Goal: Task Accomplishment & Management: Manage account settings

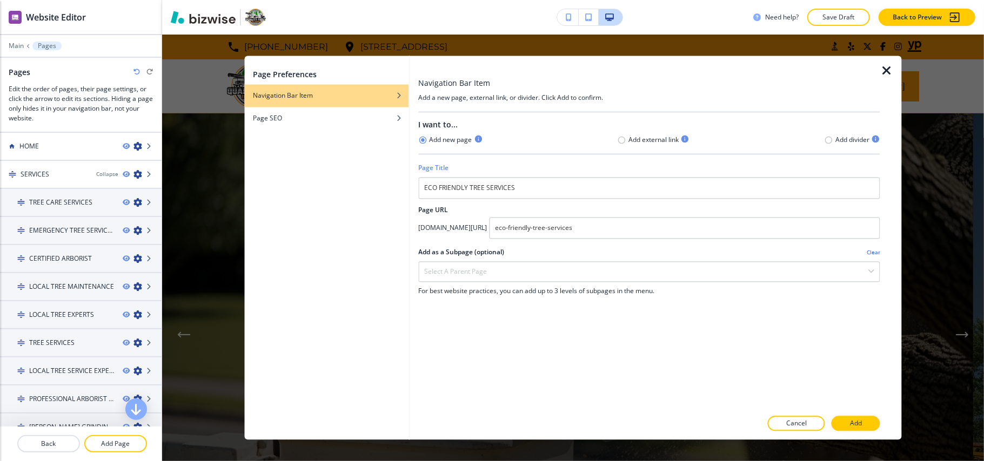
scroll to position [104, 0]
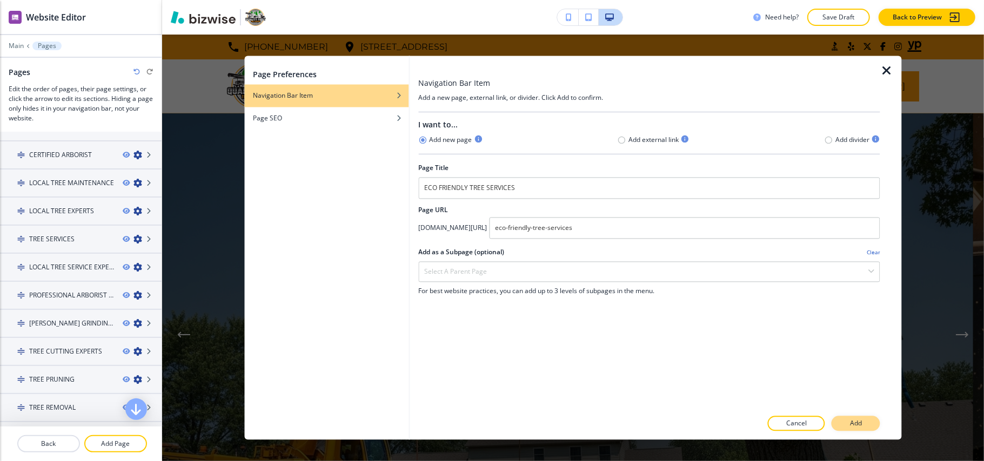
click at [856, 422] on p "Add" at bounding box center [856, 424] width 12 height 10
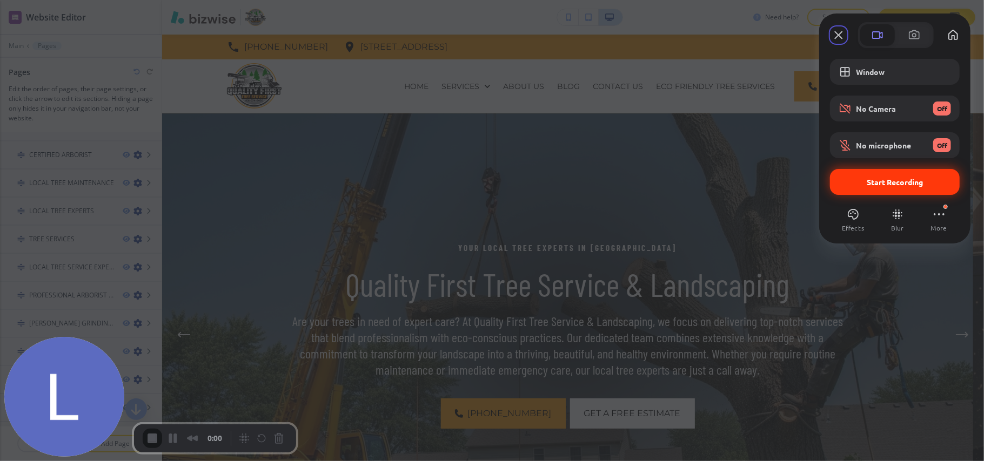
click at [899, 189] on div "Start Recording" at bounding box center [895, 182] width 130 height 26
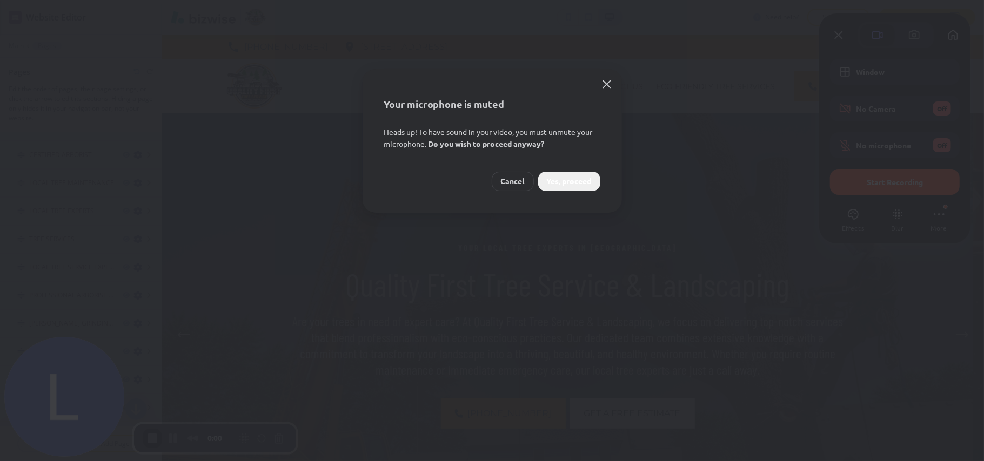
click at [564, 184] on span "Yes, proceed" at bounding box center [569, 182] width 45 height 12
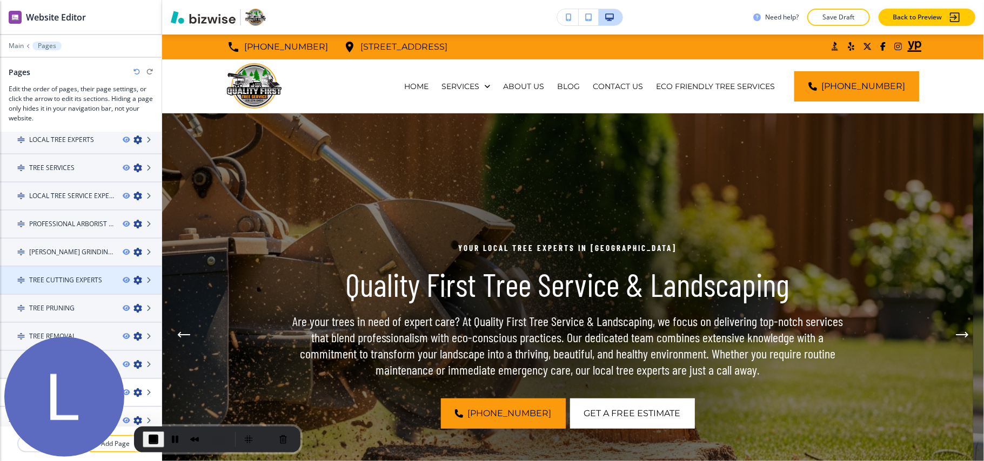
scroll to position [261, 0]
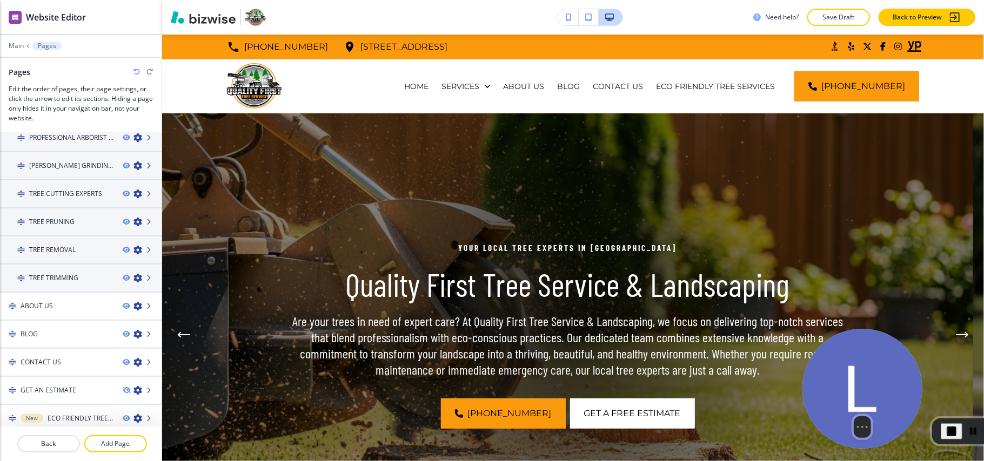
drag, startPoint x: 39, startPoint y: 368, endPoint x: 866, endPoint y: 359, distance: 827.6
click at [870, 358] on img at bounding box center [862, 389] width 120 height 120
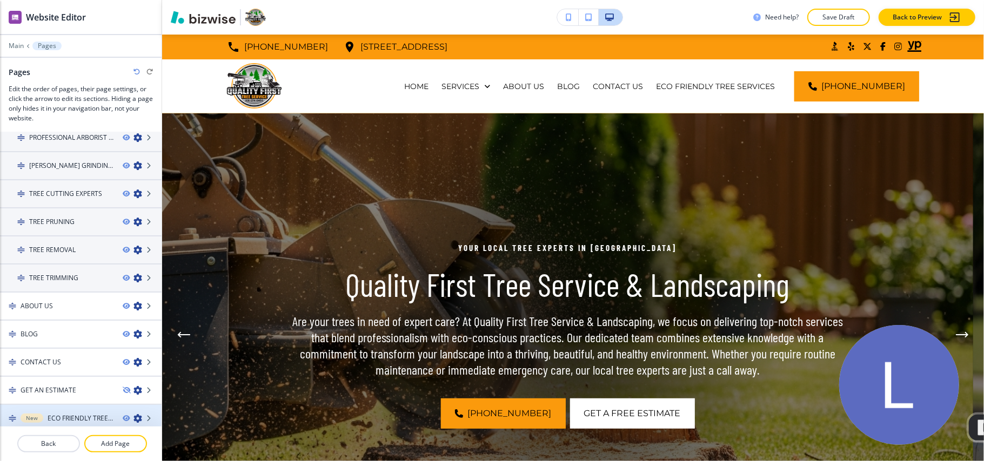
click at [133, 414] on icon "button" at bounding box center [137, 418] width 9 height 9
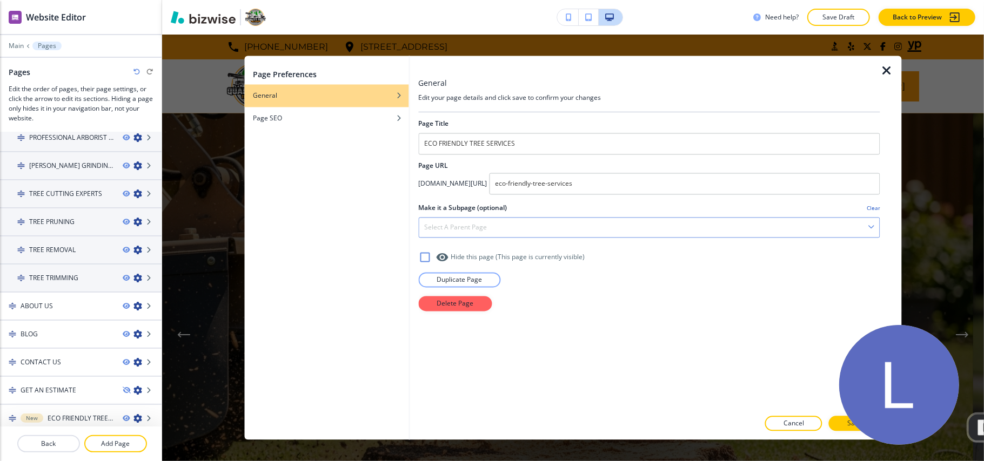
click at [502, 221] on div "Select a parent page" at bounding box center [649, 227] width 461 height 19
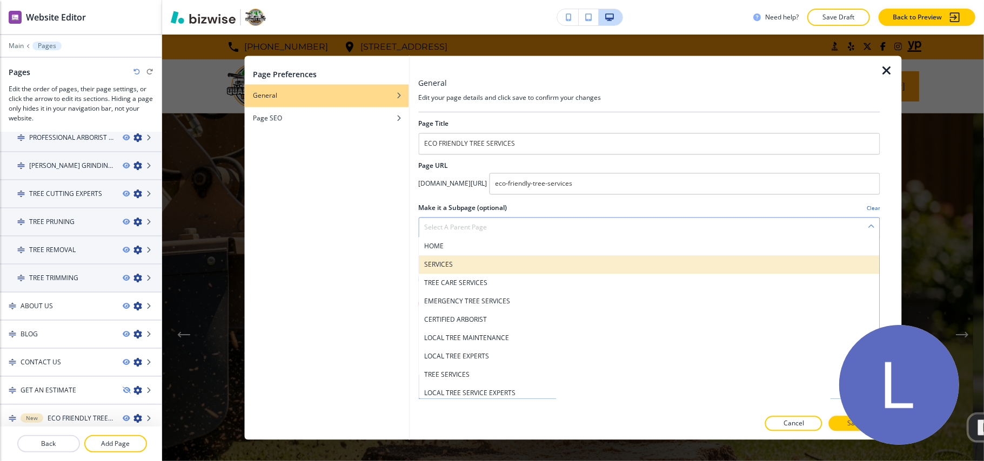
click at [463, 262] on h4 "SERVICES" at bounding box center [649, 265] width 450 height 10
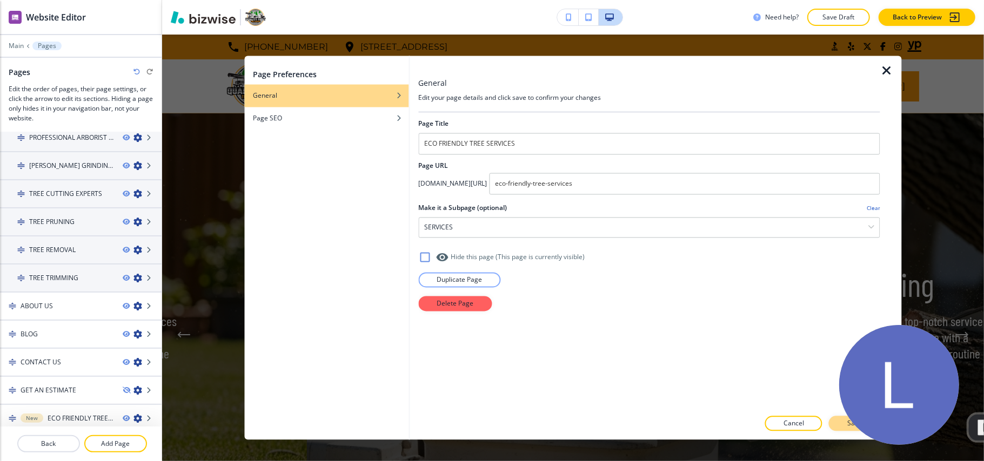
click at [834, 425] on button "Save" at bounding box center [854, 423] width 51 height 15
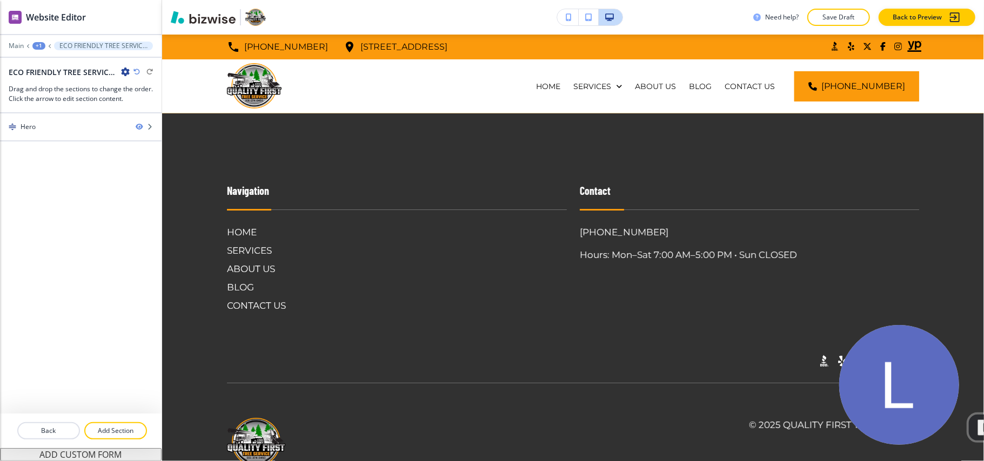
click at [33, 44] on div "+1" at bounding box center [38, 46] width 13 height 8
click at [44, 68] on p "Pages" at bounding box center [66, 64] width 55 height 10
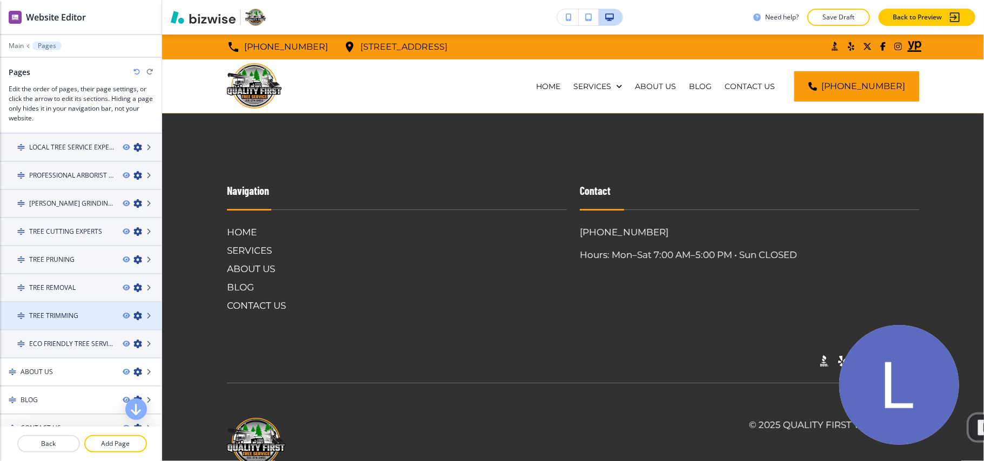
scroll to position [189, 0]
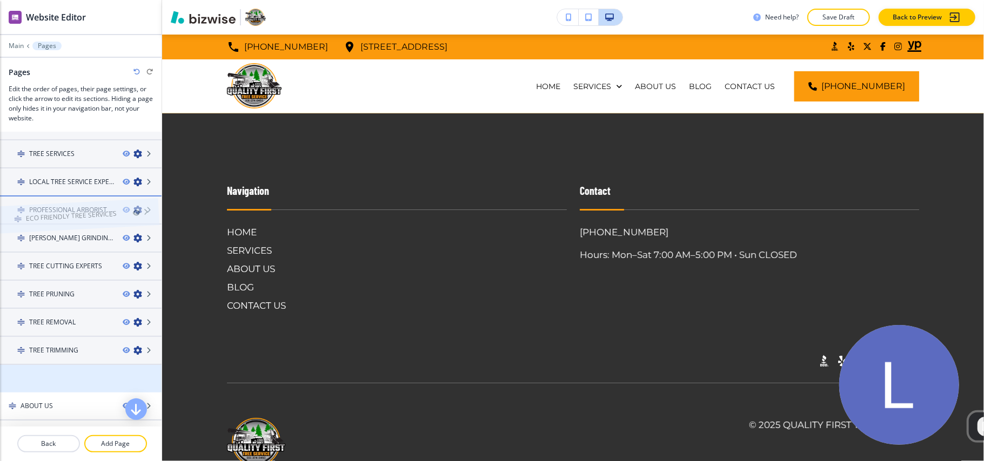
drag, startPoint x: 69, startPoint y: 374, endPoint x: 65, endPoint y: 194, distance: 179.4
click at [64, 205] on h4 "ECO FRIENDLY TREE SERVICES" at bounding box center [71, 210] width 85 height 10
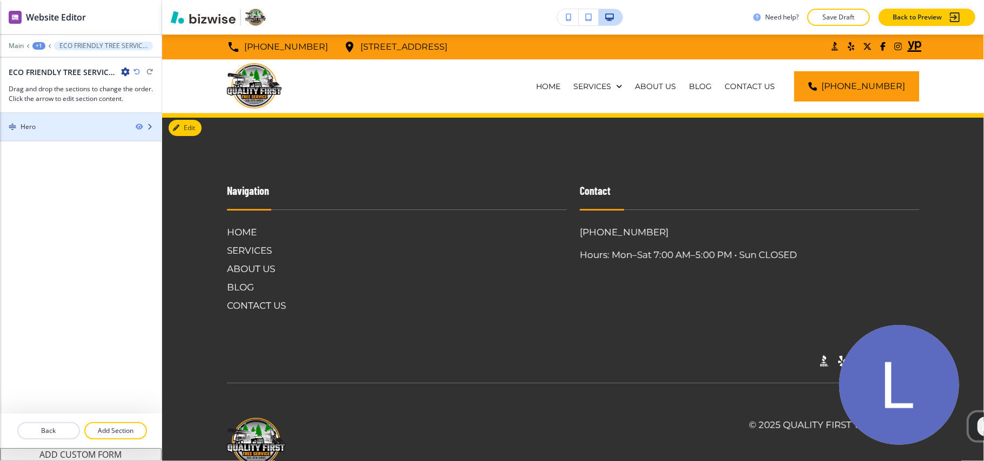
click at [36, 132] on div "Hero" at bounding box center [63, 127] width 127 height 10
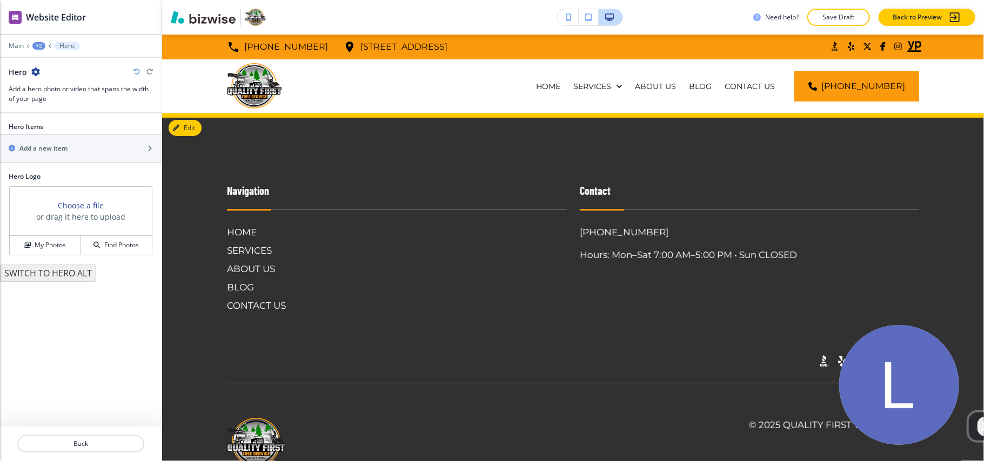
scroll to position [45, 0]
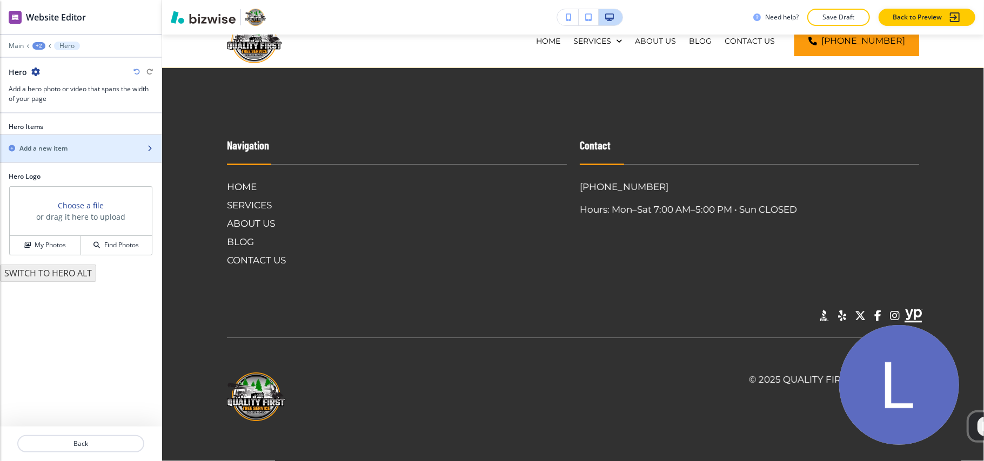
click at [64, 154] on div "button" at bounding box center [81, 157] width 162 height 9
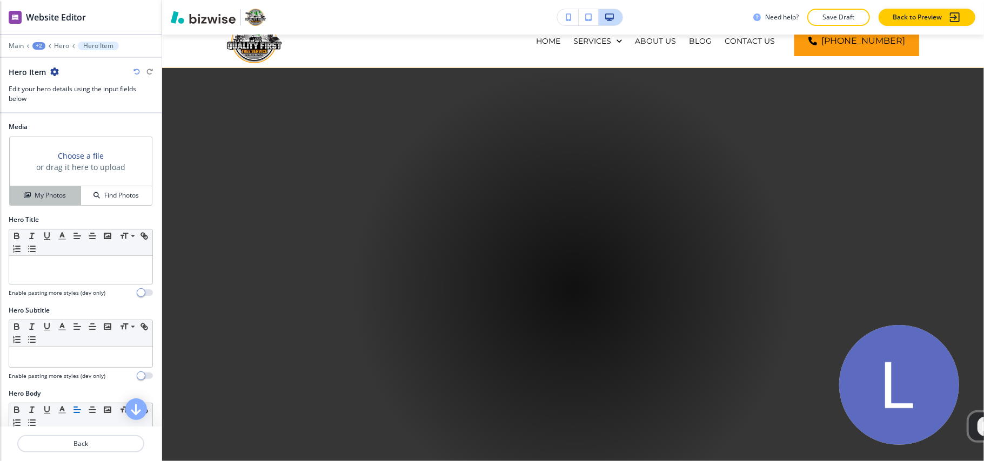
click at [49, 195] on h4 "My Photos" at bounding box center [50, 196] width 31 height 10
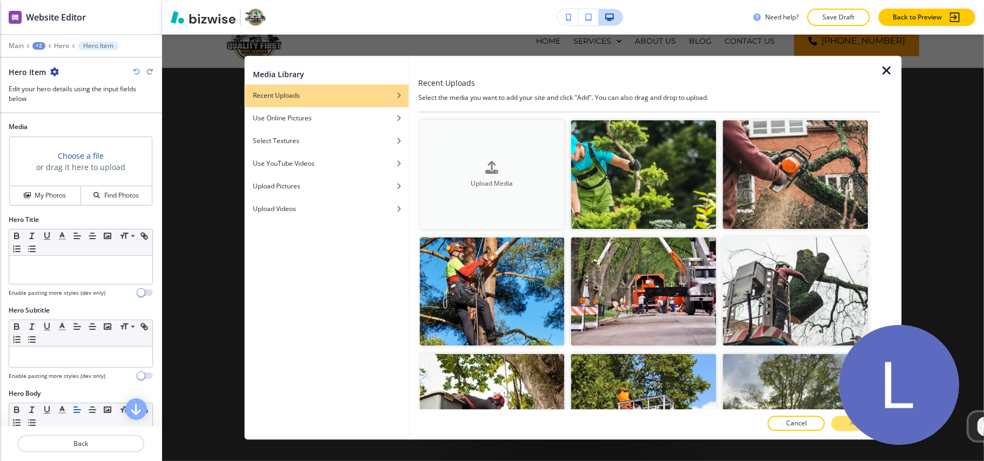
click at [528, 180] on h4 "Upload Media" at bounding box center [491, 184] width 145 height 10
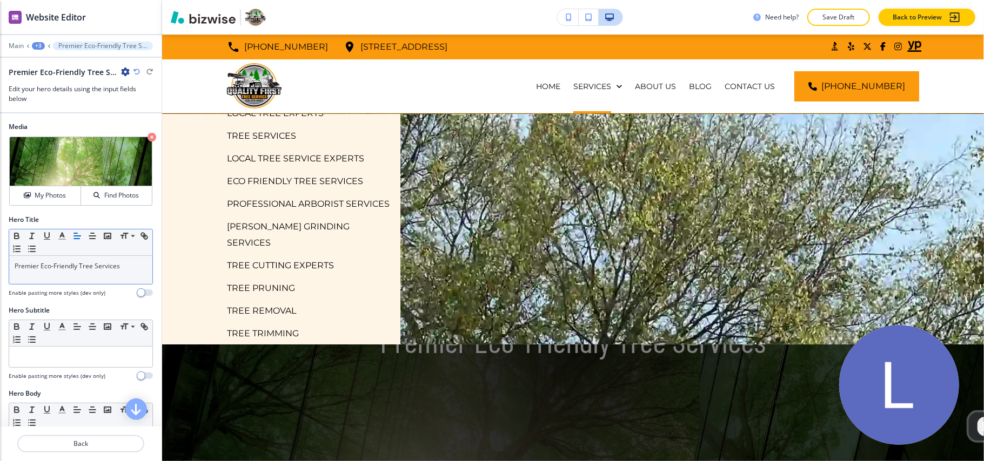
scroll to position [0, 0]
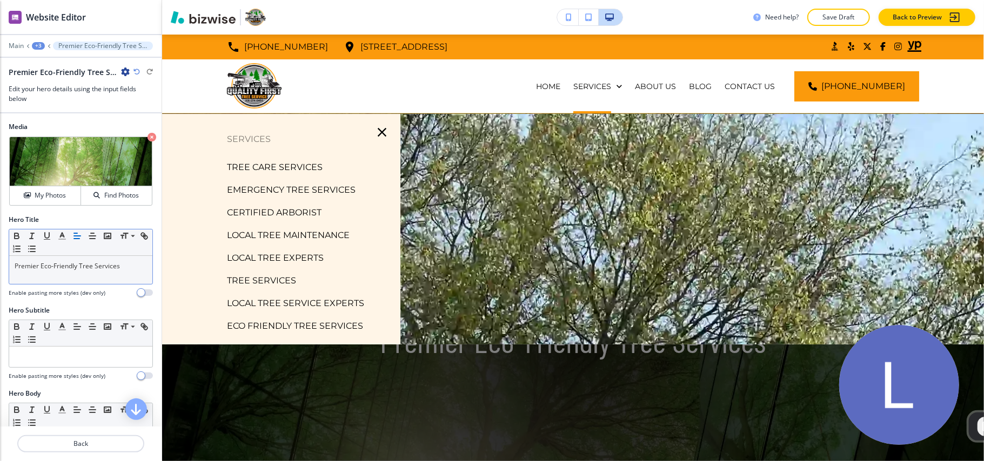
click at [307, 233] on p "LOCAL TREE MAINTENANCE" at bounding box center [288, 235] width 123 height 16
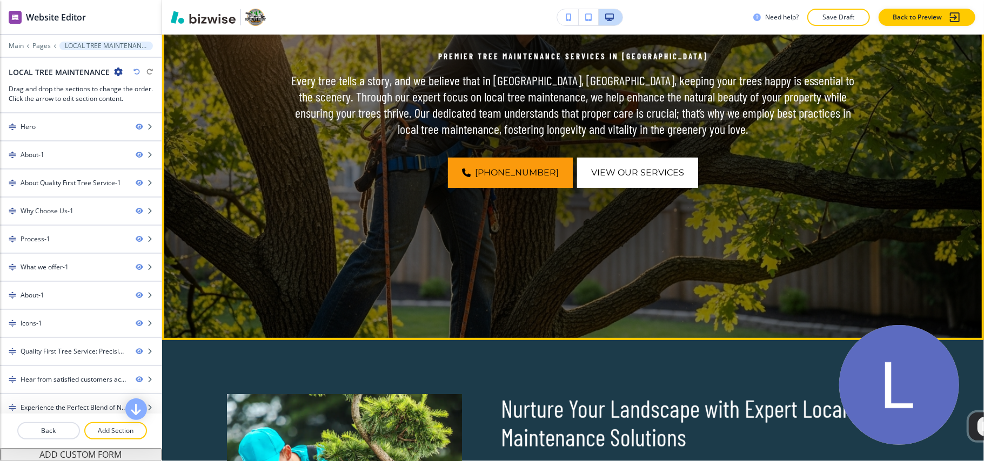
scroll to position [72, 0]
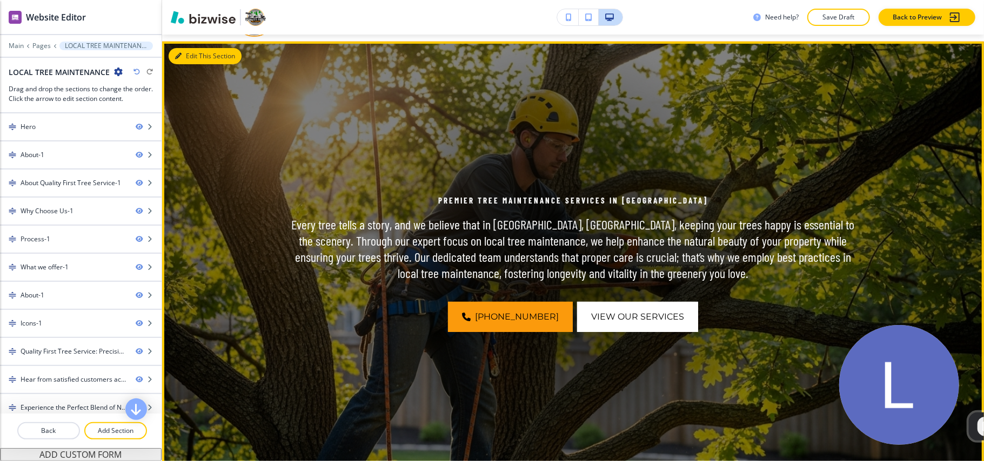
click at [197, 59] on button "Edit This Section" at bounding box center [205, 56] width 73 height 16
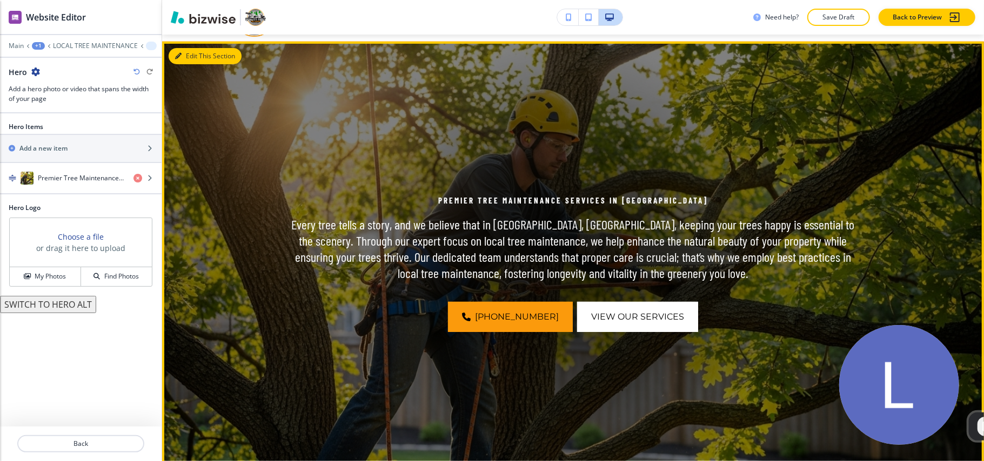
scroll to position [79, 0]
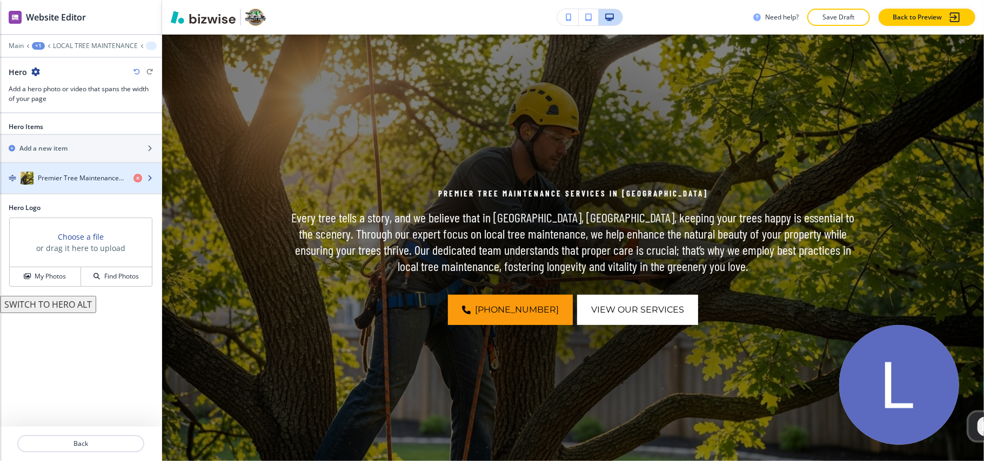
click at [69, 179] on h4 "Premier Tree Maintenance Services in [GEOGRAPHIC_DATA]" at bounding box center [81, 178] width 87 height 10
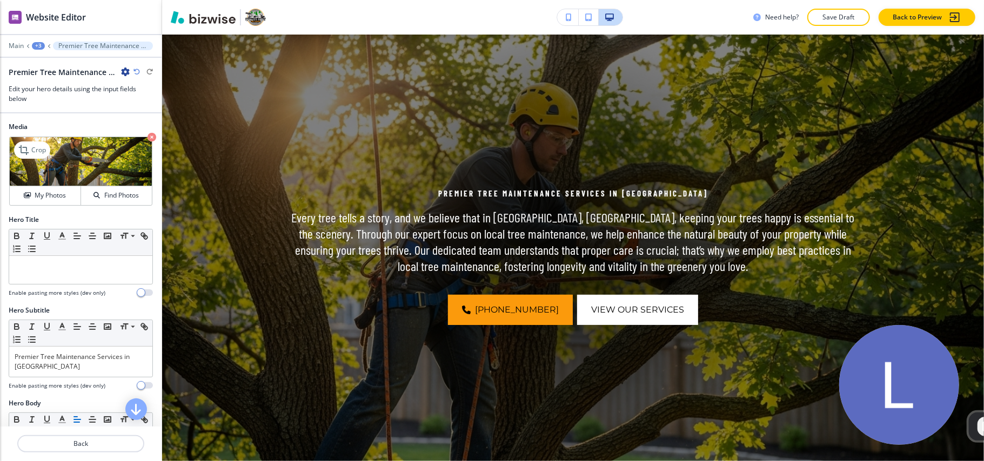
click at [147, 138] on icon "button" at bounding box center [151, 137] width 9 height 9
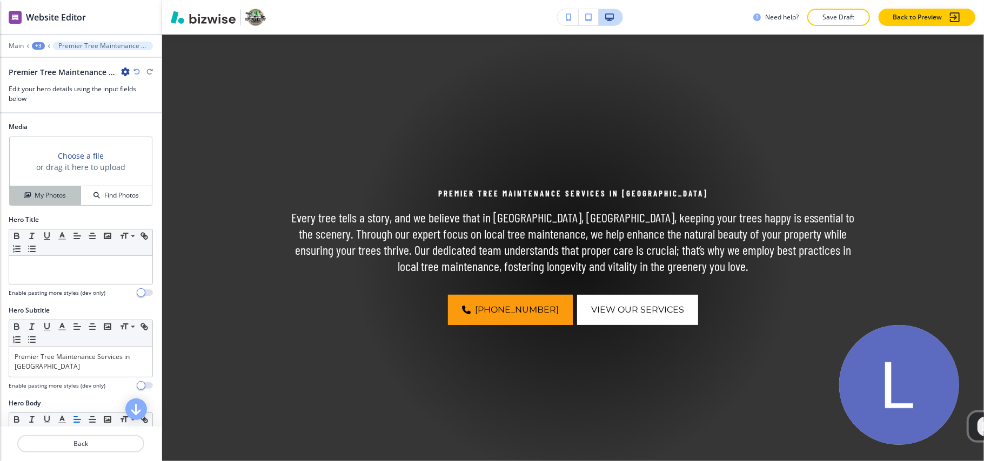
click at [44, 202] on button "My Photos" at bounding box center [45, 195] width 71 height 19
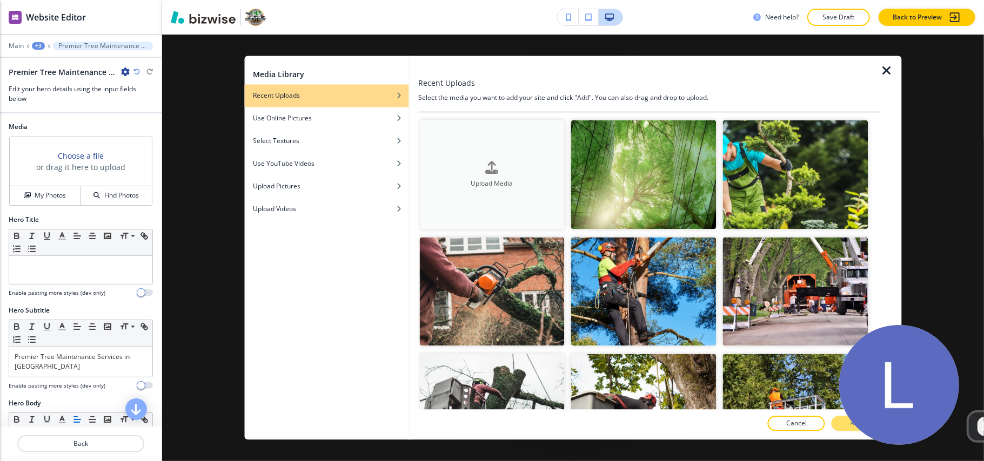
click at [455, 166] on div "Upload Media" at bounding box center [491, 175] width 145 height 28
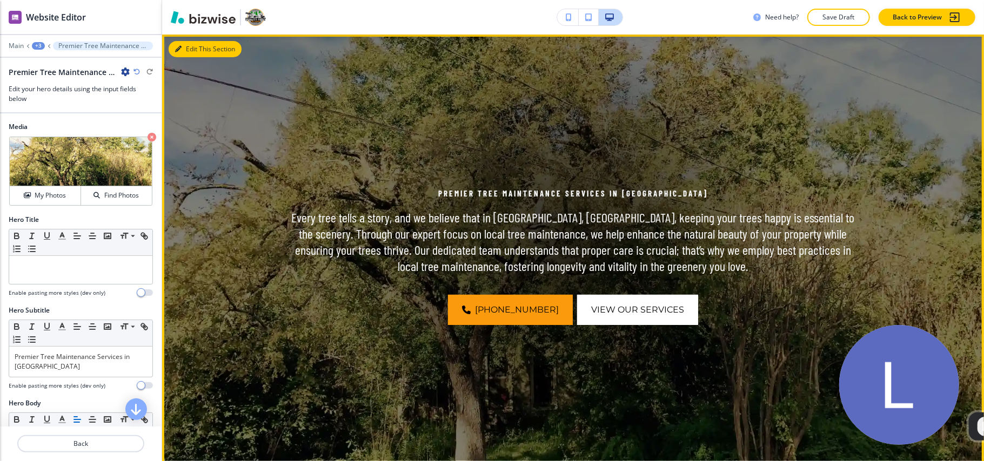
click at [199, 50] on button "Edit This Section" at bounding box center [205, 49] width 73 height 16
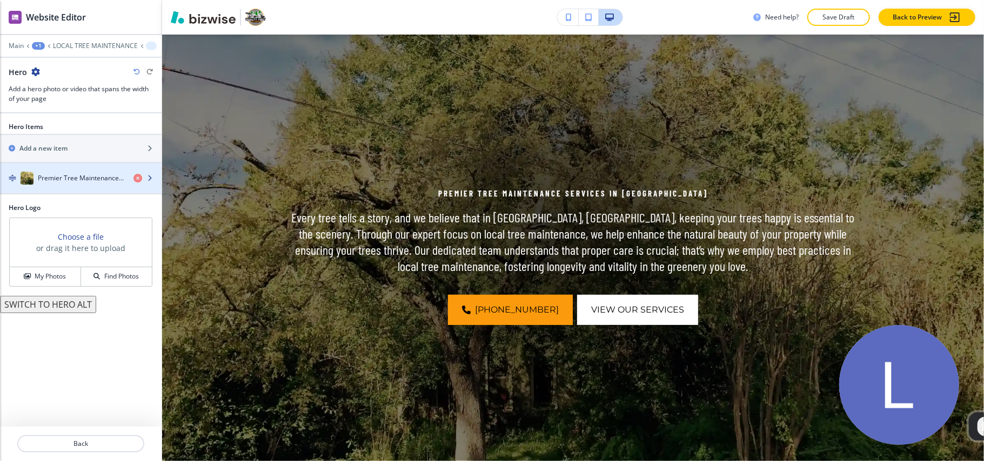
click at [72, 176] on h4 "Premier Tree Maintenance Services in [GEOGRAPHIC_DATA]" at bounding box center [81, 178] width 87 height 10
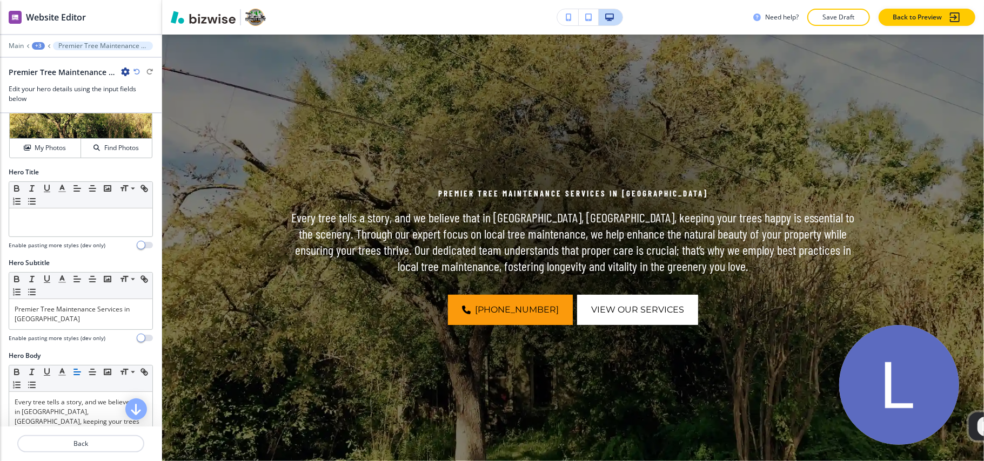
scroll to position [72, 0]
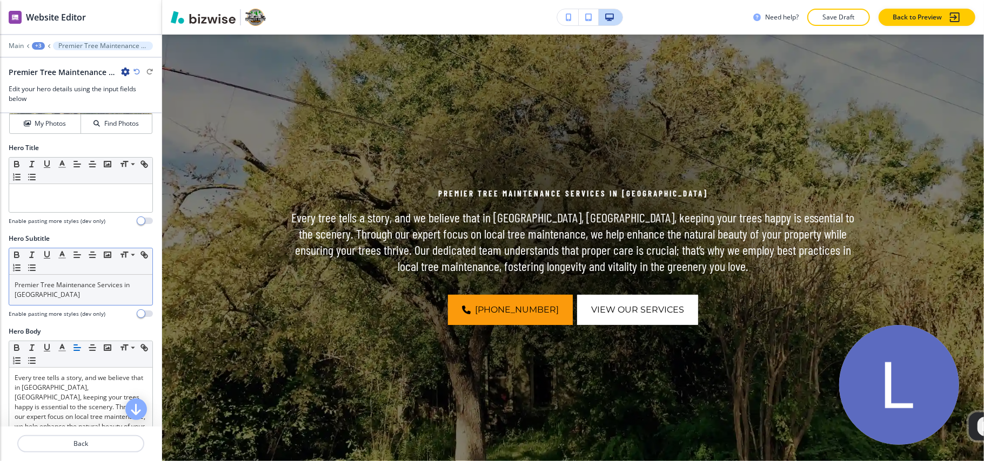
click at [53, 290] on p "Premier Tree Maintenance Services in [GEOGRAPHIC_DATA]" at bounding box center [81, 289] width 132 height 19
click at [54, 290] on p "Premier Tree Maintenance Services in [GEOGRAPHIC_DATA]" at bounding box center [81, 289] width 132 height 19
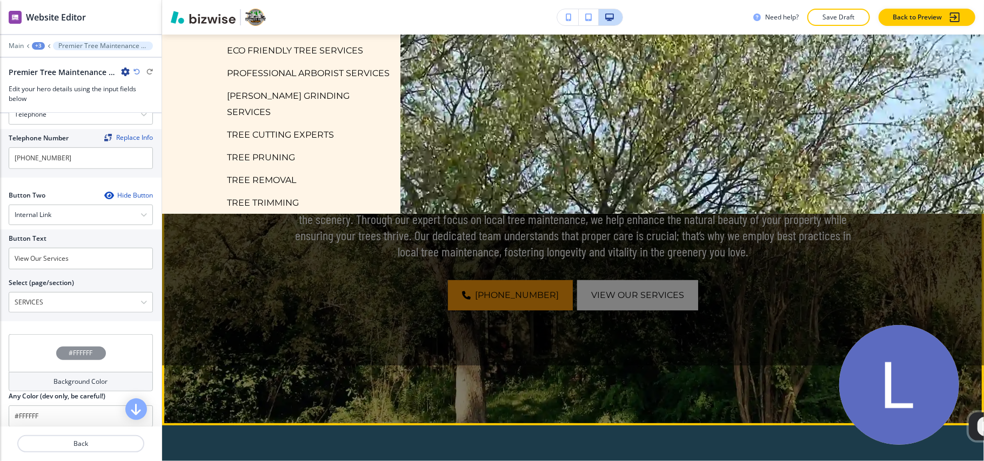
scroll to position [0, 0]
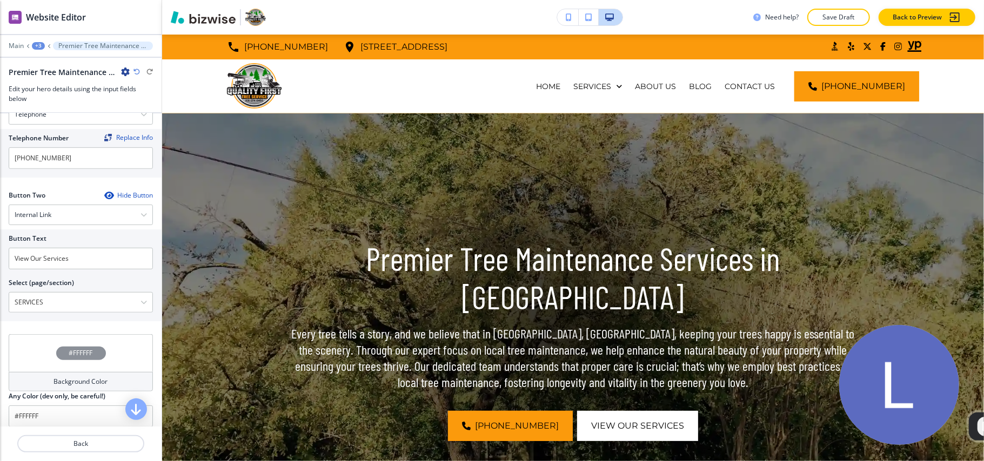
click at [33, 43] on div "+3" at bounding box center [38, 46] width 13 height 8
click at [44, 58] on button "Pages" at bounding box center [66, 63] width 69 height 19
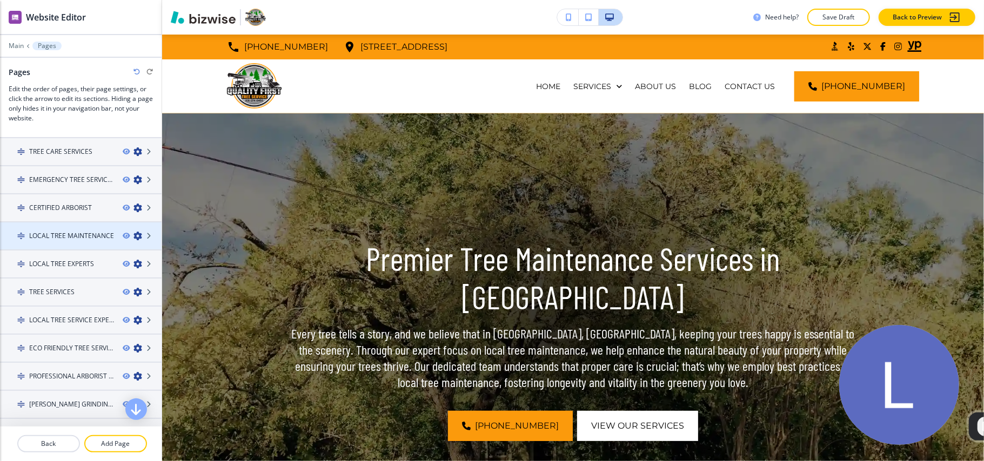
scroll to position [72, 0]
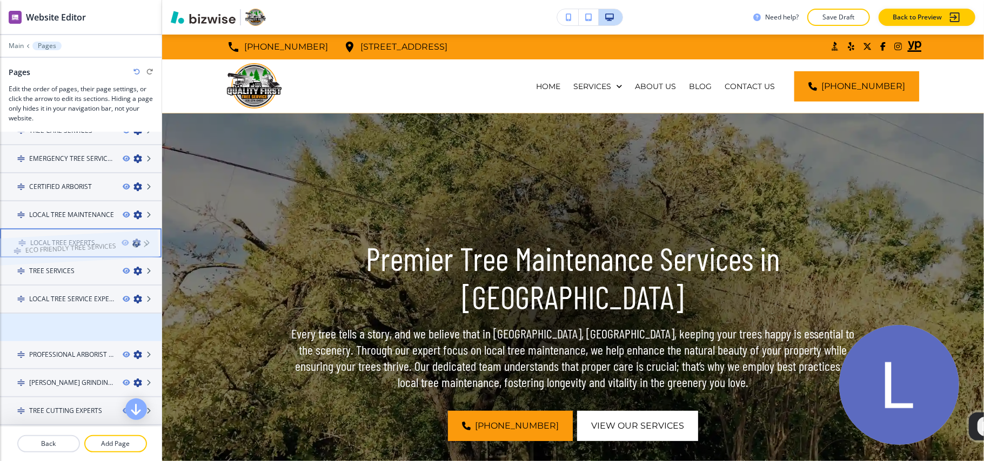
drag, startPoint x: 62, startPoint y: 326, endPoint x: 57, endPoint y: 228, distance: 98.4
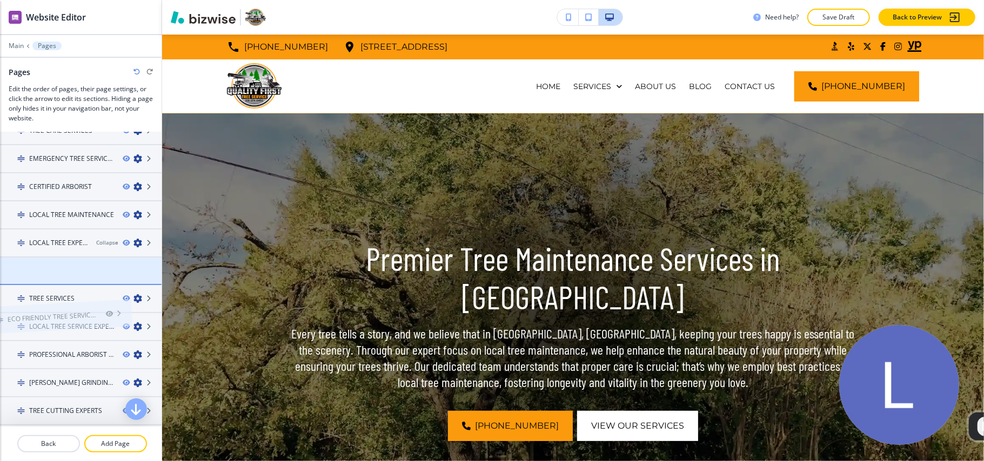
drag, startPoint x: 55, startPoint y: 264, endPoint x: 24, endPoint y: 290, distance: 40.6
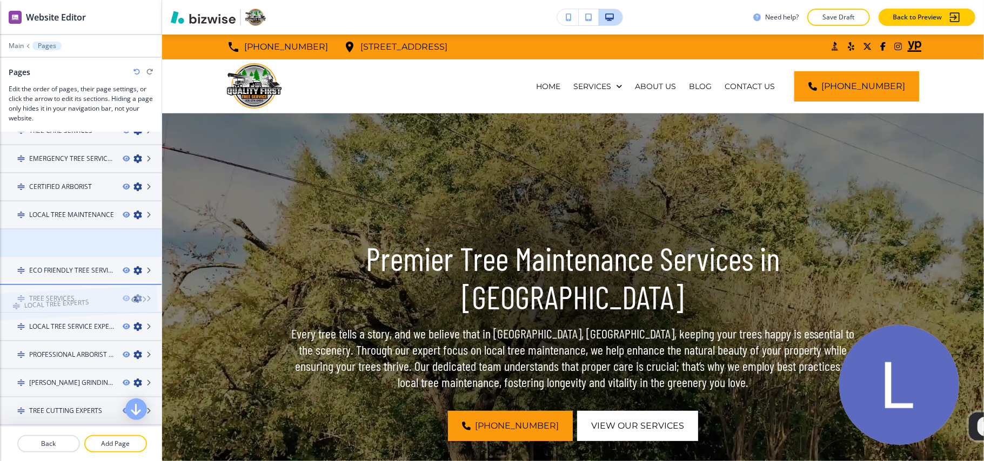
drag, startPoint x: 42, startPoint y: 238, endPoint x: 37, endPoint y: 278, distance: 40.3
click at [60, 238] on h4 "ECO FRIENDLY TREE SERVICES" at bounding box center [71, 243] width 85 height 10
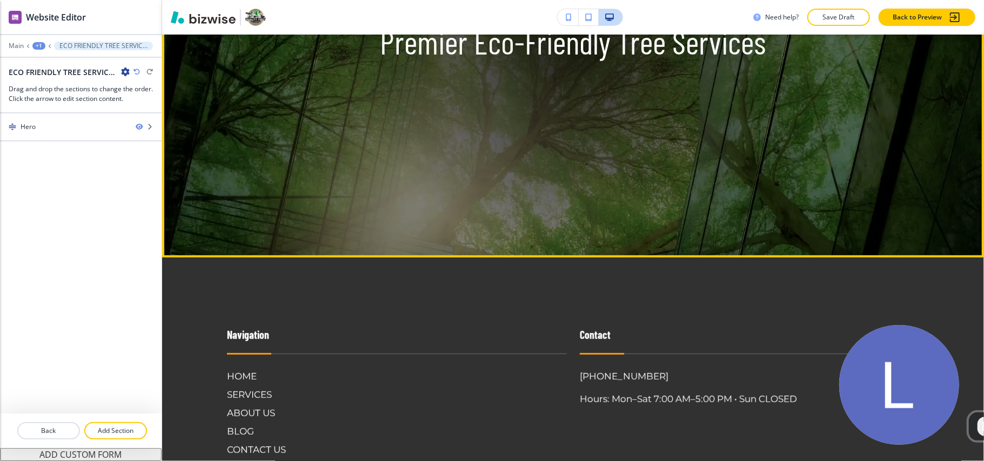
scroll to position [432, 0]
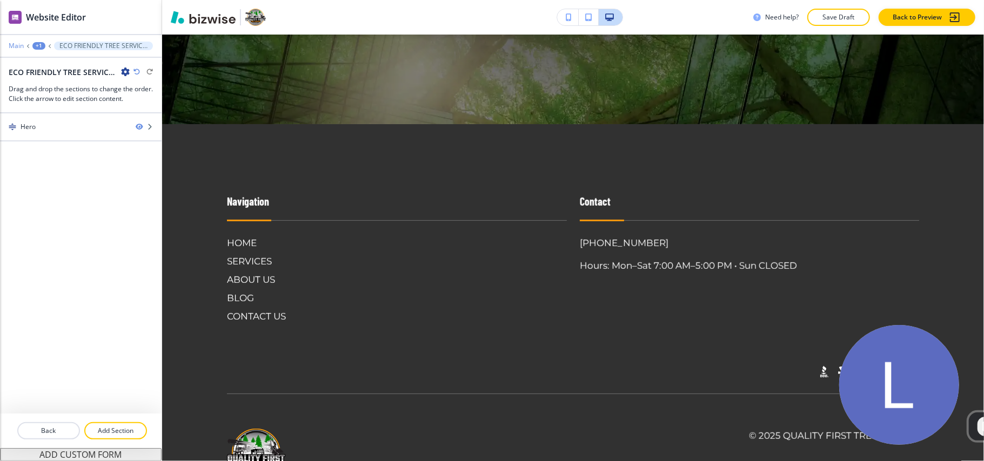
click at [16, 45] on p "Main" at bounding box center [16, 46] width 15 height 8
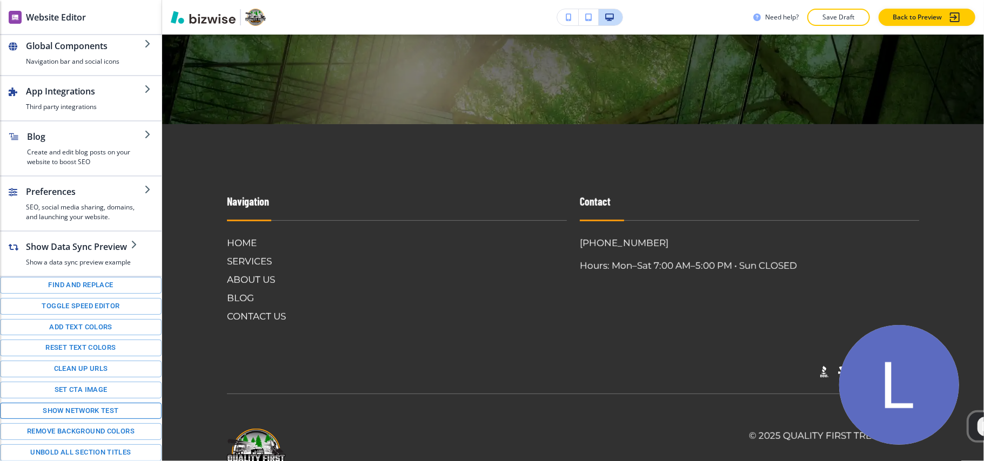
scroll to position [130, 0]
click at [64, 306] on button "Toggle speed editor" at bounding box center [81, 306] width 162 height 17
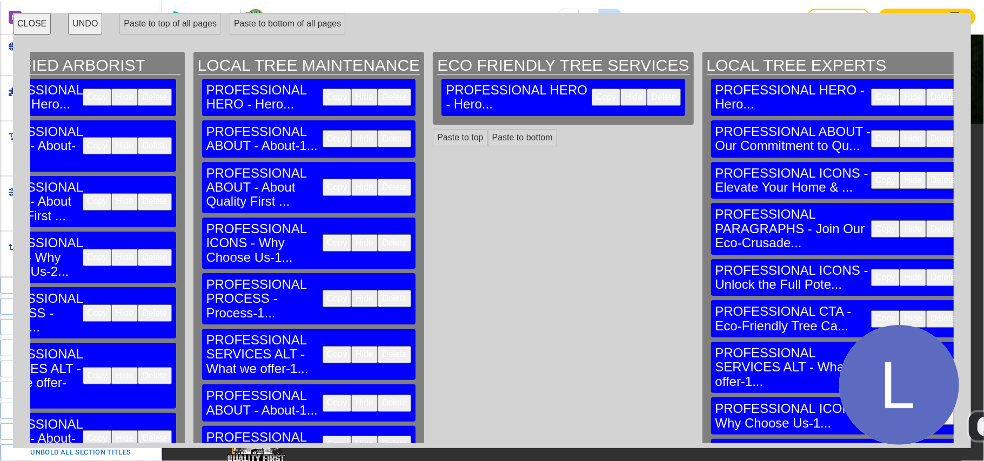
scroll to position [0, 985]
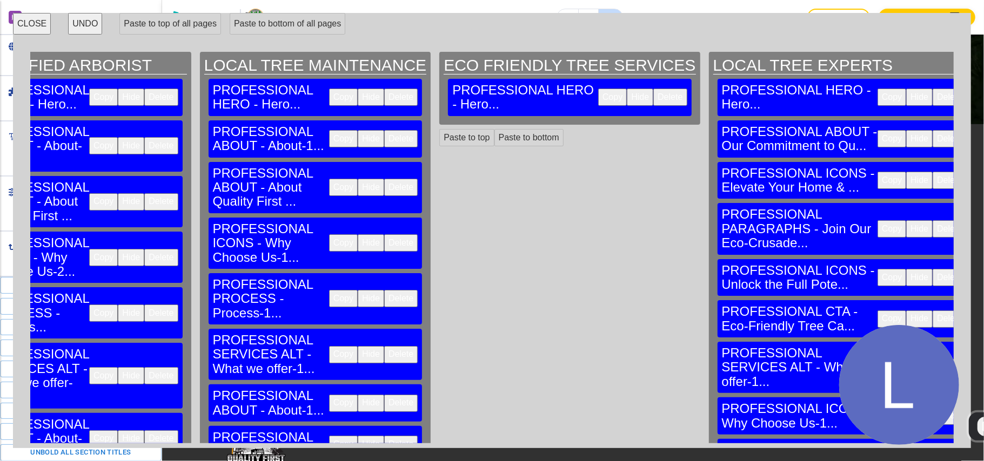
click at [329, 130] on button "Copy" at bounding box center [343, 138] width 29 height 17
click at [494, 129] on button "Paste to bottom" at bounding box center [528, 137] width 69 height 17
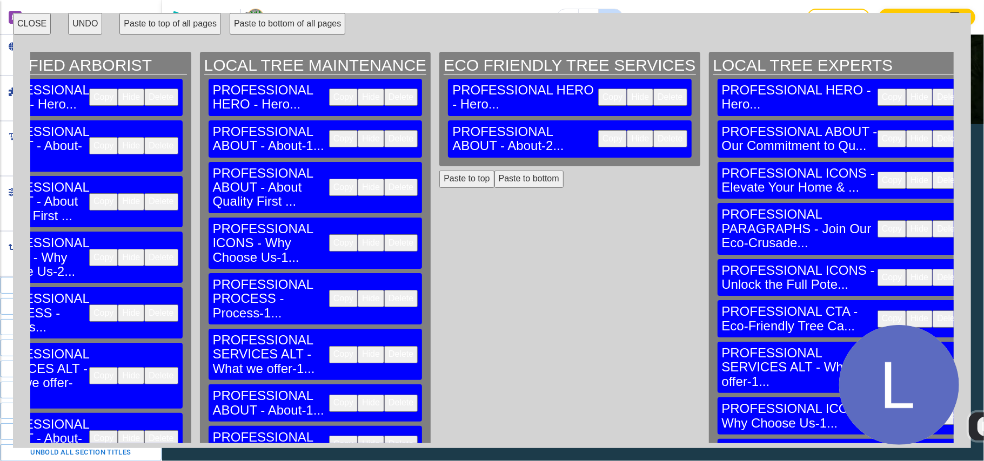
click at [329, 179] on button "Copy" at bounding box center [343, 187] width 29 height 17
click at [494, 171] on button "Paste to bottom" at bounding box center [528, 179] width 69 height 17
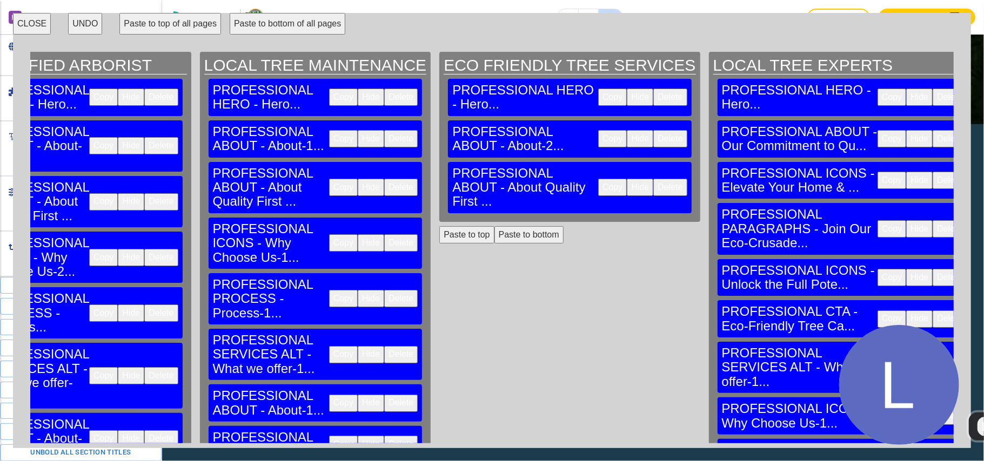
click at [329, 234] on button "Copy" at bounding box center [343, 242] width 29 height 17
click at [494, 226] on button "Paste to bottom" at bounding box center [528, 234] width 69 height 17
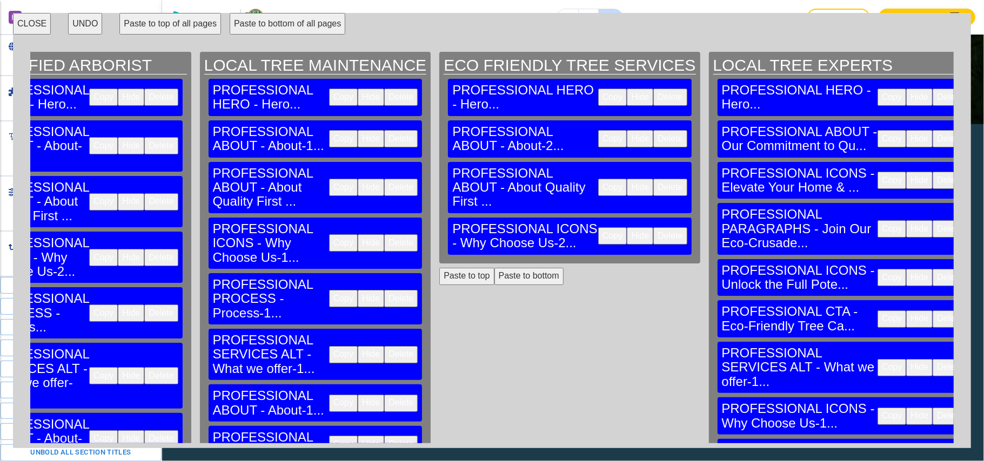
click at [329, 290] on button "Copy" at bounding box center [343, 298] width 29 height 17
click at [494, 268] on button "Paste to bottom" at bounding box center [528, 276] width 69 height 17
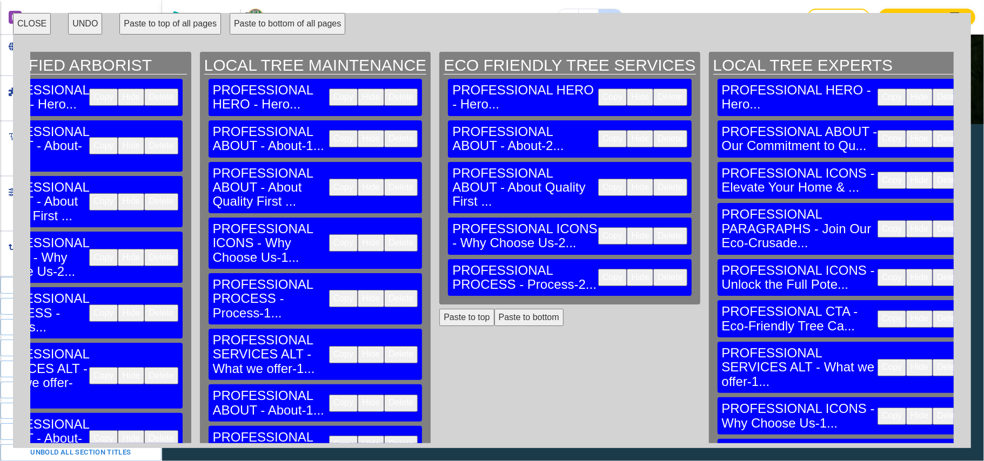
click at [329, 346] on button "Copy" at bounding box center [343, 354] width 29 height 17
click at [494, 309] on button "Paste to bottom" at bounding box center [528, 317] width 69 height 17
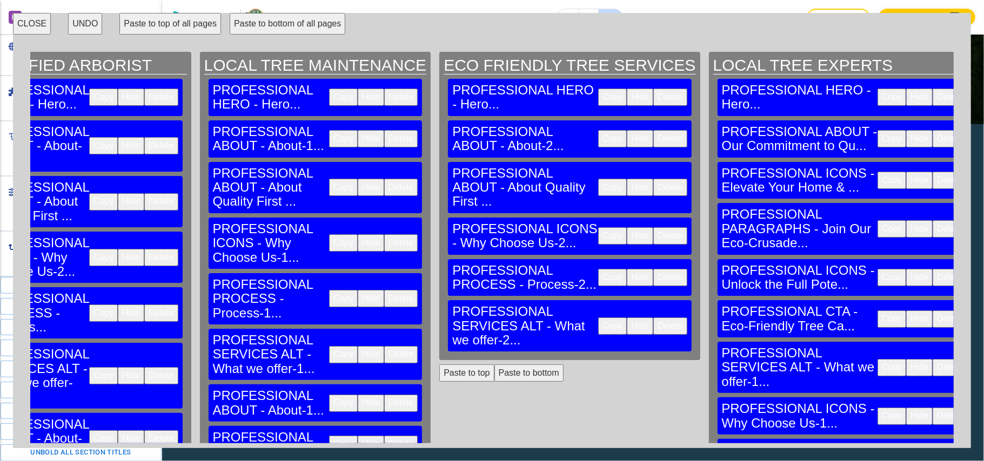
click at [329, 395] on button "Copy" at bounding box center [343, 403] width 29 height 17
click at [494, 365] on button "Paste to bottom" at bounding box center [528, 373] width 69 height 17
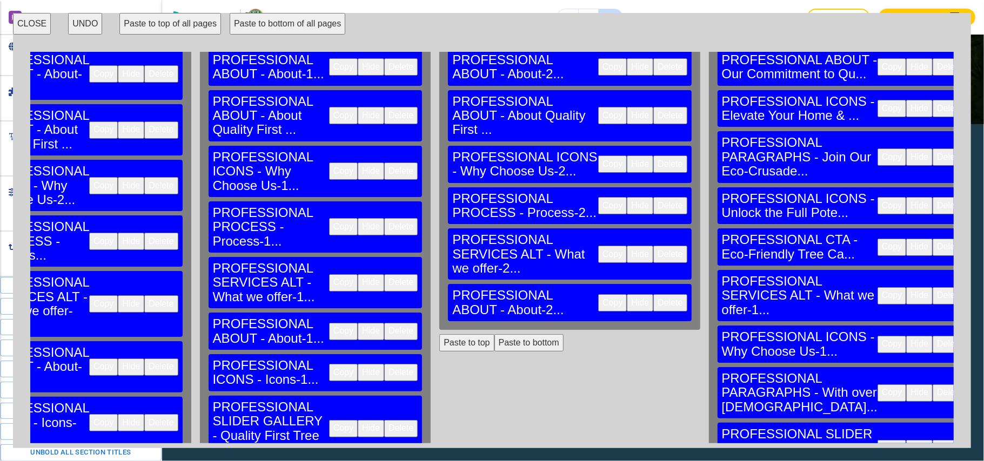
scroll to position [144, 985]
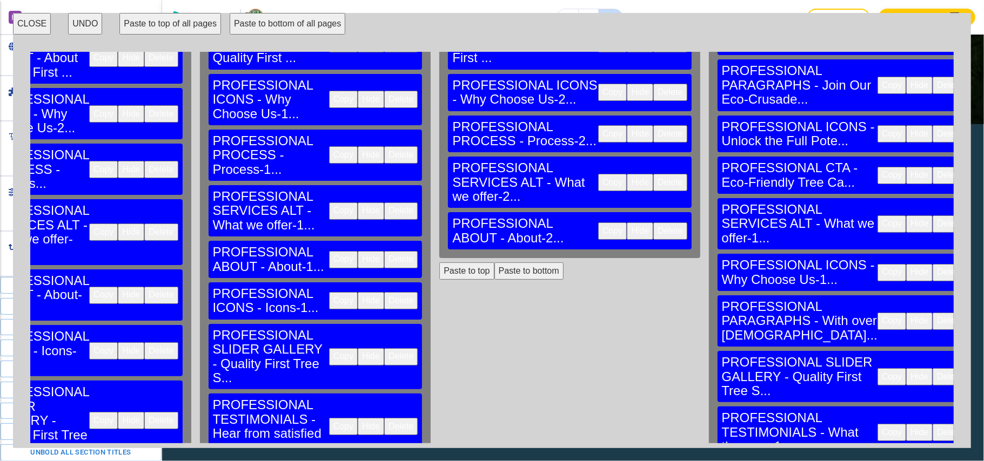
click at [329, 292] on button "Copy" at bounding box center [343, 300] width 29 height 17
click at [494, 263] on button "Paste to bottom" at bounding box center [528, 271] width 69 height 17
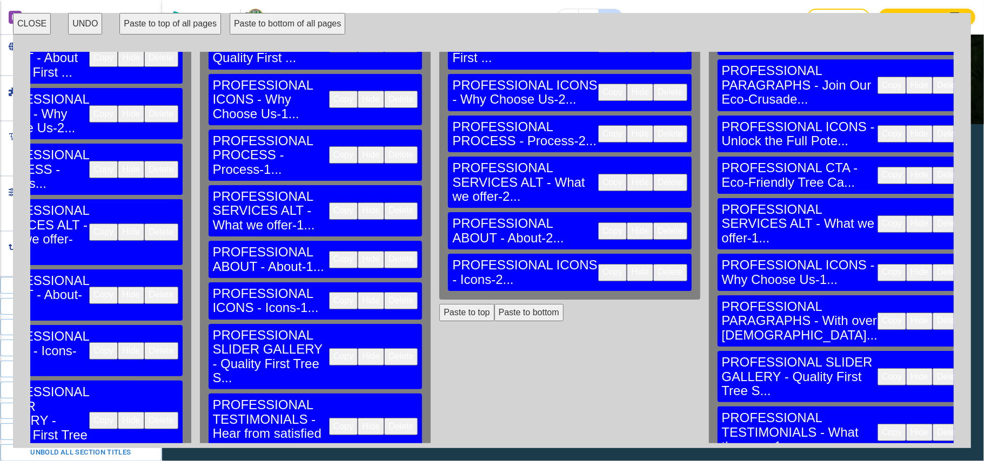
click at [329, 348] on button "Copy" at bounding box center [343, 356] width 29 height 17
click at [494, 304] on button "Paste to bottom" at bounding box center [528, 312] width 69 height 17
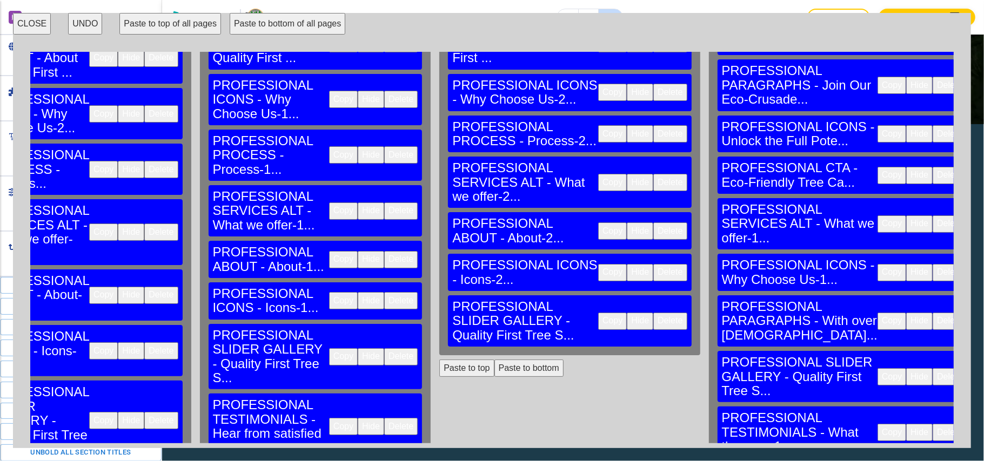
click at [329, 418] on button "Copy" at bounding box center [343, 426] width 29 height 17
click at [494, 360] on button "Paste to bottom" at bounding box center [528, 368] width 69 height 17
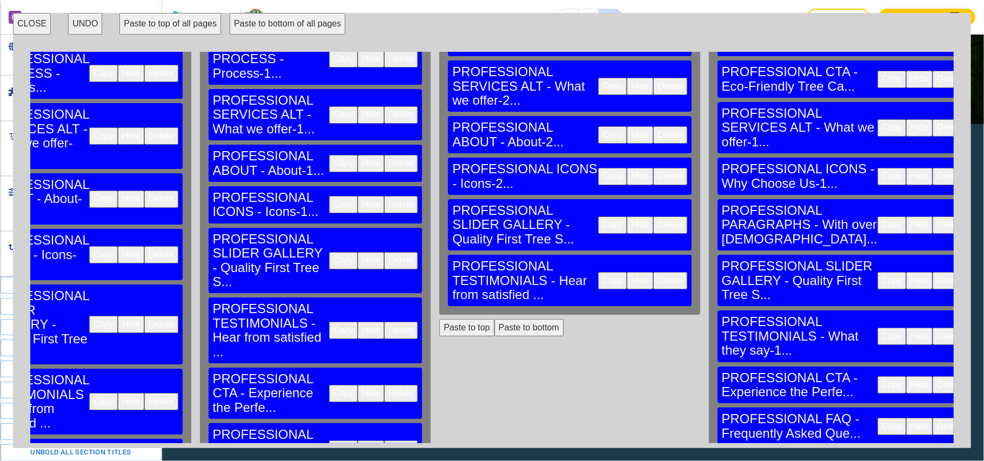
scroll to position [288, 985]
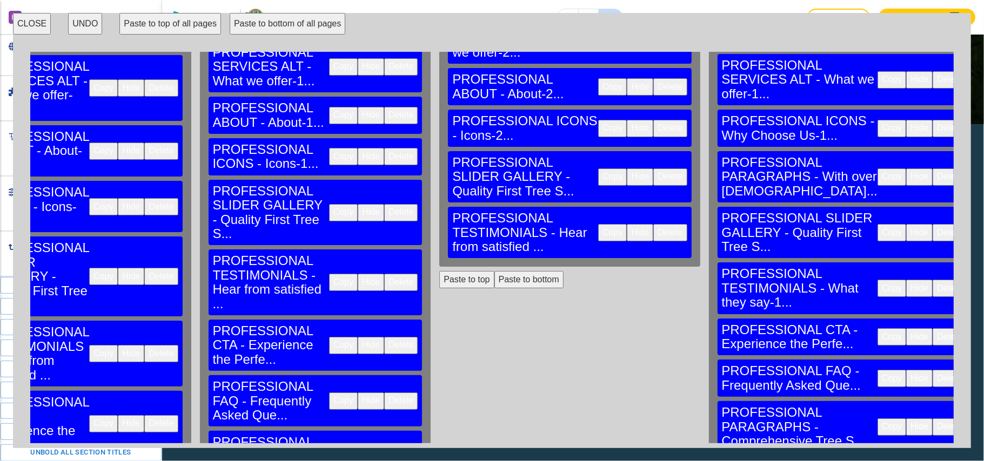
click at [329, 337] on button "Copy" at bounding box center [343, 345] width 29 height 17
click at [494, 271] on button "Paste to bottom" at bounding box center [528, 279] width 69 height 17
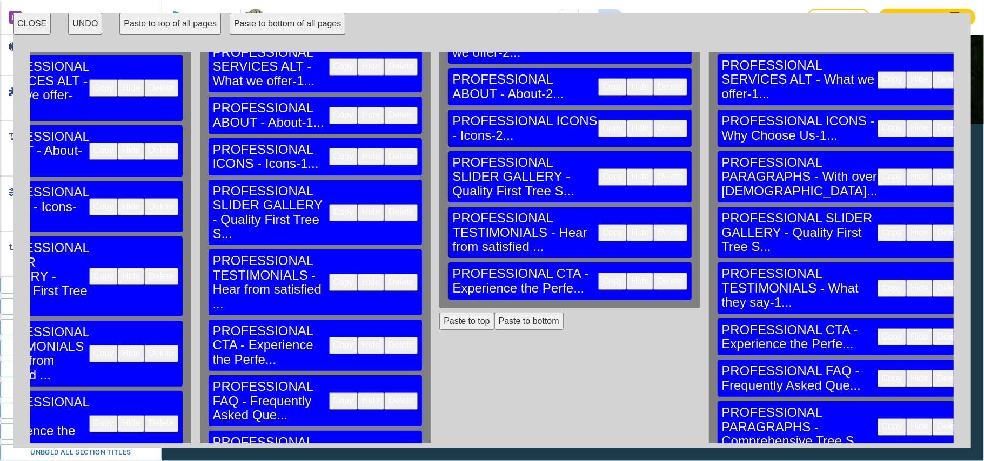
click at [329, 393] on button "Copy" at bounding box center [343, 401] width 29 height 17
click at [494, 313] on button "Paste to bottom" at bounding box center [528, 321] width 69 height 17
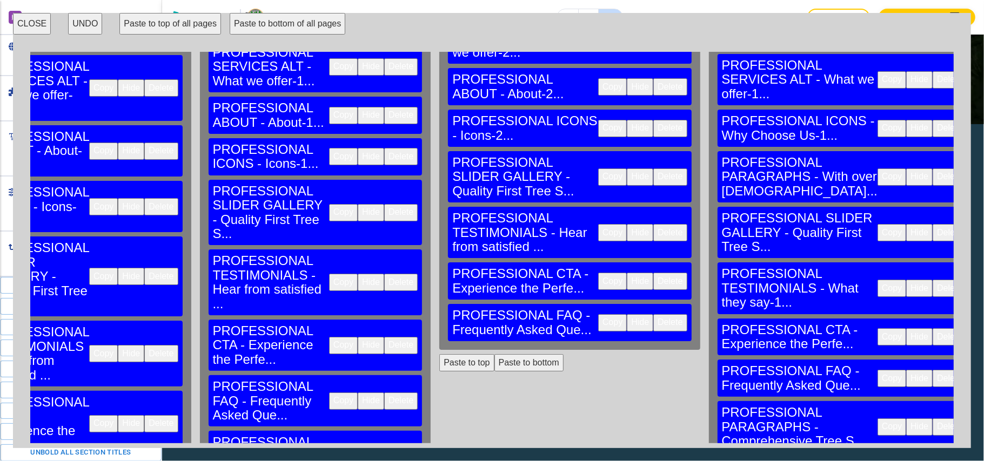
click at [329, 455] on button "Copy" at bounding box center [343, 463] width 29 height 17
click at [494, 354] on button "Paste to bottom" at bounding box center [528, 362] width 69 height 17
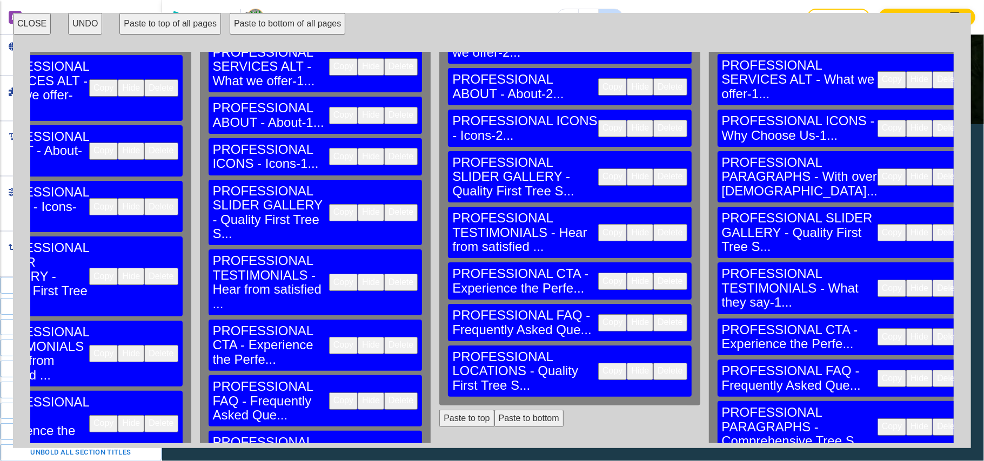
click at [494, 410] on button "Paste to bottom" at bounding box center [528, 418] width 69 height 17
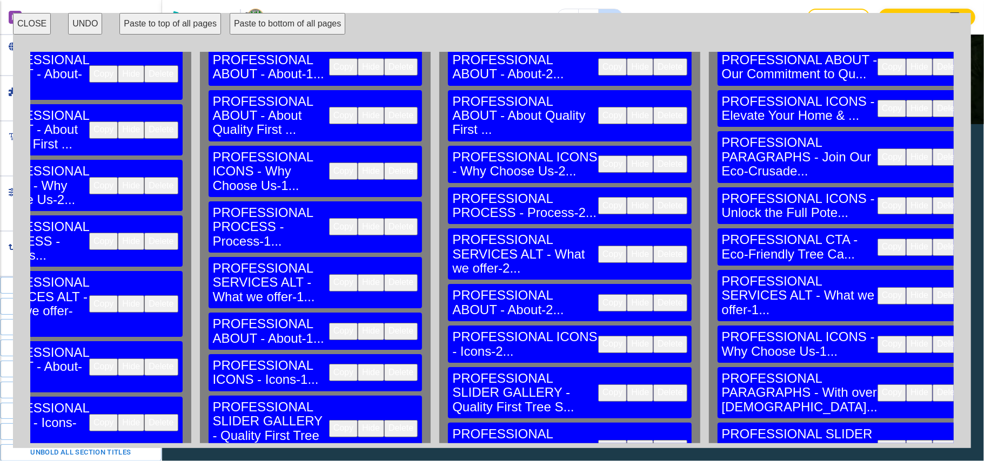
scroll to position [0, 985]
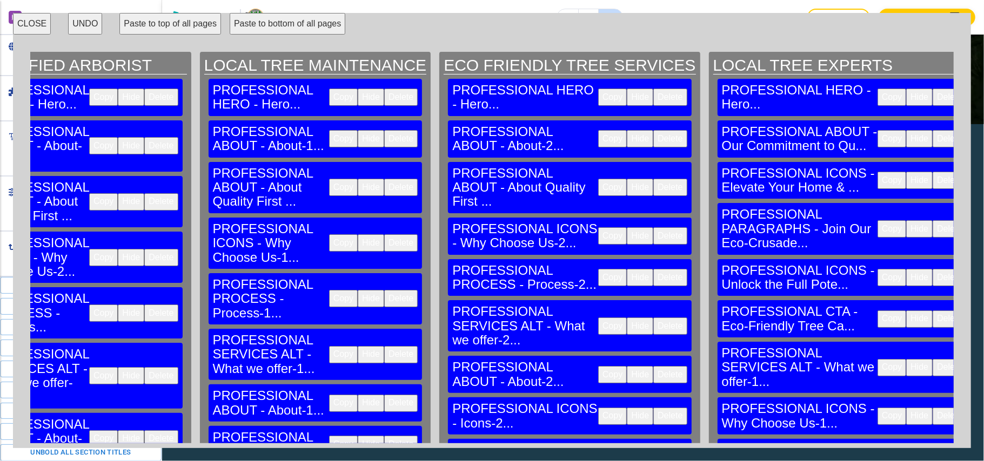
click at [37, 18] on button "CLOSE" at bounding box center [32, 24] width 38 height 22
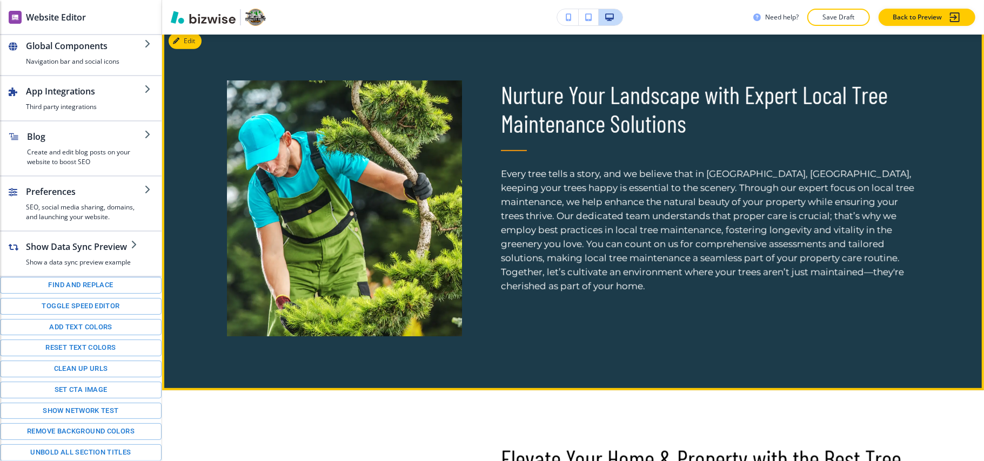
scroll to position [504, 0]
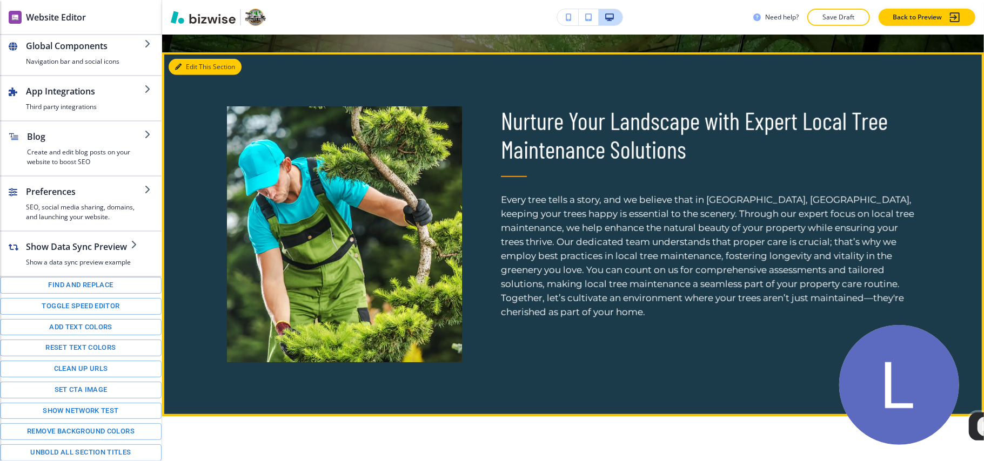
click at [174, 67] on button "Edit This Section" at bounding box center [205, 67] width 73 height 16
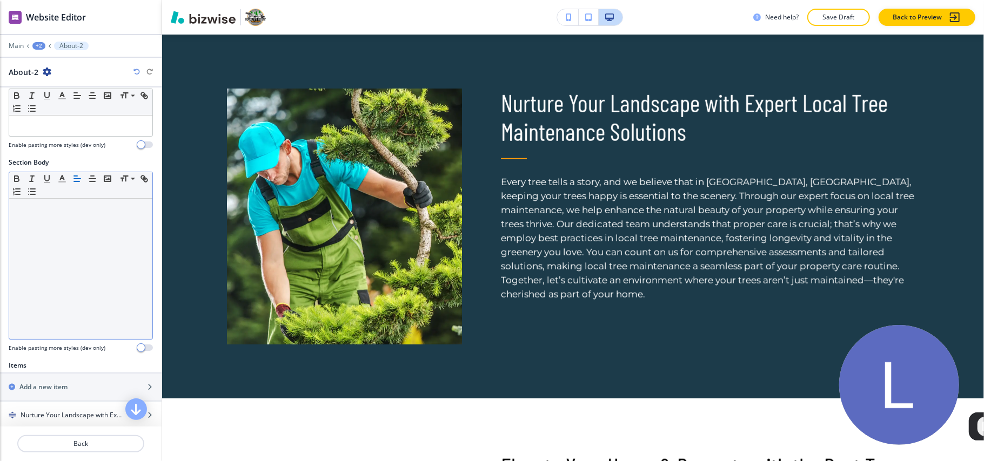
scroll to position [216, 0]
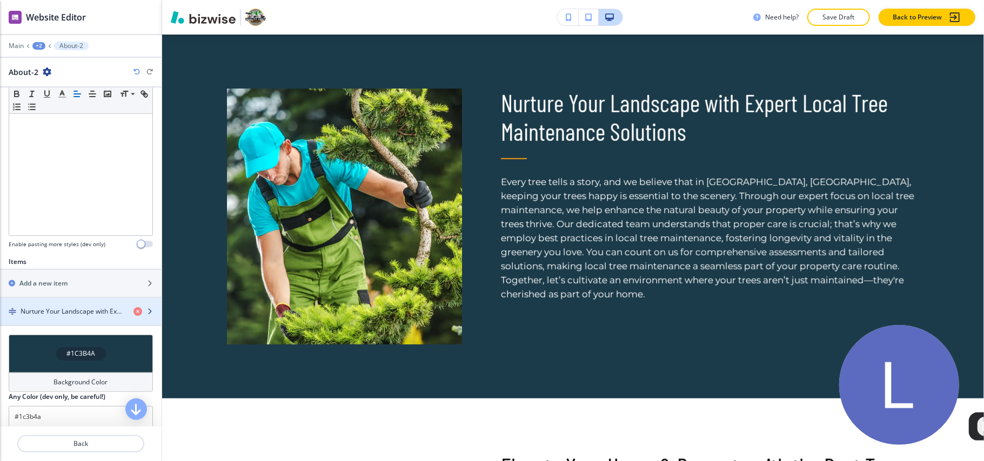
click at [66, 312] on h4 "Nurture Your Landscape with Expert Local Tree Maintenance Solutions" at bounding box center [73, 312] width 104 height 10
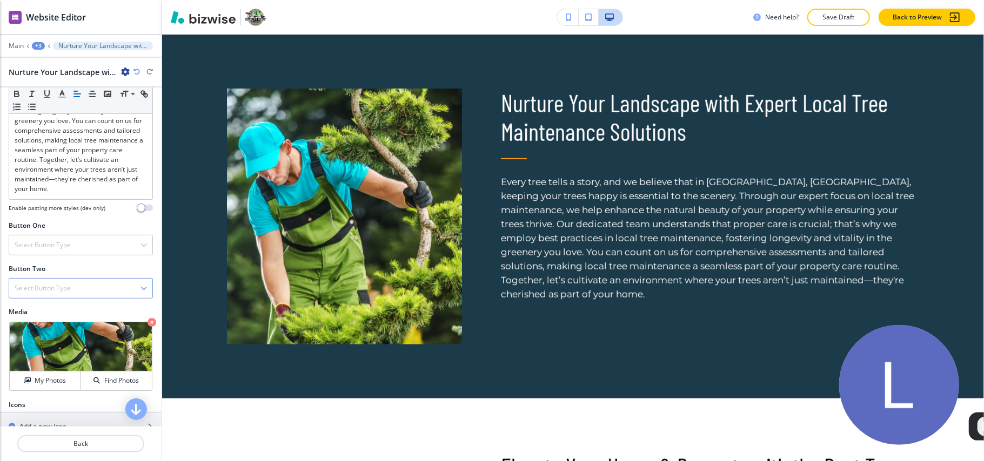
scroll to position [346, 0]
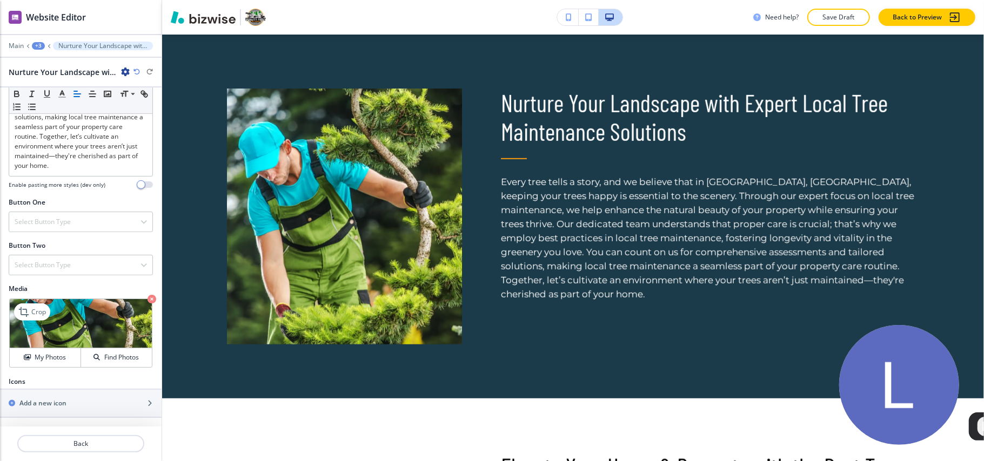
click at [147, 297] on icon "button" at bounding box center [151, 299] width 9 height 9
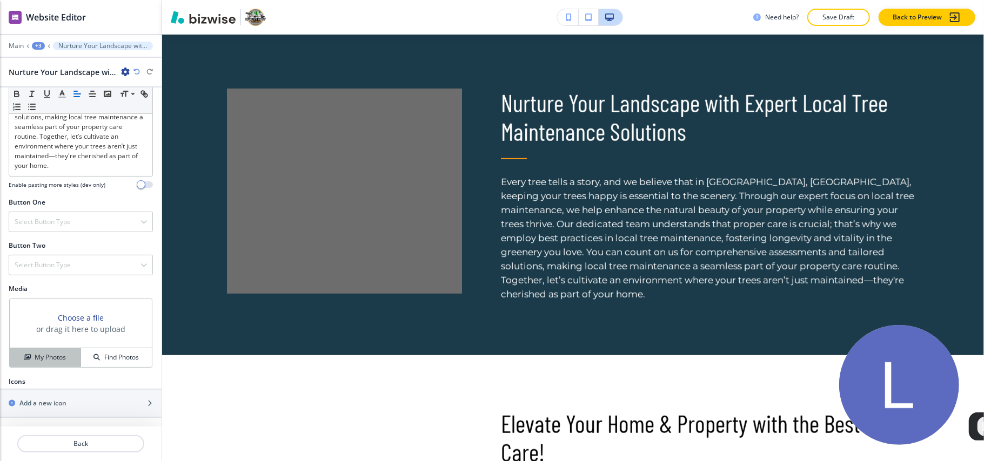
click at [42, 350] on button "My Photos" at bounding box center [45, 357] width 71 height 19
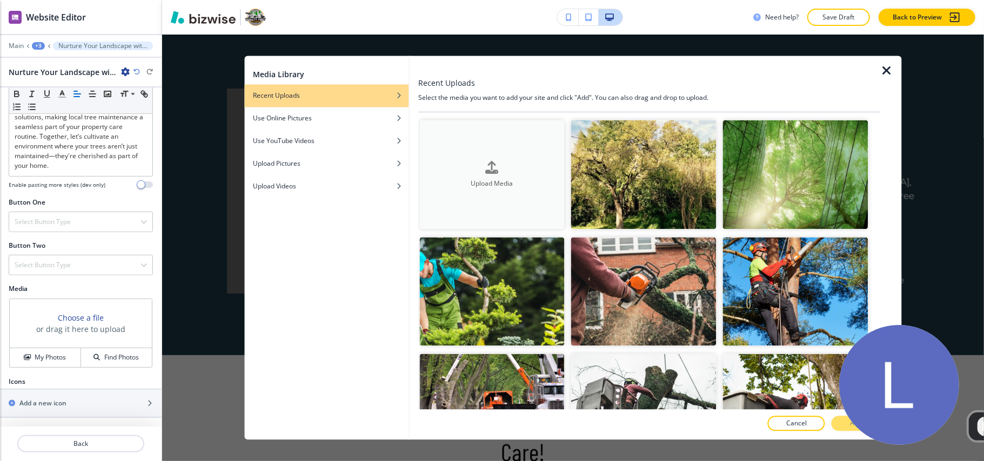
click at [459, 156] on button "Upload Media" at bounding box center [491, 174] width 145 height 109
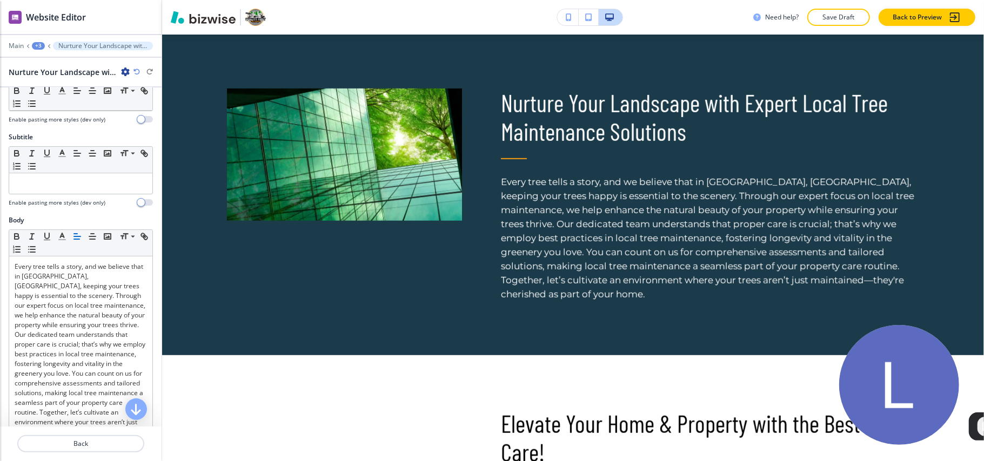
scroll to position [0, 0]
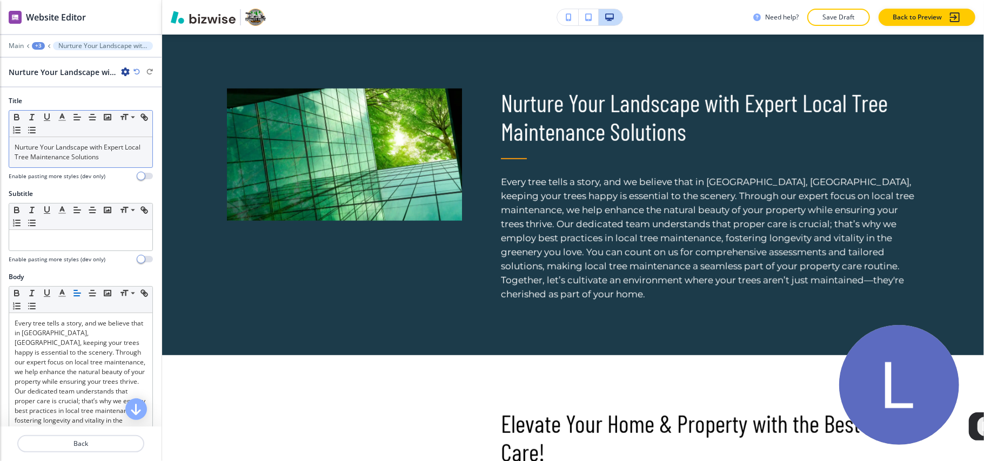
click at [59, 160] on p "Nurture Your Landscape with Expert Local Tree Maintenance Solutions" at bounding box center [81, 152] width 132 height 19
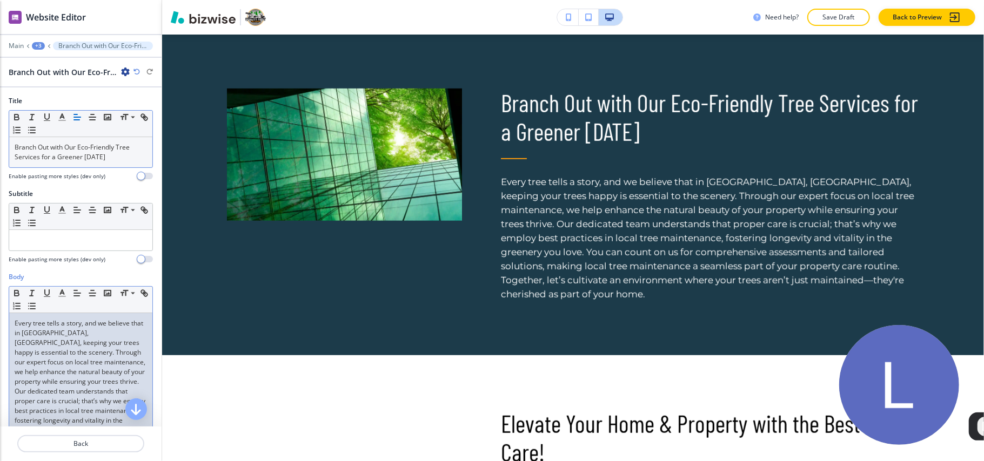
click at [75, 334] on p "Every tree tells a story, and we believe that in [GEOGRAPHIC_DATA], [GEOGRAPHIC…" at bounding box center [81, 411] width 132 height 185
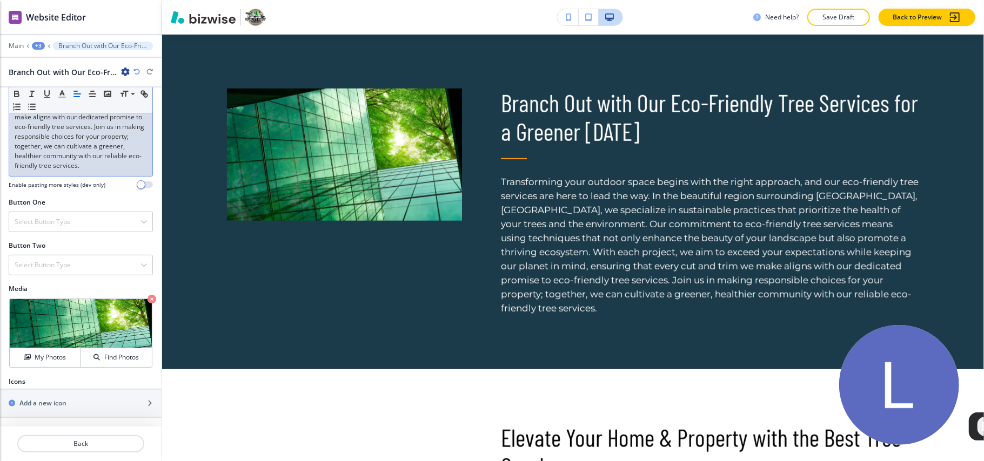
scroll to position [366, 0]
click at [0, 0] on div "Crop" at bounding box center [0, 0] width 0 height 0
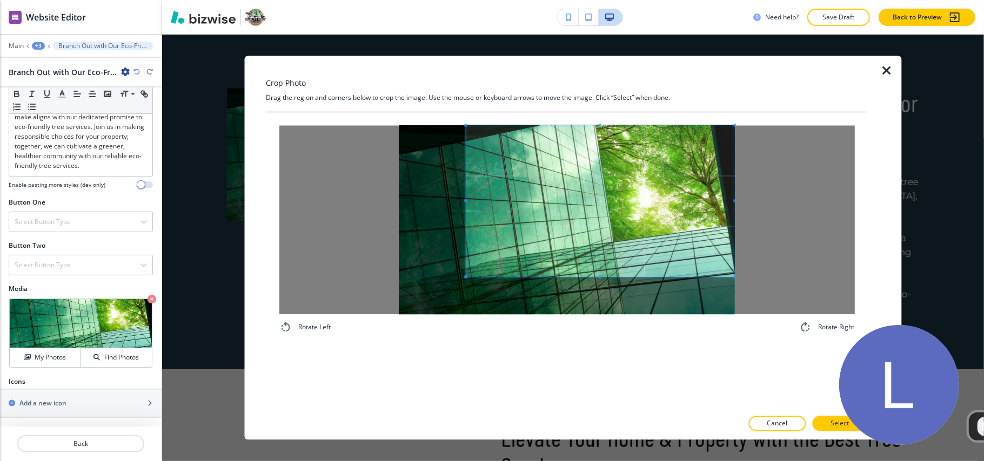
click at [600, 206] on span at bounding box center [600, 201] width 269 height 151
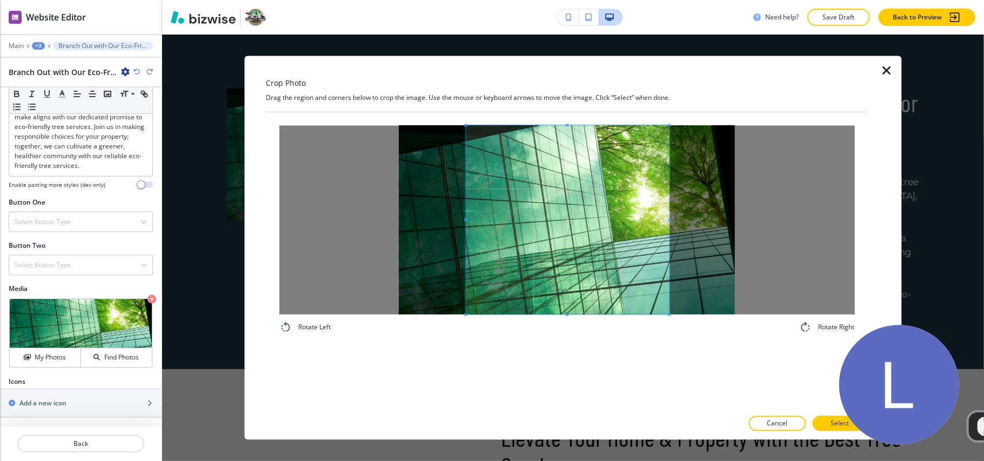
click at [669, 329] on div "Rotate Left Rotate Right" at bounding box center [566, 230] width 575 height 209
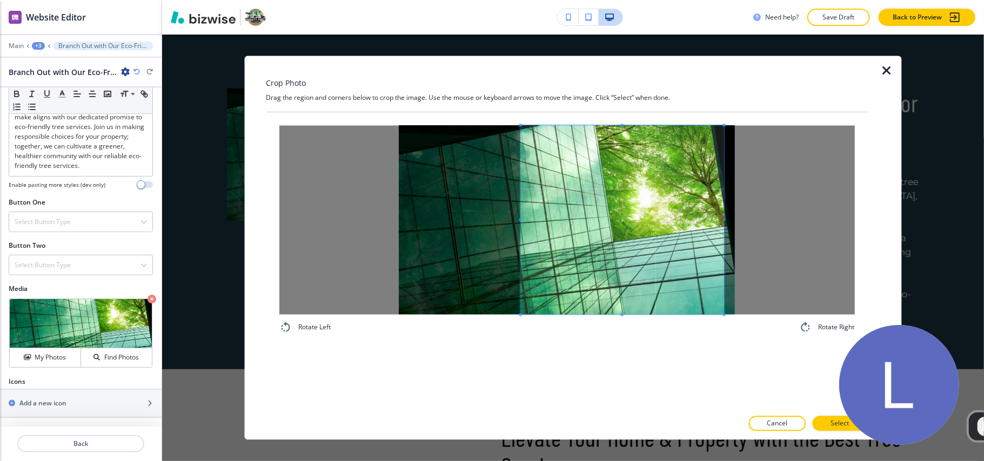
click at [673, 285] on span at bounding box center [621, 220] width 203 height 189
click at [819, 426] on button "Select" at bounding box center [839, 423] width 55 height 15
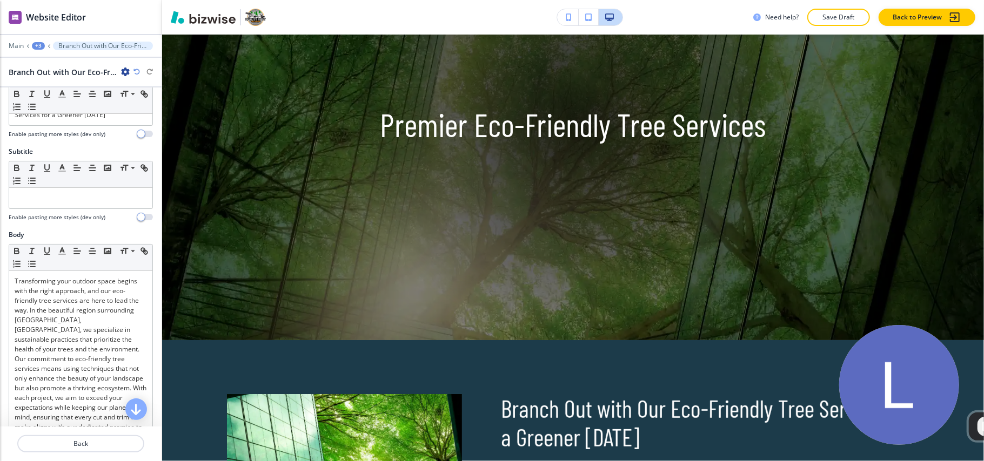
scroll to position [0, 0]
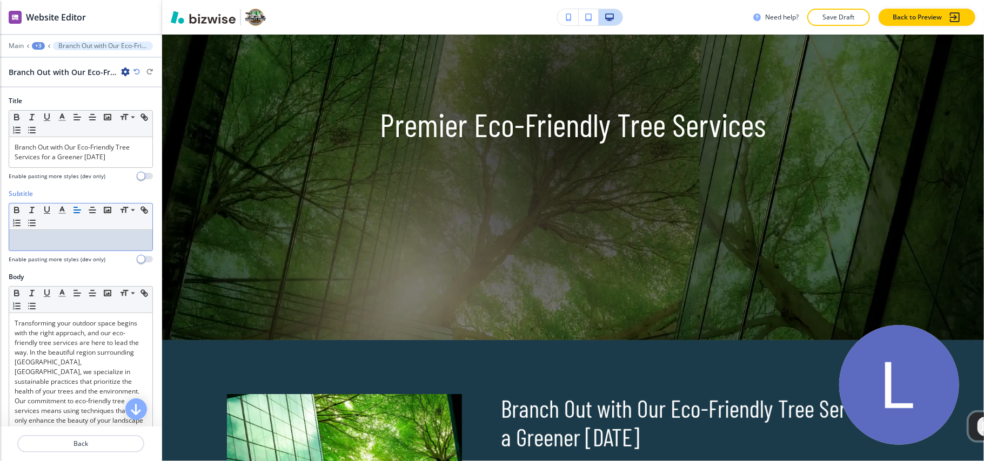
drag, startPoint x: 55, startPoint y: 242, endPoint x: 26, endPoint y: 239, distance: 29.3
click at [37, 242] on p at bounding box center [81, 241] width 132 height 10
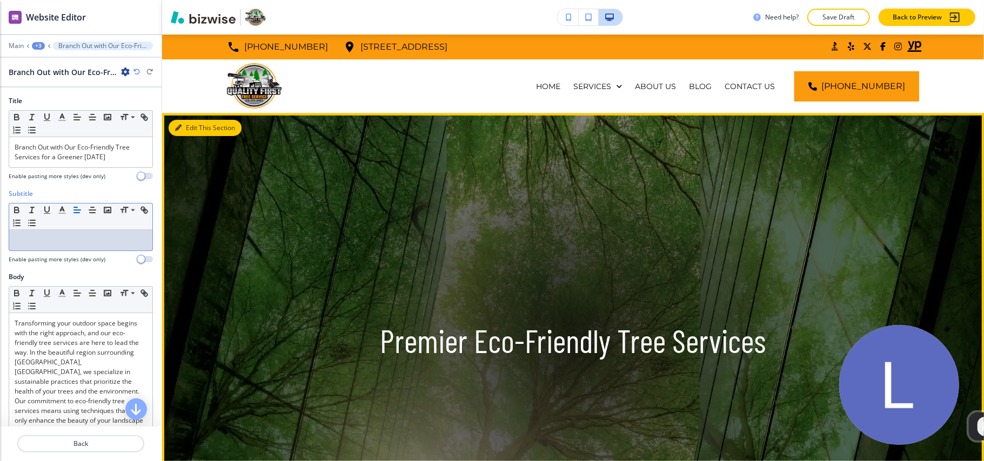
click at [190, 124] on button "Edit This Section" at bounding box center [205, 128] width 73 height 16
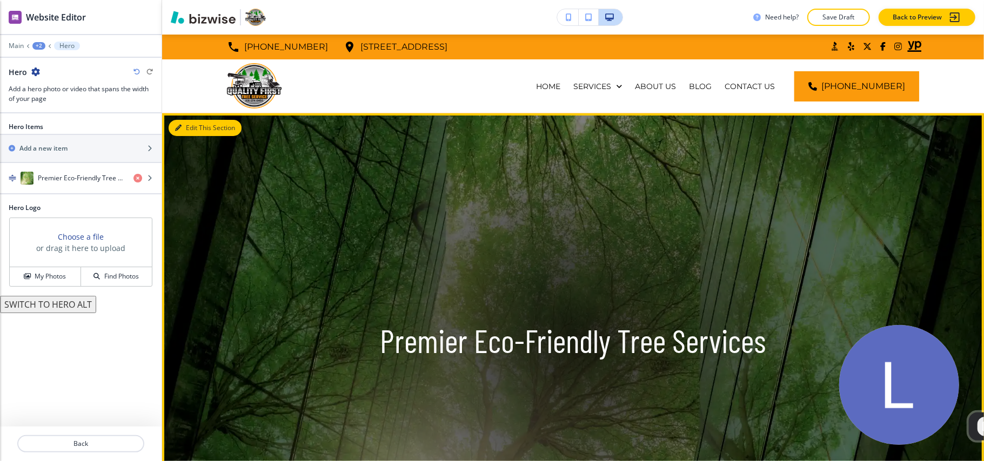
scroll to position [79, 0]
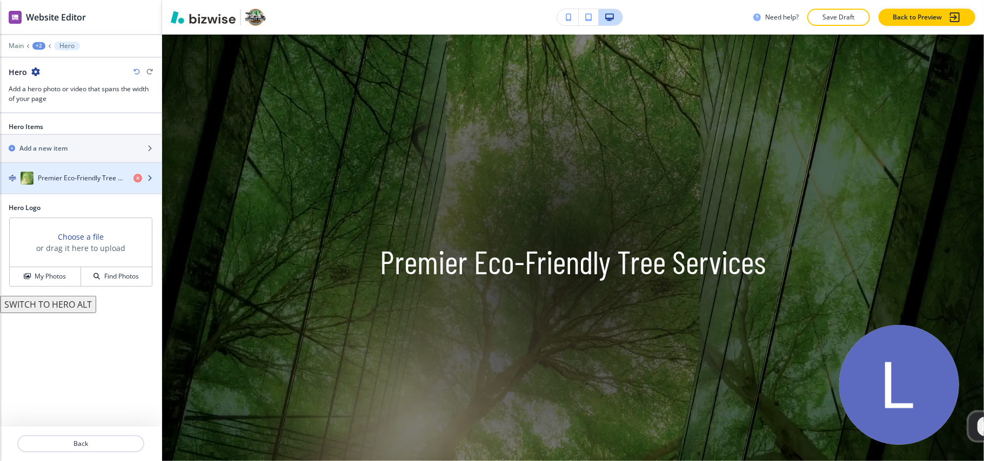
click at [68, 165] on div "button" at bounding box center [81, 167] width 162 height 9
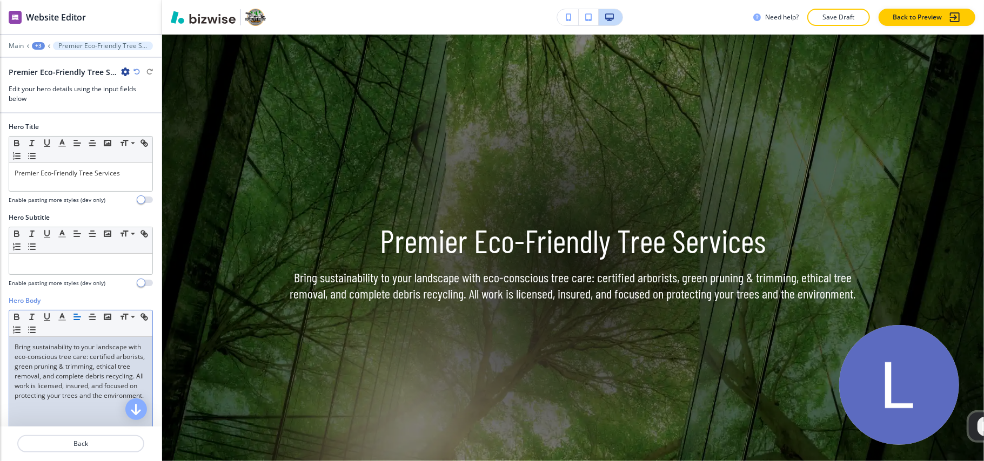
scroll to position [0, 0]
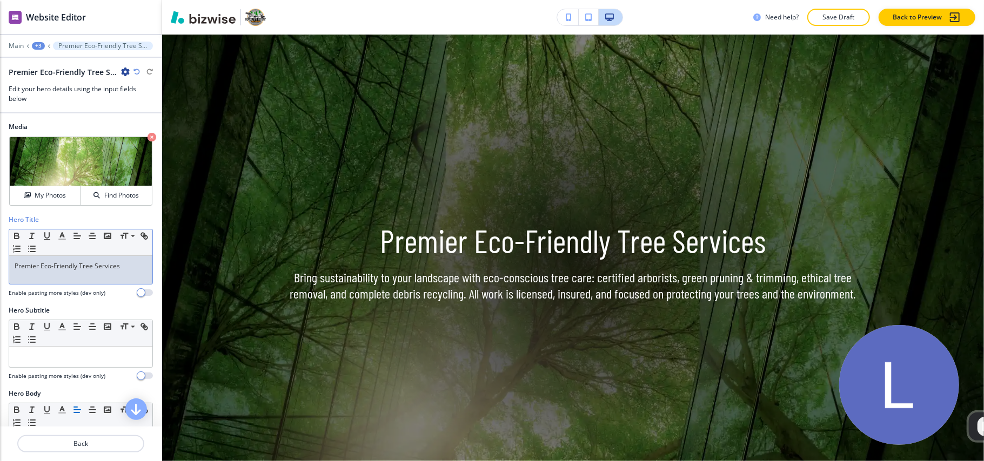
click at [59, 268] on p "Premier Eco-Friendly Tree Services" at bounding box center [81, 266] width 132 height 10
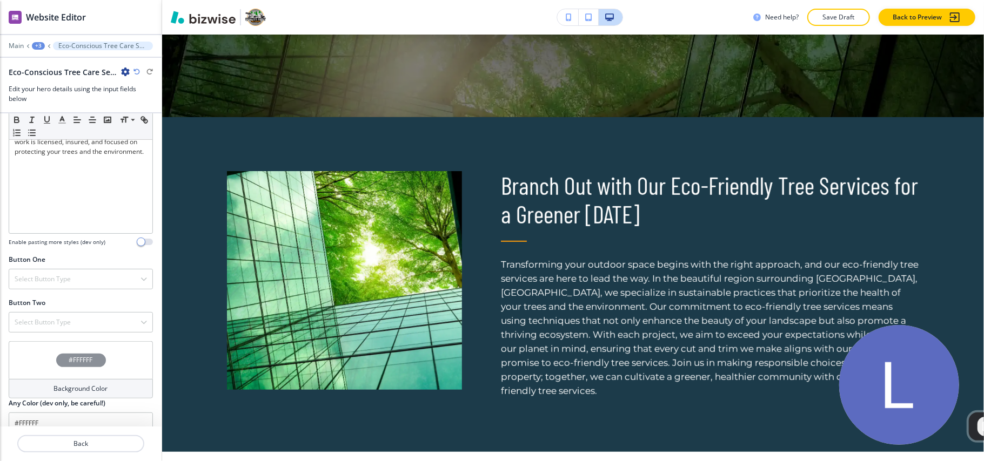
scroll to position [357, 0]
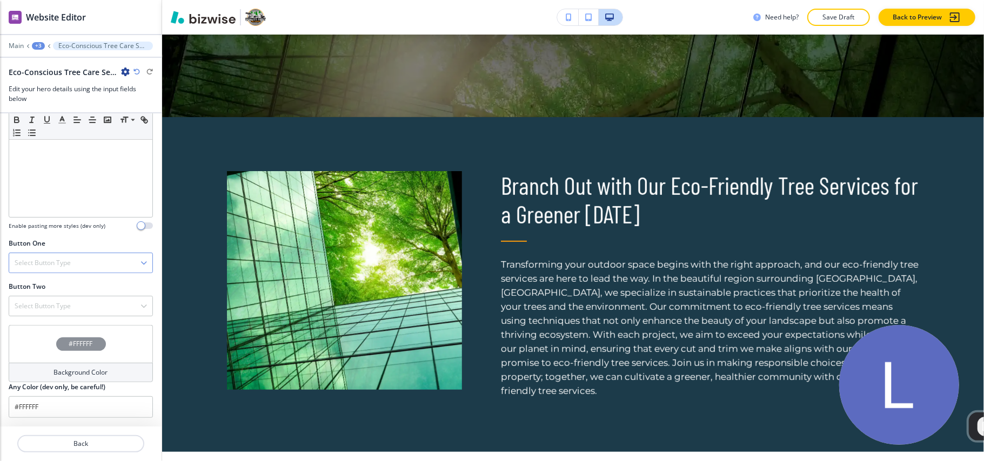
click at [59, 258] on h4 "Select Button Type" at bounding box center [43, 263] width 56 height 10
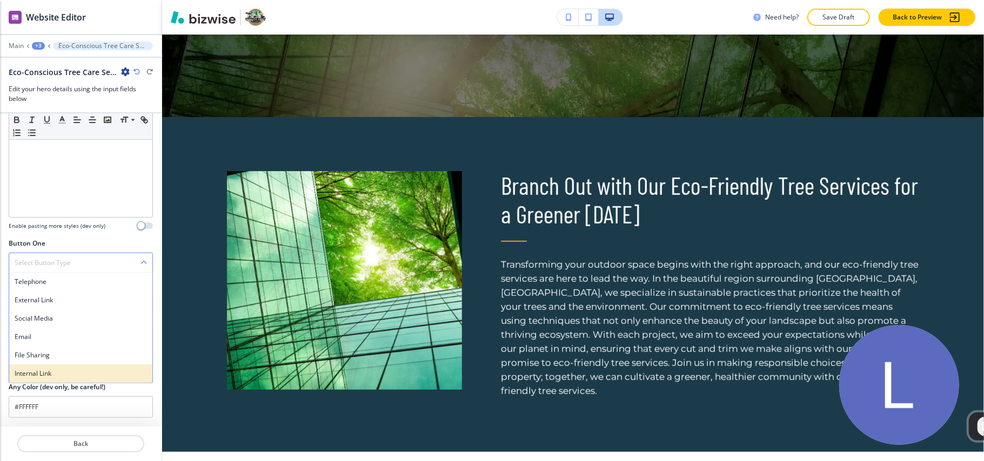
click at [40, 372] on h4 "Internal Link" at bounding box center [81, 374] width 132 height 10
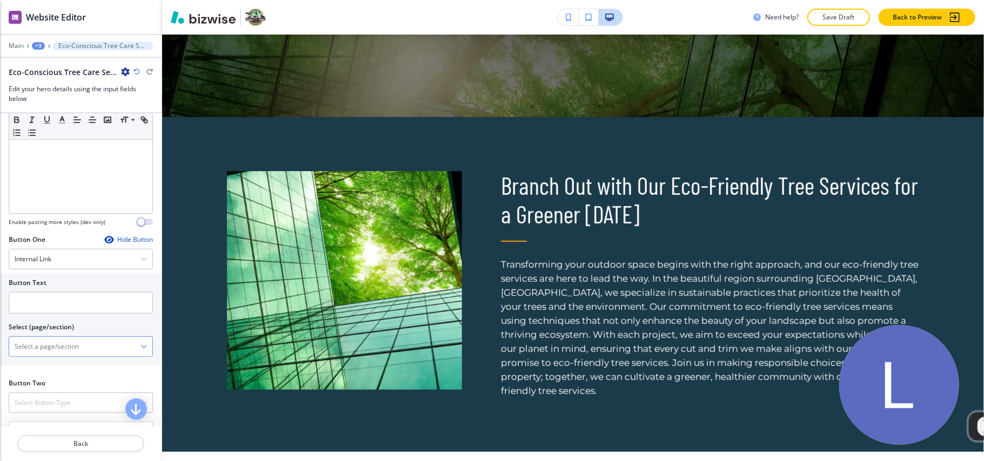
click at [39, 351] on \(page\/section\) "Manual Input" at bounding box center [74, 347] width 131 height 18
type \(page\/section\) "CONTACT US"
click at [46, 369] on h4 "CONTACT US" at bounding box center [81, 366] width 132 height 10
click at [46, 314] on input "text" at bounding box center [81, 303] width 144 height 22
paste input "CONTACT US"
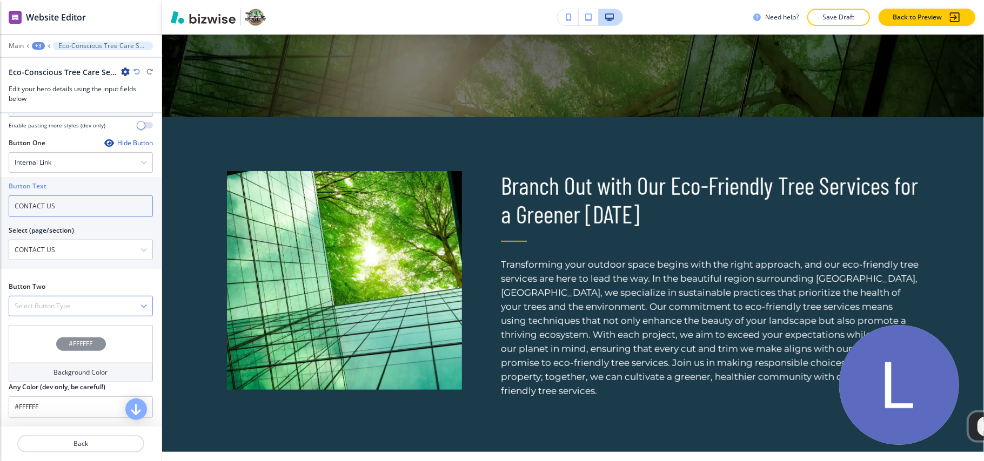
scroll to position [458, 0]
type input "CONTACT US"
click at [45, 307] on h4 "Select Button Type" at bounding box center [43, 306] width 56 height 10
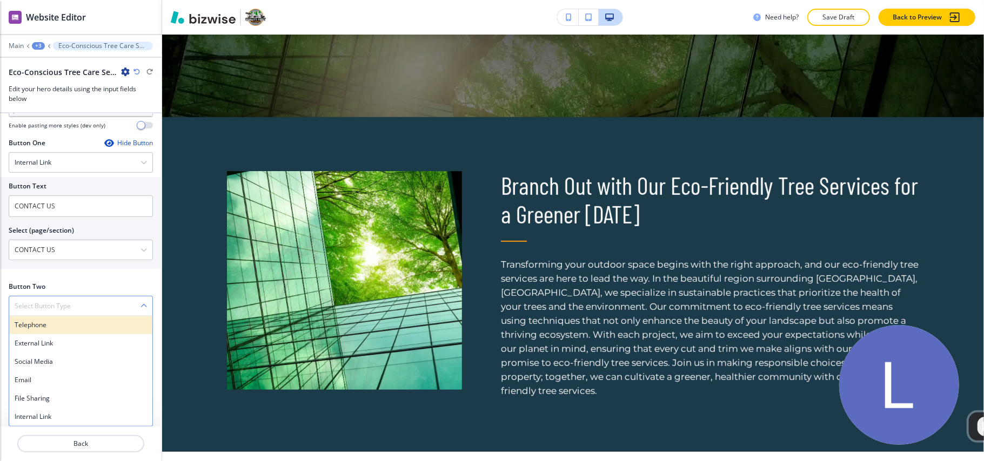
click at [45, 321] on h4 "Telephone" at bounding box center [81, 325] width 132 height 10
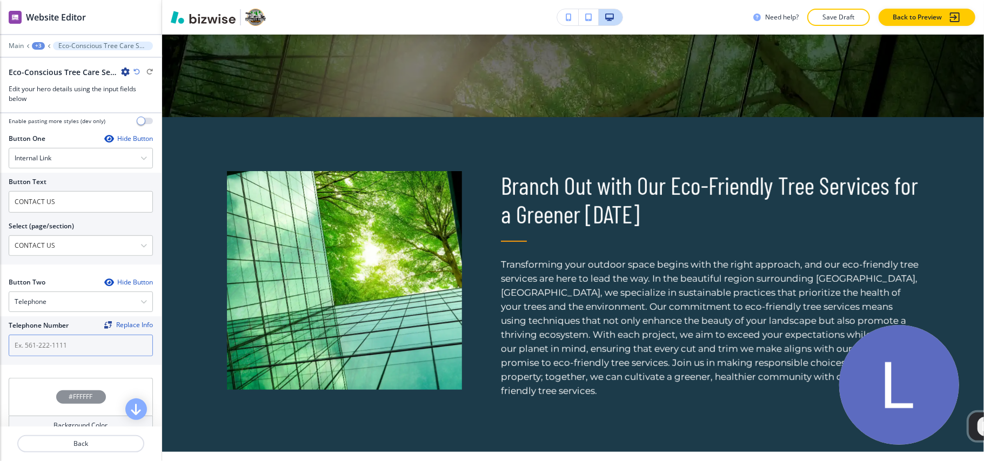
click at [50, 341] on input "text" at bounding box center [81, 346] width 144 height 22
paste input "[PHONE_NUMBER]"
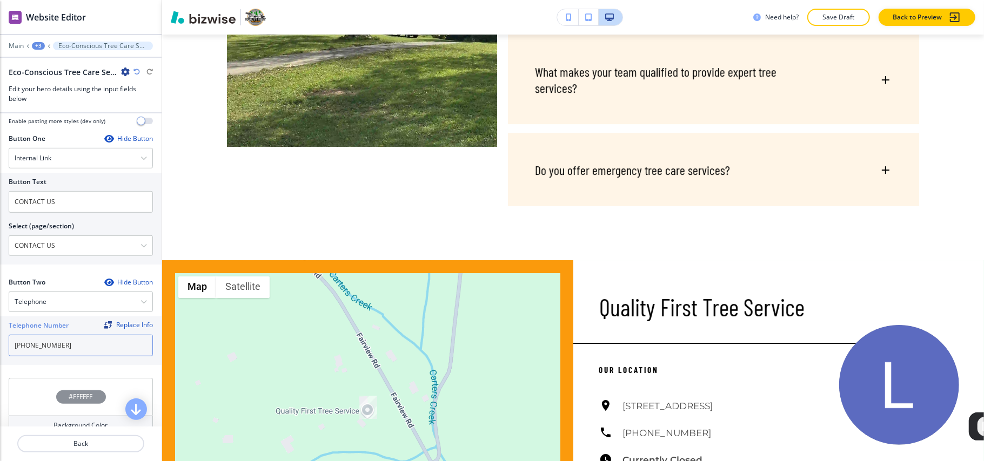
scroll to position [5601, 0]
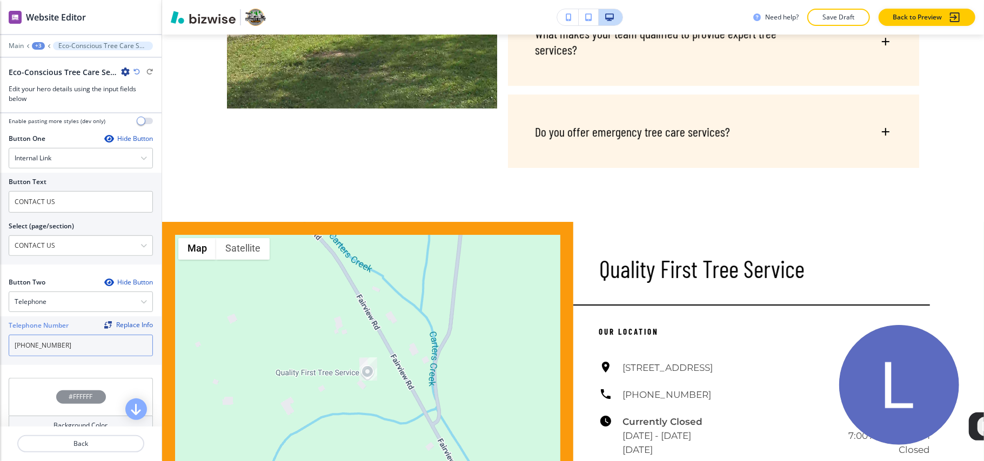
type input "[PHONE_NUMBER]"
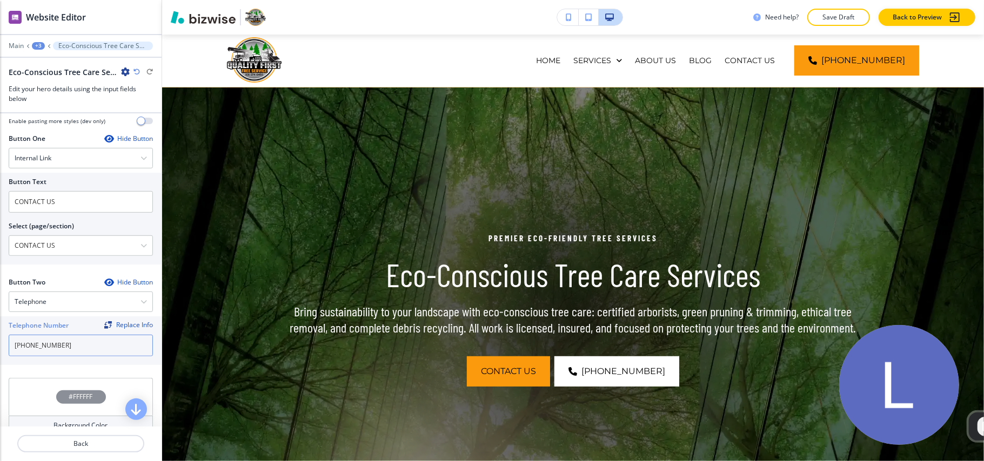
scroll to position [0, 0]
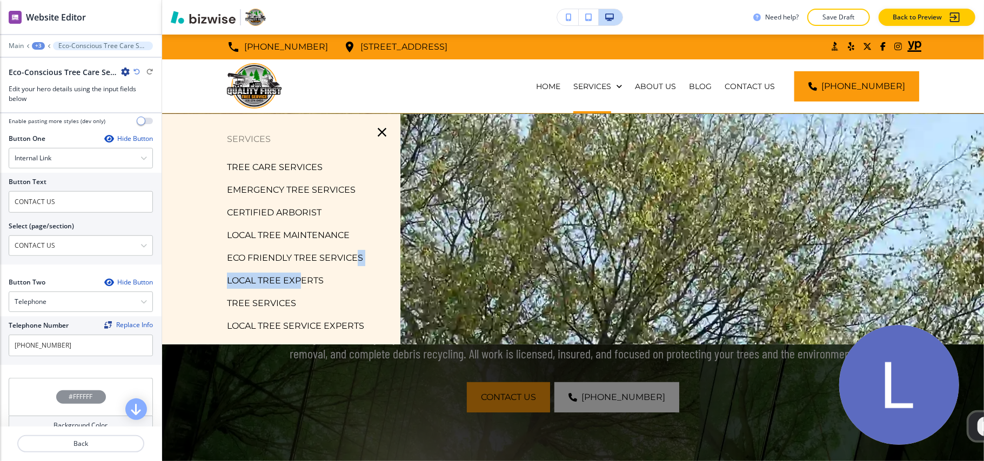
drag, startPoint x: 302, startPoint y: 280, endPoint x: 363, endPoint y: 210, distance: 92.3
click at [359, 244] on div "SERVICES TREE CARE SERVICES EMERGENCY TREE SERVICES CERTIFIED ARBORIST LOCAL TR…" at bounding box center [281, 229] width 238 height 196
click at [374, 133] on icon "button" at bounding box center [381, 132] width 15 height 15
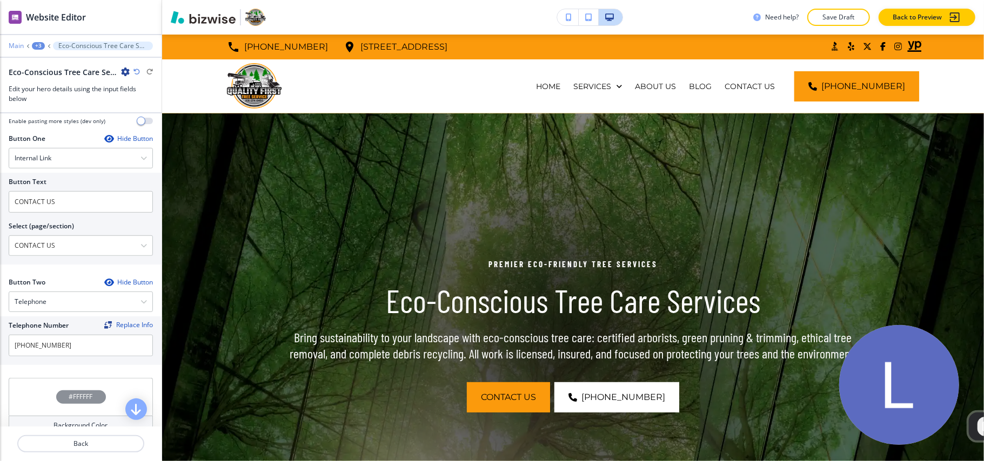
click at [18, 48] on p "Main" at bounding box center [16, 46] width 15 height 8
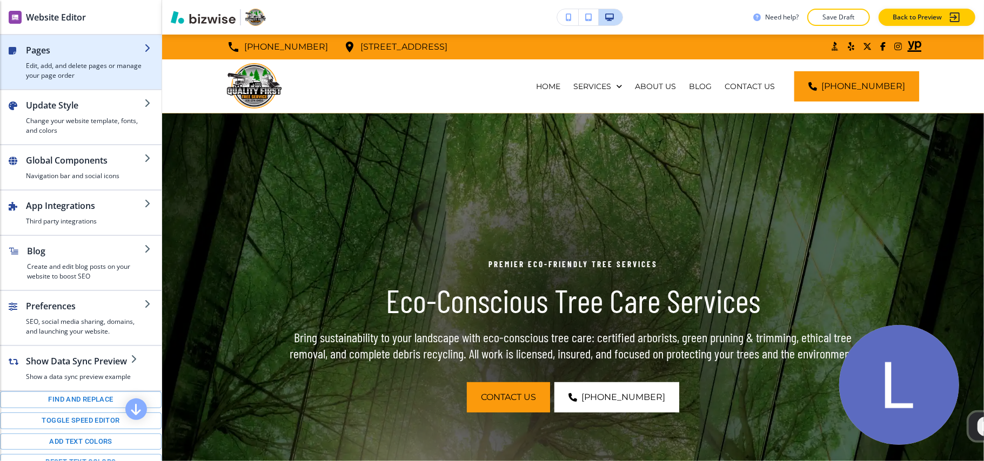
drag, startPoint x: 18, startPoint y: 48, endPoint x: 49, endPoint y: 70, distance: 37.6
click at [49, 70] on h4 "Edit, add, and delete pages or manage your page order" at bounding box center [85, 70] width 118 height 19
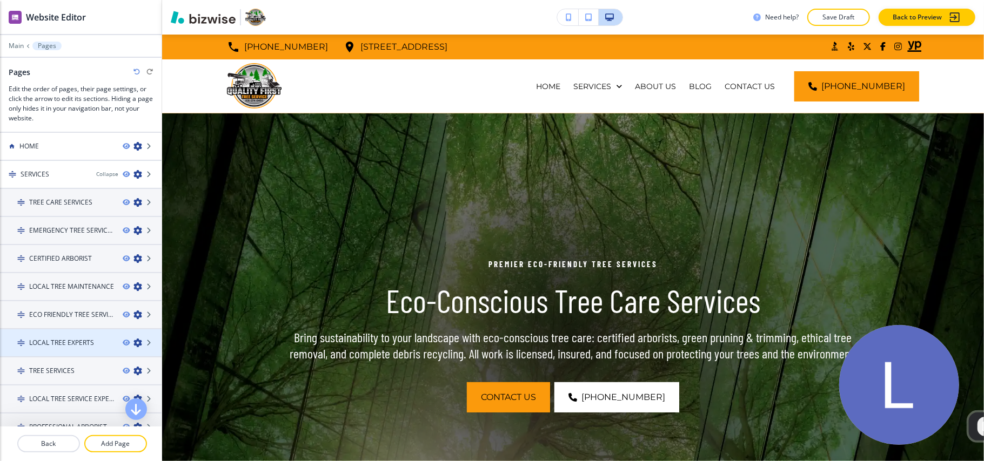
scroll to position [72, 0]
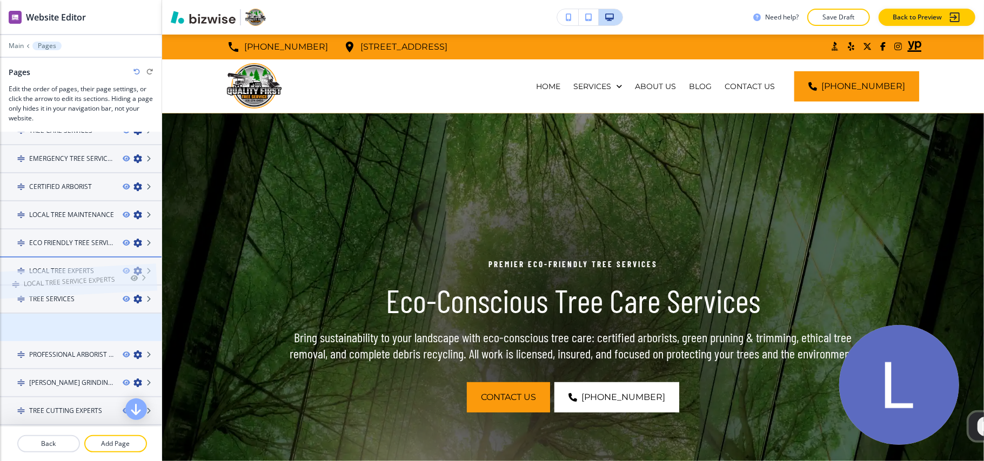
drag, startPoint x: 70, startPoint y: 324, endPoint x: 64, endPoint y: 259, distance: 65.1
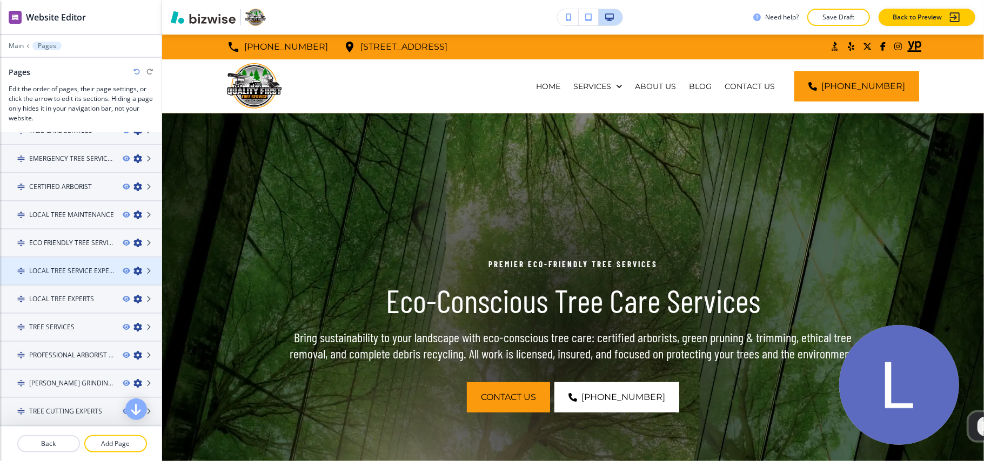
click at [71, 266] on h4 "LOCAL TREE SERVICE EXPERTS" at bounding box center [71, 271] width 85 height 10
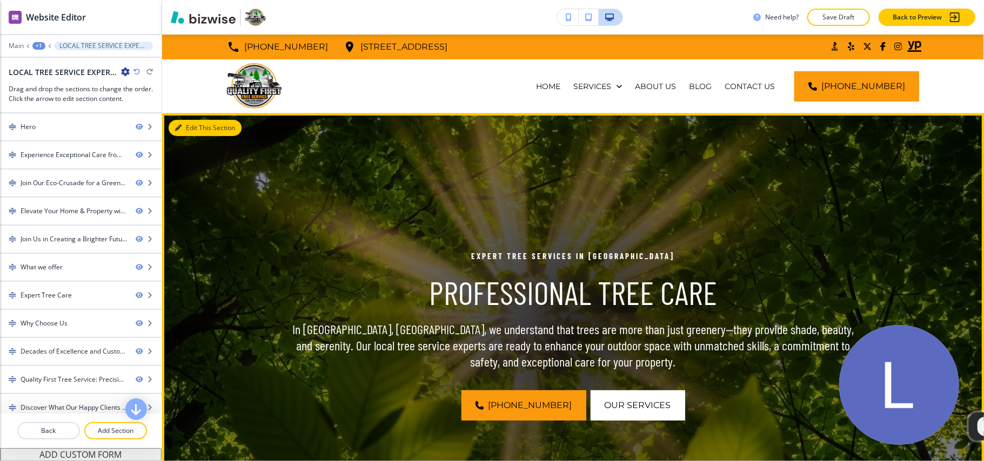
click at [192, 129] on button "Edit This Section" at bounding box center [205, 128] width 73 height 16
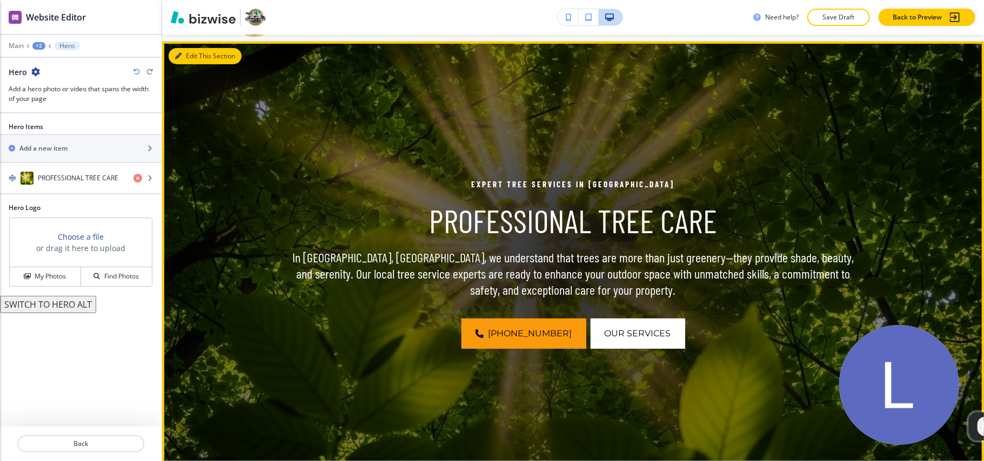
scroll to position [79, 0]
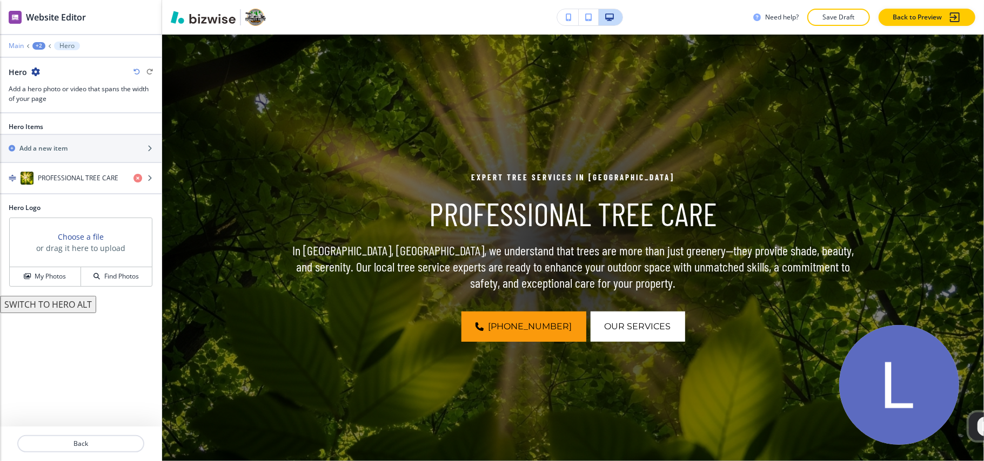
click at [11, 45] on p "Main" at bounding box center [16, 46] width 15 height 8
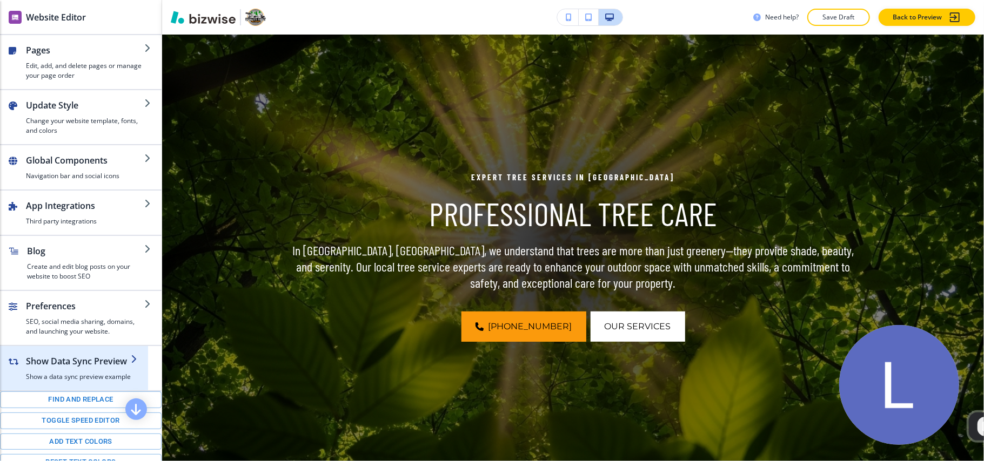
scroll to position [130, 0]
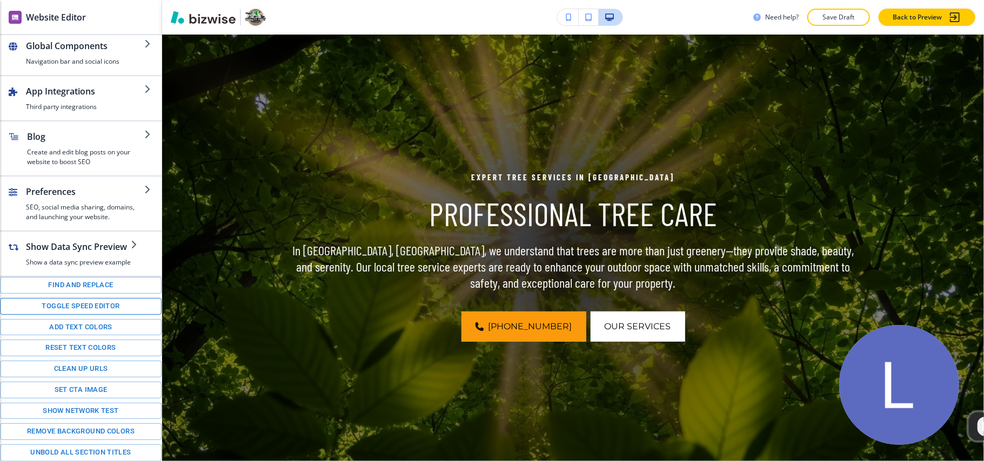
click at [57, 305] on button "Toggle speed editor" at bounding box center [81, 306] width 162 height 17
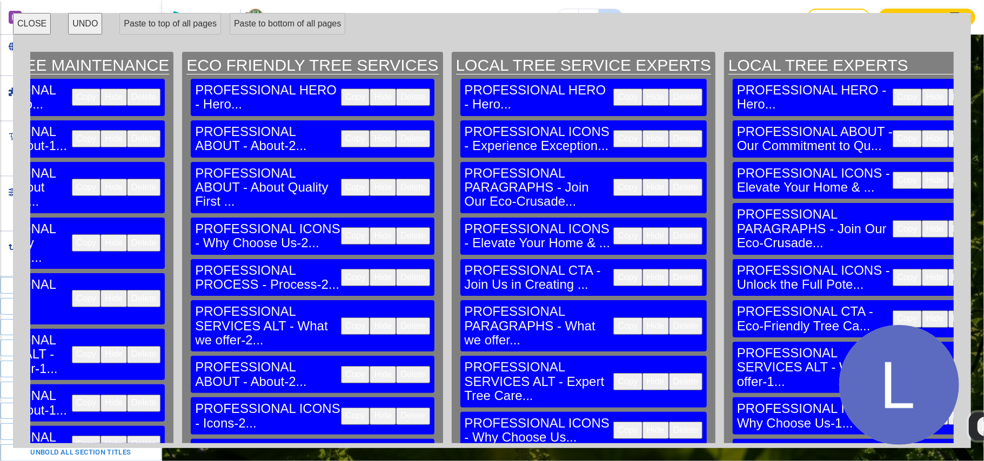
scroll to position [0, 1255]
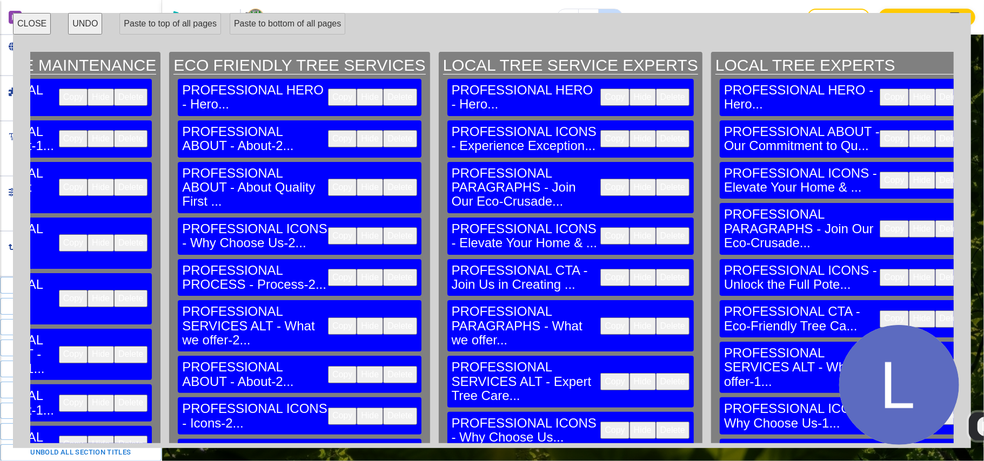
click at [656, 130] on button "Delete" at bounding box center [672, 138] width 33 height 17
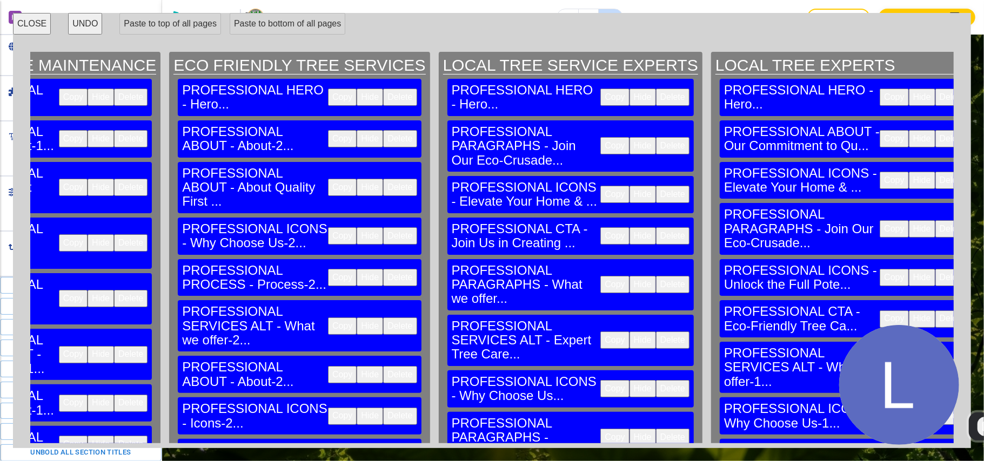
click at [656, 137] on button "Delete" at bounding box center [672, 145] width 33 height 17
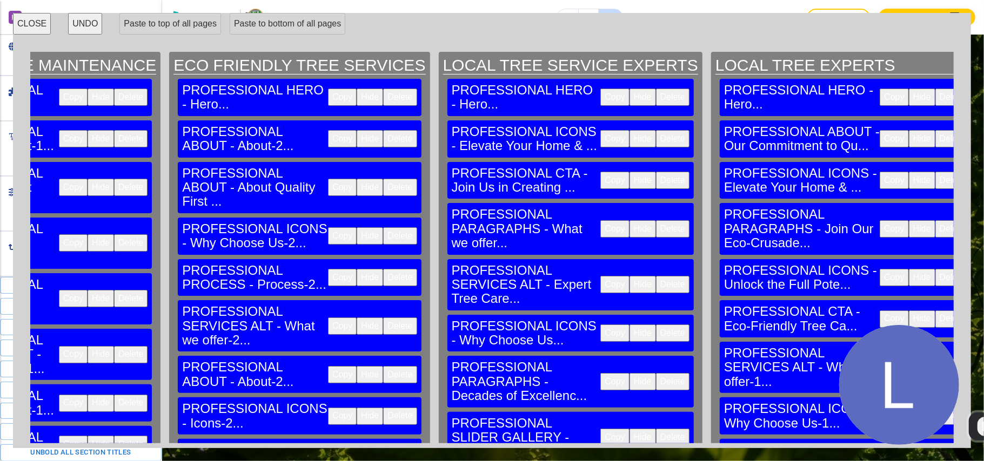
click at [656, 130] on button "Delete" at bounding box center [672, 138] width 33 height 17
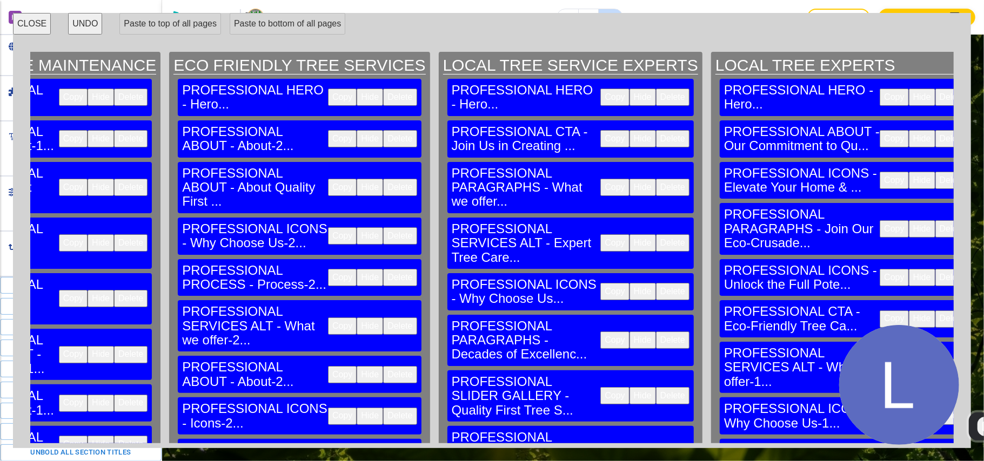
click at [656, 130] on button "Delete" at bounding box center [672, 138] width 33 height 17
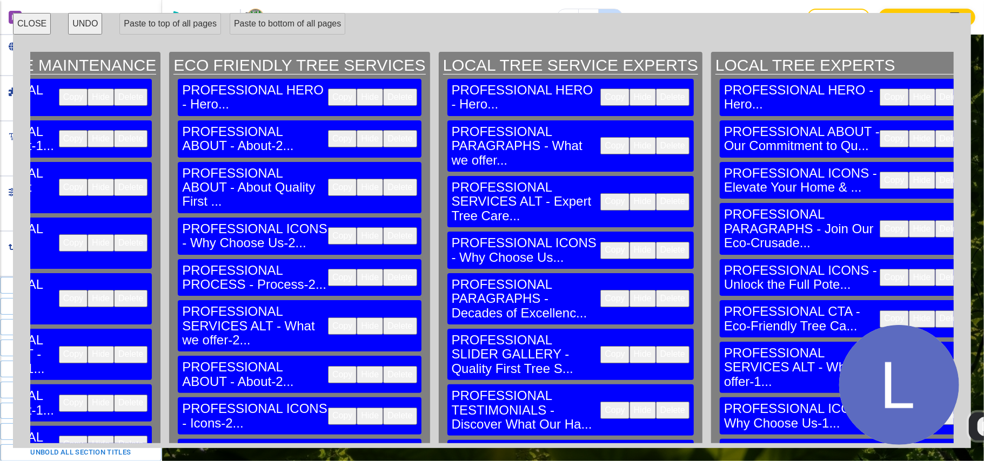
click at [656, 137] on button "Delete" at bounding box center [672, 145] width 33 height 17
click at [656, 193] on button "Delete" at bounding box center [672, 201] width 33 height 17
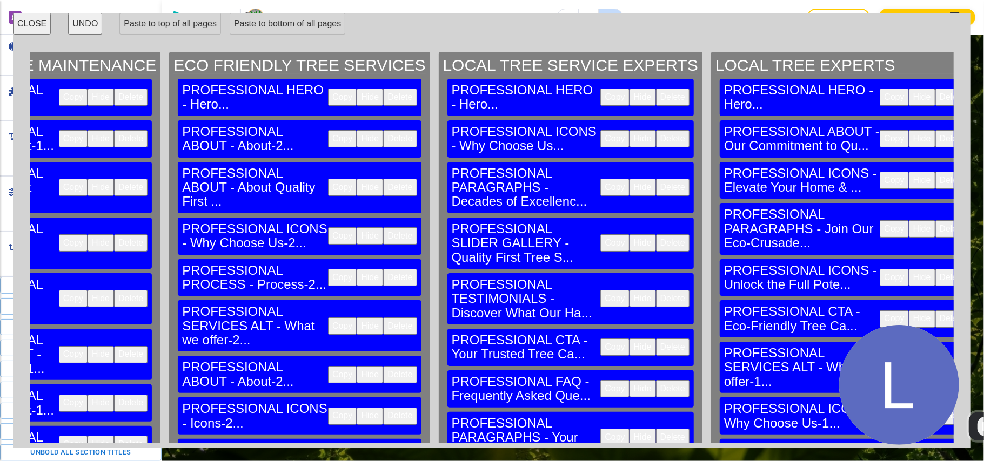
click at [656, 130] on button "Delete" at bounding box center [672, 138] width 33 height 17
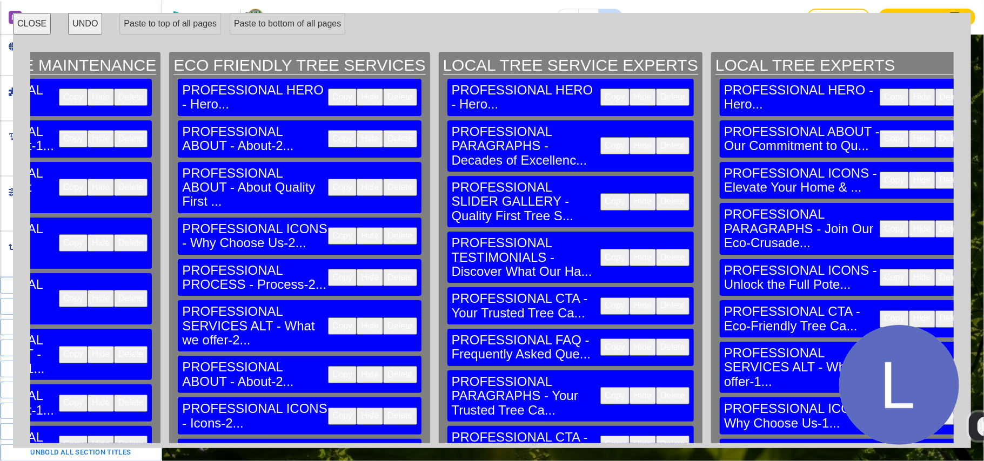
click at [656, 137] on button "Delete" at bounding box center [672, 145] width 33 height 17
click at [656, 193] on button "Delete" at bounding box center [672, 201] width 33 height 17
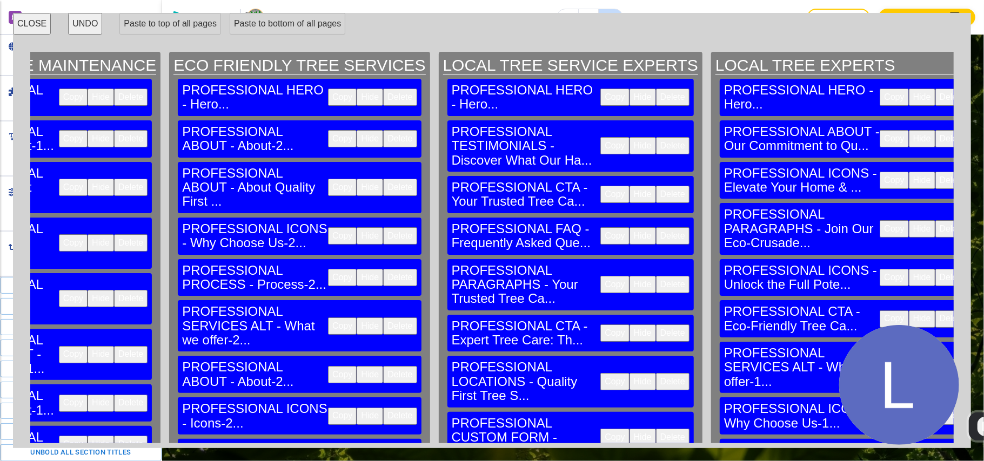
click at [656, 137] on button "Delete" at bounding box center [672, 145] width 33 height 17
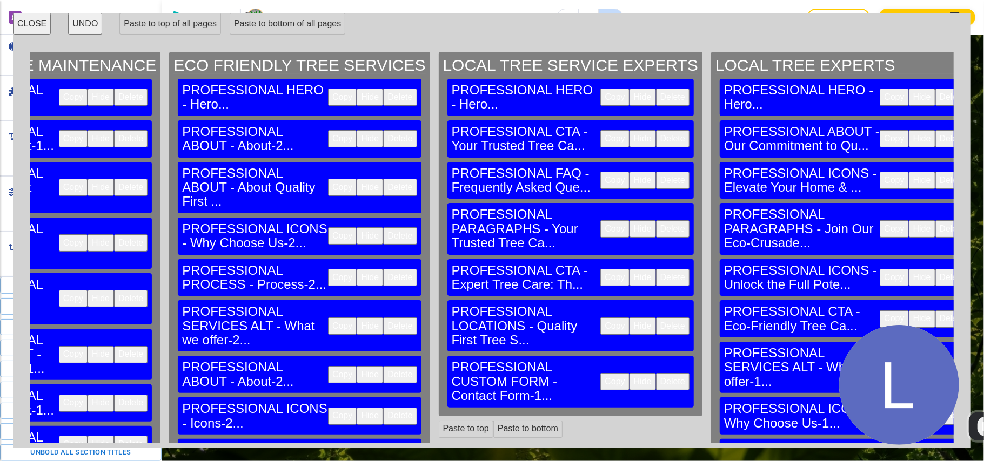
click at [656, 130] on button "Delete" at bounding box center [672, 138] width 33 height 17
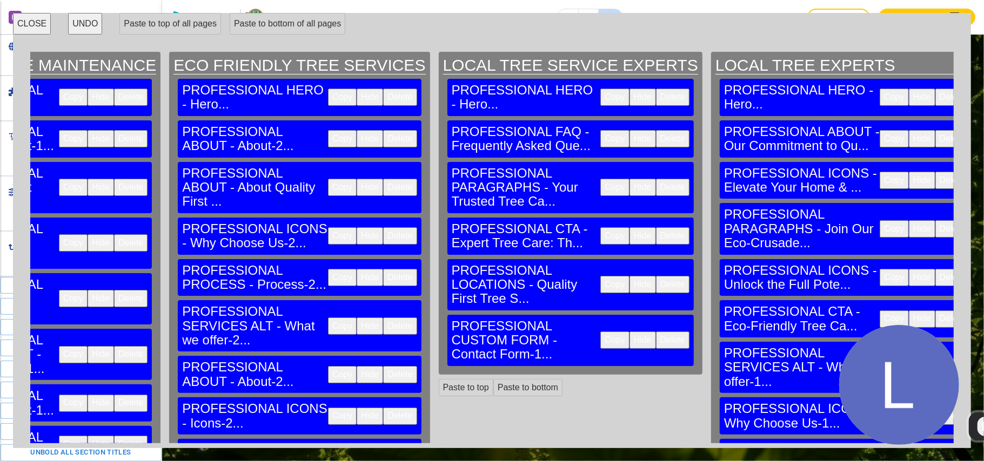
click at [656, 130] on button "Delete" at bounding box center [672, 138] width 33 height 17
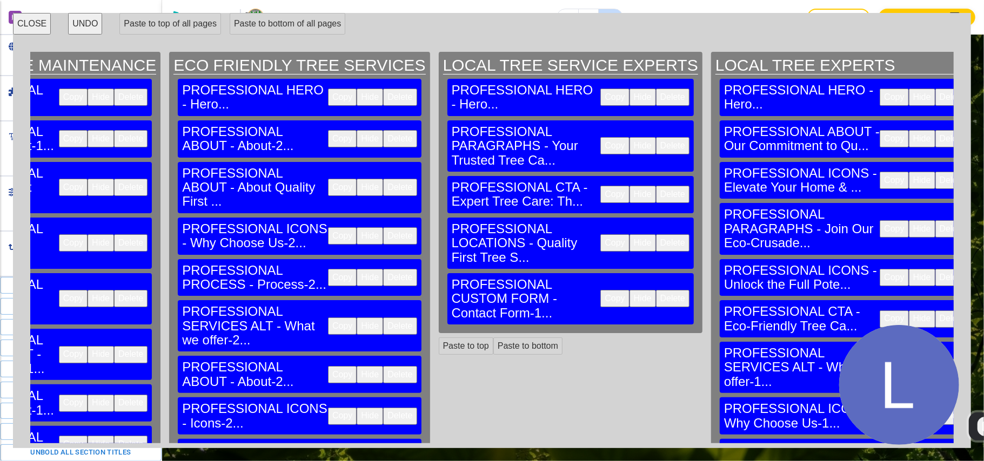
click at [656, 137] on button "Delete" at bounding box center [672, 145] width 33 height 17
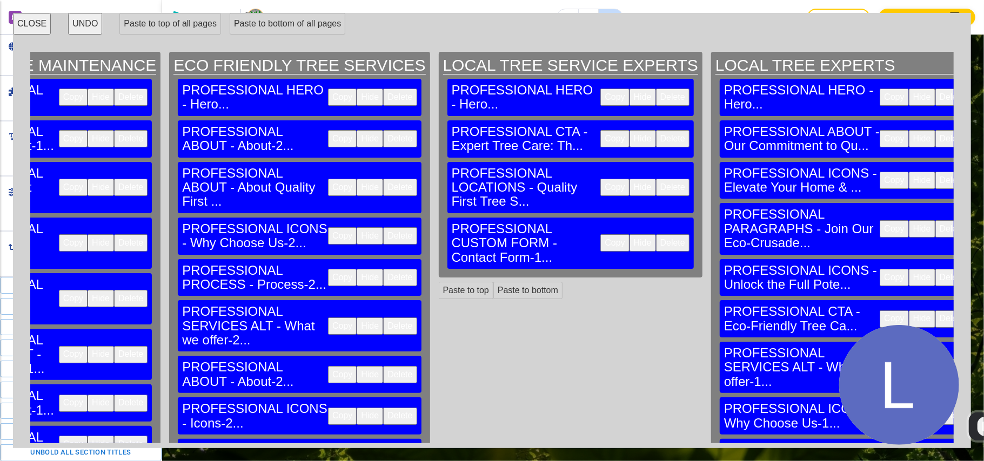
click at [656, 130] on button "Delete" at bounding box center [672, 138] width 33 height 17
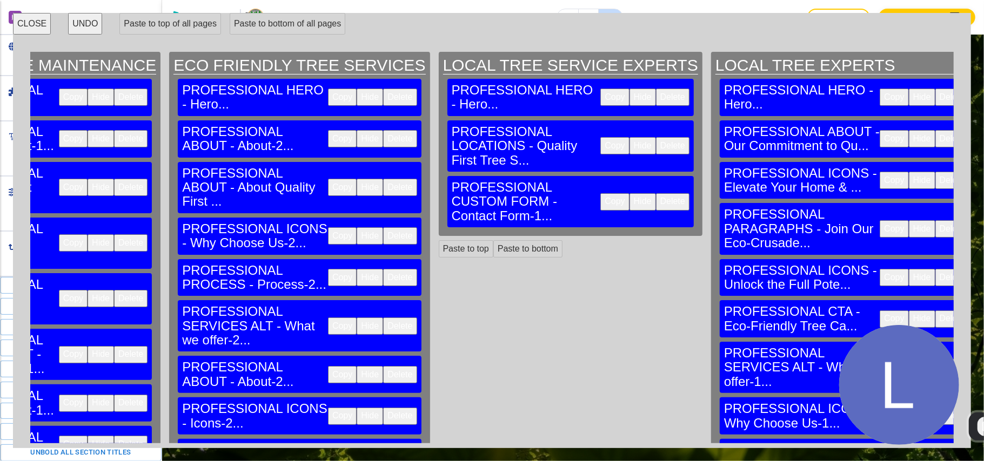
click at [656, 137] on button "Delete" at bounding box center [672, 145] width 33 height 17
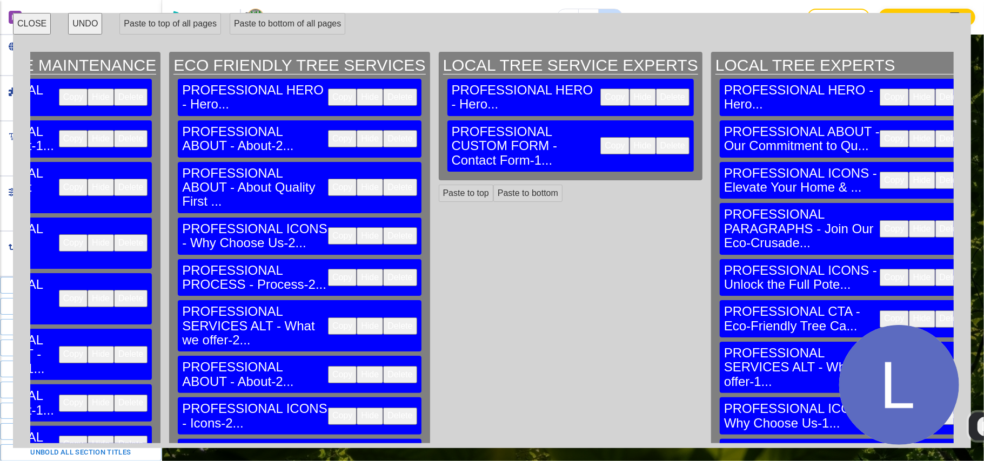
click at [656, 137] on button "Delete" at bounding box center [672, 145] width 33 height 17
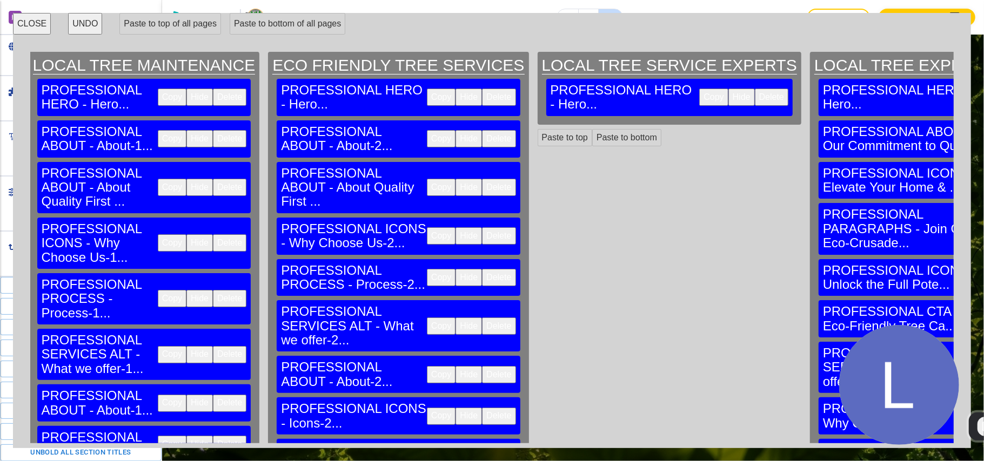
scroll to position [0, 1140]
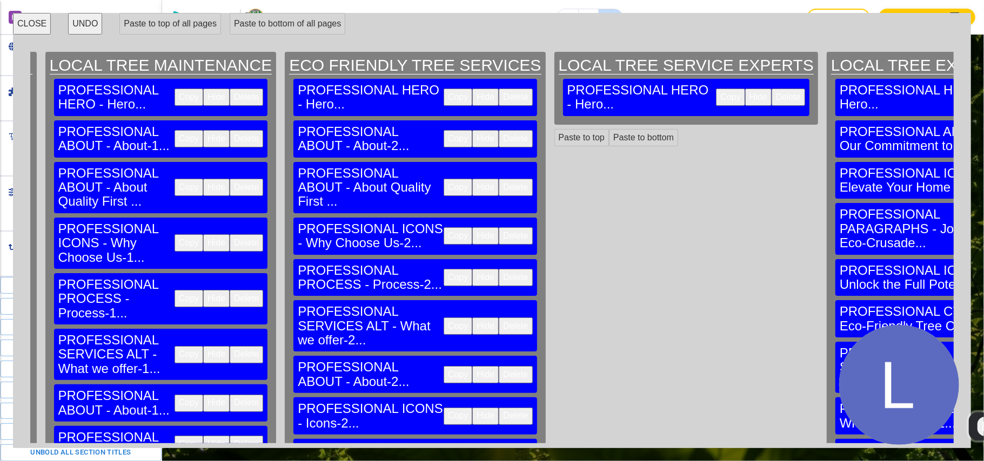
click at [443, 130] on button "Copy" at bounding box center [457, 138] width 29 height 17
click at [609, 129] on button "Paste to bottom" at bounding box center [643, 137] width 69 height 17
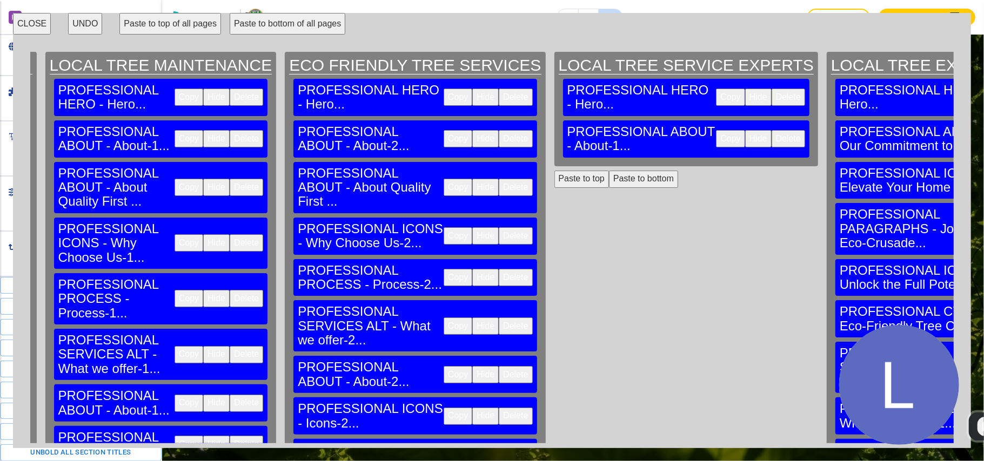
click at [443, 179] on button "Copy" at bounding box center [457, 187] width 29 height 17
click at [609, 171] on button "Paste to bottom" at bounding box center [643, 179] width 69 height 17
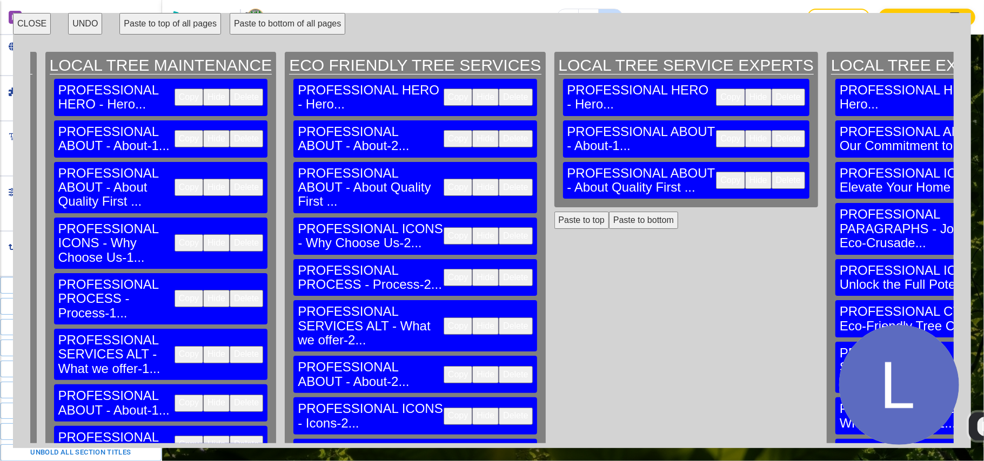
click at [443, 227] on button "Copy" at bounding box center [457, 235] width 29 height 17
click at [609, 212] on button "Paste to bottom" at bounding box center [643, 220] width 69 height 17
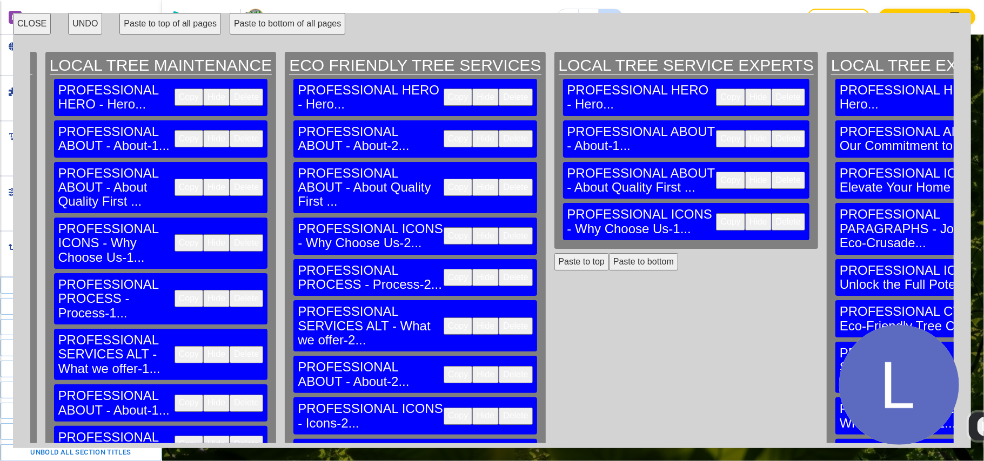
click at [443, 269] on button "Copy" at bounding box center [457, 277] width 29 height 17
click at [609, 253] on button "Paste to bottom" at bounding box center [643, 261] width 69 height 17
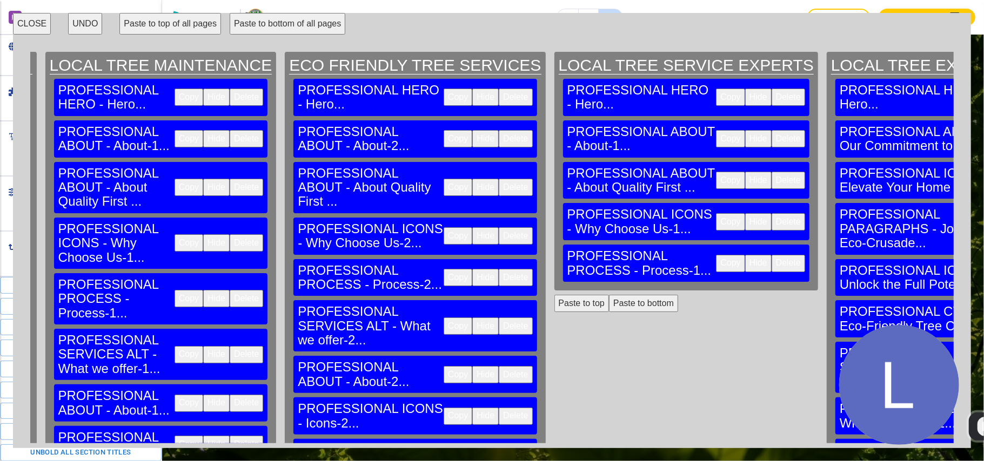
click at [443, 318] on button "Copy" at bounding box center [457, 326] width 29 height 17
click at [609, 295] on button "Paste to bottom" at bounding box center [643, 303] width 69 height 17
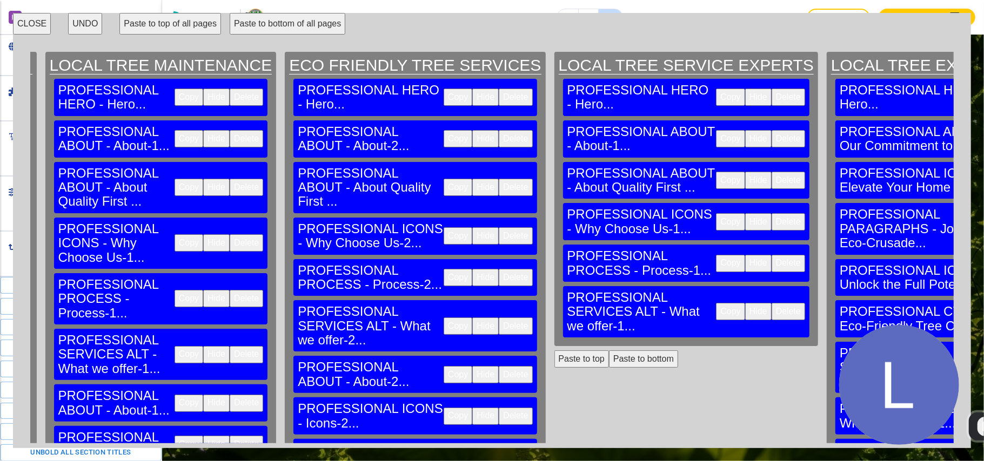
click at [443, 366] on button "Copy" at bounding box center [457, 374] width 29 height 17
click at [609, 351] on button "Paste to bottom" at bounding box center [643, 359] width 69 height 17
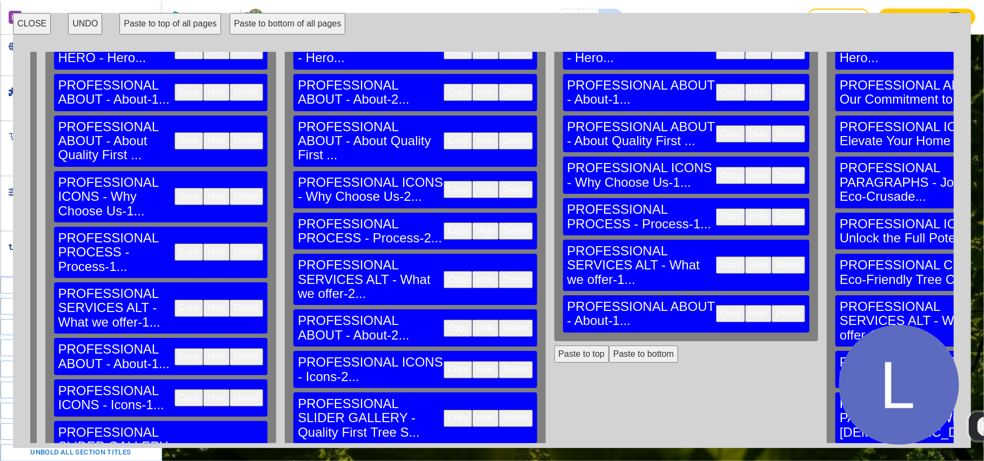
scroll to position [72, 1140]
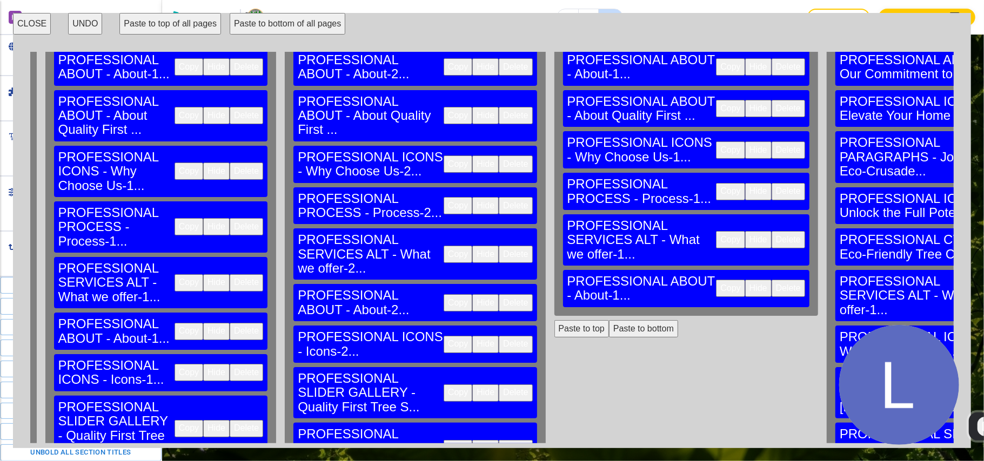
click at [443, 336] on button "Copy" at bounding box center [457, 344] width 29 height 17
click at [609, 320] on button "Paste to bottom" at bounding box center [643, 328] width 69 height 17
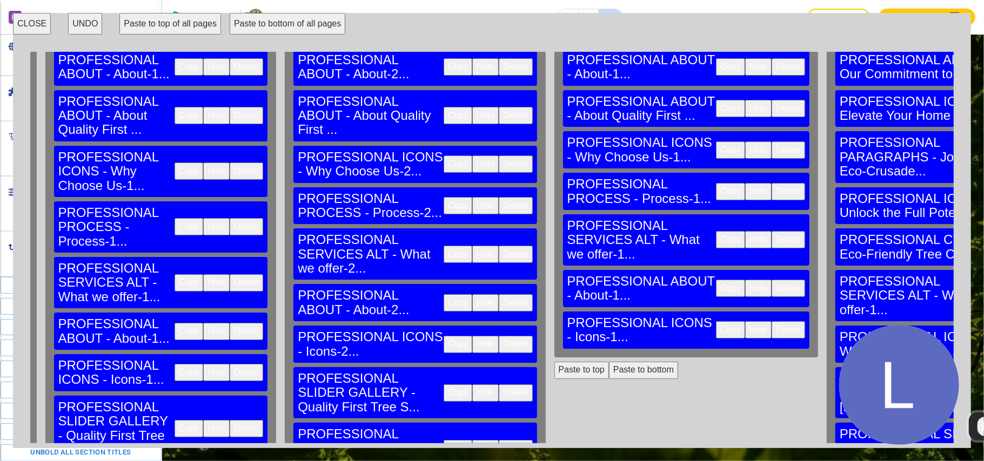
click at [443, 385] on button "Copy" at bounding box center [457, 393] width 29 height 17
click at [609, 362] on button "Paste to bottom" at bounding box center [643, 370] width 69 height 17
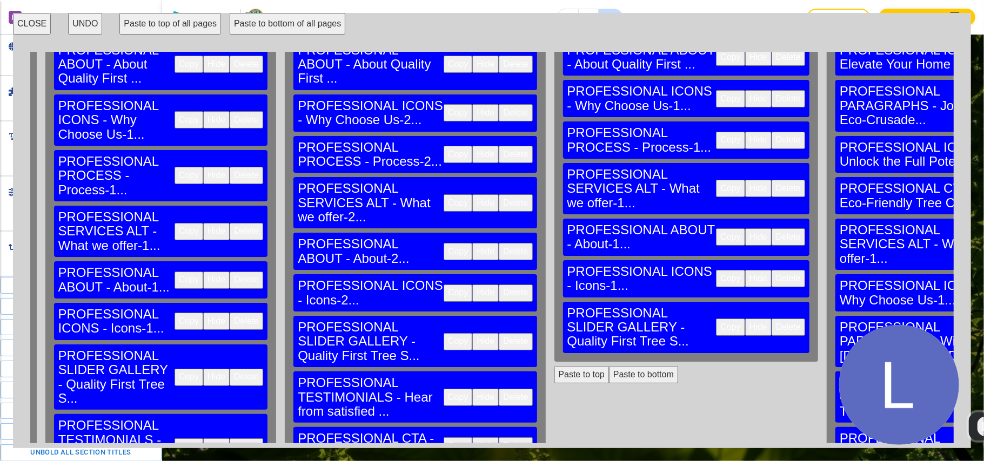
scroll to position [144, 1140]
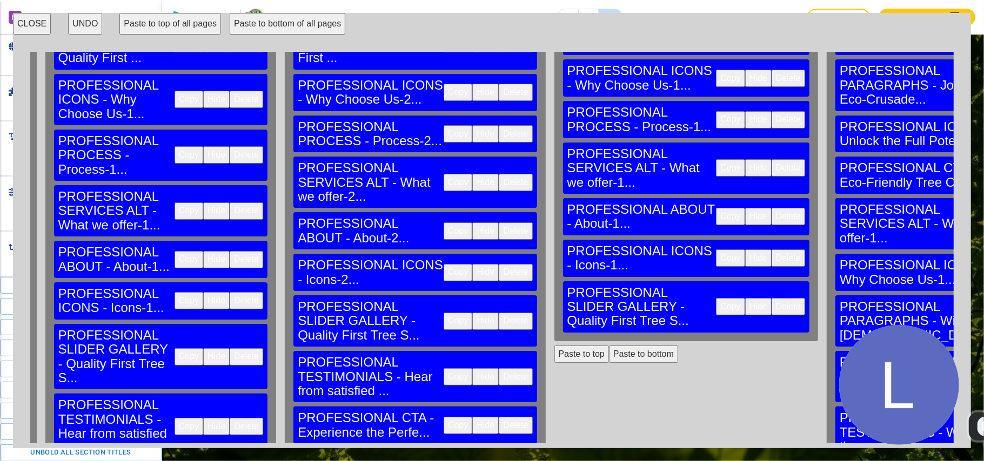
click at [443, 368] on button "Copy" at bounding box center [457, 376] width 29 height 17
click at [609, 346] on button "Paste to bottom" at bounding box center [643, 354] width 69 height 17
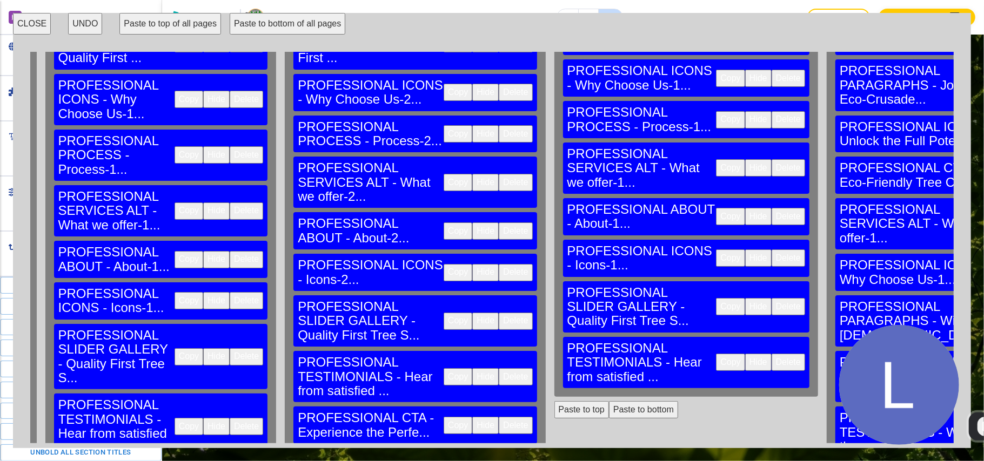
click at [443, 417] on button "Copy" at bounding box center [457, 425] width 29 height 17
click at [609, 401] on button "Paste to bottom" at bounding box center [643, 409] width 69 height 17
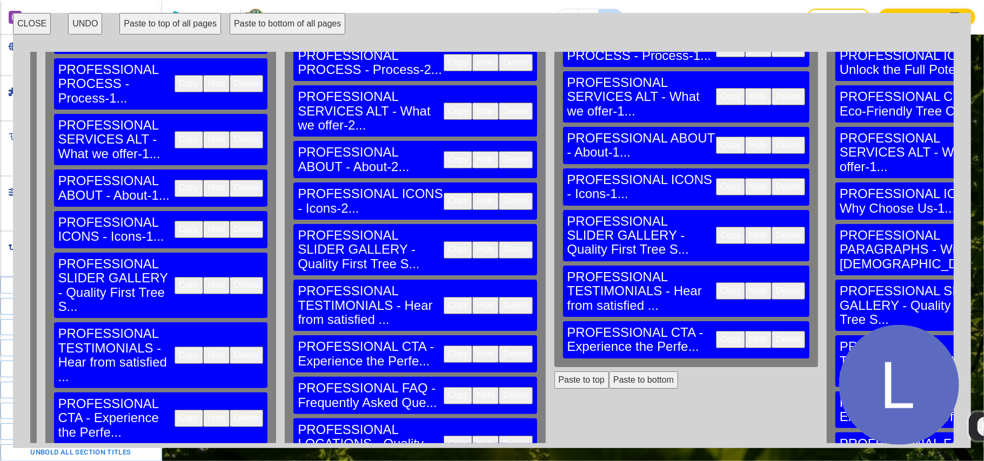
scroll to position [216, 1140]
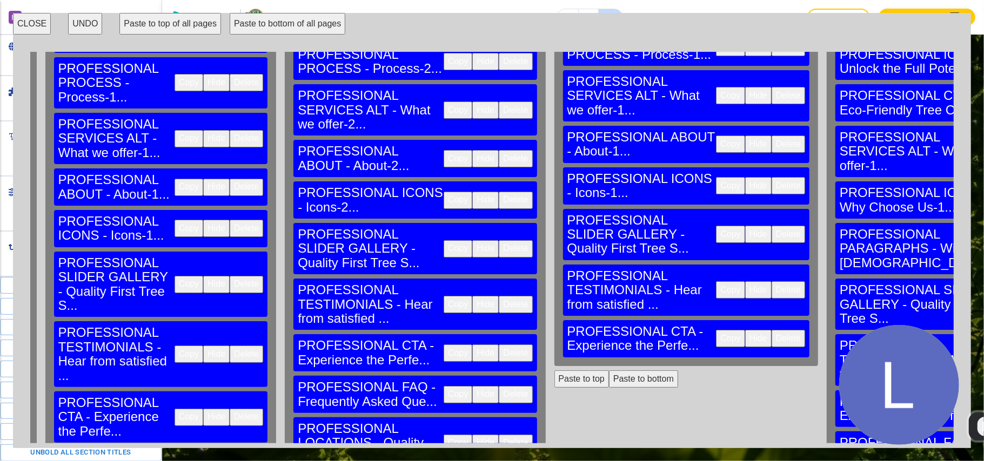
click at [443, 386] on button "Copy" at bounding box center [457, 394] width 29 height 17
click at [609, 371] on button "Paste to bottom" at bounding box center [643, 379] width 69 height 17
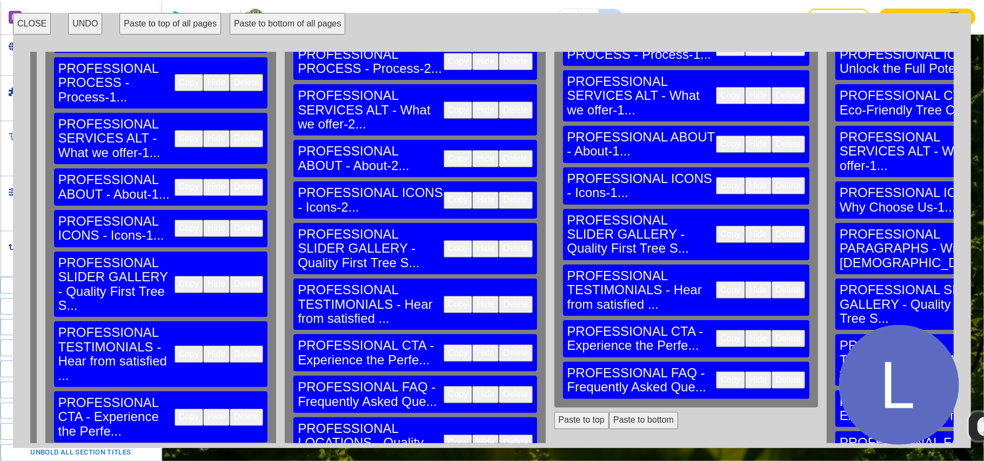
click at [443, 435] on button "Copy" at bounding box center [457, 443] width 29 height 17
click at [609, 412] on button "Paste to bottom" at bounding box center [643, 420] width 69 height 17
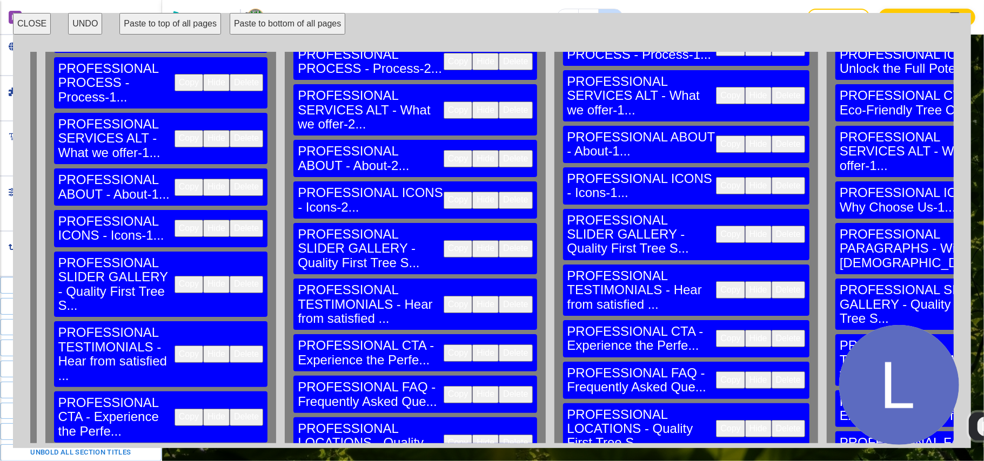
drag, startPoint x: 213, startPoint y: 396, endPoint x: 219, endPoint y: 393, distance: 6.5
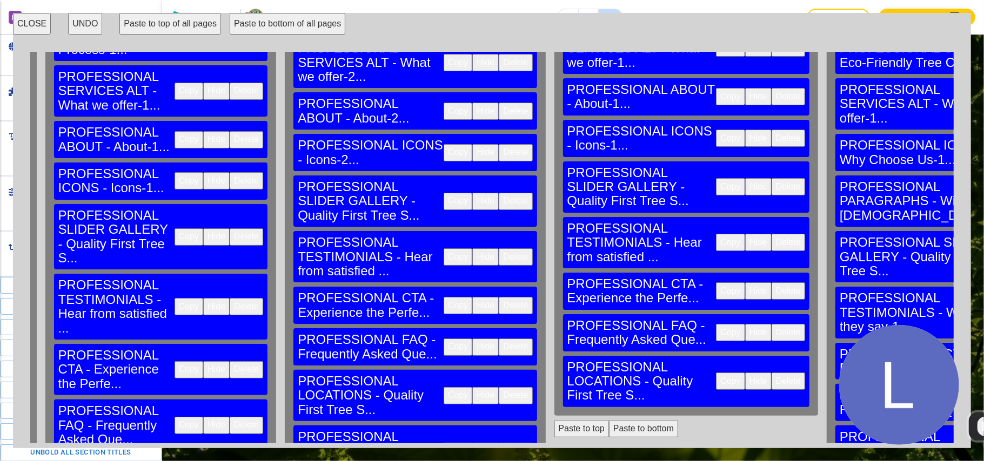
scroll to position [288, 1140]
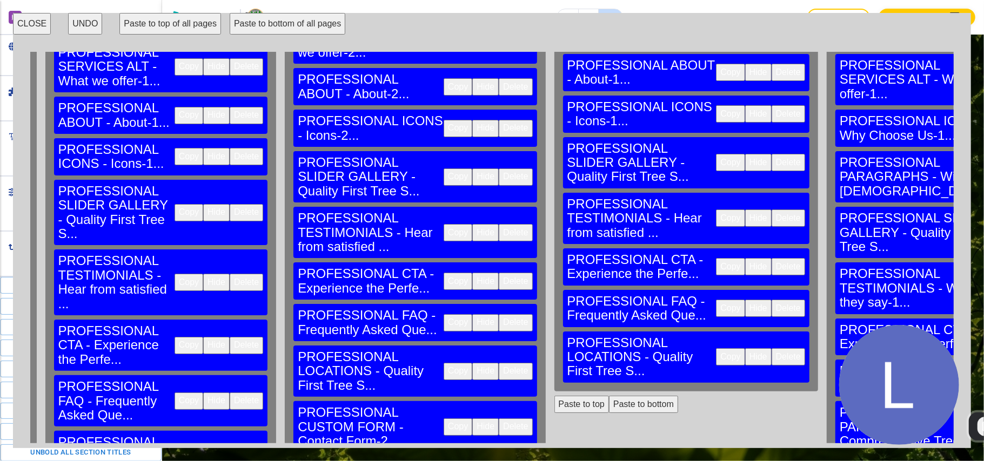
click at [609, 396] on button "Paste to bottom" at bounding box center [643, 404] width 69 height 17
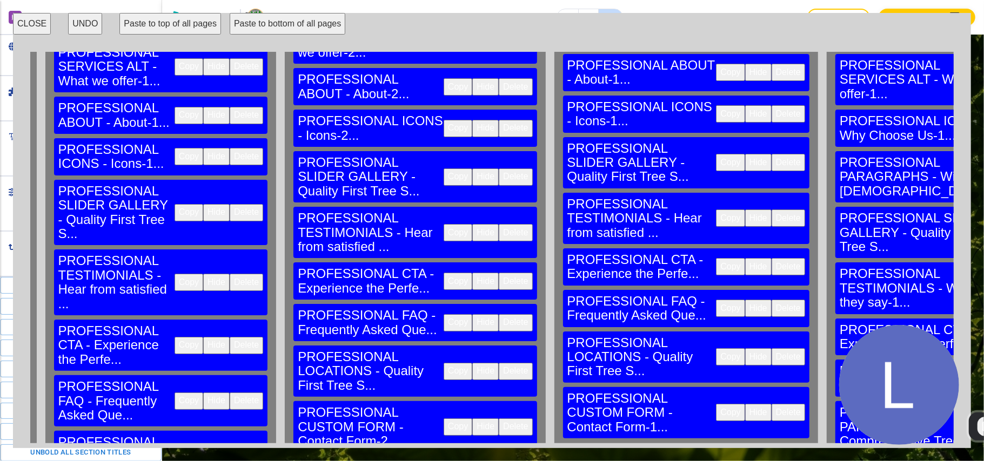
drag, startPoint x: 31, startPoint y: 24, endPoint x: 32, endPoint y: 35, distance: 10.9
click at [32, 24] on button "CLOSE" at bounding box center [32, 24] width 38 height 22
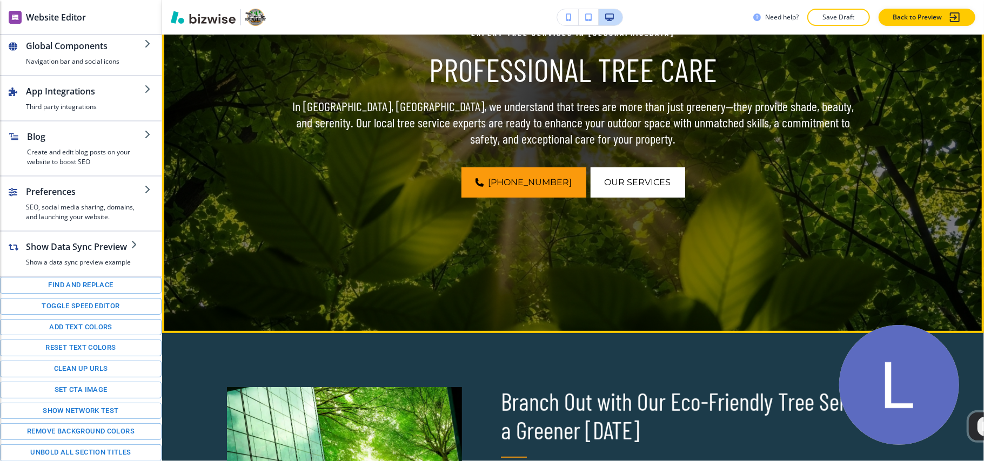
scroll to position [7, 0]
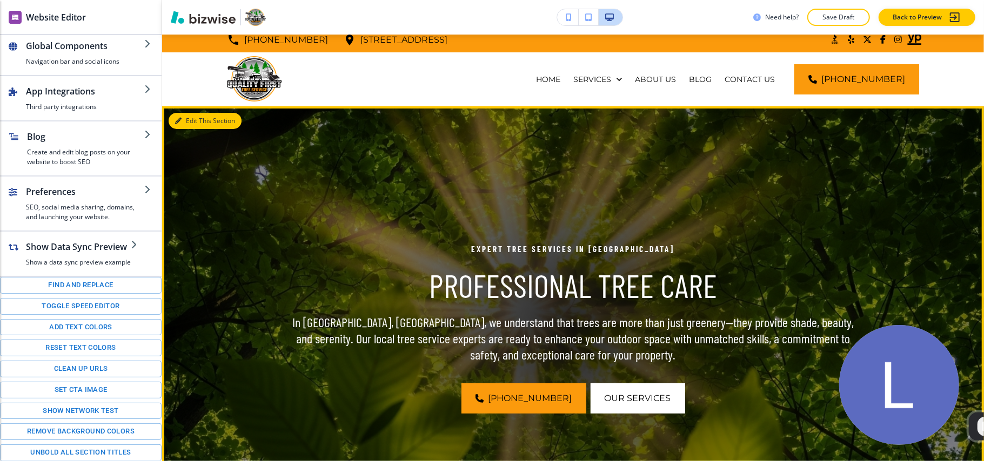
click at [189, 121] on button "Edit This Section" at bounding box center [205, 121] width 73 height 16
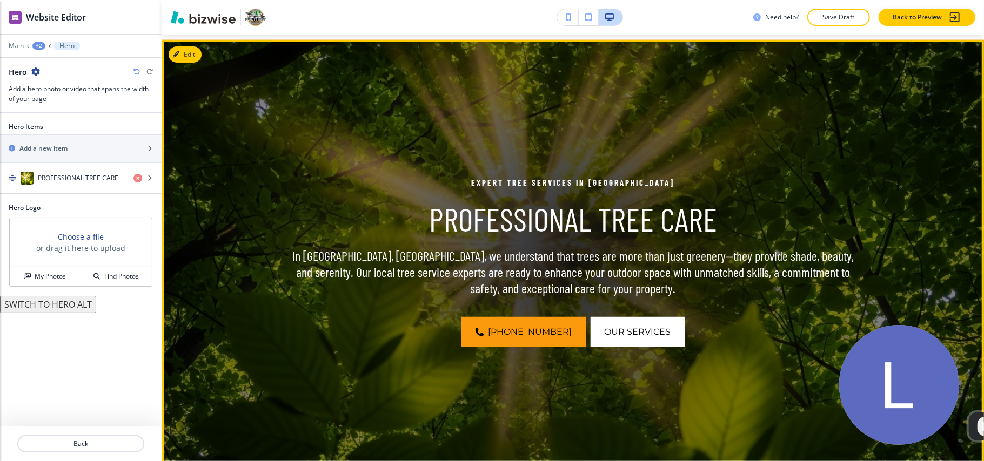
scroll to position [79, 0]
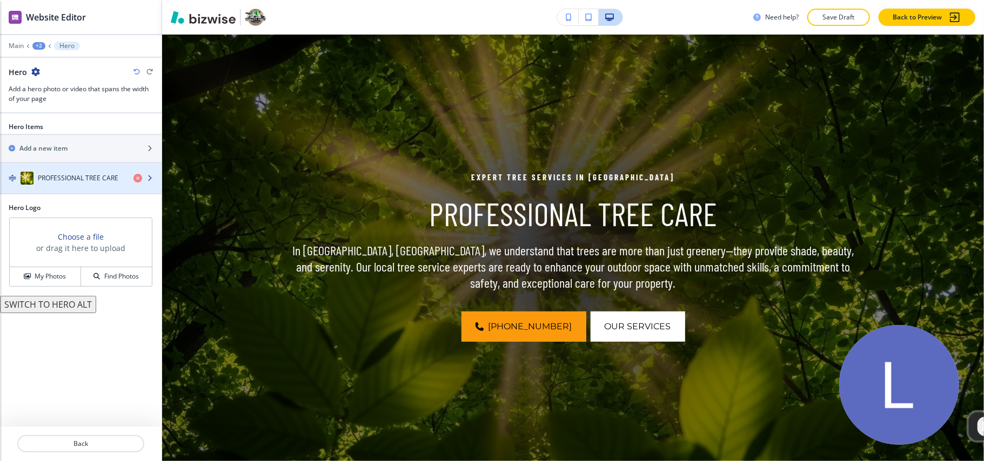
click at [56, 177] on h4 "PROFESSIONAL TREE CARE" at bounding box center [78, 178] width 80 height 10
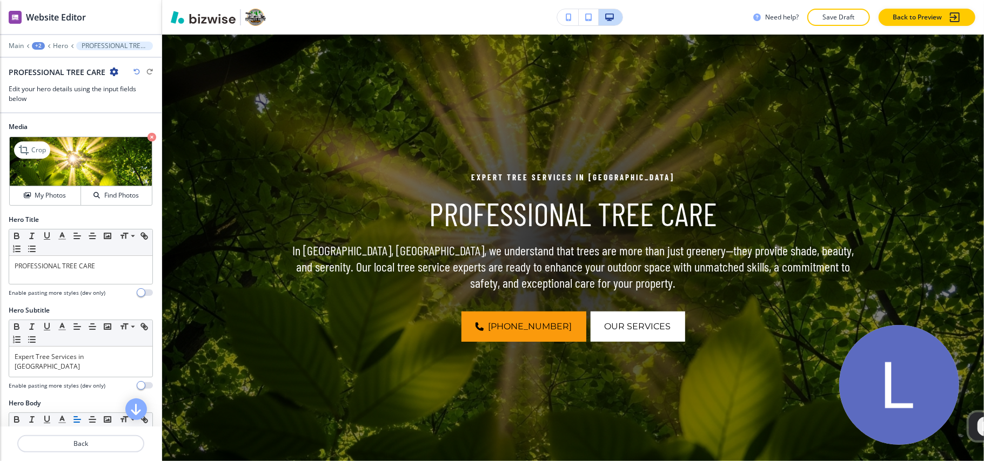
click at [147, 138] on icon "button" at bounding box center [151, 137] width 9 height 9
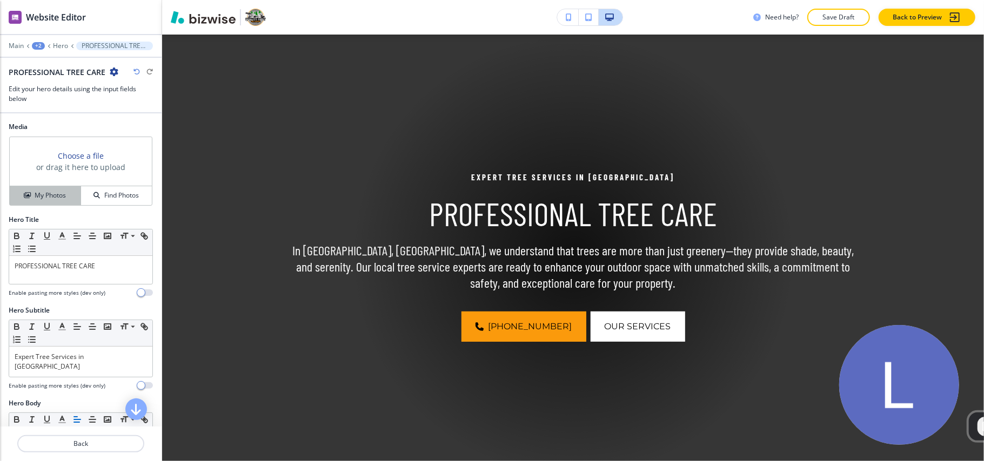
click at [58, 191] on h4 "My Photos" at bounding box center [50, 196] width 31 height 10
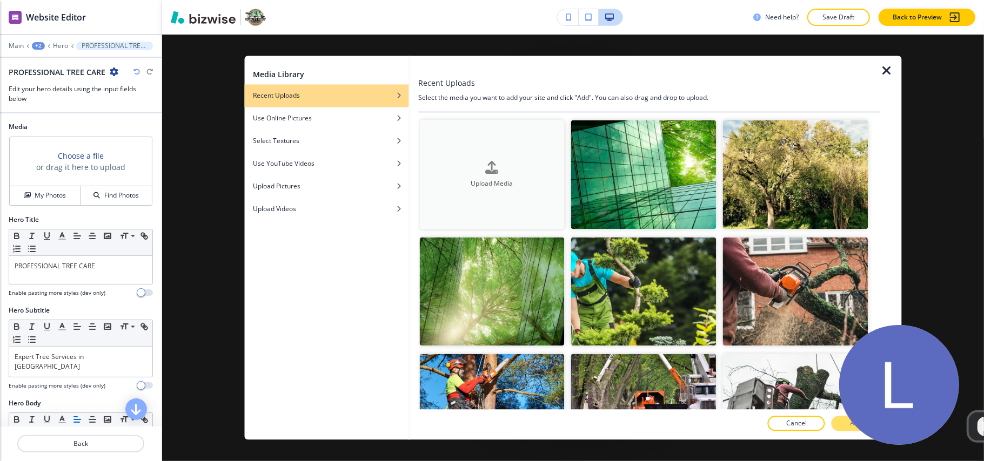
click at [443, 152] on button "Upload Media" at bounding box center [491, 174] width 145 height 109
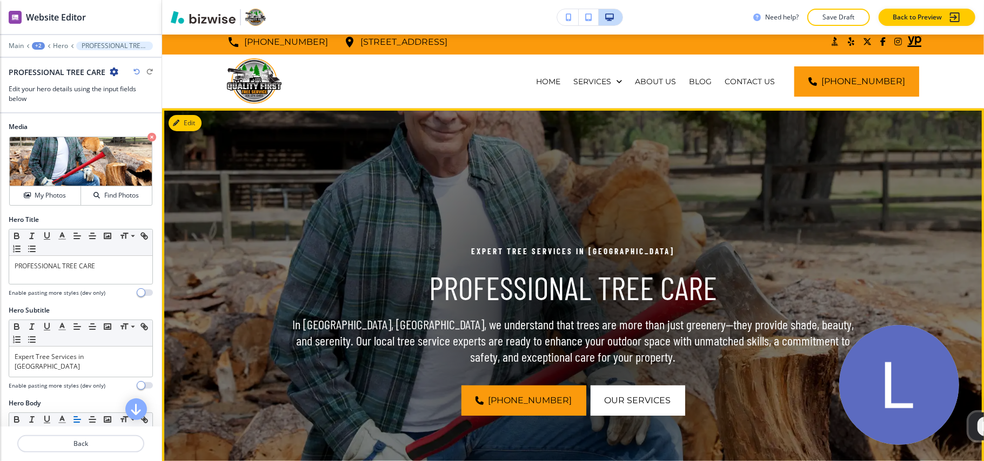
scroll to position [0, 0]
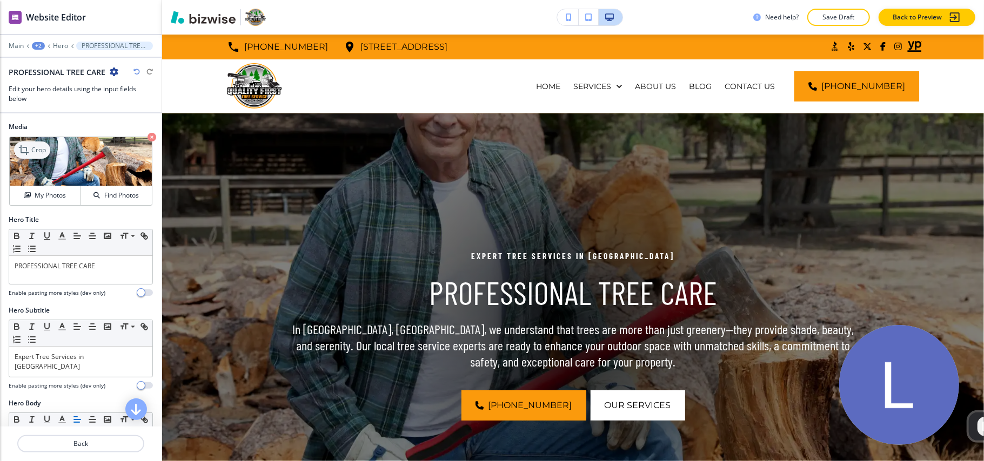
click at [39, 151] on p "Crop" at bounding box center [38, 150] width 15 height 10
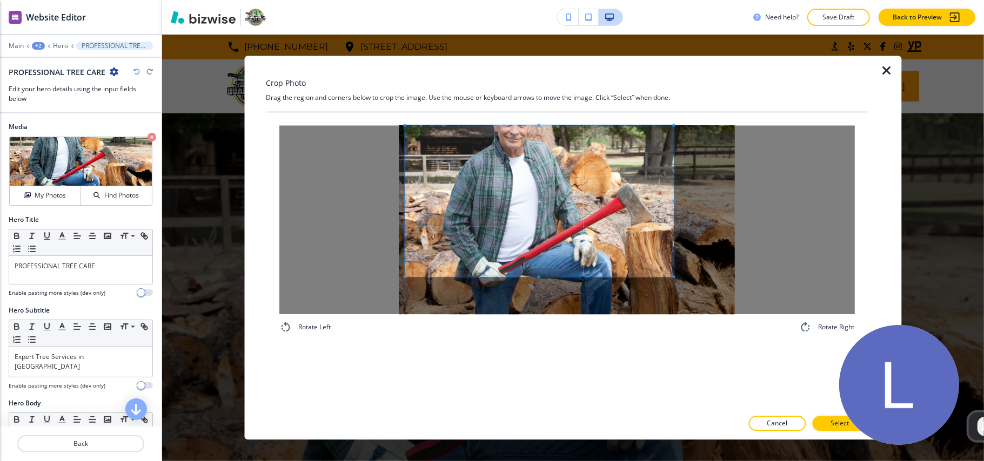
click at [536, 176] on span at bounding box center [539, 201] width 269 height 151
click at [772, 421] on p "Cancel" at bounding box center [776, 424] width 21 height 10
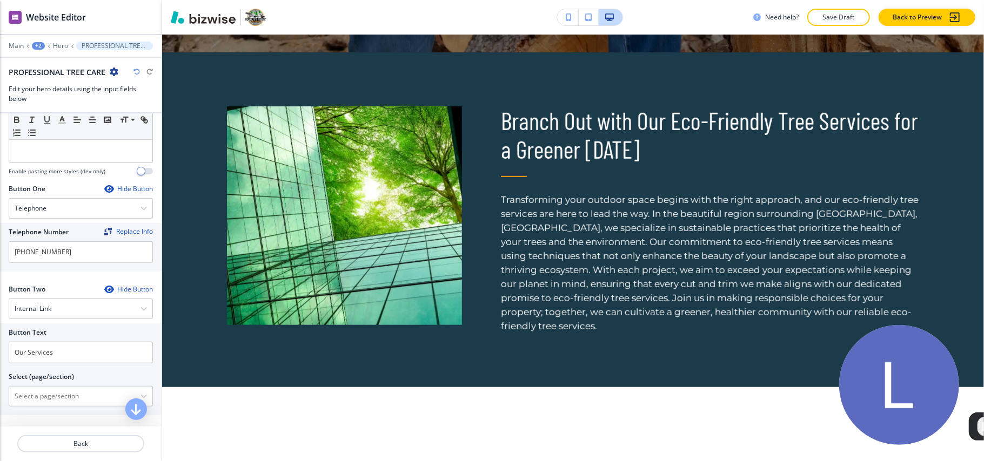
scroll to position [432, 0]
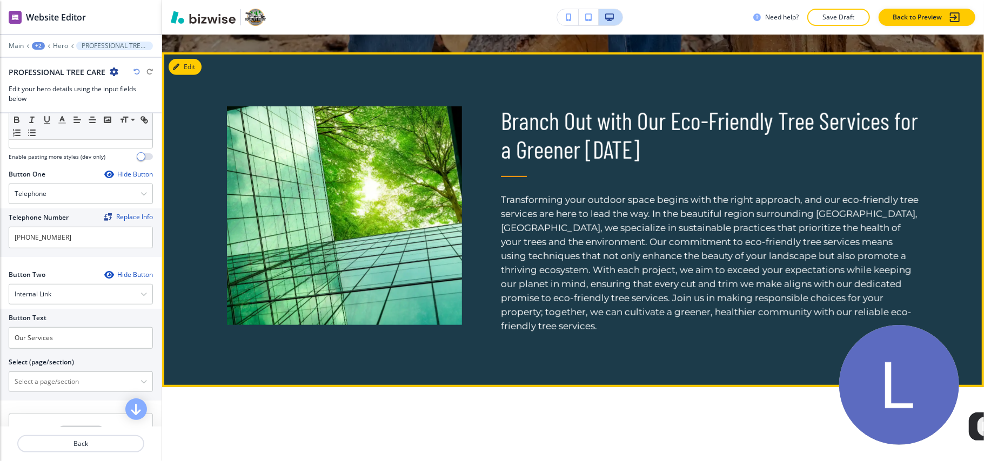
click at [199, 71] on button "Edit" at bounding box center [185, 67] width 33 height 16
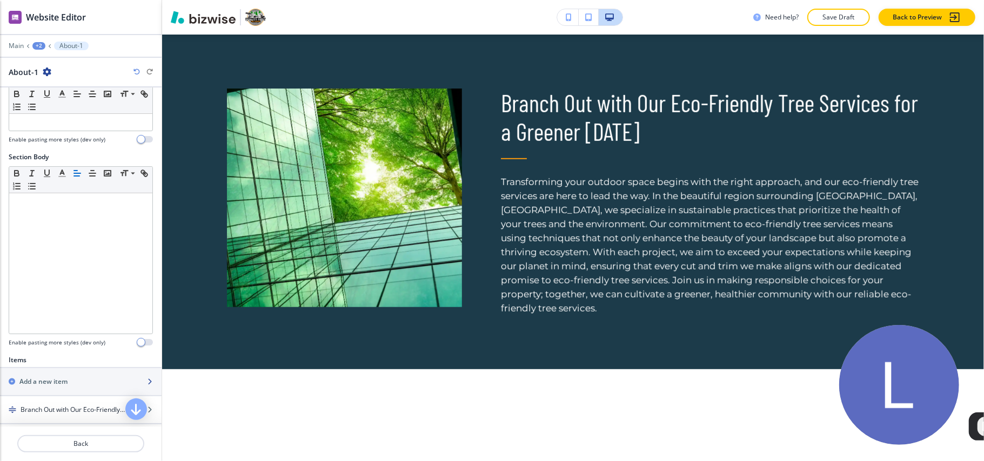
scroll to position [284, 0]
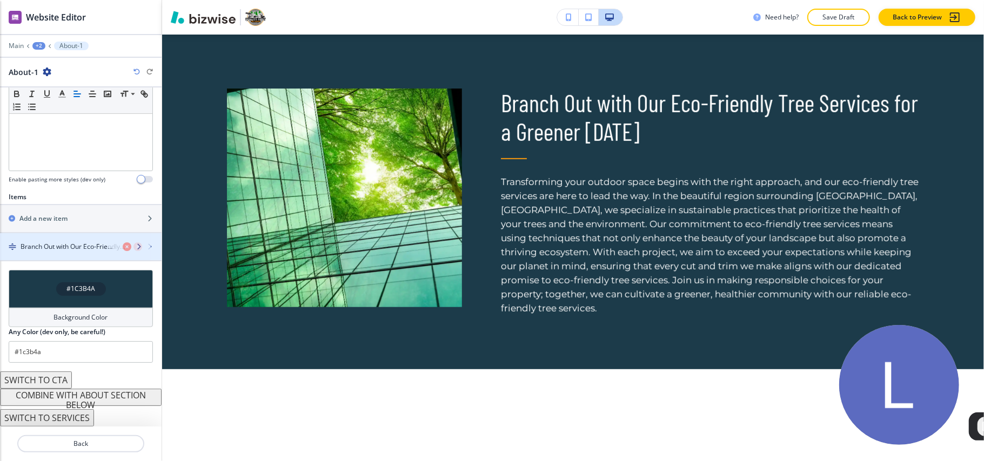
click at [51, 256] on div "button" at bounding box center [81, 256] width 162 height 9
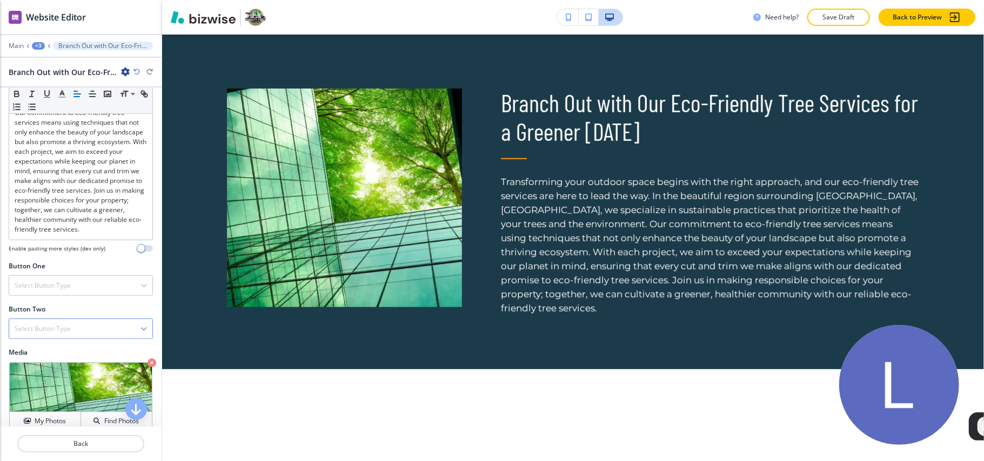
scroll to position [366, 0]
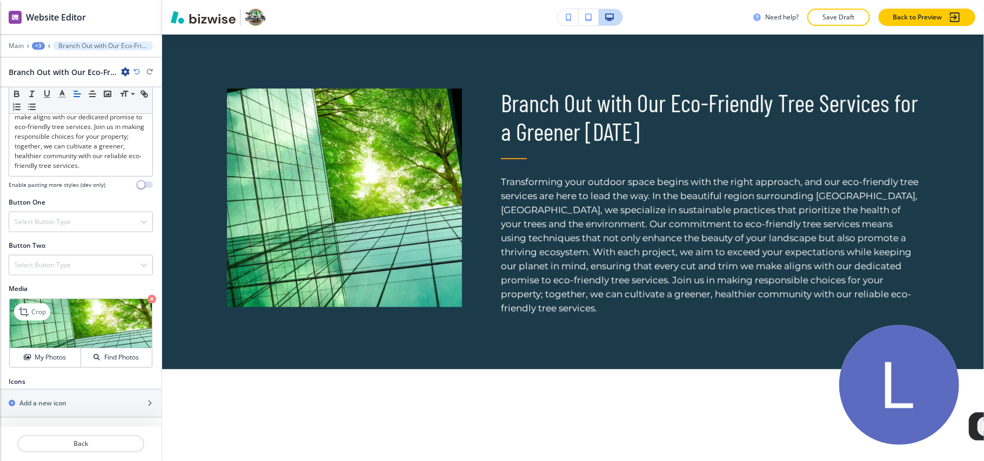
click at [147, 298] on icon "button" at bounding box center [151, 299] width 9 height 9
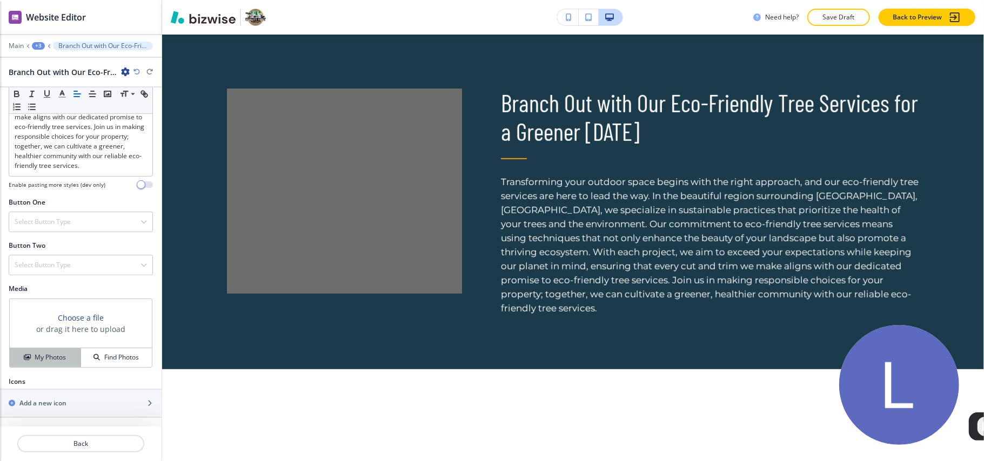
click at [35, 351] on button "My Photos" at bounding box center [45, 357] width 71 height 19
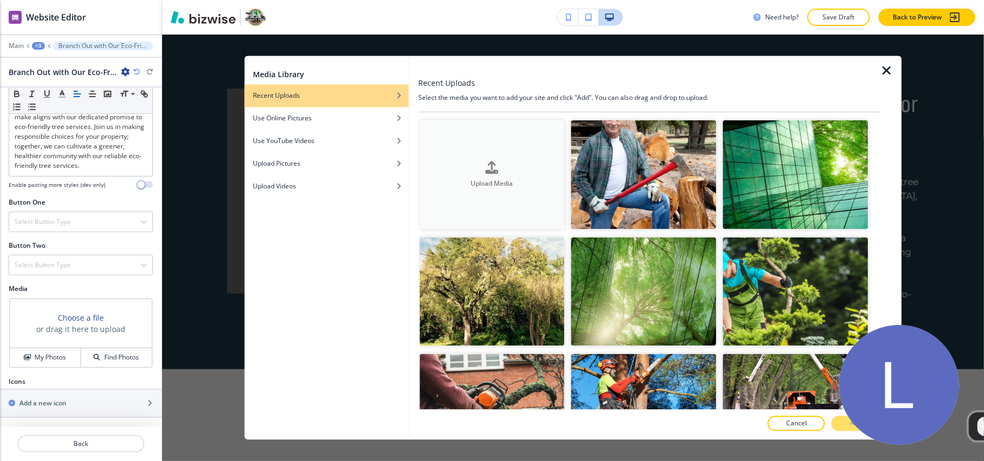
click at [467, 179] on h4 "Upload Media" at bounding box center [491, 184] width 145 height 10
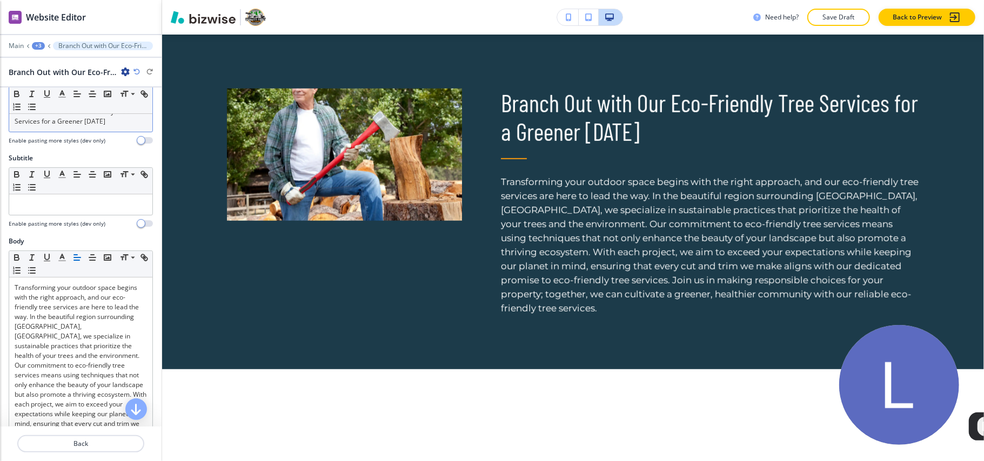
scroll to position [0, 0]
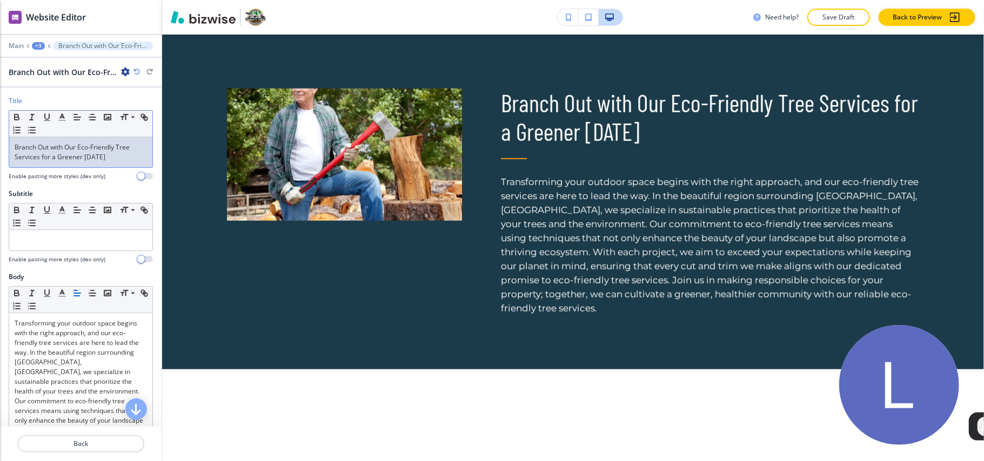
click at [57, 154] on p "Branch Out with Our Eco-Friendly Tree Services for a Greener Tomorrow" at bounding box center [81, 152] width 132 height 19
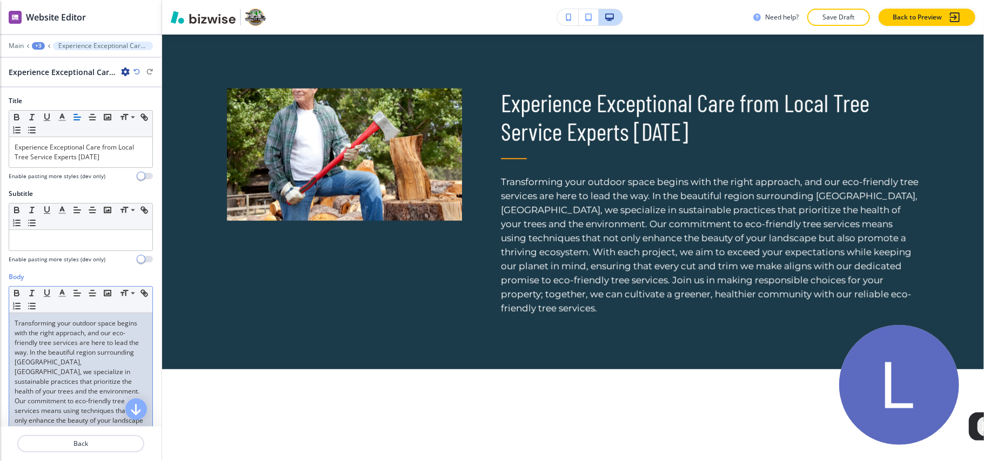
click at [73, 359] on p "Transforming your outdoor space begins with the right approach, and our eco-fri…" at bounding box center [81, 421] width 132 height 204
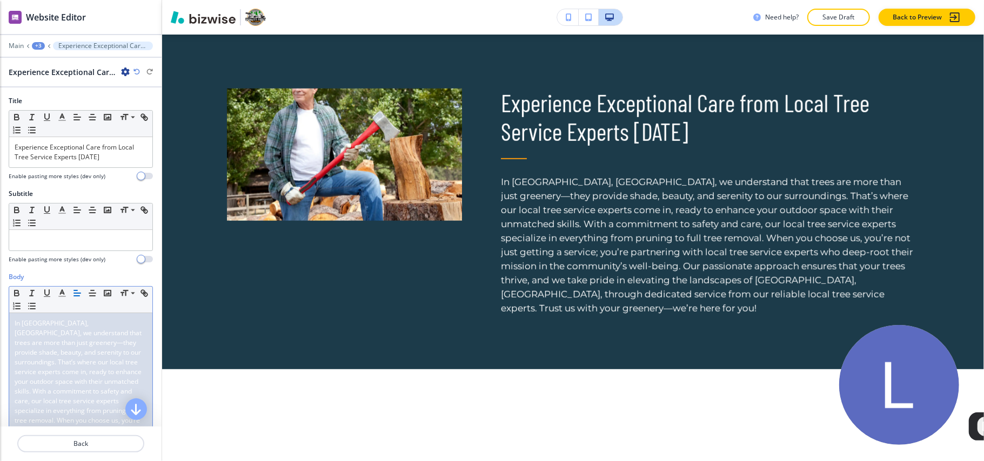
scroll to position [171, 0]
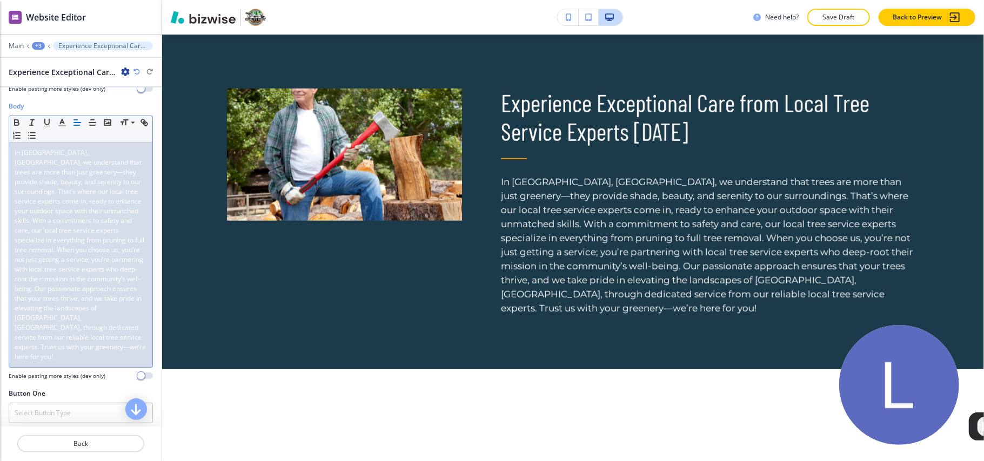
click at [93, 305] on span "In [GEOGRAPHIC_DATA], [GEOGRAPHIC_DATA], we understand that trees are more than…" at bounding box center [81, 254] width 133 height 213
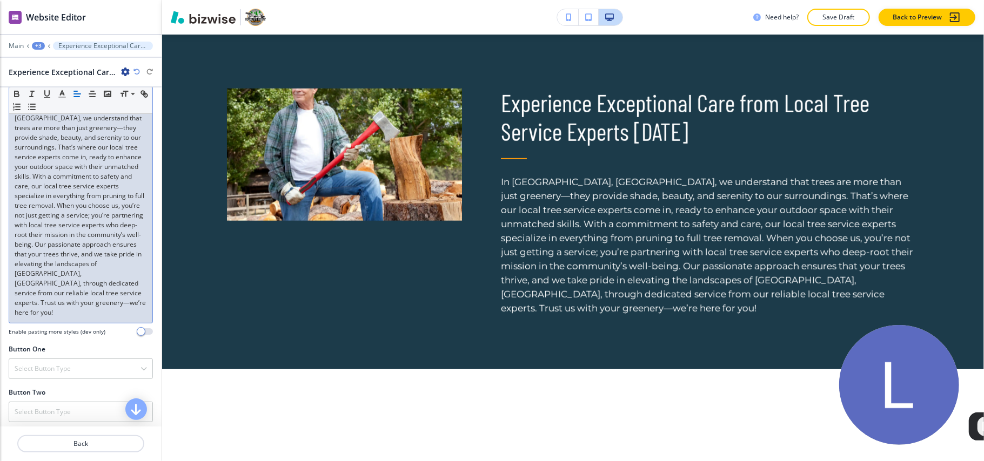
scroll to position [366, 0]
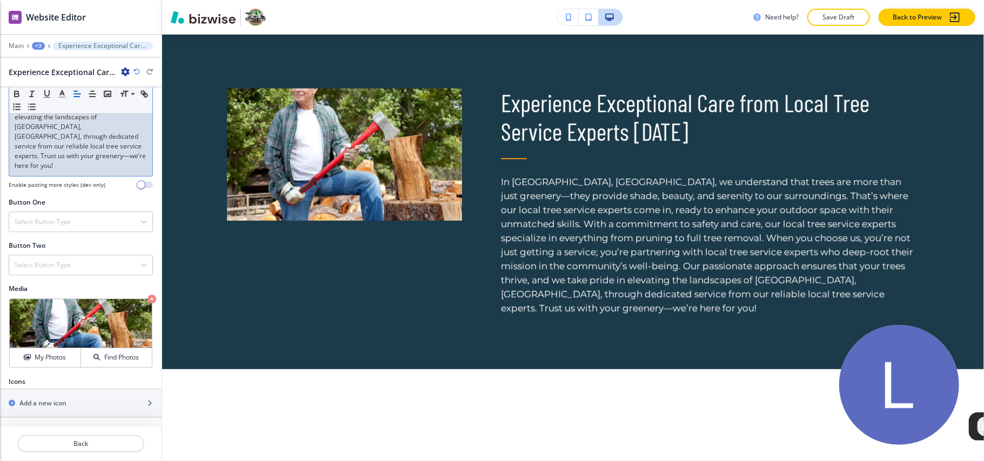
click at [0, 0] on p "Crop" at bounding box center [0, 0] width 0 height 0
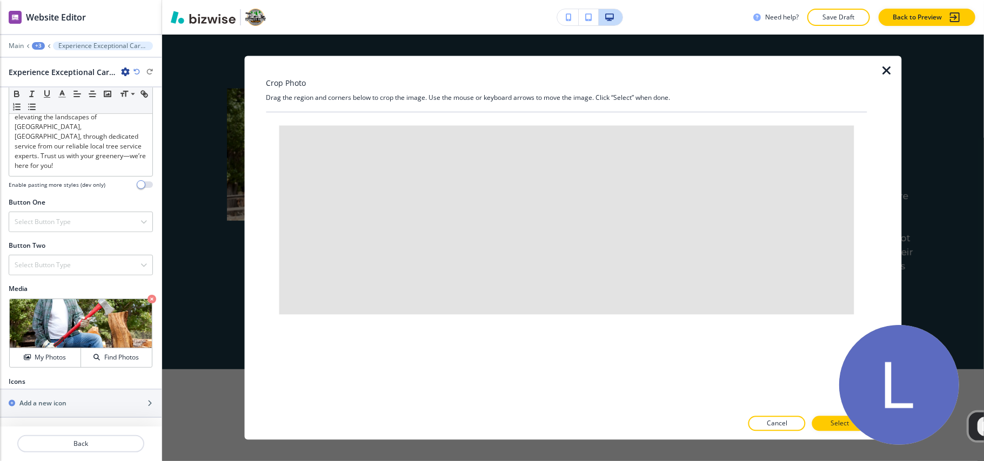
click at [887, 70] on icon "button" at bounding box center [886, 71] width 13 height 13
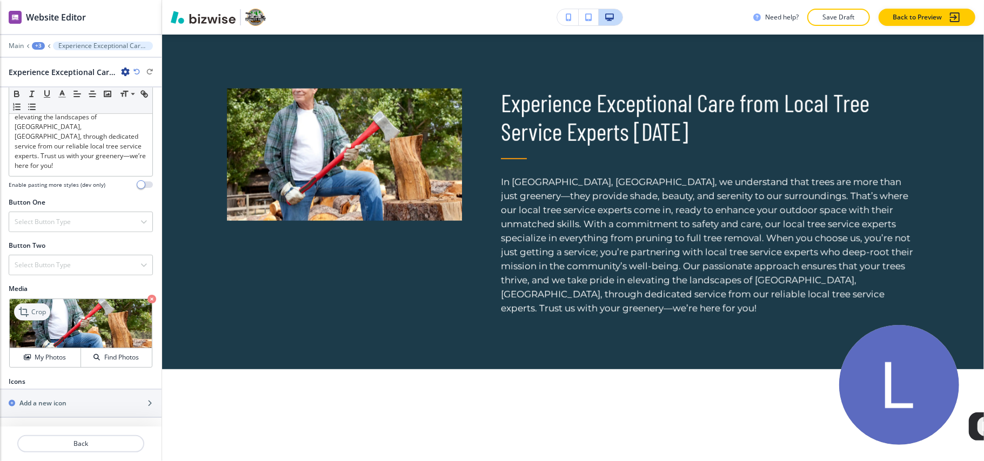
click at [37, 311] on p "Crop" at bounding box center [38, 312] width 15 height 10
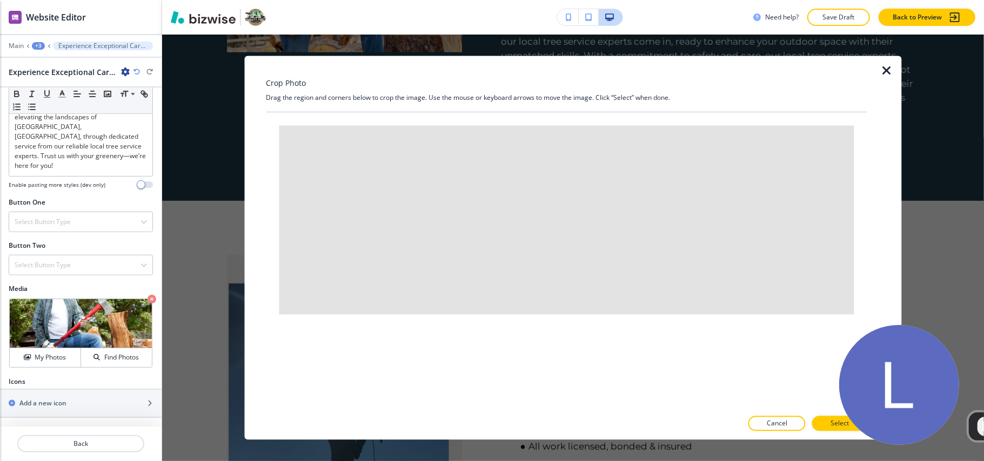
scroll to position [666, 0]
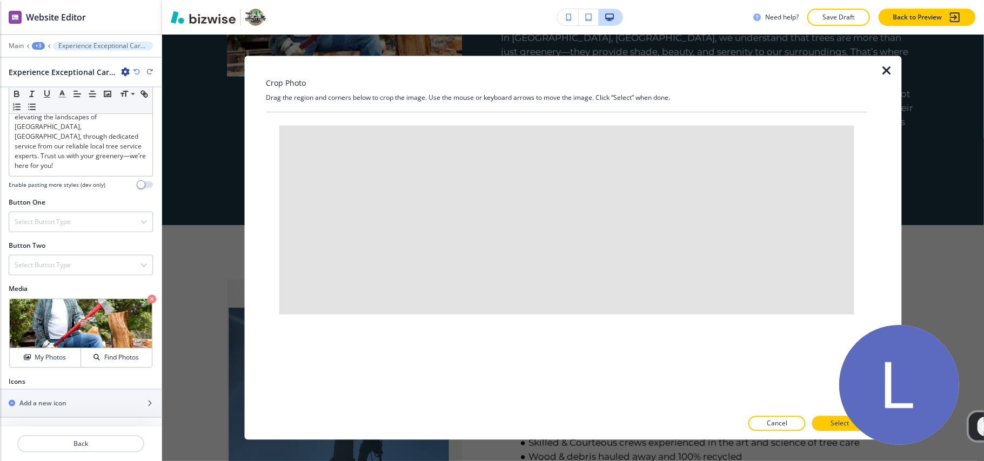
click at [888, 67] on icon "button" at bounding box center [886, 71] width 13 height 13
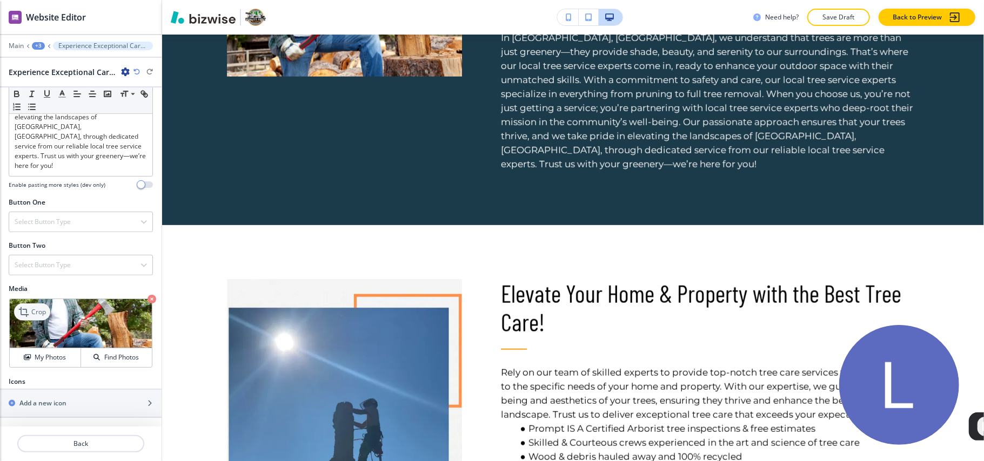
click at [37, 309] on p "Crop" at bounding box center [38, 312] width 15 height 10
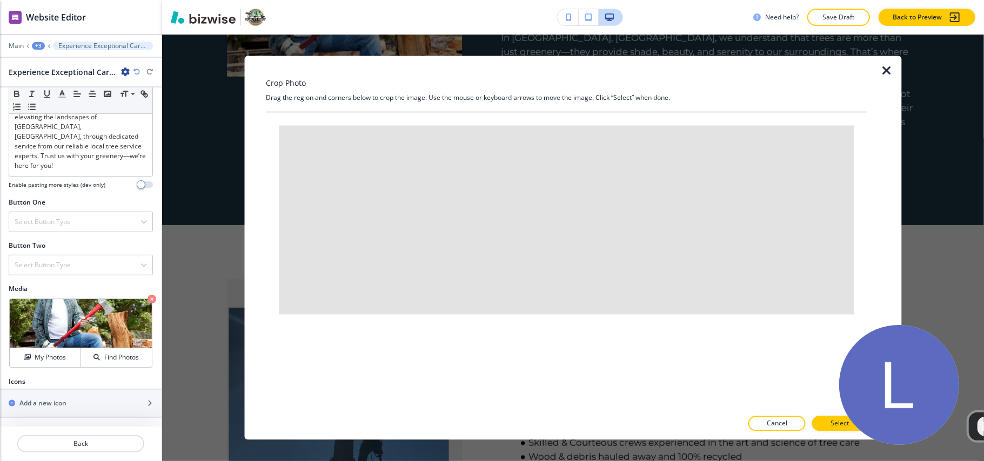
click at [887, 68] on icon "button" at bounding box center [886, 71] width 13 height 13
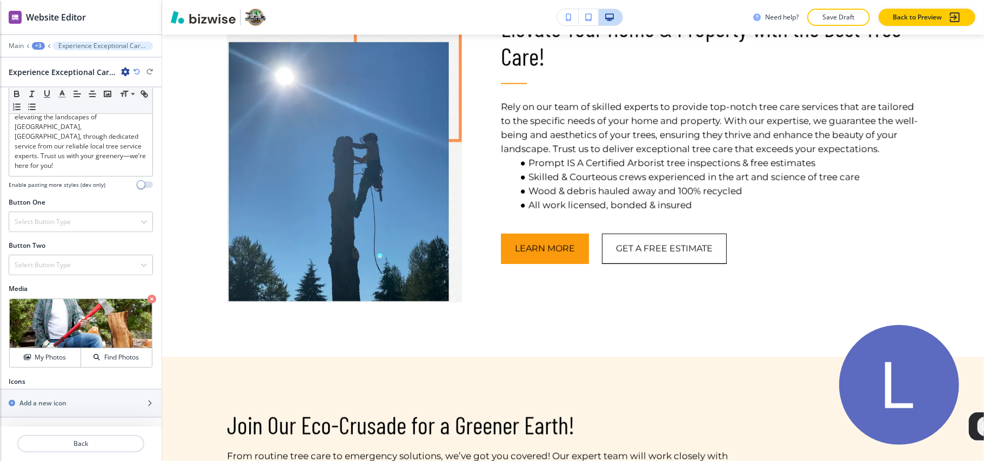
scroll to position [0, 0]
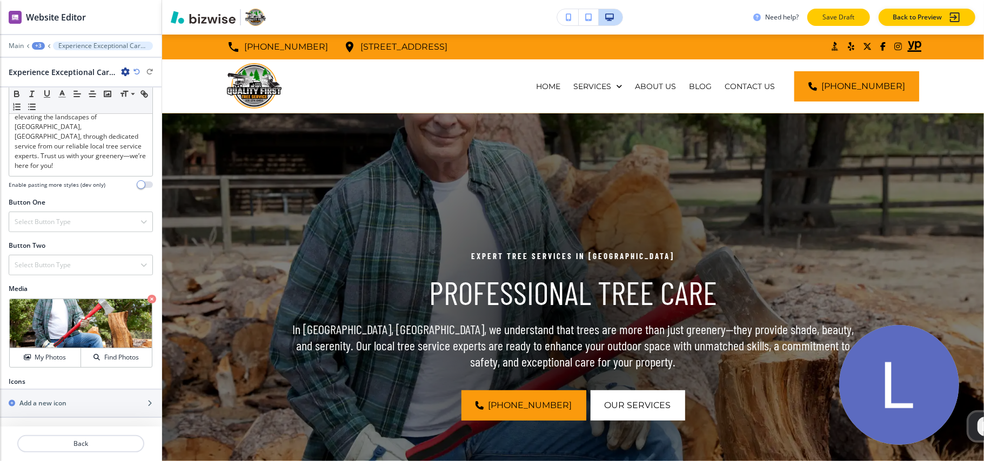
click at [839, 22] on button "Save Draft" at bounding box center [838, 17] width 63 height 17
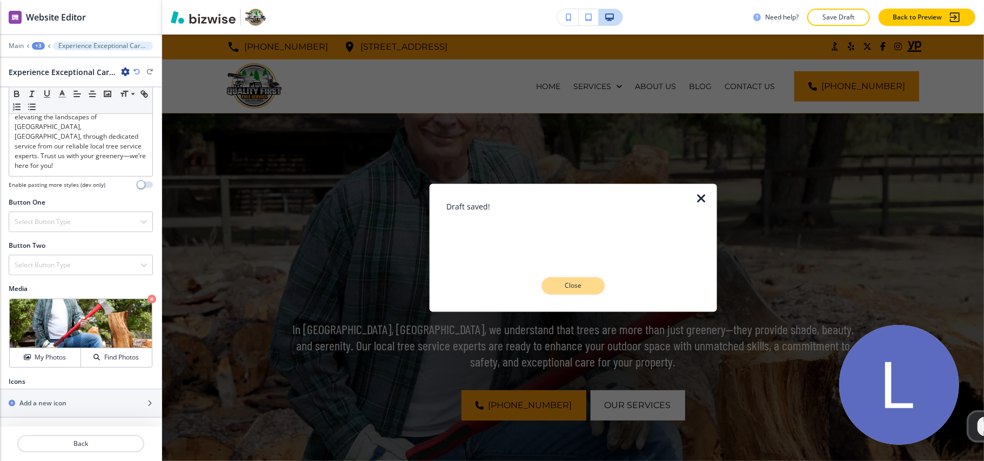
click at [569, 283] on p "Close" at bounding box center [573, 286] width 35 height 10
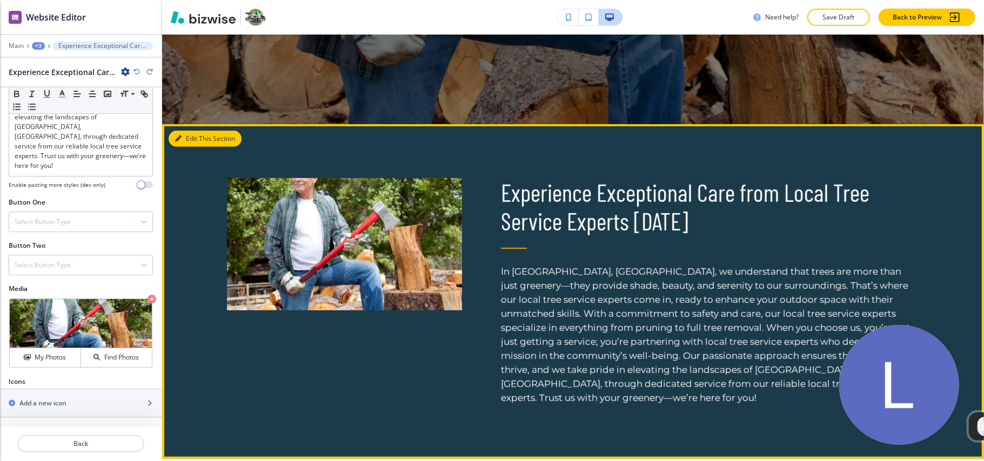
click at [191, 139] on button "Edit This Section" at bounding box center [205, 139] width 73 height 16
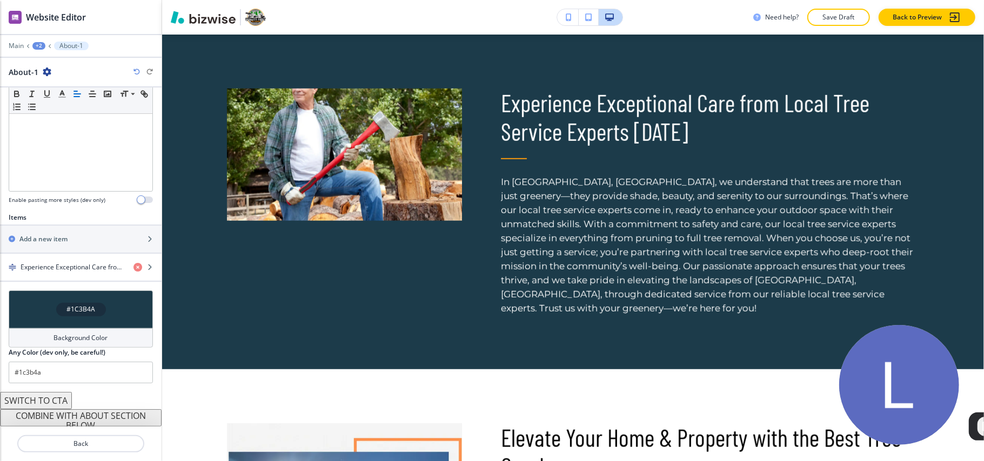
scroll to position [284, 0]
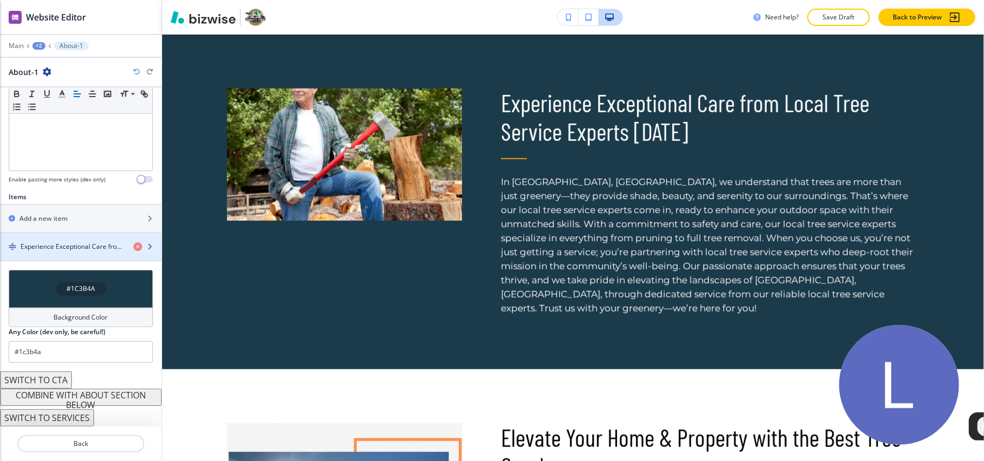
click at [59, 247] on h4 "Experience Exceptional Care from Local Tree Service Experts [DATE]" at bounding box center [73, 247] width 104 height 10
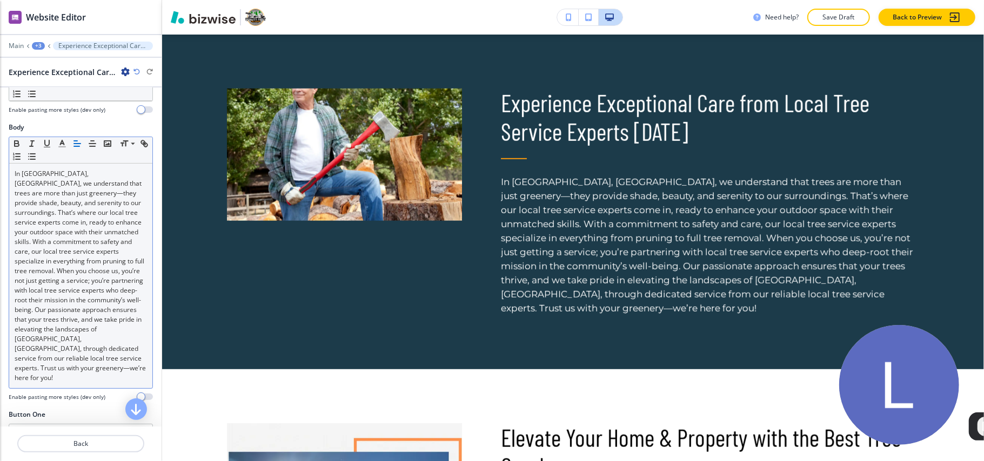
scroll to position [288, 0]
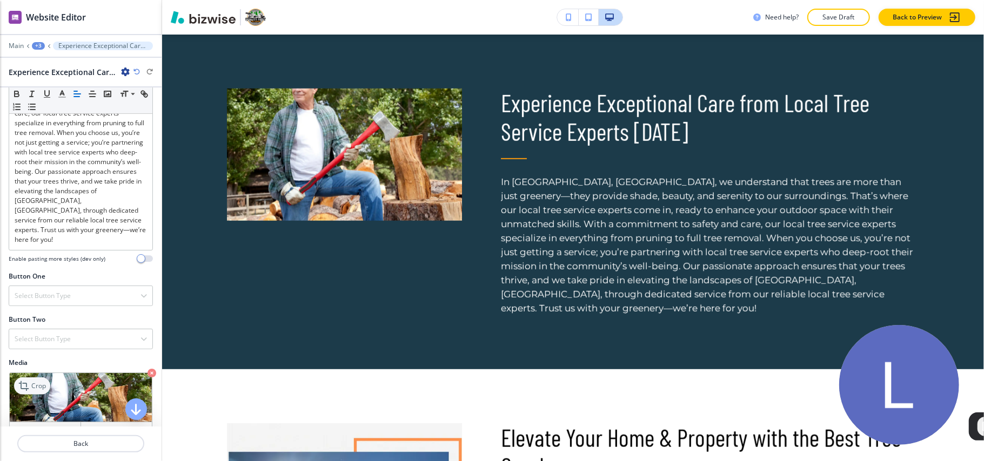
click at [37, 387] on p "Crop" at bounding box center [38, 386] width 15 height 10
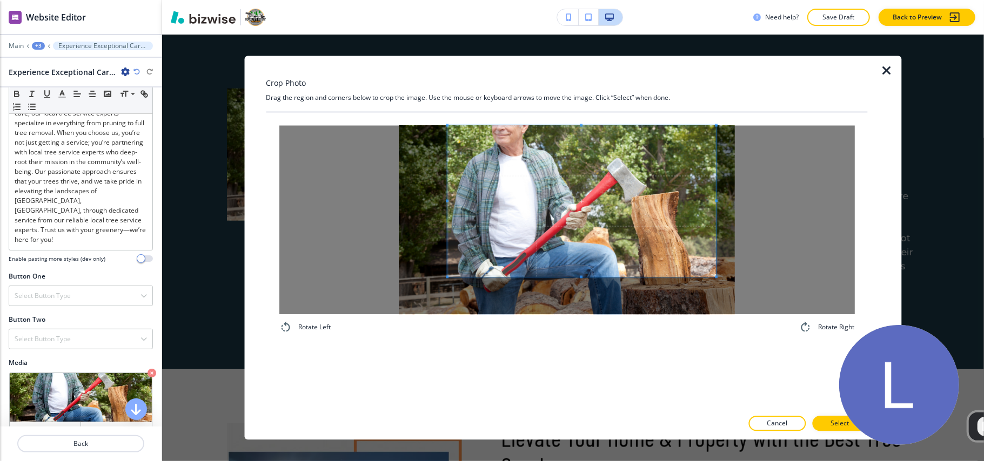
click at [573, 171] on span at bounding box center [581, 201] width 269 height 151
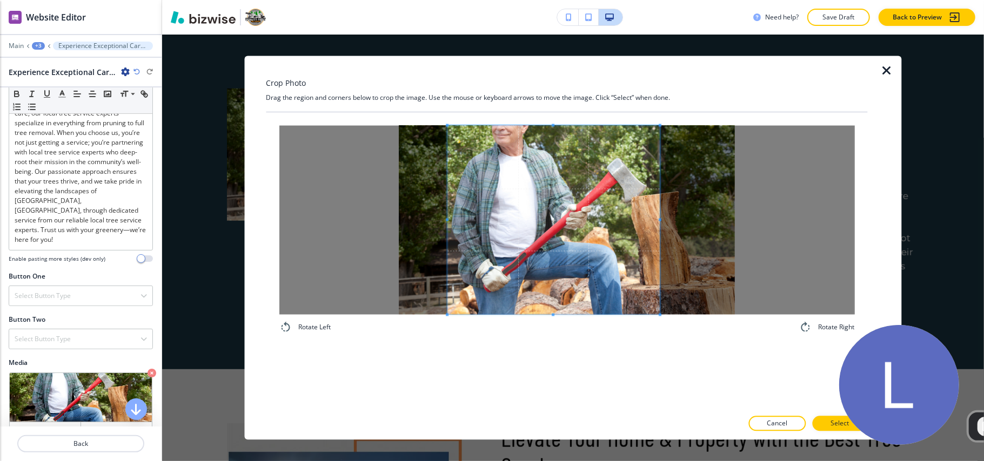
click at [661, 332] on div "Rotate Left Rotate Right" at bounding box center [566, 230] width 575 height 209
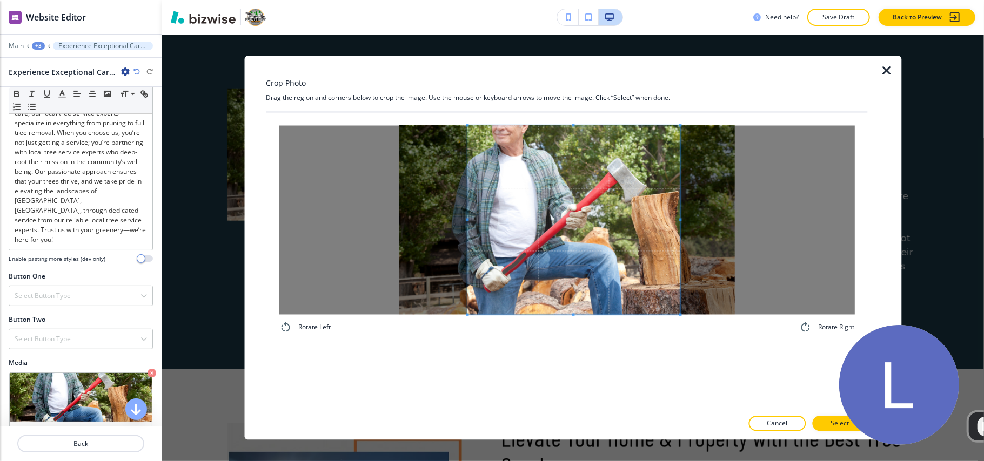
click at [628, 306] on span at bounding box center [573, 220] width 213 height 189
click at [821, 421] on button "Select" at bounding box center [839, 423] width 55 height 15
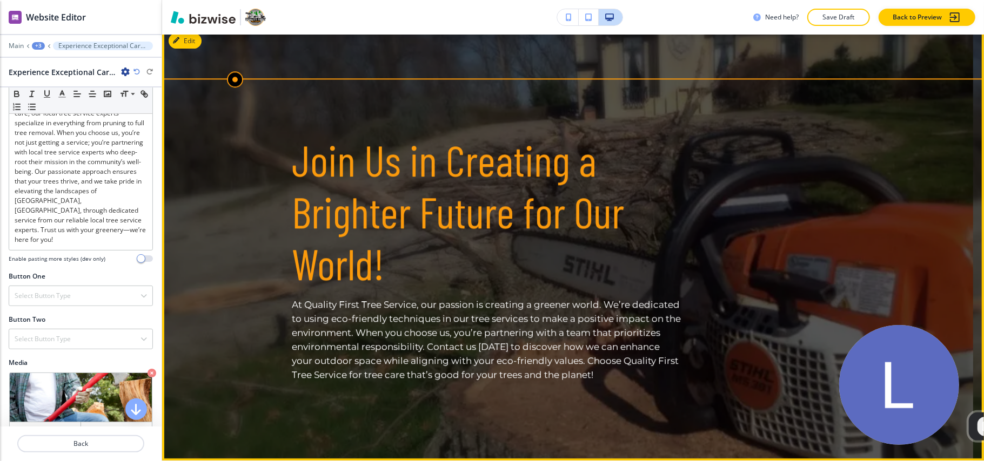
scroll to position [2034, 0]
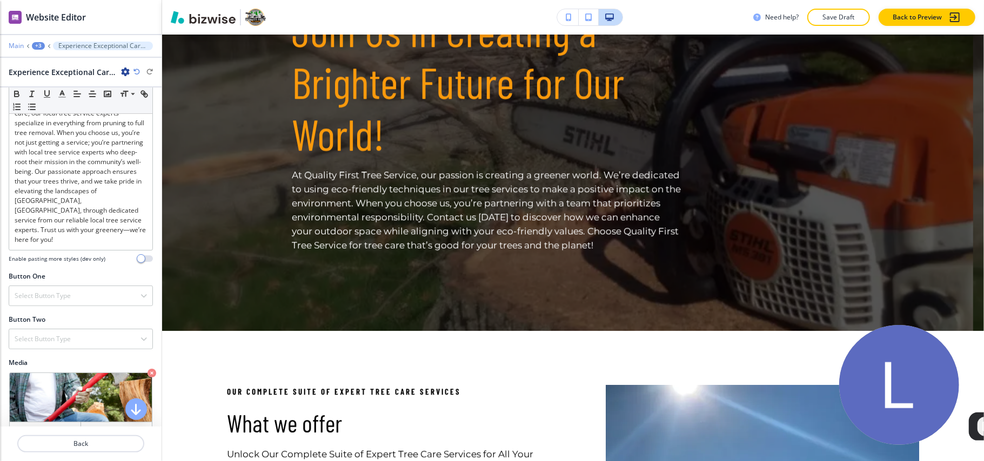
click at [11, 44] on p "Main" at bounding box center [16, 46] width 15 height 8
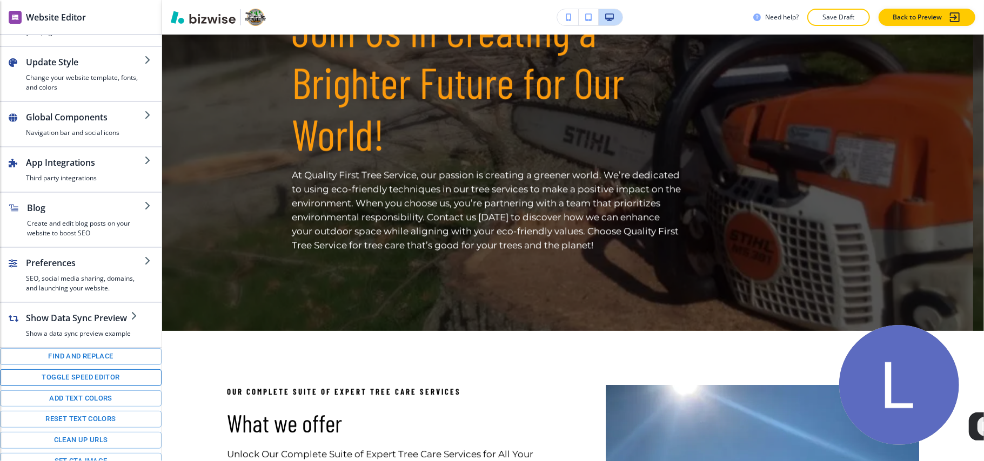
scroll to position [130, 0]
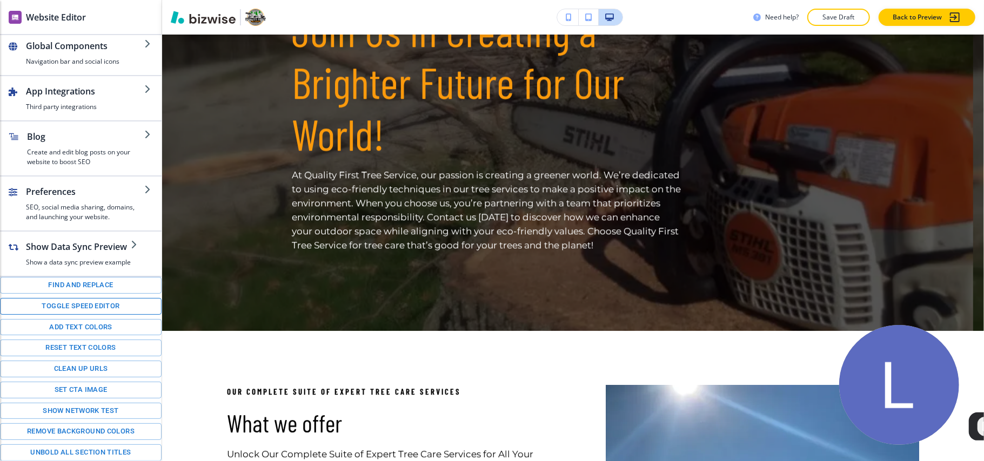
click at [78, 301] on button "Toggle speed editor" at bounding box center [81, 306] width 162 height 17
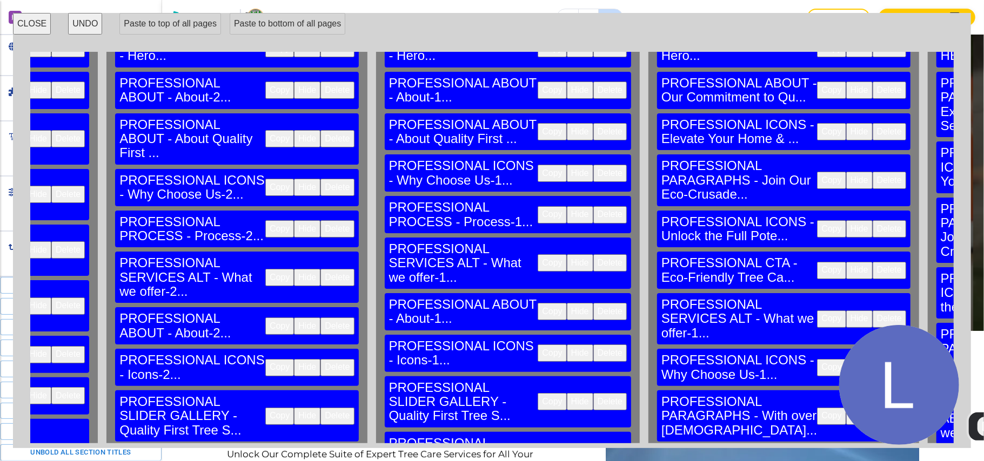
scroll to position [0, 1318]
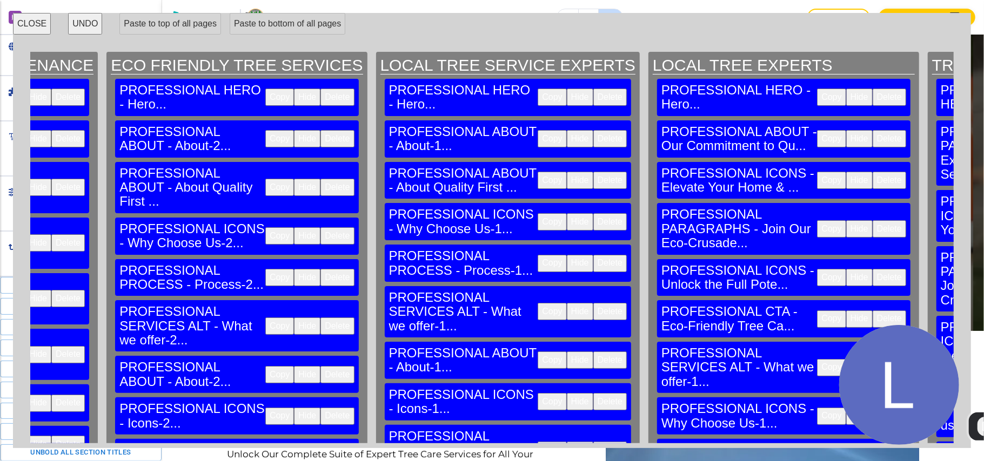
click at [872, 130] on button "Delete" at bounding box center [888, 138] width 33 height 17
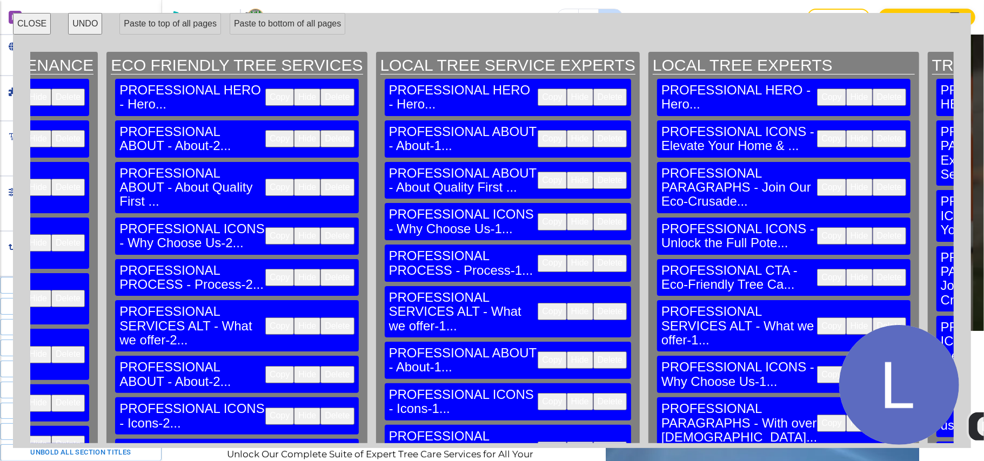
click at [872, 130] on button "Delete" at bounding box center [888, 138] width 33 height 17
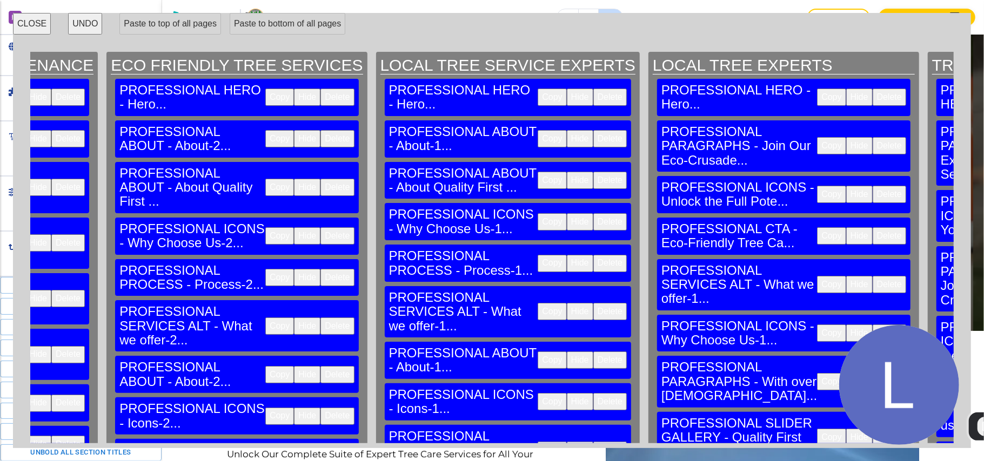
click at [872, 137] on button "Delete" at bounding box center [888, 145] width 33 height 17
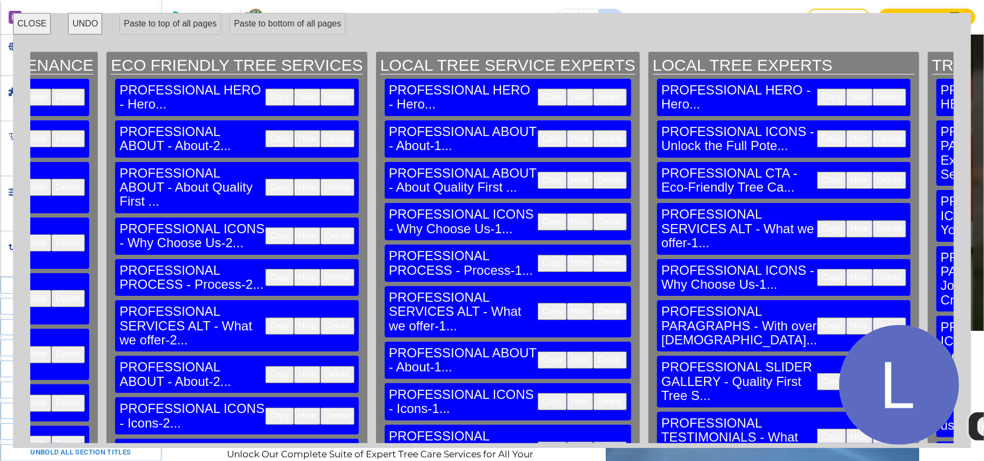
click at [872, 130] on button "Delete" at bounding box center [888, 138] width 33 height 17
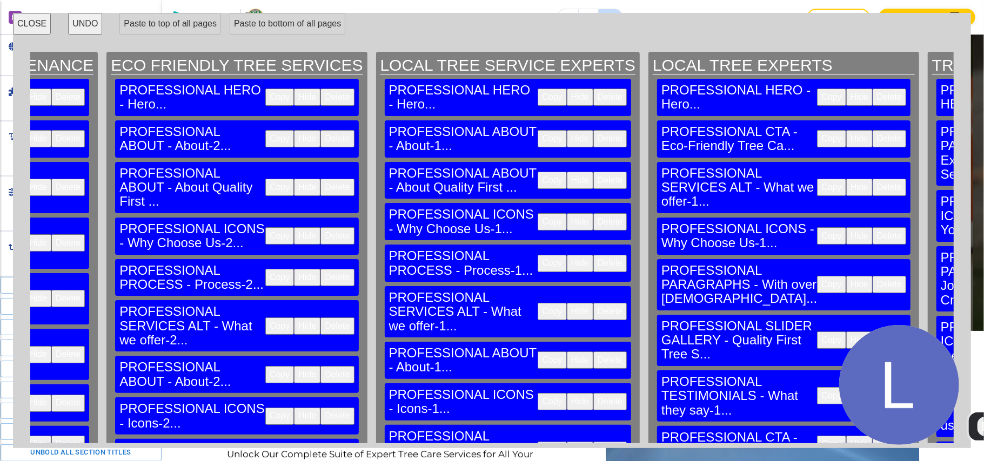
click at [872, 130] on button "Delete" at bounding box center [888, 138] width 33 height 17
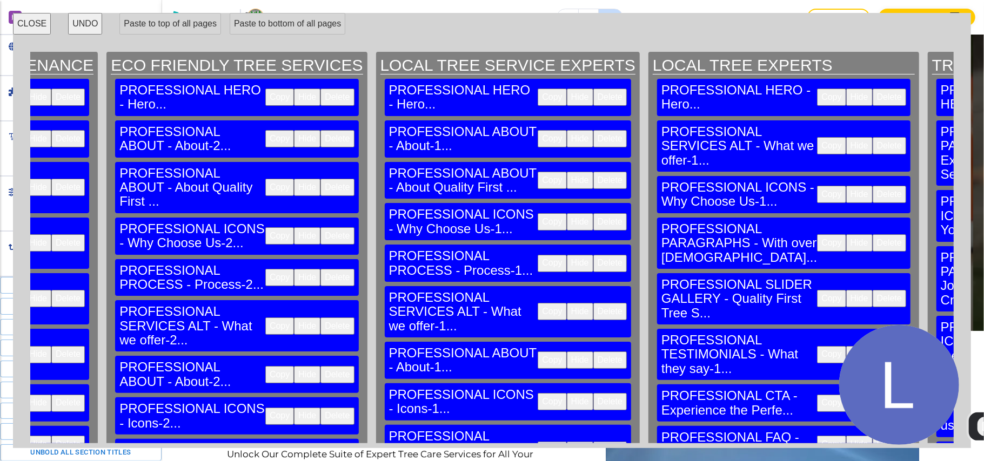
click at [872, 137] on button "Delete" at bounding box center [888, 145] width 33 height 17
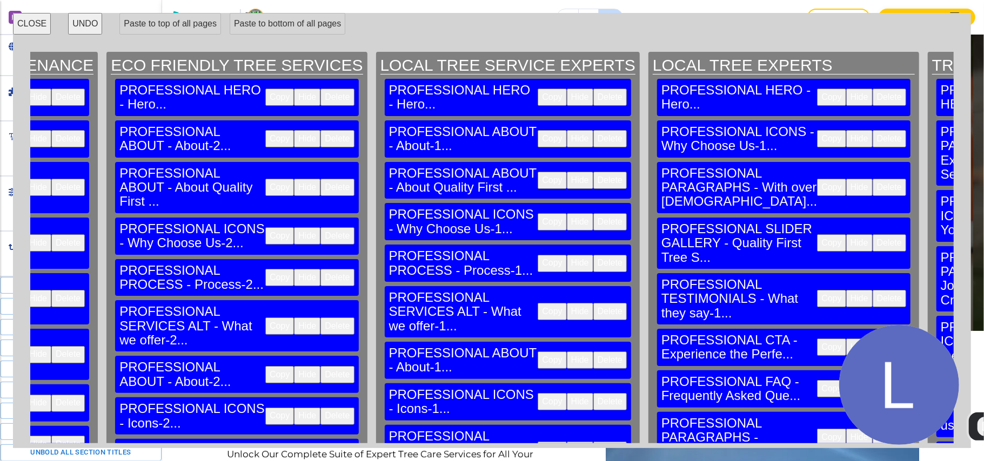
click at [872, 130] on button "Delete" at bounding box center [888, 138] width 33 height 17
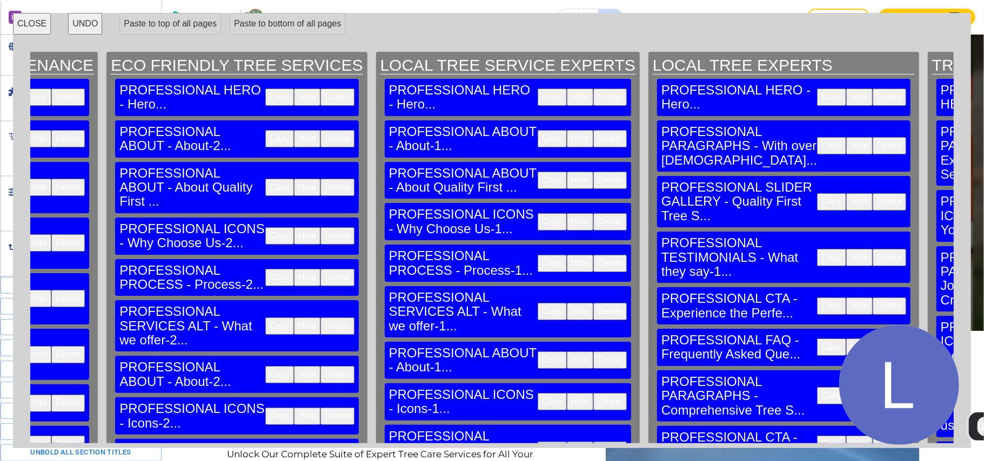
click at [872, 137] on button "Delete" at bounding box center [888, 145] width 33 height 17
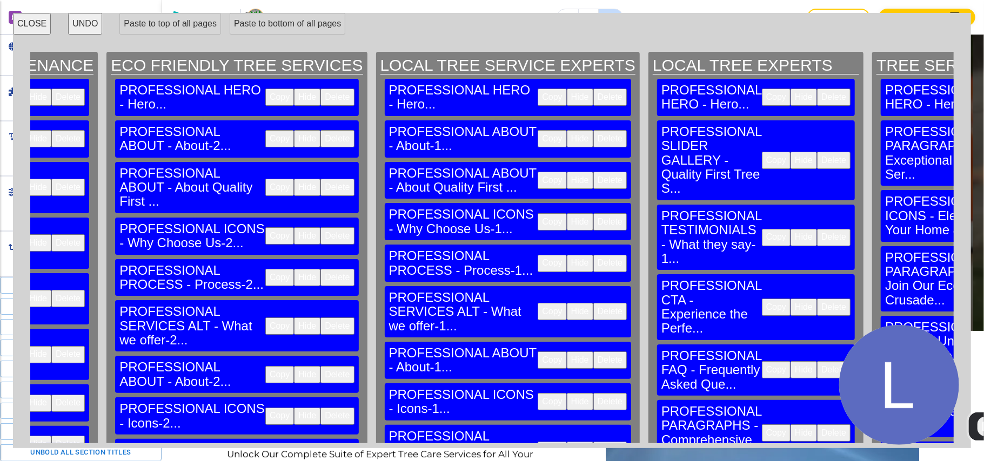
click at [817, 152] on button "Delete" at bounding box center [833, 160] width 33 height 17
click at [817, 229] on button "Delete" at bounding box center [833, 237] width 33 height 17
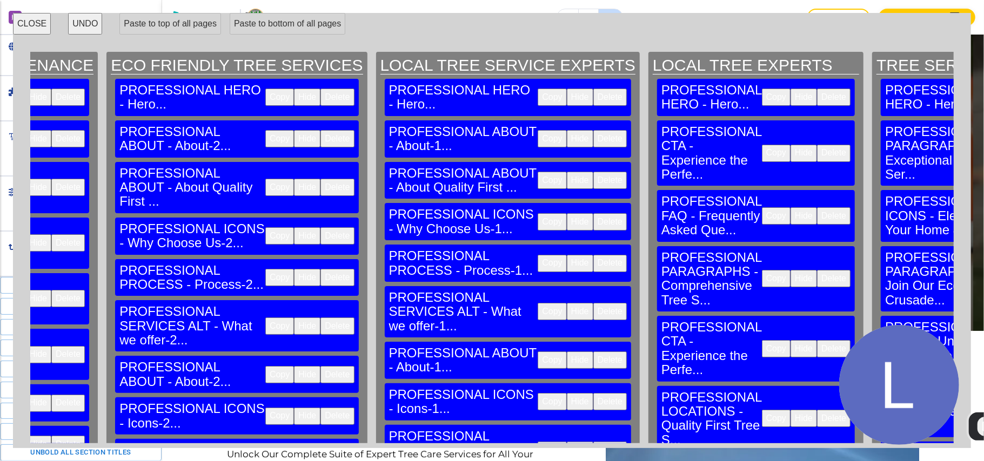
click at [817, 145] on button "Delete" at bounding box center [833, 153] width 33 height 17
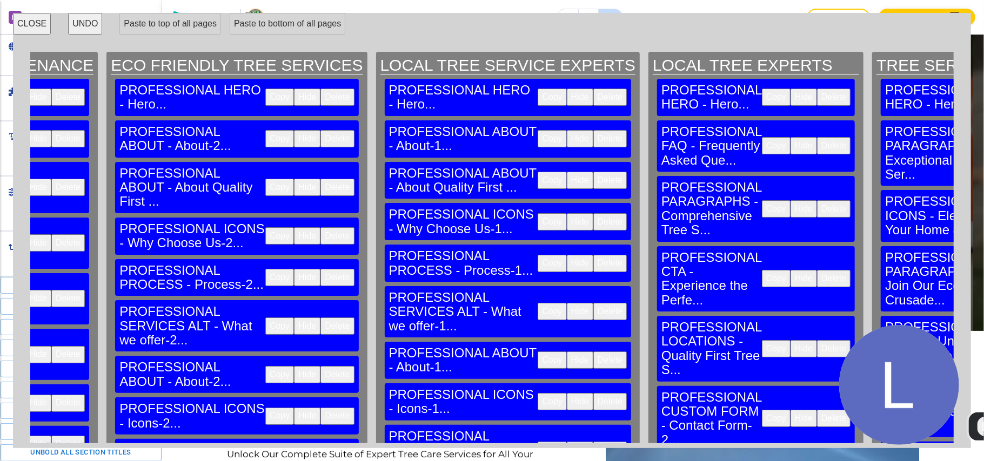
click at [817, 137] on button "Delete" at bounding box center [833, 145] width 33 height 17
click at [817, 200] on button "Delete" at bounding box center [833, 208] width 33 height 17
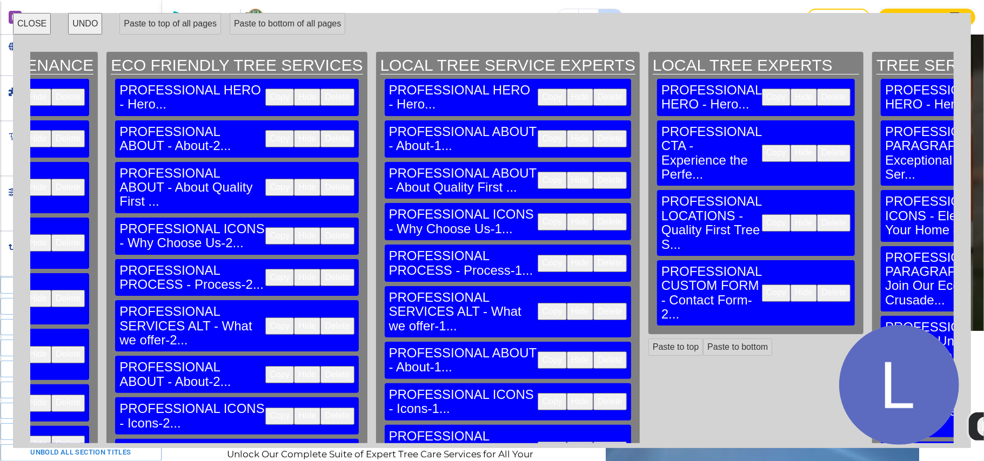
click at [817, 145] on button "Delete" at bounding box center [833, 153] width 33 height 17
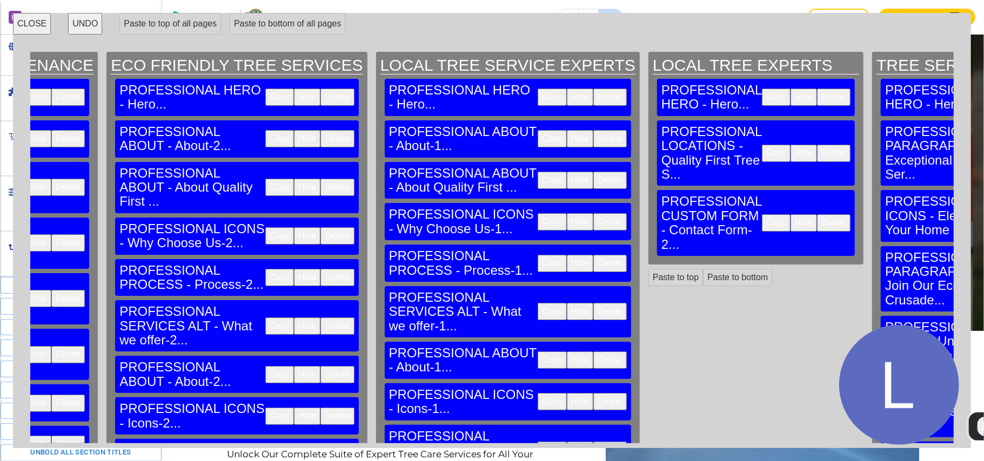
click at [817, 145] on button "Delete" at bounding box center [833, 153] width 33 height 17
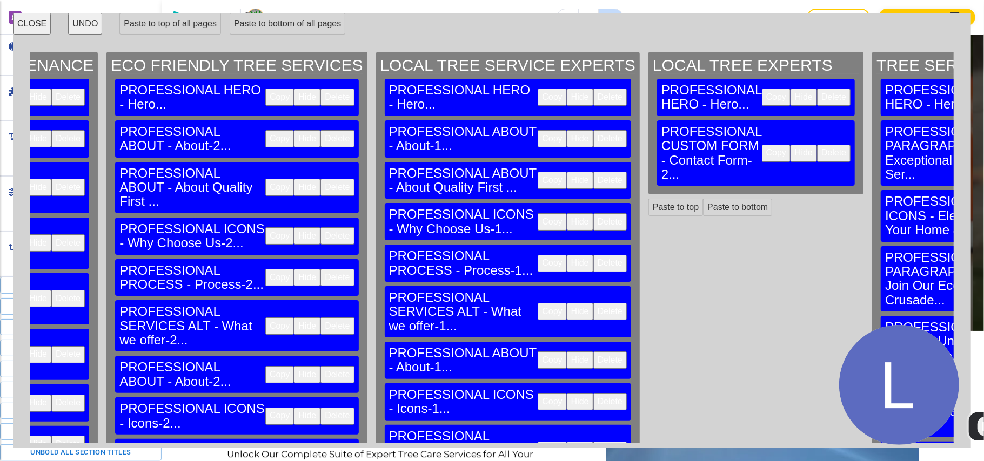
click at [817, 145] on button "Delete" at bounding box center [833, 153] width 33 height 17
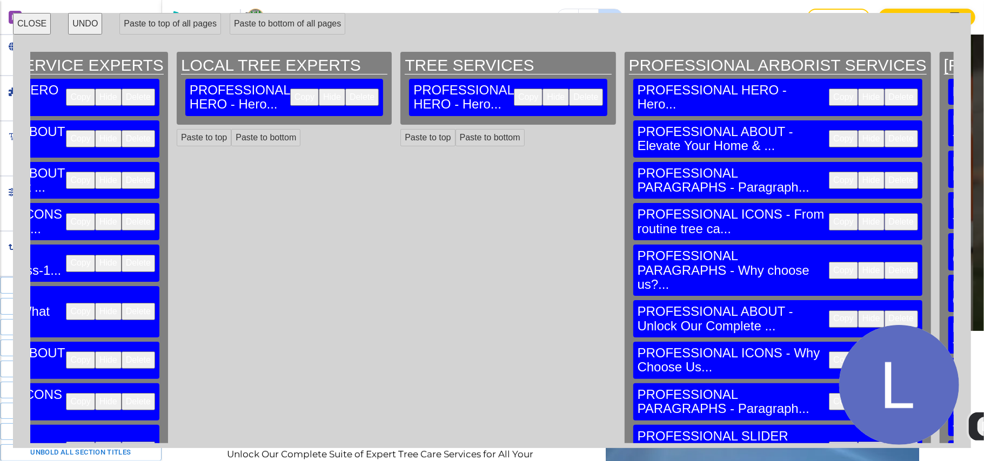
scroll to position [0, 1882]
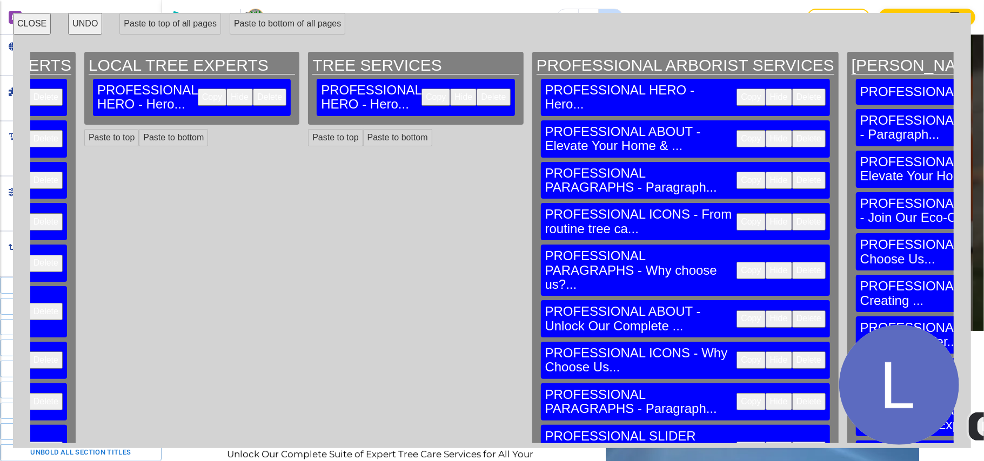
click at [792, 130] on button "Delete" at bounding box center [808, 138] width 33 height 17
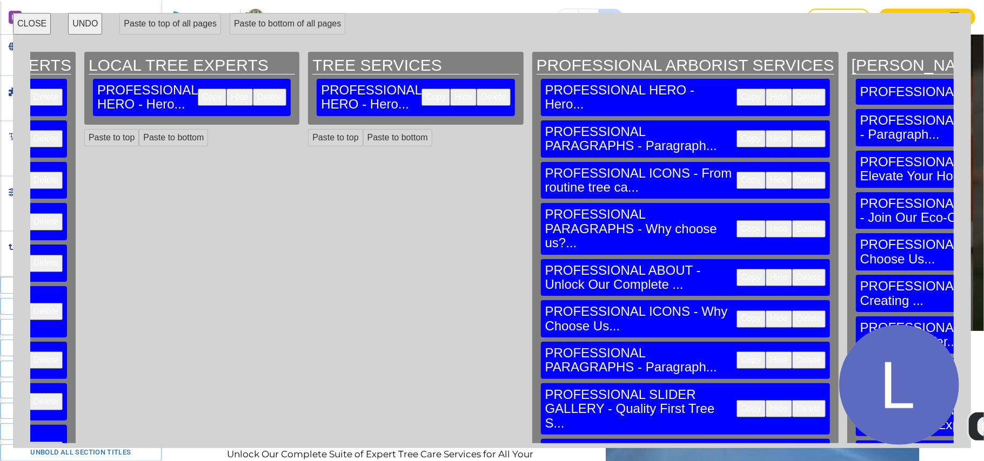
click at [792, 130] on button "Delete" at bounding box center [808, 138] width 33 height 17
click at [792, 172] on button "Delete" at bounding box center [808, 180] width 33 height 17
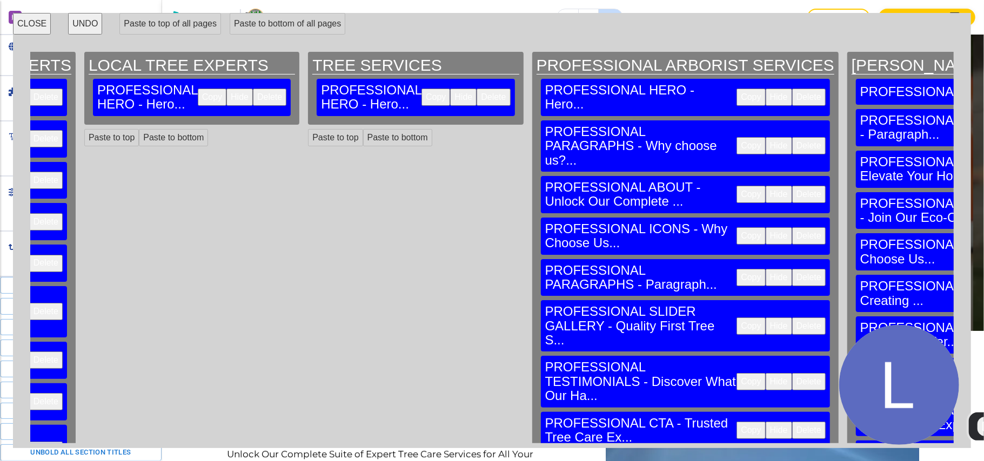
click at [792, 137] on button "Delete" at bounding box center [808, 145] width 33 height 17
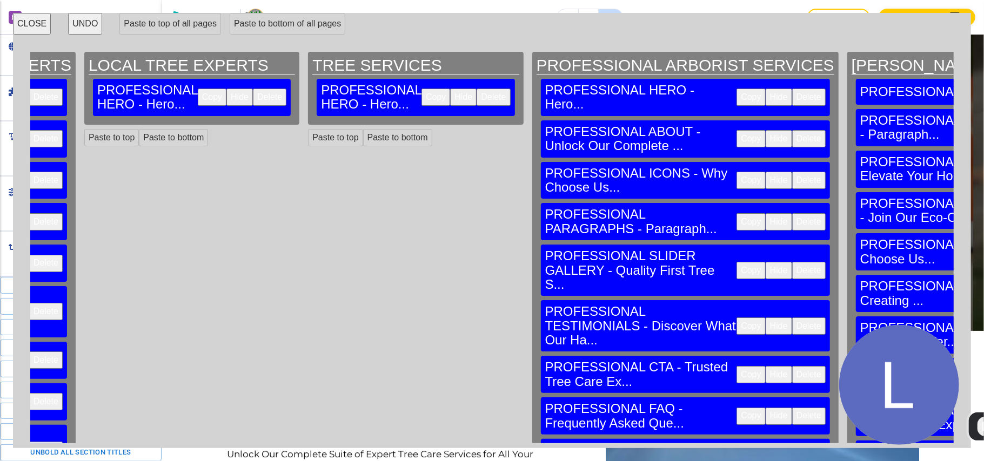
click at [792, 130] on button "Delete" at bounding box center [808, 138] width 33 height 17
click at [792, 172] on button "Delete" at bounding box center [808, 180] width 33 height 17
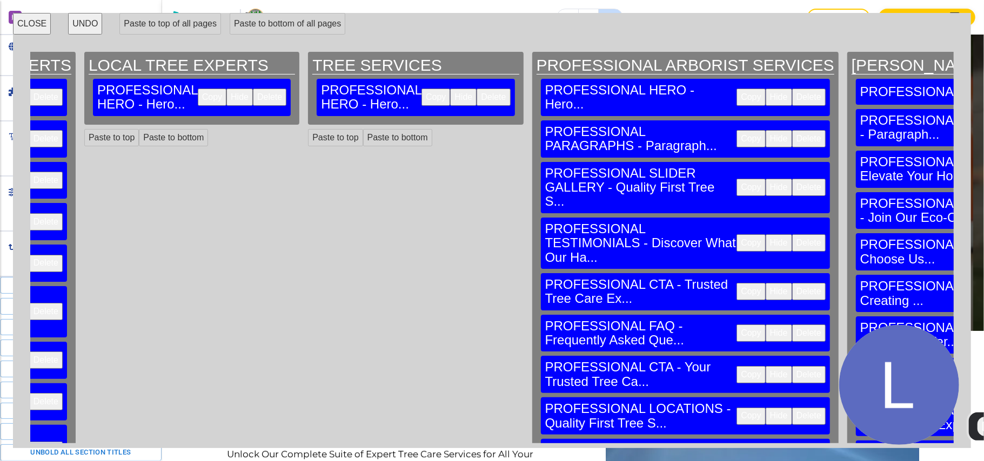
click at [792, 130] on button "Delete" at bounding box center [808, 138] width 33 height 17
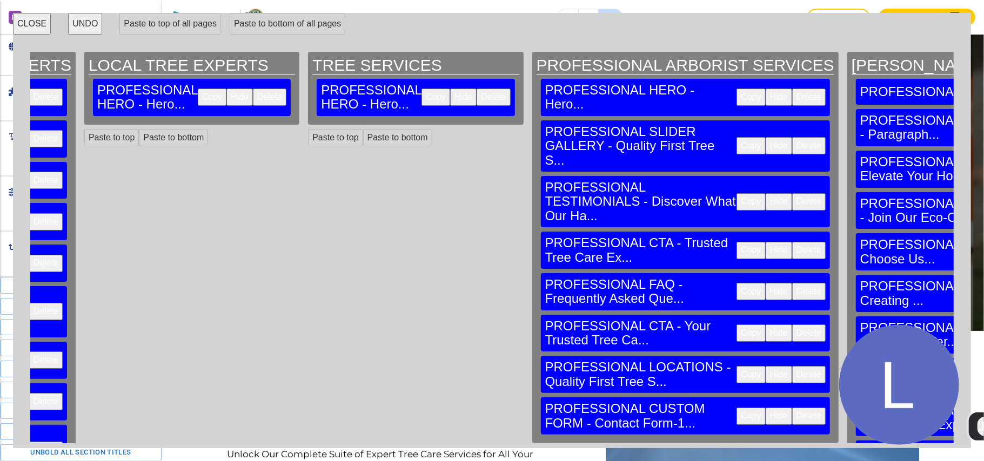
click at [792, 137] on button "Delete" at bounding box center [808, 145] width 33 height 17
click at [792, 193] on button "Delete" at bounding box center [808, 201] width 33 height 17
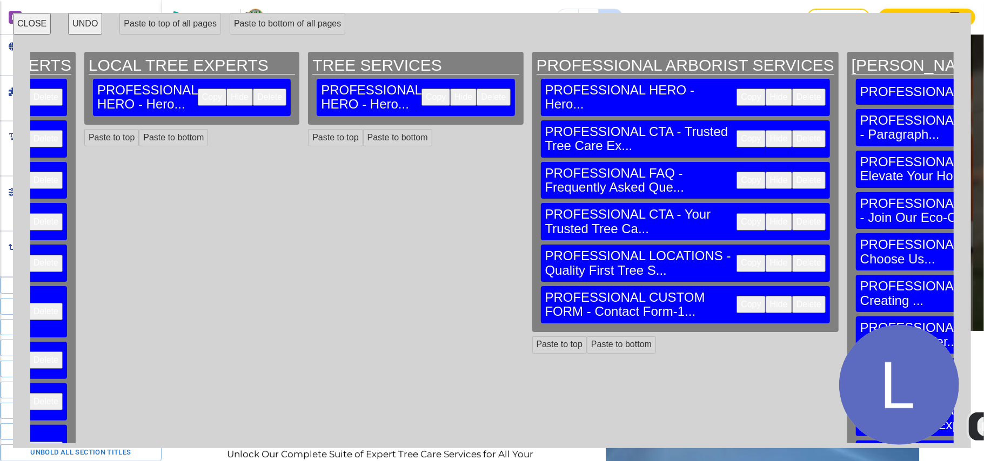
click at [792, 130] on button "Delete" at bounding box center [808, 138] width 33 height 17
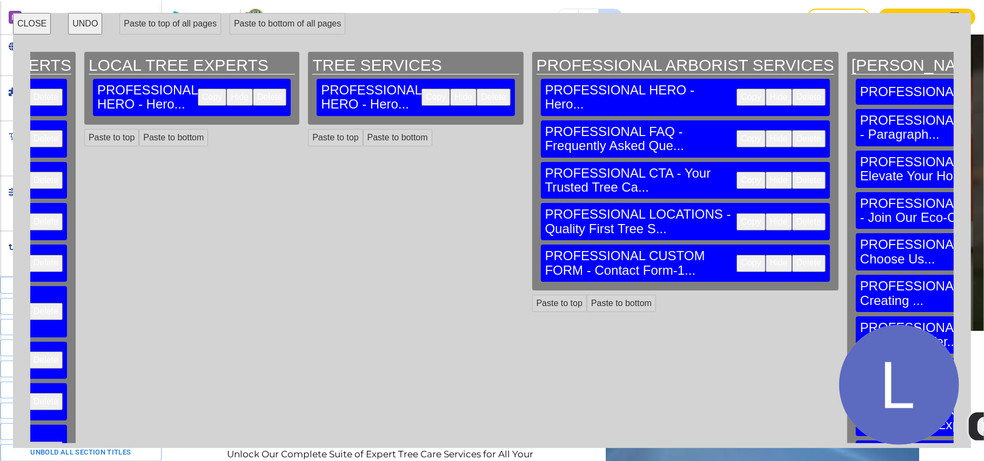
click at [792, 130] on button "Delete" at bounding box center [808, 138] width 33 height 17
click at [792, 172] on button "Delete" at bounding box center [808, 180] width 33 height 17
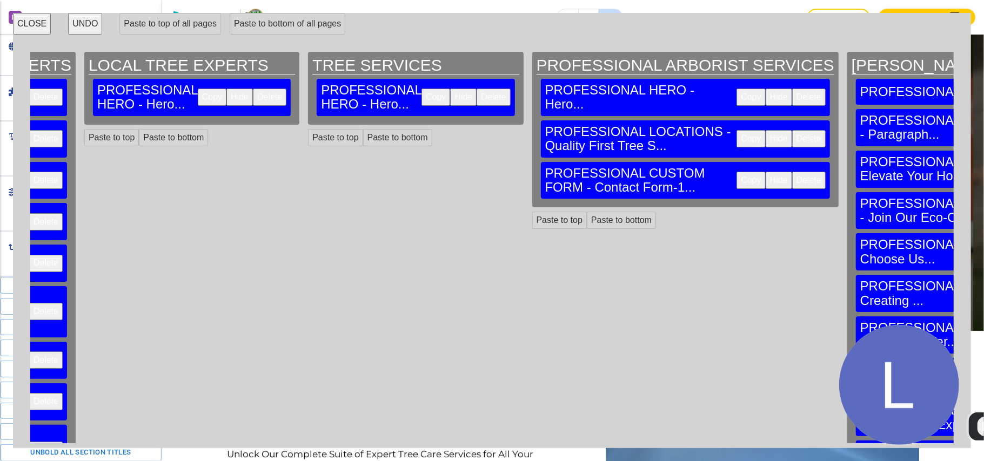
click at [792, 130] on button "Delete" at bounding box center [808, 138] width 33 height 17
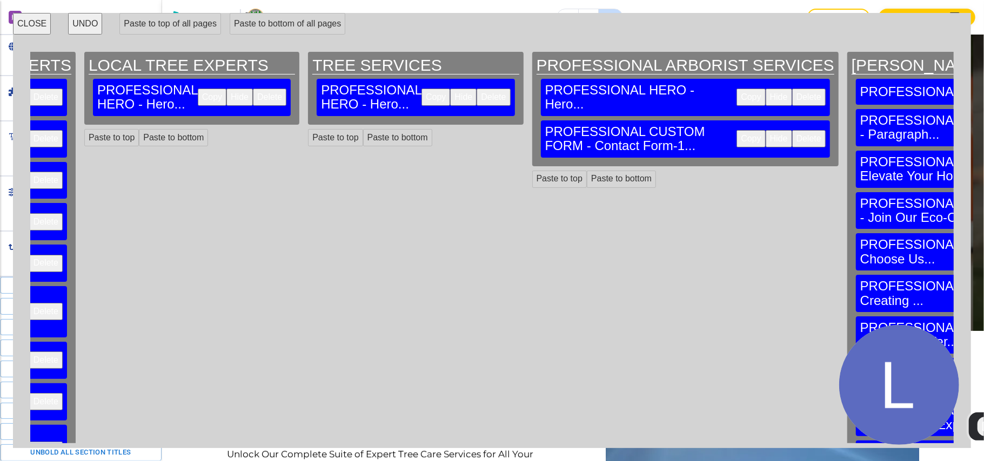
click at [792, 130] on button "Delete" at bounding box center [808, 138] width 33 height 17
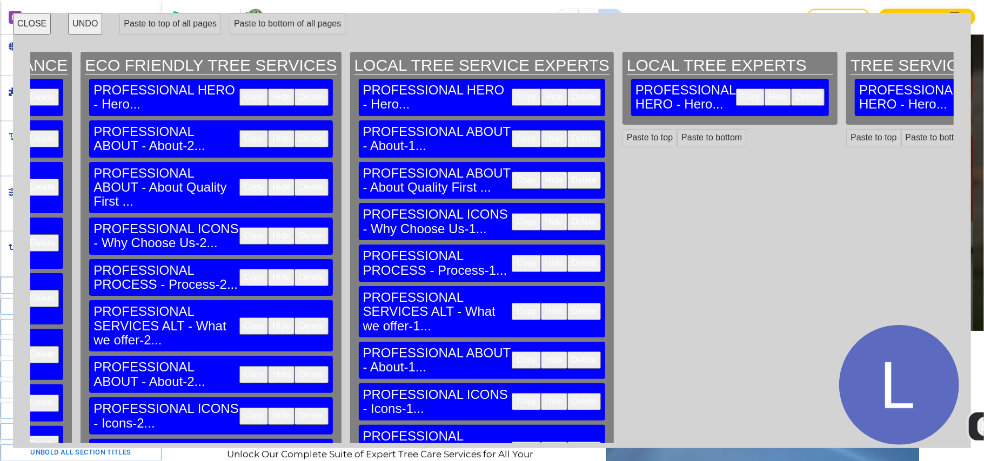
scroll to position [0, 1334]
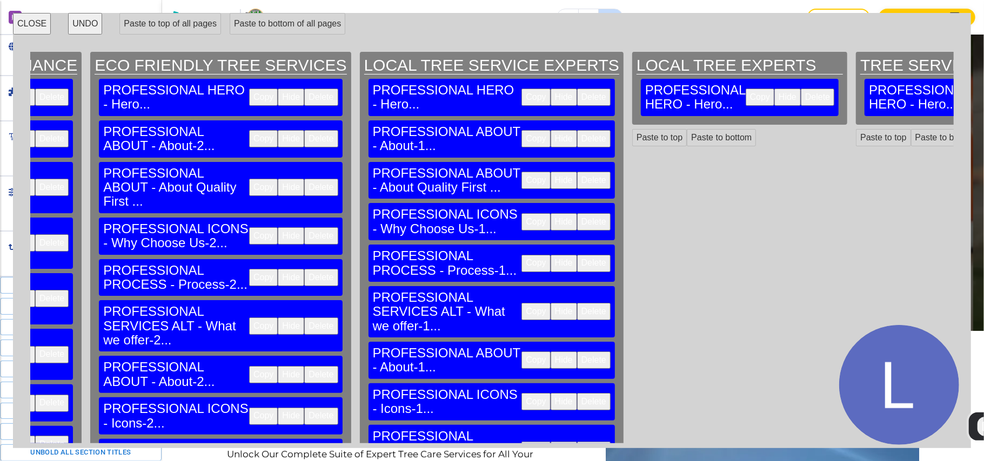
click at [521, 130] on button "Copy" at bounding box center [535, 138] width 29 height 17
click at [687, 129] on button "Paste to bottom" at bounding box center [721, 137] width 69 height 17
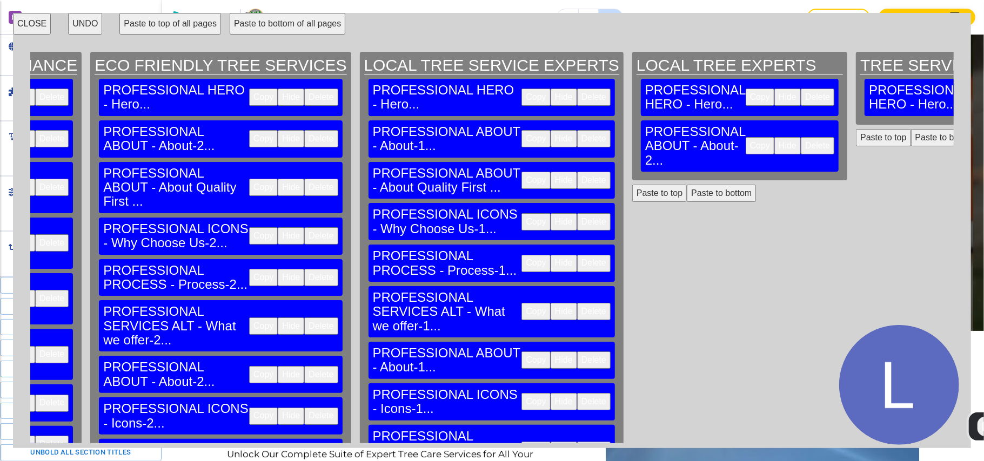
click at [911, 129] on button "Paste to bottom" at bounding box center [945, 137] width 69 height 17
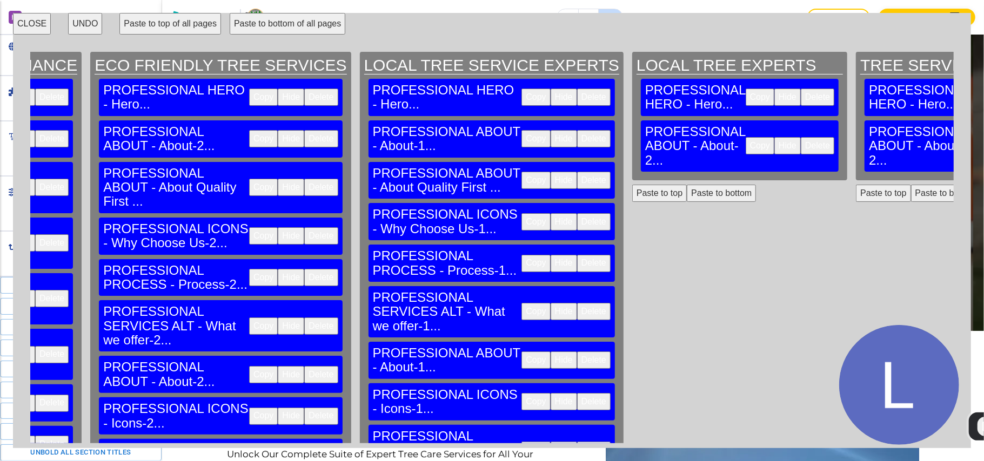
click at [521, 172] on button "Copy" at bounding box center [535, 180] width 29 height 17
click at [687, 185] on button "Paste to bottom" at bounding box center [721, 193] width 69 height 17
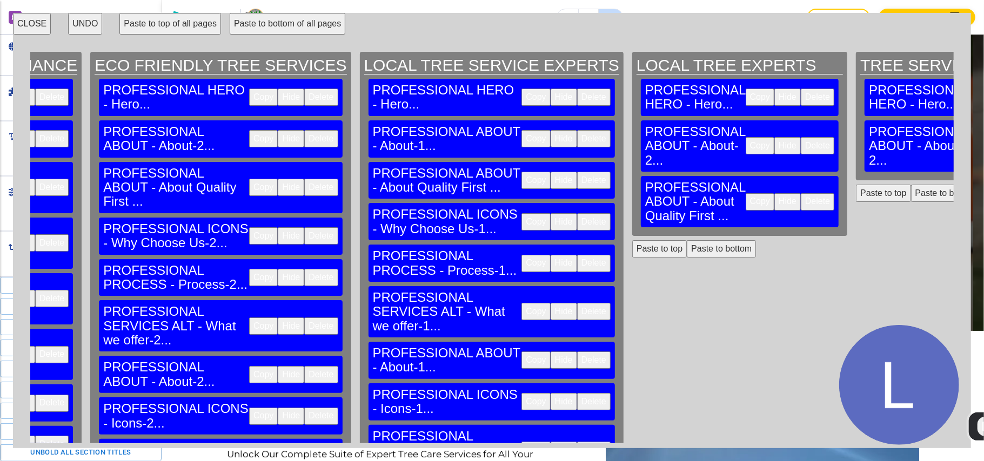
click at [911, 185] on button "Paste to bottom" at bounding box center [945, 193] width 69 height 17
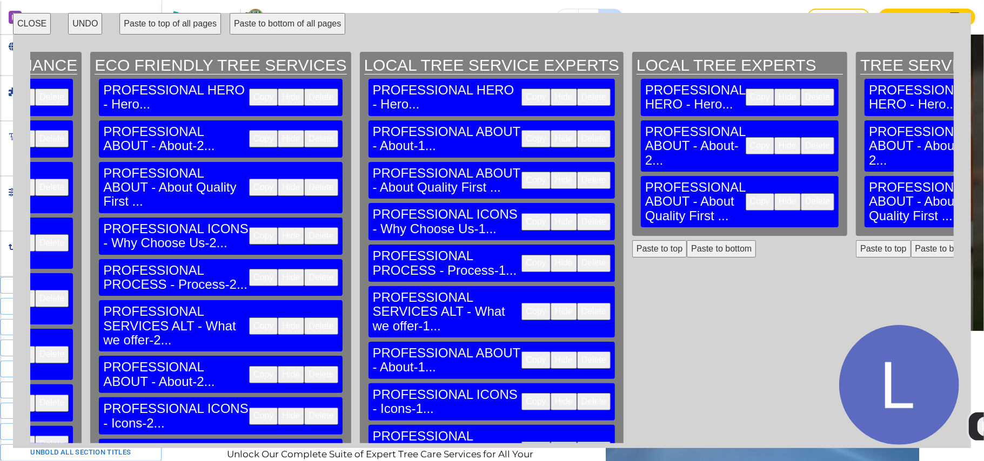
click at [521, 213] on button "Copy" at bounding box center [535, 221] width 29 height 17
click at [687, 240] on button "Paste to bottom" at bounding box center [721, 248] width 69 height 17
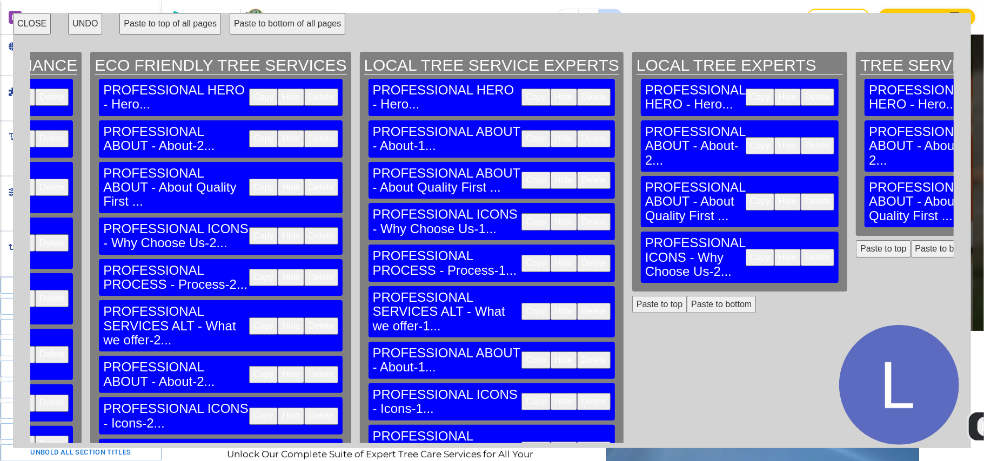
click at [911, 240] on button "Paste to bottom" at bounding box center [945, 248] width 69 height 17
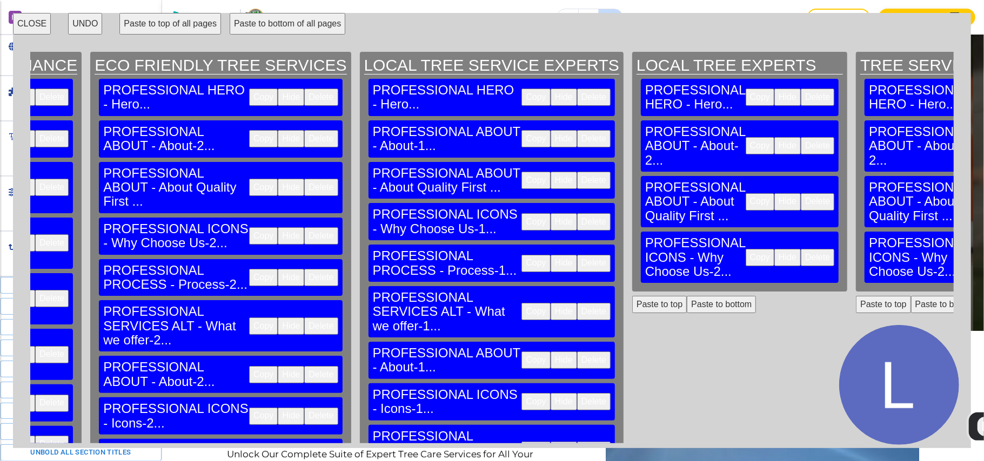
click at [521, 255] on button "Copy" at bounding box center [535, 263] width 29 height 17
click at [687, 296] on button "Paste to bottom" at bounding box center [721, 304] width 69 height 17
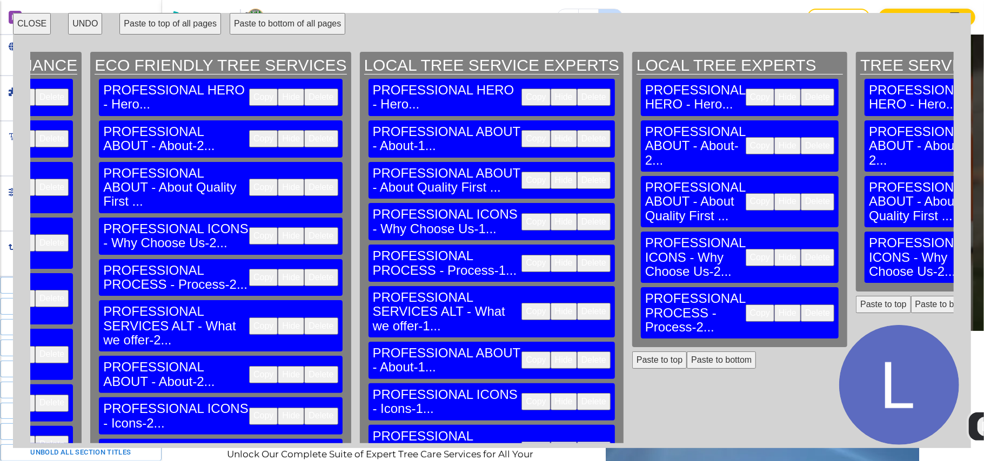
click at [911, 296] on button "Paste to bottom" at bounding box center [945, 304] width 69 height 17
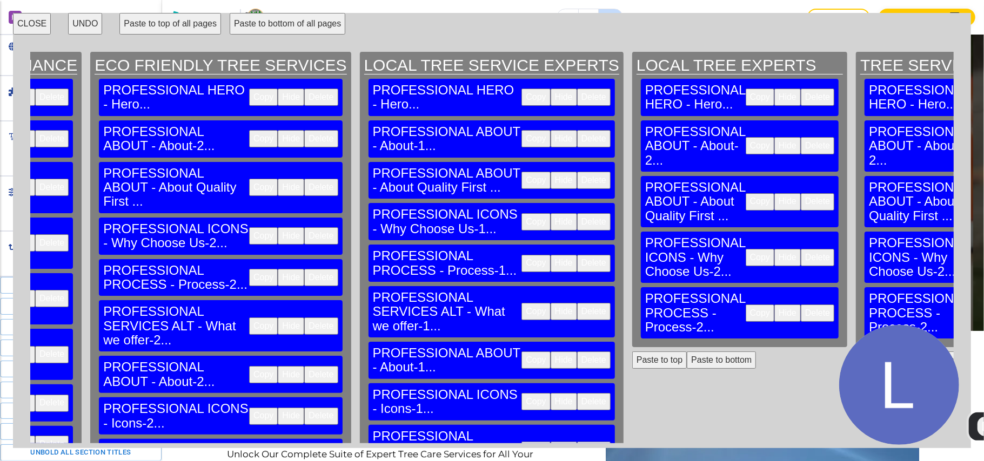
click at [521, 303] on button "Copy" at bounding box center [535, 311] width 29 height 17
click at [687, 352] on button "Paste to bottom" at bounding box center [721, 360] width 69 height 17
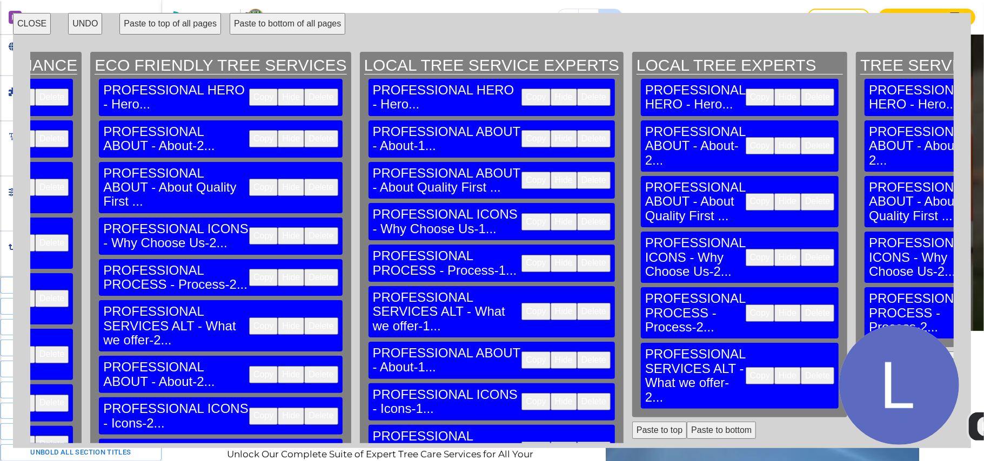
click at [911, 352] on button "Paste to bottom" at bounding box center [945, 360] width 69 height 17
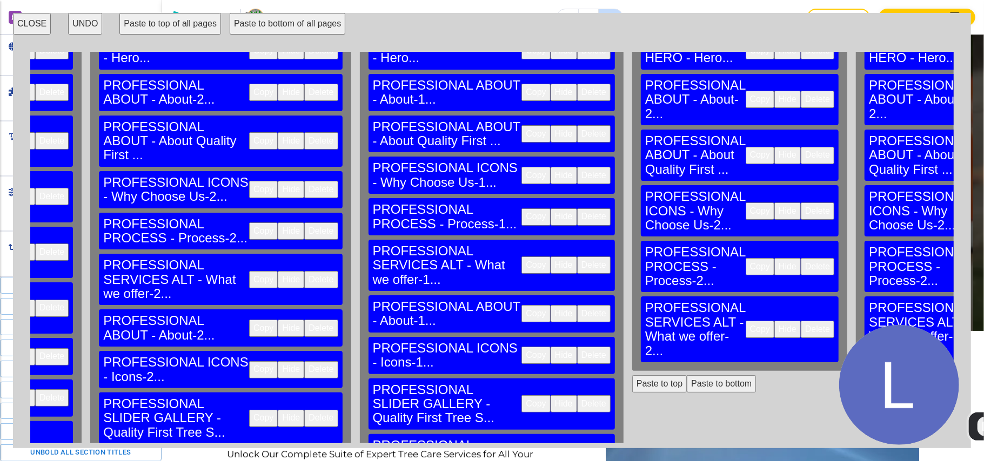
scroll to position [216, 1334]
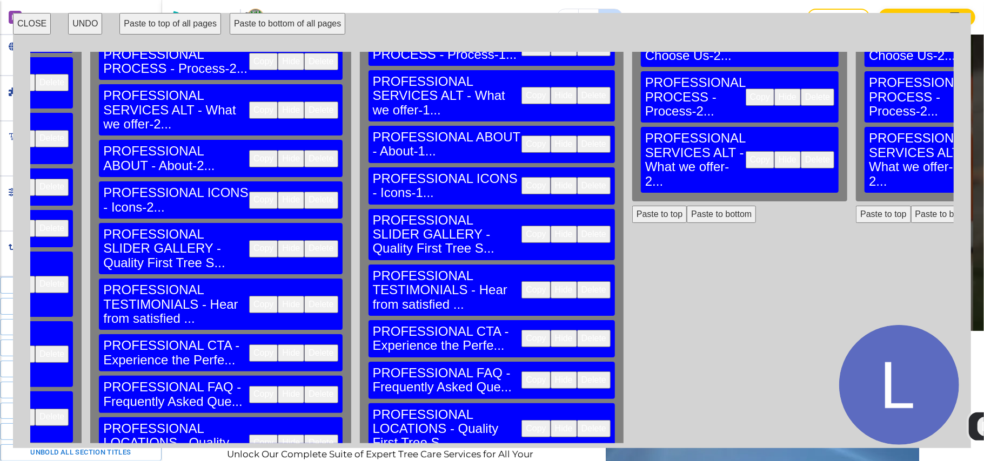
click at [521, 136] on button "Copy" at bounding box center [535, 144] width 29 height 17
click at [687, 206] on button "Paste to bottom" at bounding box center [721, 214] width 69 height 17
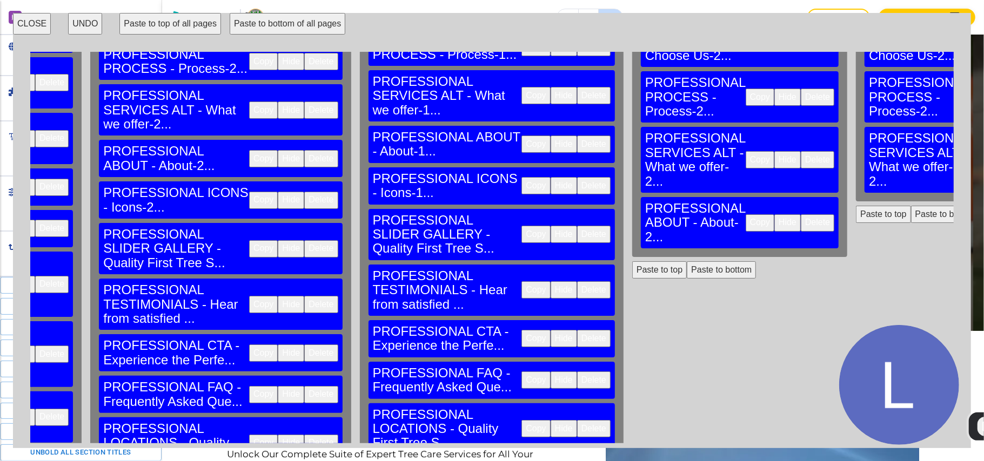
click at [911, 206] on button "Paste to bottom" at bounding box center [945, 214] width 69 height 17
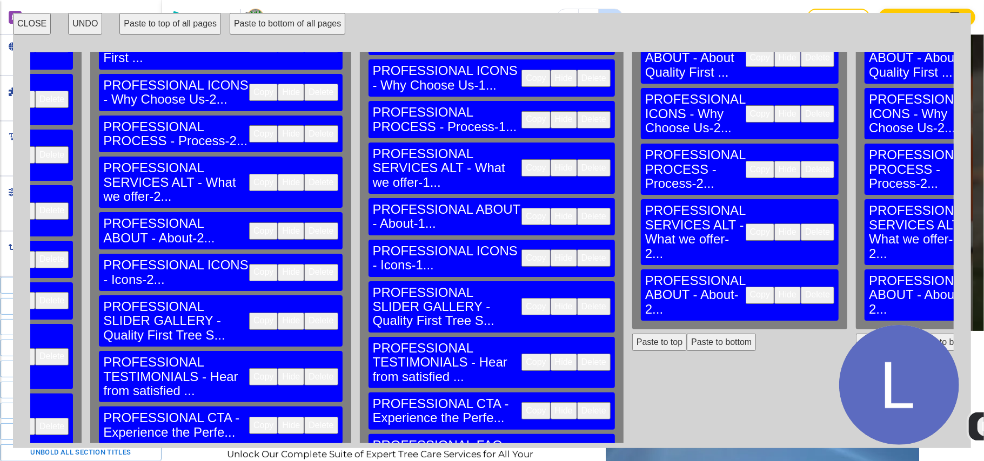
click at [521, 250] on button "Copy" at bounding box center [535, 258] width 29 height 17
click at [687, 334] on button "Paste to bottom" at bounding box center [721, 342] width 69 height 17
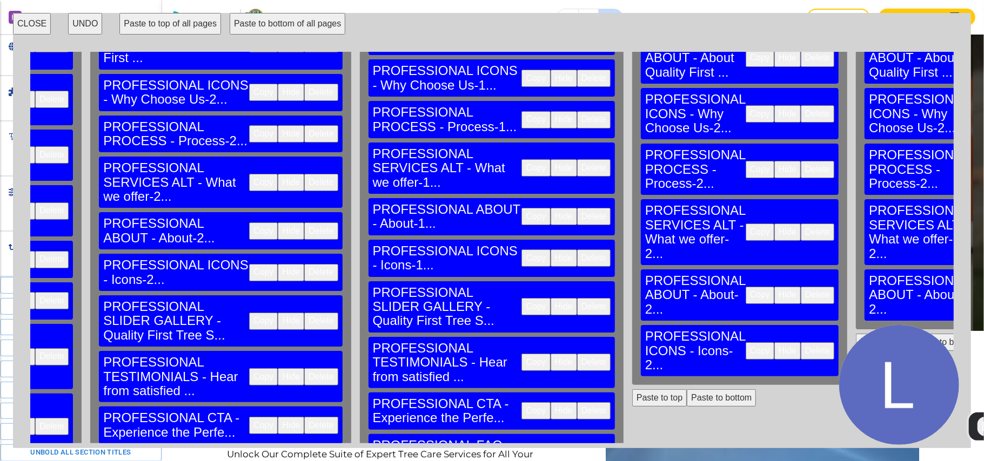
click at [911, 334] on button "Paste to bottom" at bounding box center [945, 342] width 69 height 17
click at [521, 298] on button "Copy" at bounding box center [535, 306] width 29 height 17
click at [687, 389] on button "Paste to bottom" at bounding box center [721, 397] width 69 height 17
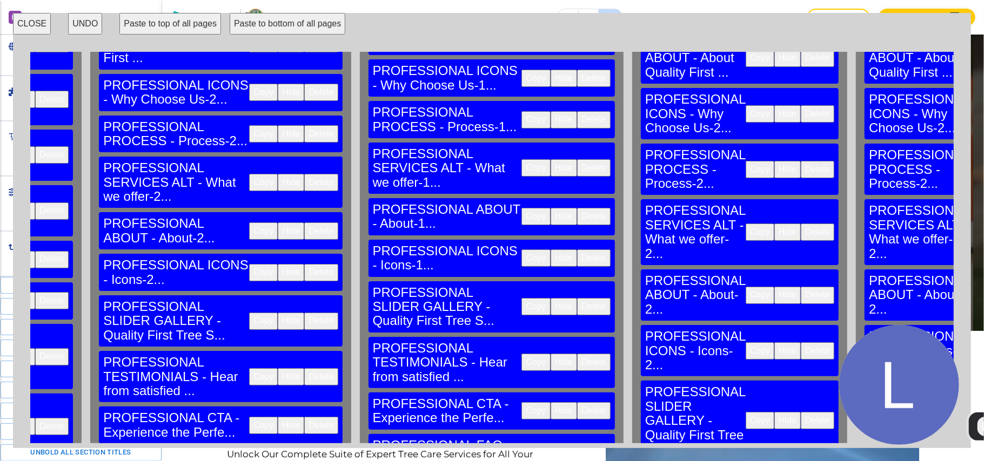
click at [911, 389] on button "Paste to bottom" at bounding box center [945, 397] width 69 height 17
click at [521, 354] on button "Copy" at bounding box center [535, 362] width 29 height 17
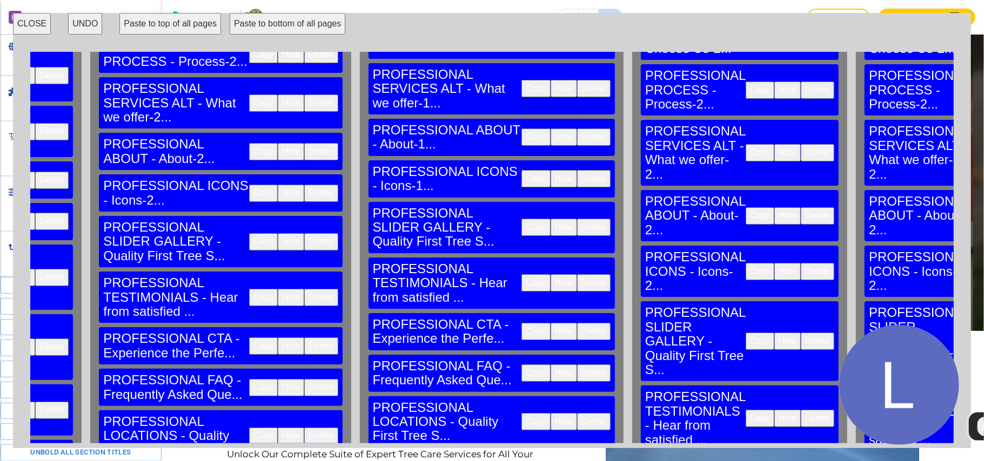
scroll to position [288, 1334]
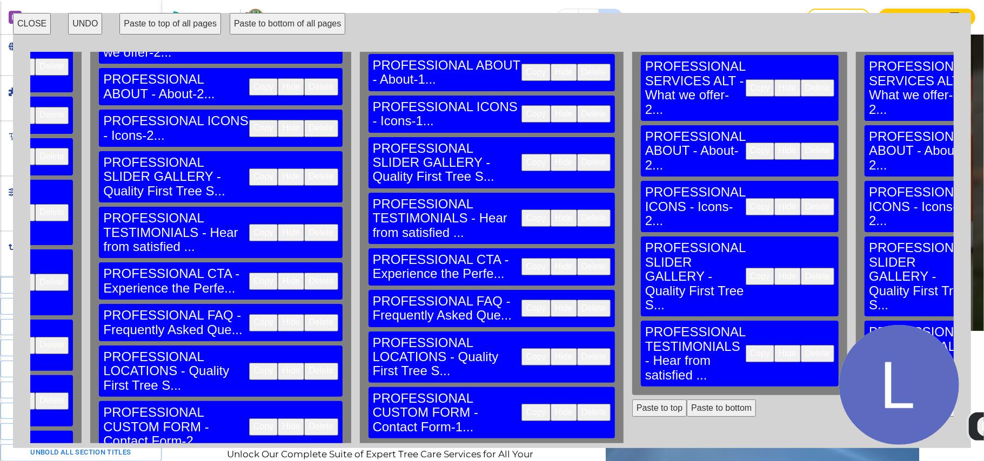
click at [521, 258] on button "Copy" at bounding box center [535, 266] width 29 height 17
click at [687, 400] on button "Paste to bottom" at bounding box center [721, 408] width 69 height 17
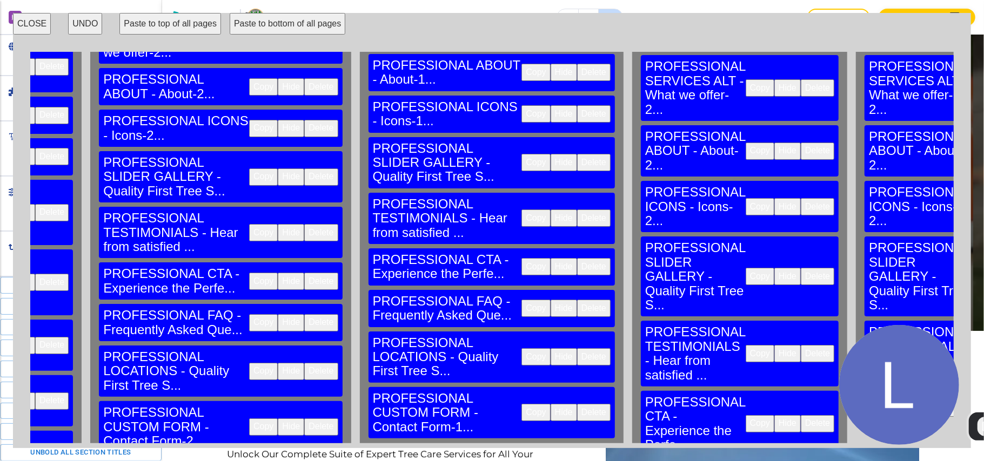
click at [911, 400] on button "Paste to bottom" at bounding box center [945, 408] width 69 height 17
click at [521, 300] on button "Copy" at bounding box center [535, 308] width 29 height 17
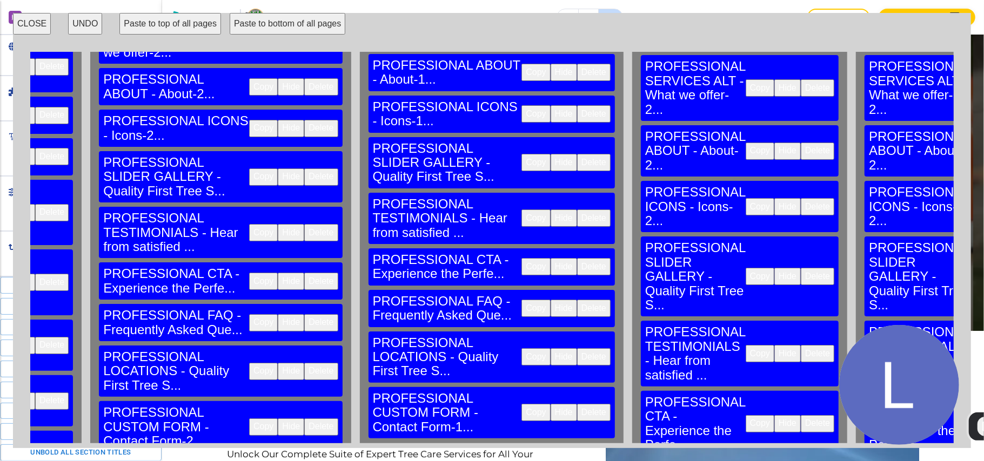
click at [521, 348] on button "Copy" at bounding box center [535, 356] width 29 height 17
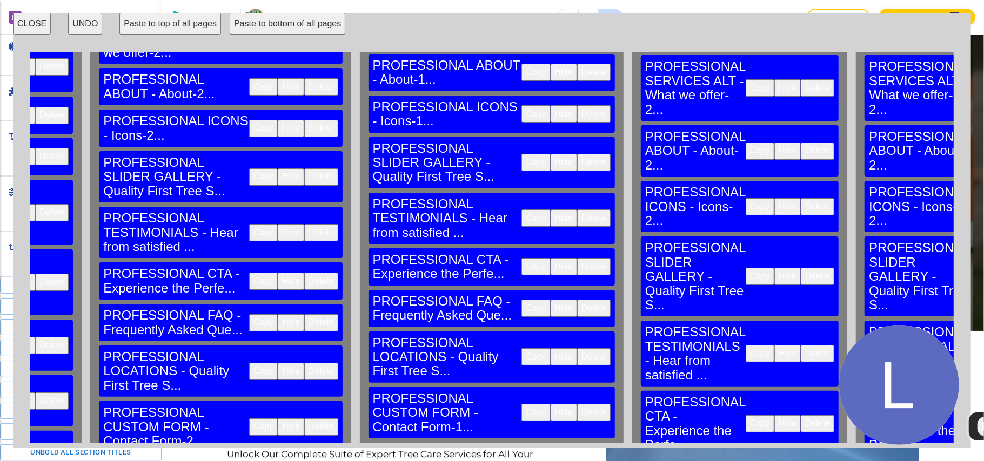
click at [521, 404] on button "Copy" at bounding box center [535, 412] width 29 height 17
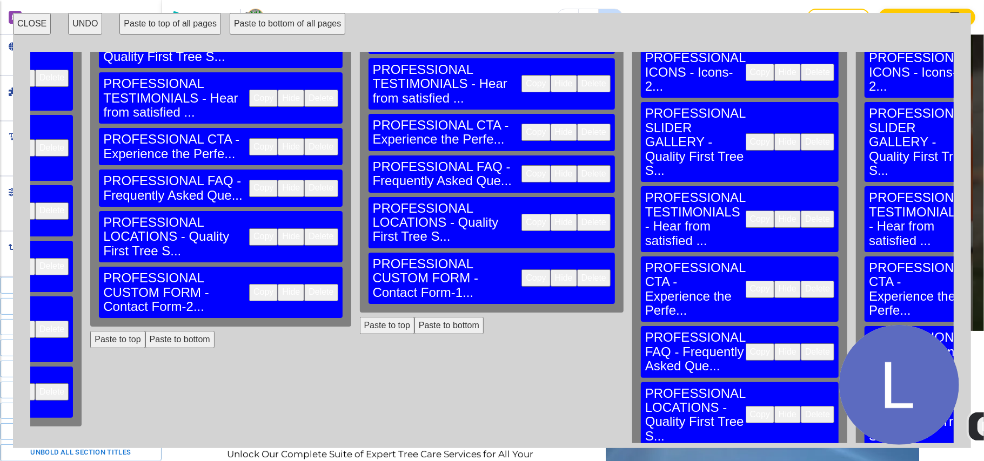
scroll to position [432, 1334]
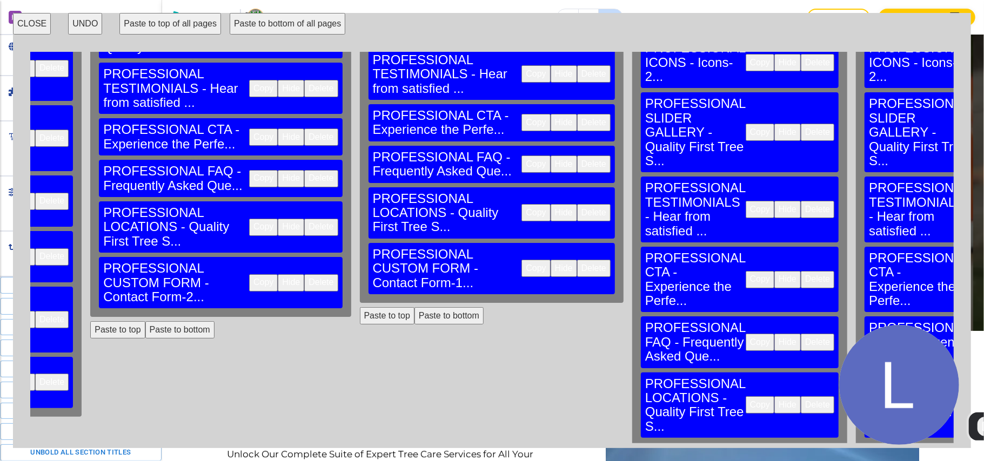
click at [687, 451] on button "Paste to bottom" at bounding box center [721, 459] width 69 height 17
click at [911, 451] on button "Paste to bottom" at bounding box center [945, 459] width 69 height 17
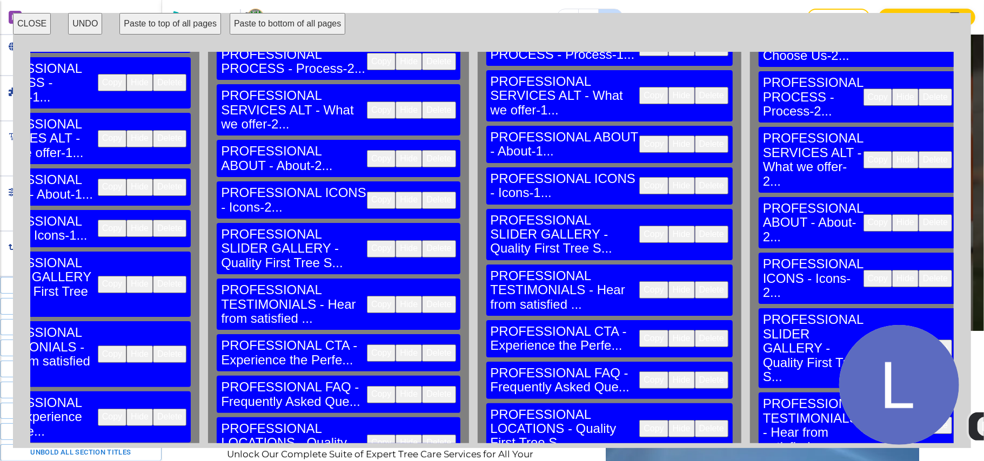
scroll to position [216, 1176]
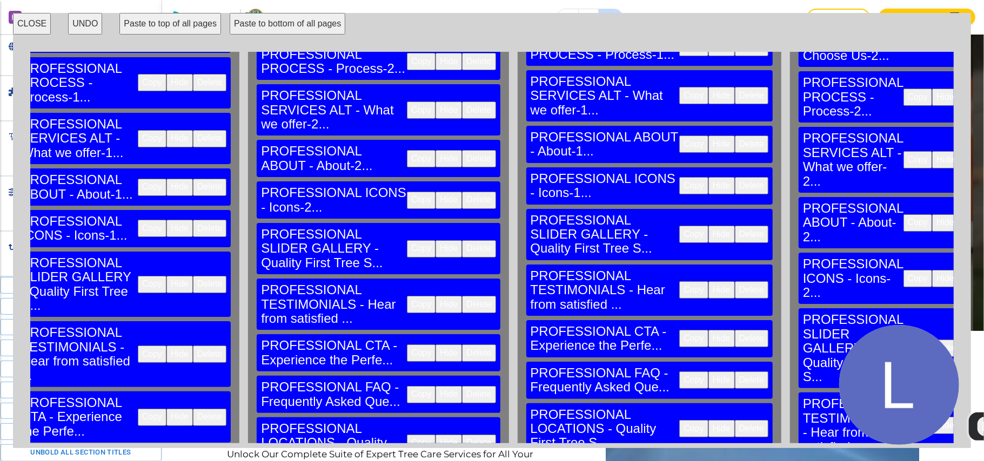
click at [26, 19] on button "CLOSE" at bounding box center [32, 24] width 38 height 22
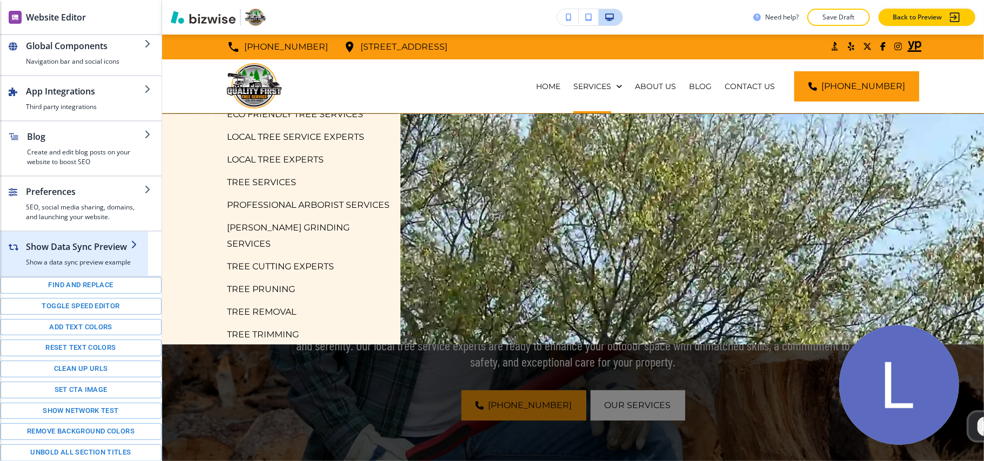
scroll to position [0, 0]
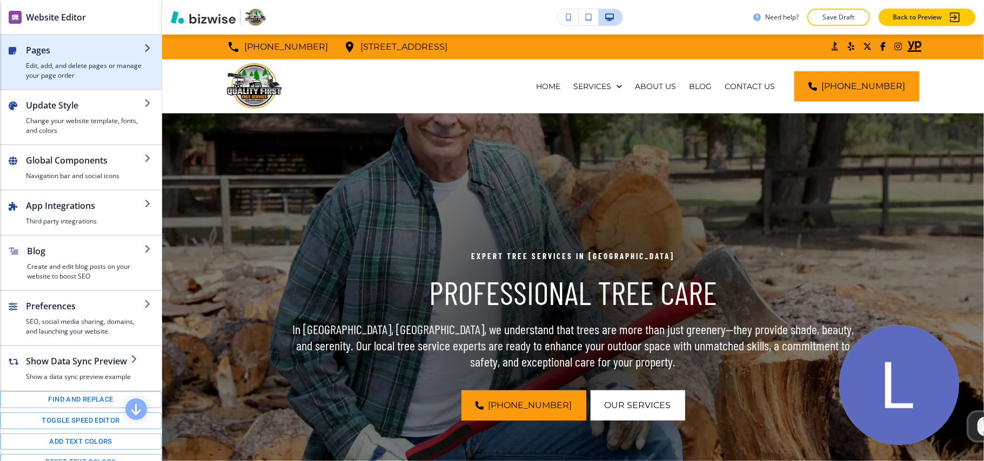
click at [65, 63] on h4 "Edit, add, and delete pages or manage your page order" at bounding box center [85, 70] width 118 height 19
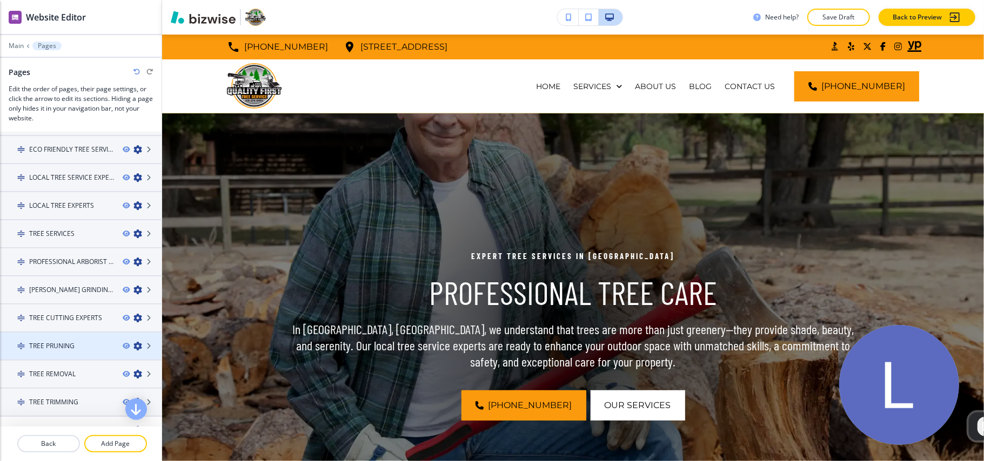
scroll to position [144, 0]
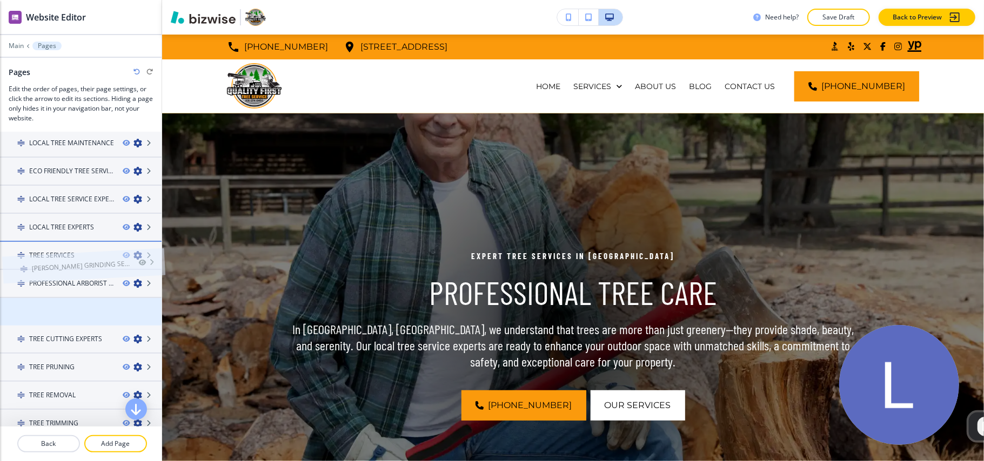
drag, startPoint x: 54, startPoint y: 307, endPoint x: 56, endPoint y: 243, distance: 63.8
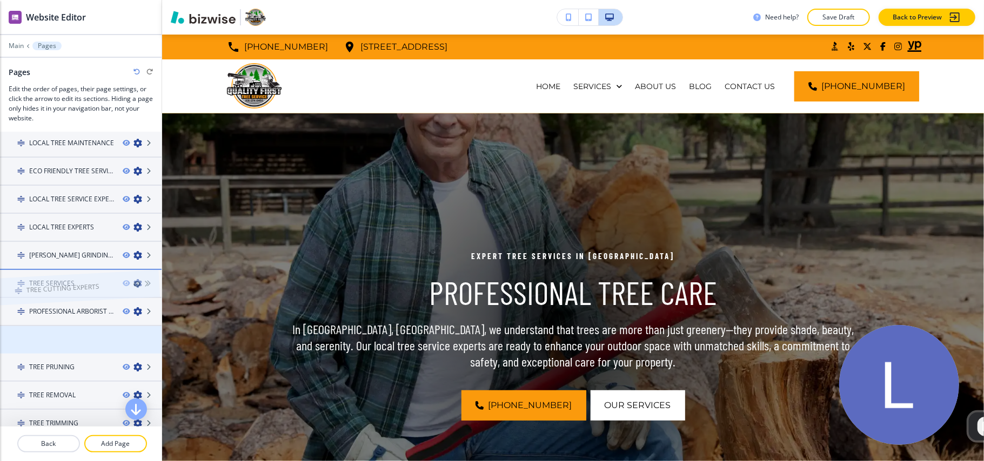
drag, startPoint x: 51, startPoint y: 338, endPoint x: 48, endPoint y: 268, distance: 69.8
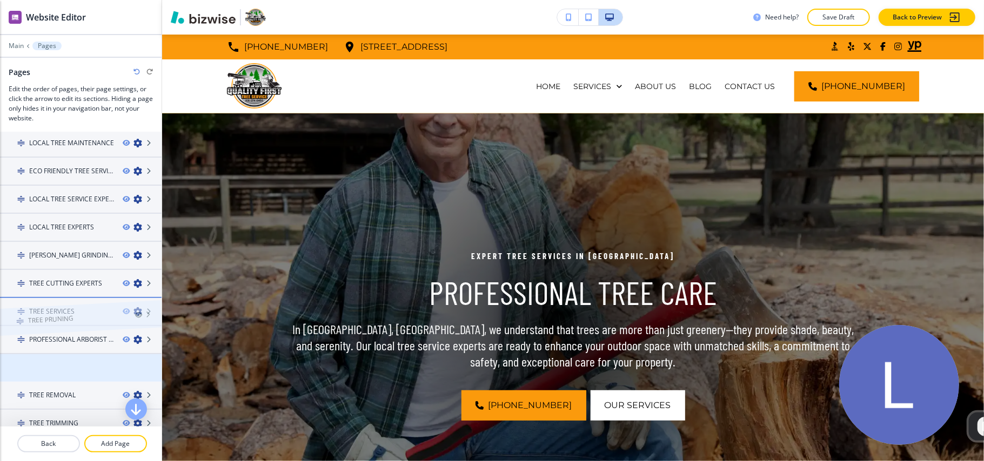
drag, startPoint x: 63, startPoint y: 364, endPoint x: 62, endPoint y: 297, distance: 67.0
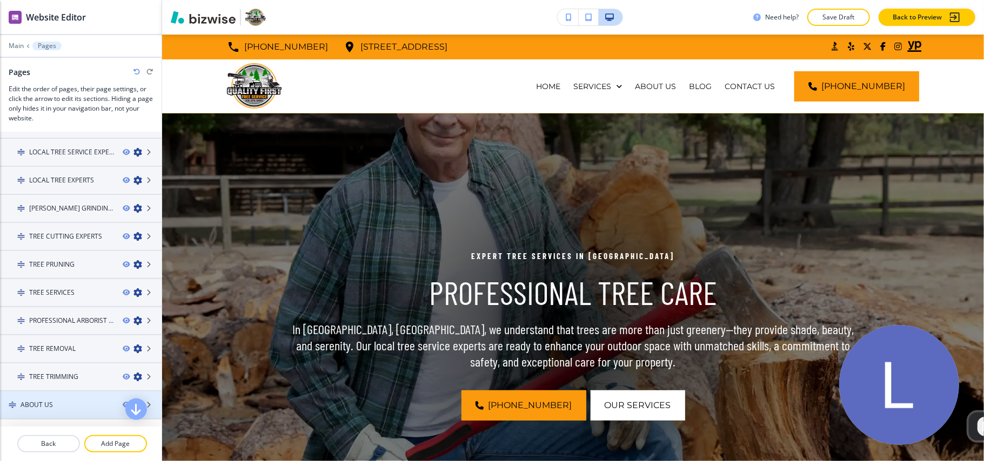
scroll to position [216, 0]
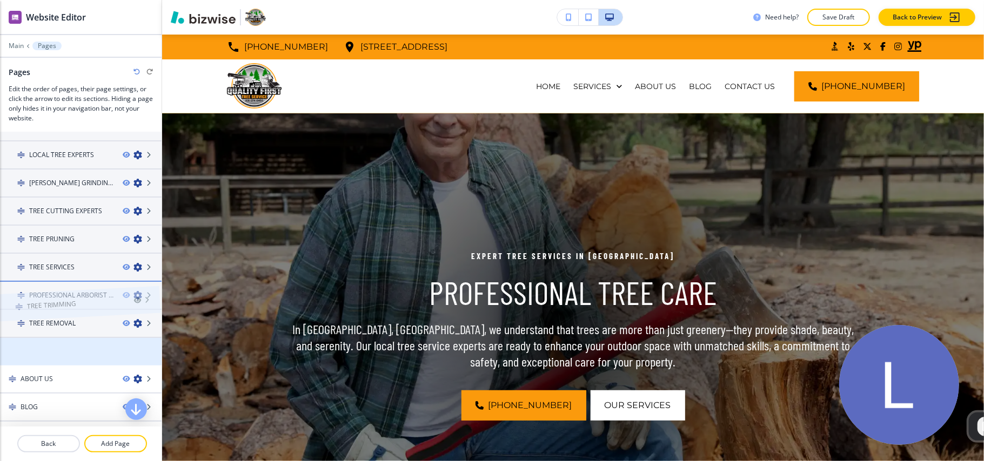
drag, startPoint x: 68, startPoint y: 344, endPoint x: 65, endPoint y: 280, distance: 64.3
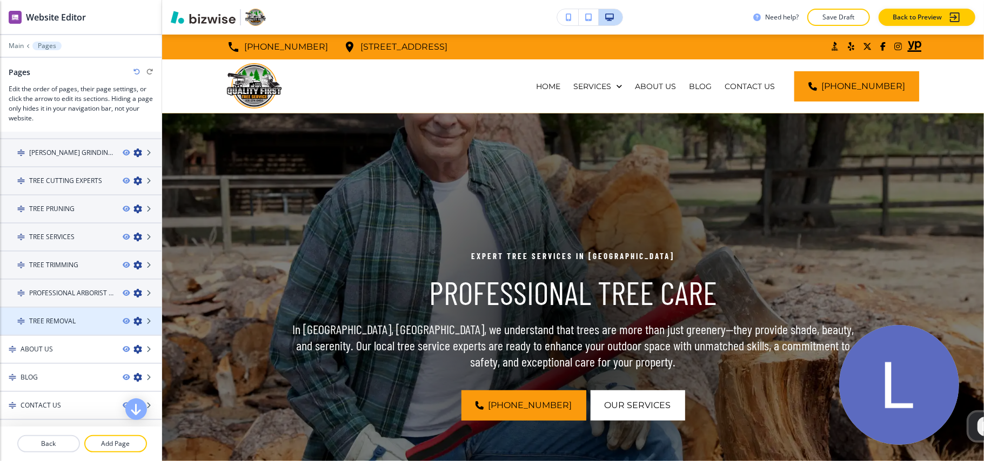
scroll to position [261, 0]
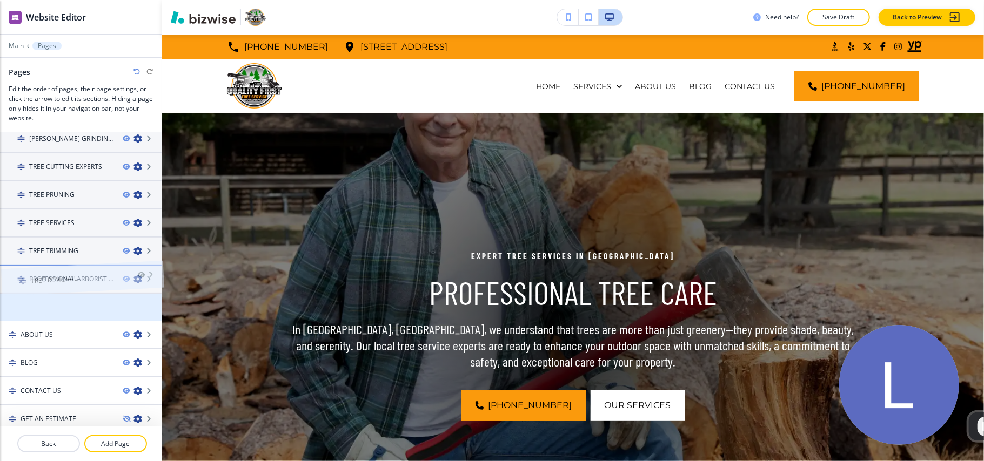
drag, startPoint x: 60, startPoint y: 307, endPoint x: 62, endPoint y: 262, distance: 44.8
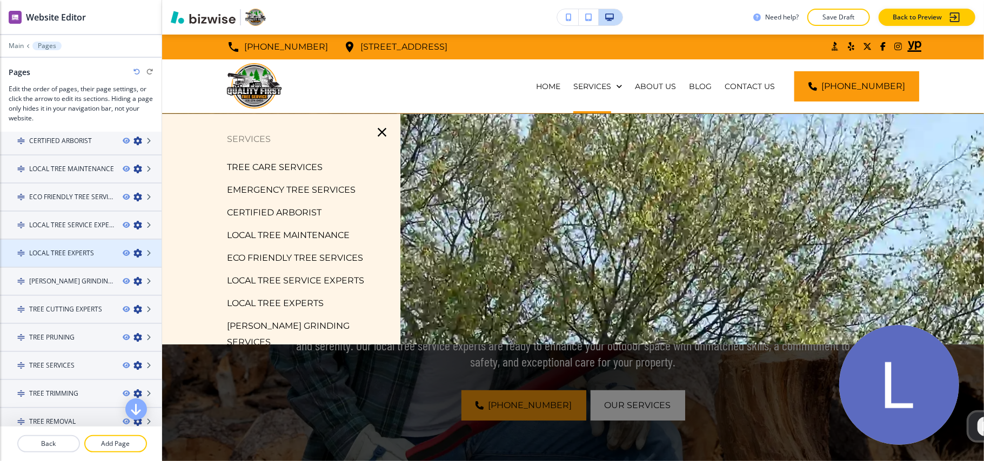
scroll to position [117, 0]
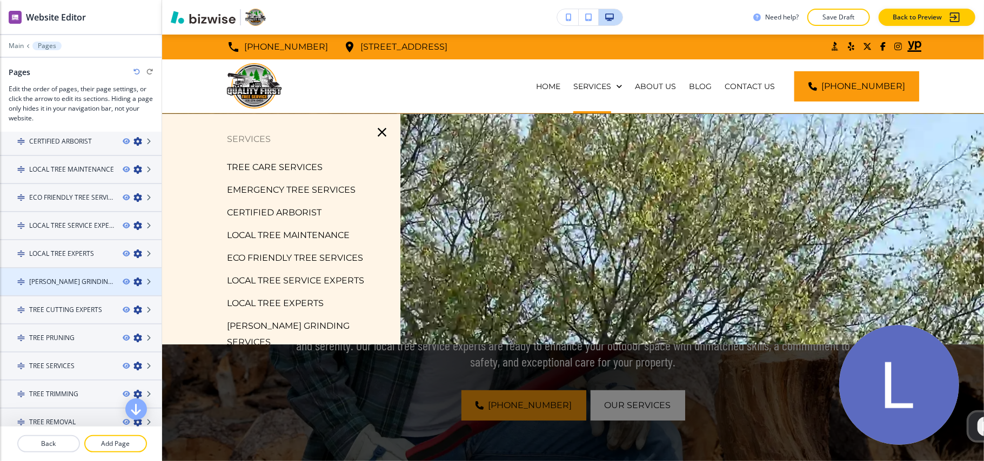
click at [48, 278] on h4 "[PERSON_NAME] GRINDING SERVICES" at bounding box center [71, 282] width 85 height 10
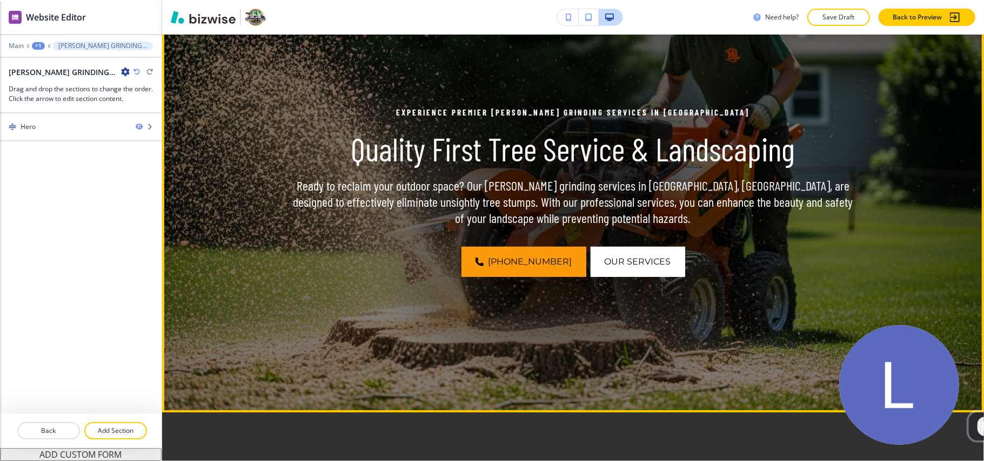
scroll to position [0, 0]
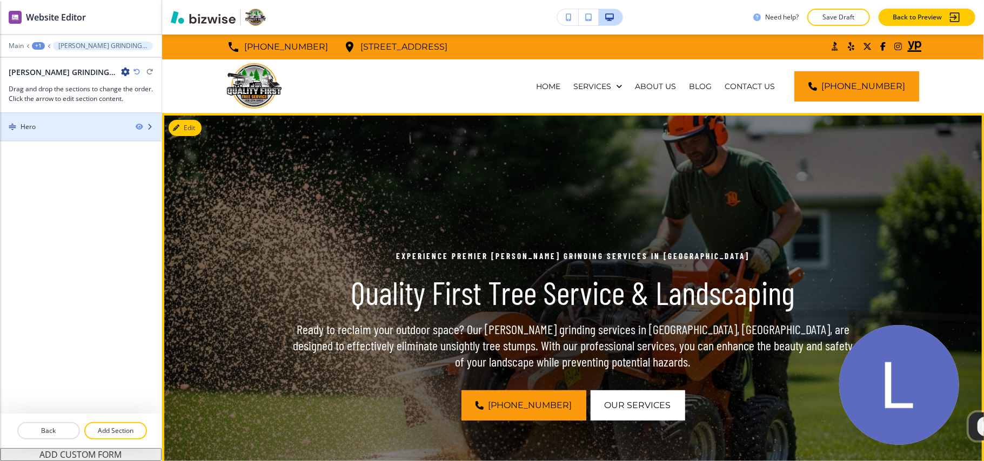
click at [63, 124] on div "Hero" at bounding box center [63, 127] width 127 height 10
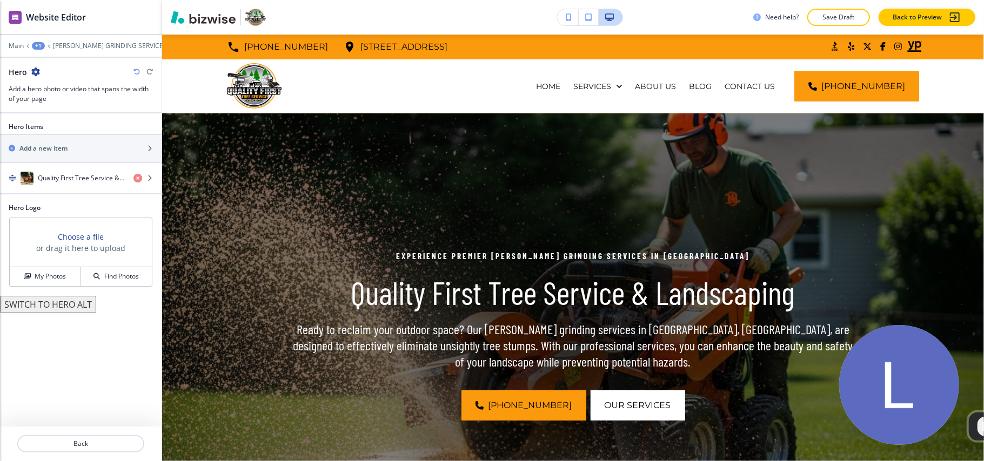
scroll to position [79, 0]
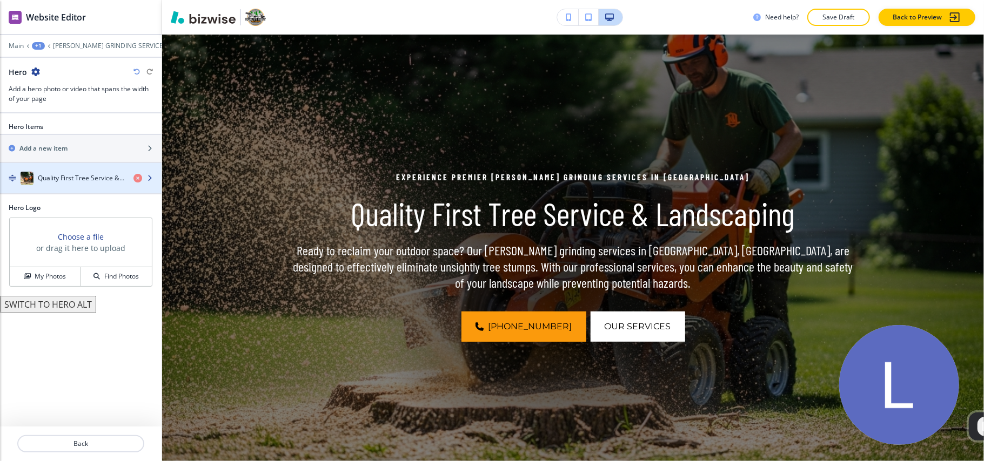
click at [63, 180] on h4 "Quality First Tree Service & Landscaping" at bounding box center [81, 178] width 87 height 10
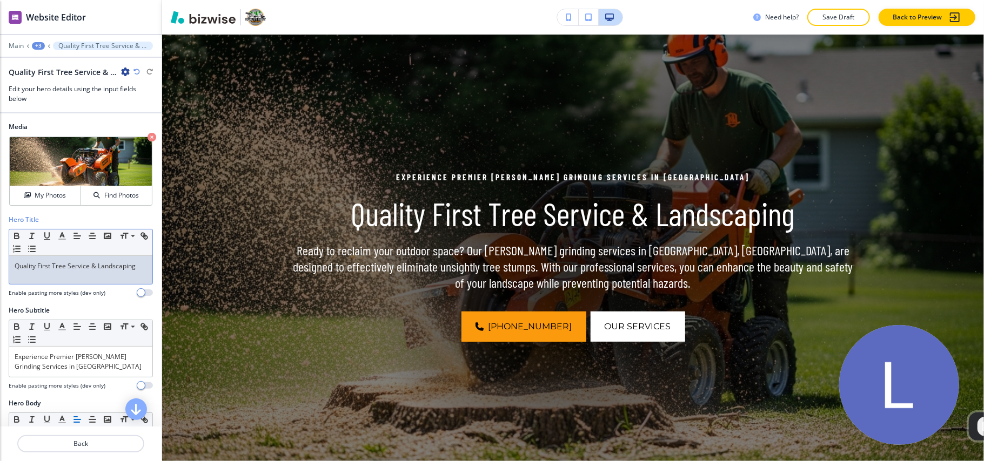
click at [63, 270] on p "Quality First Tree Service & Landscaping" at bounding box center [81, 266] width 132 height 10
drag, startPoint x: 63, startPoint y: 270, endPoint x: 686, endPoint y: 195, distance: 627.9
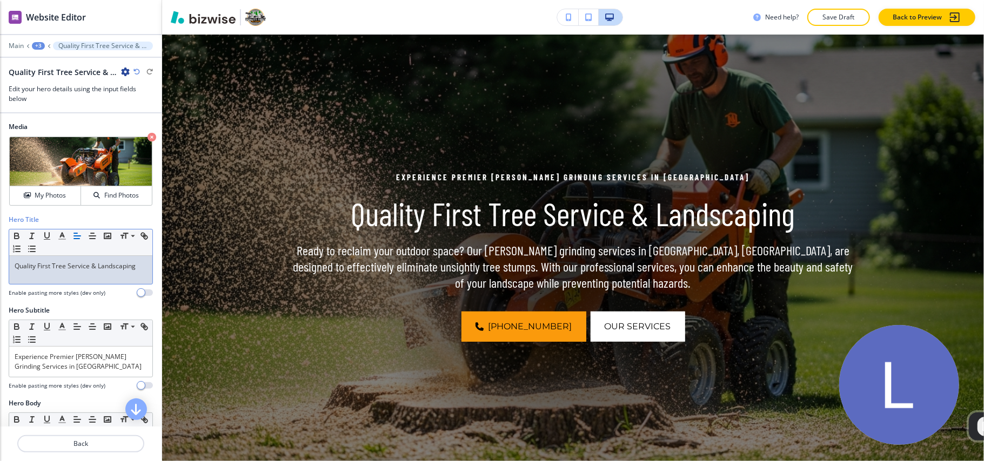
click at [686, 195] on h1 "Quality First Tree Service & Landscaping" at bounding box center [572, 213] width 569 height 38
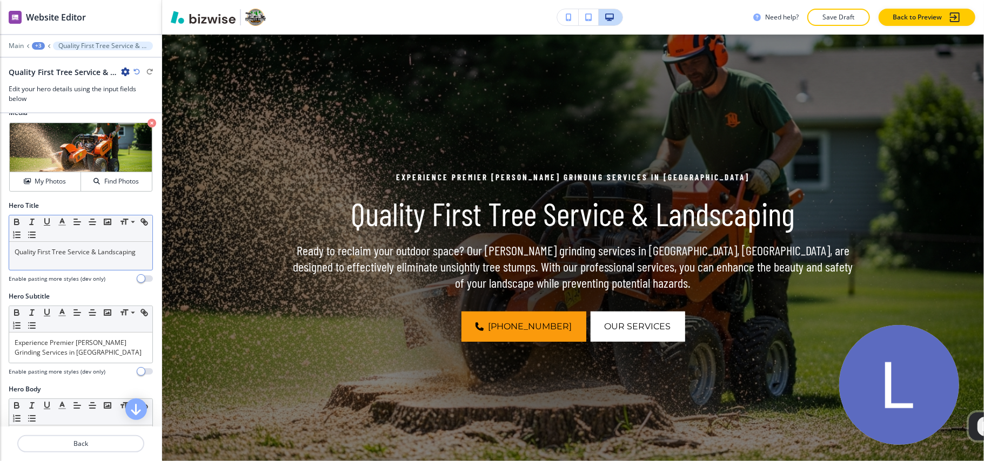
scroll to position [0, 0]
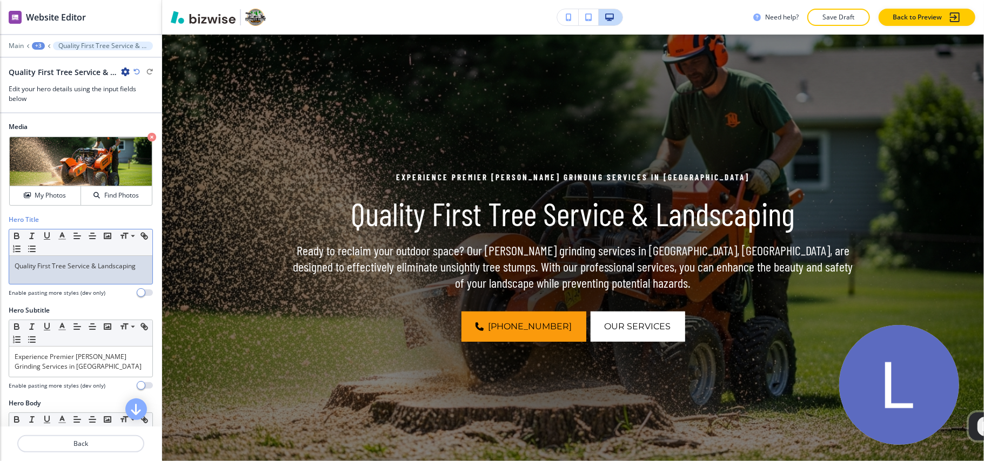
click at [62, 270] on p "Quality First Tree Service & Landscaping" at bounding box center [81, 266] width 132 height 10
click at [39, 49] on div "+3" at bounding box center [38, 46] width 13 height 8
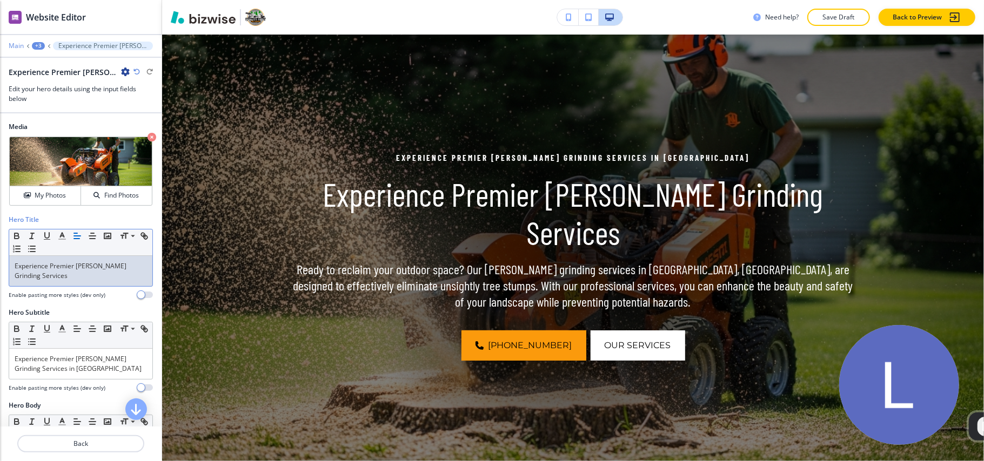
click at [16, 44] on p "Main" at bounding box center [16, 46] width 15 height 8
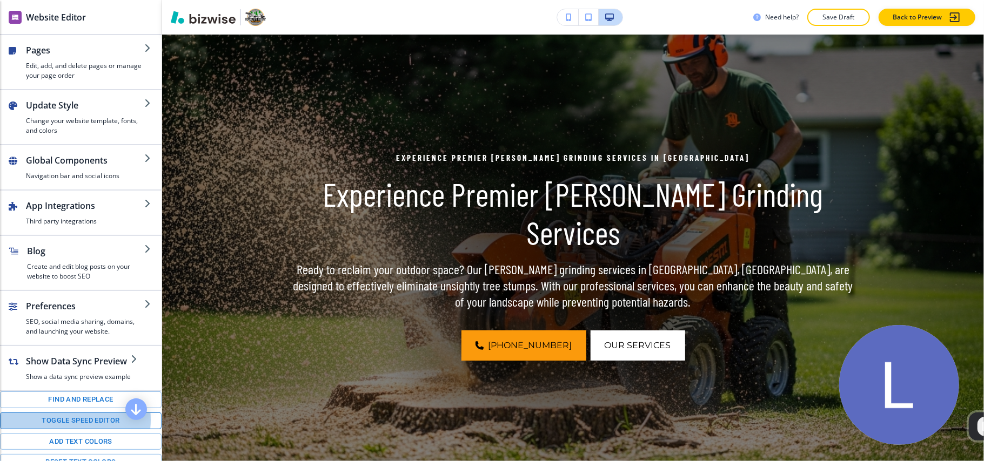
click at [65, 429] on button "Toggle speed editor" at bounding box center [81, 421] width 162 height 17
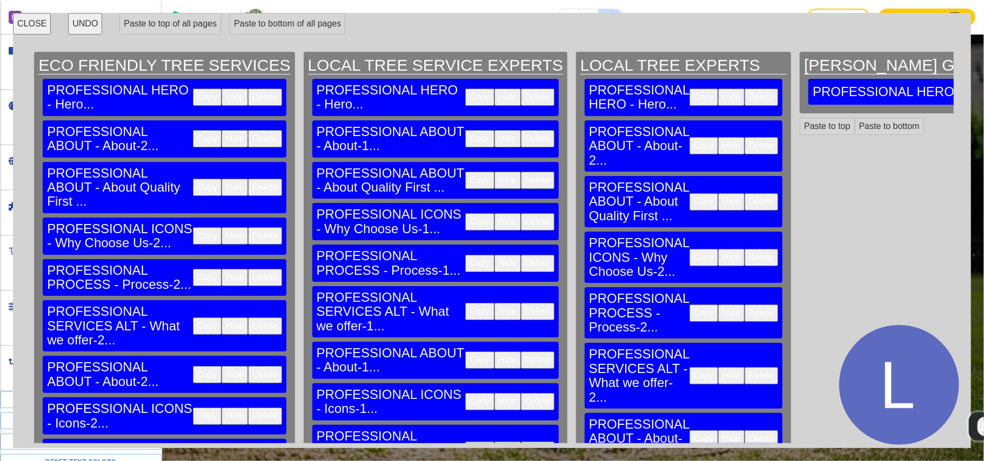
scroll to position [0, 1512]
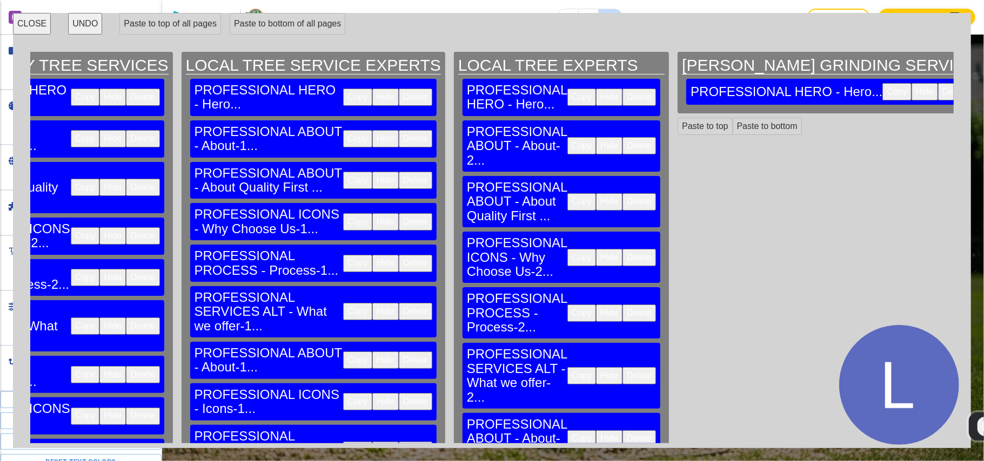
click at [567, 137] on button "Copy" at bounding box center [581, 145] width 29 height 17
click at [732, 122] on button "Paste to bottom" at bounding box center [766, 126] width 69 height 17
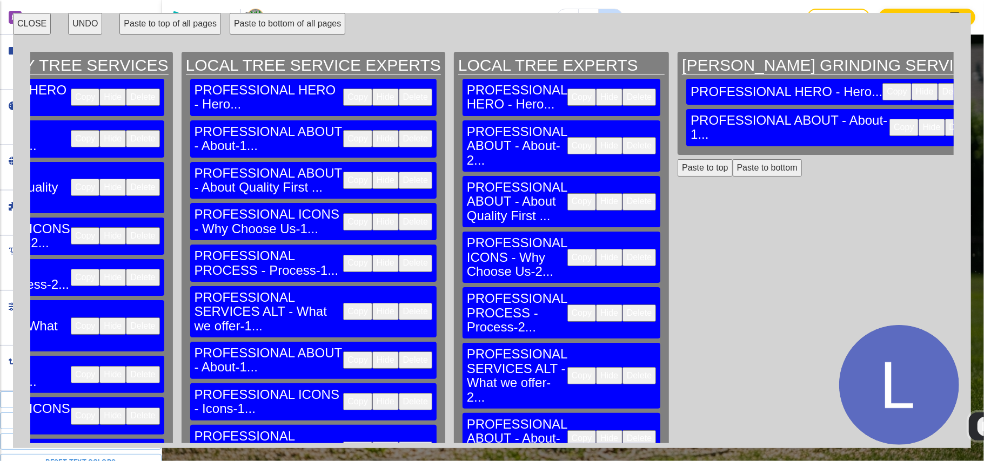
click at [567, 193] on button "Copy" at bounding box center [581, 201] width 29 height 17
click at [732, 169] on button "Paste to bottom" at bounding box center [766, 167] width 69 height 17
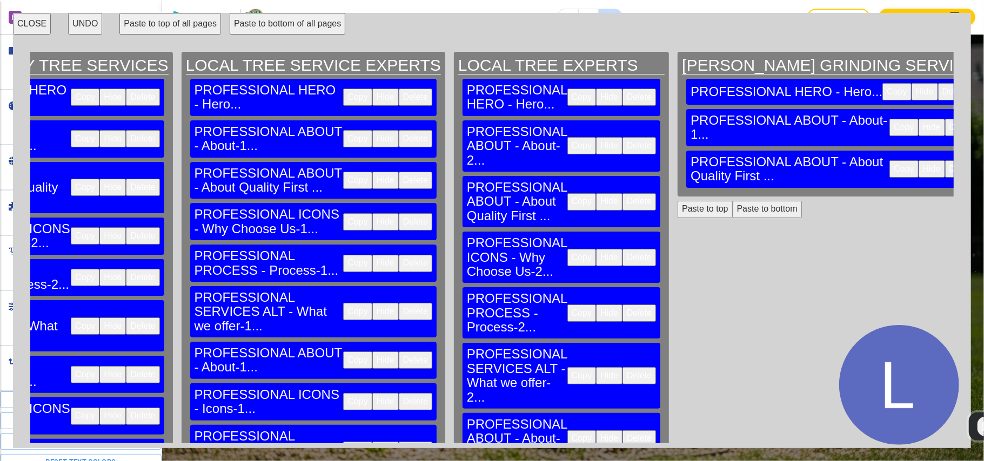
click at [567, 249] on button "Copy" at bounding box center [581, 257] width 29 height 17
click at [732, 209] on button "Paste to bottom" at bounding box center [766, 209] width 69 height 17
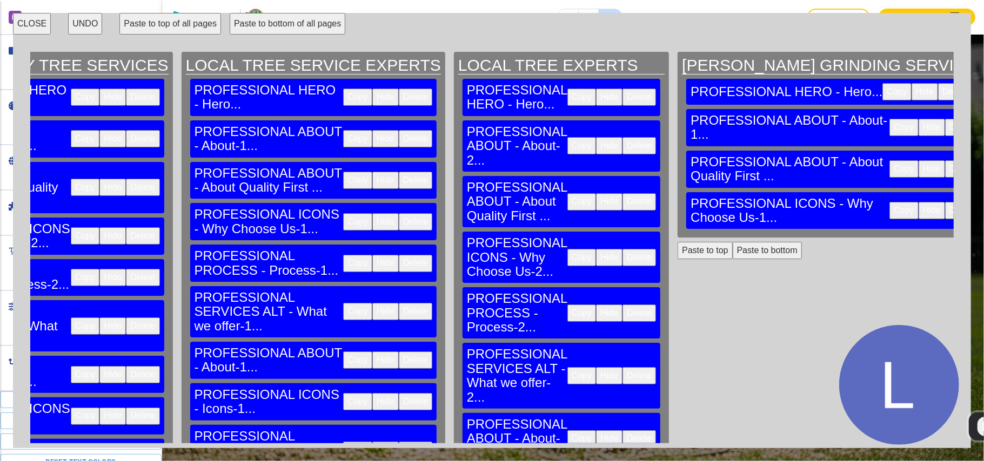
click at [567, 305] on button "Copy" at bounding box center [581, 313] width 29 height 17
click at [732, 258] on button "Paste to bottom" at bounding box center [766, 250] width 69 height 17
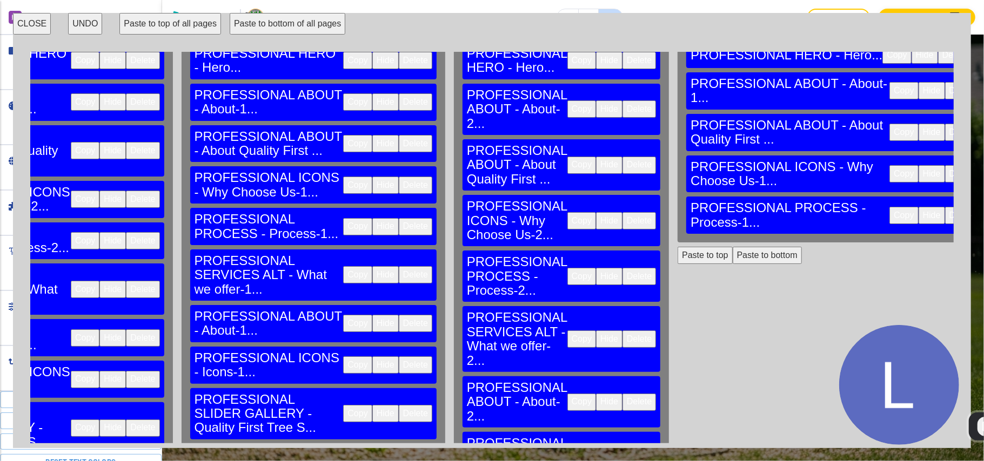
scroll to position [72, 1512]
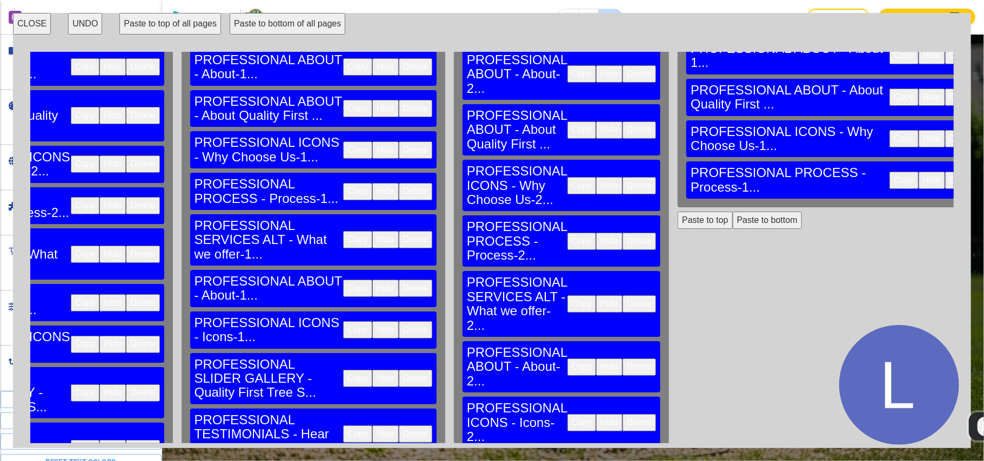
click at [567, 295] on button "Copy" at bounding box center [581, 303] width 29 height 17
click at [732, 227] on button "Paste to bottom" at bounding box center [766, 220] width 69 height 17
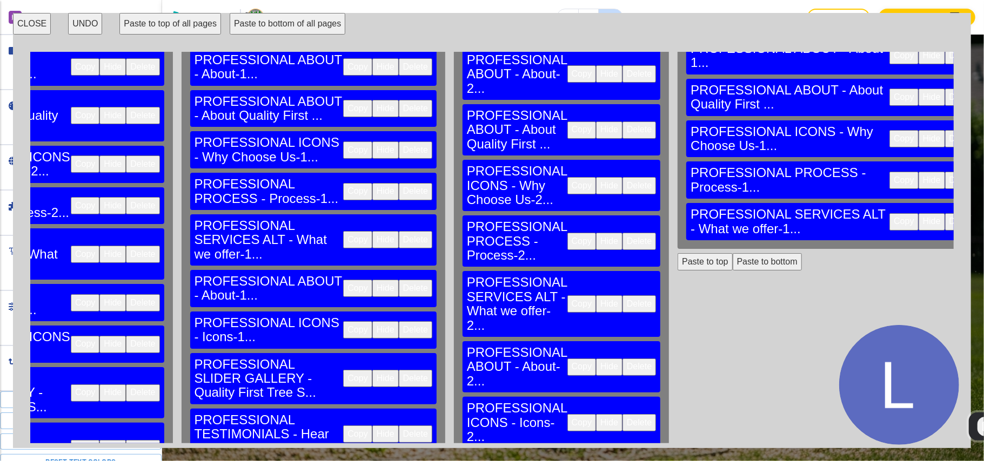
click at [567, 359] on button "Copy" at bounding box center [581, 367] width 29 height 17
click at [732, 271] on button "Paste to bottom" at bounding box center [766, 261] width 69 height 17
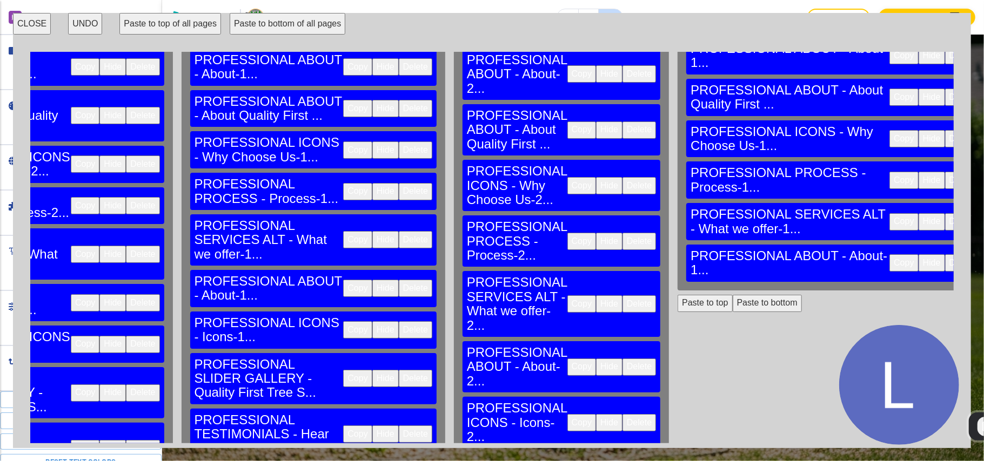
click at [567, 414] on button "Copy" at bounding box center [581, 422] width 29 height 17
click at [732, 312] on button "Paste to bottom" at bounding box center [766, 303] width 69 height 17
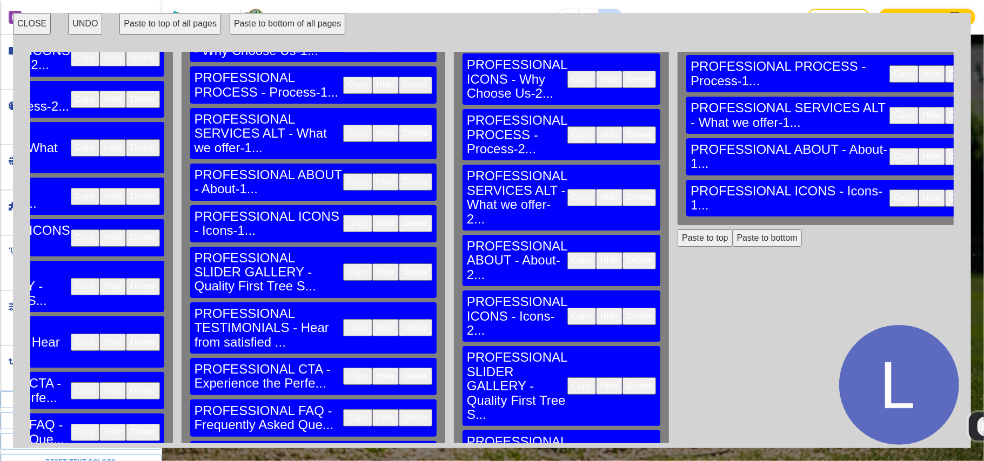
scroll to position [216, 1512]
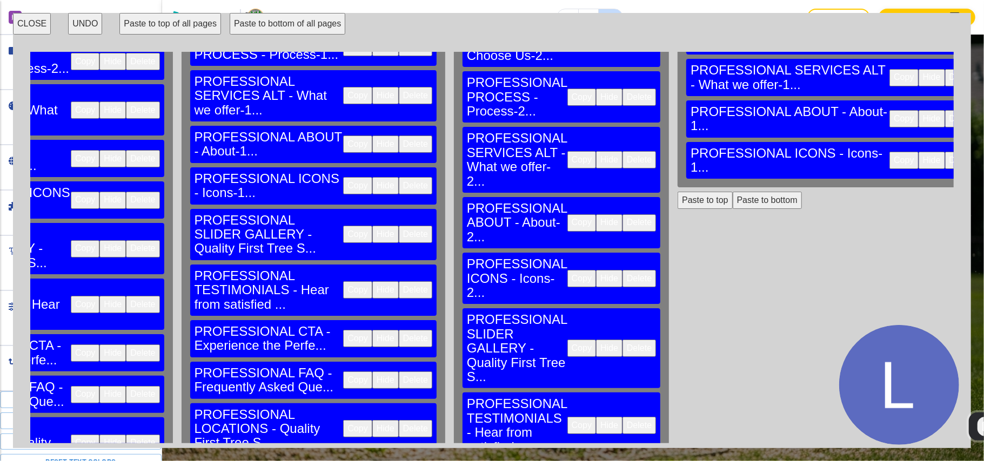
click at [567, 340] on button "Copy" at bounding box center [581, 348] width 29 height 17
click at [732, 209] on button "Paste to bottom" at bounding box center [766, 200] width 69 height 17
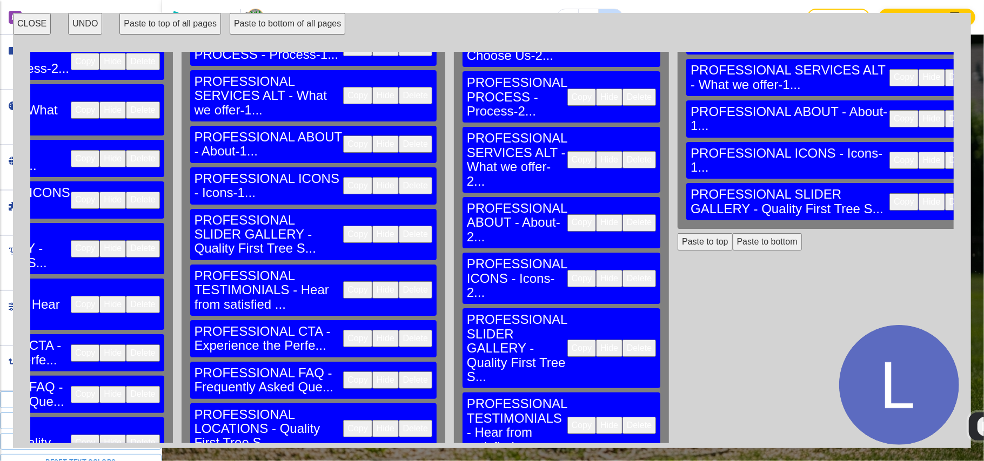
click at [567, 417] on button "Copy" at bounding box center [581, 425] width 29 height 17
click at [732, 251] on button "Paste to bottom" at bounding box center [766, 241] width 69 height 17
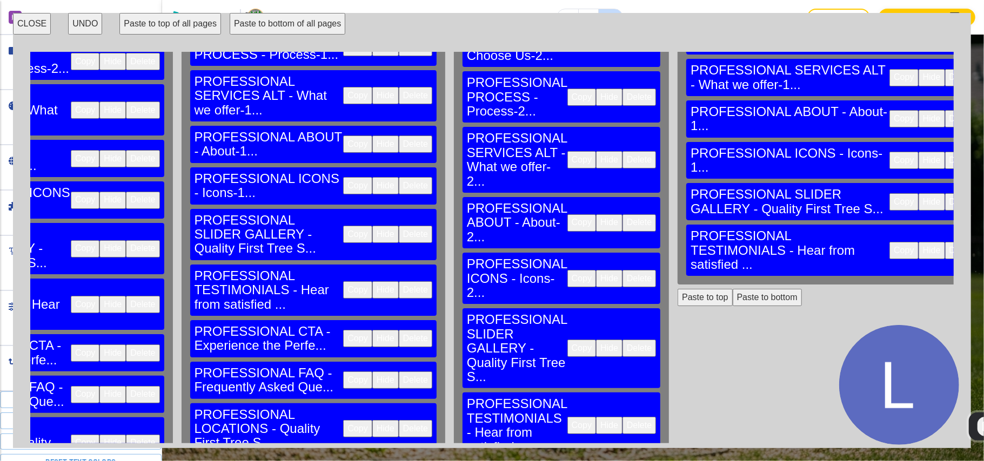
click at [732, 306] on button "Paste to bottom" at bounding box center [766, 297] width 69 height 17
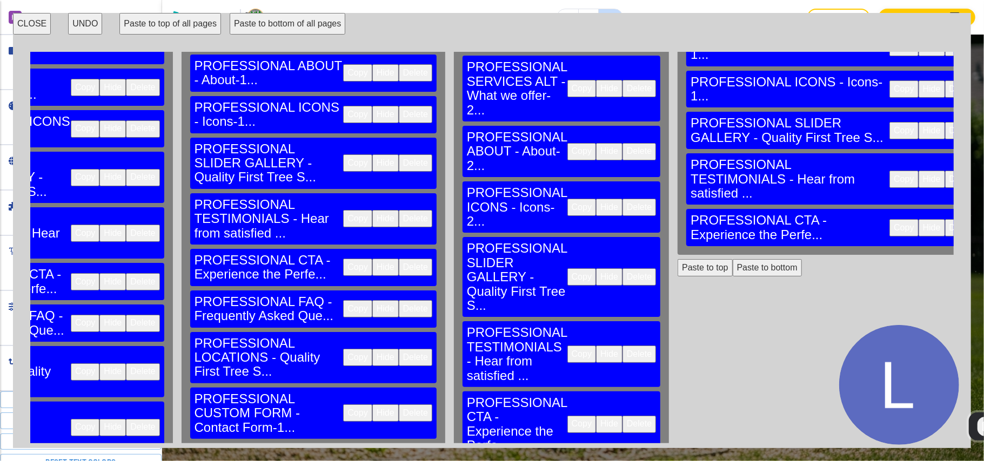
scroll to position [288, 1512]
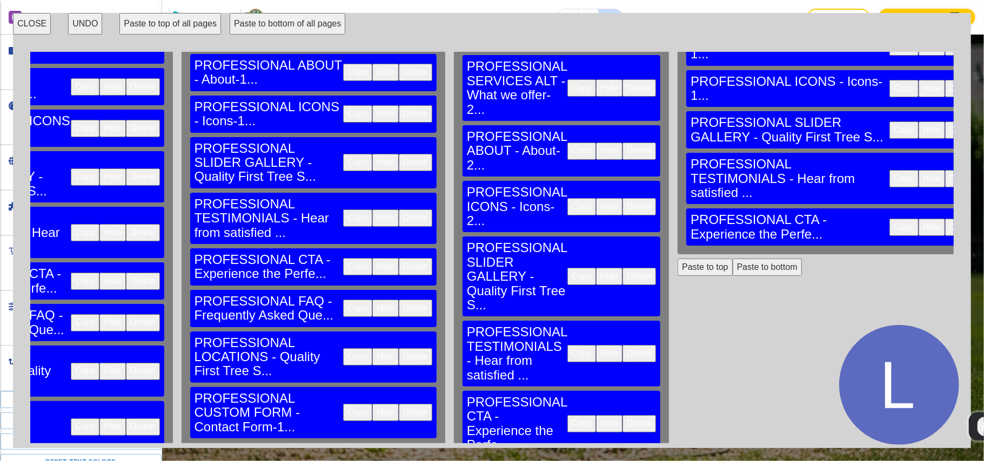
click at [732, 276] on button "Paste to bottom" at bounding box center [766, 267] width 69 height 17
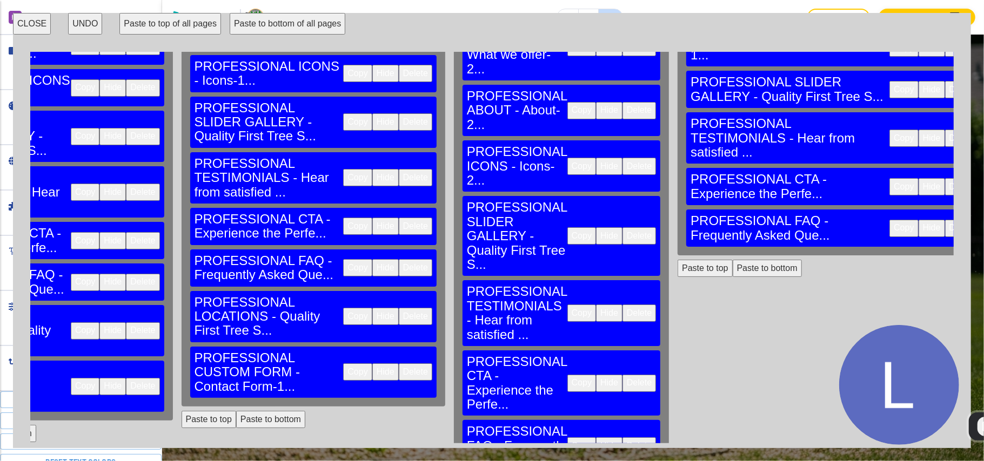
scroll to position [360, 1512]
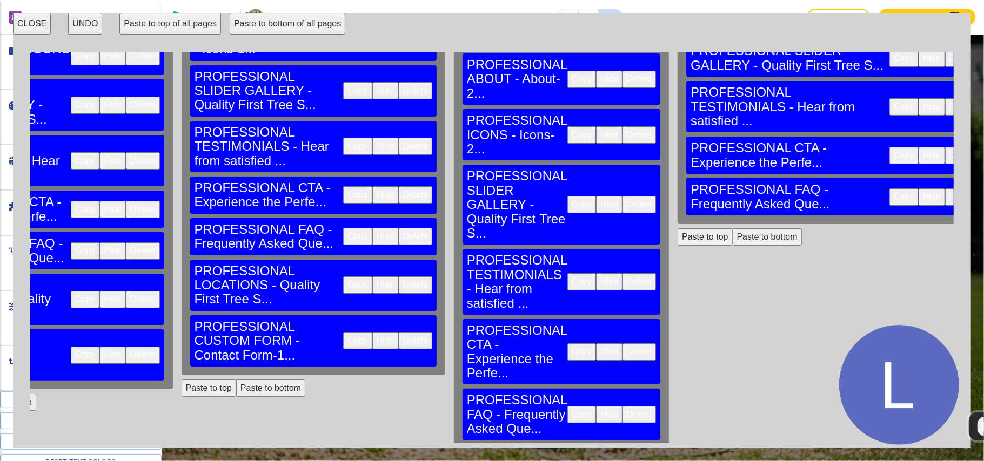
click at [732, 246] on button "Paste to bottom" at bounding box center [766, 236] width 69 height 17
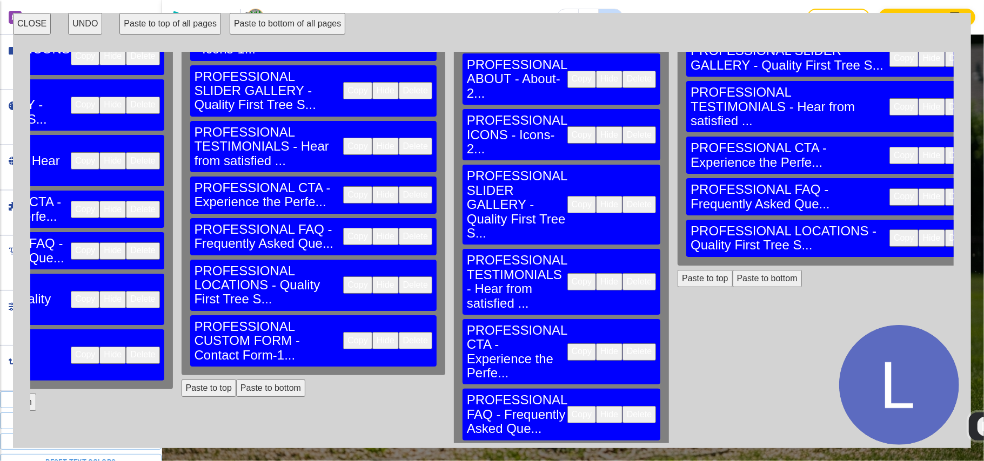
click at [732, 287] on button "Paste to bottom" at bounding box center [766, 278] width 69 height 17
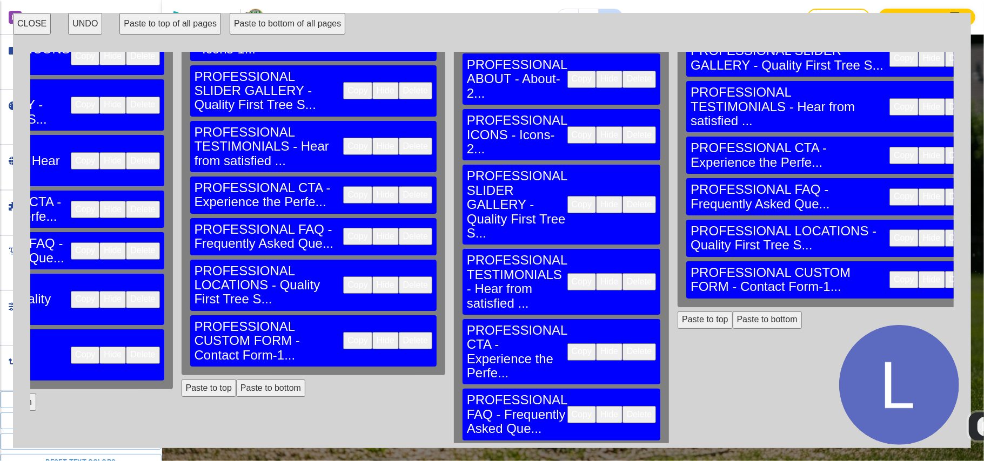
click at [19, 24] on button "CLOSE" at bounding box center [32, 24] width 38 height 22
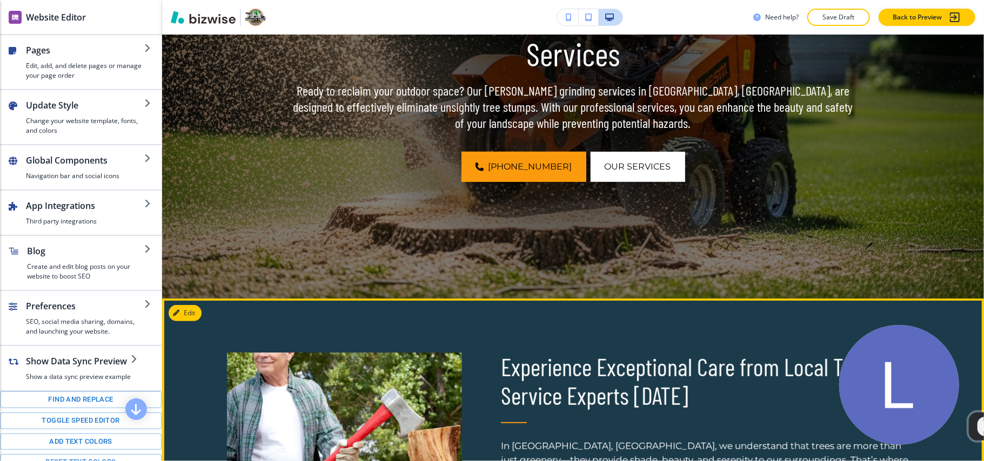
scroll to position [439, 0]
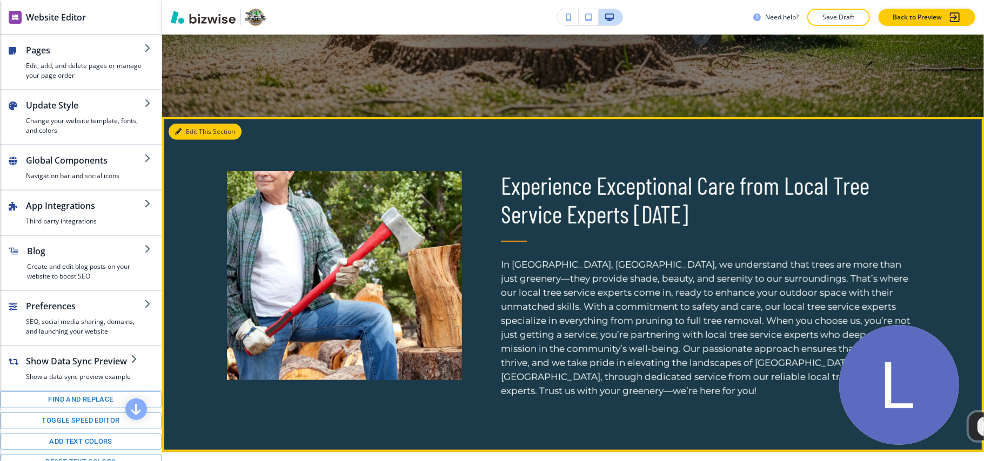
click at [193, 130] on button "Edit This Section" at bounding box center [205, 132] width 73 height 16
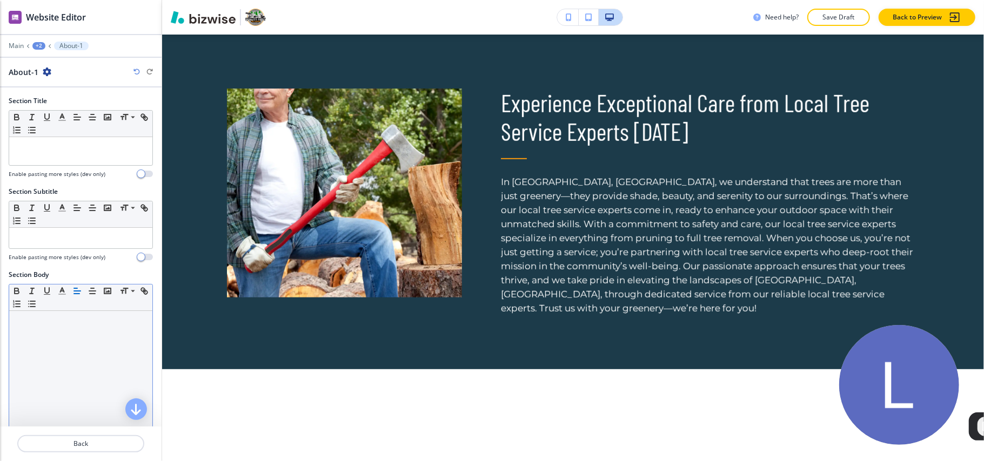
scroll to position [284, 0]
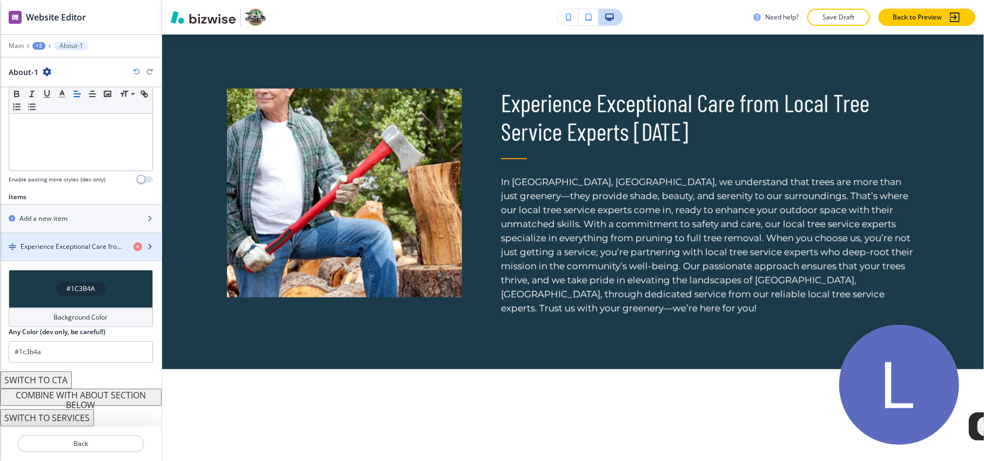
click at [53, 250] on h4 "Experience Exceptional Care from Local Tree Service Experts [DATE]" at bounding box center [73, 247] width 104 height 10
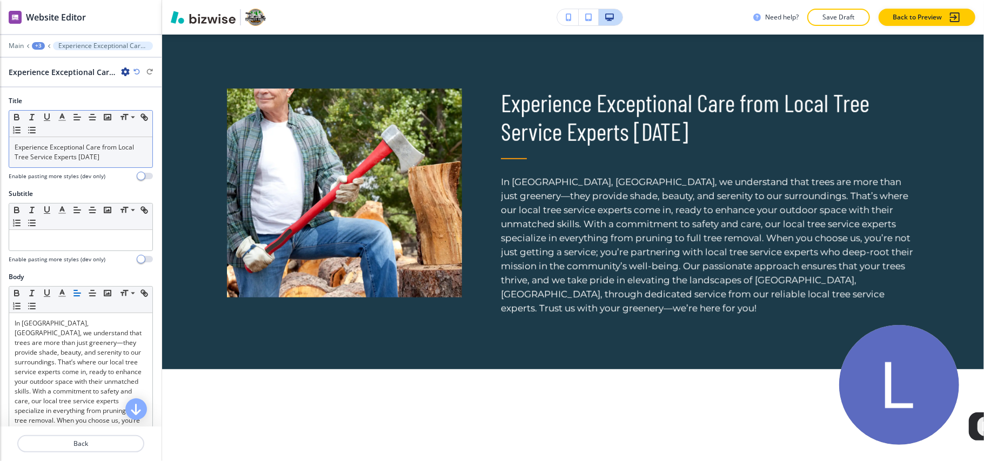
click at [46, 141] on div "Experience Exceptional Care from Local Tree Service Experts [DATE]" at bounding box center [80, 152] width 143 height 30
click at [46, 147] on p "Experience Exceptional Care from Local Tree Service Experts [DATE]" at bounding box center [81, 152] width 132 height 19
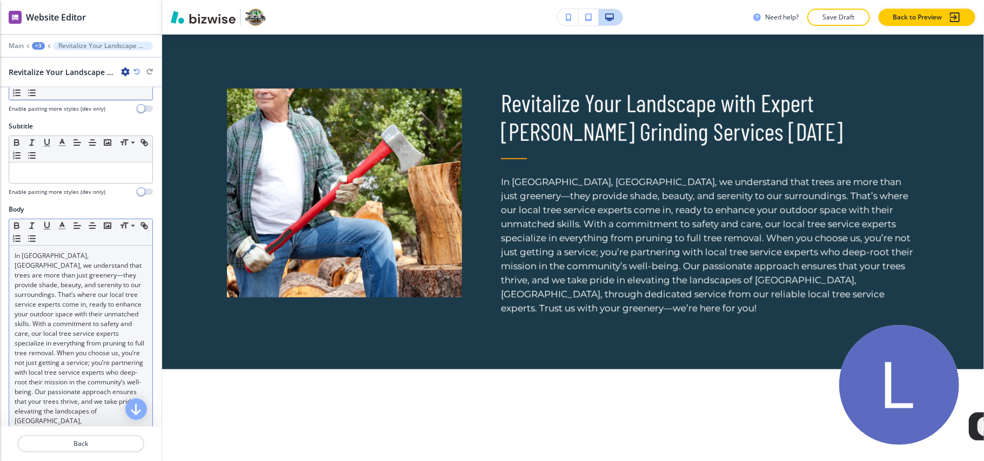
scroll to position [144, 0]
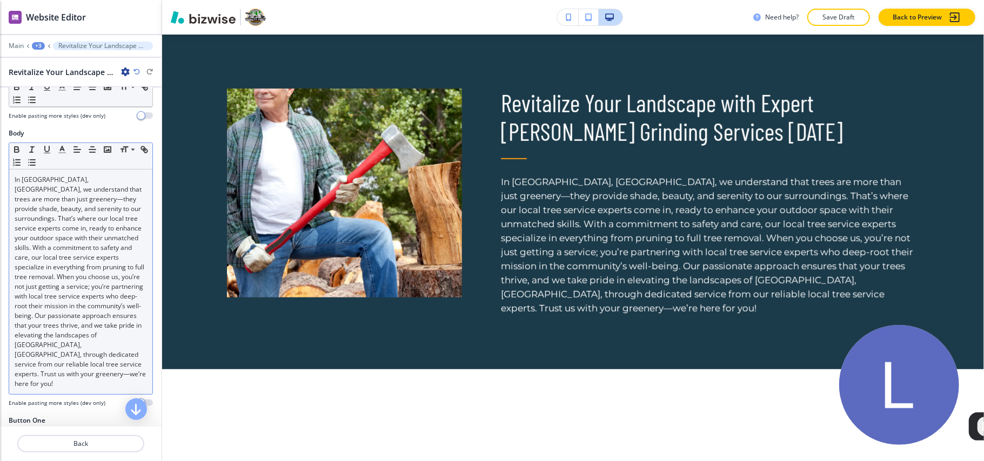
click at [66, 275] on p "In [GEOGRAPHIC_DATA], [GEOGRAPHIC_DATA], we understand that trees are more than…" at bounding box center [81, 282] width 132 height 214
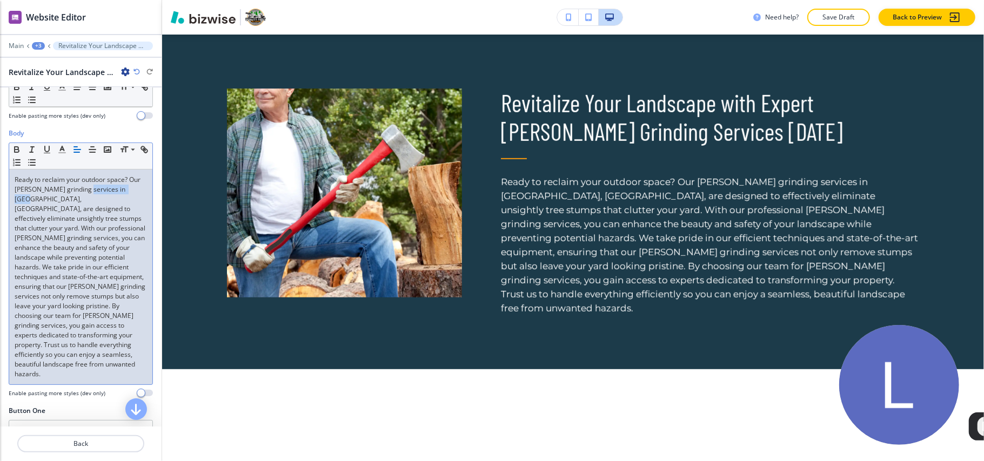
drag, startPoint x: 55, startPoint y: 201, endPoint x: 98, endPoint y: 191, distance: 44.9
click at [98, 191] on p "Ready to reclaim your outdoor space? Our stump grinding services in Columbia, T…" at bounding box center [81, 277] width 132 height 204
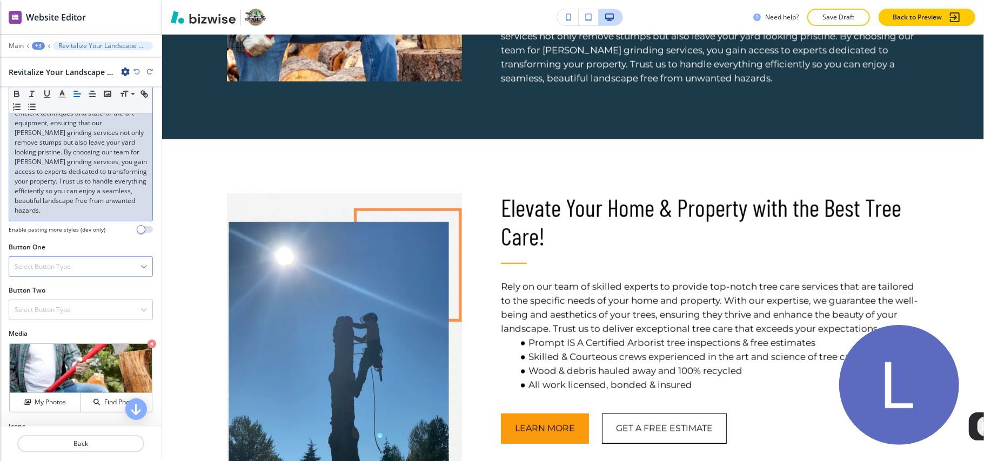
scroll to position [346, 0]
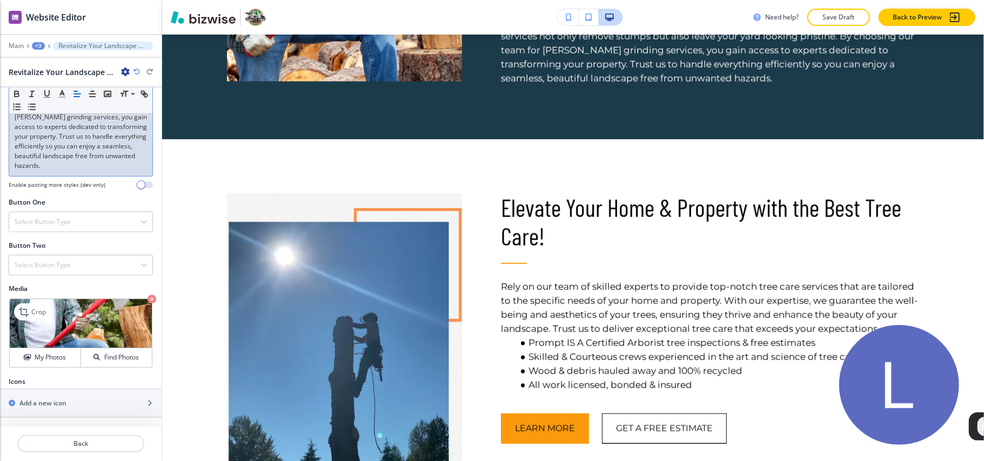
click at [147, 298] on icon "button" at bounding box center [151, 299] width 9 height 9
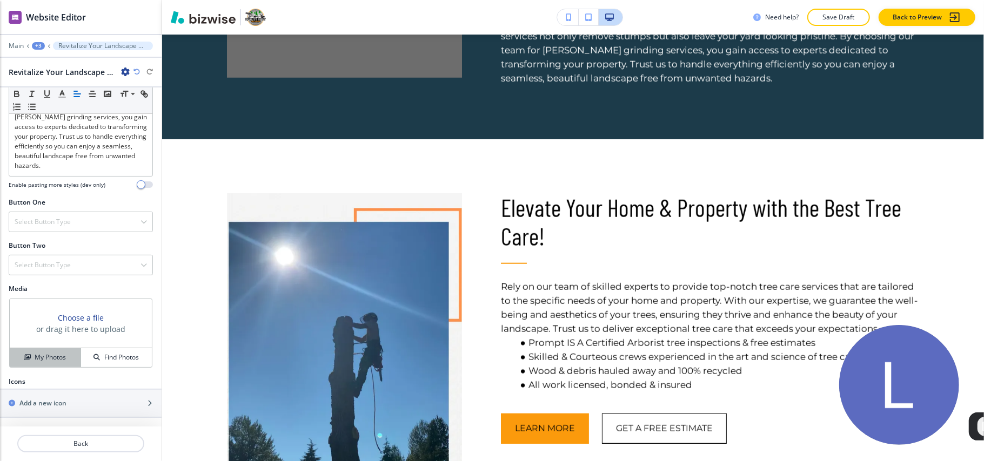
click at [43, 358] on h4 "My Photos" at bounding box center [50, 358] width 31 height 10
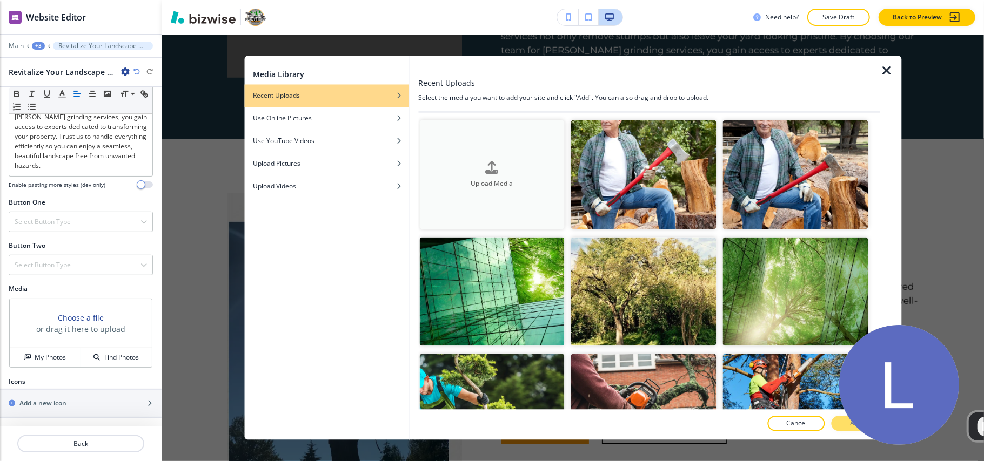
click at [520, 167] on div "Upload Media" at bounding box center [491, 175] width 145 height 28
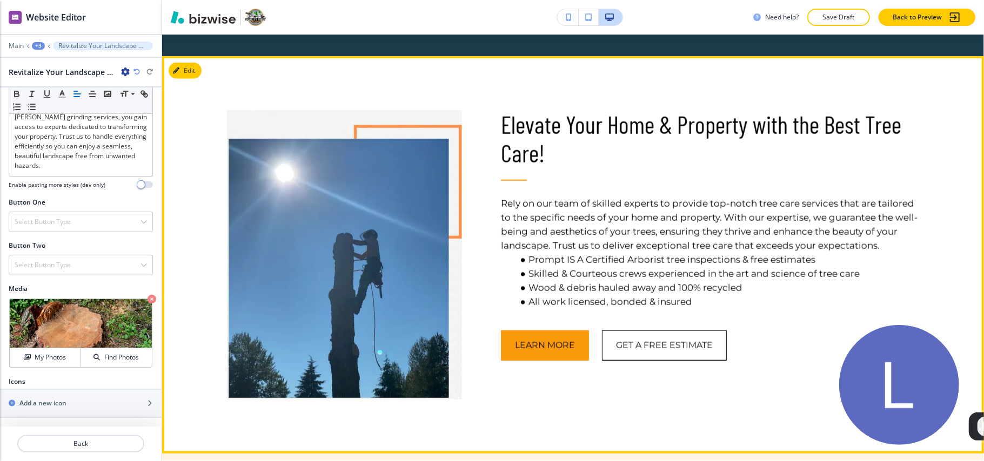
scroll to position [594, 0]
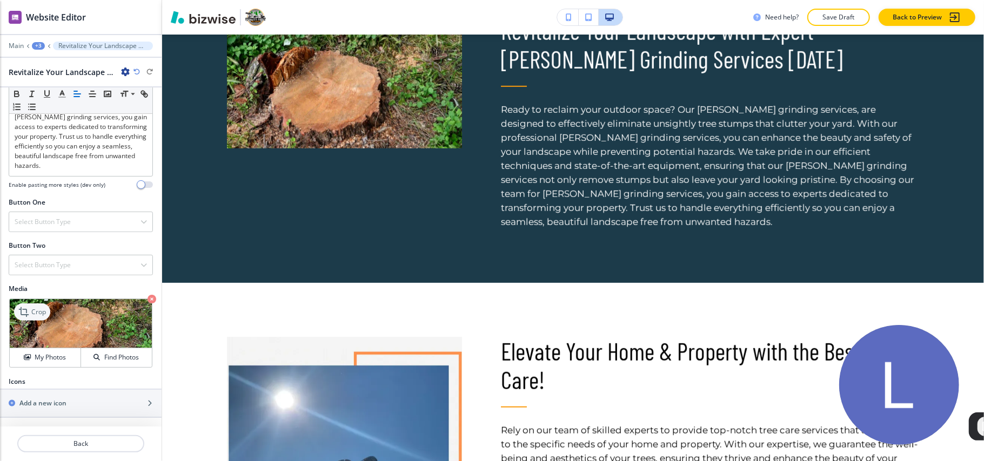
click at [45, 312] on p "Crop" at bounding box center [38, 312] width 15 height 10
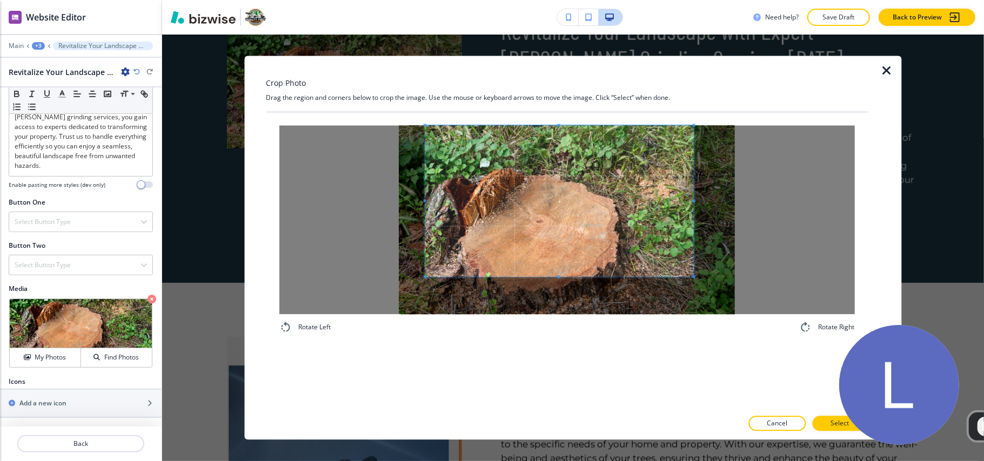
click at [552, 165] on span at bounding box center [559, 201] width 269 height 151
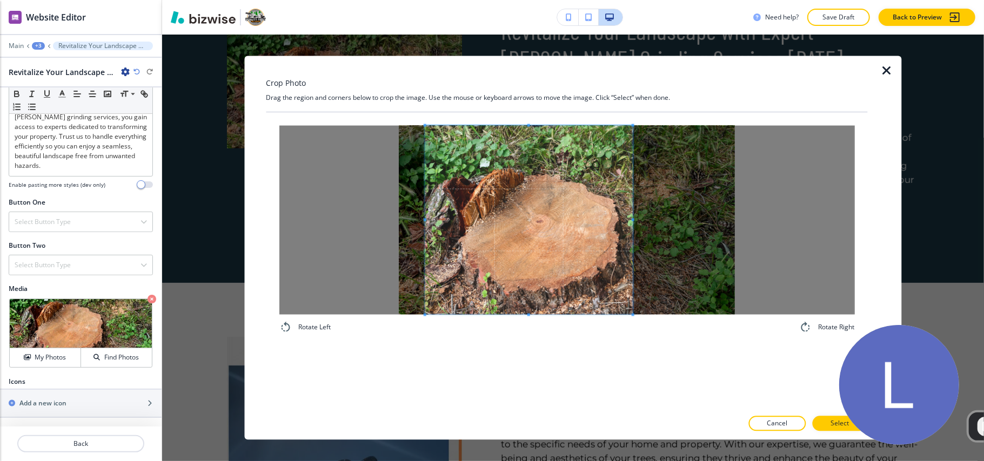
click at [633, 325] on div "Rotate Left Rotate Right" at bounding box center [566, 230] width 575 height 209
click at [821, 421] on button "Select" at bounding box center [839, 423] width 55 height 15
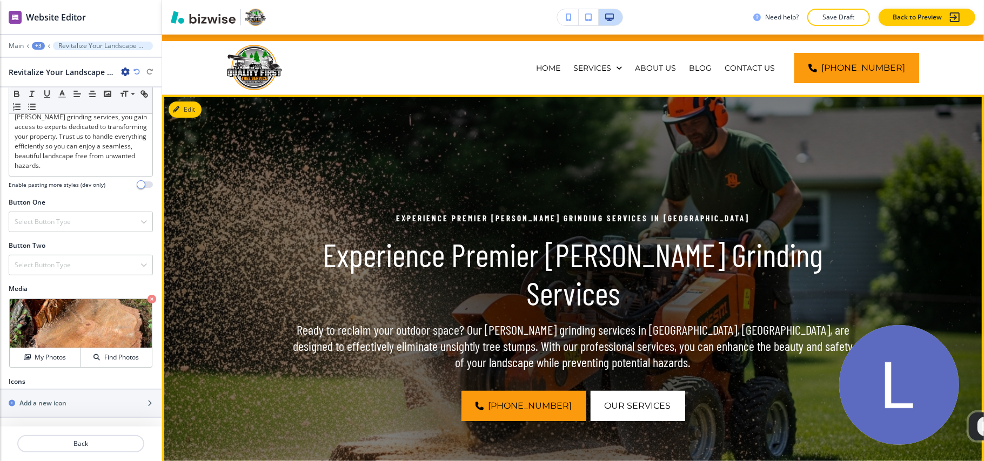
scroll to position [18, 0]
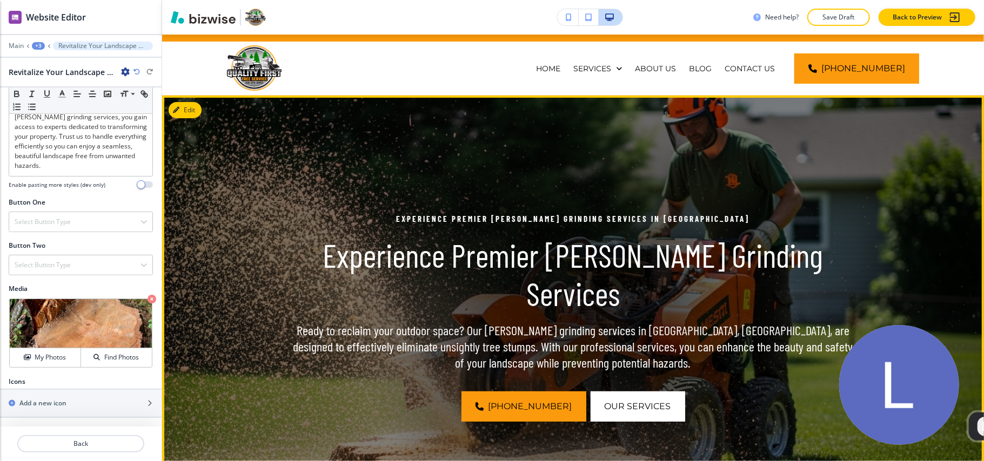
click at [201, 110] on img at bounding box center [573, 317] width 822 height 443
click at [189, 110] on button "Edit This Section" at bounding box center [205, 110] width 73 height 16
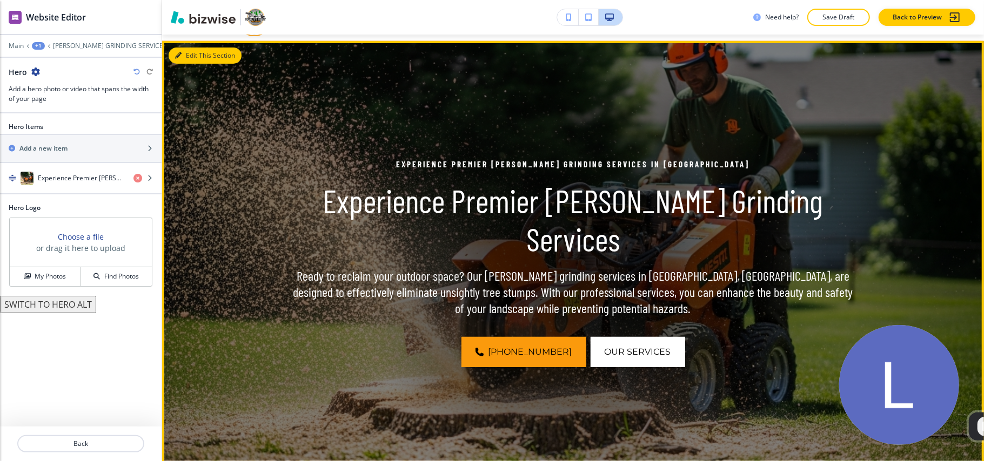
scroll to position [79, 0]
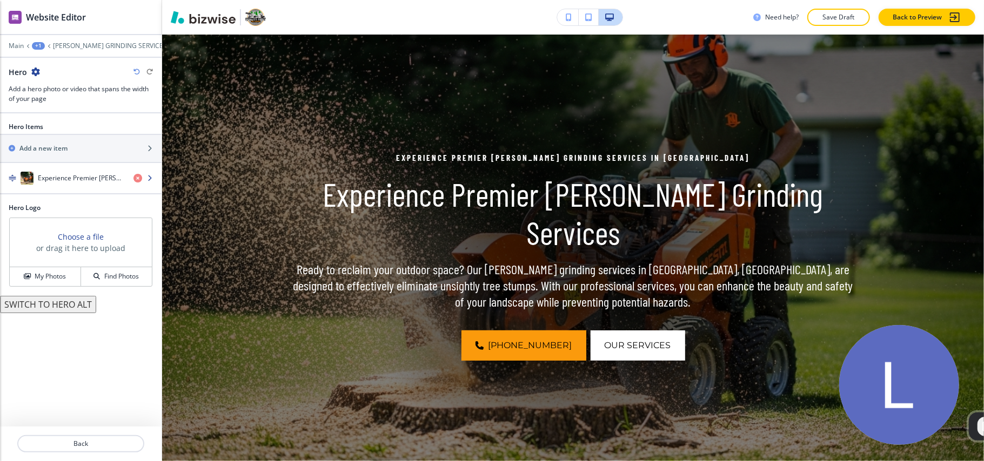
click at [90, 189] on div "button" at bounding box center [81, 189] width 162 height 9
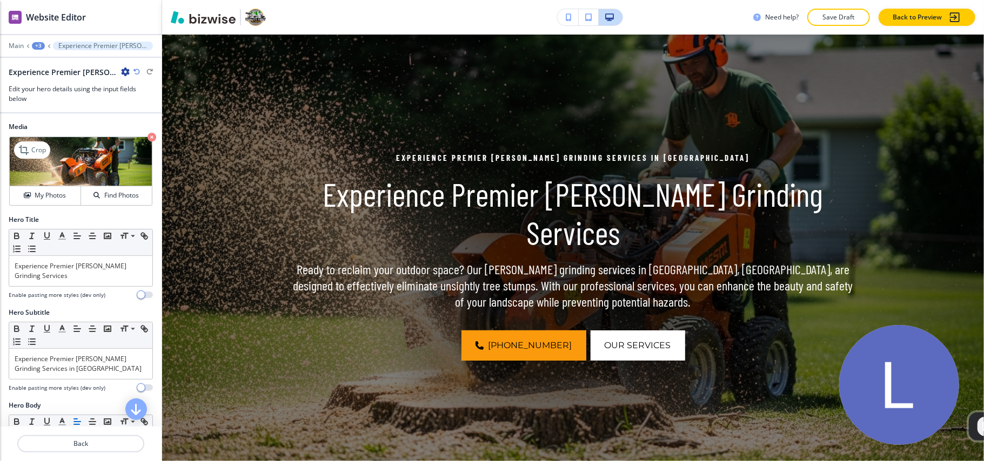
click at [147, 137] on icon "button" at bounding box center [151, 137] width 9 height 9
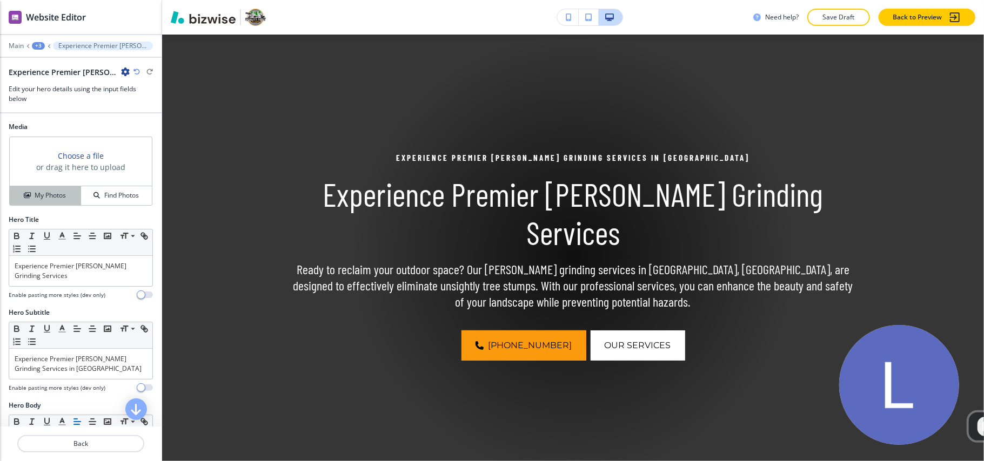
click at [50, 191] on button "My Photos" at bounding box center [45, 195] width 71 height 19
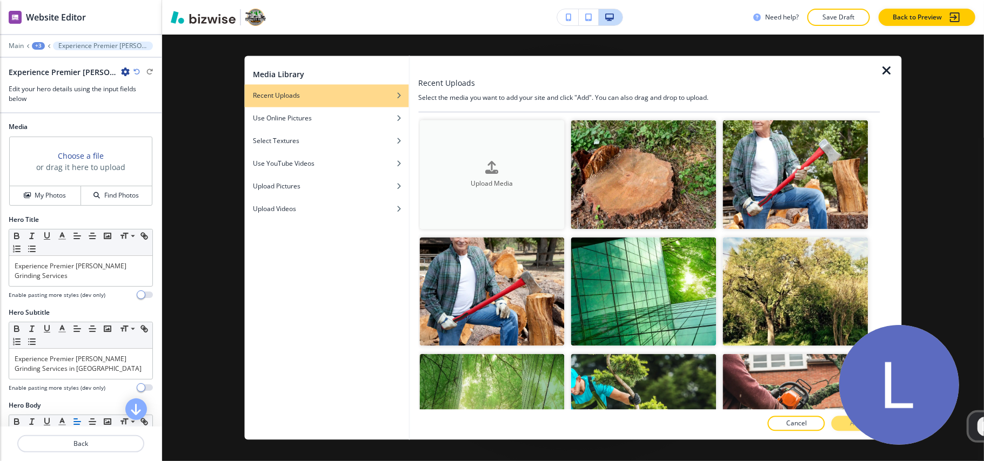
click at [517, 153] on button "Upload Media" at bounding box center [491, 174] width 145 height 109
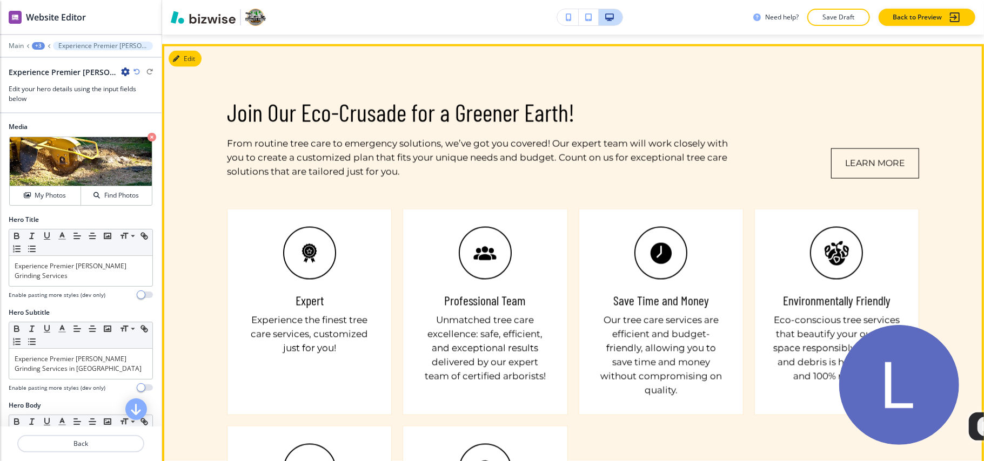
scroll to position [203, 0]
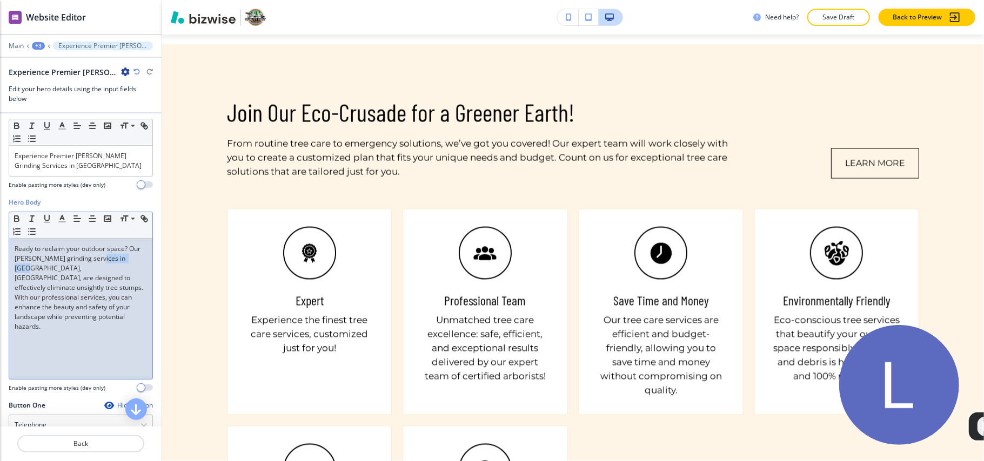
drag, startPoint x: 55, startPoint y: 271, endPoint x: 14, endPoint y: 274, distance: 40.7
click at [15, 274] on p "Ready to reclaim your outdoor space? Our stump grinding services in Columbia, T…" at bounding box center [81, 288] width 132 height 88
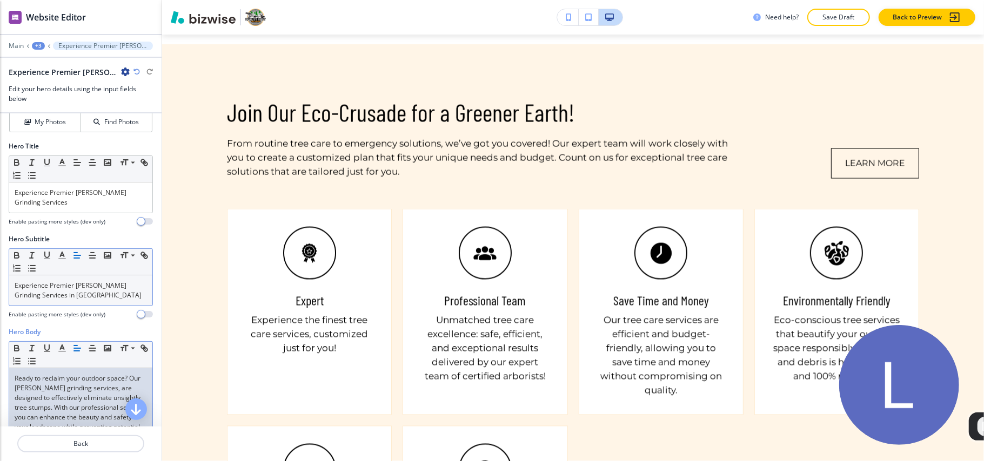
scroll to position [59, 0]
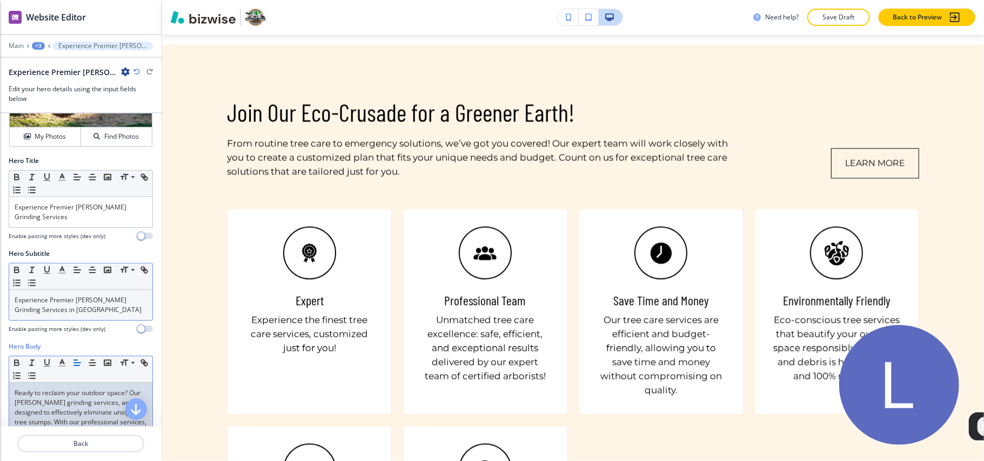
click at [83, 314] on p "Experience Premier Stump Grinding Services in Columbia" at bounding box center [81, 304] width 132 height 19
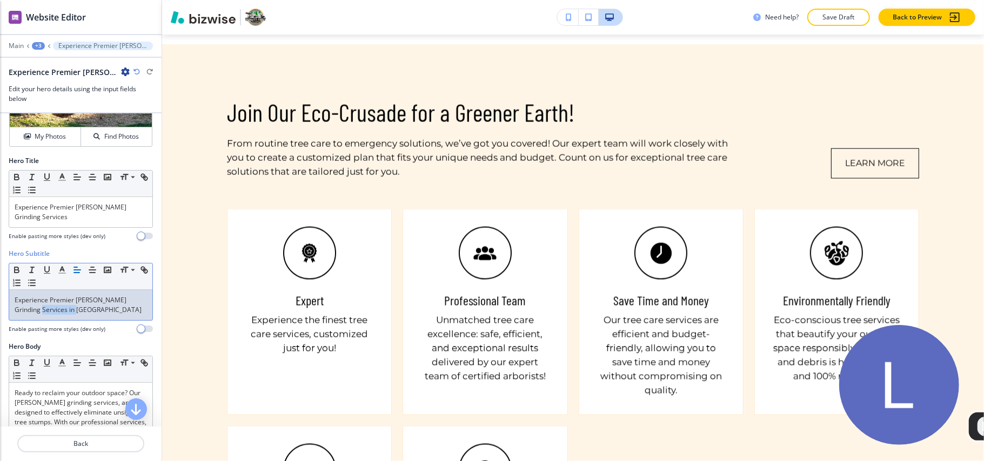
drag, startPoint x: 89, startPoint y: 314, endPoint x: 39, endPoint y: 314, distance: 50.2
click at [39, 314] on p "Experience Premier Stump Grinding Services in Columbia" at bounding box center [81, 304] width 132 height 19
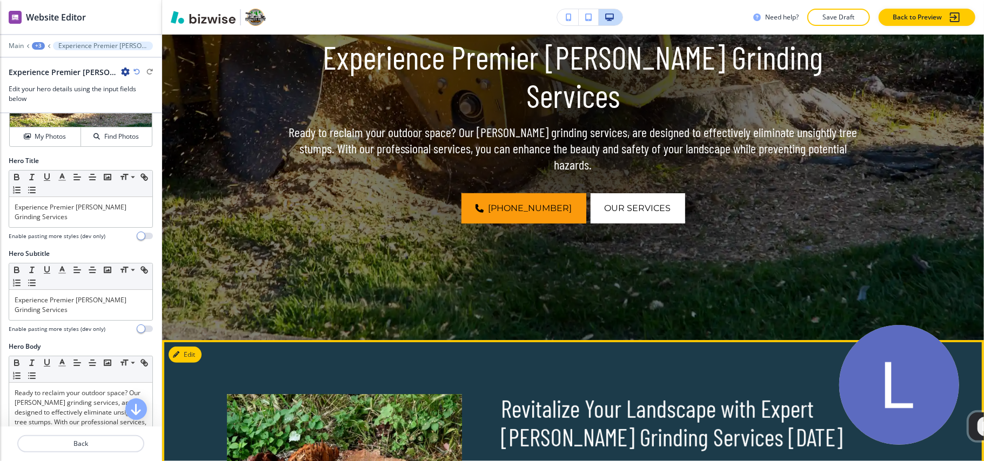
scroll to position [0, 0]
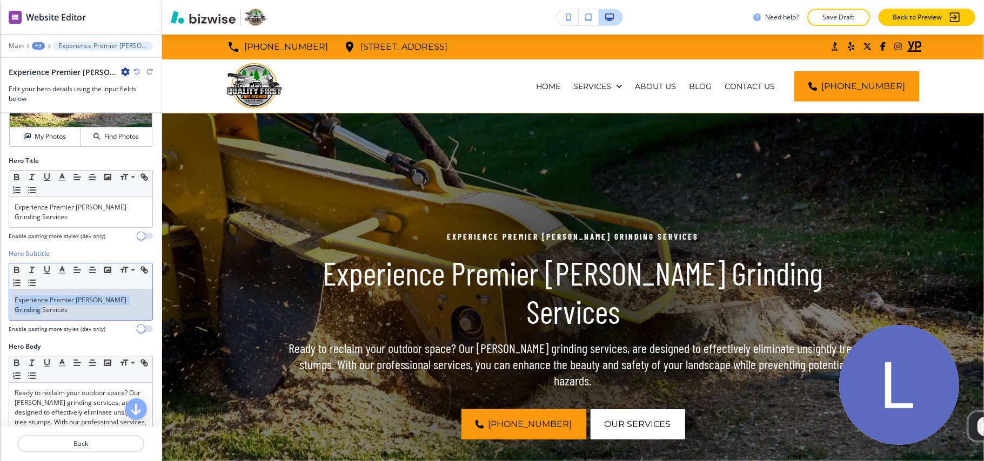
drag, startPoint x: 52, startPoint y: 314, endPoint x: 0, endPoint y: 282, distance: 60.9
click at [0, 282] on div "Hero Subtitle Small Normal Large Huge Experience Premier Stump Grinding Service…" at bounding box center [81, 295] width 162 height 93
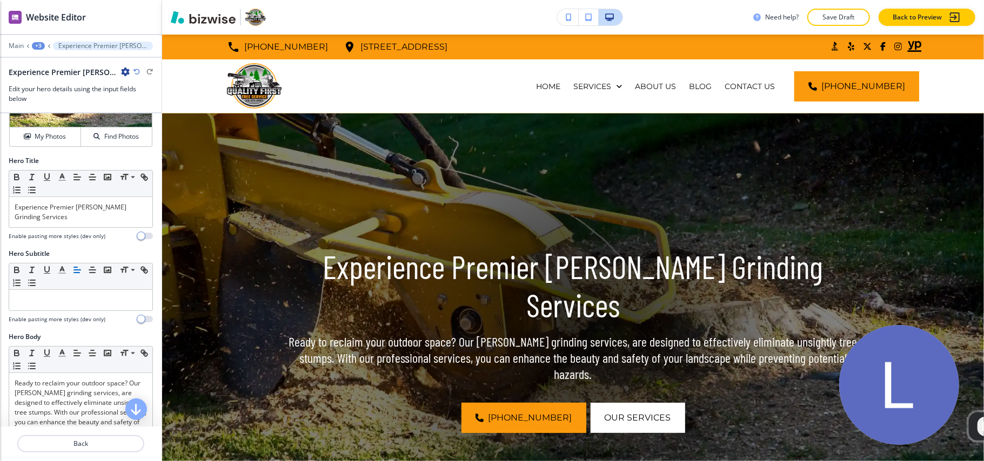
click at [35, 45] on div "+3" at bounding box center [38, 46] width 13 height 8
click at [44, 59] on p "Pages" at bounding box center [66, 64] width 55 height 10
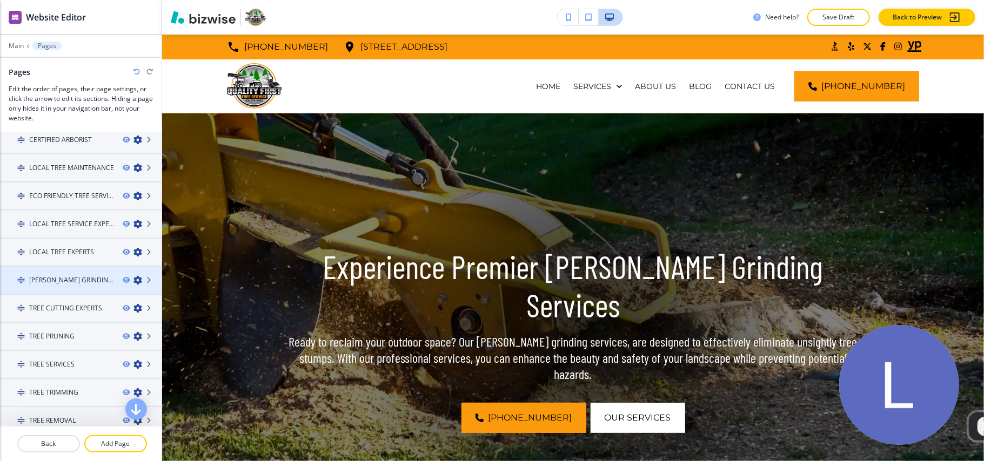
scroll to position [144, 0]
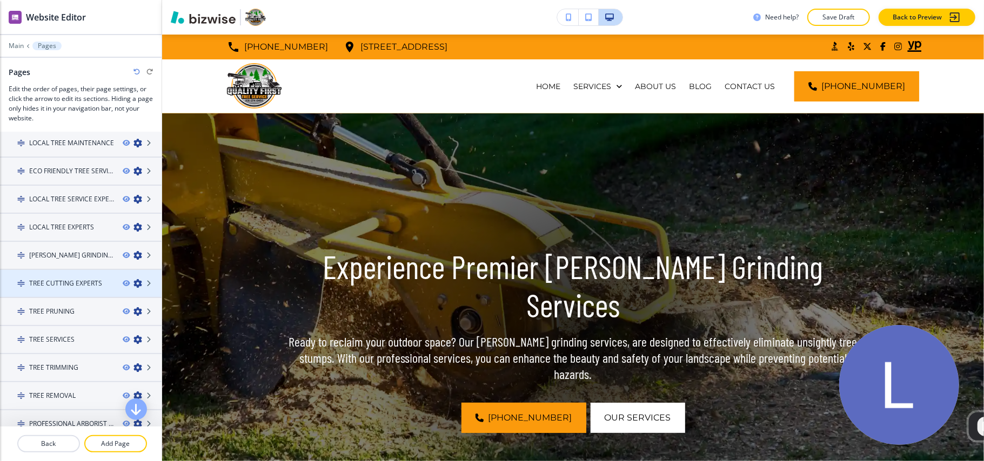
click at [50, 281] on h4 "TREE CUTTING EXPERTS" at bounding box center [65, 284] width 73 height 10
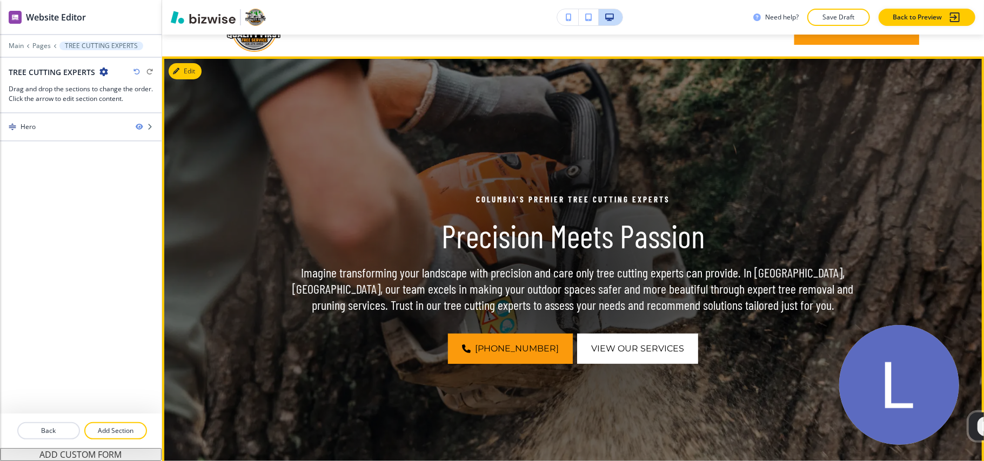
scroll to position [56, 0]
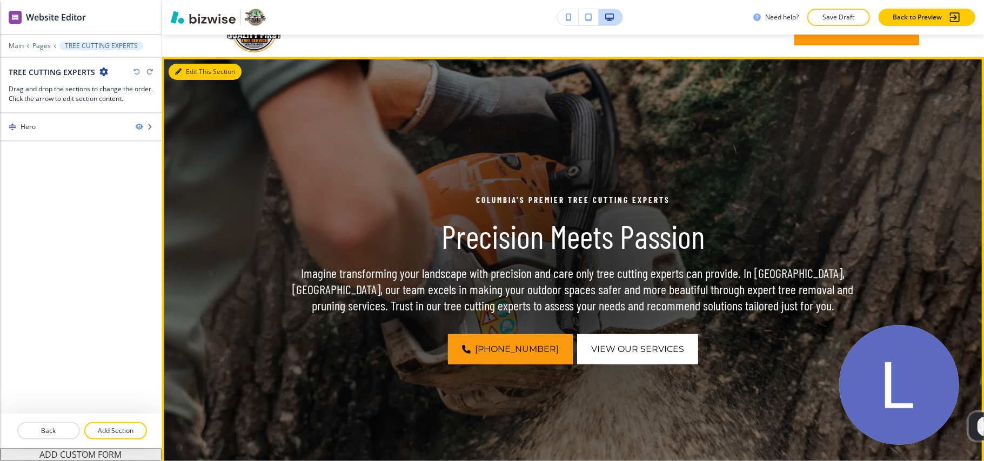
click at [186, 75] on button "Edit This Section" at bounding box center [205, 72] width 73 height 16
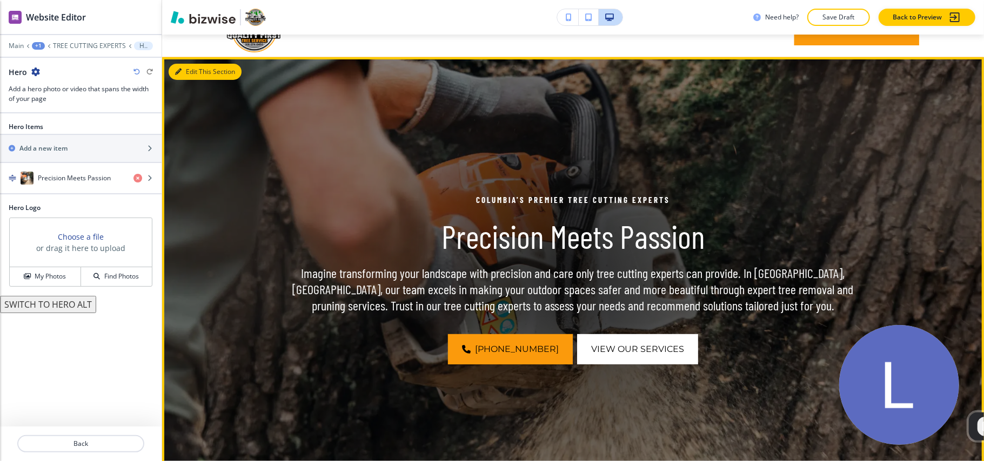
scroll to position [79, 0]
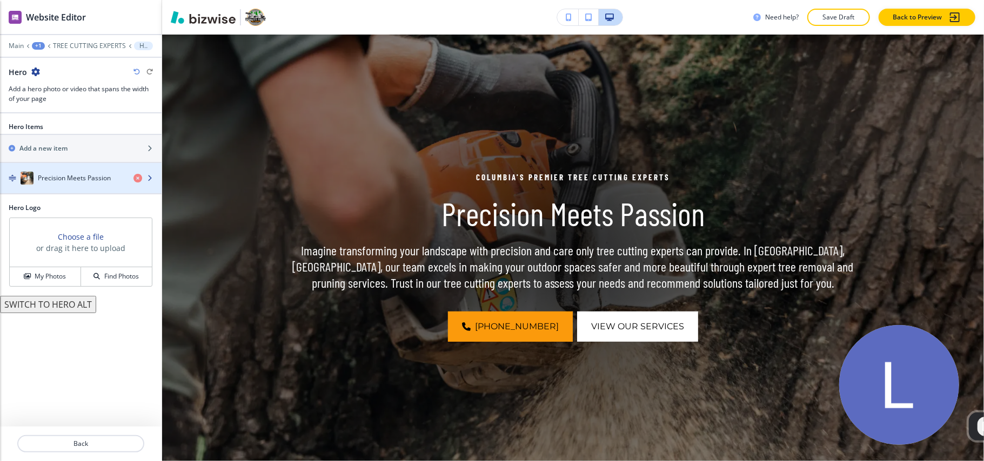
click at [80, 178] on h4 "Precision Meets Passion" at bounding box center [74, 178] width 73 height 10
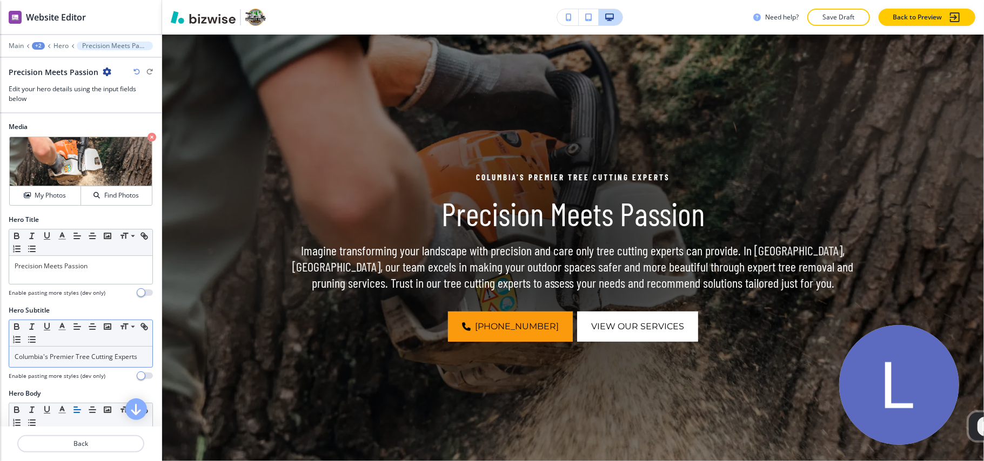
click at [68, 362] on p "Columbia's Premier Tree Cutting Experts" at bounding box center [81, 357] width 132 height 10
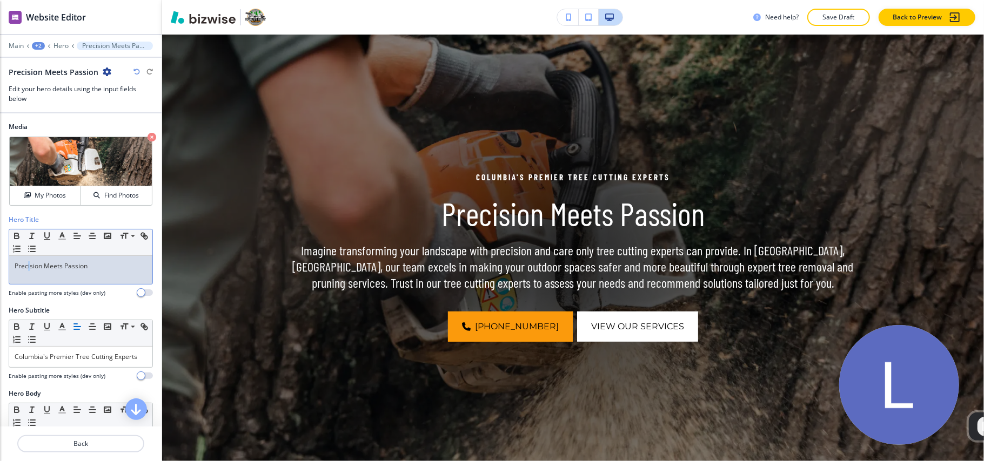
drag, startPoint x: 68, startPoint y: 364, endPoint x: 30, endPoint y: 266, distance: 105.1
click at [30, 266] on p "Precision Meets Passion" at bounding box center [81, 266] width 132 height 10
drag, startPoint x: 30, startPoint y: 266, endPoint x: 11, endPoint y: 268, distance: 19.6
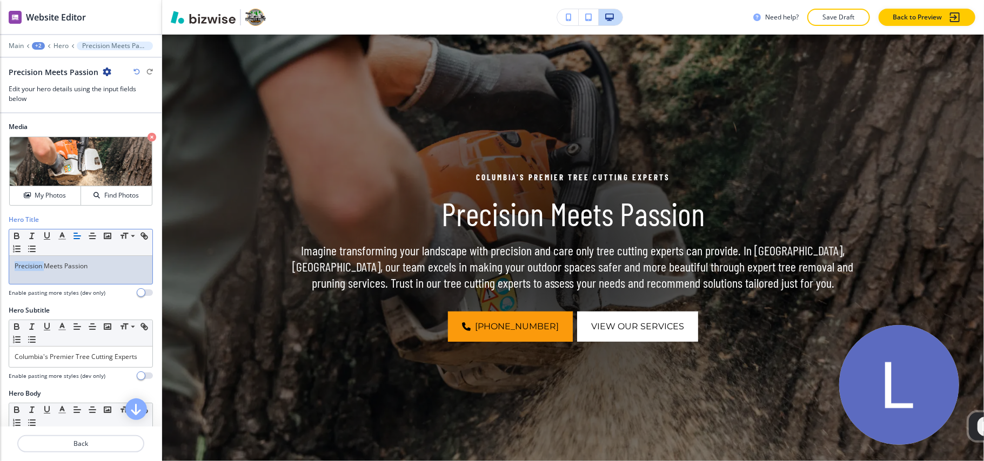
click at [11, 268] on div "Precision Meets Passion" at bounding box center [80, 270] width 143 height 28
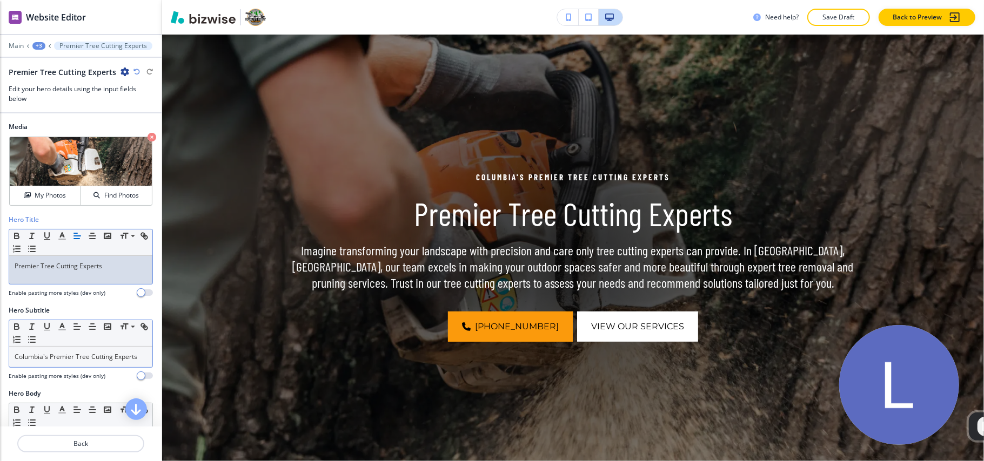
click at [48, 362] on p "Columbia's Premier Tree Cutting Experts" at bounding box center [81, 357] width 132 height 10
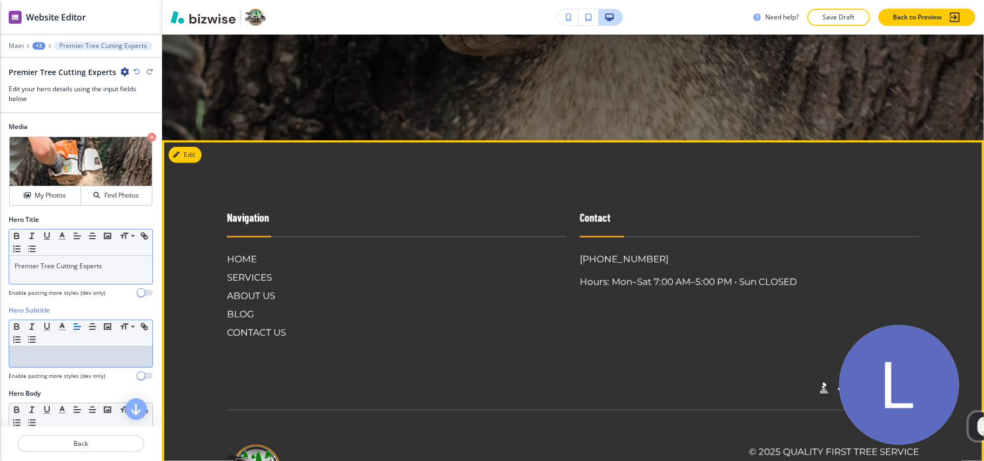
scroll to position [488, 0]
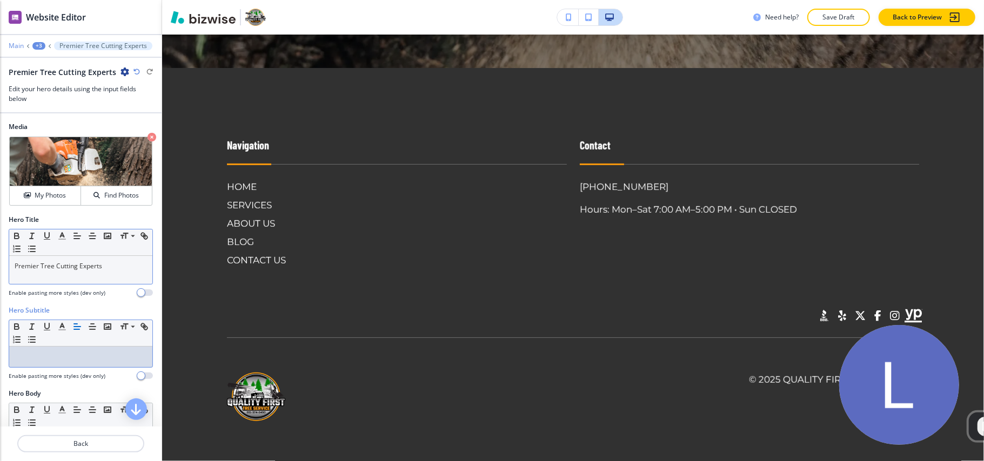
click at [10, 44] on p "Main" at bounding box center [16, 46] width 15 height 8
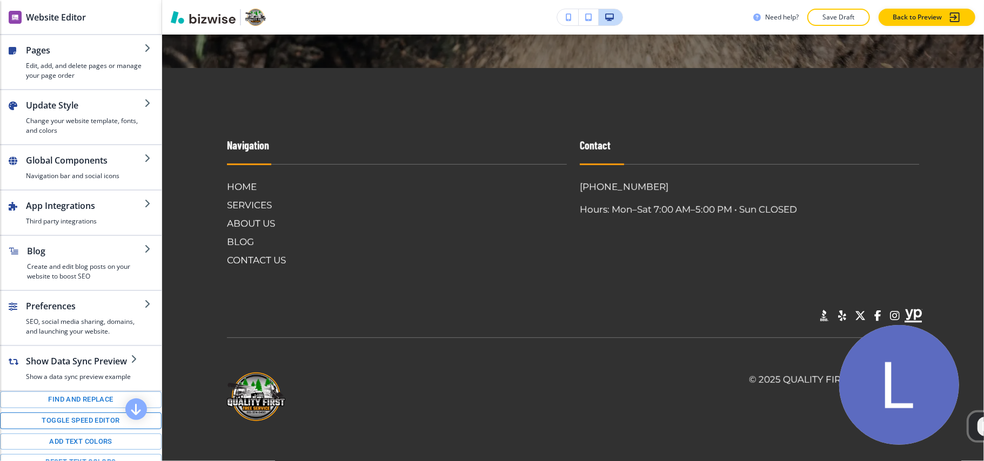
click at [63, 429] on button "Toggle speed editor" at bounding box center [81, 421] width 162 height 17
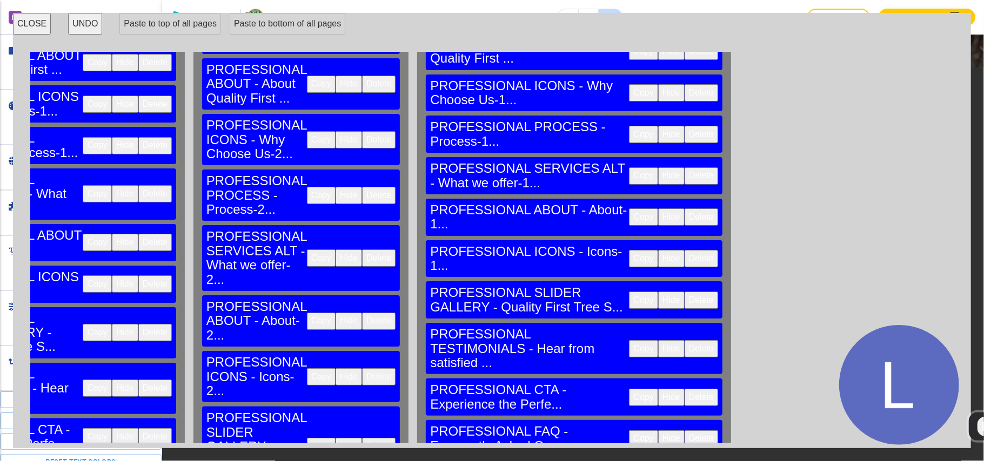
scroll to position [0, 1773]
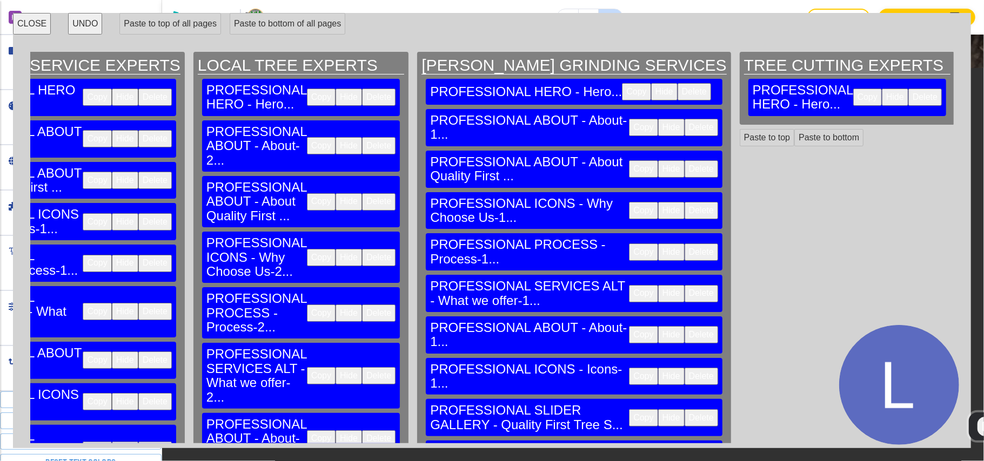
click at [629, 126] on button "Copy" at bounding box center [643, 127] width 29 height 17
click at [794, 129] on button "Paste to bottom" at bounding box center [828, 137] width 69 height 17
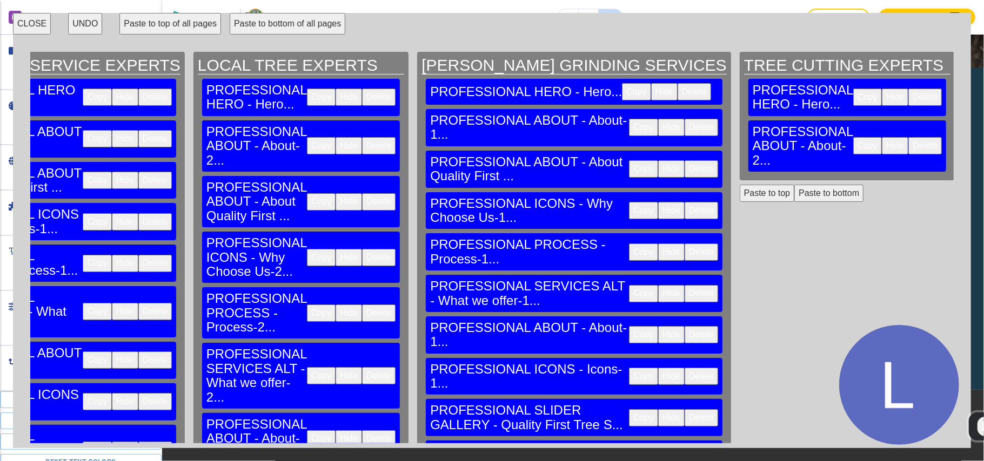
click at [629, 171] on button "Copy" at bounding box center [643, 168] width 29 height 17
click at [794, 185] on button "Paste to bottom" at bounding box center [828, 193] width 69 height 17
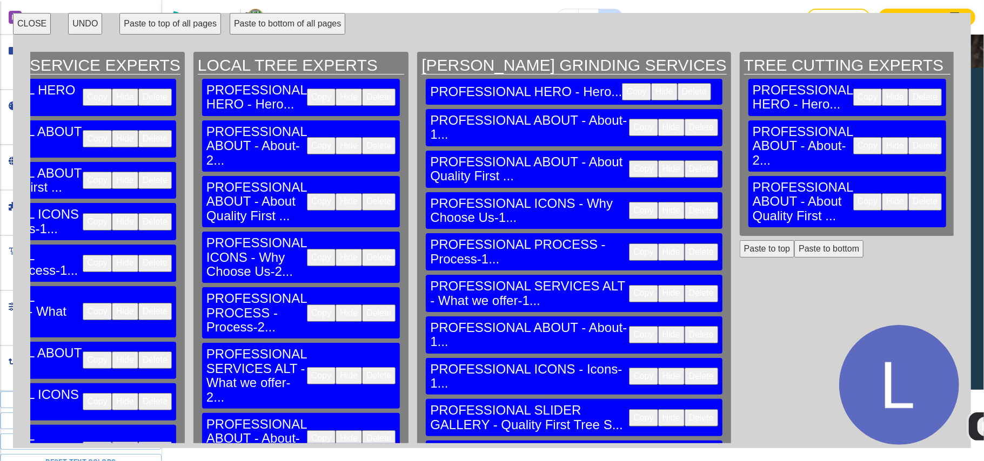
click at [629, 219] on button "Copy" at bounding box center [643, 210] width 29 height 17
click at [794, 240] on button "Paste to bottom" at bounding box center [828, 248] width 69 height 17
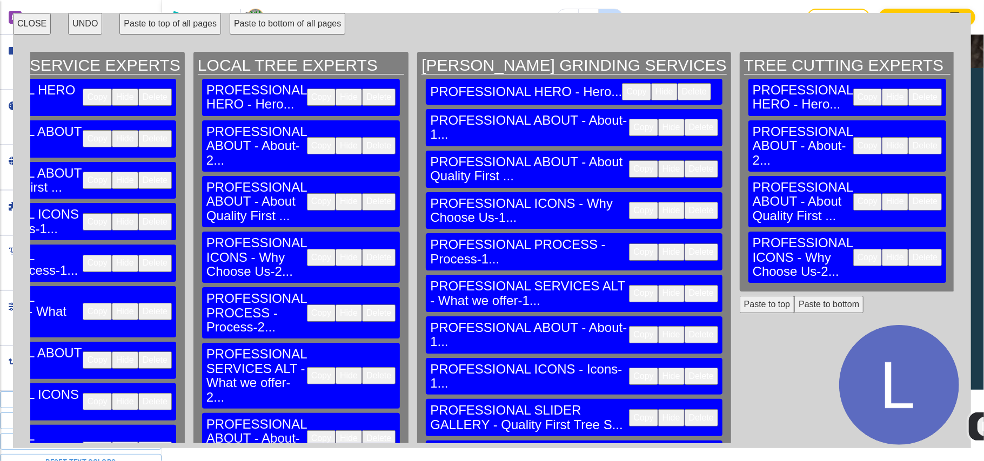
click at [629, 254] on button "Copy" at bounding box center [643, 252] width 29 height 17
click at [794, 296] on button "Paste to bottom" at bounding box center [828, 304] width 69 height 17
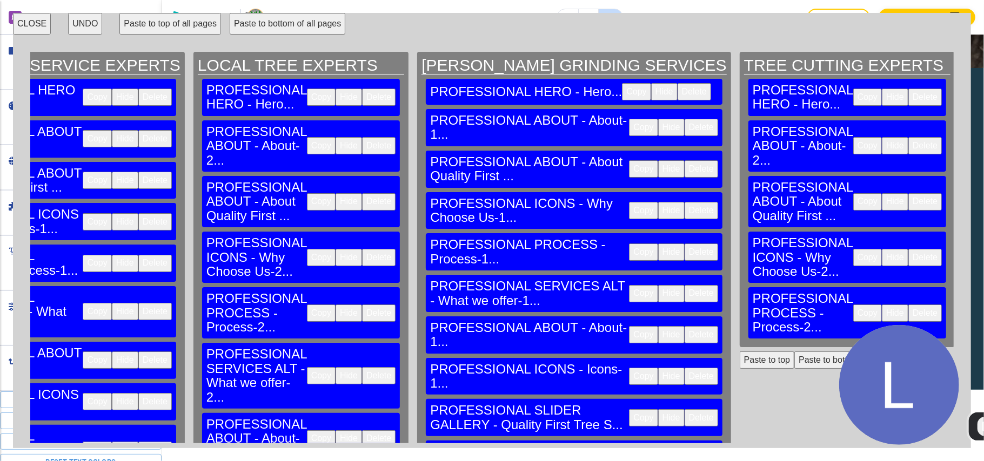
click at [629, 302] on button "Copy" at bounding box center [643, 293] width 29 height 17
click at [794, 352] on button "Paste to bottom" at bounding box center [828, 360] width 69 height 17
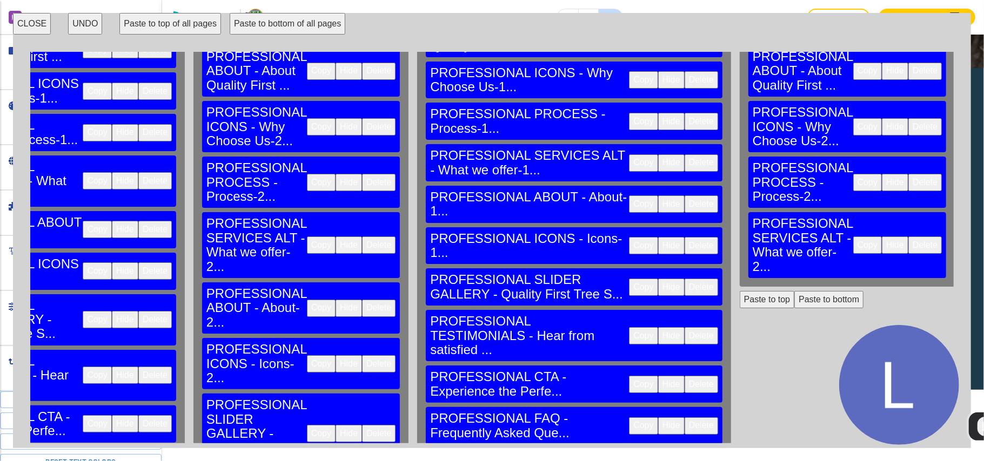
scroll to position [144, 1773]
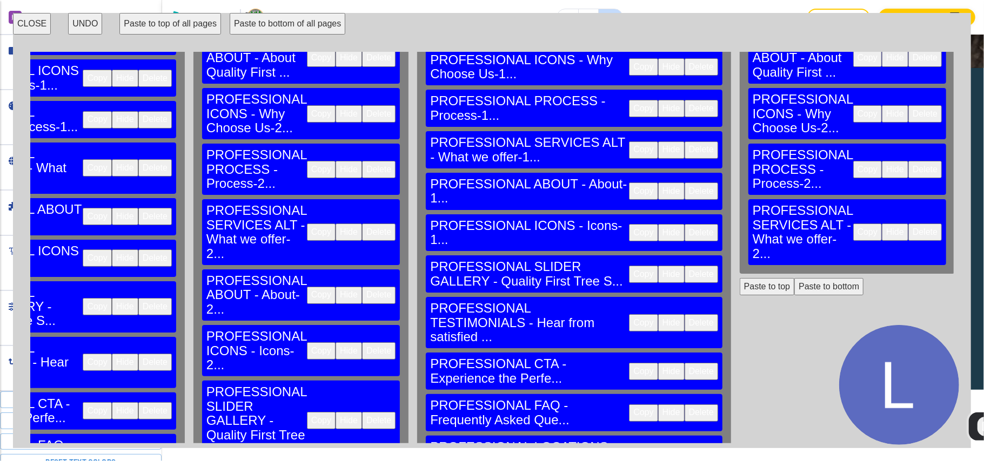
click at [629, 200] on button "Copy" at bounding box center [643, 191] width 29 height 17
click at [794, 278] on button "Paste to bottom" at bounding box center [828, 286] width 69 height 17
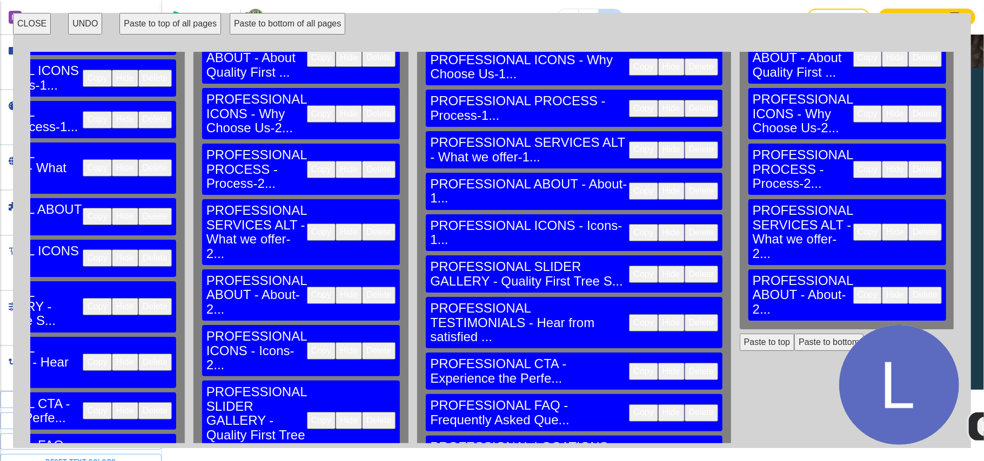
click at [629, 241] on button "Copy" at bounding box center [643, 232] width 29 height 17
click at [794, 334] on button "Paste to bottom" at bounding box center [828, 342] width 69 height 17
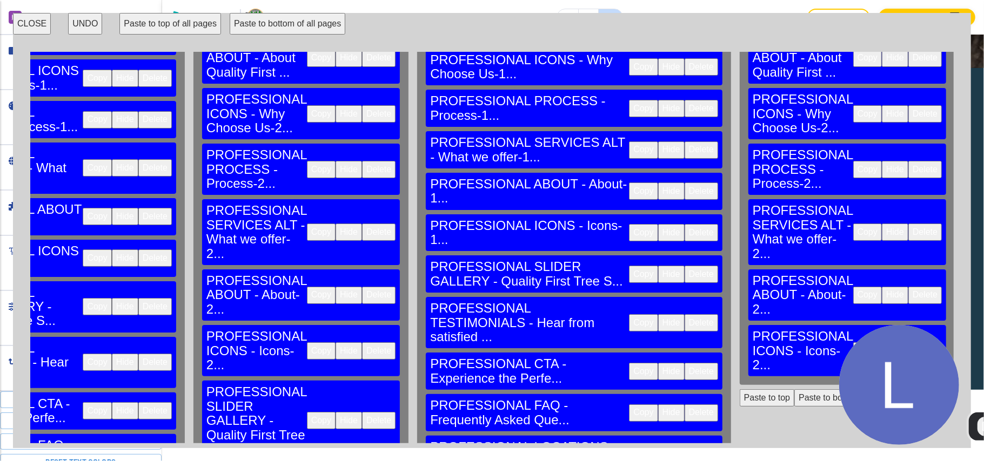
click at [629, 283] on button "Copy" at bounding box center [643, 274] width 29 height 17
click at [794, 389] on button "Paste to bottom" at bounding box center [828, 397] width 69 height 17
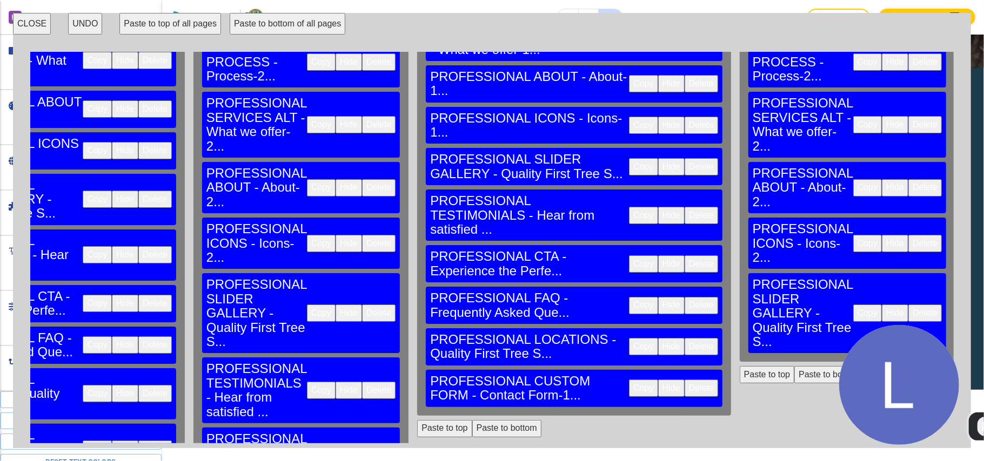
scroll to position [288, 1773]
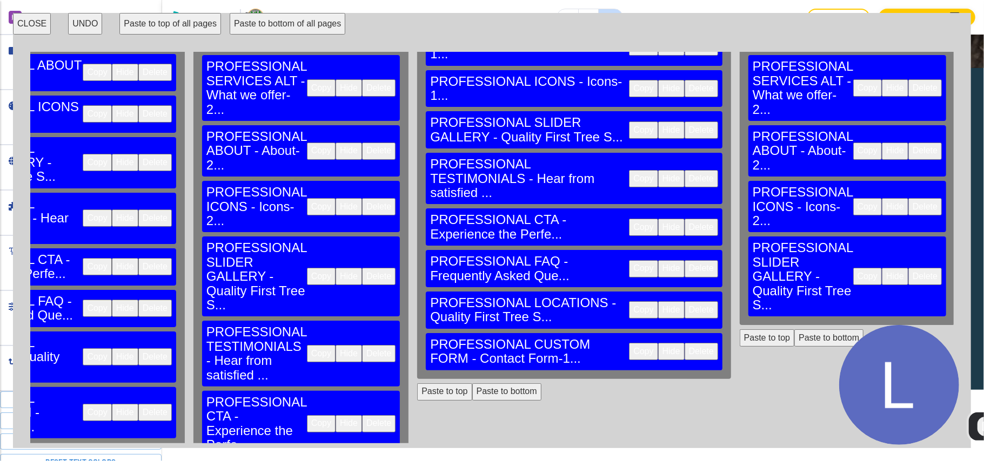
click at [629, 187] on button "Copy" at bounding box center [643, 178] width 29 height 17
click at [794, 330] on button "Paste to bottom" at bounding box center [828, 338] width 69 height 17
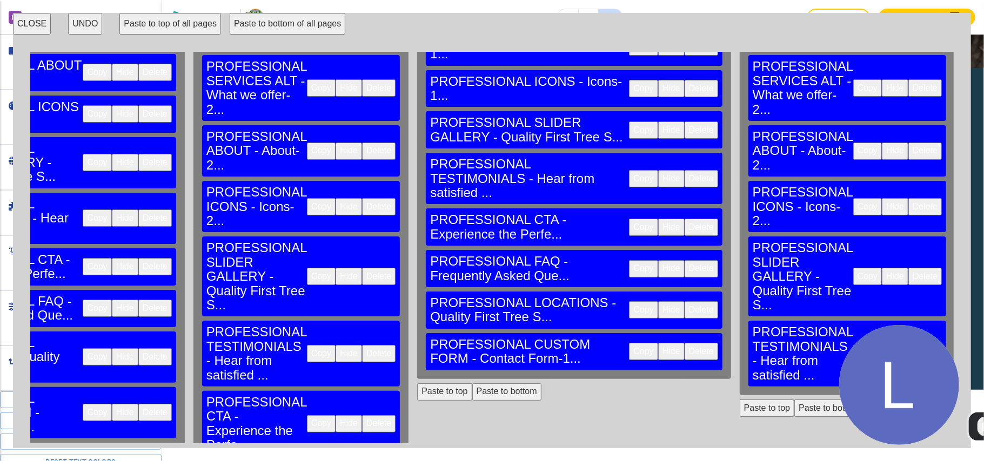
click at [629, 236] on button "Copy" at bounding box center [643, 227] width 29 height 17
click at [794, 400] on button "Paste to bottom" at bounding box center [828, 408] width 69 height 17
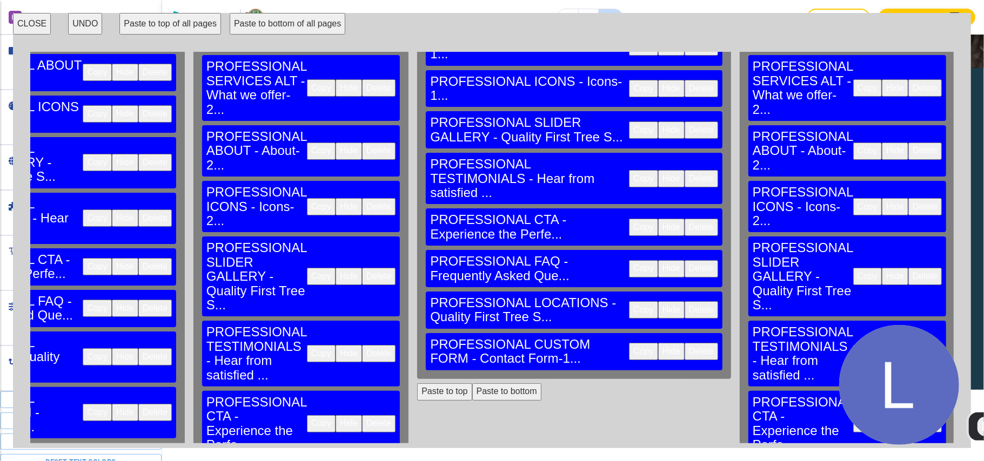
click at [629, 278] on button "Copy" at bounding box center [643, 268] width 29 height 17
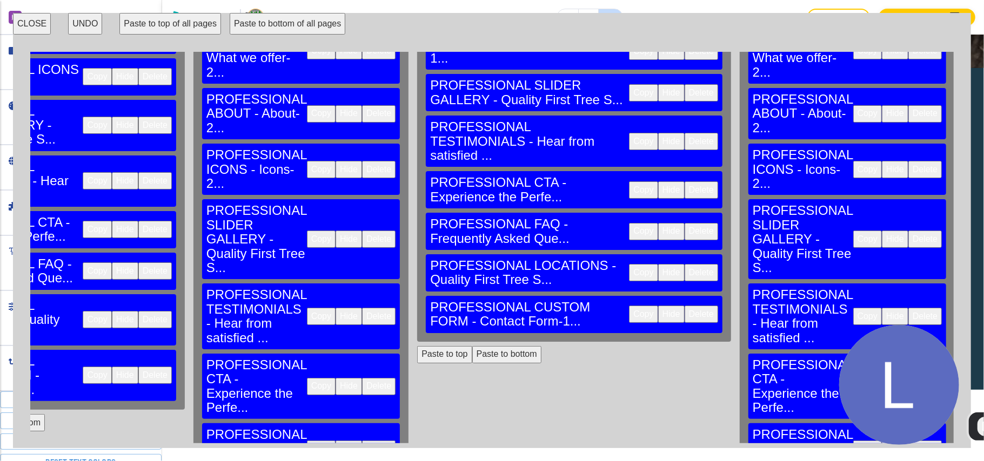
scroll to position [360, 1773]
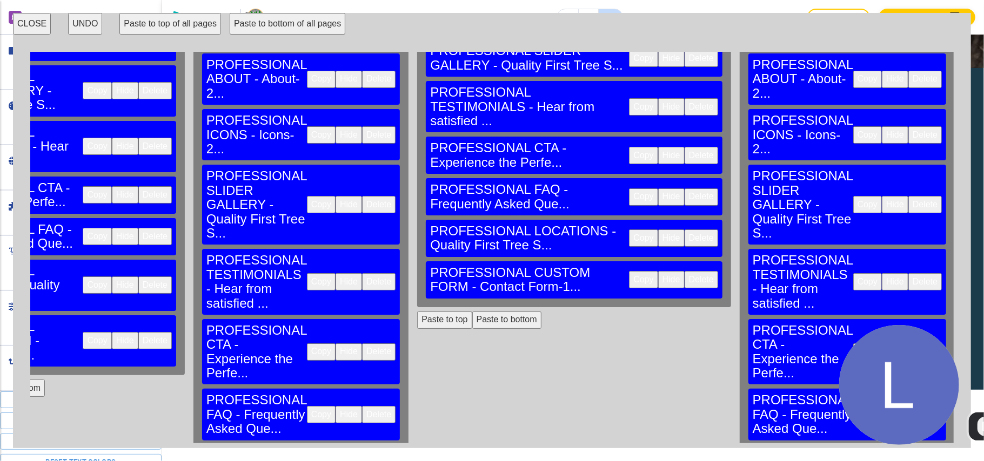
click at [629, 247] on button "Copy" at bounding box center [643, 238] width 29 height 17
click at [794, 454] on button "Paste to bottom" at bounding box center [828, 462] width 69 height 17
click at [629, 288] on button "Copy" at bounding box center [643, 279] width 29 height 17
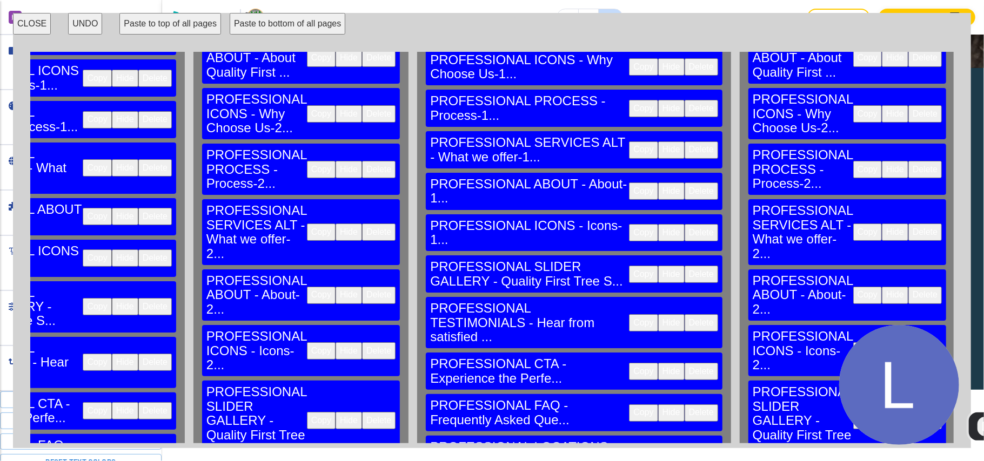
scroll to position [0, 1773]
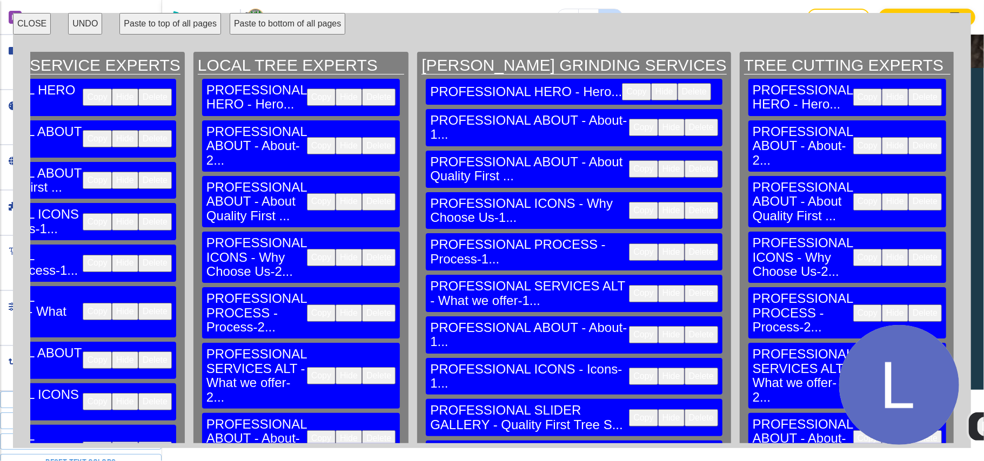
click at [29, 19] on button "CLOSE" at bounding box center [32, 24] width 38 height 22
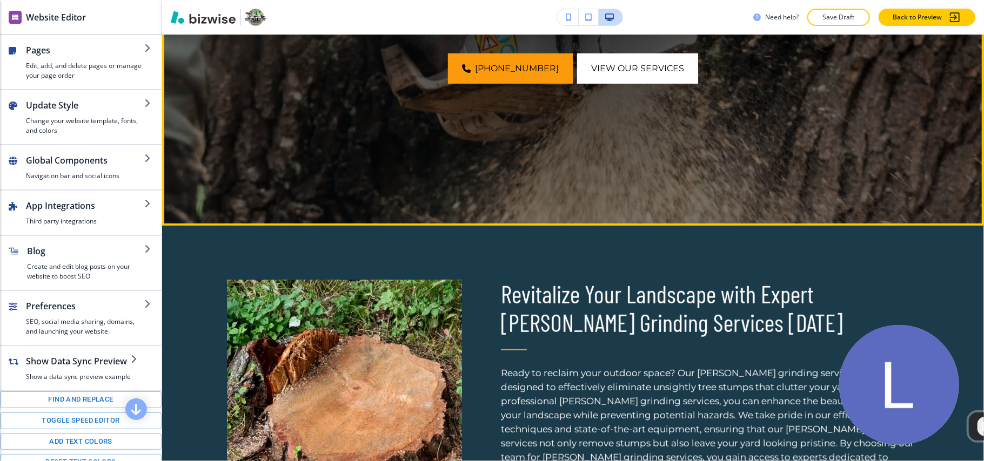
scroll to position [504, 0]
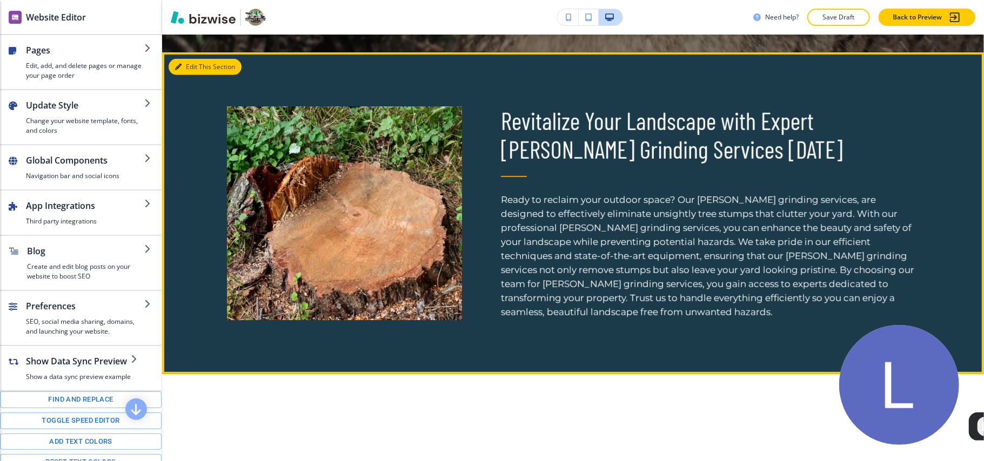
click at [184, 62] on button "Edit This Section" at bounding box center [205, 67] width 73 height 16
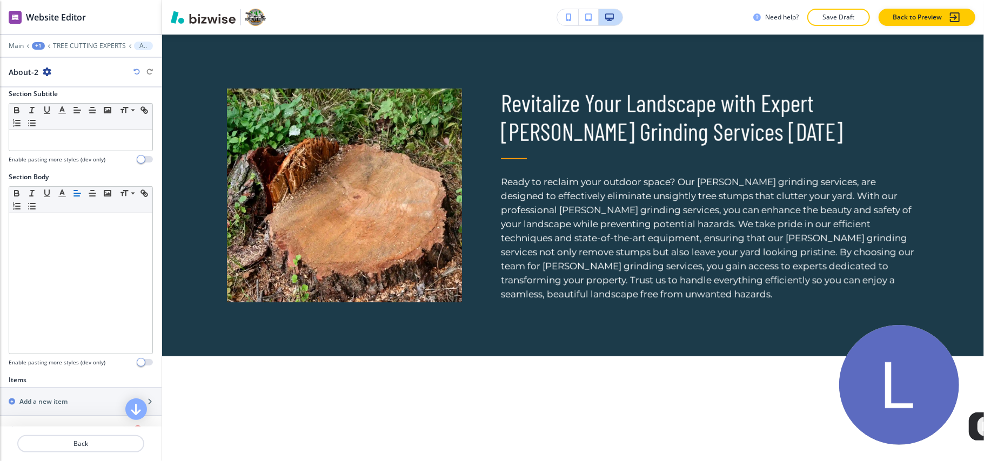
scroll to position [284, 0]
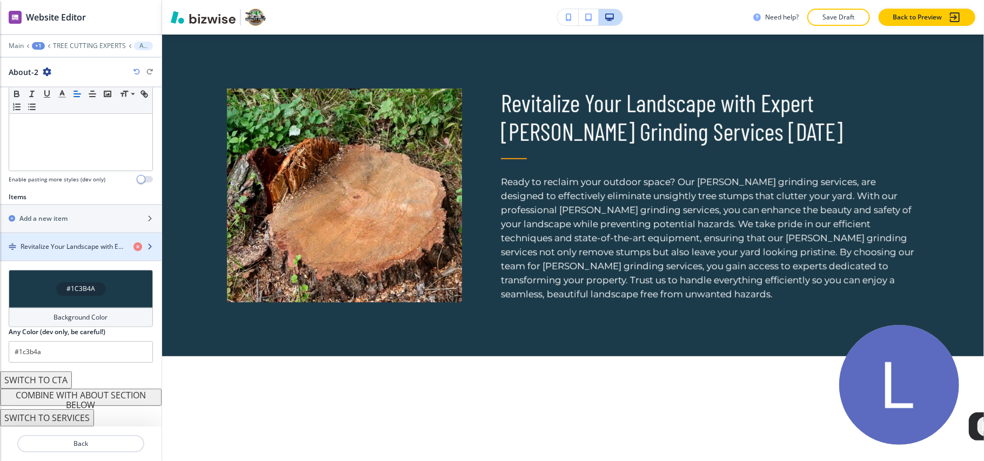
click at [55, 247] on h4 "Revitalize Your Landscape with Expert Stump Grinding Services Today" at bounding box center [73, 247] width 104 height 10
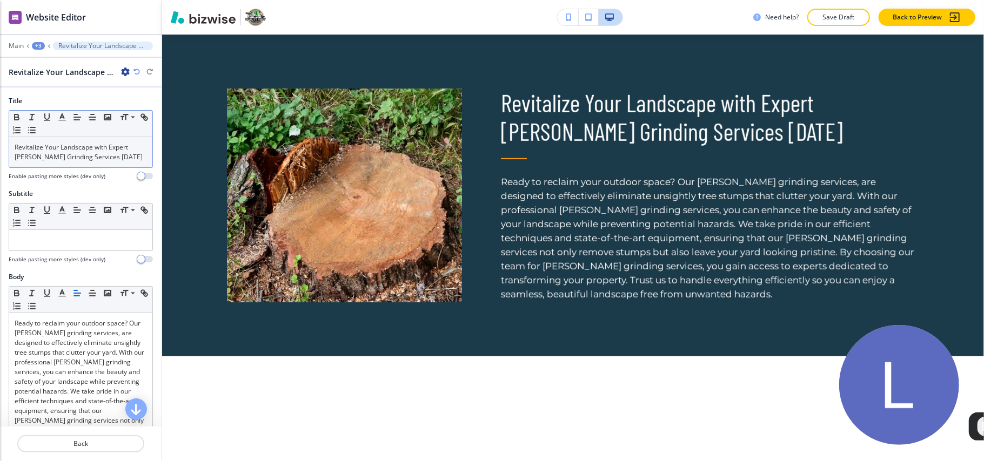
click at [76, 148] on p "Revitalize Your Landscape with Expert Stump Grinding Services Today" at bounding box center [81, 152] width 132 height 19
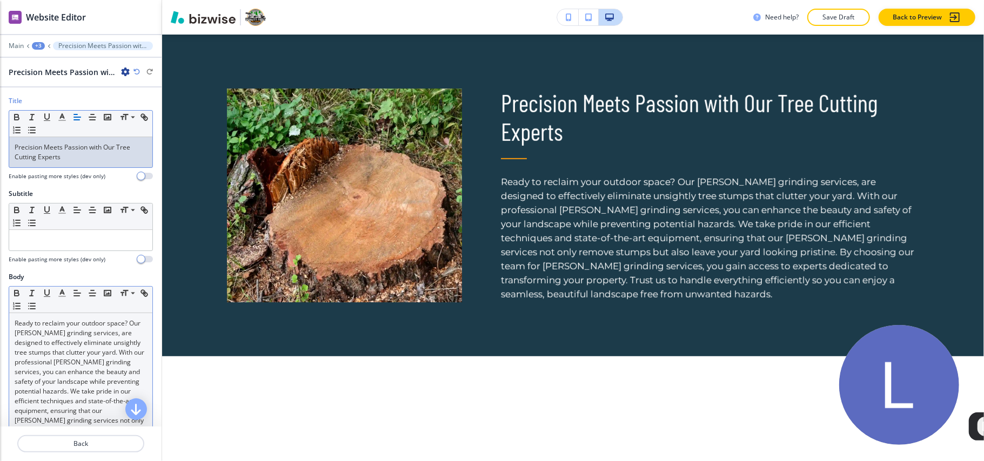
click at [24, 355] on p "Ready to reclaim your outdoor space? Our stump grinding services, are designed …" at bounding box center [81, 411] width 132 height 185
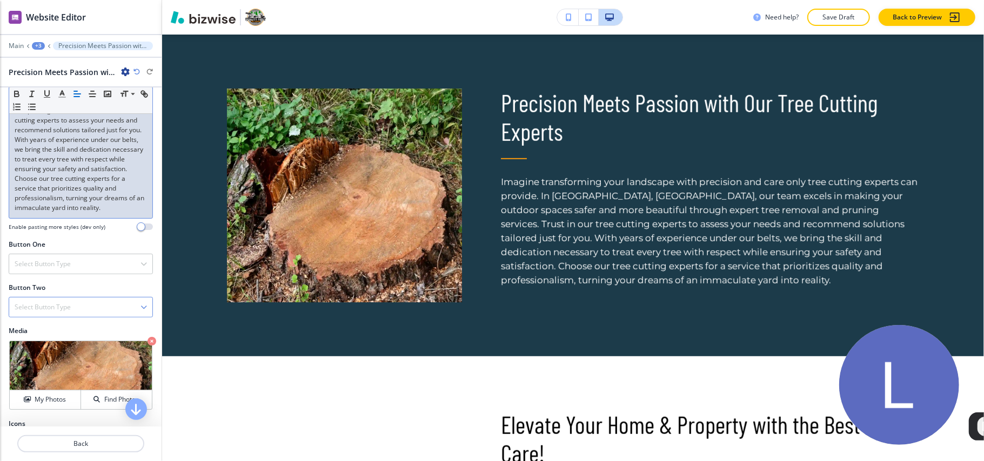
scroll to position [327, 0]
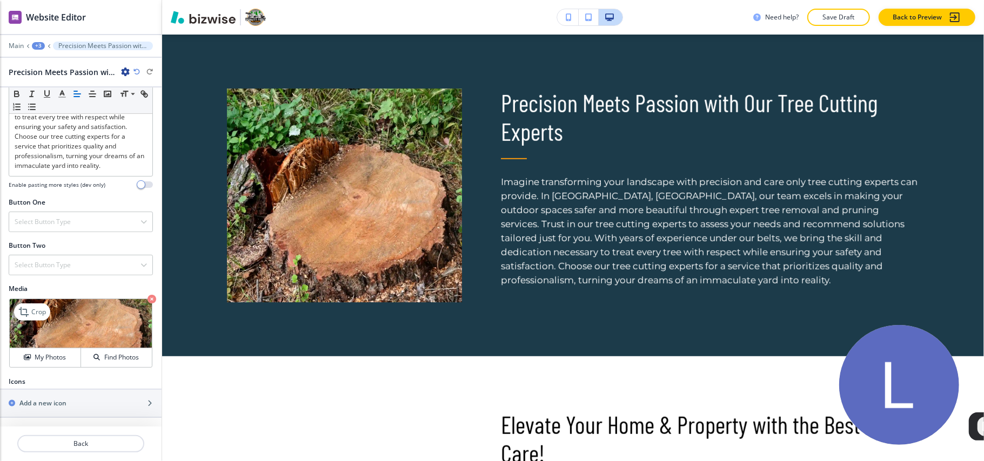
click at [147, 299] on icon "button" at bounding box center [151, 299] width 9 height 9
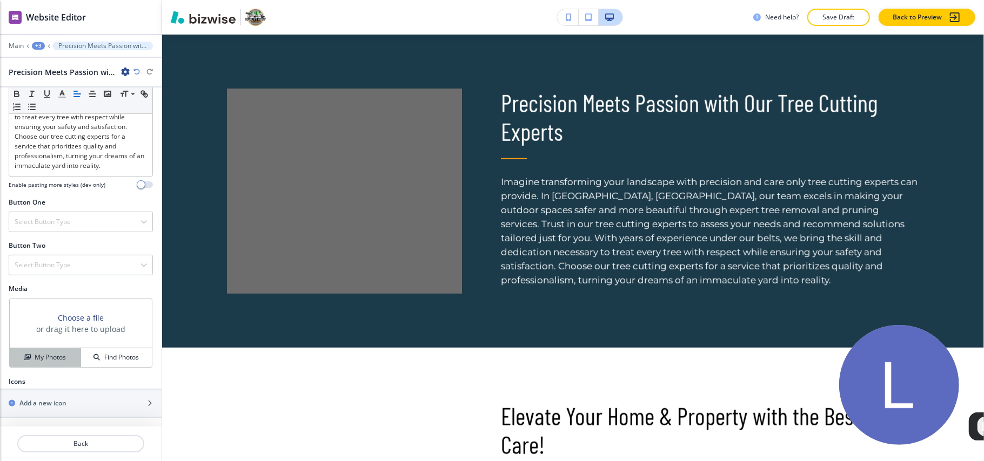
click at [39, 357] on h4 "My Photos" at bounding box center [50, 358] width 31 height 10
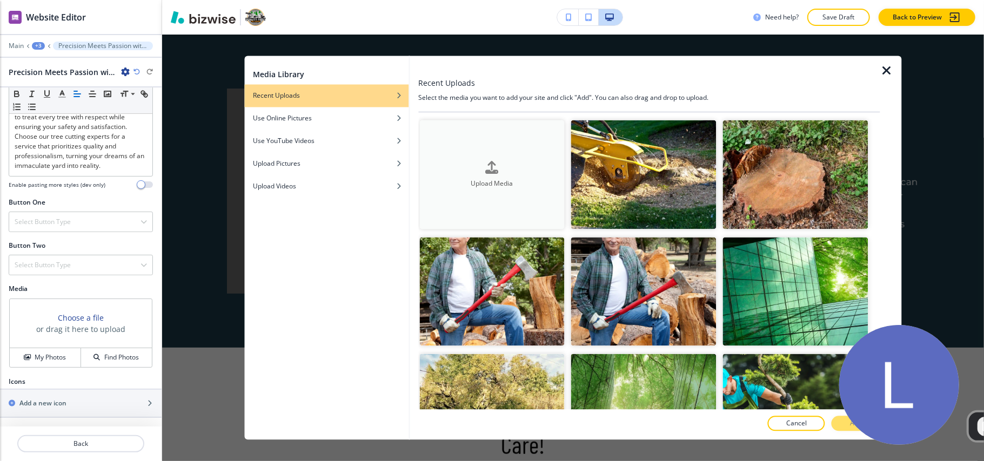
click at [459, 156] on button "Upload Media" at bounding box center [491, 174] width 145 height 109
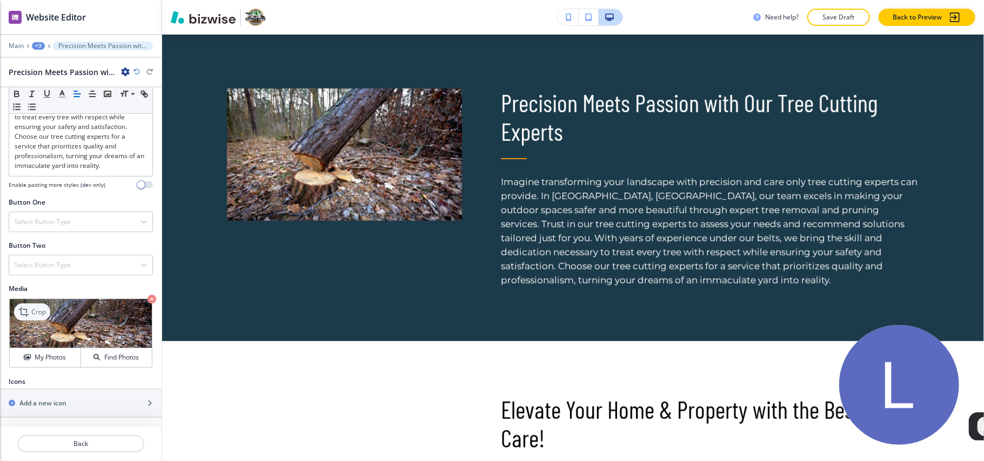
click at [39, 312] on p "Crop" at bounding box center [38, 312] width 15 height 10
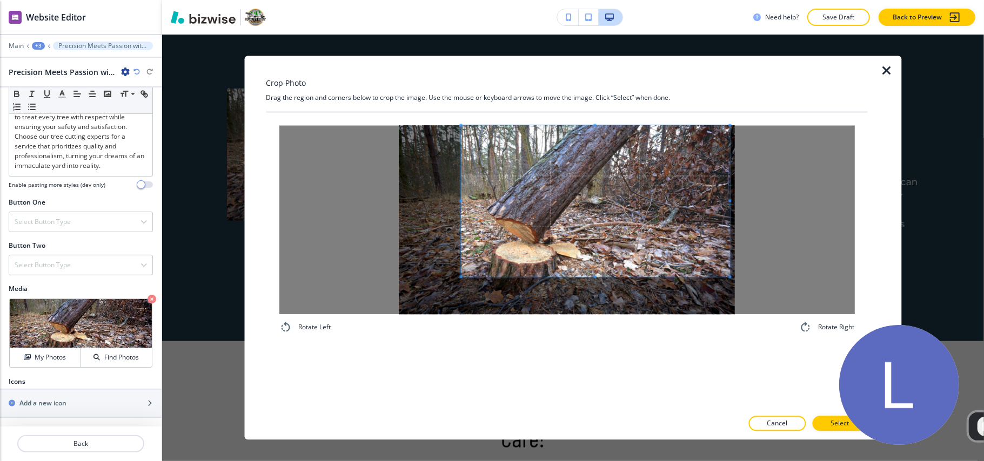
click at [637, 178] on span at bounding box center [595, 201] width 269 height 151
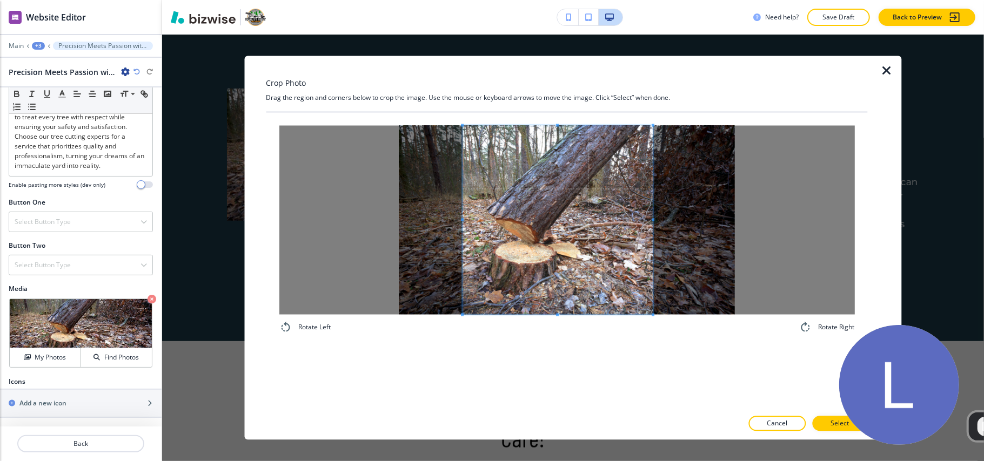
click at [647, 333] on div "Rotate Left Rotate Right" at bounding box center [566, 230] width 575 height 209
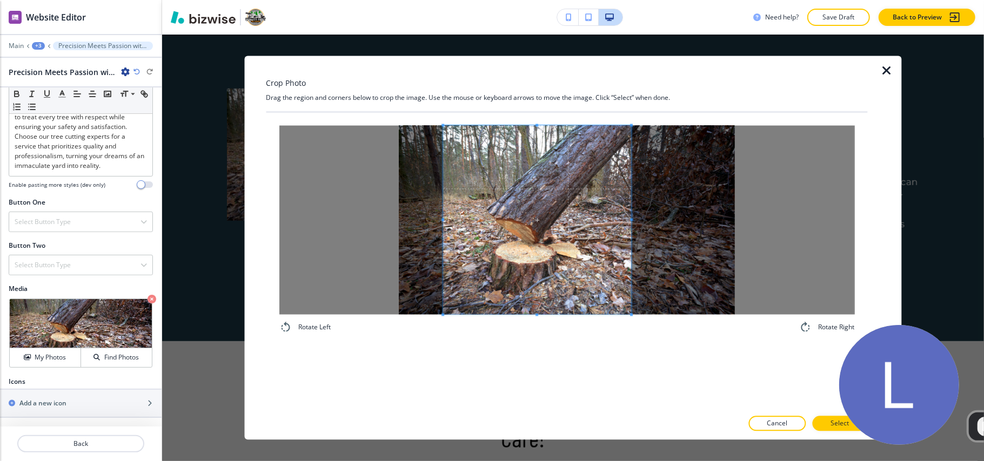
click at [587, 285] on span at bounding box center [537, 220] width 188 height 189
click at [820, 420] on button "Select" at bounding box center [839, 423] width 55 height 15
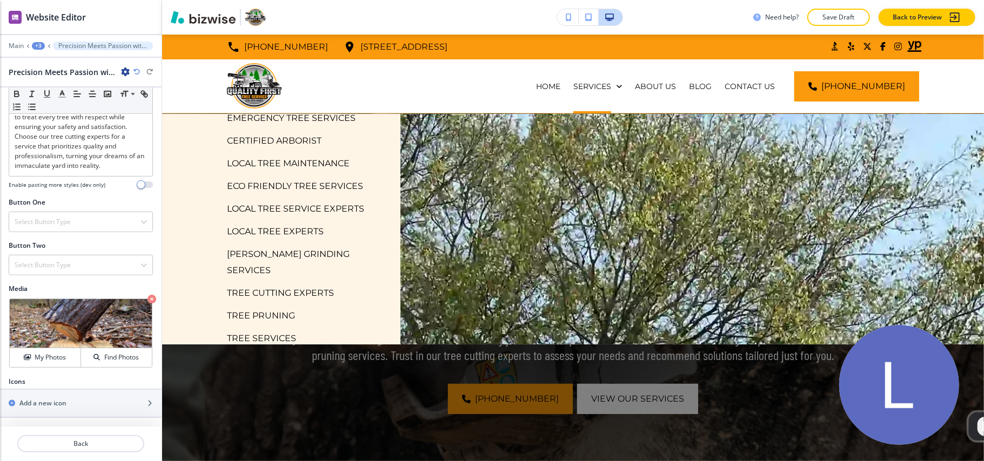
scroll to position [144, 0]
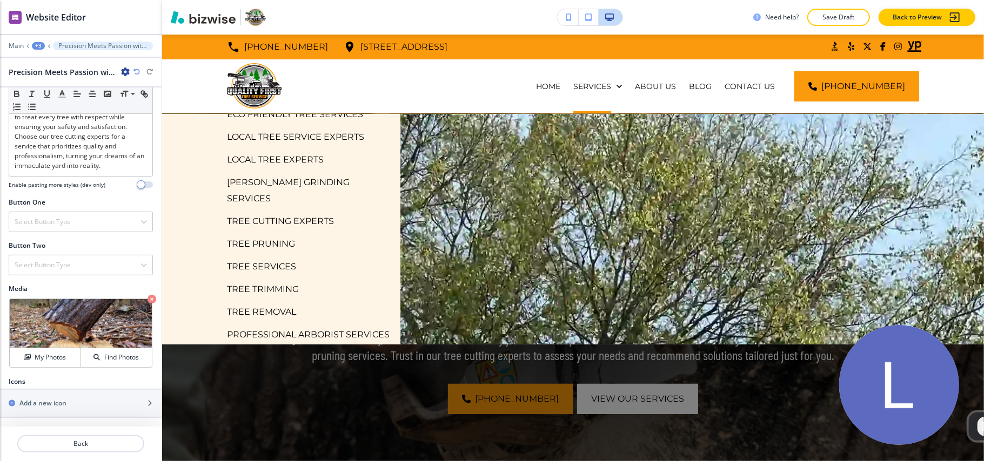
click at [269, 236] on p "TREE PRUNING" at bounding box center [261, 244] width 68 height 16
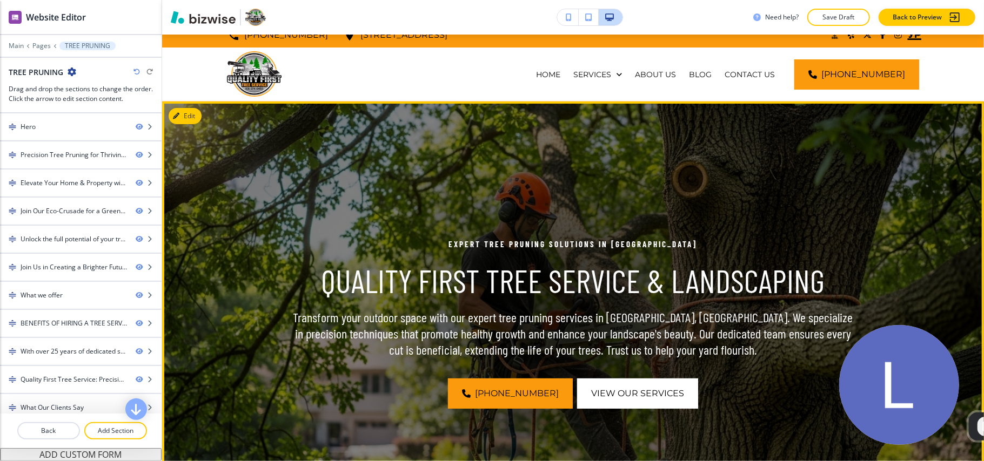
scroll to position [0, 0]
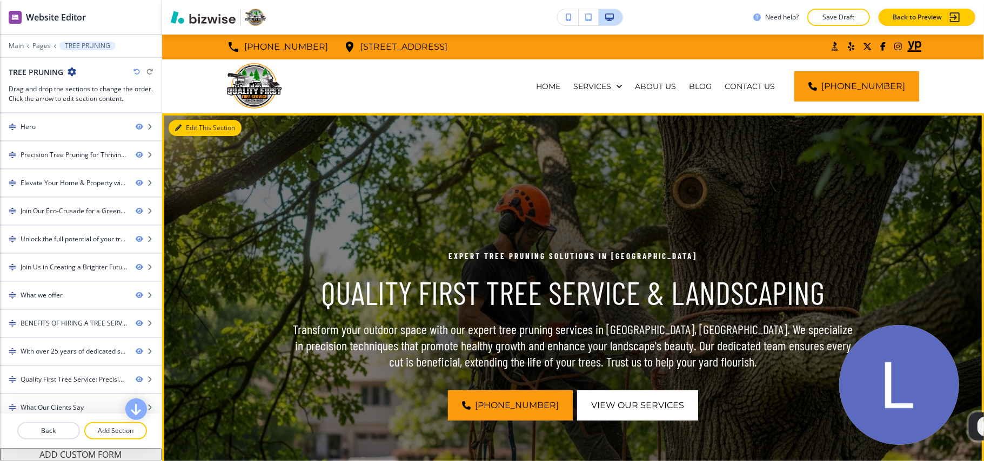
click at [194, 130] on button "Edit This Section" at bounding box center [205, 128] width 73 height 16
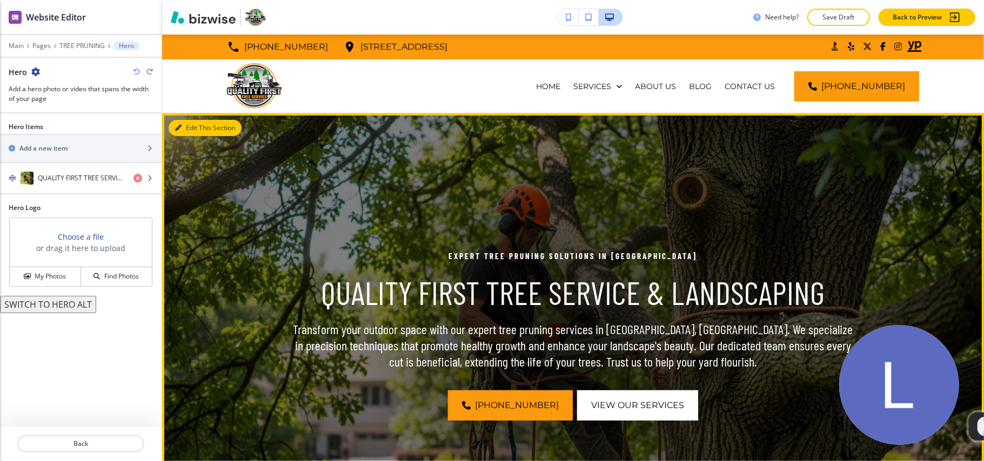
scroll to position [79, 0]
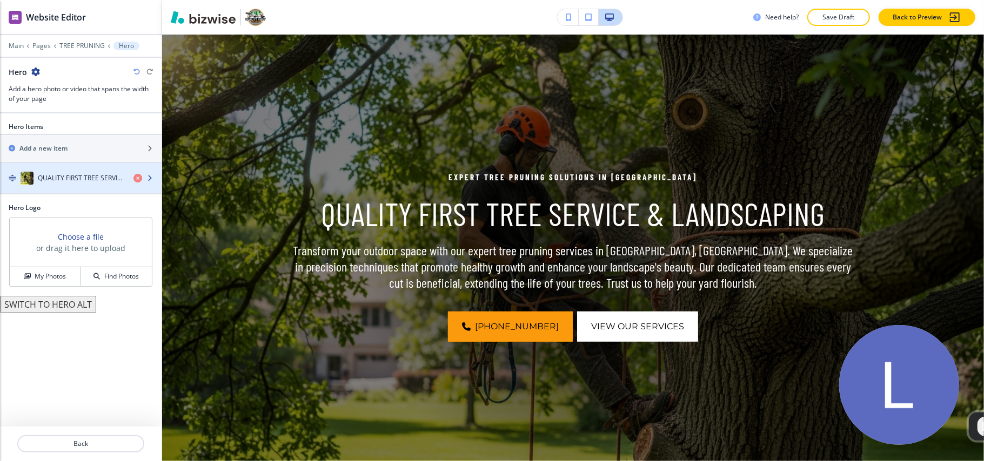
click at [68, 183] on h4 "QUALITY FIRST TREE SERVICE & LANDSCAPING" at bounding box center [81, 178] width 87 height 10
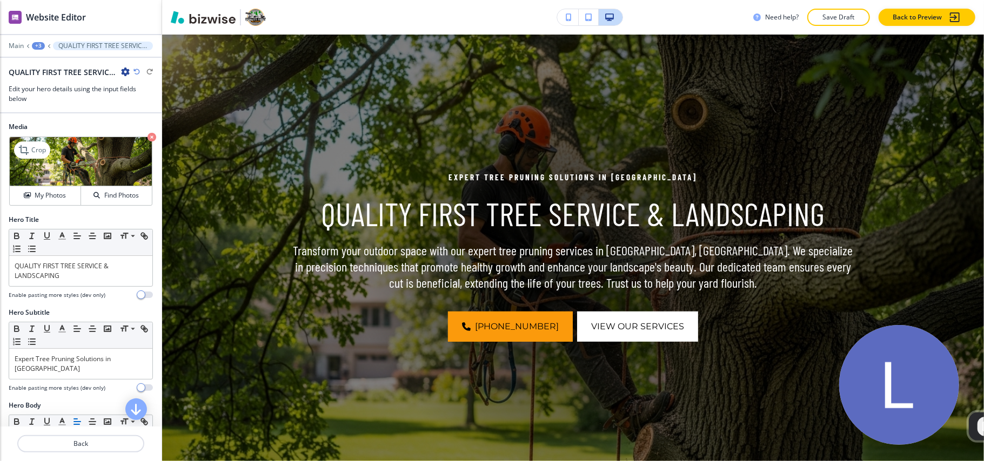
drag, startPoint x: 141, startPoint y: 136, endPoint x: 115, endPoint y: 150, distance: 29.7
click at [147, 136] on icon "button" at bounding box center [151, 137] width 9 height 9
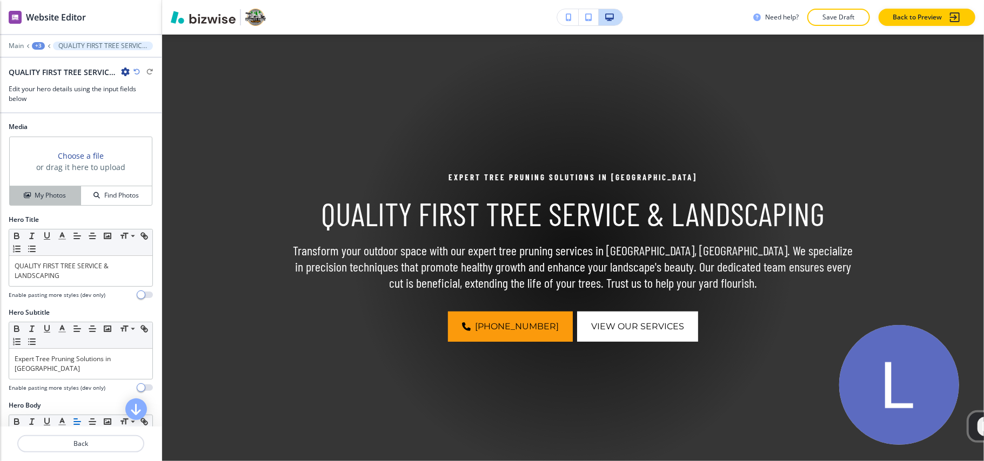
click at [48, 191] on h4 "My Photos" at bounding box center [50, 196] width 31 height 10
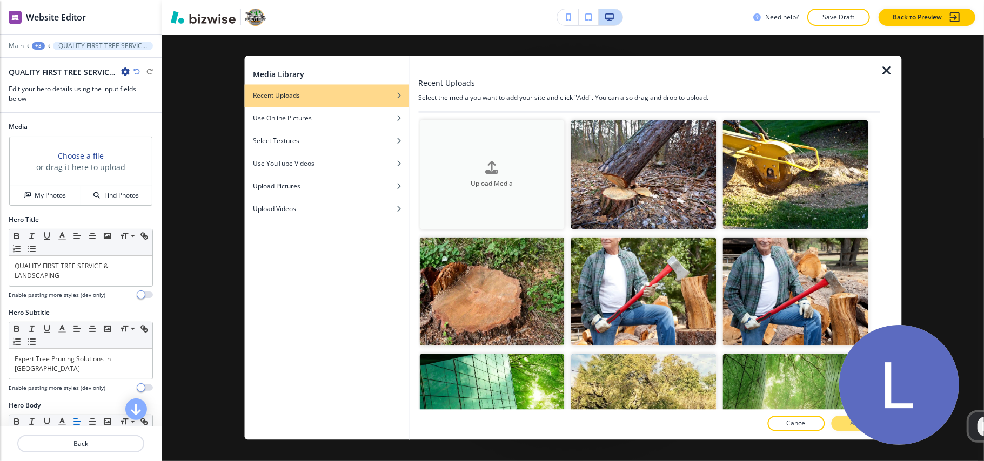
click at [493, 131] on button "Upload Media" at bounding box center [491, 174] width 145 height 109
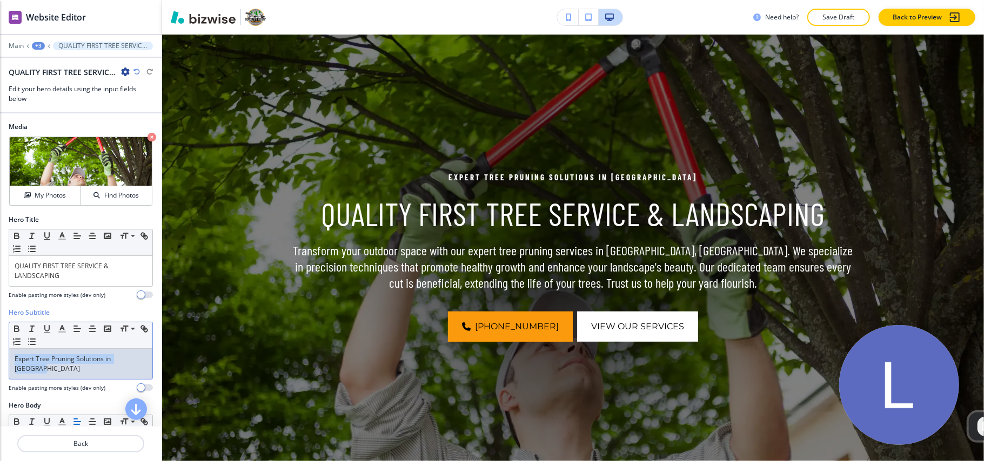
drag, startPoint x: 95, startPoint y: 372, endPoint x: 0, endPoint y: 362, distance: 95.6
click at [0, 362] on div "Hero Subtitle Small Normal Large Huge Expert Tree Pruning Solutions in Columbia…" at bounding box center [81, 354] width 162 height 93
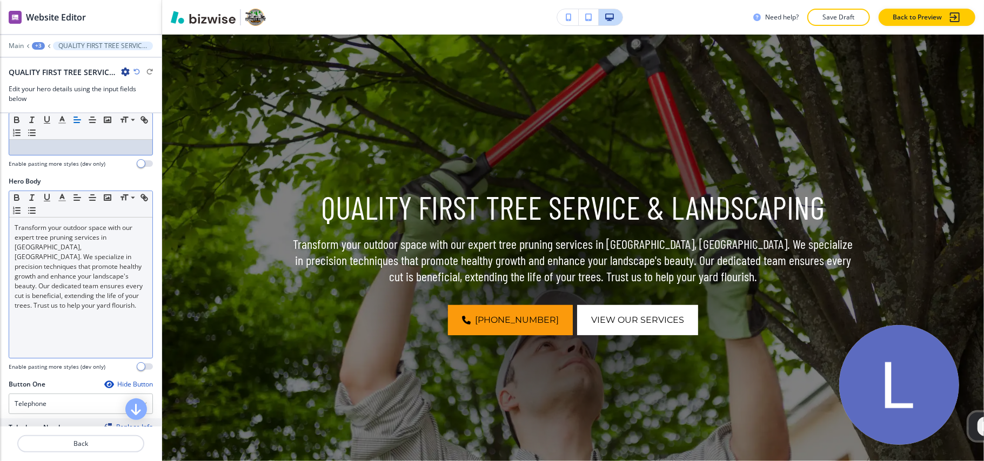
scroll to position [216, 0]
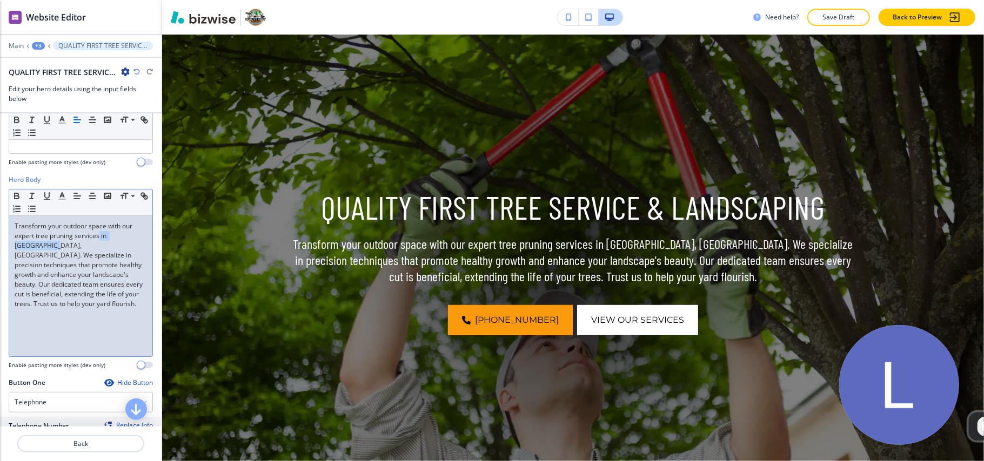
drag, startPoint x: 55, startPoint y: 249, endPoint x: 98, endPoint y: 238, distance: 45.1
click at [98, 238] on p "Transform your outdoor space with our expert tree pruning services in Columbia,…" at bounding box center [81, 265] width 132 height 88
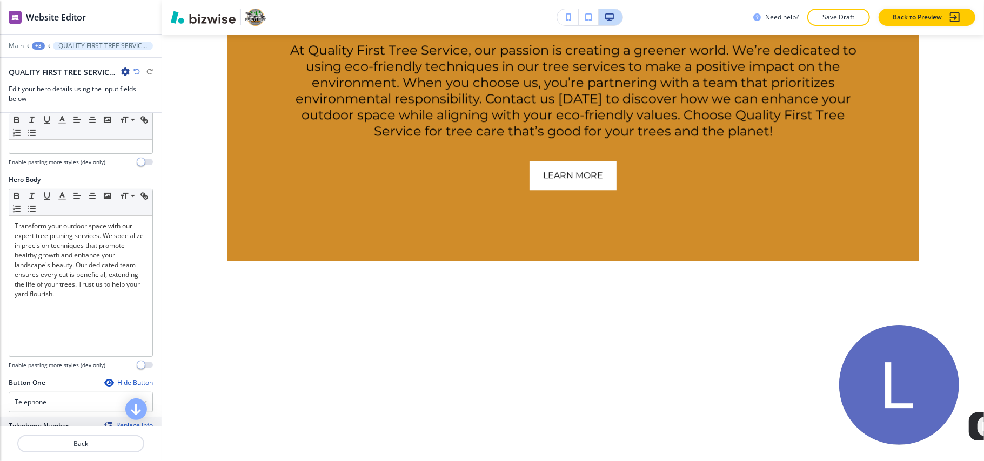
scroll to position [2093, 0]
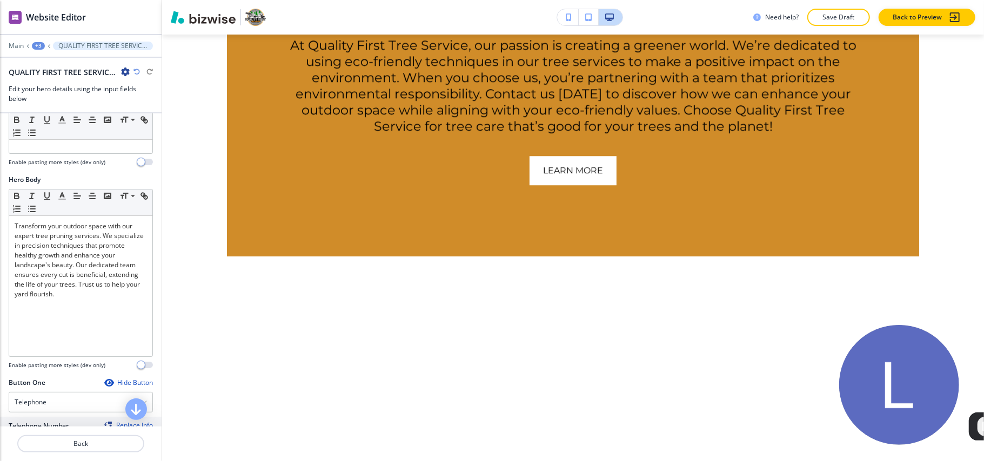
click at [42, 42] on div "Main +3 QUALITY FIRST TREE SERVICE & LANDSCAPING" at bounding box center [81, 46] width 144 height 9
click at [39, 48] on div "+3" at bounding box center [38, 46] width 13 height 8
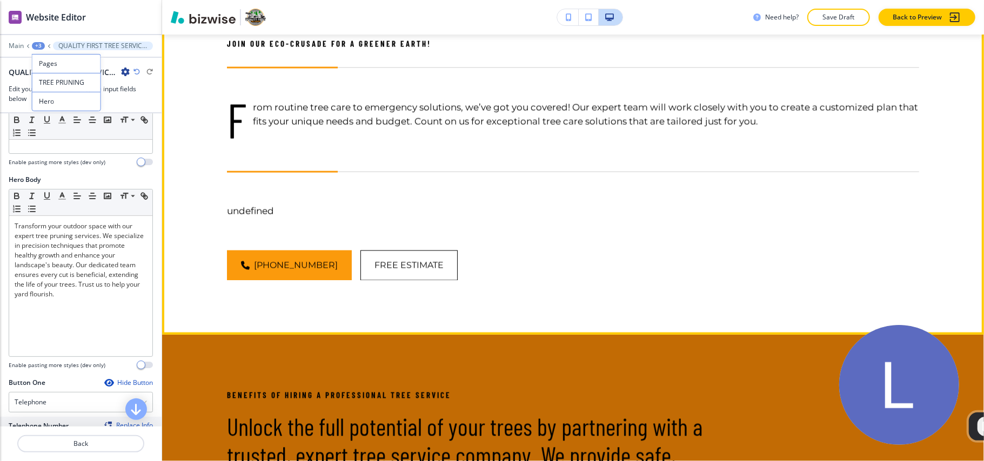
scroll to position [1012, 0]
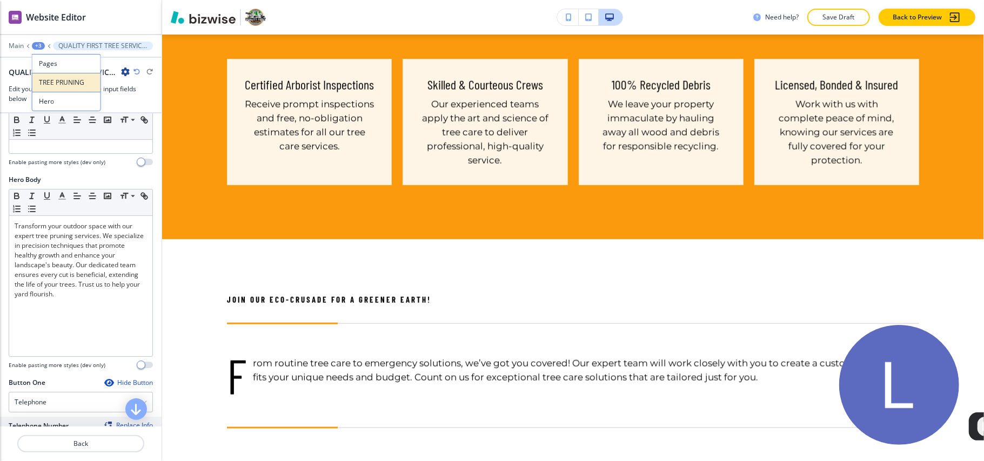
click at [64, 76] on button "TREE PRUNING" at bounding box center [66, 82] width 69 height 19
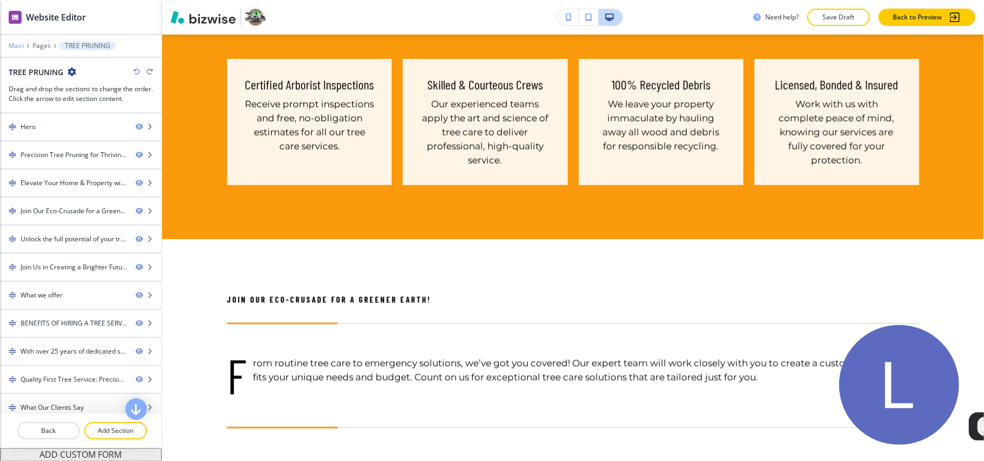
click at [14, 43] on p "Main" at bounding box center [16, 46] width 15 height 8
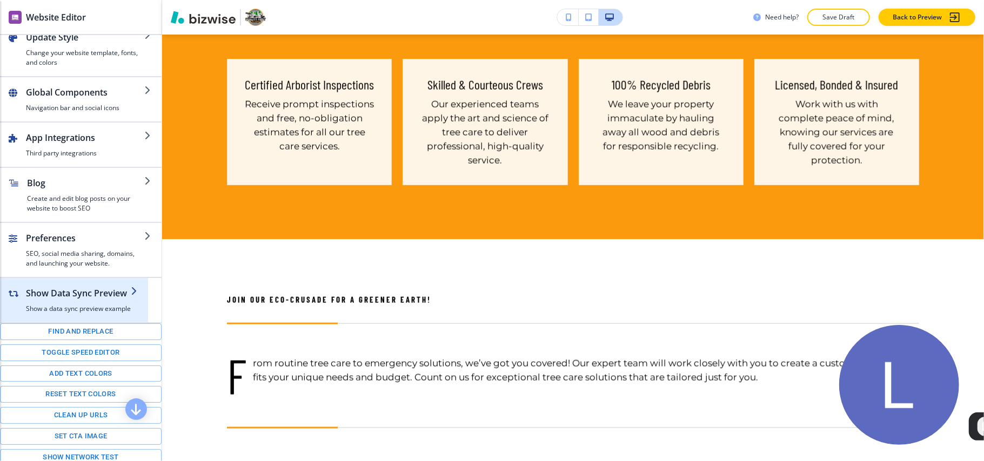
scroll to position [130, 0]
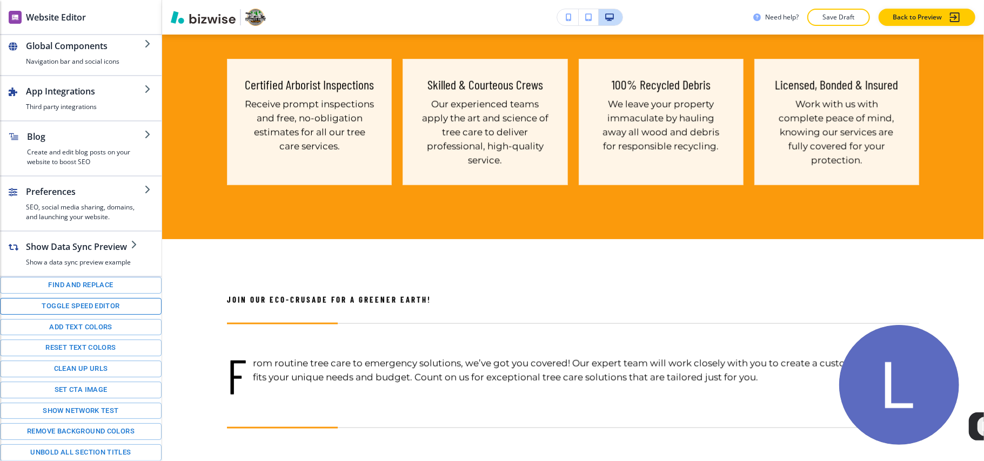
click at [78, 305] on button "Toggle speed editor" at bounding box center [81, 306] width 162 height 17
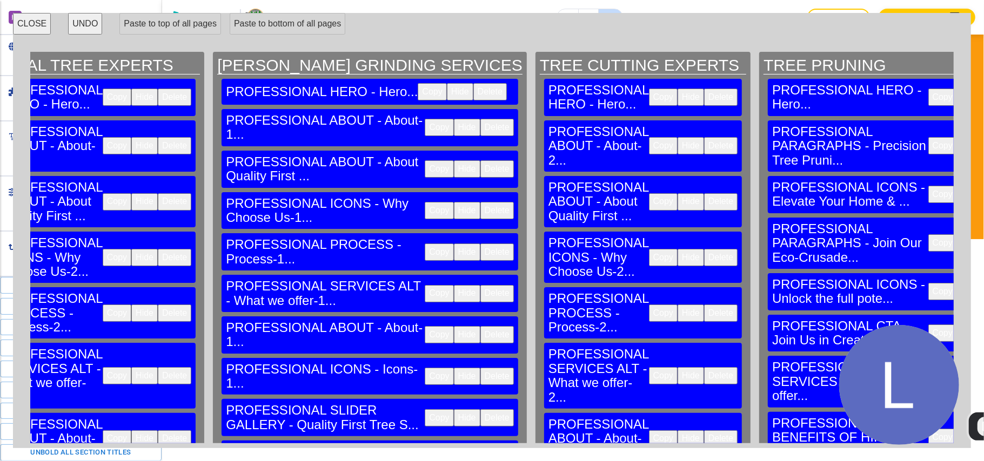
scroll to position [0, 2016]
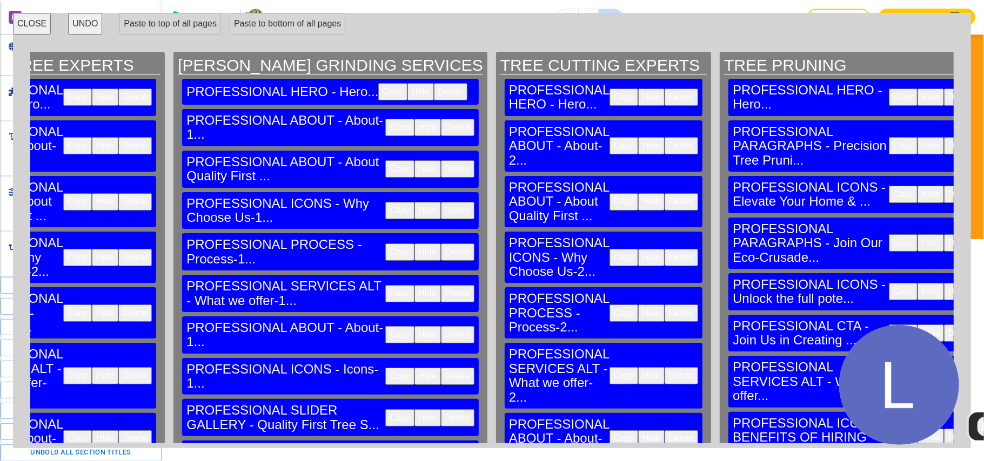
click at [944, 137] on button "Delete" at bounding box center [960, 145] width 33 height 17
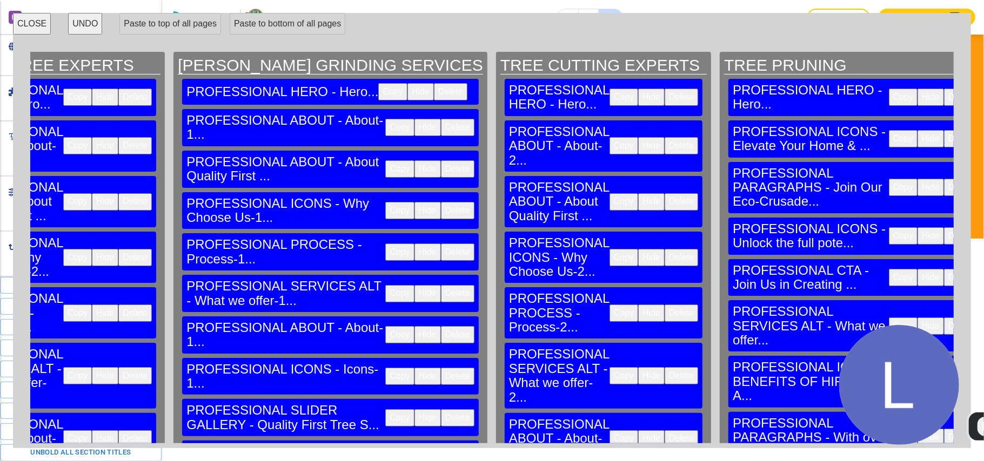
click at [944, 130] on button "Delete" at bounding box center [960, 138] width 33 height 17
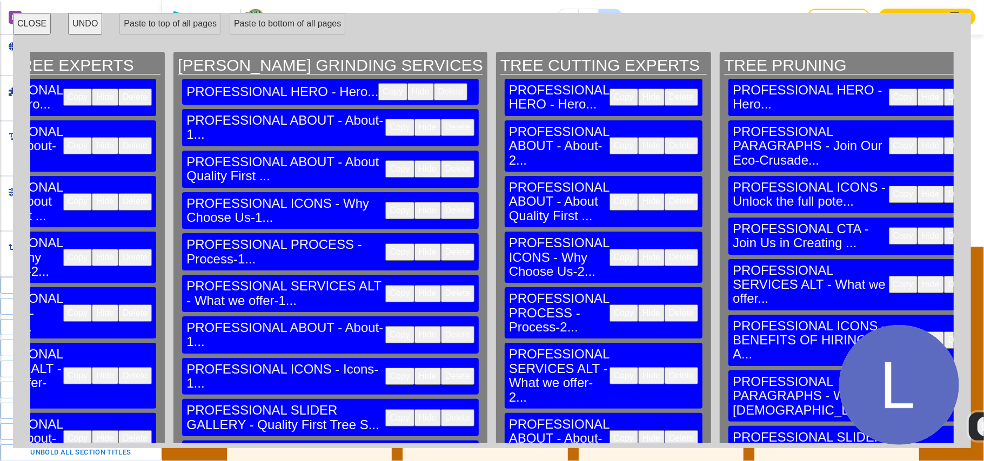
scroll to position [315, 0]
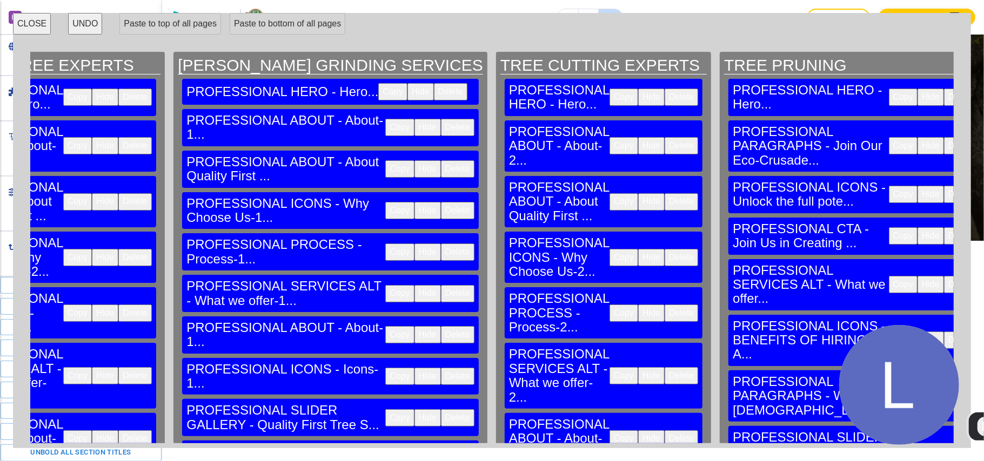
click at [944, 137] on button "Delete" at bounding box center [960, 145] width 33 height 17
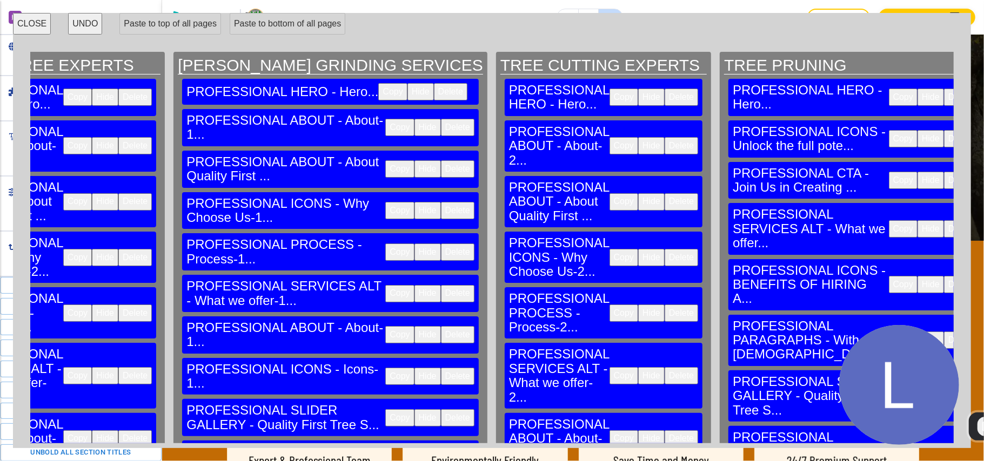
click at [944, 130] on button "Delete" at bounding box center [960, 138] width 33 height 17
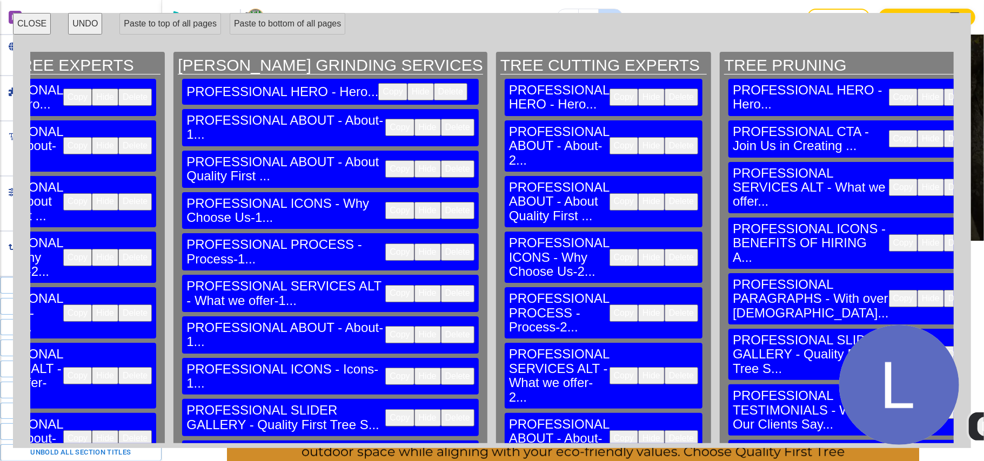
click at [944, 130] on button "Delete" at bounding box center [960, 138] width 33 height 17
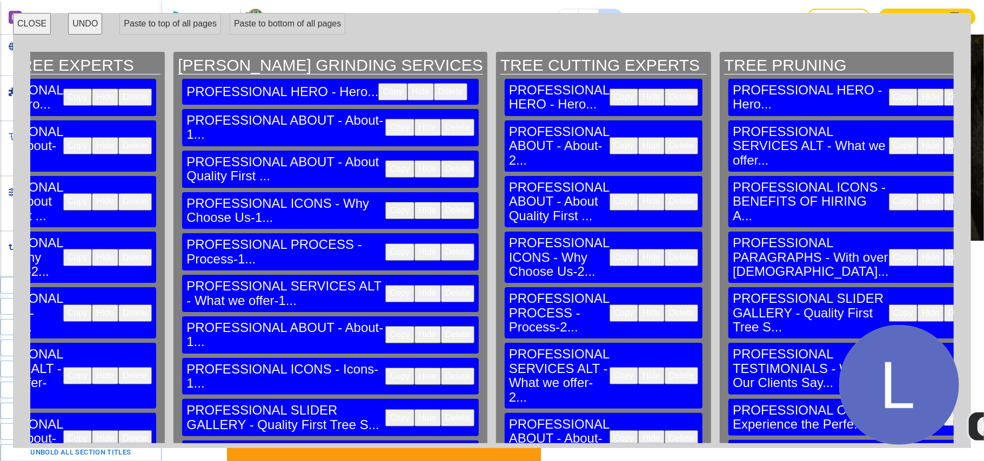
click at [944, 137] on button "Delete" at bounding box center [960, 145] width 33 height 17
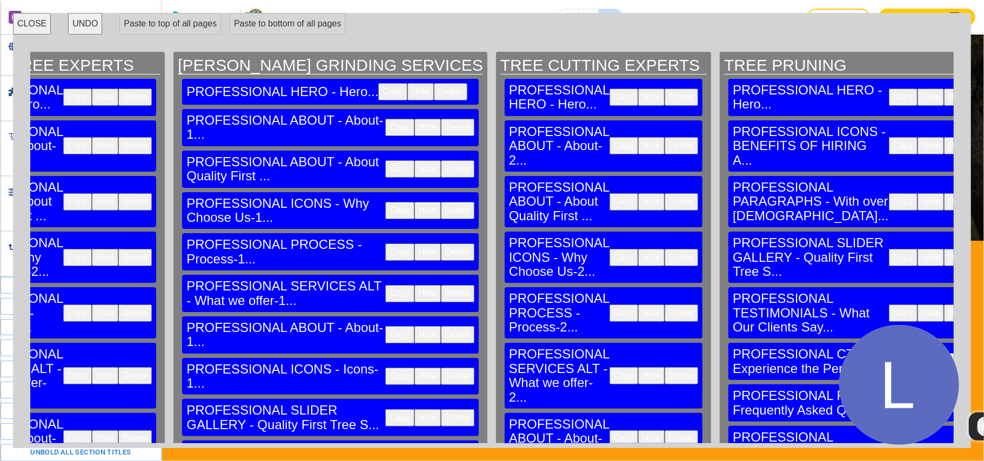
click at [944, 137] on button "Delete" at bounding box center [960, 145] width 33 height 17
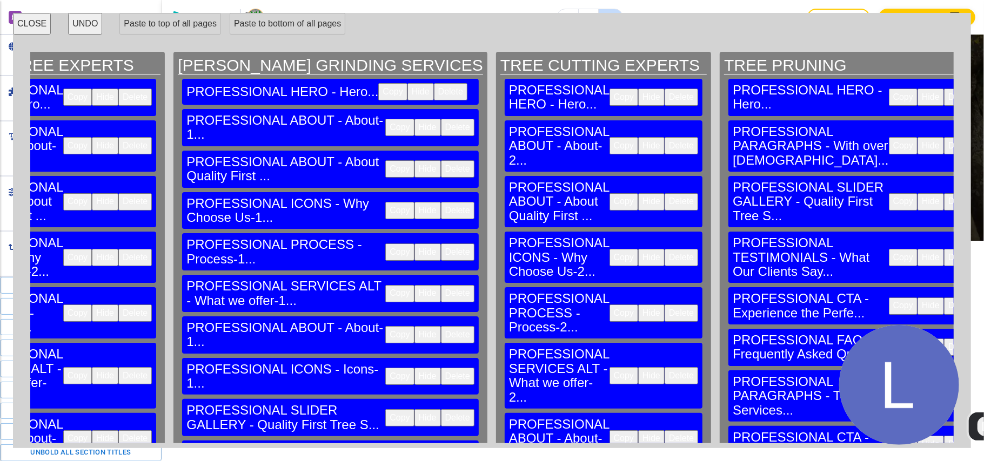
click at [944, 137] on button "Delete" at bounding box center [960, 145] width 33 height 17
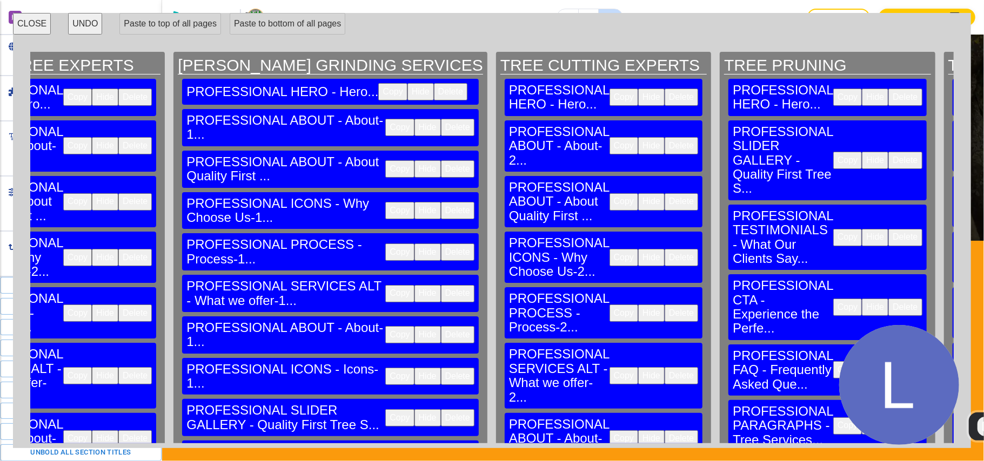
click at [888, 152] on button "Delete" at bounding box center [904, 160] width 33 height 17
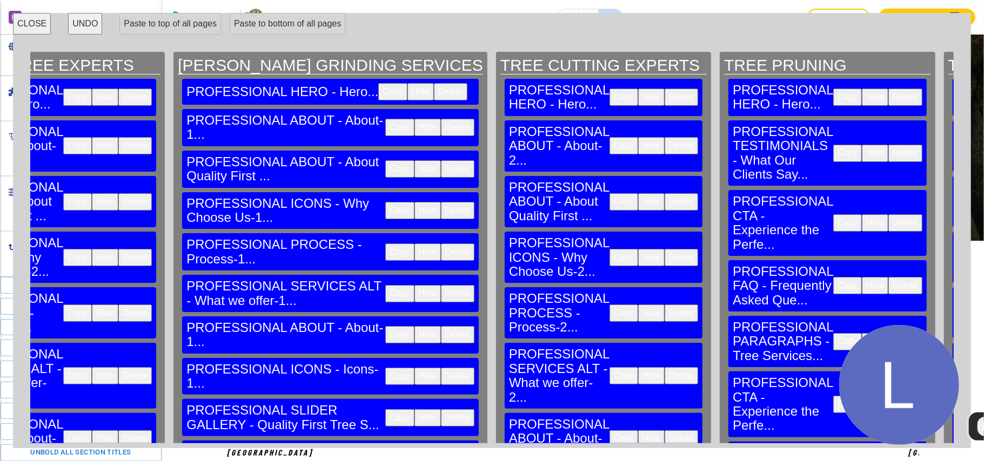
click at [888, 145] on button "Delete" at bounding box center [904, 153] width 33 height 17
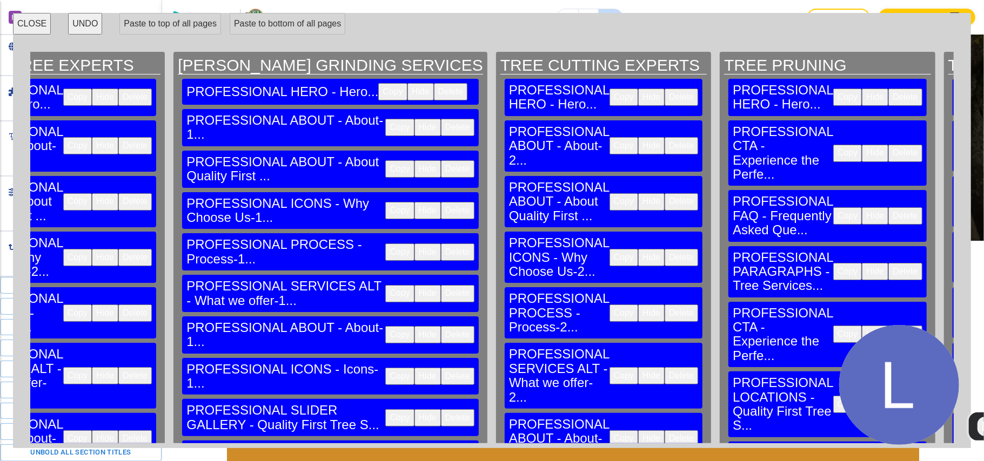
click at [888, 145] on button "Delete" at bounding box center [904, 153] width 33 height 17
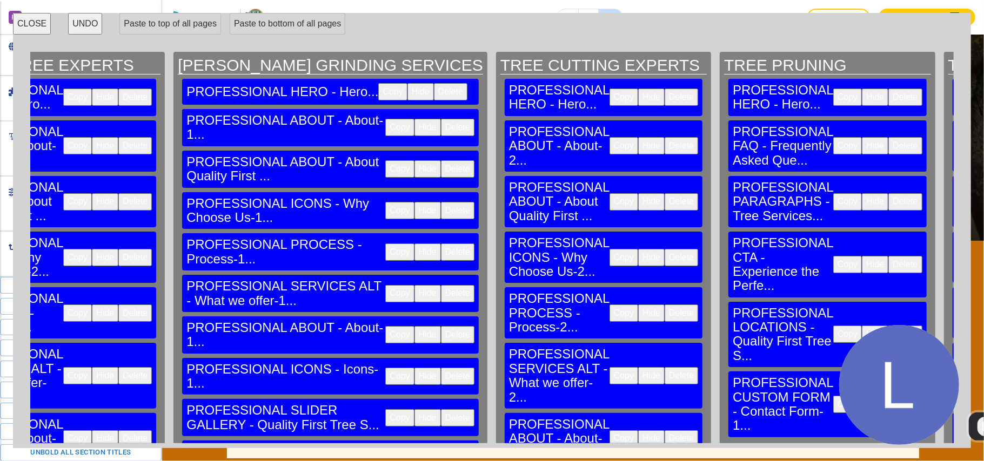
click at [888, 137] on button "Delete" at bounding box center [904, 145] width 33 height 17
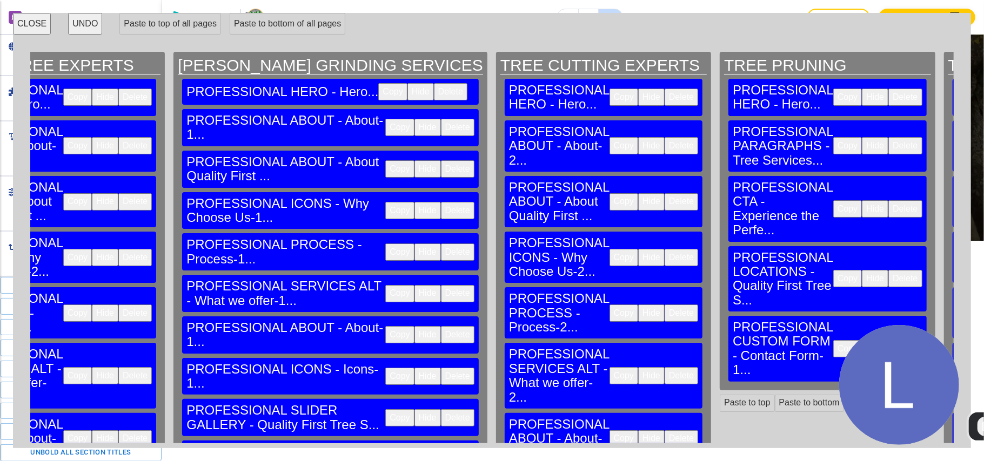
click at [888, 137] on button "Delete" at bounding box center [904, 145] width 33 height 17
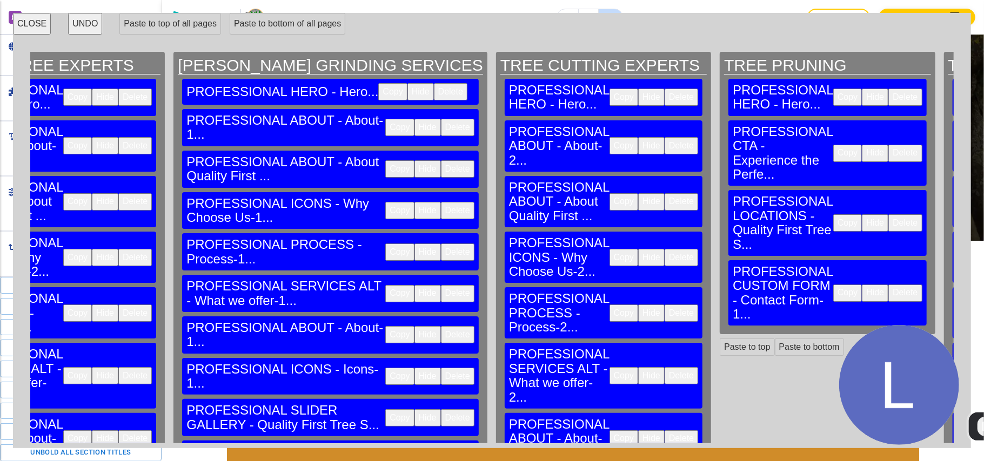
click at [888, 145] on button "Delete" at bounding box center [904, 153] width 33 height 17
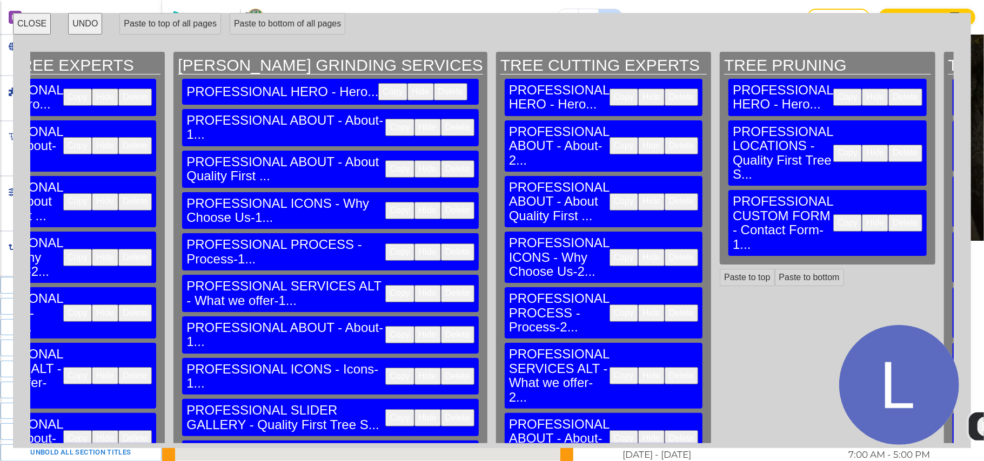
click at [888, 145] on button "Delete" at bounding box center [904, 153] width 33 height 17
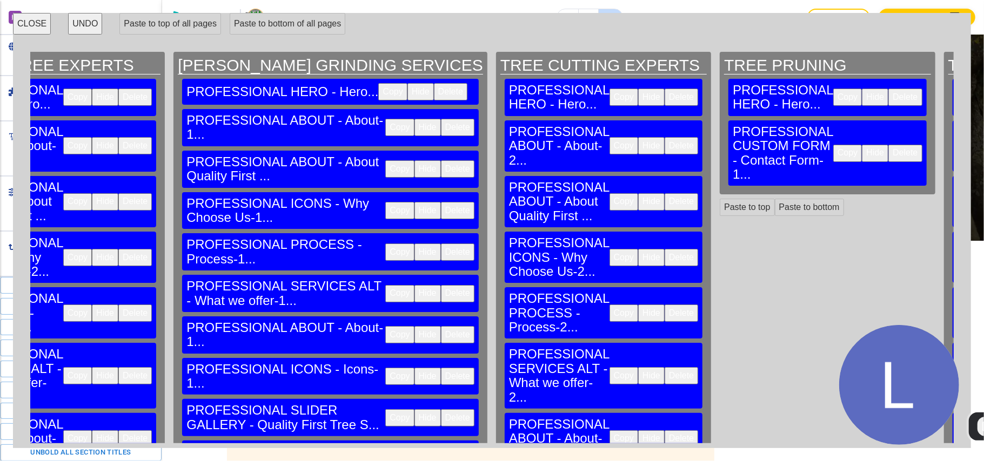
click at [888, 145] on button "Delete" at bounding box center [904, 153] width 33 height 17
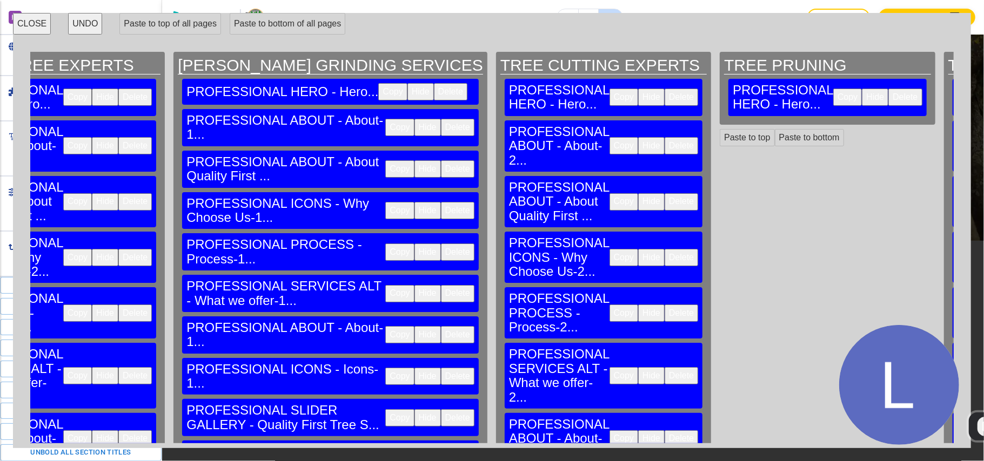
click at [609, 137] on button "Copy" at bounding box center [623, 145] width 29 height 17
click at [775, 129] on button "Paste to bottom" at bounding box center [809, 137] width 69 height 17
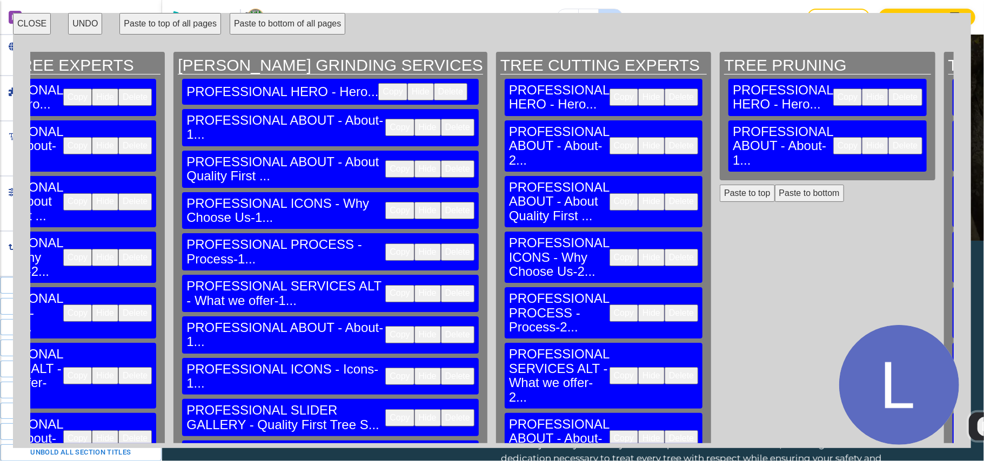
click at [609, 193] on button "Copy" at bounding box center [623, 201] width 29 height 17
click at [775, 185] on button "Paste to bottom" at bounding box center [809, 193] width 69 height 17
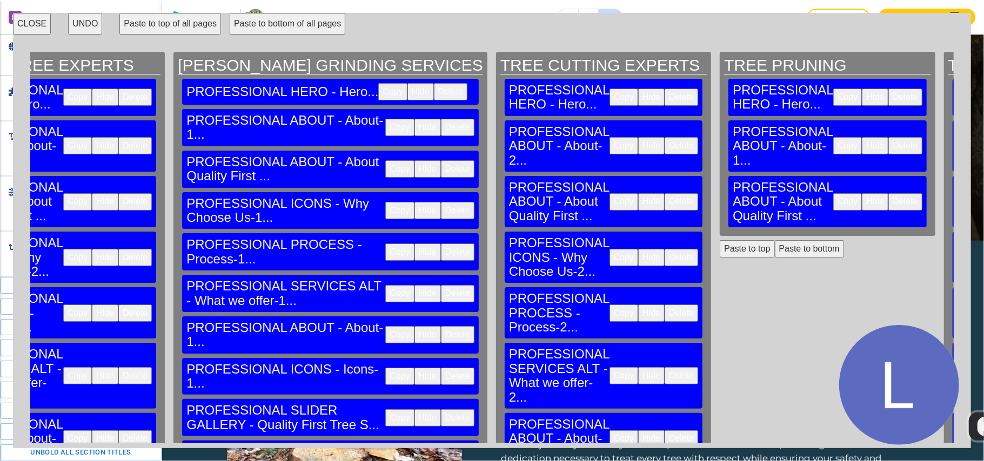
click at [609, 249] on button "Copy" at bounding box center [623, 257] width 29 height 17
click at [775, 240] on button "Paste to bottom" at bounding box center [809, 248] width 69 height 17
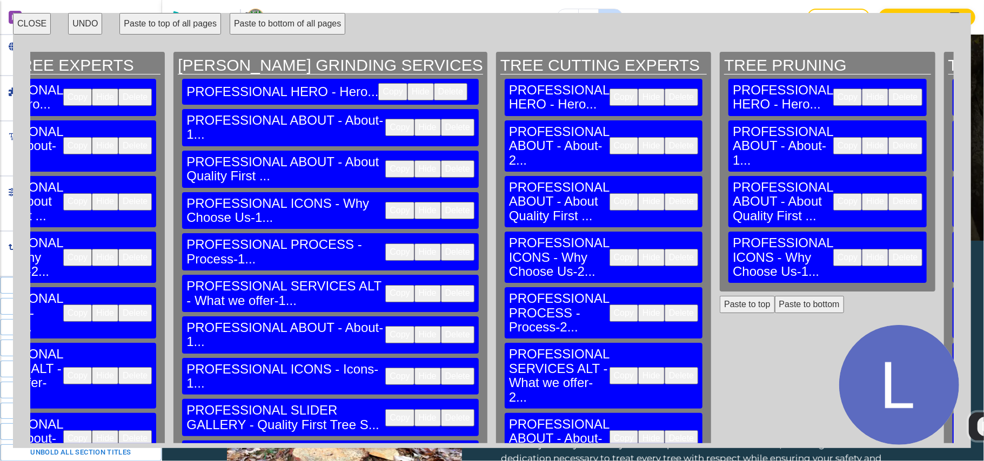
click at [609, 305] on button "Copy" at bounding box center [623, 313] width 29 height 17
click at [775, 296] on button "Paste to bottom" at bounding box center [809, 304] width 69 height 17
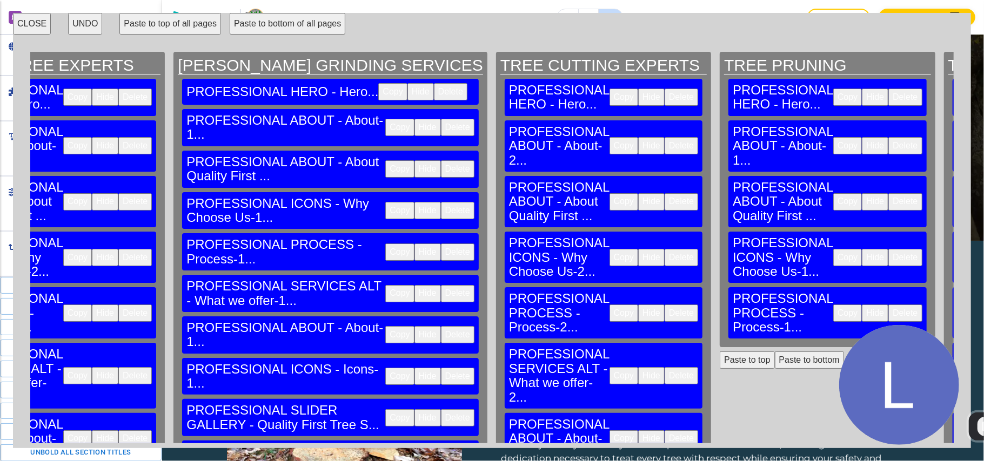
click at [609, 367] on button "Copy" at bounding box center [623, 375] width 29 height 17
click at [775, 352] on button "Paste to bottom" at bounding box center [809, 360] width 69 height 17
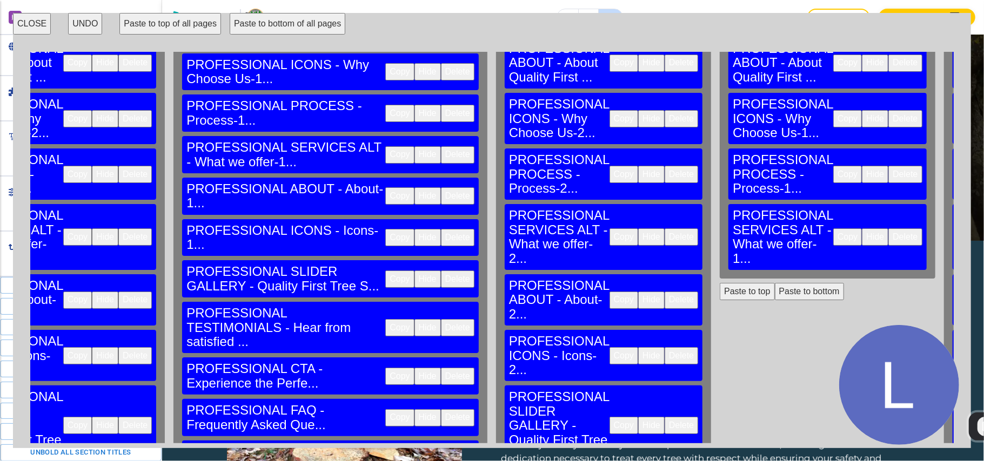
scroll to position [144, 2016]
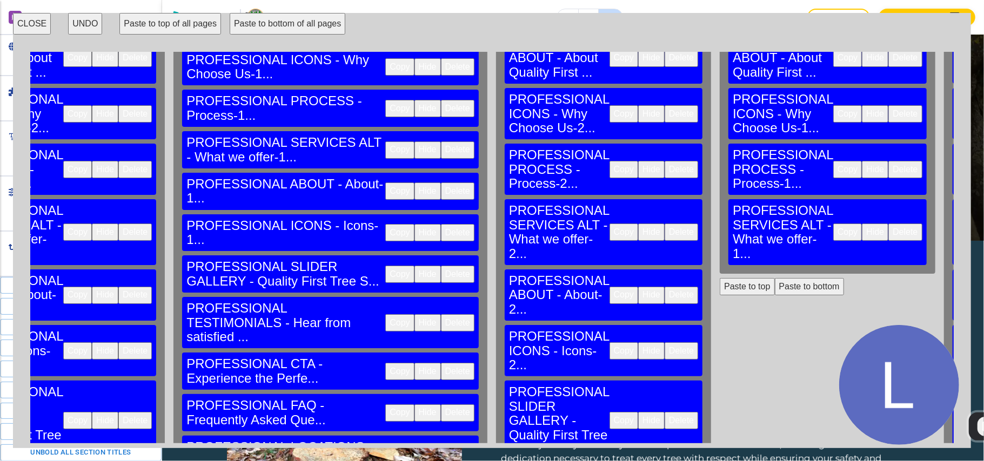
click at [609, 287] on button "Copy" at bounding box center [623, 295] width 29 height 17
click at [775, 278] on button "Paste to bottom" at bounding box center [809, 286] width 69 height 17
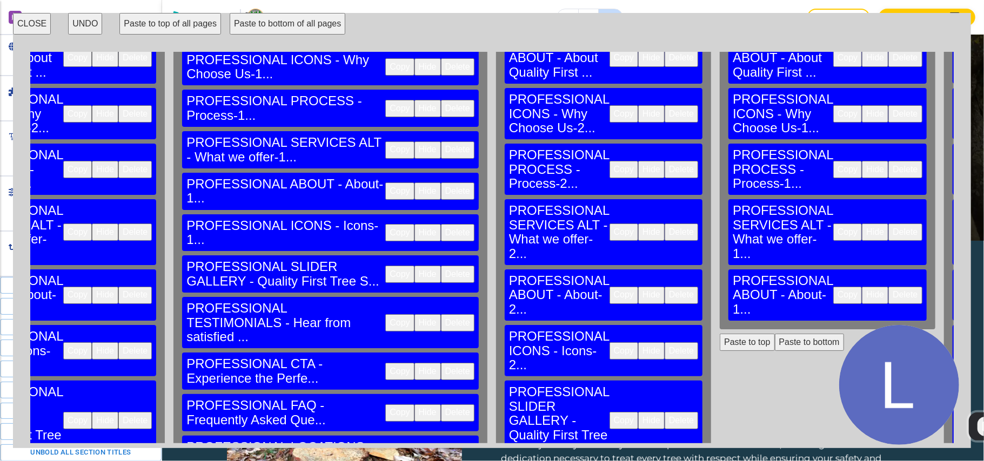
click at [609, 342] on button "Copy" at bounding box center [623, 350] width 29 height 17
click at [775, 334] on button "Paste to bottom" at bounding box center [809, 342] width 69 height 17
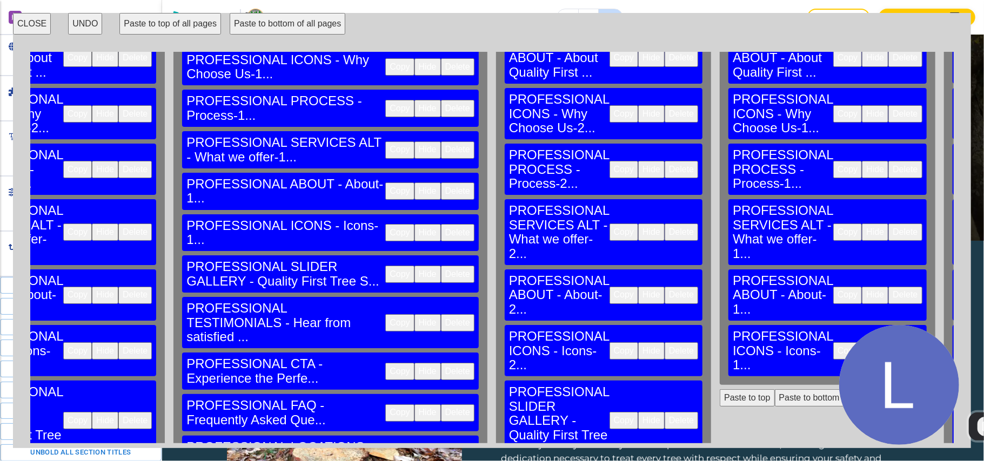
click at [609, 412] on button "Copy" at bounding box center [623, 420] width 29 height 17
click at [775, 389] on button "Paste to bottom" at bounding box center [809, 397] width 69 height 17
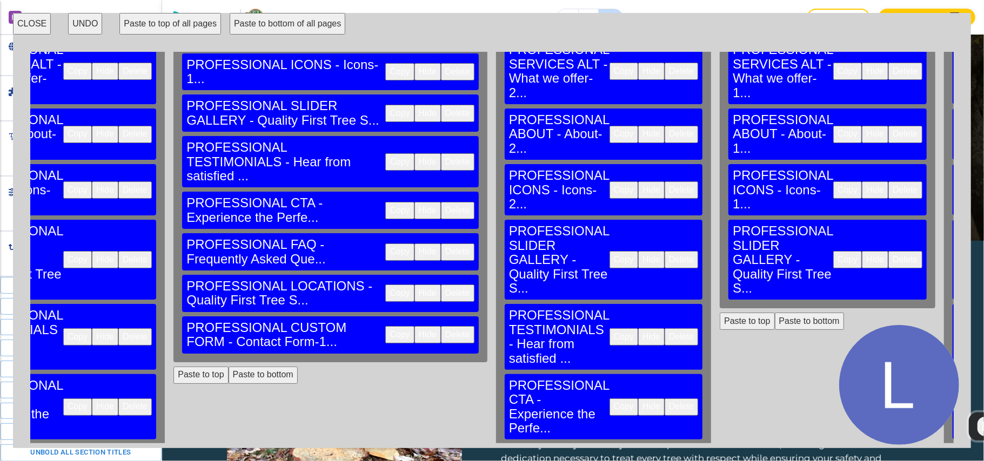
scroll to position [344, 2016]
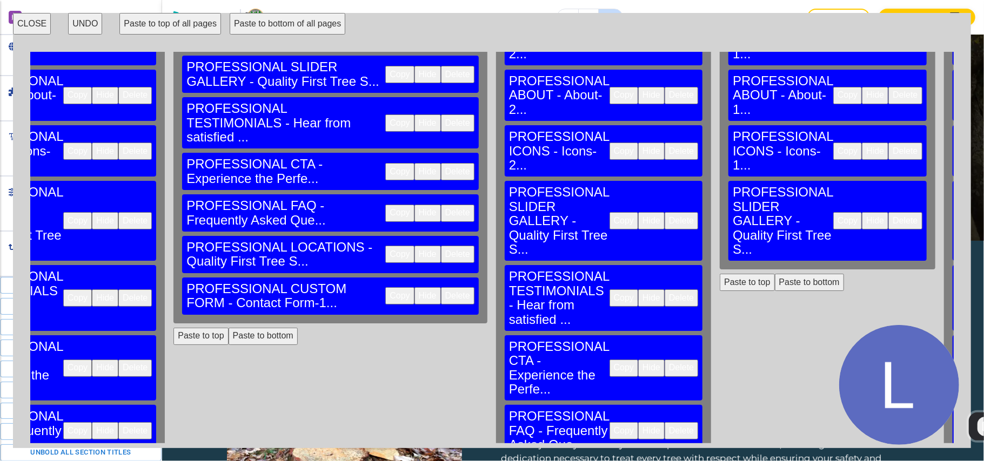
click at [609, 290] on button "Copy" at bounding box center [623, 298] width 29 height 17
click at [775, 274] on button "Paste to bottom" at bounding box center [809, 282] width 69 height 17
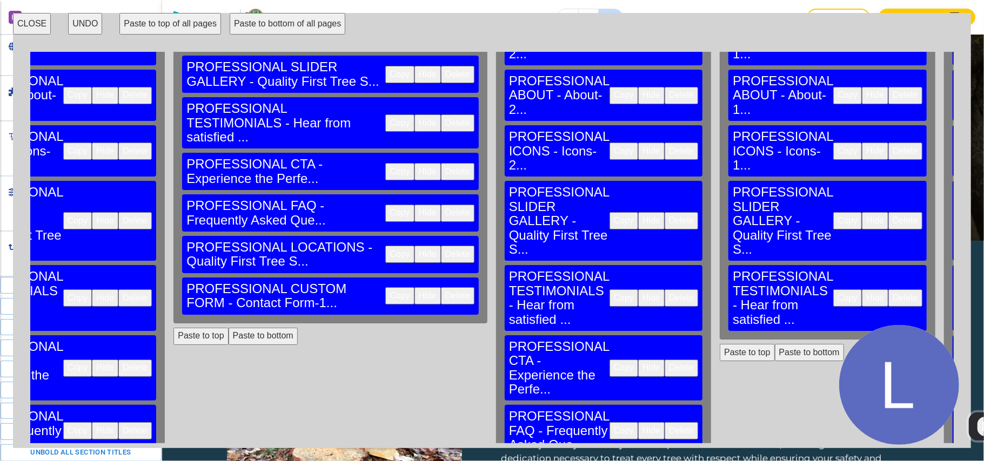
click at [609, 360] on button "Copy" at bounding box center [623, 368] width 29 height 17
click at [775, 344] on button "Paste to bottom" at bounding box center [809, 352] width 69 height 17
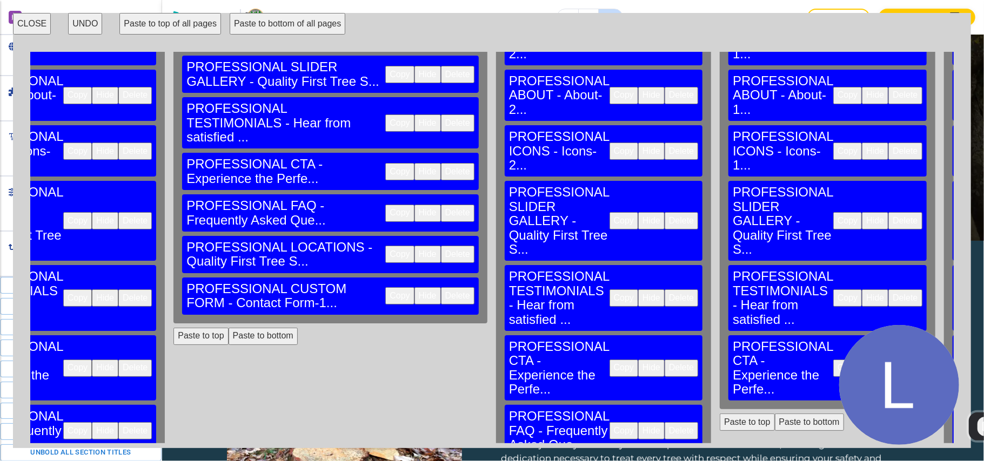
click at [609, 422] on button "Copy" at bounding box center [623, 430] width 29 height 17
click at [775, 414] on button "Paste to bottom" at bounding box center [809, 422] width 69 height 17
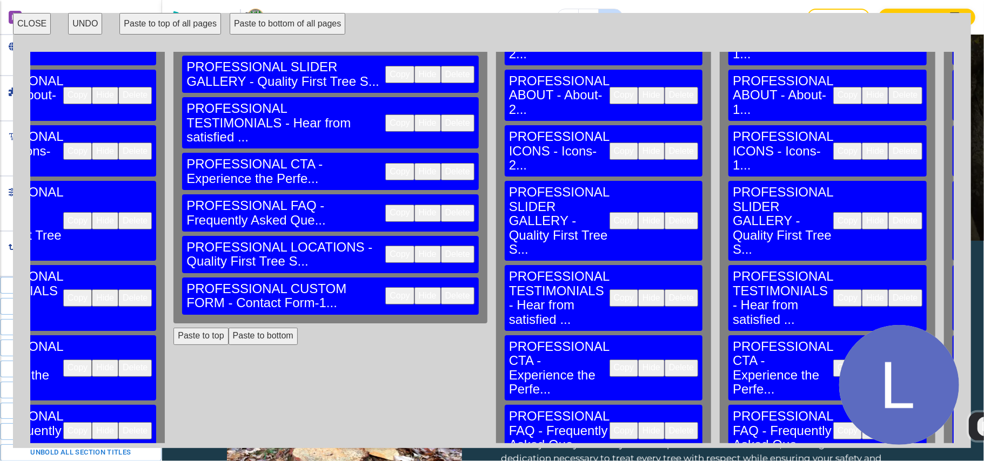
click at [35, 21] on button "CLOSE" at bounding box center [32, 24] width 38 height 22
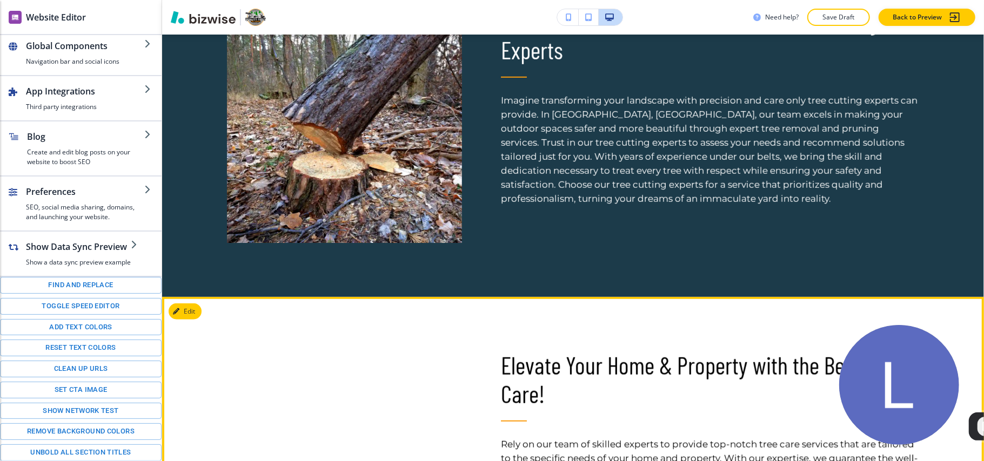
scroll to position [459, 0]
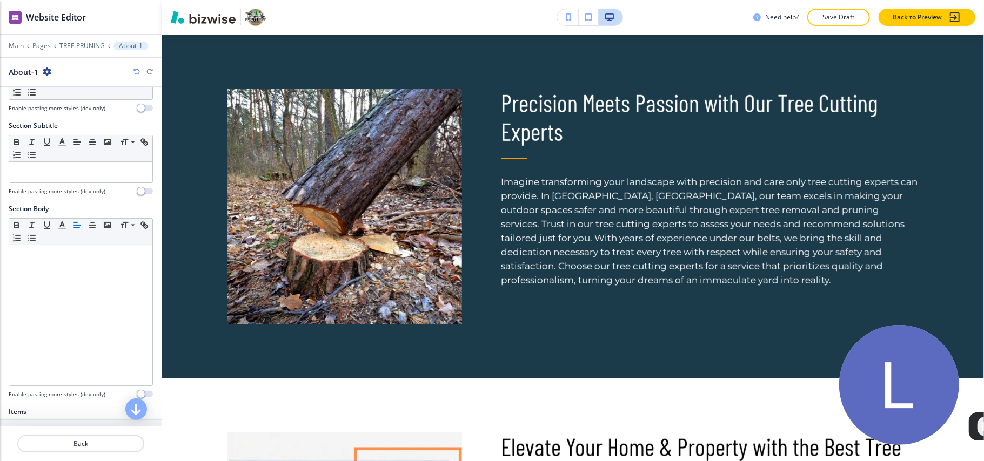
scroll to position [284, 0]
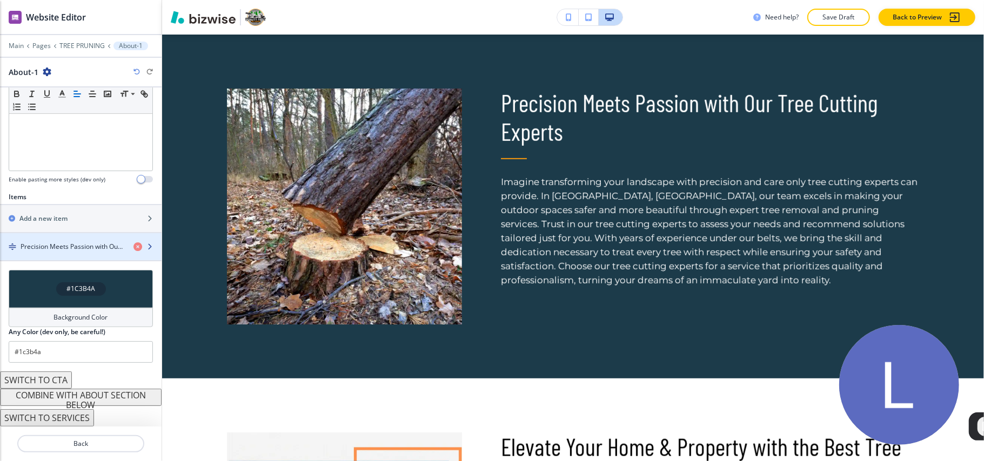
click at [72, 257] on div "button" at bounding box center [81, 256] width 162 height 9
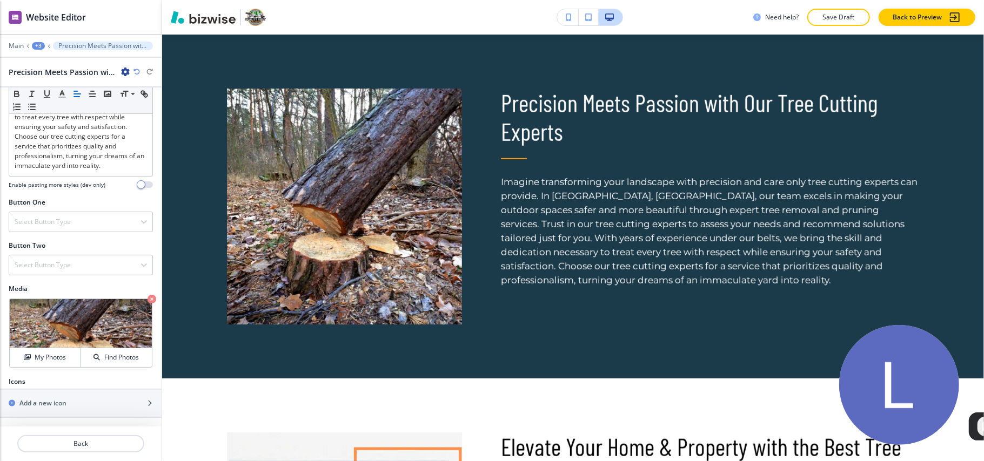
scroll to position [327, 0]
click at [147, 302] on icon "button" at bounding box center [151, 299] width 9 height 9
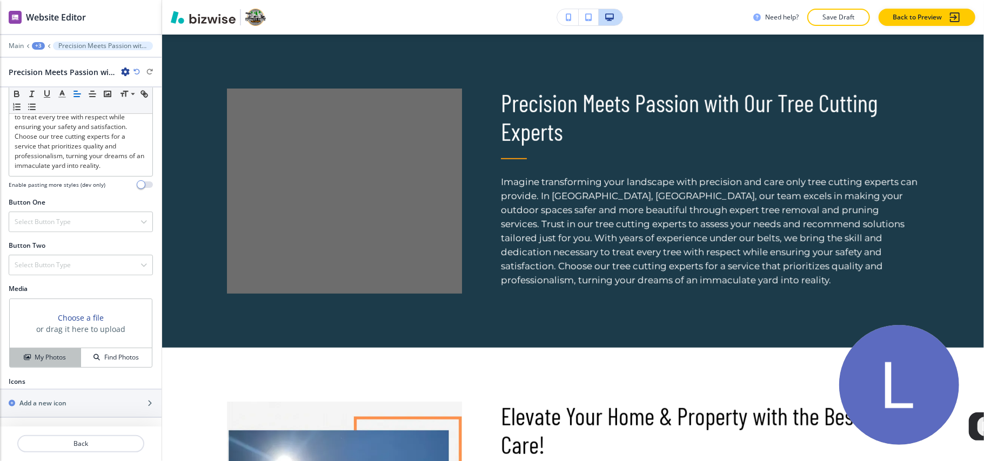
click at [40, 349] on button "My Photos" at bounding box center [45, 357] width 71 height 19
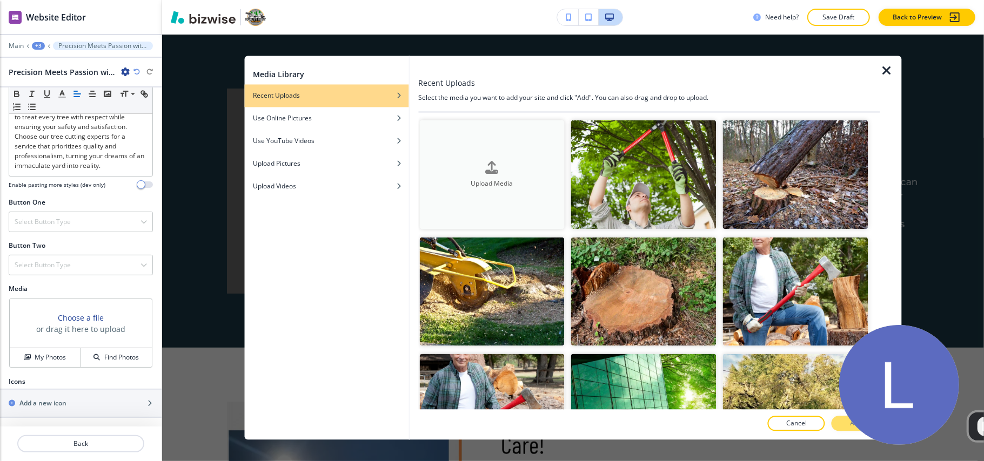
click at [500, 165] on div "Upload Media" at bounding box center [491, 175] width 145 height 28
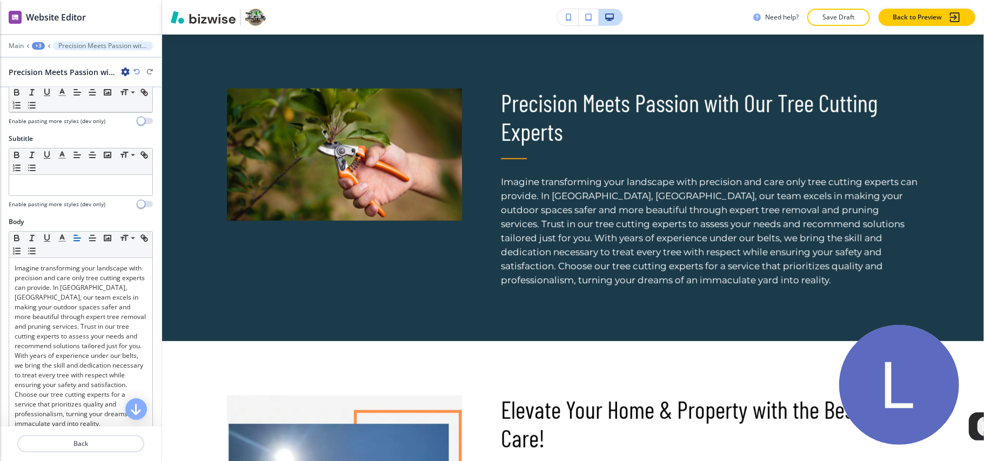
scroll to position [0, 0]
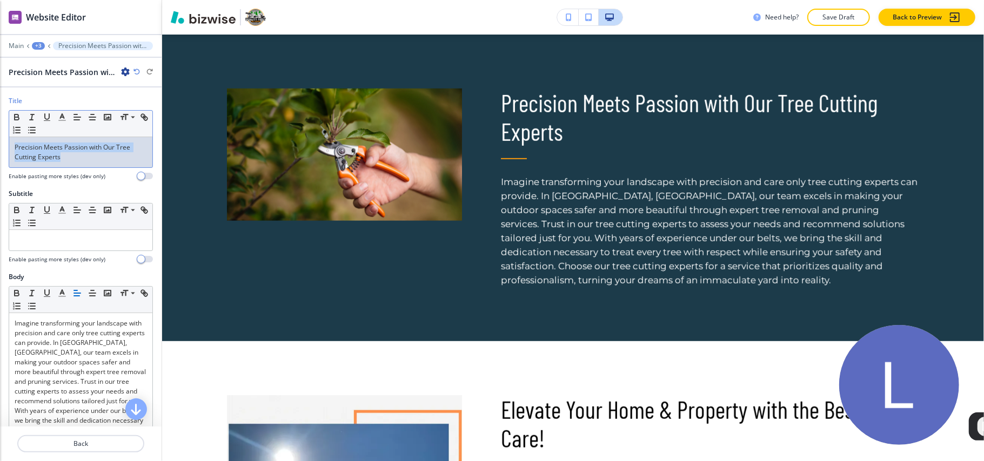
drag, startPoint x: 65, startPoint y: 159, endPoint x: 0, endPoint y: 136, distance: 69.2
click at [0, 136] on div "Title Small Normal Large Huge Precision Meets Passion with Our Tree Cutting Exp…" at bounding box center [81, 142] width 162 height 93
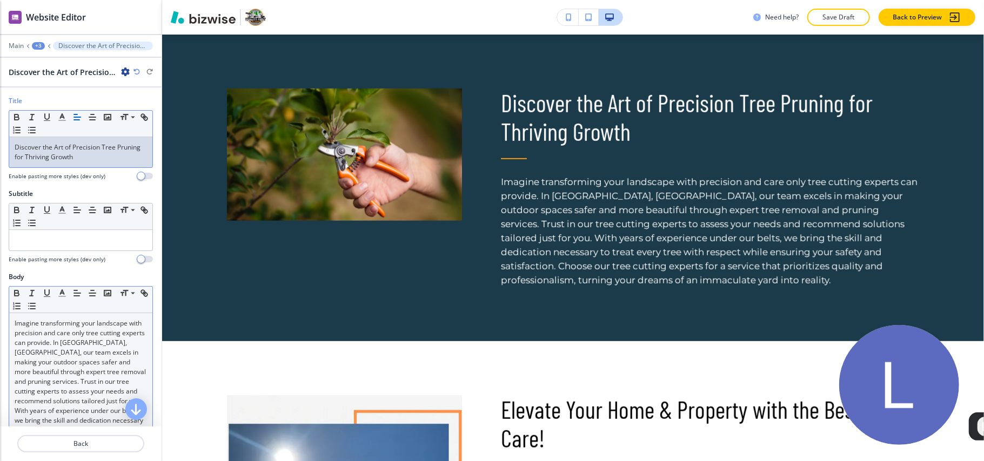
click at [42, 360] on p "Imagine transforming your landscape with precision and care only tree cutting e…" at bounding box center [81, 401] width 132 height 165
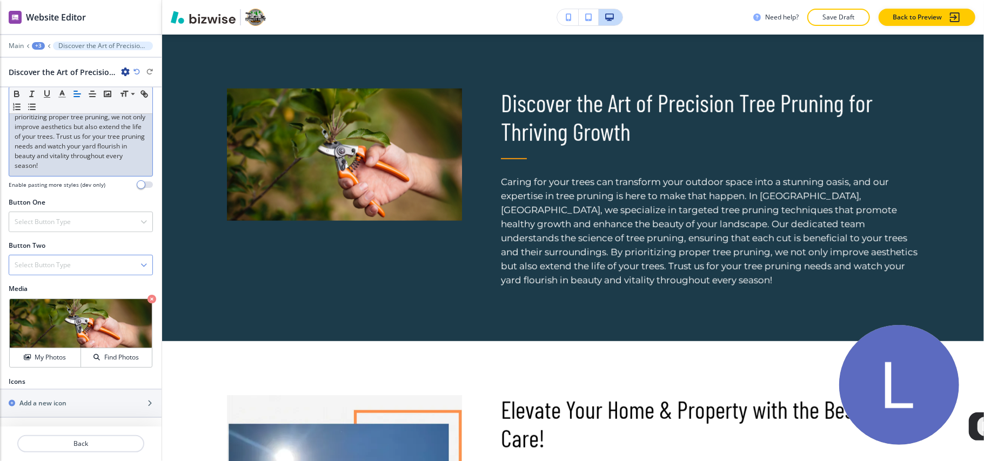
scroll to position [327, 0]
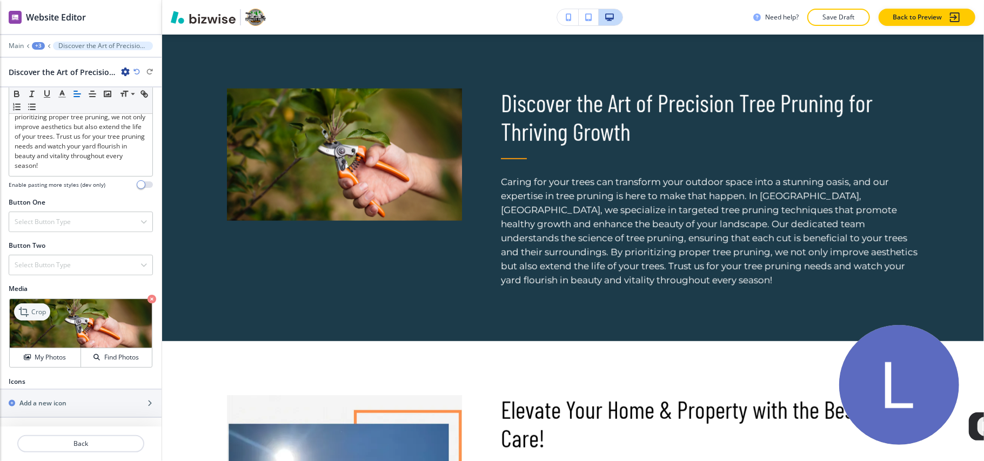
click at [29, 311] on icon at bounding box center [24, 312] width 13 height 13
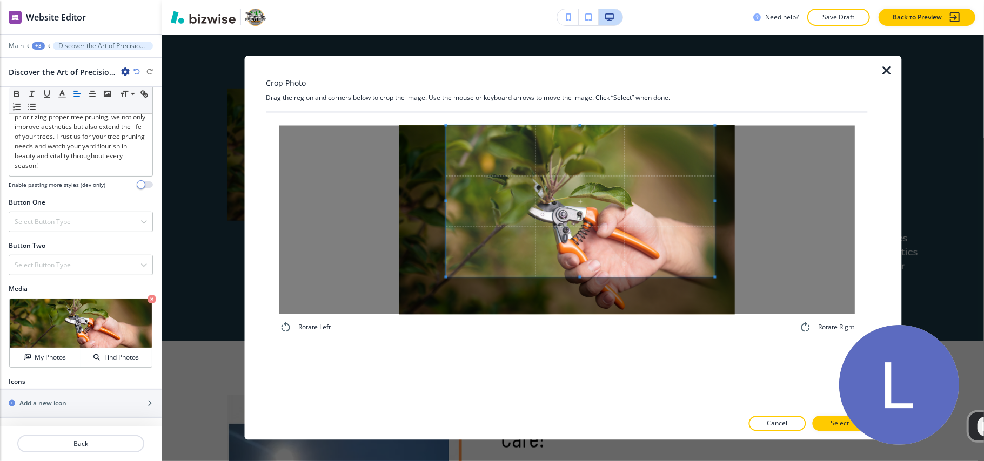
click at [584, 165] on span at bounding box center [580, 201] width 269 height 151
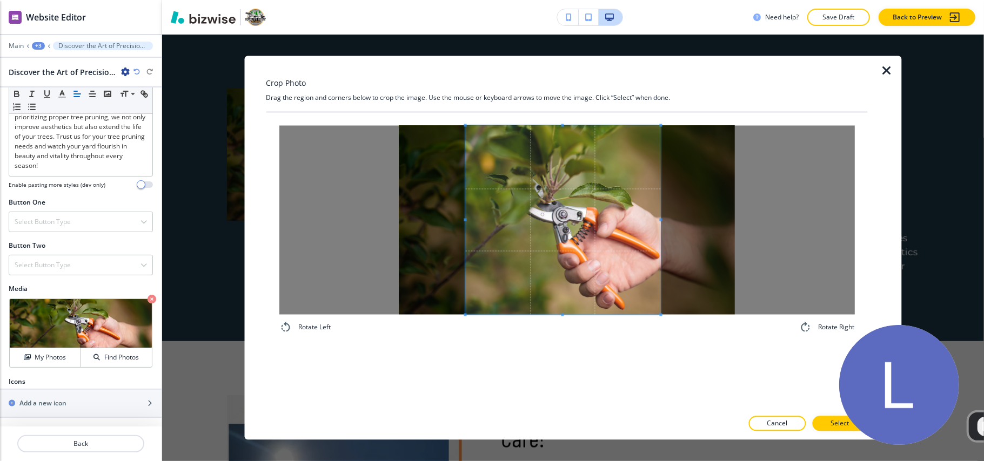
click at [658, 340] on div "Rotate Left Rotate Right" at bounding box center [566, 230] width 601 height 234
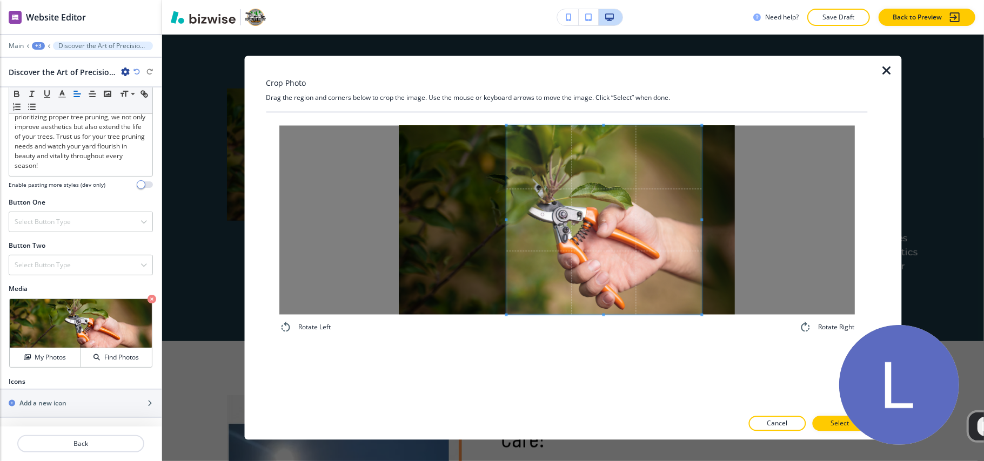
click at [629, 273] on span at bounding box center [603, 220] width 195 height 189
click at [830, 427] on button "Select" at bounding box center [839, 423] width 55 height 15
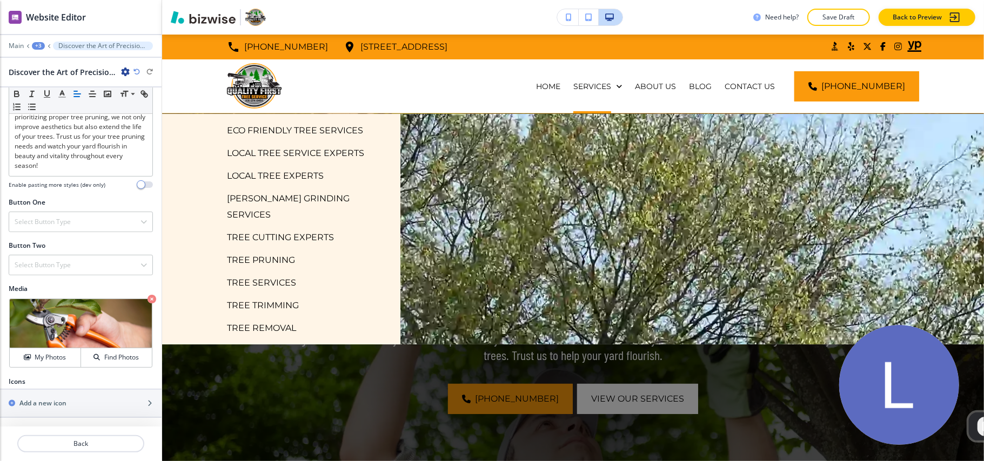
scroll to position [144, 0]
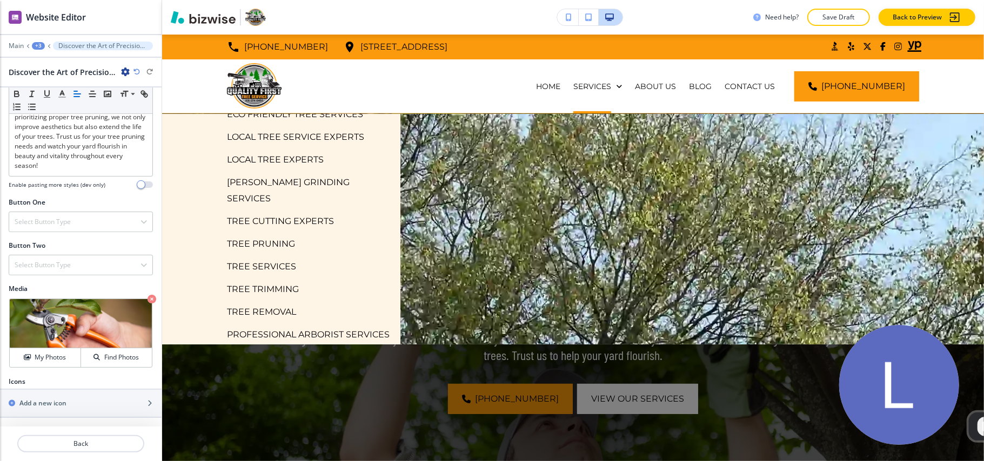
click at [266, 259] on p "TREE SERVICES" at bounding box center [261, 267] width 69 height 16
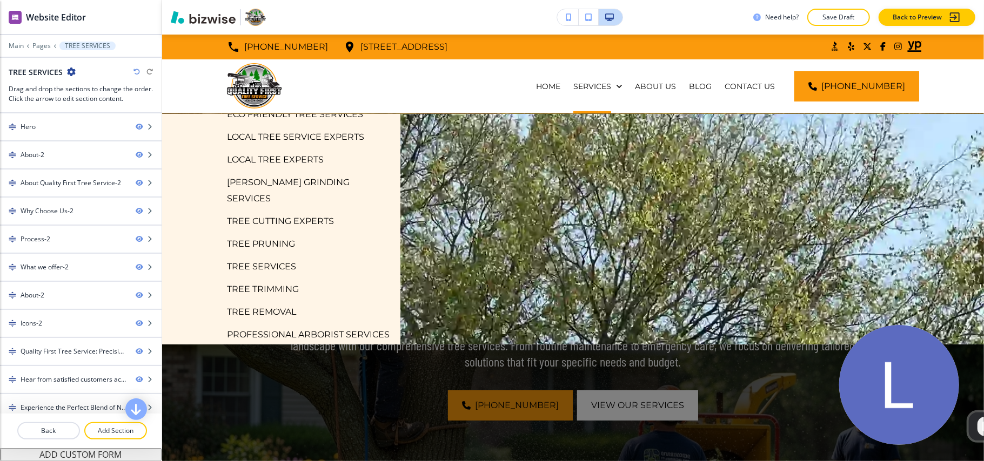
click at [270, 236] on p "TREE PRUNING" at bounding box center [261, 244] width 68 height 16
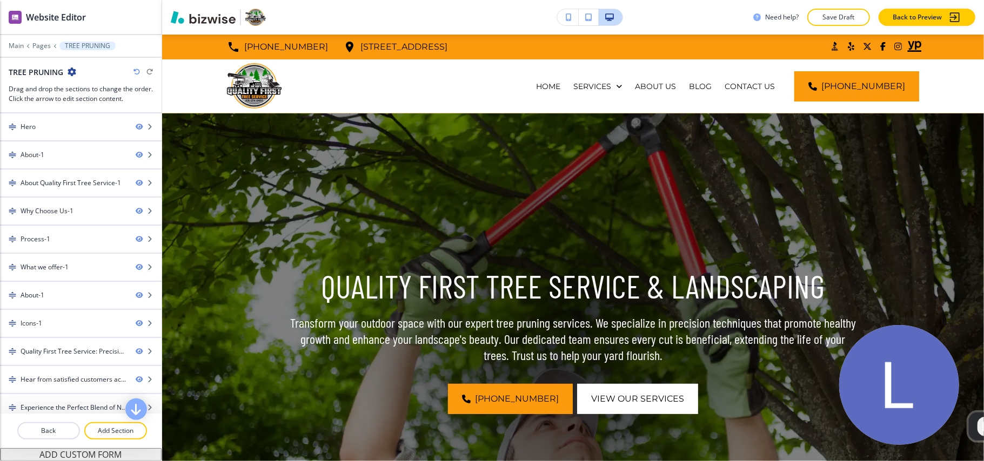
scroll to position [469, 0]
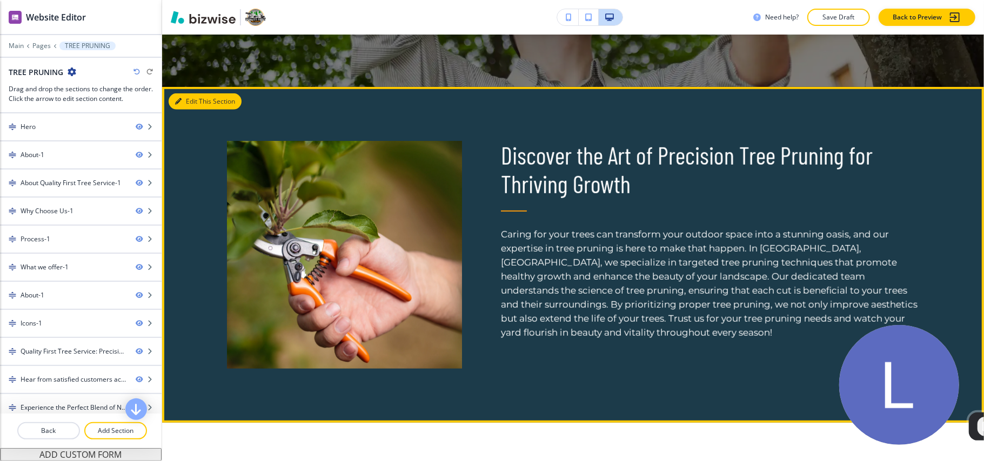
click at [193, 102] on button "Edit This Section" at bounding box center [205, 101] width 73 height 16
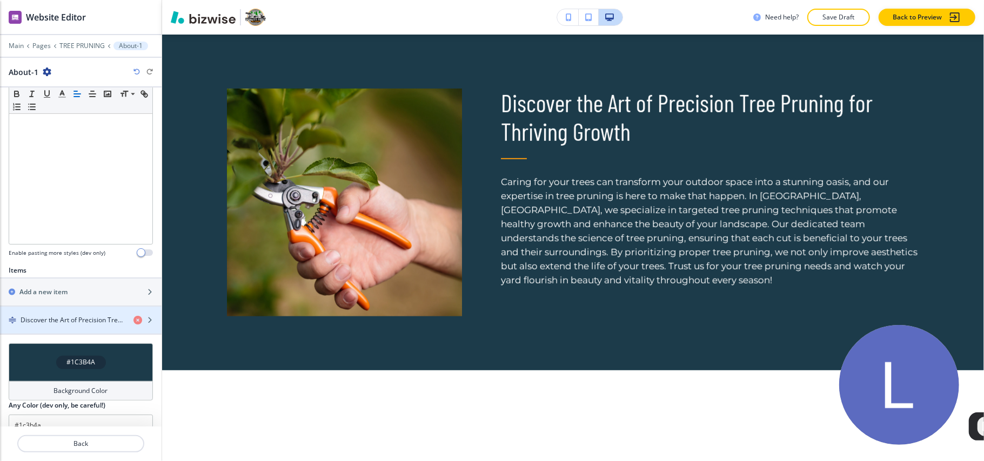
scroll to position [284, 0]
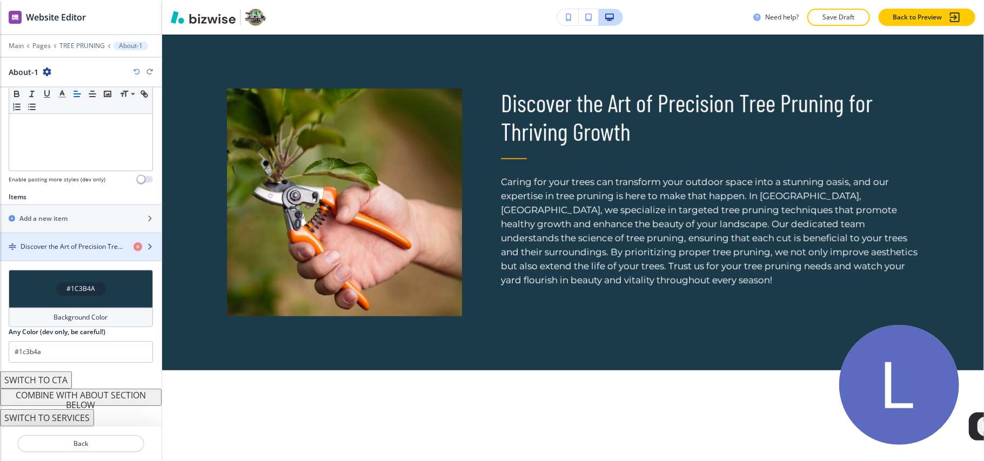
click at [58, 234] on div "button" at bounding box center [81, 237] width 162 height 9
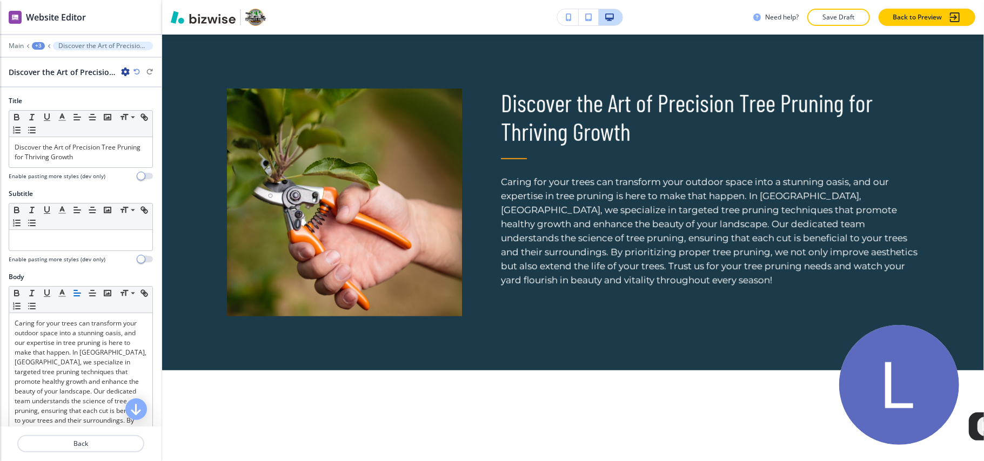
scroll to position [216, 0]
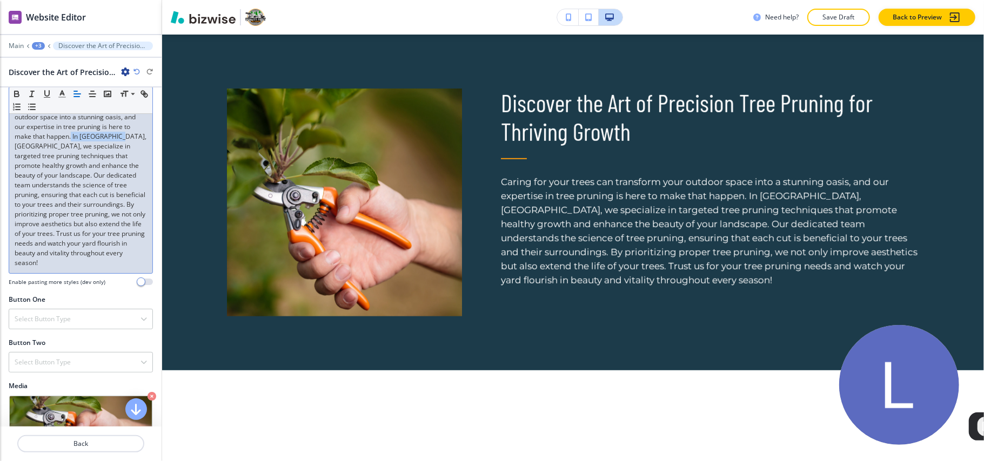
drag, startPoint x: 53, startPoint y: 149, endPoint x: 102, endPoint y: 135, distance: 51.3
click at [102, 135] on p "Caring for your trees can transform your outdoor space into a stunning oasis, a…" at bounding box center [81, 185] width 132 height 165
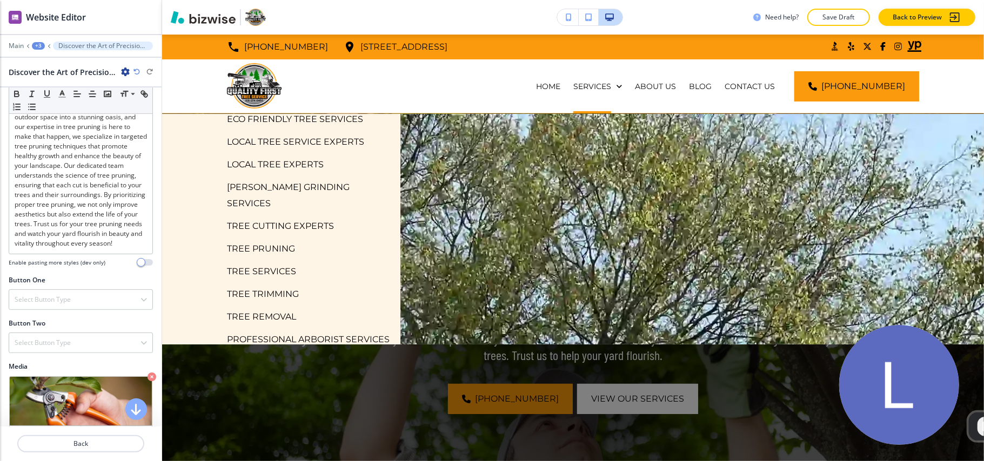
scroll to position [144, 0]
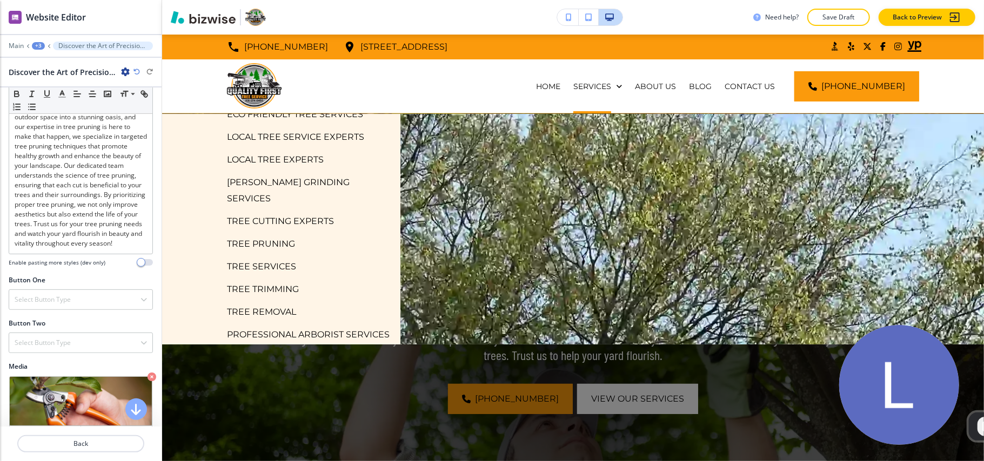
click at [278, 259] on p "TREE SERVICES" at bounding box center [261, 267] width 69 height 16
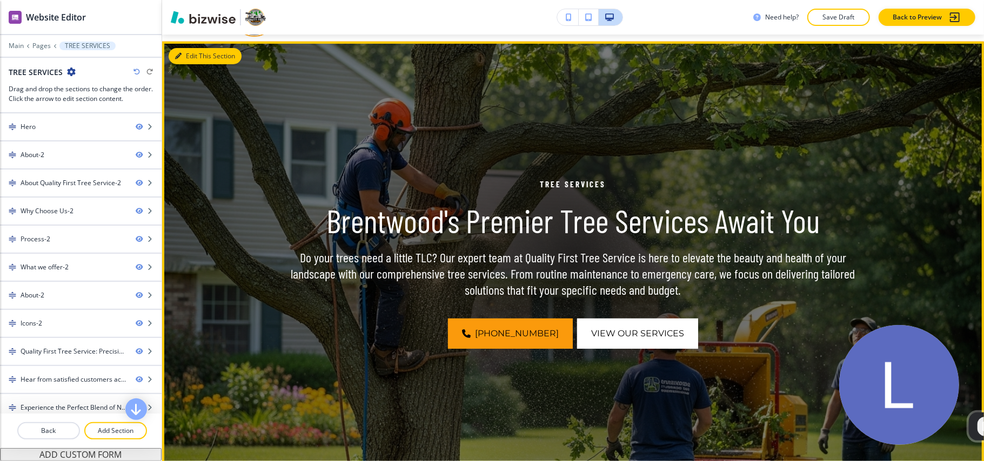
click at [197, 59] on button "Edit This Section" at bounding box center [205, 56] width 73 height 16
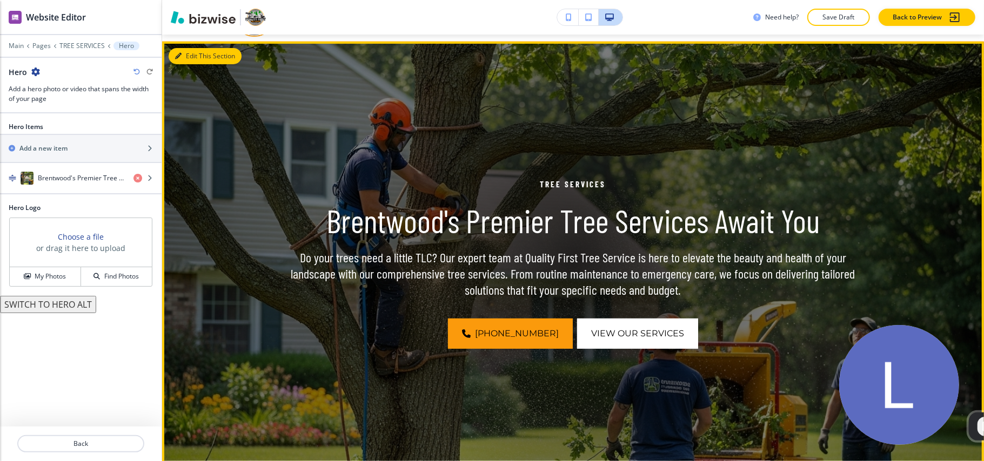
scroll to position [79, 0]
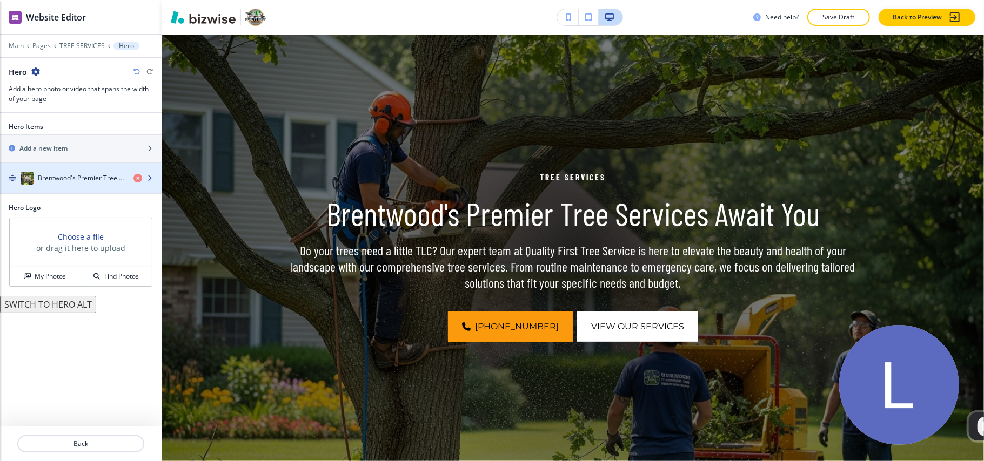
click at [39, 189] on div "button" at bounding box center [81, 189] width 162 height 9
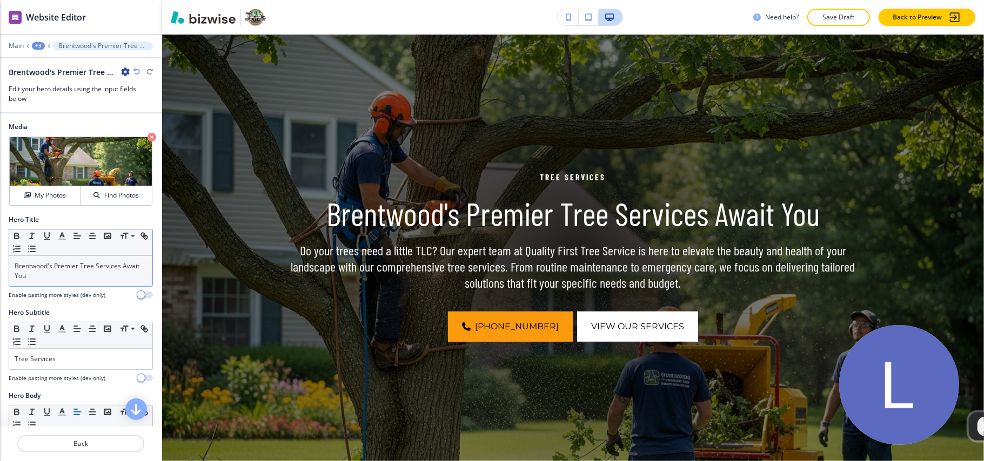
click at [61, 255] on div "Small Normal Large Huge" at bounding box center [80, 243] width 143 height 26
click at [63, 267] on p "Brentwood's Premier Tree Services Await You" at bounding box center [81, 270] width 132 height 19
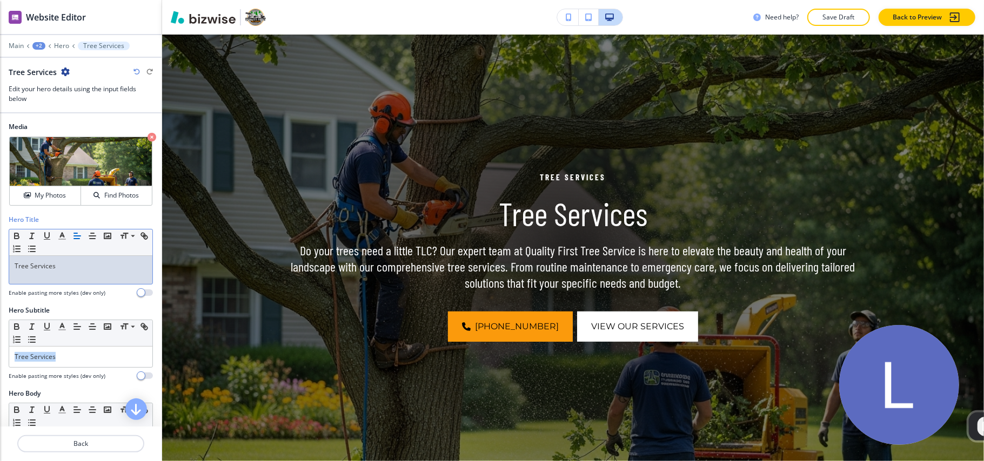
click at [0, 354] on div "Hero Subtitle Small Normal Large Huge Tree Services Enable pasting more styles …" at bounding box center [81, 347] width 162 height 83
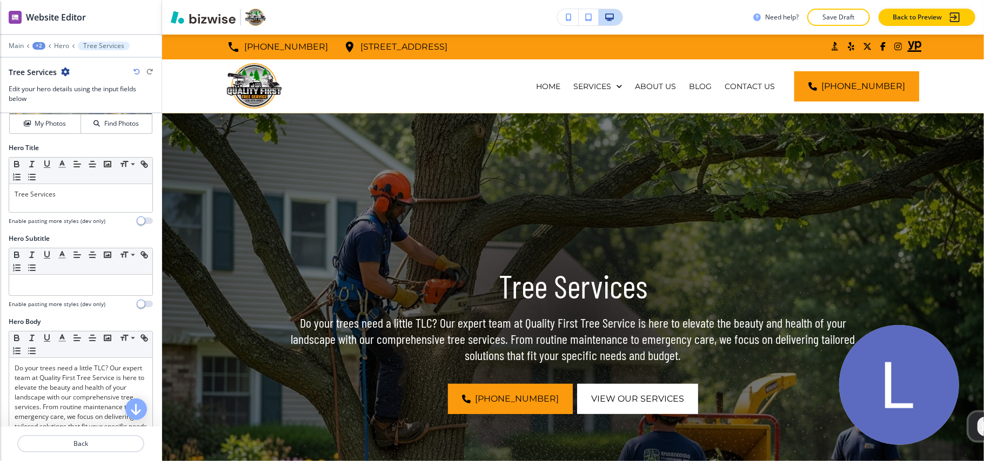
scroll to position [456, 0]
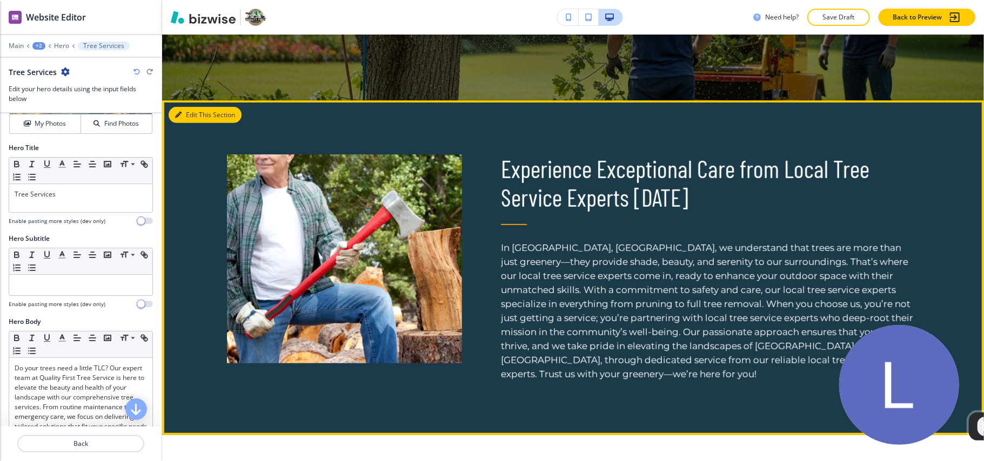
click at [185, 112] on button "Edit This Section" at bounding box center [205, 115] width 73 height 16
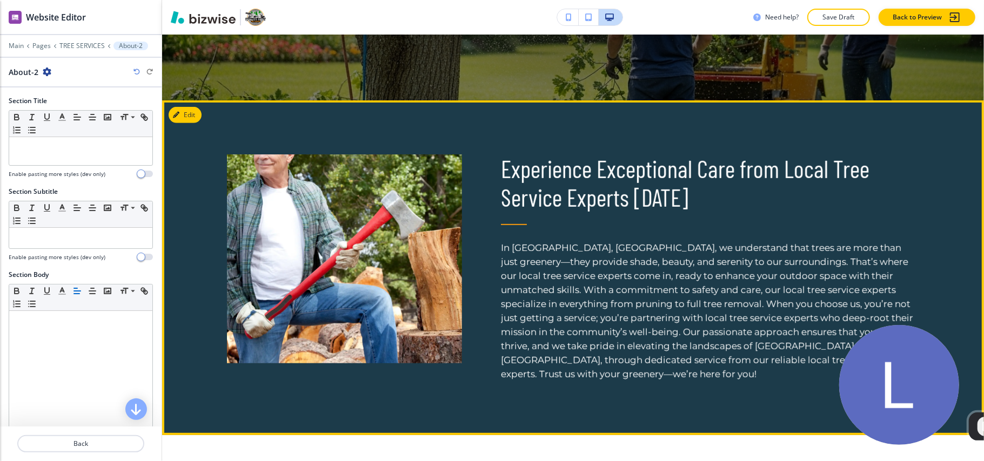
scroll to position [522, 0]
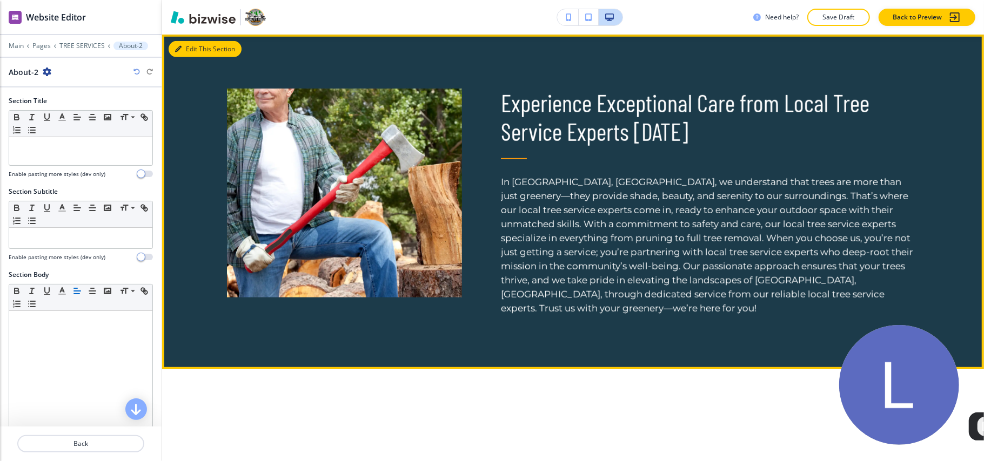
click at [201, 45] on button "Edit This Section" at bounding box center [205, 49] width 73 height 16
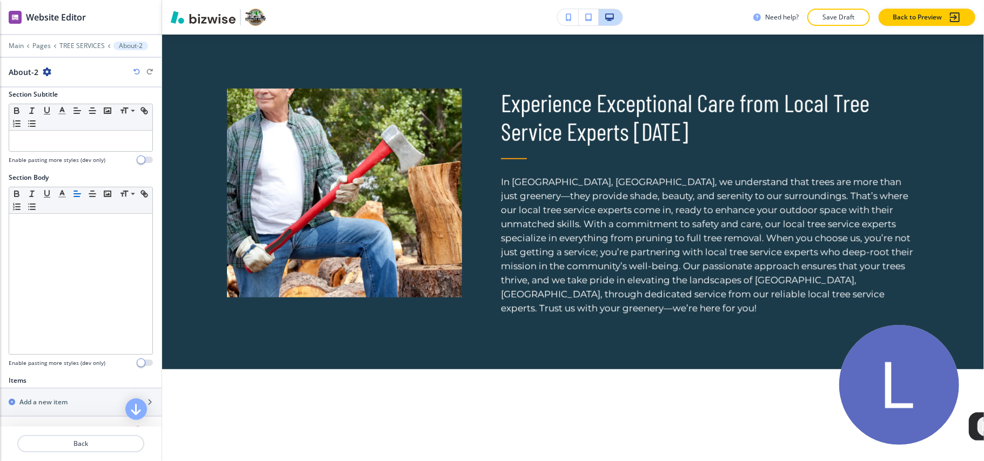
scroll to position [216, 0]
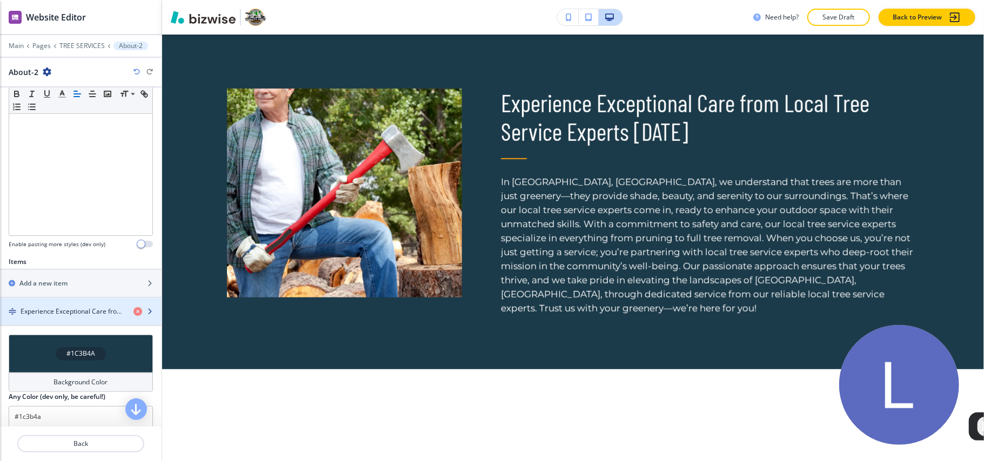
click at [52, 316] on h4 "Experience Exceptional Care from Local Tree Service Experts [DATE]" at bounding box center [73, 312] width 104 height 10
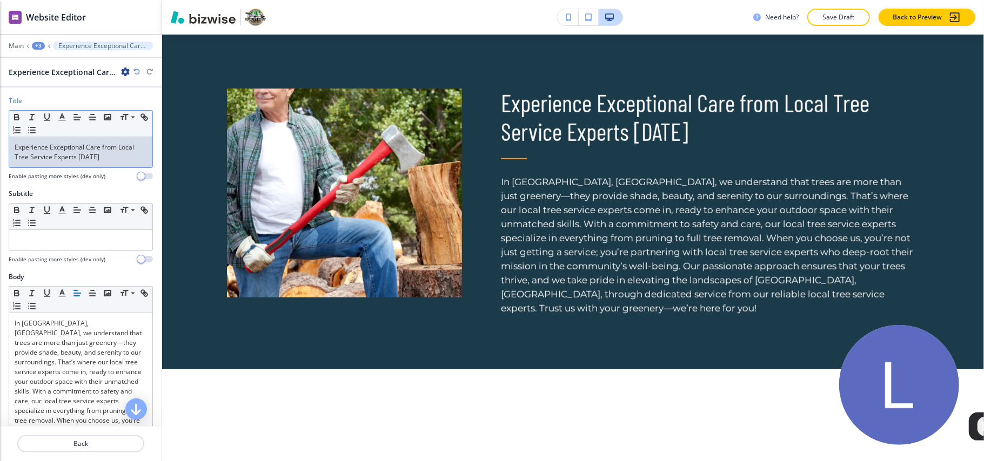
click at [60, 152] on p "Experience Exceptional Care from Local Tree Service Experts [DATE]" at bounding box center [81, 152] width 132 height 19
drag, startPoint x: 60, startPoint y: 152, endPoint x: 37, endPoint y: 152, distance: 23.2
click at [37, 152] on p "Experience Exceptional Care from Local Tree Service Experts [DATE]" at bounding box center [81, 152] width 132 height 19
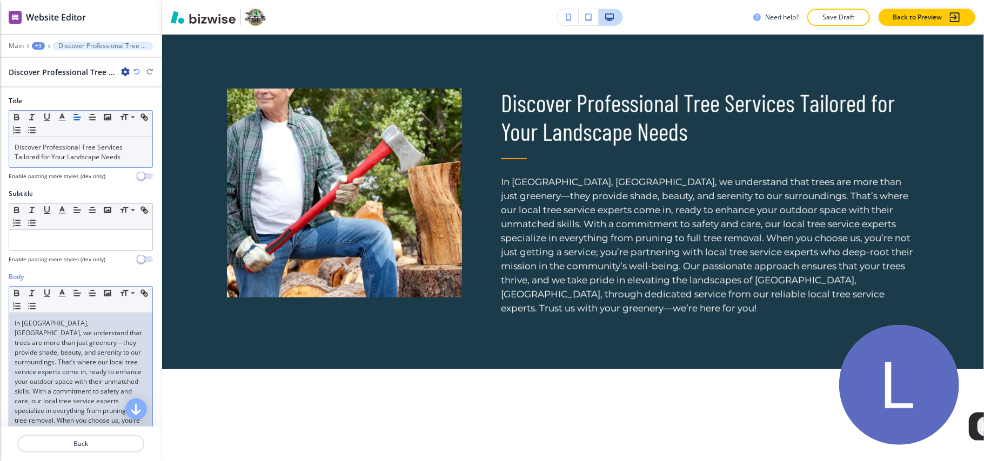
click at [31, 368] on p "In [GEOGRAPHIC_DATA], [GEOGRAPHIC_DATA], we understand that trees are more than…" at bounding box center [81, 426] width 132 height 214
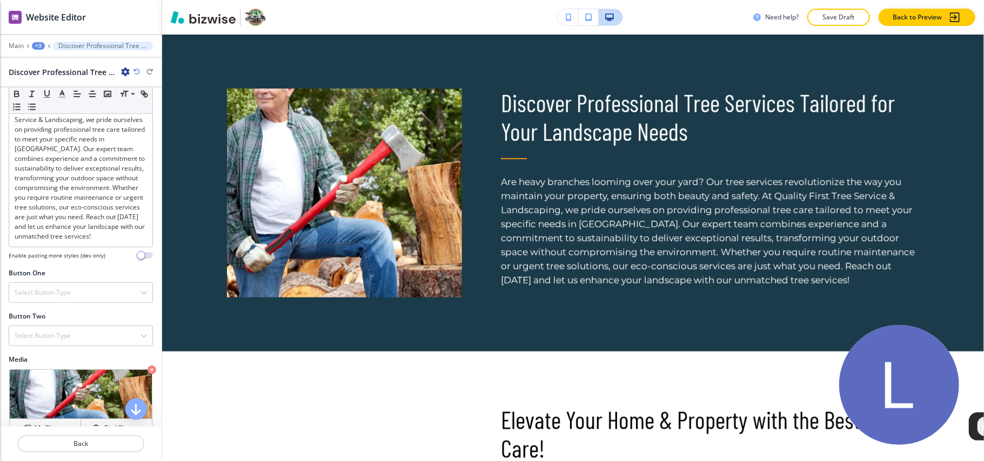
scroll to position [0, 0]
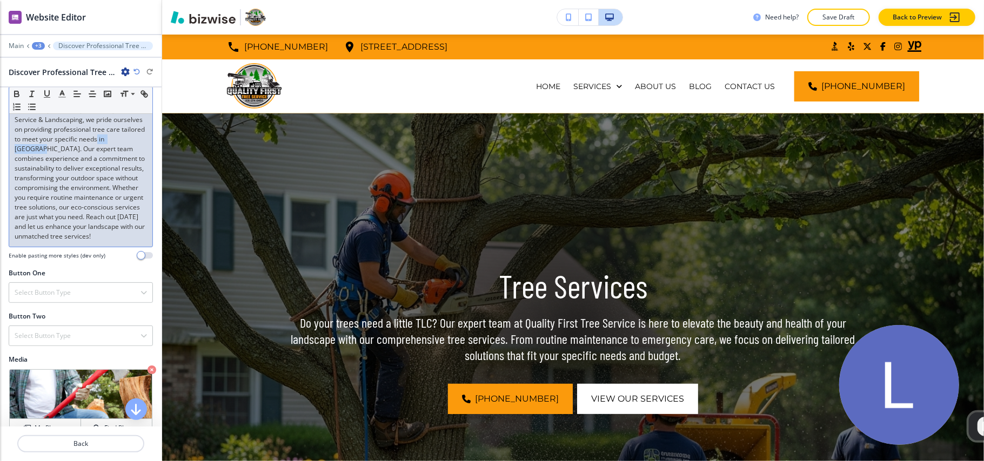
drag, startPoint x: 43, startPoint y: 162, endPoint x: 122, endPoint y: 152, distance: 79.0
click at [122, 152] on p "Are heavy branches looming over your yard? Our tree services revolutionize the …" at bounding box center [81, 158] width 132 height 165
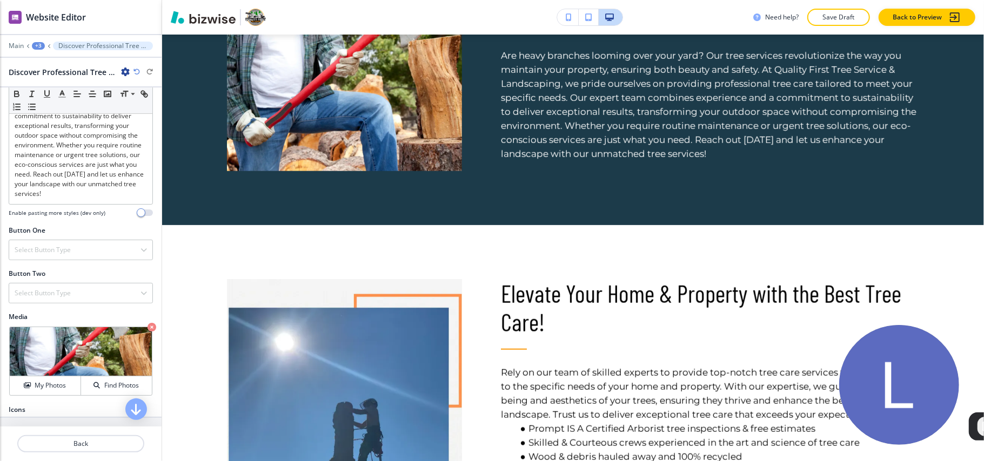
scroll to position [346, 0]
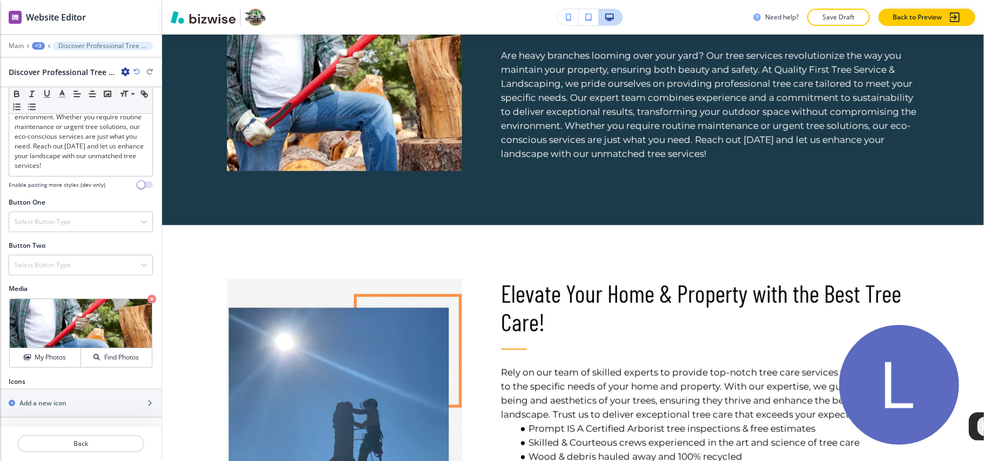
click at [134, 298] on div "Crop My Photos Find Photos" at bounding box center [81, 333] width 144 height 70
click at [135, 298] on div "Crop My Photos Find Photos" at bounding box center [81, 333] width 144 height 70
click at [147, 299] on icon "button" at bounding box center [151, 299] width 9 height 9
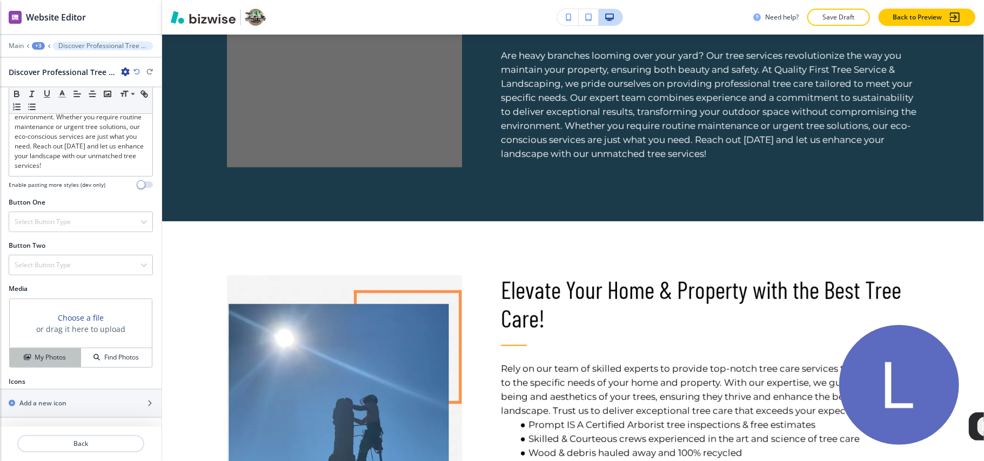
click at [37, 355] on h4 "My Photos" at bounding box center [50, 358] width 31 height 10
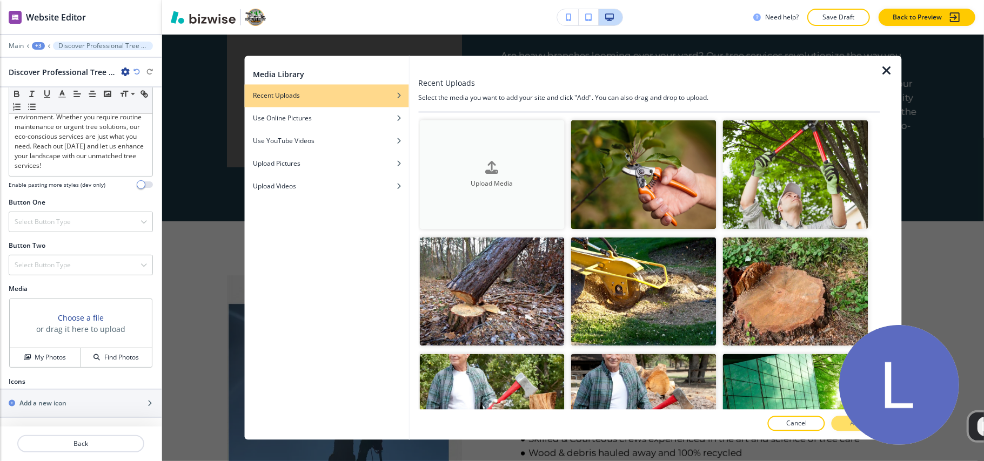
click at [530, 167] on div "Upload Media" at bounding box center [491, 175] width 145 height 28
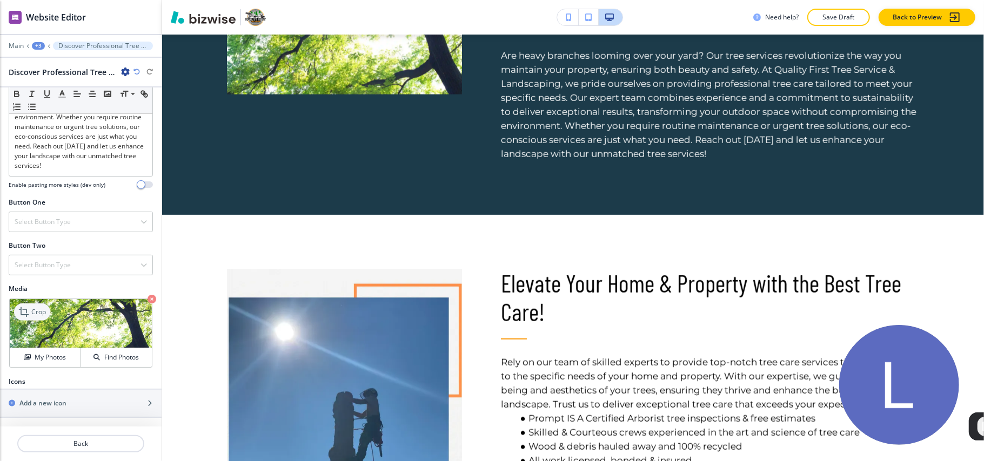
click at [39, 312] on p "Crop" at bounding box center [38, 312] width 15 height 10
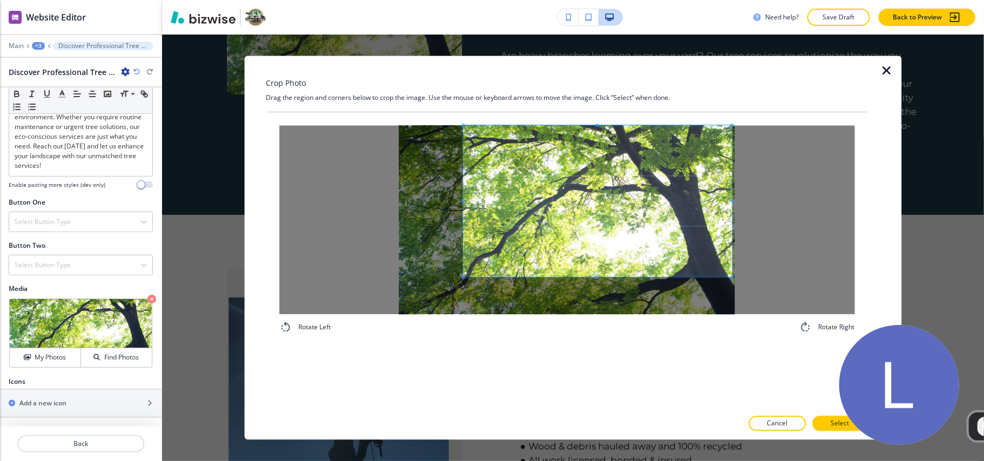
click at [567, 181] on span at bounding box center [597, 201] width 269 height 151
click at [698, 340] on div "Rotate Left Rotate Right" at bounding box center [566, 230] width 601 height 234
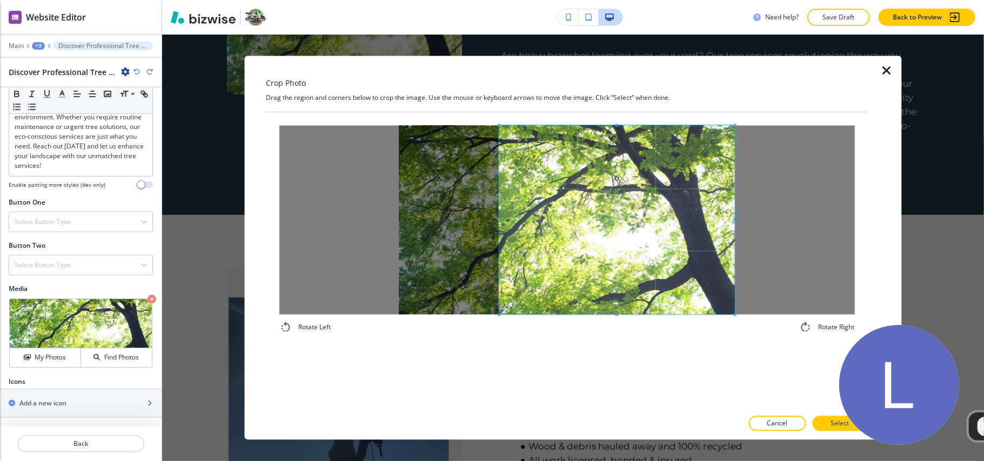
click at [701, 291] on span at bounding box center [617, 220] width 236 height 189
click at [821, 428] on button "Select" at bounding box center [839, 423] width 55 height 15
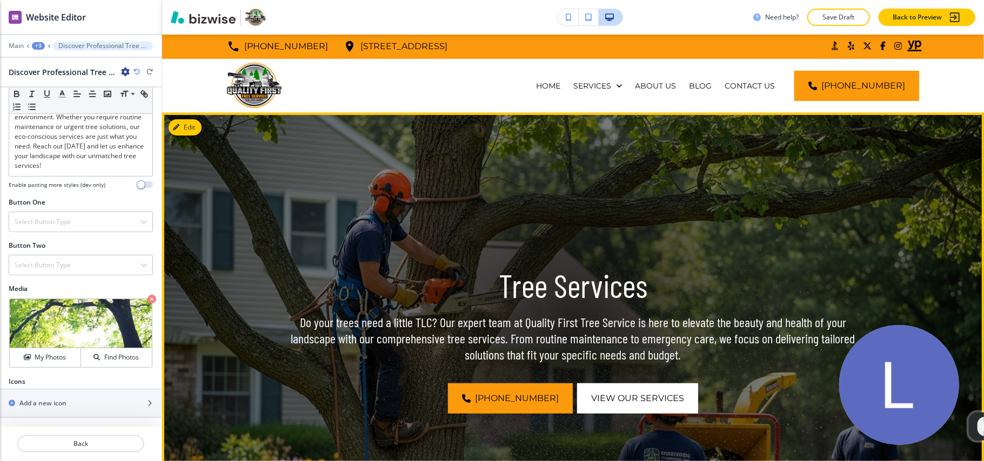
scroll to position [0, 0]
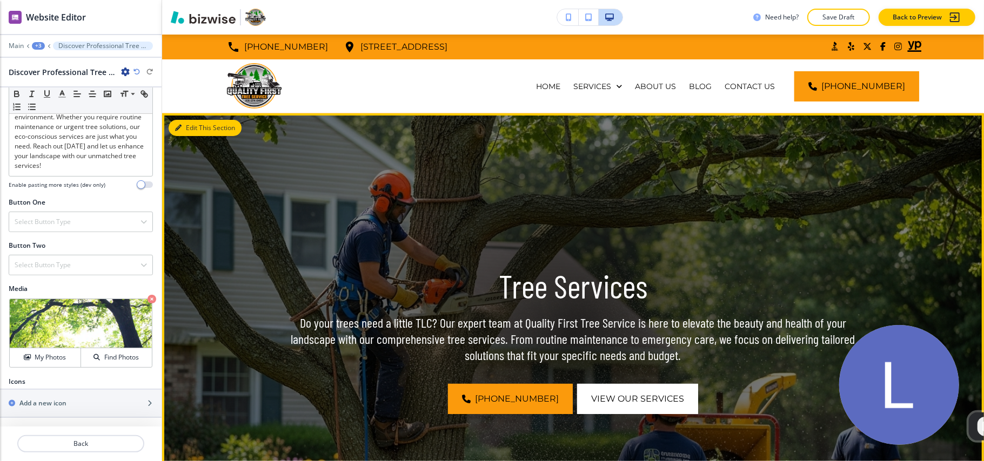
click at [193, 121] on button "Edit This Section" at bounding box center [205, 128] width 73 height 16
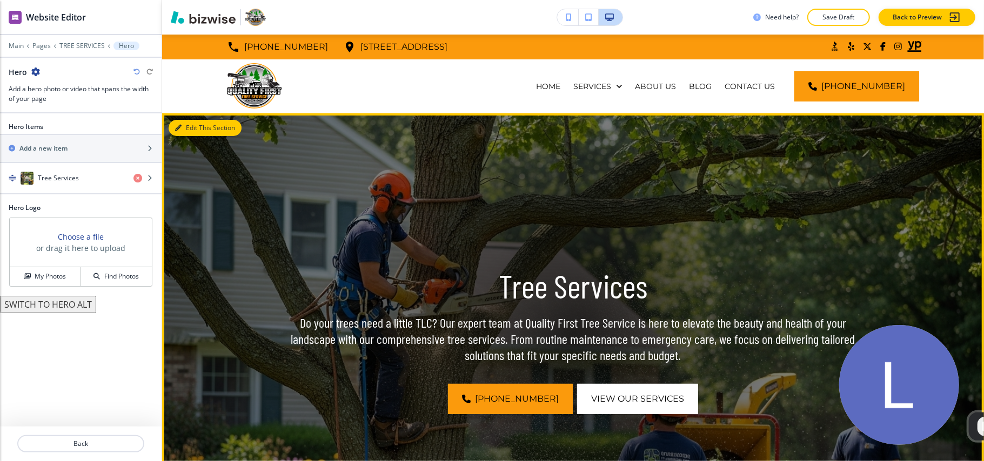
scroll to position [79, 0]
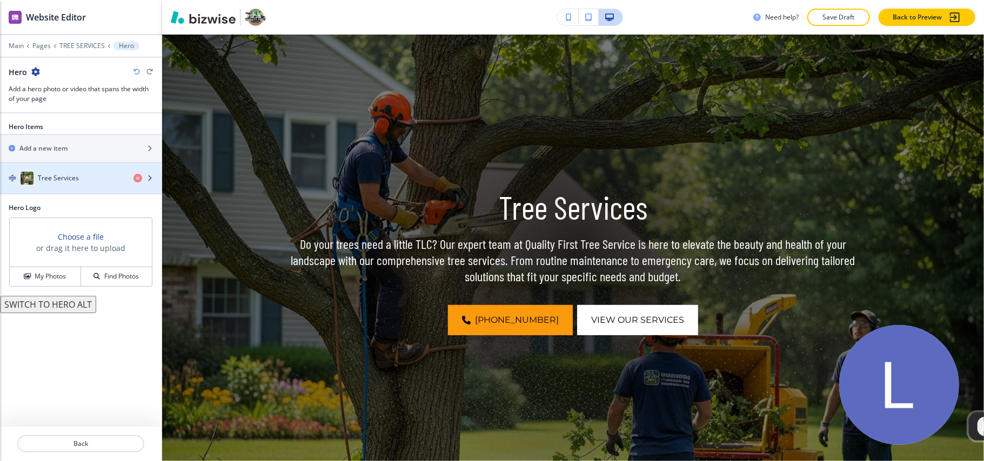
click at [51, 183] on h4 "Tree Services" at bounding box center [58, 178] width 41 height 10
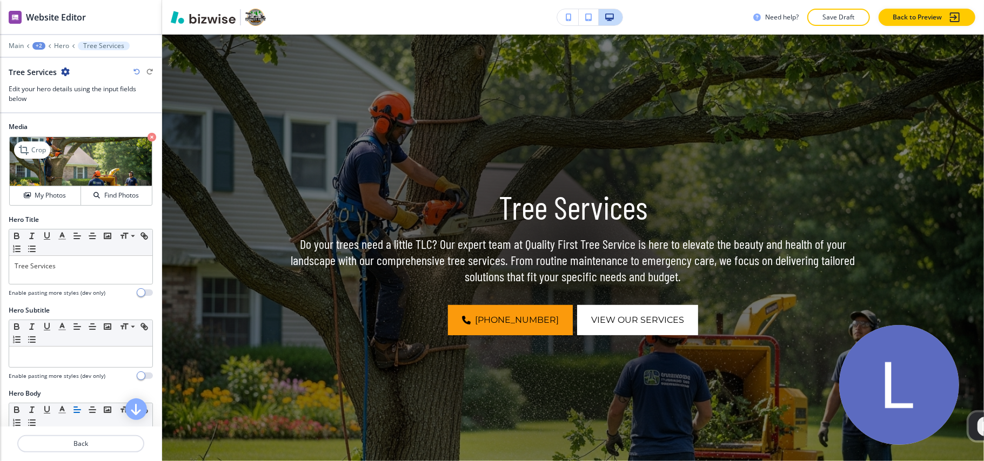
click at [147, 142] on icon "button" at bounding box center [151, 137] width 9 height 9
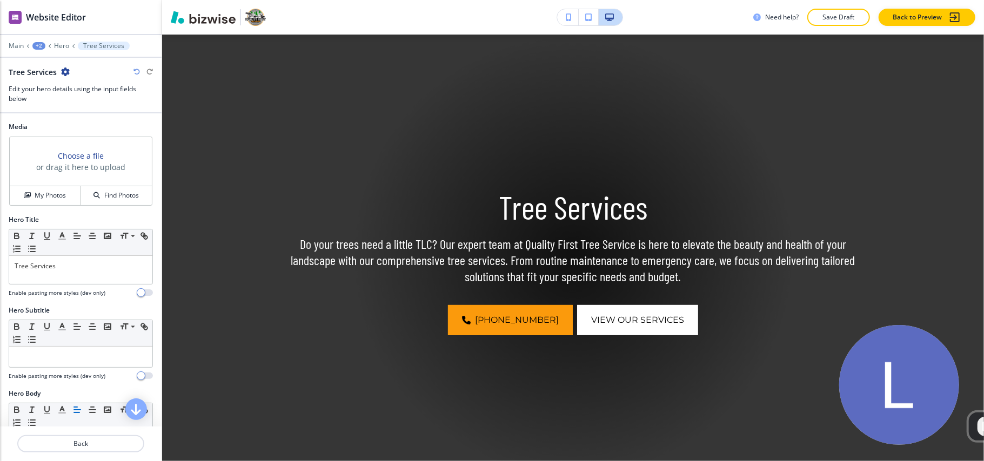
click at [50, 206] on div "Choose a file or drag it here to upload My Photos Find Photos" at bounding box center [81, 171] width 144 height 70
click at [50, 199] on h4 "My Photos" at bounding box center [50, 196] width 31 height 10
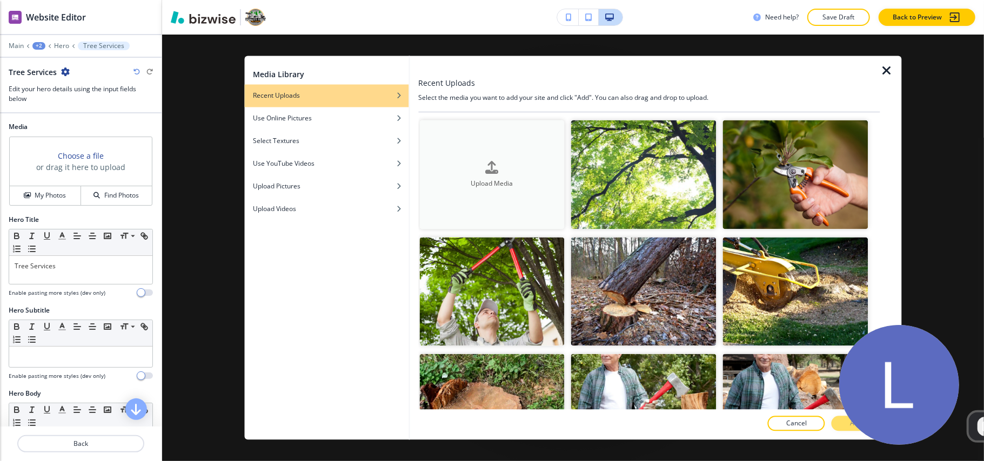
click at [501, 174] on div "button" at bounding box center [491, 176] width 145 height 4
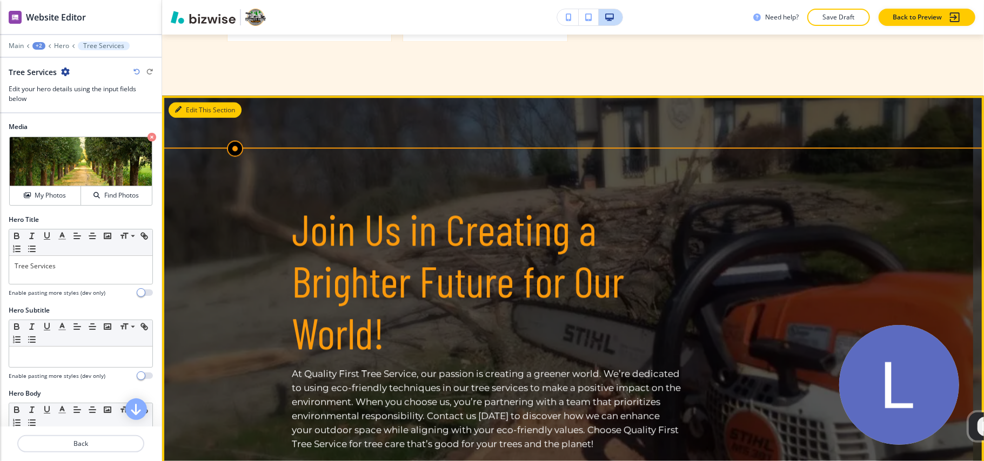
click at [176, 102] on button "Edit This Section" at bounding box center [205, 110] width 73 height 16
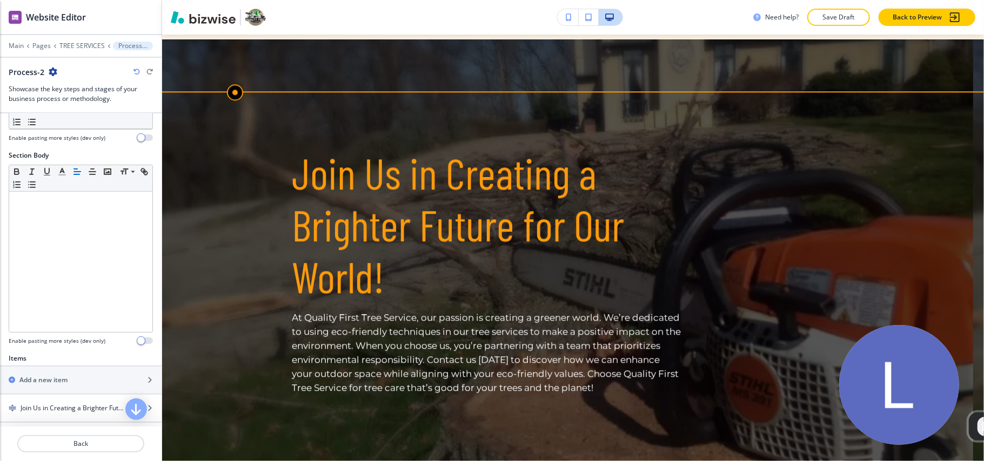
scroll to position [273, 0]
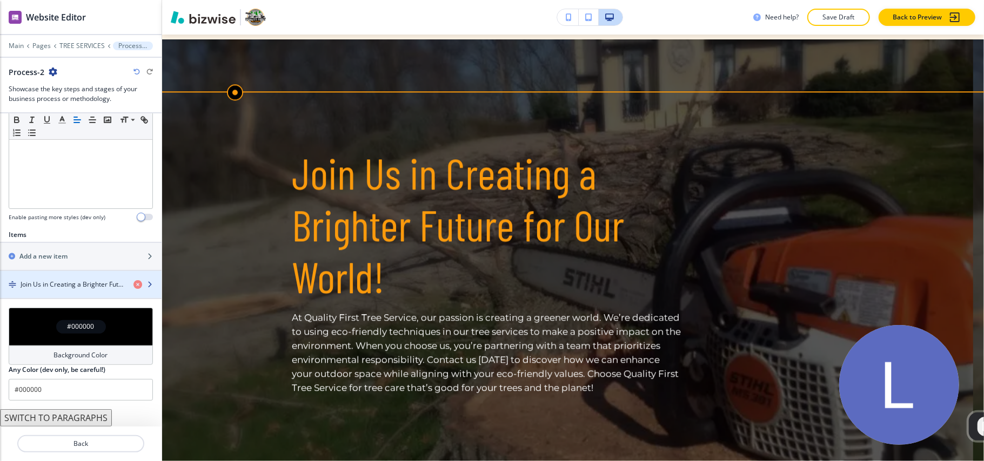
click at [83, 288] on h4 "Join Us in Creating a Brighter Future for Our World!" at bounding box center [73, 285] width 104 height 10
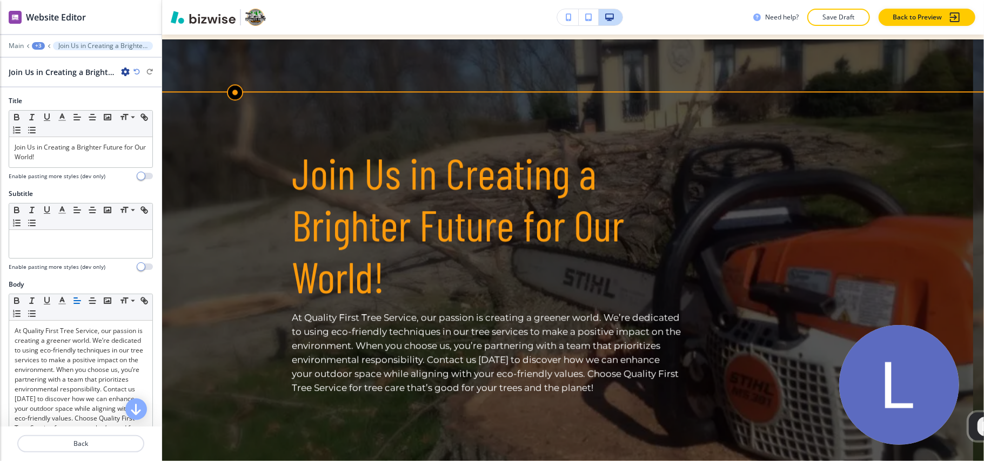
scroll to position [201, 0]
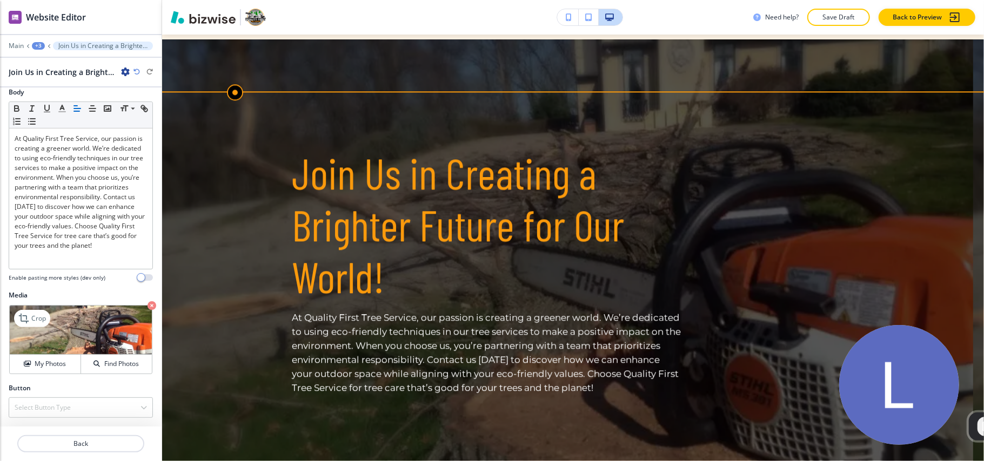
click at [147, 306] on icon "button" at bounding box center [151, 305] width 9 height 9
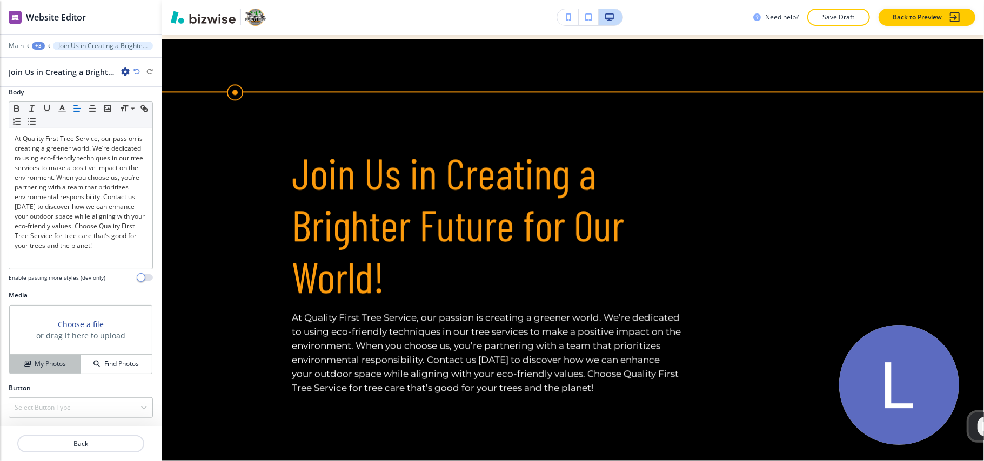
click at [35, 363] on h4 "My Photos" at bounding box center [50, 364] width 31 height 10
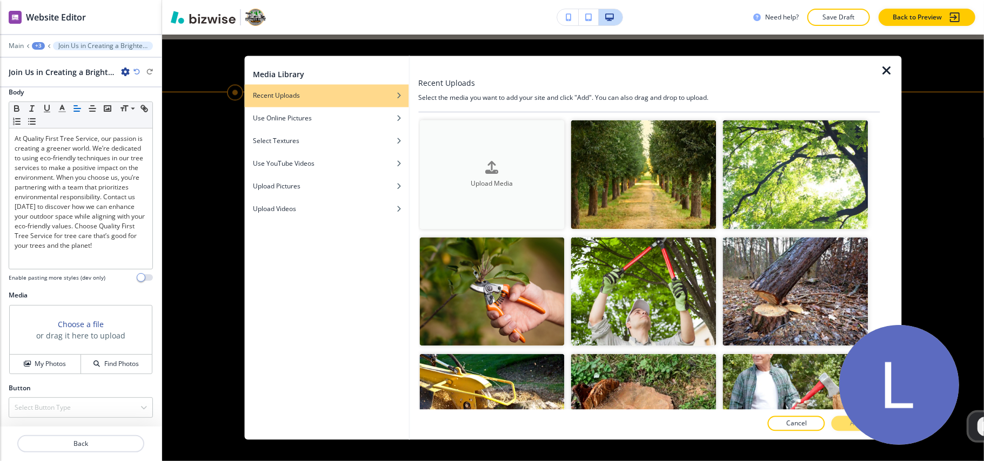
click at [500, 169] on div "Upload Media" at bounding box center [491, 175] width 145 height 28
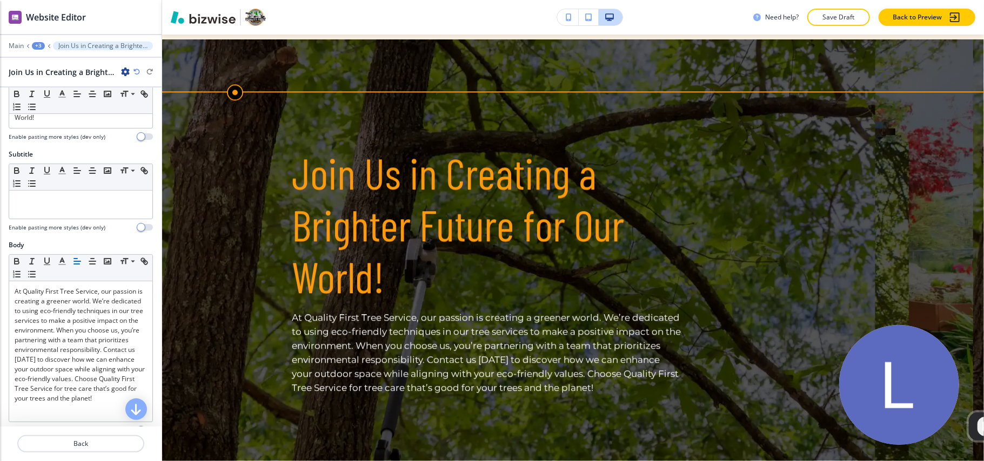
scroll to position [0, 0]
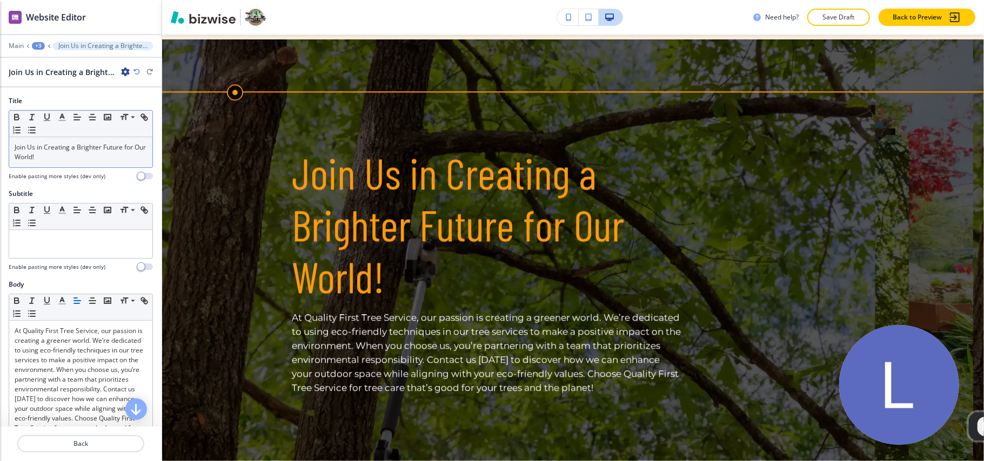
click at [64, 143] on p "Join Us in Creating a Brighter Future for Our World!" at bounding box center [81, 152] width 132 height 19
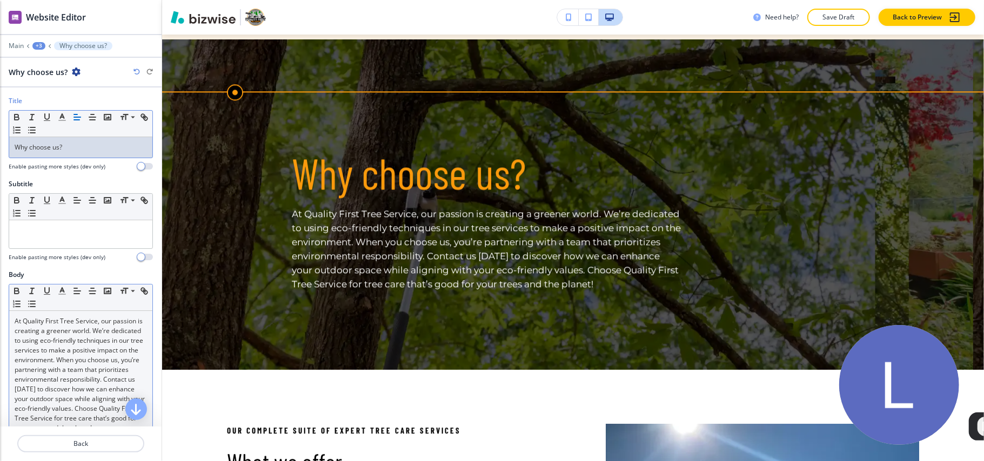
click at [71, 364] on p "At Quality First Tree Service, our passion is creating a greener world. We’re d…" at bounding box center [81, 375] width 132 height 117
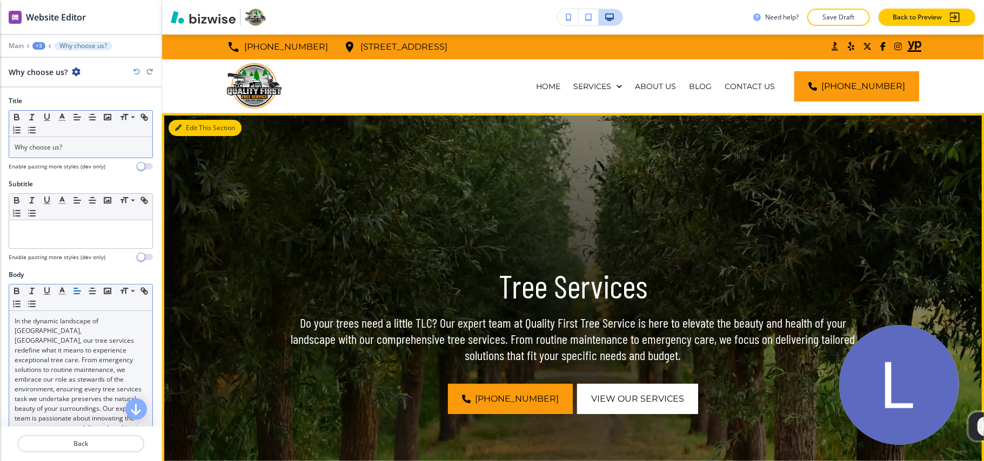
click at [189, 130] on button "Edit This Section" at bounding box center [205, 128] width 73 height 16
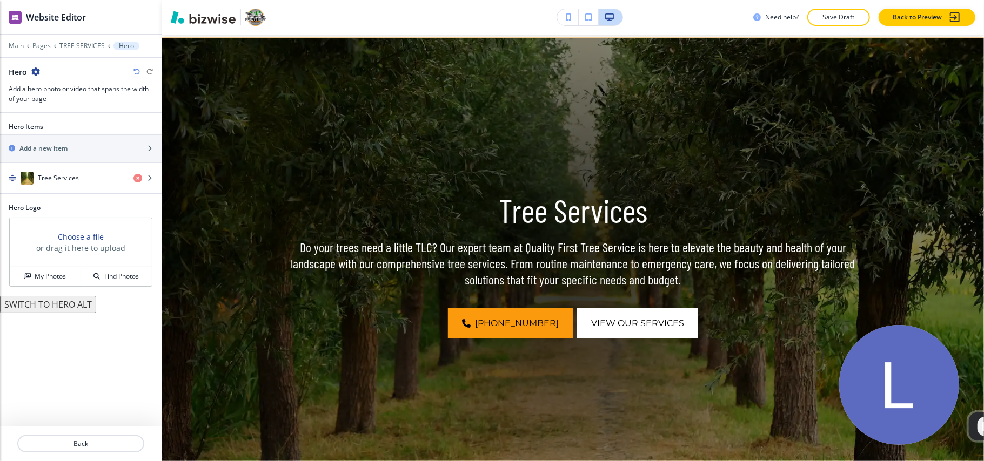
scroll to position [79, 0]
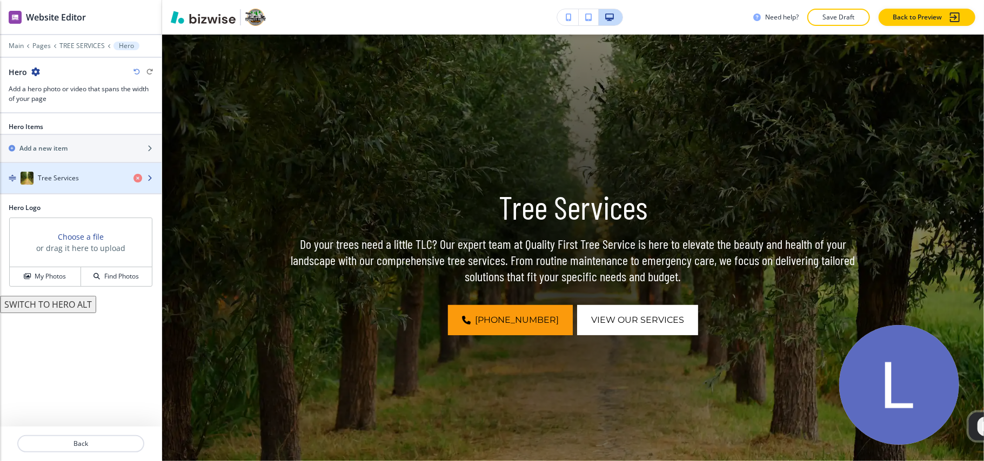
click at [59, 188] on div "button" at bounding box center [81, 189] width 162 height 9
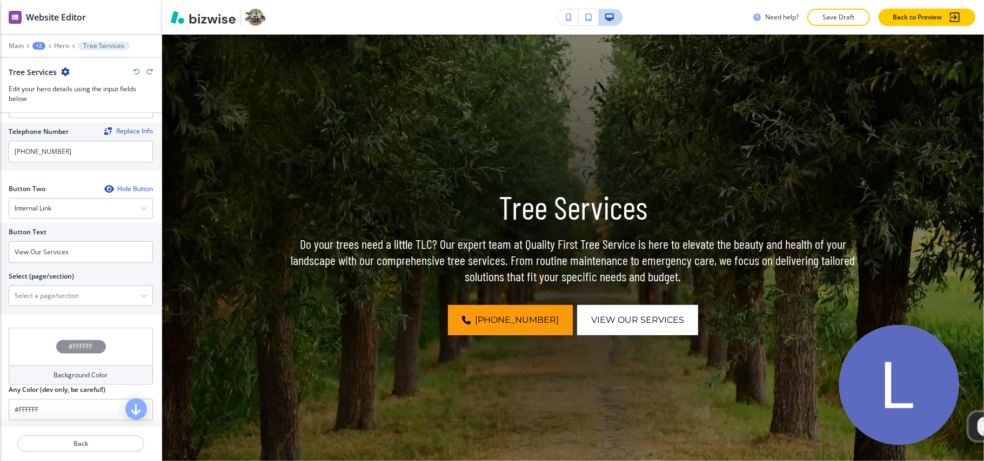
scroll to position [515, 0]
click at [60, 295] on \(page\/section\) "Manual Input" at bounding box center [74, 293] width 131 height 18
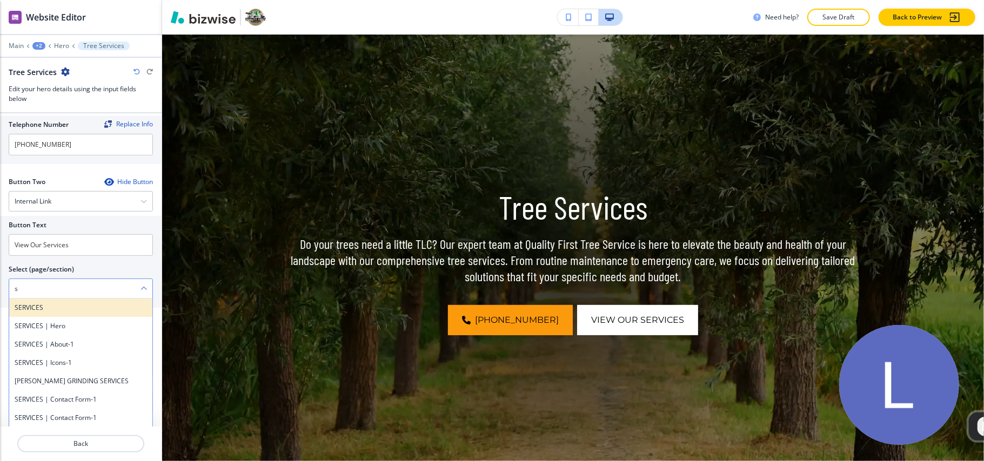
click at [48, 309] on h4 "SERVICES" at bounding box center [81, 308] width 132 height 10
type \(page\/section\) "SERVICES"
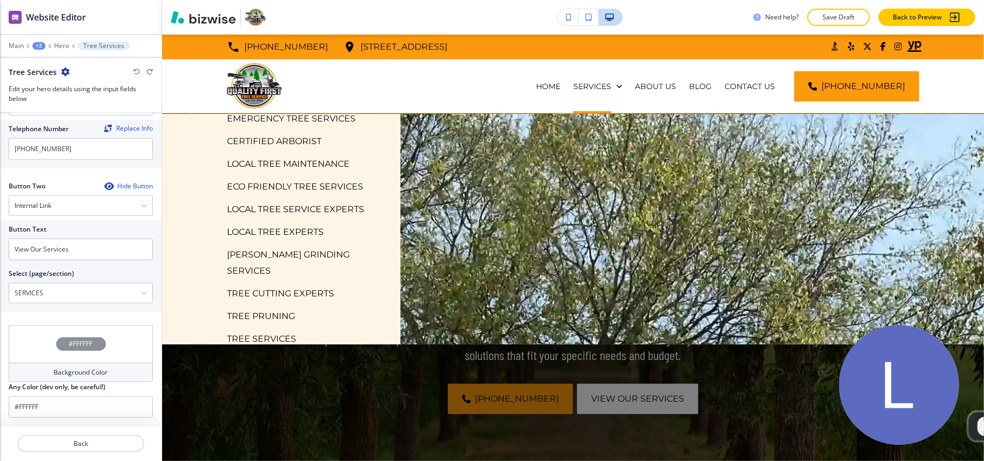
scroll to position [145, 0]
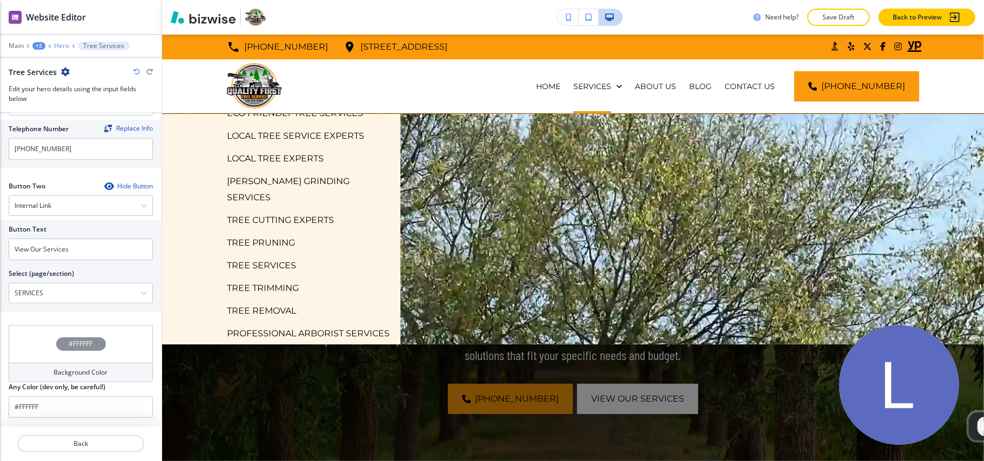
click at [54, 46] on p "Hero" at bounding box center [61, 46] width 15 height 8
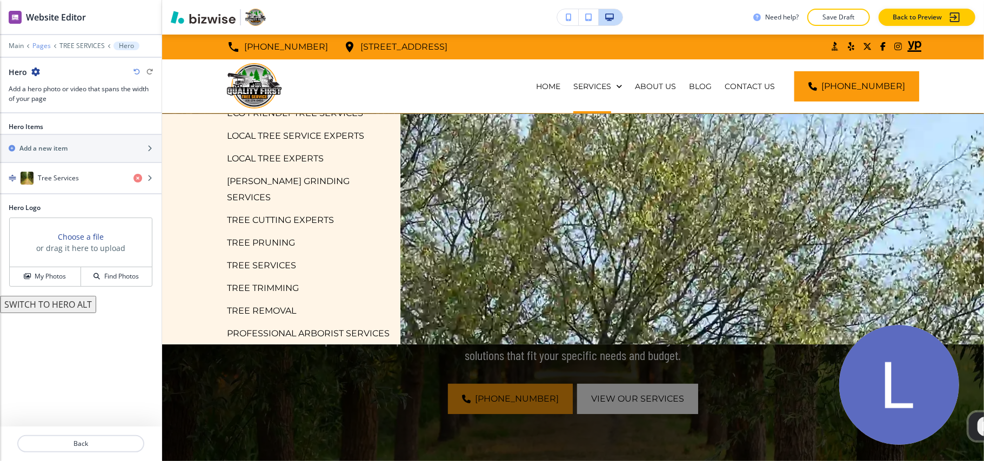
scroll to position [79, 0]
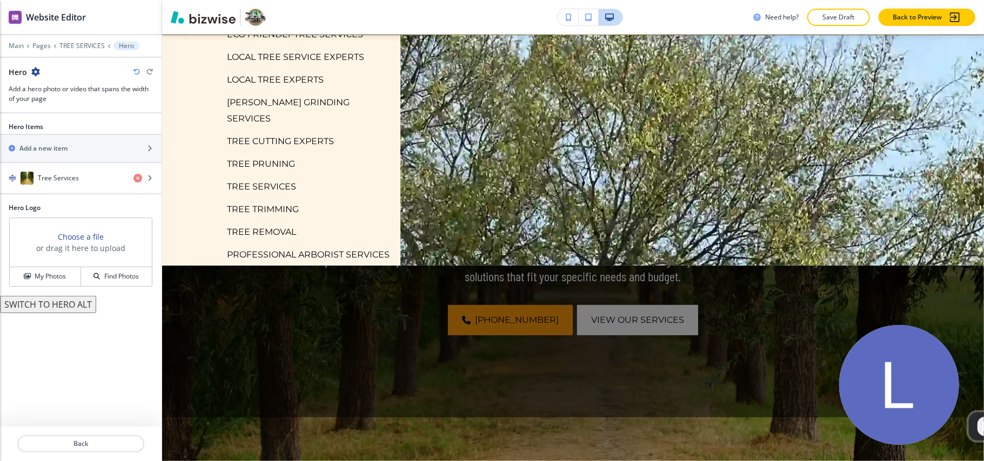
click at [279, 201] on p "TREE TRIMMING" at bounding box center [263, 209] width 72 height 16
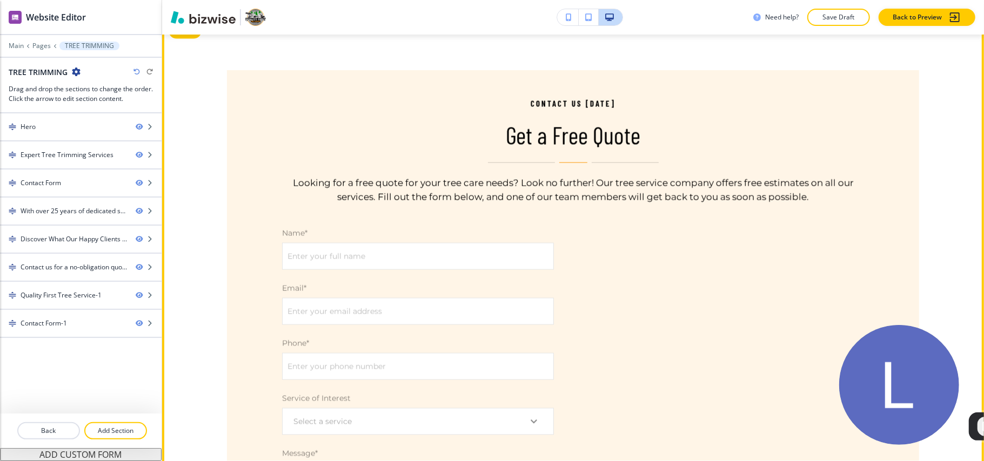
scroll to position [1296, 0]
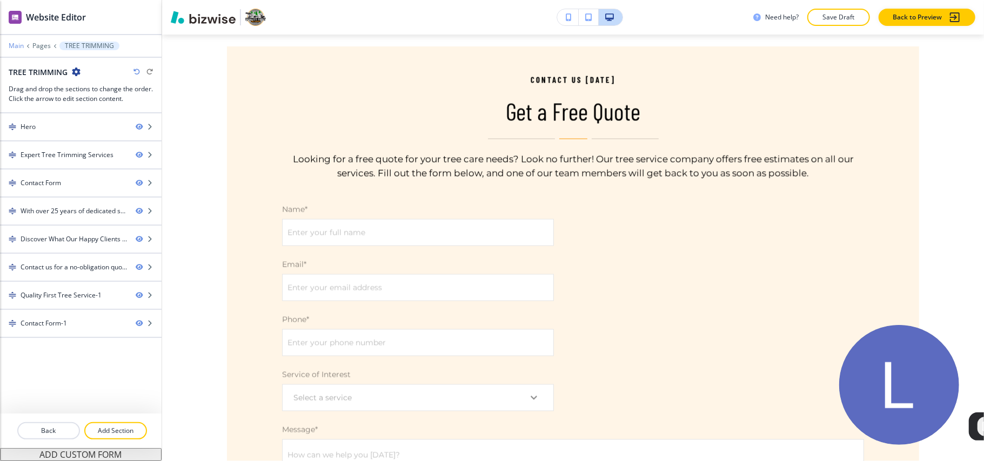
click at [14, 44] on p "Main" at bounding box center [16, 46] width 15 height 8
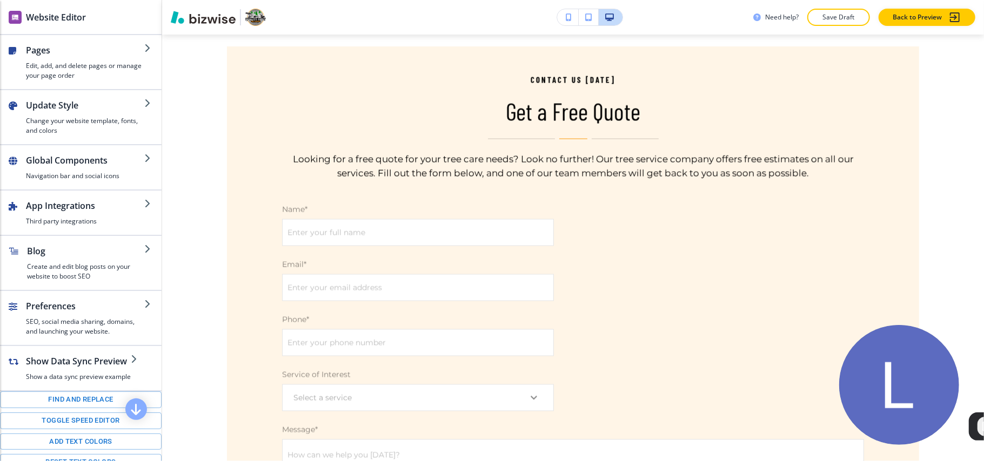
scroll to position [130, 0]
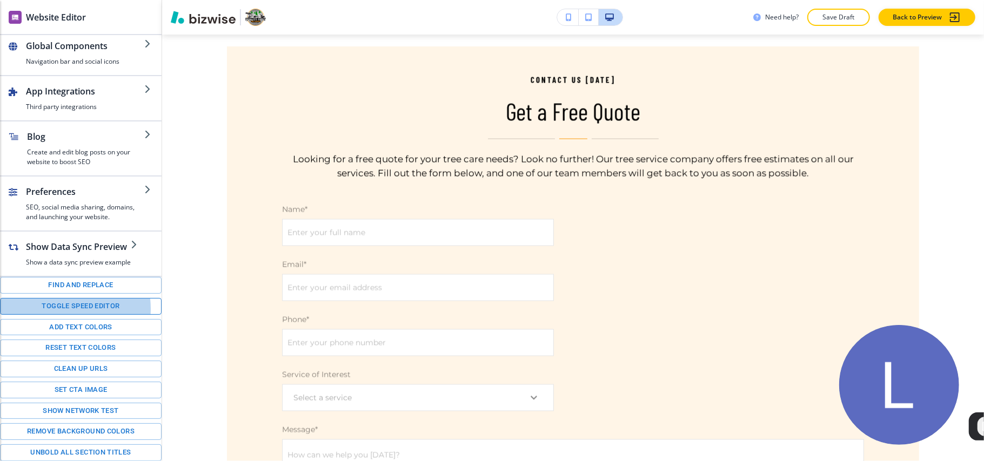
click at [51, 307] on button "Toggle speed editor" at bounding box center [81, 306] width 162 height 17
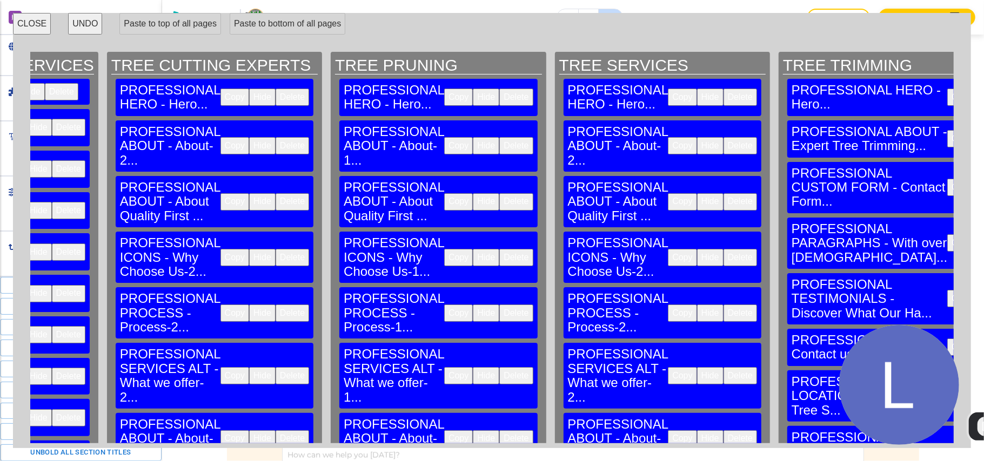
scroll to position [0, 2422]
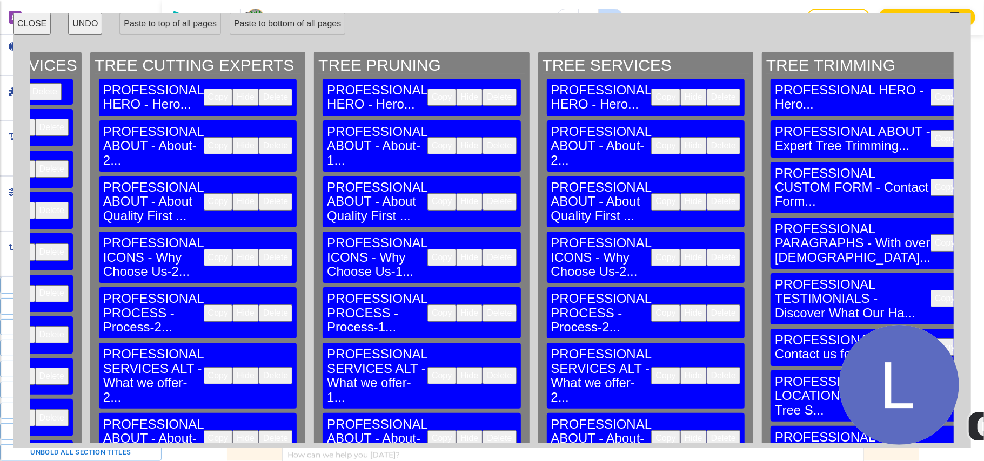
click at [983, 130] on button "Delete" at bounding box center [1002, 138] width 33 height 17
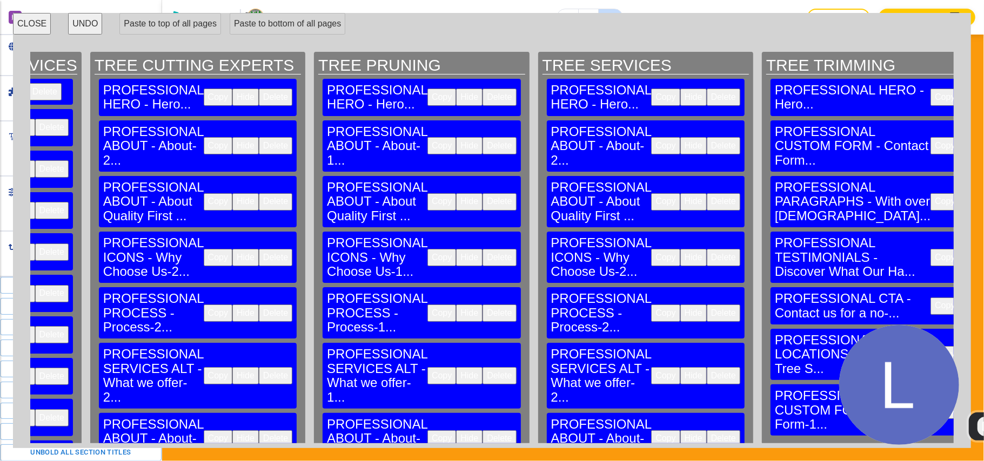
scroll to position [536, 0]
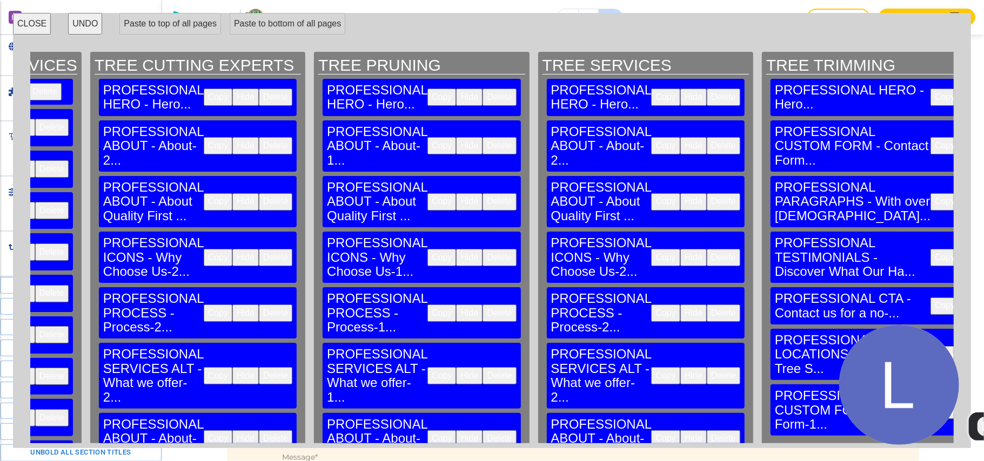
click at [983, 137] on button "Delete" at bounding box center [1002, 145] width 33 height 17
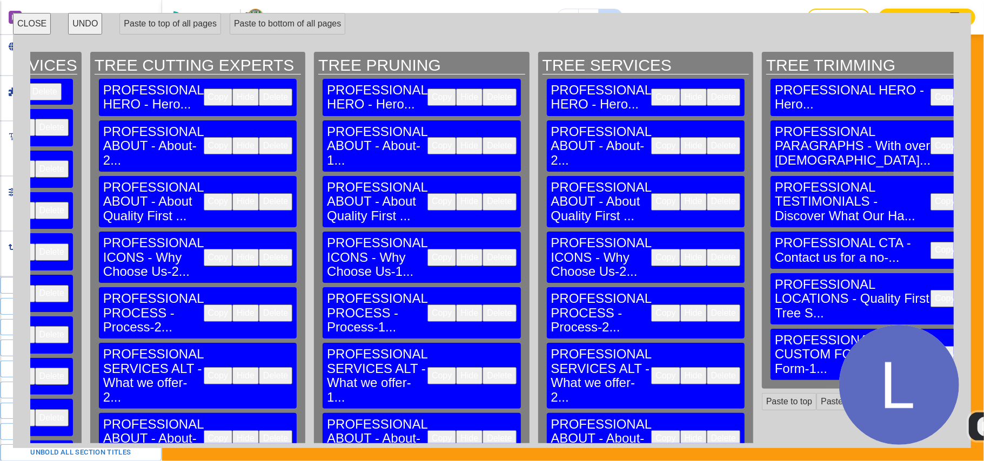
click at [983, 137] on button "Delete" at bounding box center [1002, 145] width 33 height 17
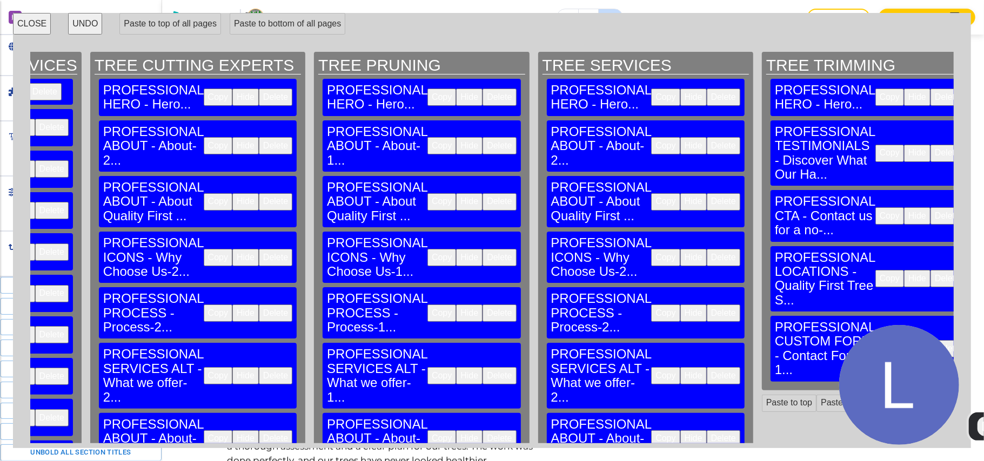
click at [930, 145] on button "Delete" at bounding box center [946, 153] width 33 height 17
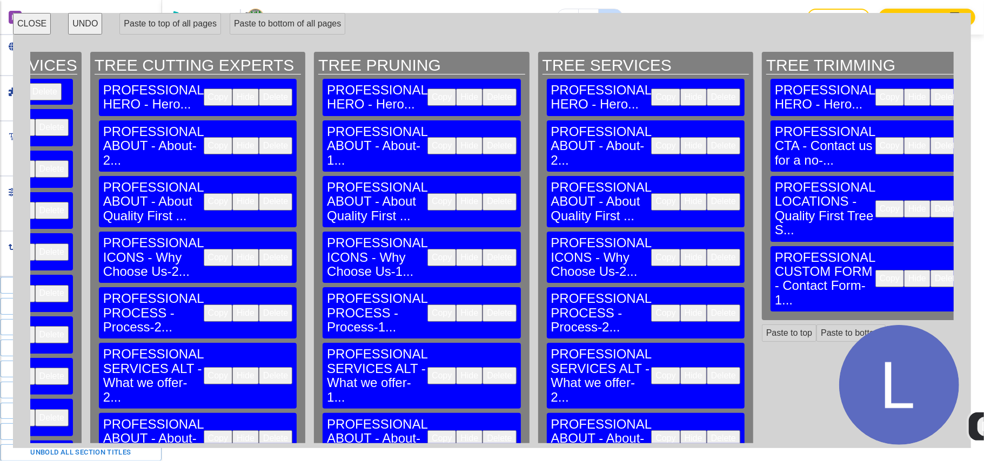
click at [930, 137] on button "Delete" at bounding box center [946, 145] width 33 height 17
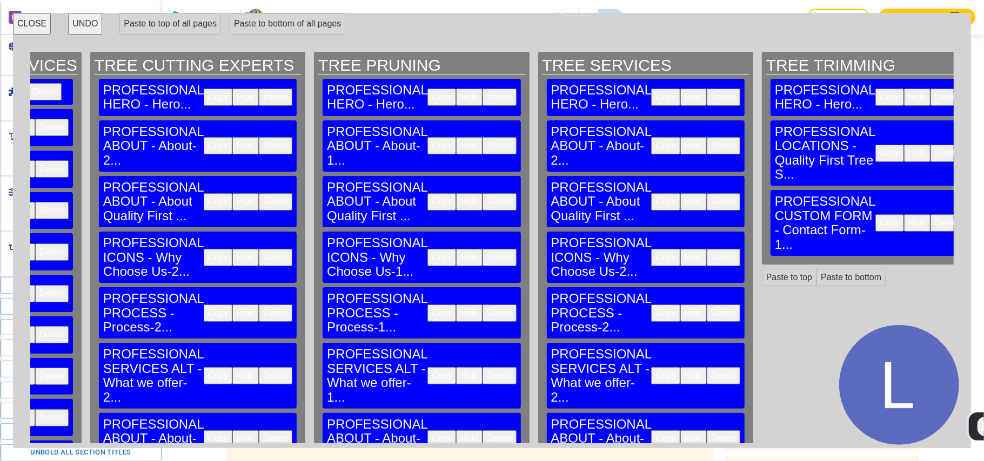
click at [930, 145] on button "Delete" at bounding box center [946, 153] width 33 height 17
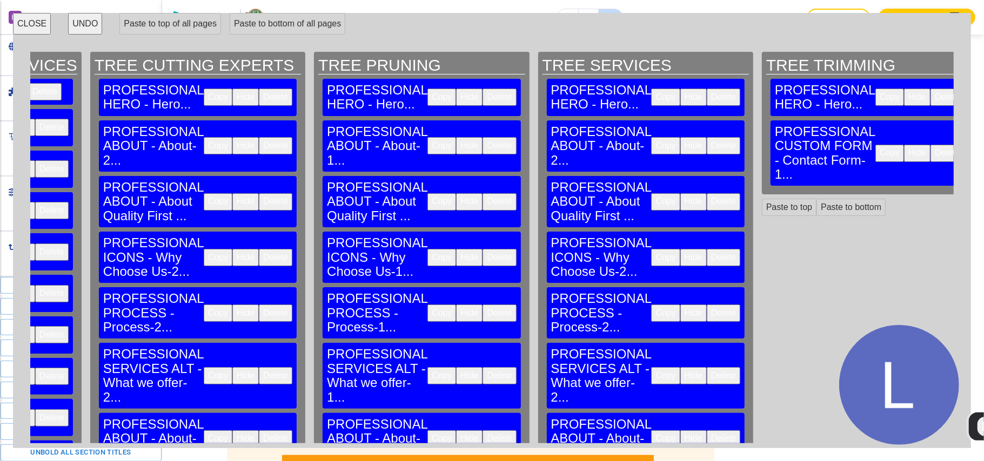
click at [930, 145] on button "Delete" at bounding box center [946, 153] width 33 height 17
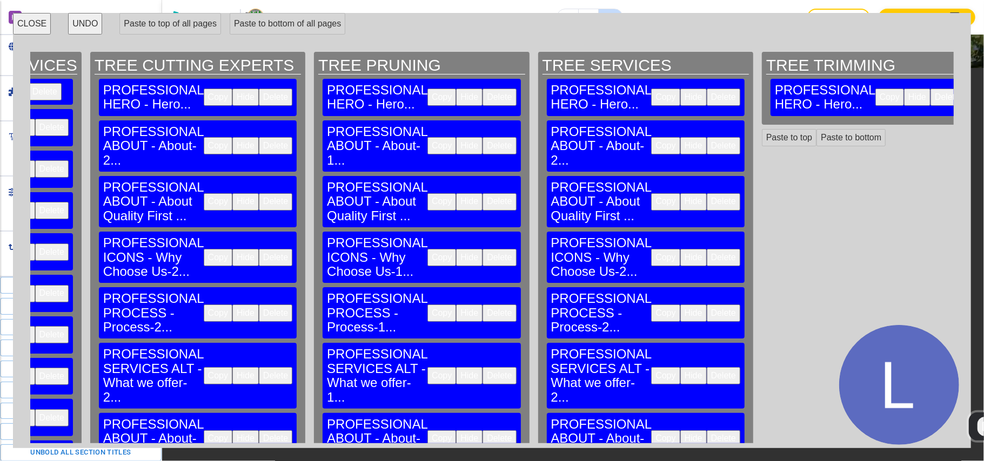
click at [651, 137] on button "Copy" at bounding box center [665, 145] width 29 height 17
click at [816, 129] on button "Paste to bottom" at bounding box center [850, 137] width 69 height 17
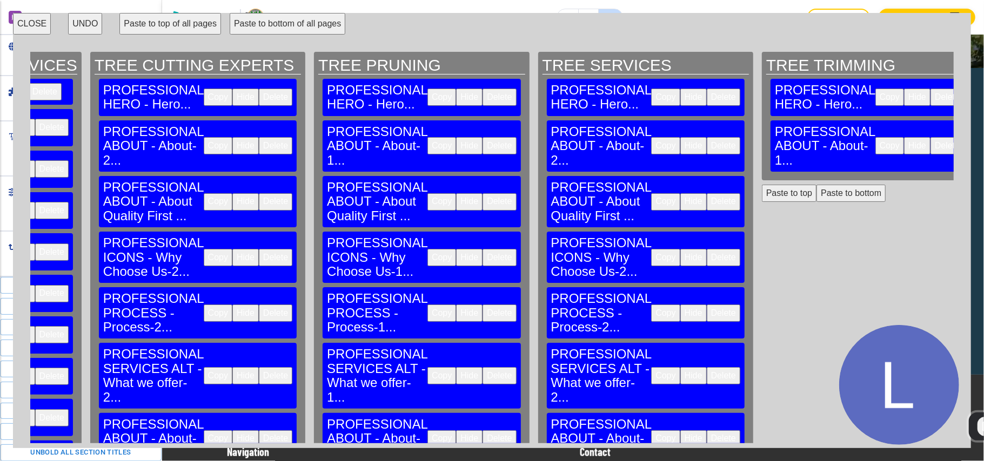
scroll to position [536, 0]
click at [651, 193] on button "Copy" at bounding box center [665, 201] width 29 height 17
click at [816, 185] on button "Paste to bottom" at bounding box center [850, 193] width 69 height 17
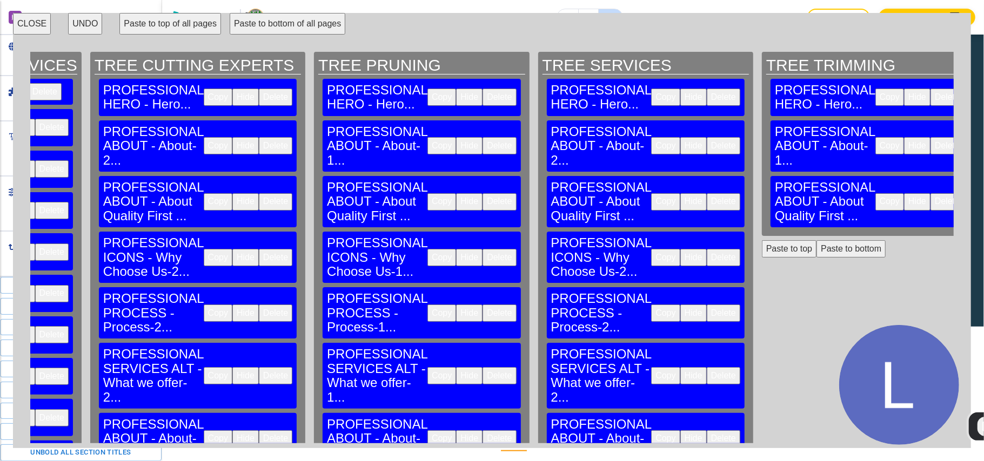
click at [651, 249] on button "Copy" at bounding box center [665, 257] width 29 height 17
click at [816, 240] on button "Paste to bottom" at bounding box center [850, 248] width 69 height 17
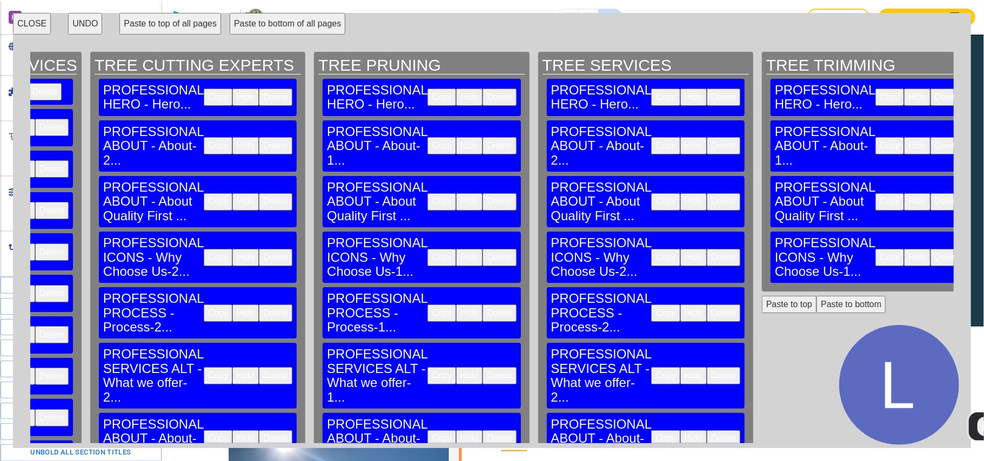
click at [651, 305] on button "Copy" at bounding box center [665, 313] width 29 height 17
click at [816, 296] on button "Paste to bottom" at bounding box center [850, 304] width 69 height 17
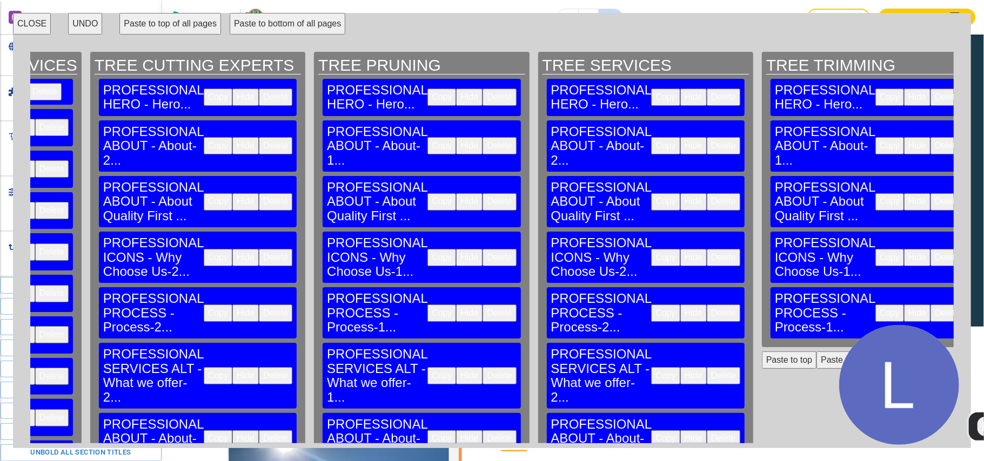
click at [651, 367] on button "Copy" at bounding box center [665, 375] width 29 height 17
click at [816, 352] on button "Paste to bottom" at bounding box center [850, 360] width 69 height 17
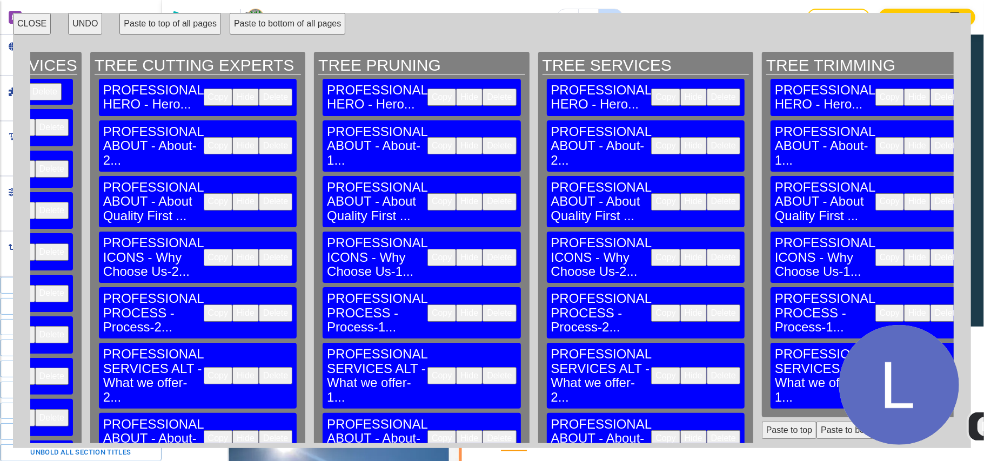
scroll to position [144, 2422]
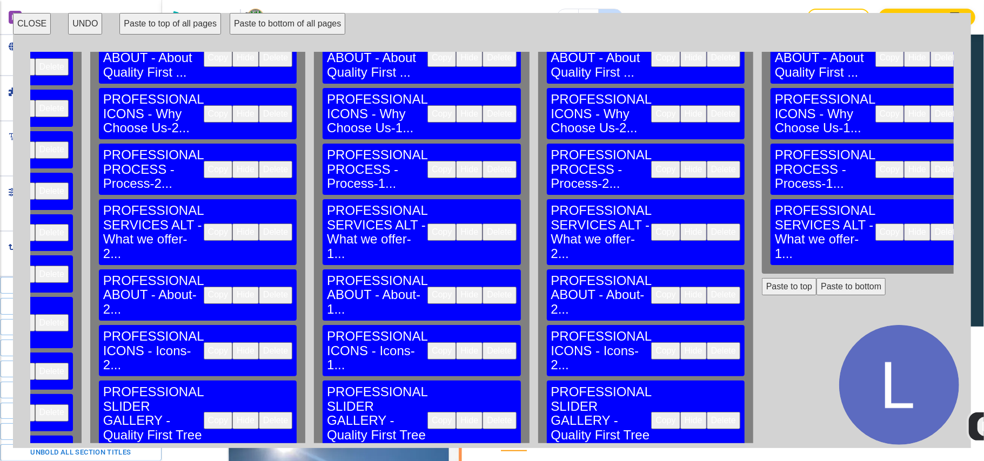
click at [651, 287] on button "Copy" at bounding box center [665, 295] width 29 height 17
click at [816, 278] on button "Paste to bottom" at bounding box center [850, 286] width 69 height 17
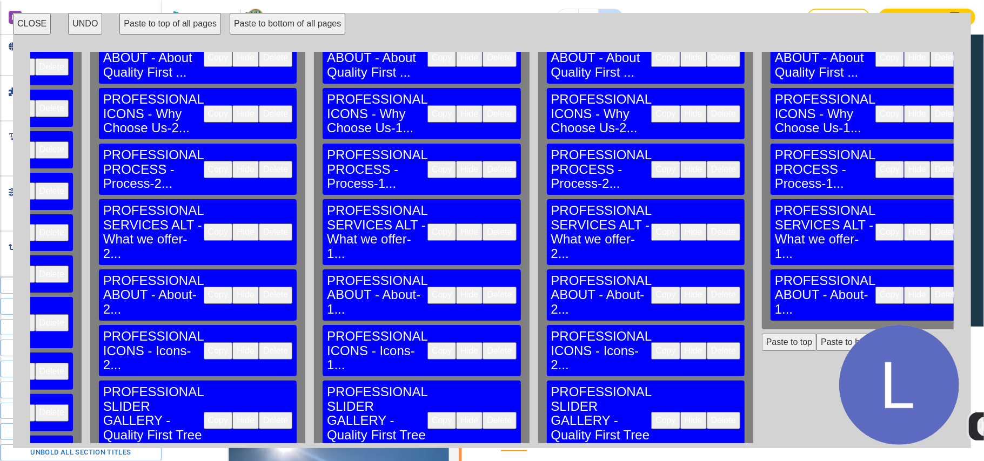
click at [651, 342] on button "Copy" at bounding box center [665, 350] width 29 height 17
click at [816, 334] on button "Paste to bottom" at bounding box center [850, 342] width 69 height 17
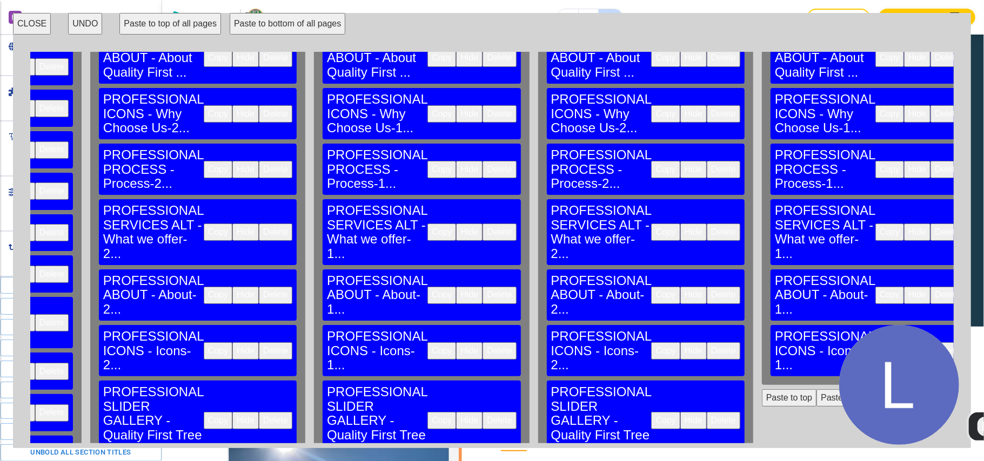
click at [651, 412] on button "Copy" at bounding box center [665, 420] width 29 height 17
click at [816, 389] on button "Paste to bottom" at bounding box center [850, 397] width 69 height 17
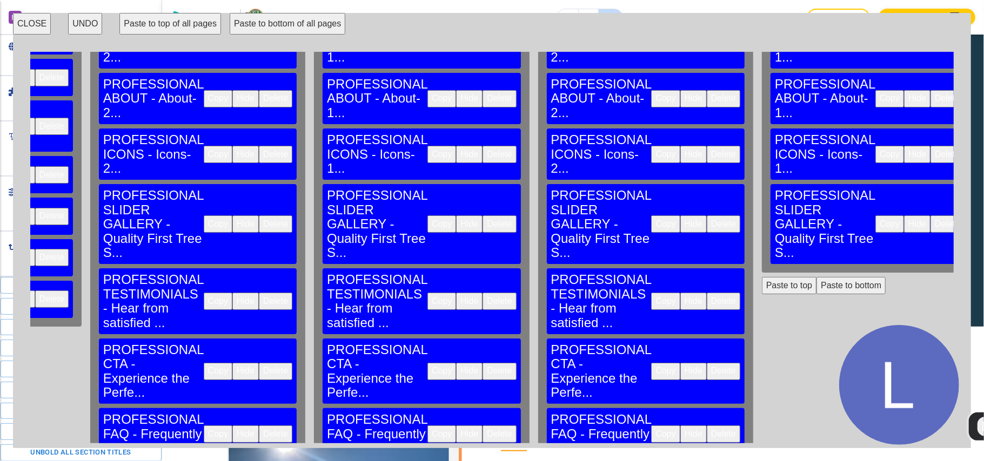
scroll to position [344, 2422]
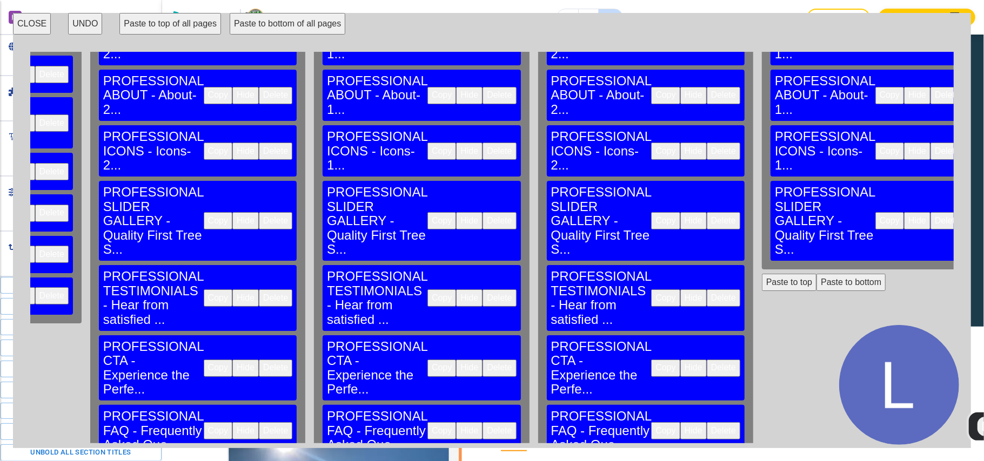
click at [651, 290] on button "Copy" at bounding box center [665, 298] width 29 height 17
click at [816, 274] on button "Paste to bottom" at bounding box center [850, 282] width 69 height 17
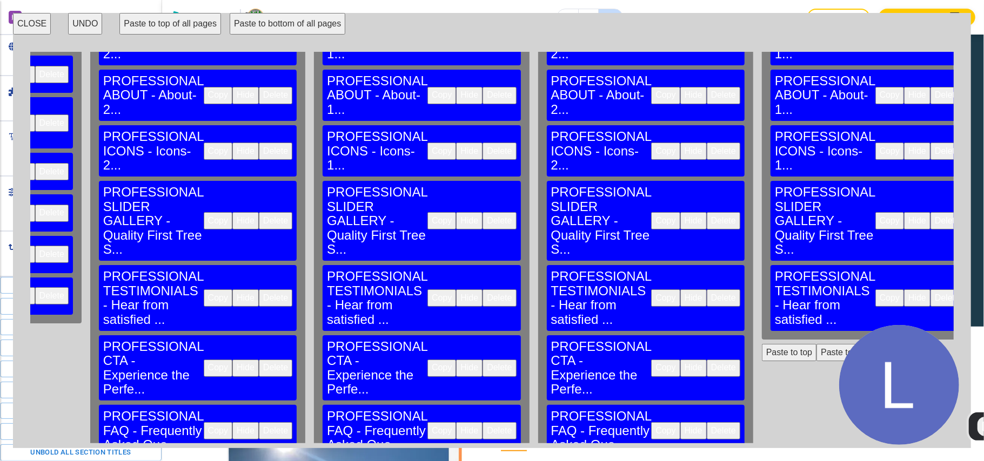
click at [651, 360] on button "Copy" at bounding box center [665, 368] width 29 height 17
click at [816, 344] on button "Paste to bottom" at bounding box center [850, 352] width 69 height 17
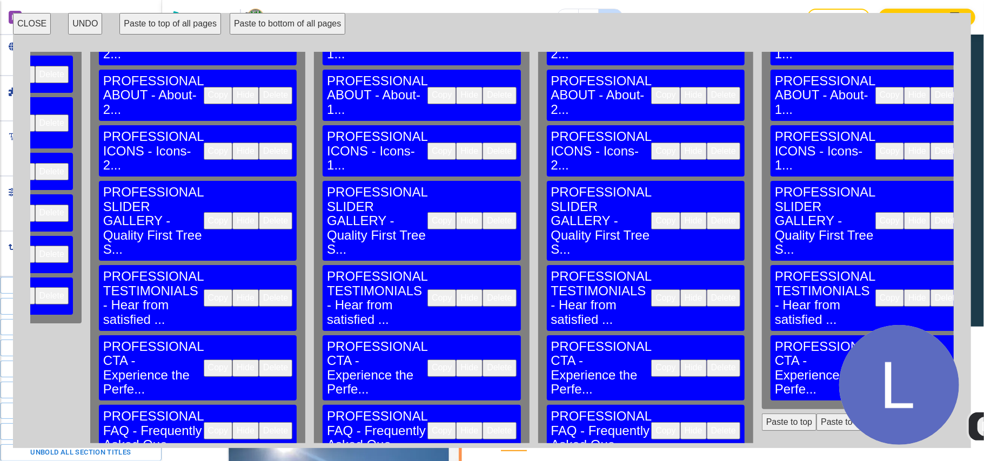
click at [651, 422] on button "Copy" at bounding box center [665, 430] width 29 height 17
click at [816, 414] on button "Paste to bottom" at bounding box center [850, 422] width 69 height 17
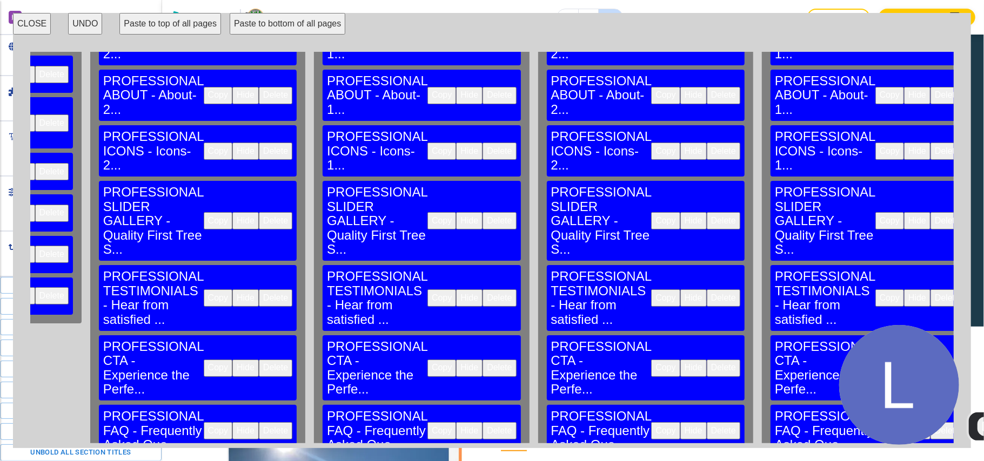
click at [35, 28] on button "CLOSE" at bounding box center [32, 24] width 38 height 22
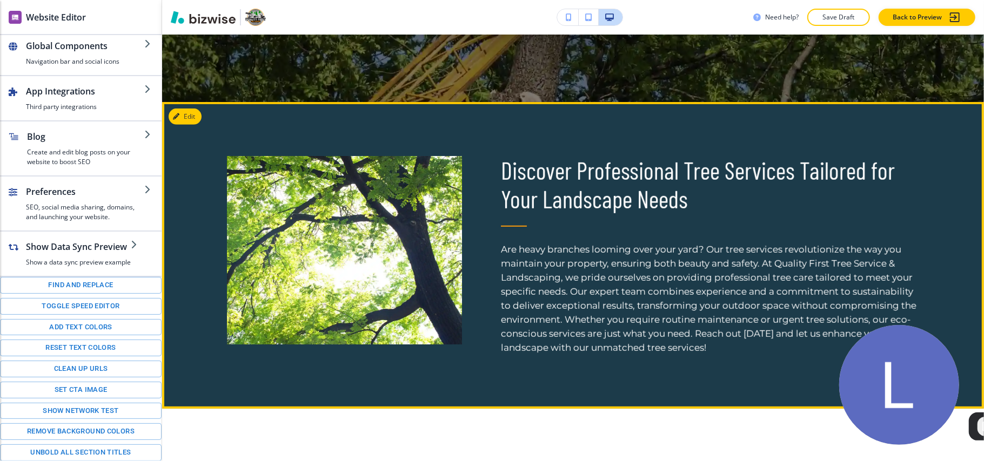
scroll to position [454, 0]
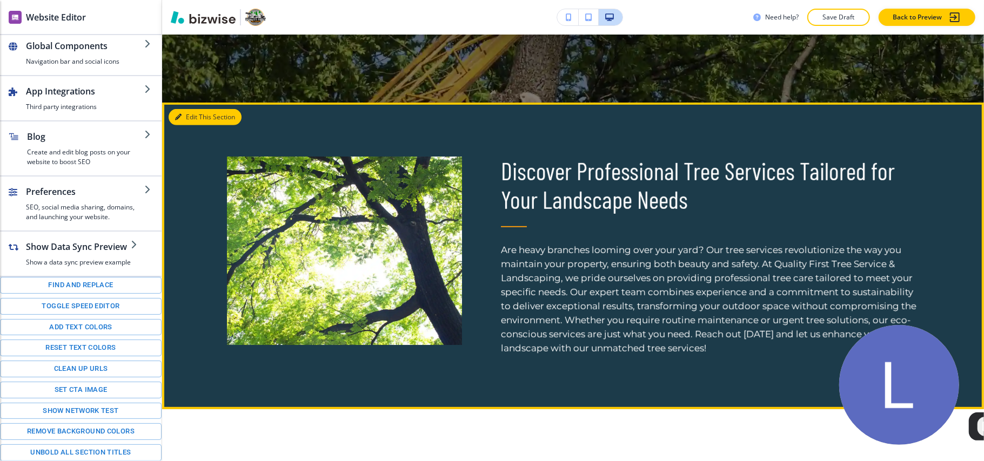
click at [193, 111] on button "Edit This Section" at bounding box center [205, 117] width 73 height 16
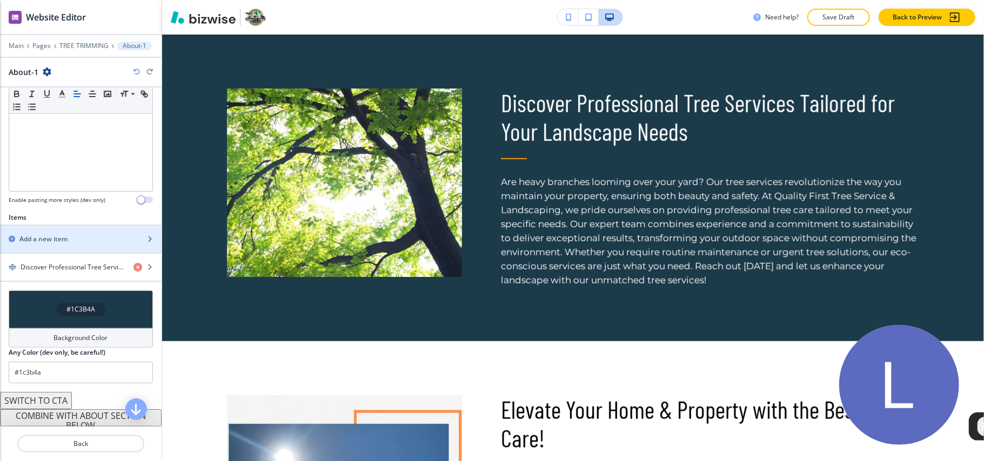
scroll to position [284, 0]
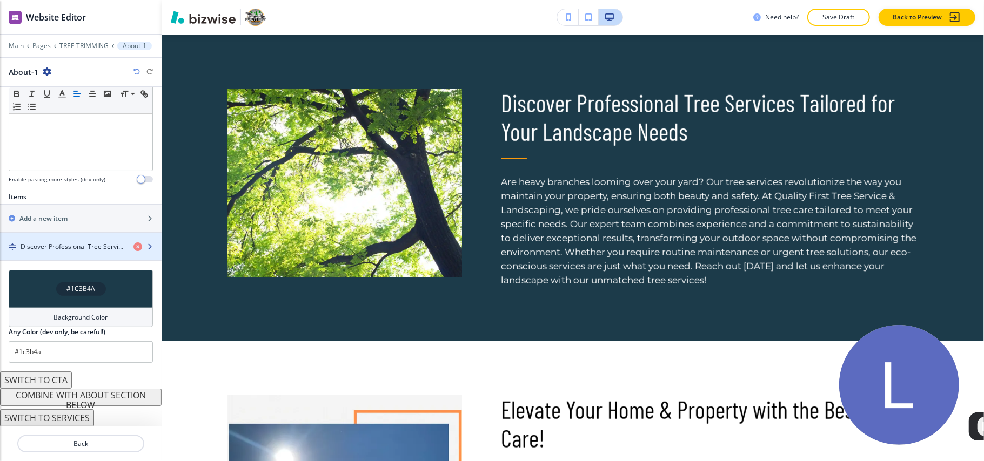
click at [59, 243] on h4 "Discover Professional Tree Services Tailored for Your Landscape Needs" at bounding box center [73, 247] width 104 height 10
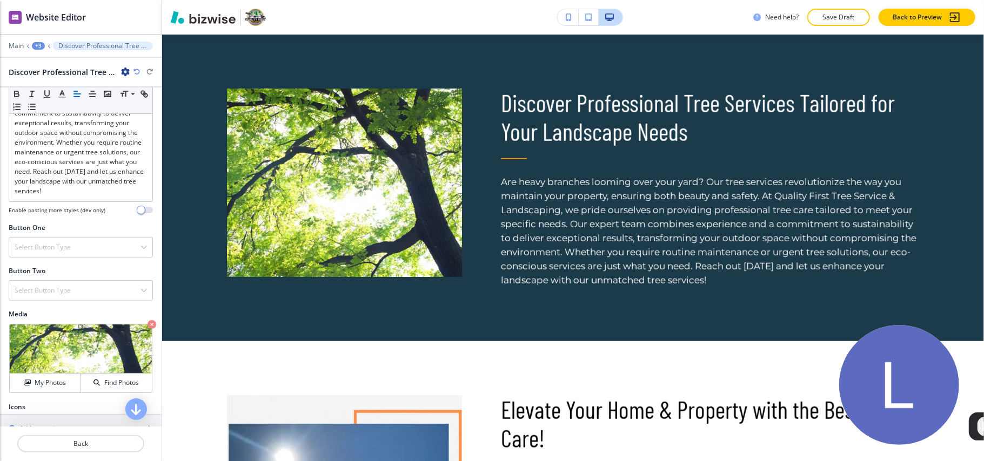
scroll to position [346, 0]
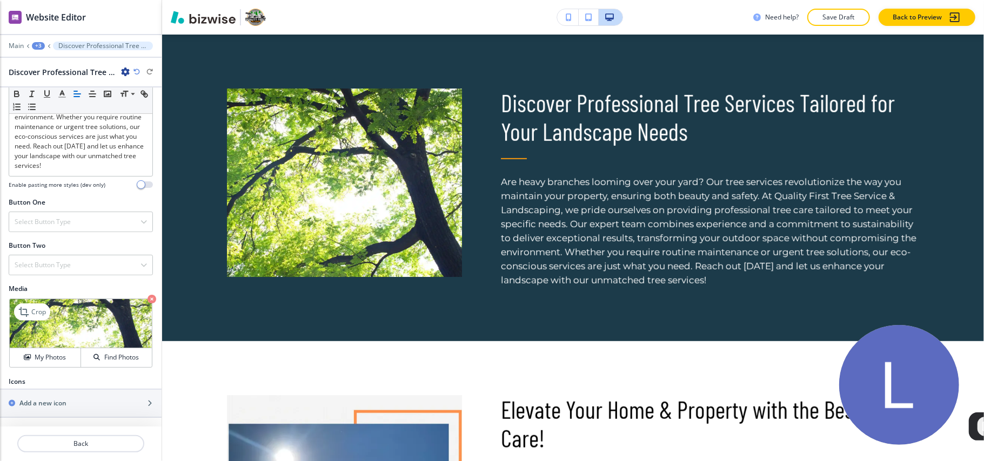
click at [147, 298] on icon "button" at bounding box center [151, 299] width 9 height 9
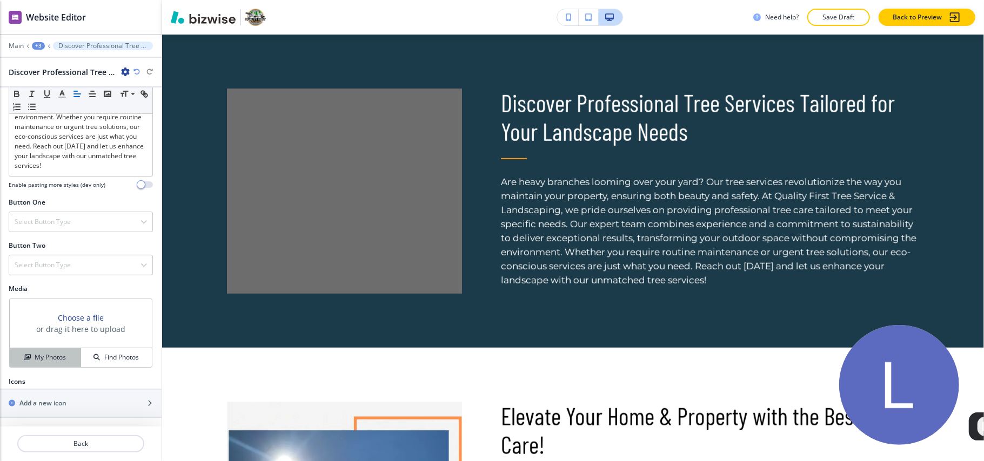
click at [46, 358] on h4 "My Photos" at bounding box center [50, 358] width 31 height 10
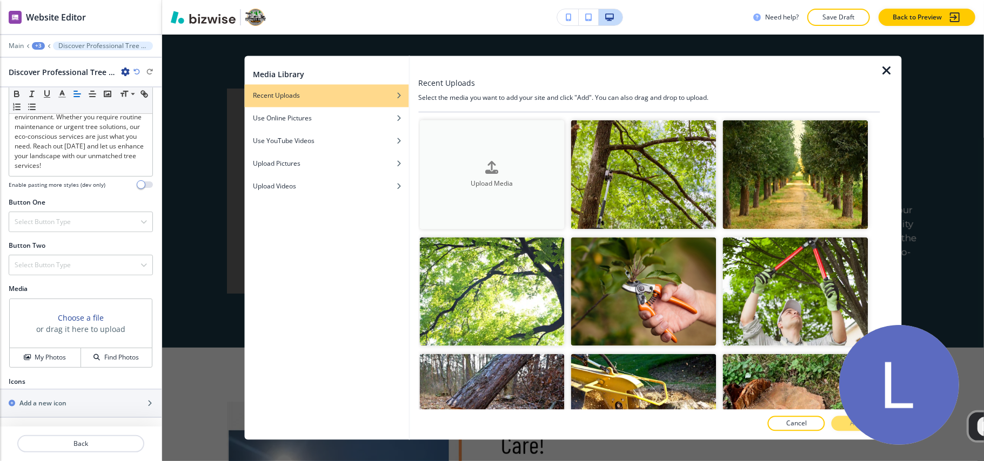
click at [469, 161] on div "Upload Media" at bounding box center [491, 175] width 145 height 28
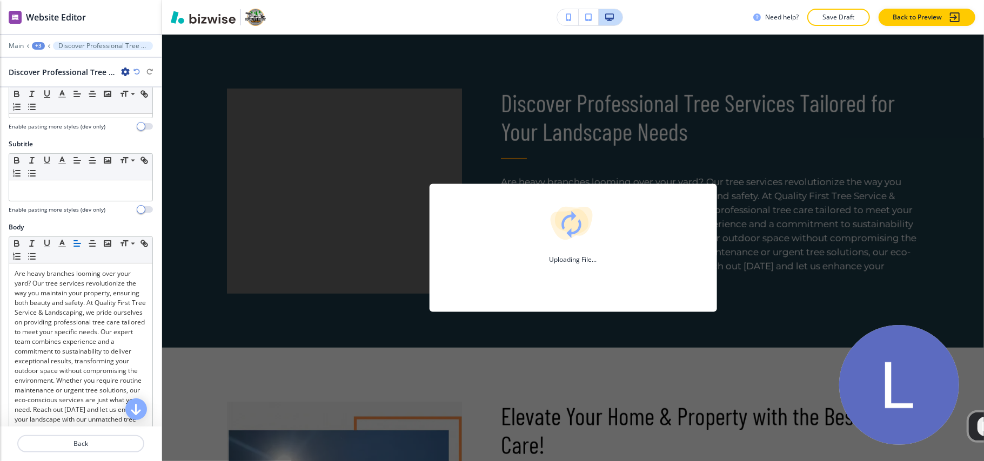
scroll to position [0, 0]
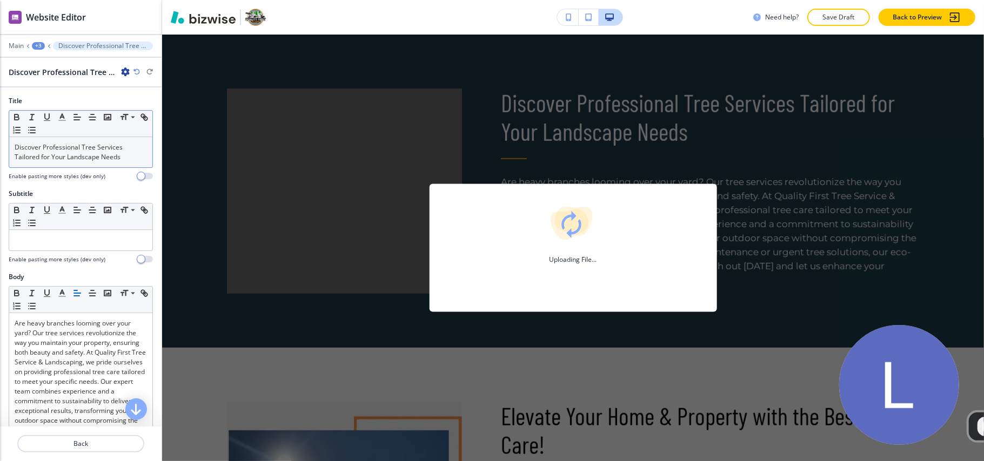
click at [50, 153] on p "Discover Professional Tree Services Tailored for Your Landscape Needs" at bounding box center [81, 152] width 132 height 19
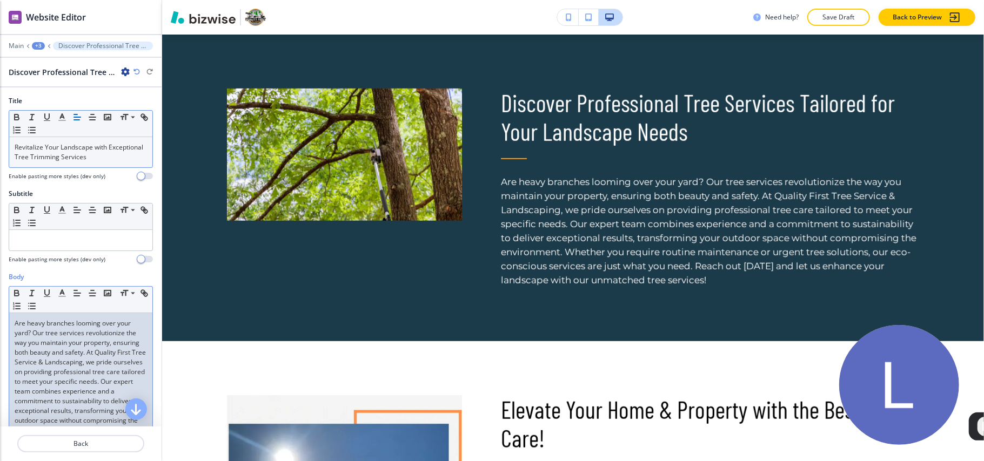
click at [22, 368] on p "Are heavy branches looming over your yard? Our tree services revolutionize the …" at bounding box center [81, 401] width 132 height 165
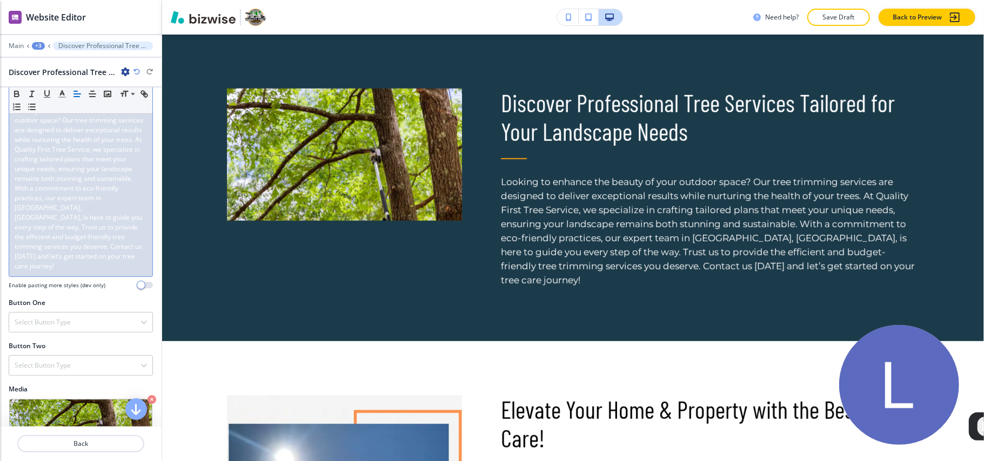
scroll to position [144, 0]
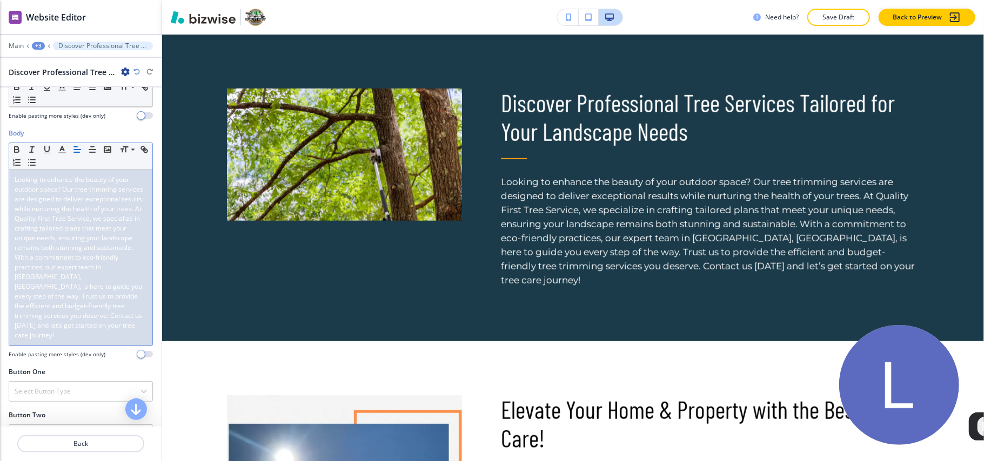
click at [65, 273] on span "Looking to enhance the beauty of your outdoor space? Our tree trimming services…" at bounding box center [80, 257] width 130 height 165
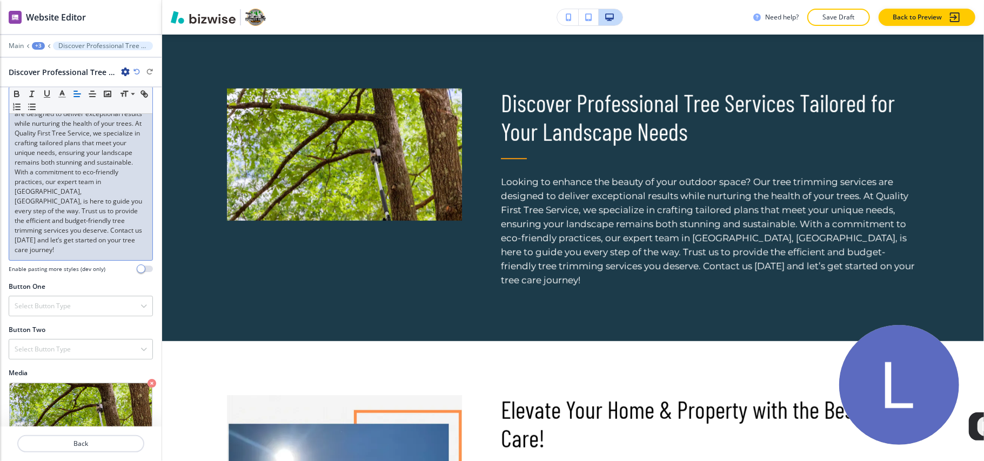
scroll to position [318, 0]
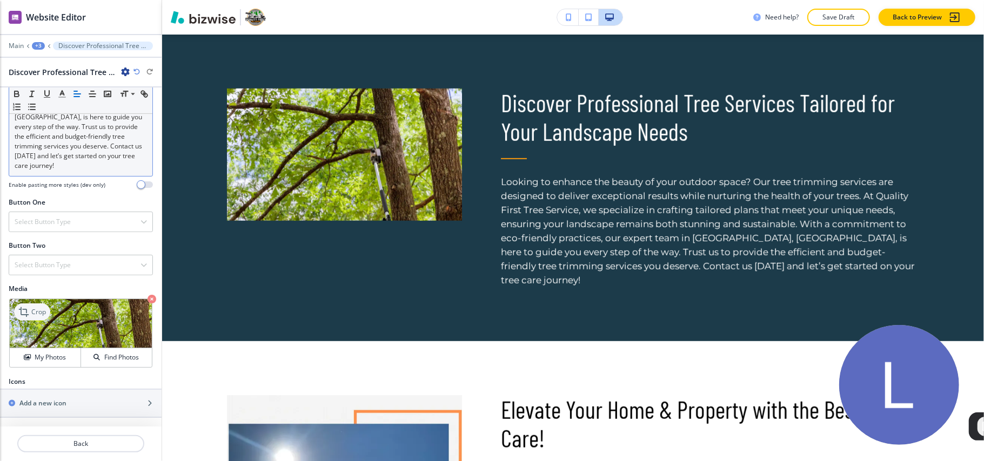
click at [26, 309] on icon at bounding box center [24, 312] width 10 height 10
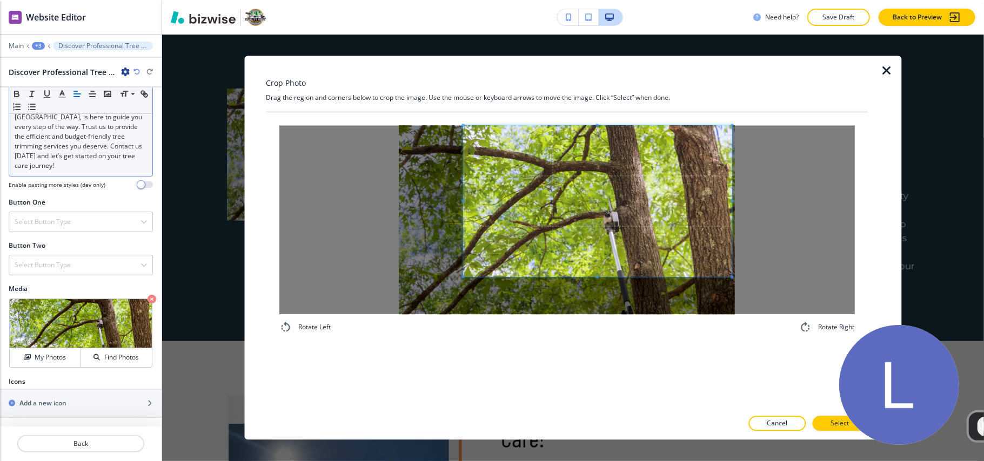
click at [603, 206] on span at bounding box center [597, 201] width 269 height 151
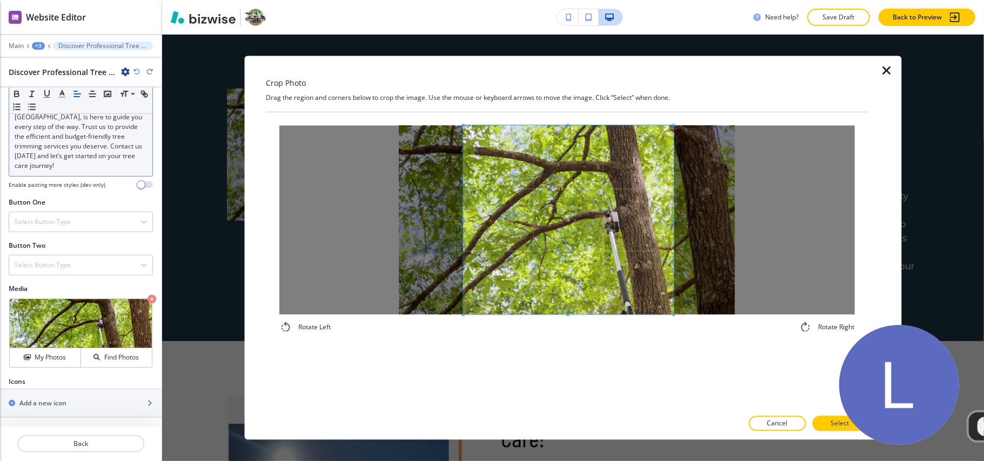
click at [671, 338] on div "Rotate Left Rotate Right" at bounding box center [566, 230] width 601 height 234
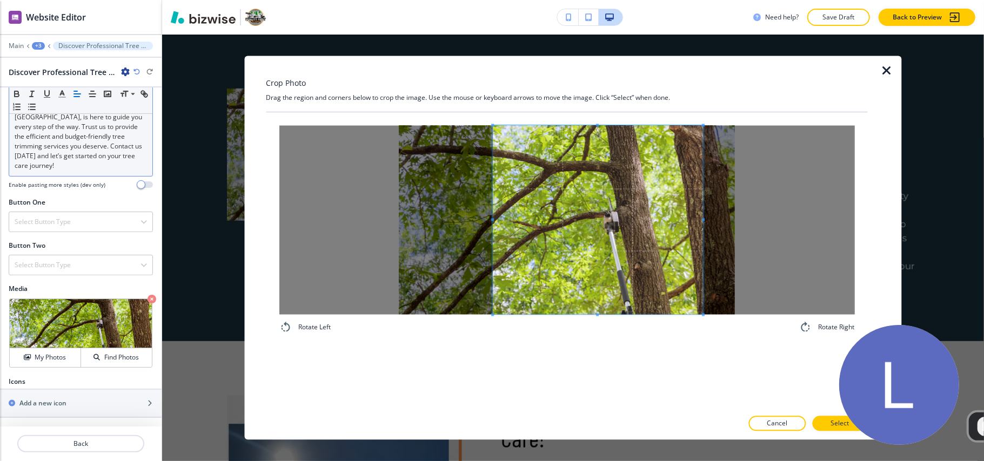
click at [618, 279] on span at bounding box center [598, 220] width 211 height 189
click at [830, 423] on button "Select" at bounding box center [839, 423] width 55 height 15
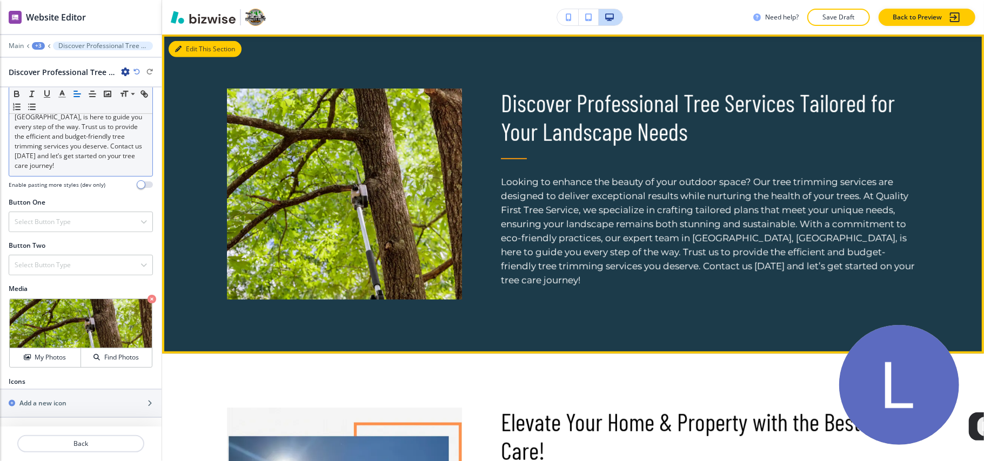
click at [198, 49] on button "Edit This Section" at bounding box center [205, 49] width 73 height 16
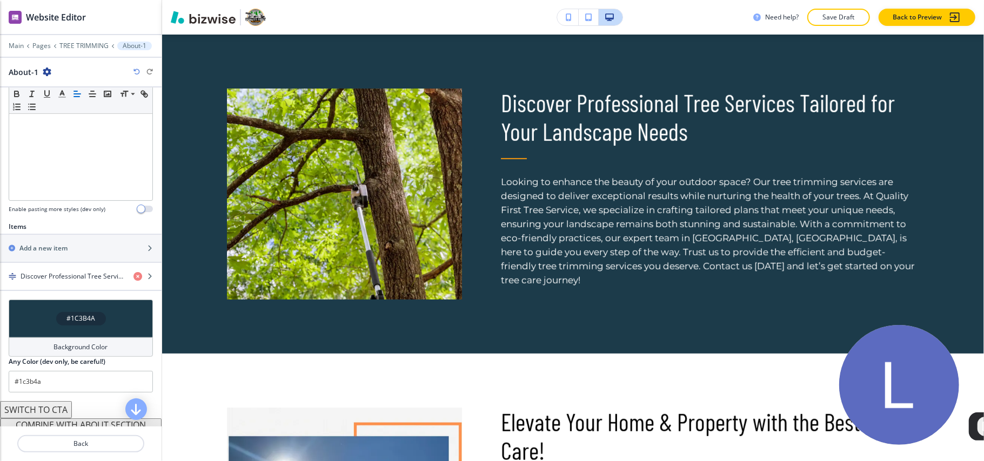
scroll to position [284, 0]
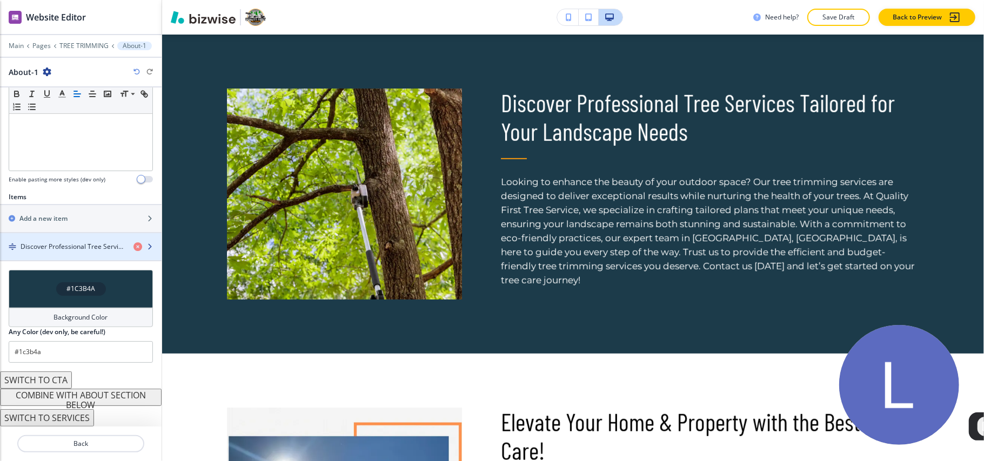
click at [76, 255] on div "button" at bounding box center [81, 256] width 162 height 9
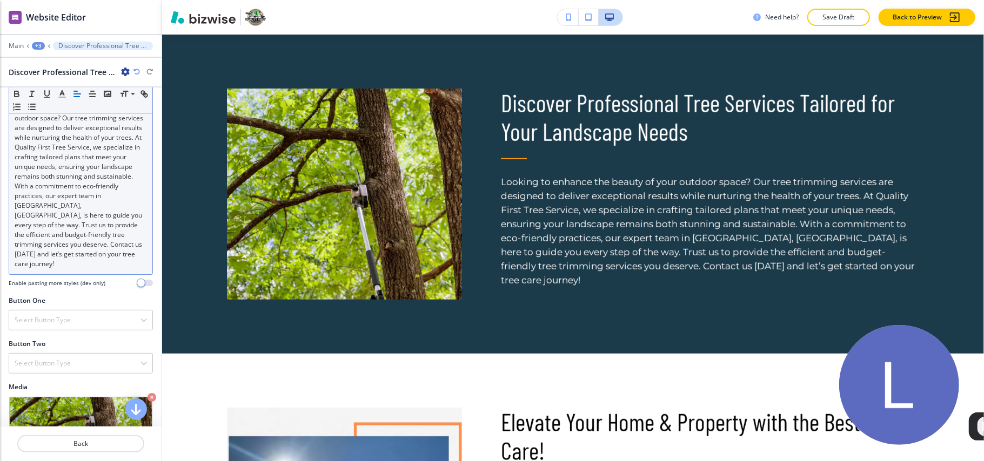
scroll to position [216, 0]
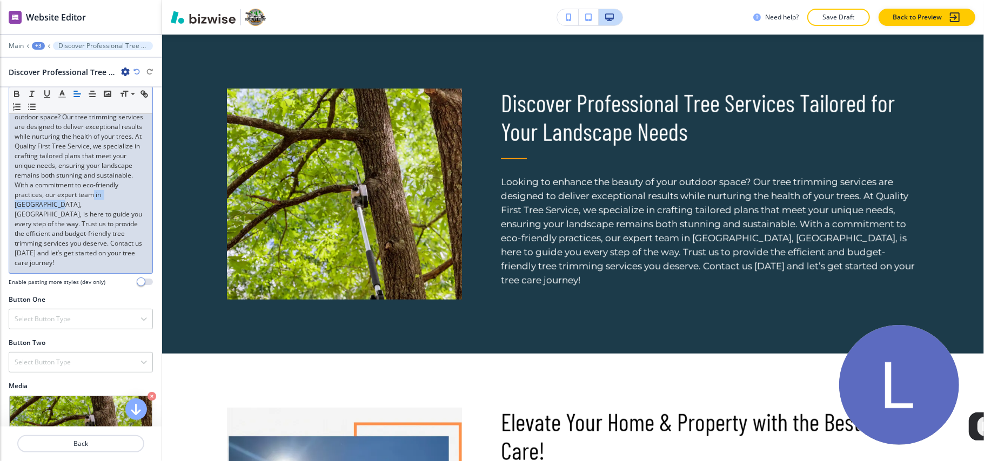
drag, startPoint x: 94, startPoint y: 206, endPoint x: 24, endPoint y: 219, distance: 71.0
click at [24, 219] on p "Looking to enhance the beauty of your outdoor space? Our tree trimming services…" at bounding box center [81, 185] width 132 height 165
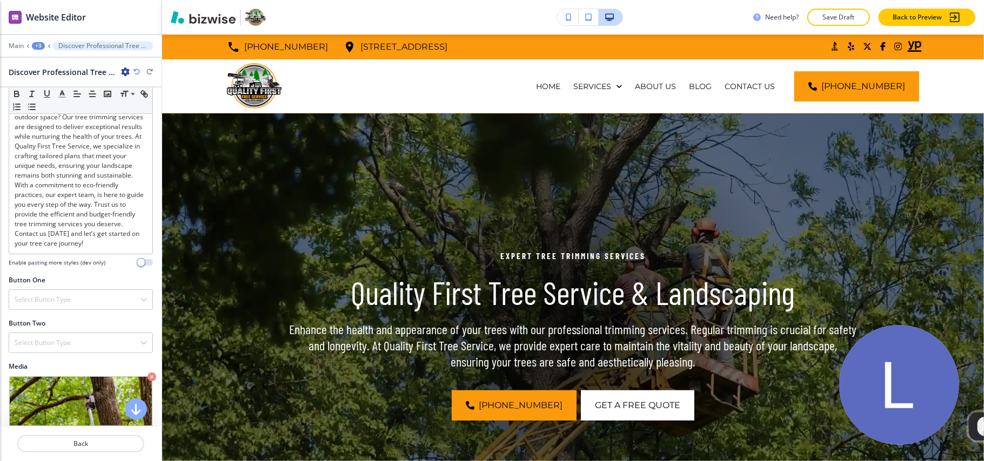
scroll to position [1833, 0]
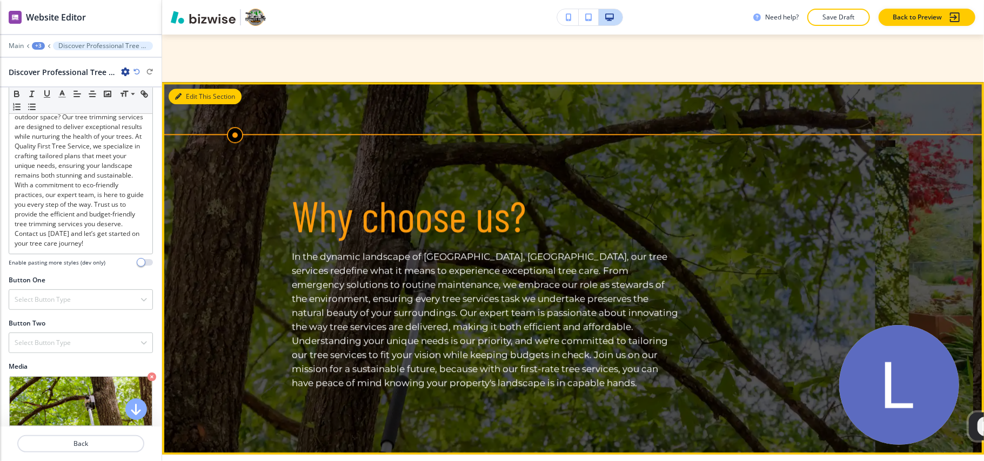
click at [184, 89] on button "Edit This Section" at bounding box center [205, 97] width 73 height 16
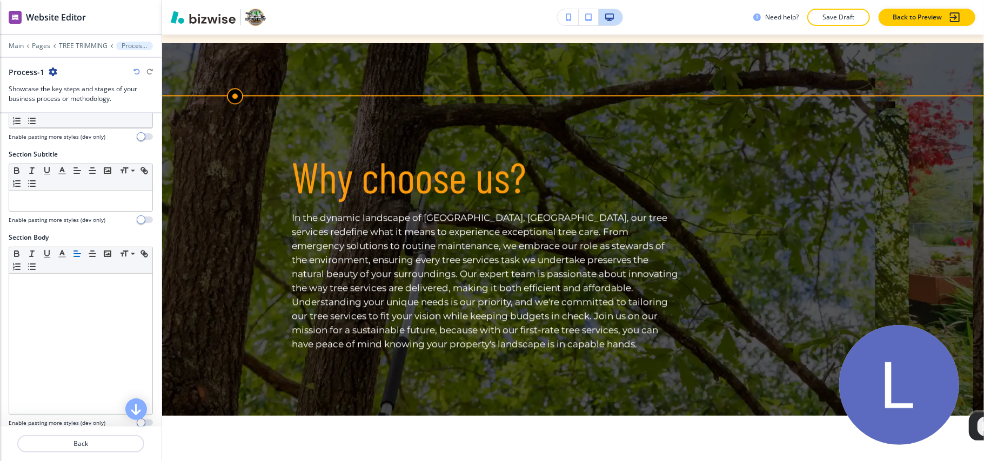
scroll to position [273, 0]
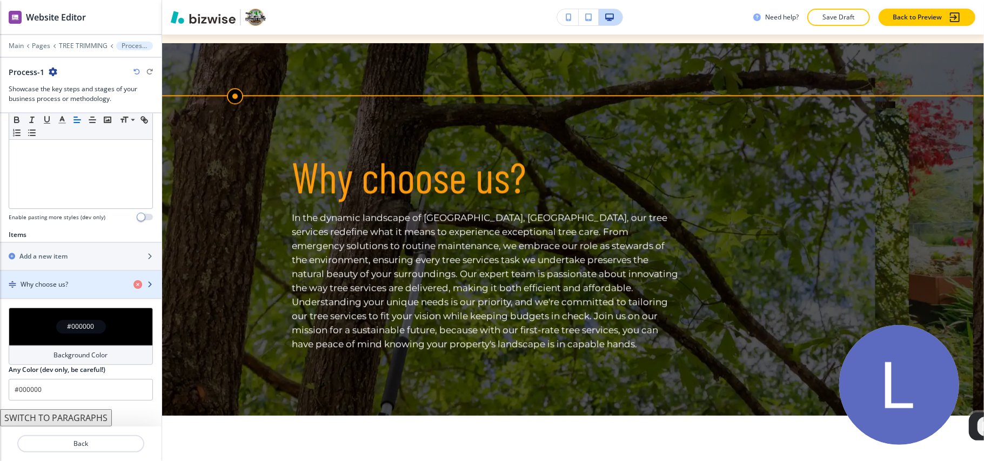
click at [51, 283] on h4 "Why choose us?" at bounding box center [45, 285] width 48 height 10
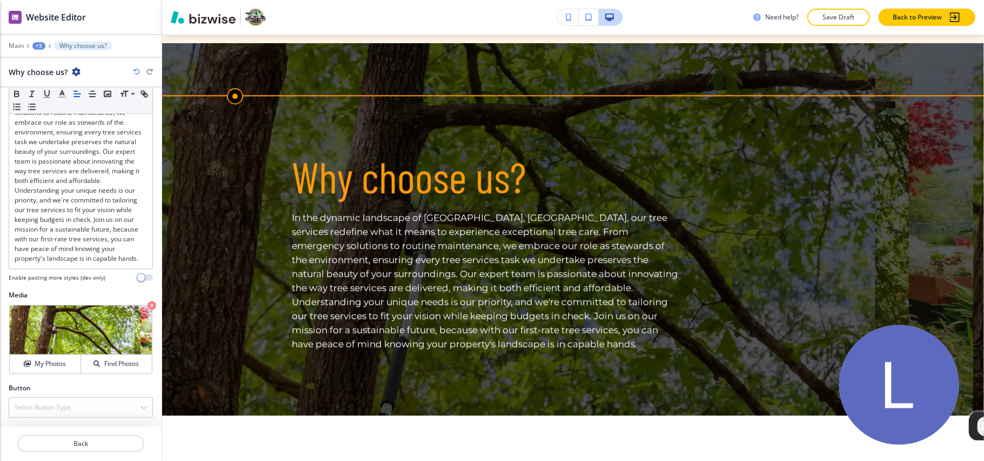
scroll to position [65, 0]
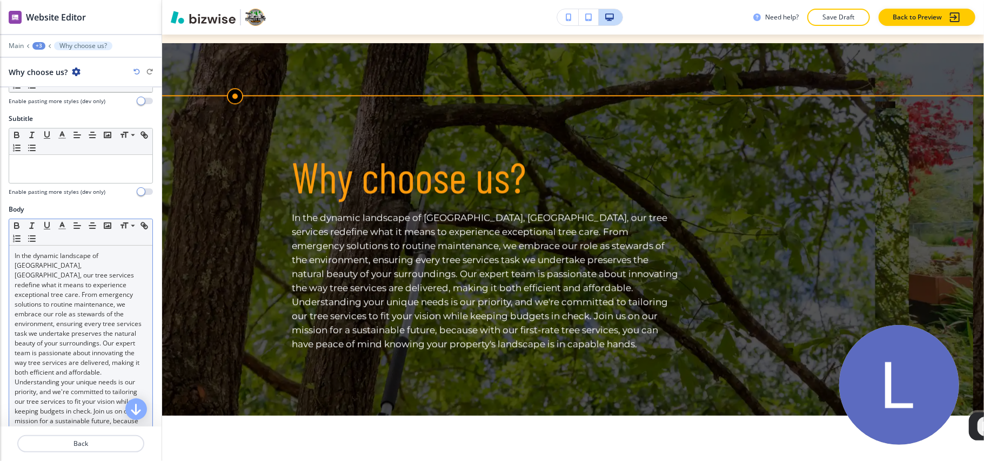
click at [113, 271] on p "In the dynamic landscape of [GEOGRAPHIC_DATA], [GEOGRAPHIC_DATA], our tree serv…" at bounding box center [81, 353] width 132 height 204
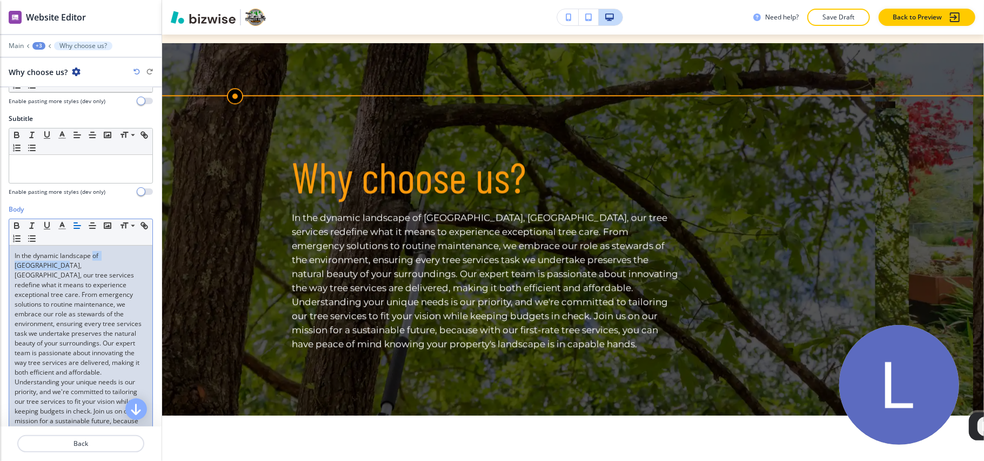
drag, startPoint x: 93, startPoint y: 257, endPoint x: 26, endPoint y: 267, distance: 67.7
click at [26, 267] on p "In the dynamic landscape of [GEOGRAPHIC_DATA], [GEOGRAPHIC_DATA], our tree serv…" at bounding box center [81, 353] width 132 height 204
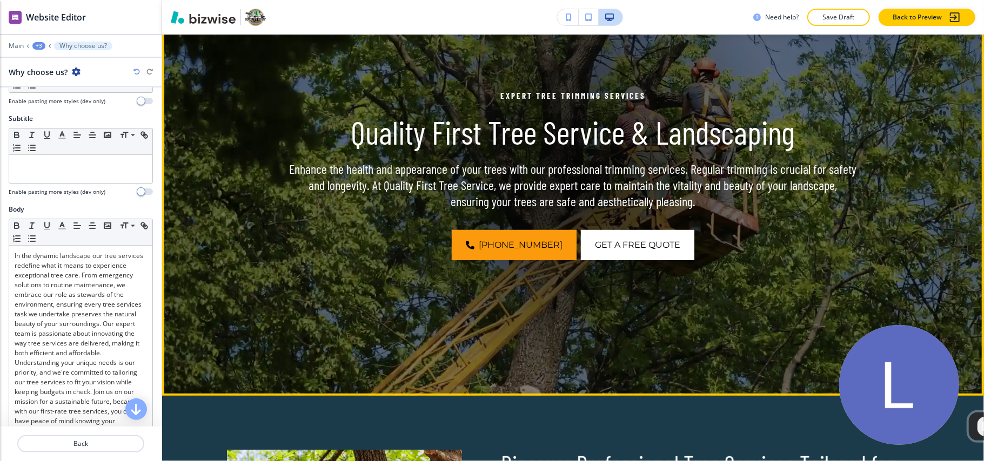
scroll to position [130, 0]
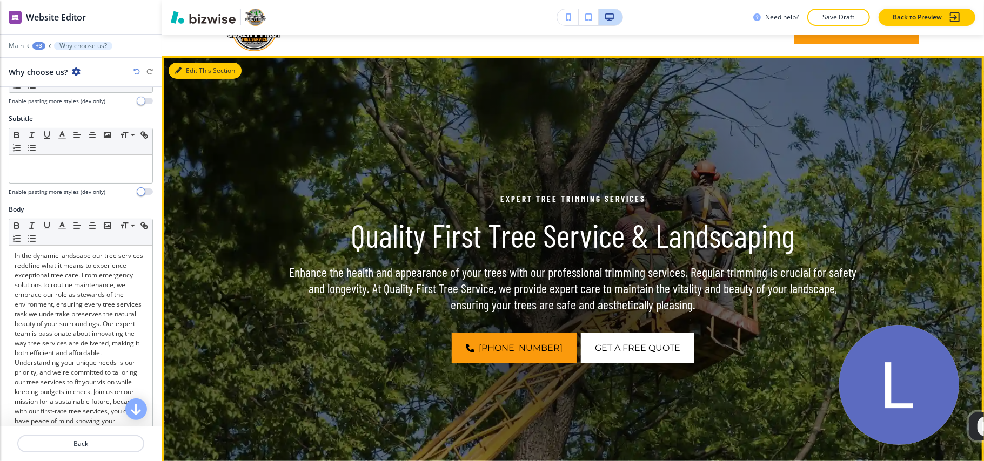
click at [187, 72] on button "Edit This Section" at bounding box center [205, 71] width 73 height 16
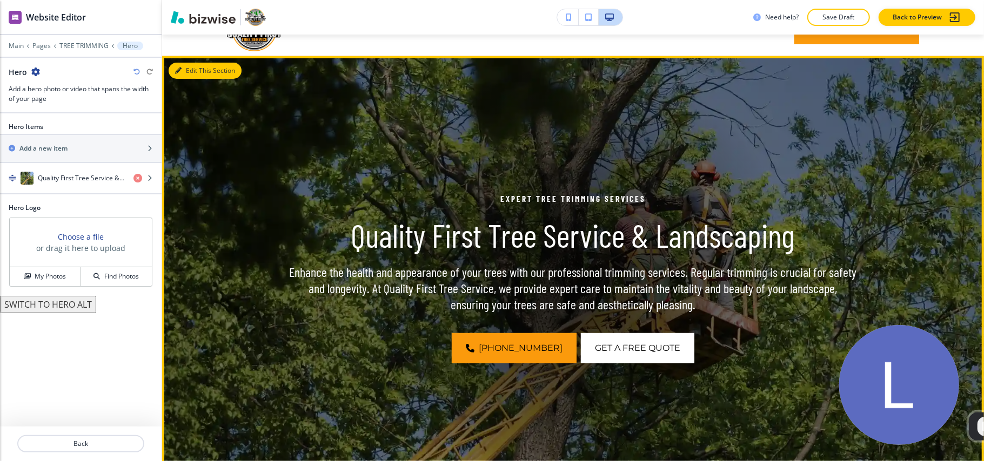
scroll to position [79, 0]
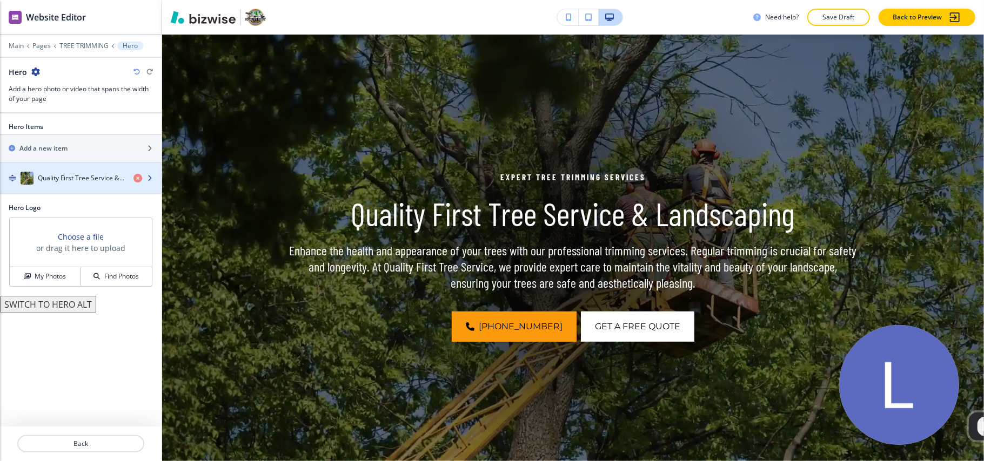
click at [84, 173] on div "Quality First Tree Service & Landscaping" at bounding box center [62, 178] width 125 height 13
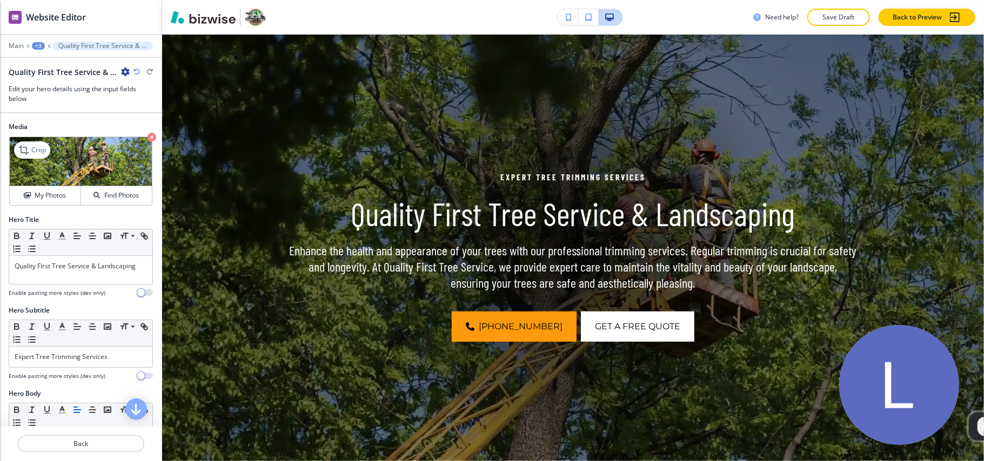
click at [135, 138] on img at bounding box center [81, 161] width 142 height 49
click at [147, 135] on icon "button" at bounding box center [151, 137] width 9 height 9
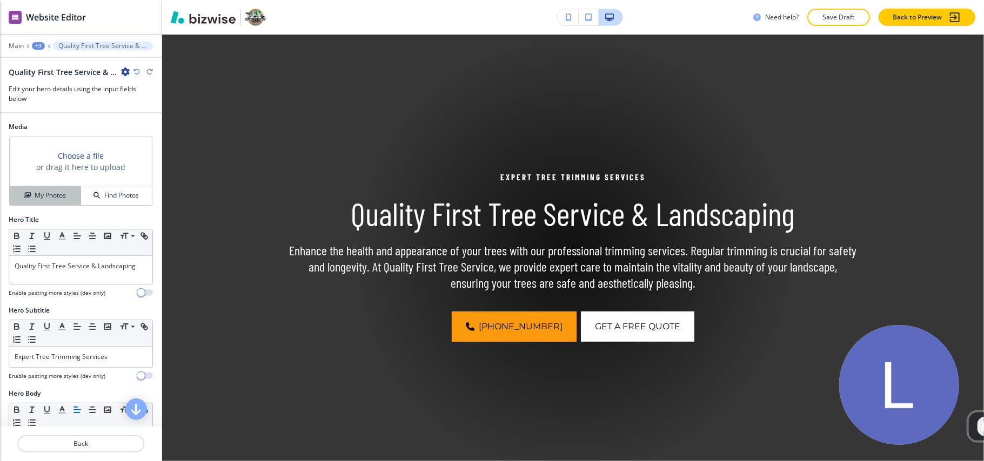
click at [48, 198] on h4 "My Photos" at bounding box center [50, 196] width 31 height 10
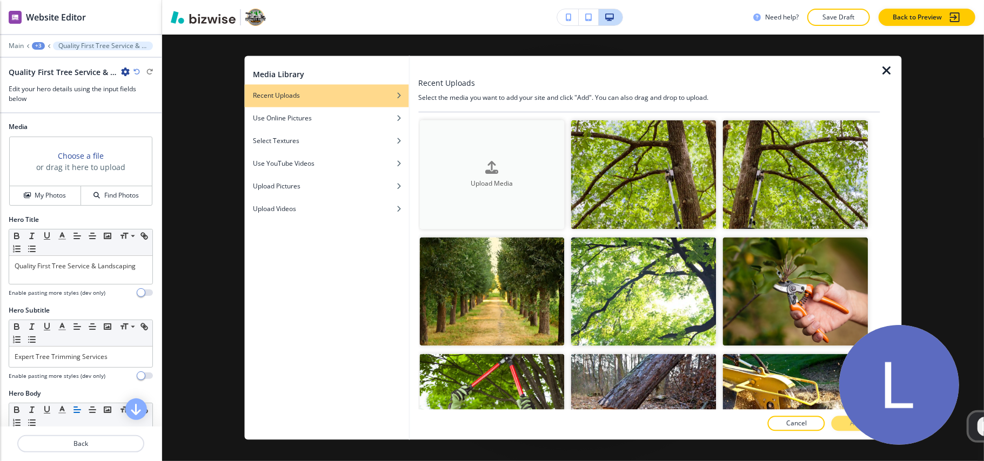
click at [488, 167] on icon "button" at bounding box center [492, 167] width 13 height 13
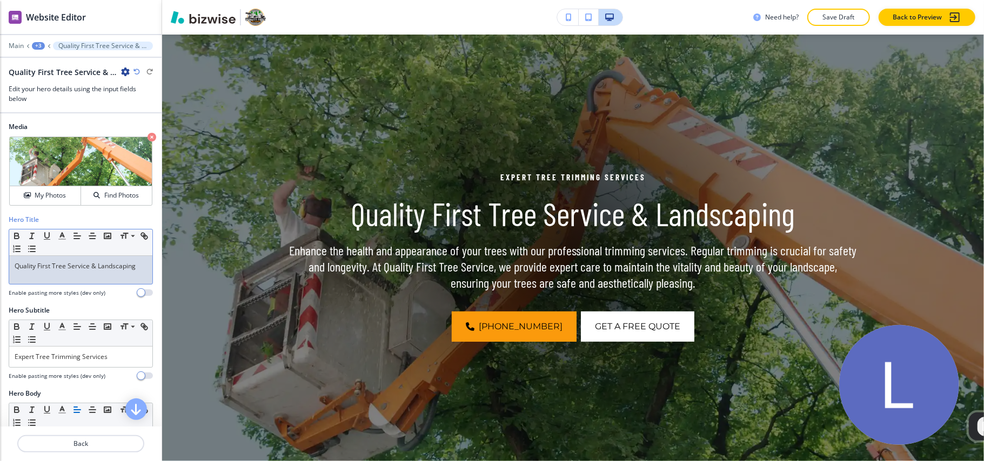
click at [76, 275] on div "Quality First Tree Service & Landscaping" at bounding box center [80, 270] width 143 height 28
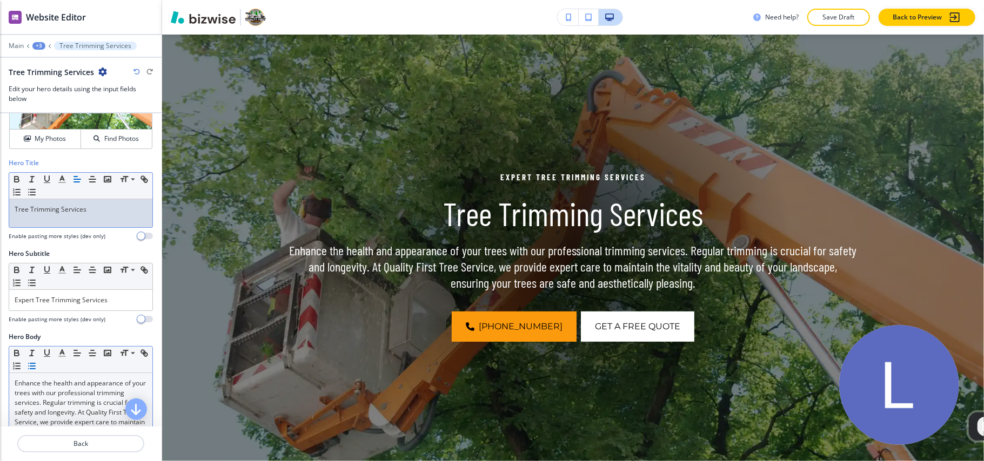
scroll to position [144, 0]
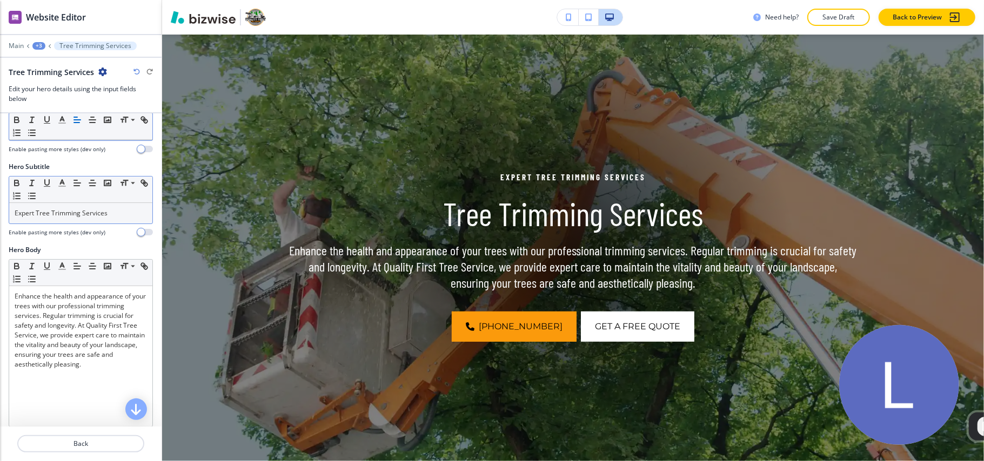
click at [80, 217] on p "Expert Tree Trimming Services" at bounding box center [81, 214] width 132 height 10
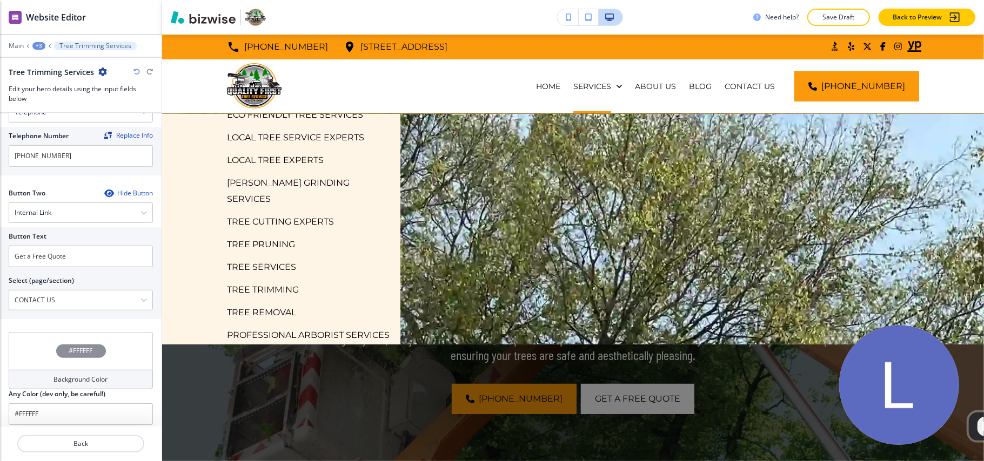
scroll to position [145, 0]
click at [264, 303] on p "TREE REMOVAL" at bounding box center [261, 311] width 69 height 16
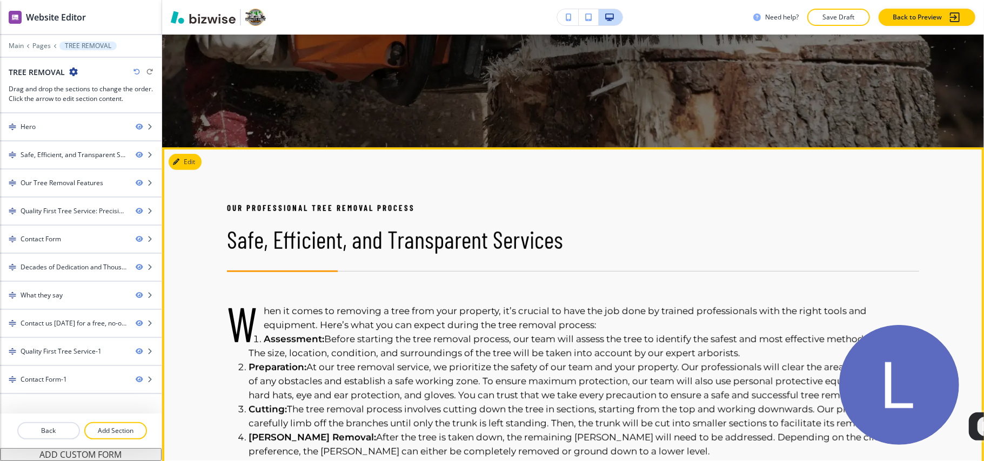
scroll to position [360, 0]
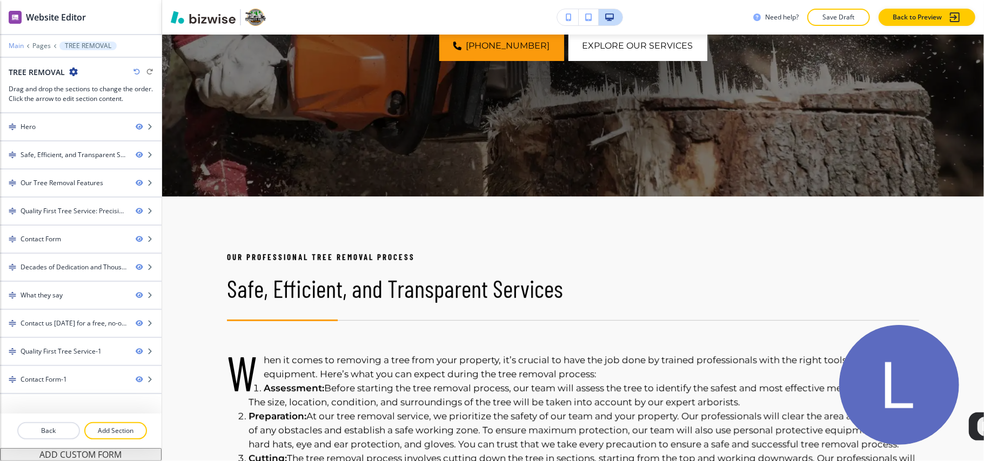
click at [16, 42] on p "Main" at bounding box center [16, 46] width 15 height 8
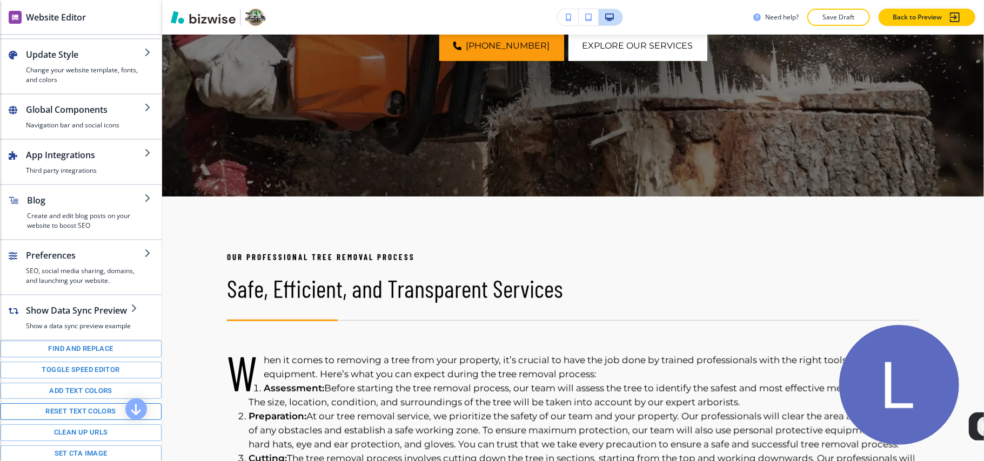
scroll to position [72, 0]
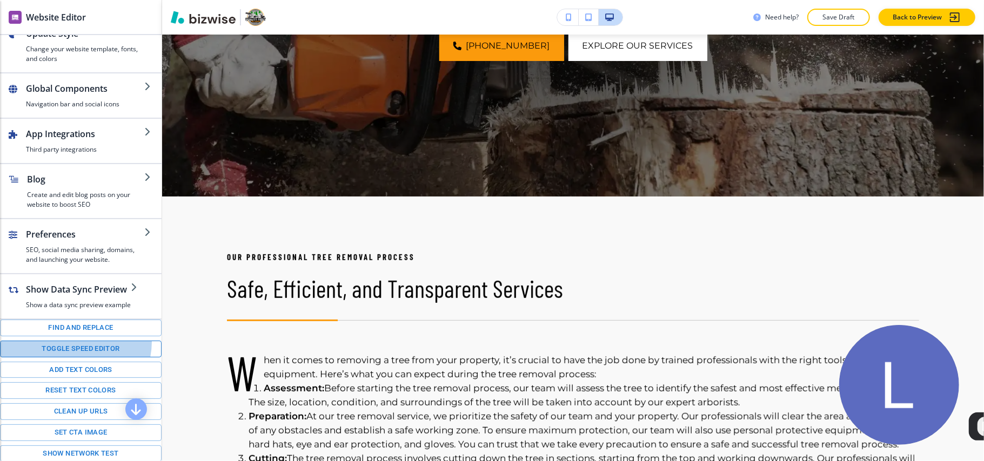
click at [72, 355] on button "Toggle speed editor" at bounding box center [81, 349] width 162 height 17
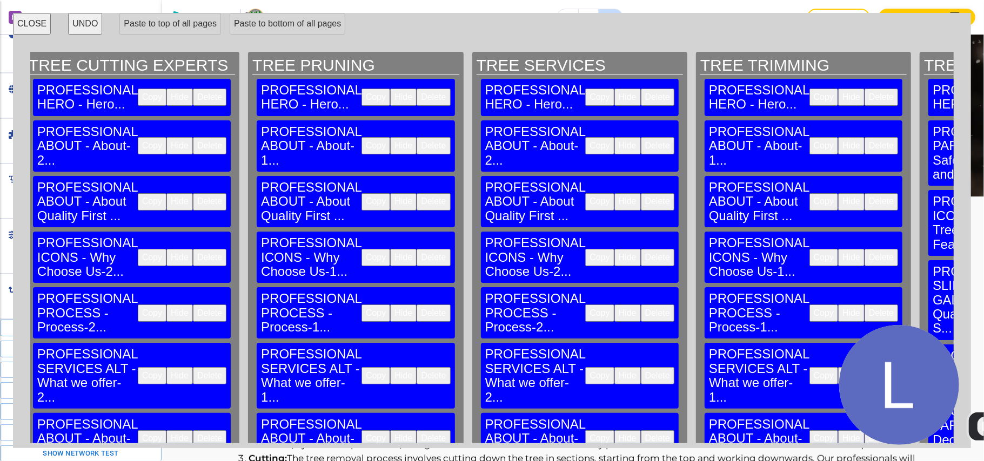
scroll to position [0, 2511]
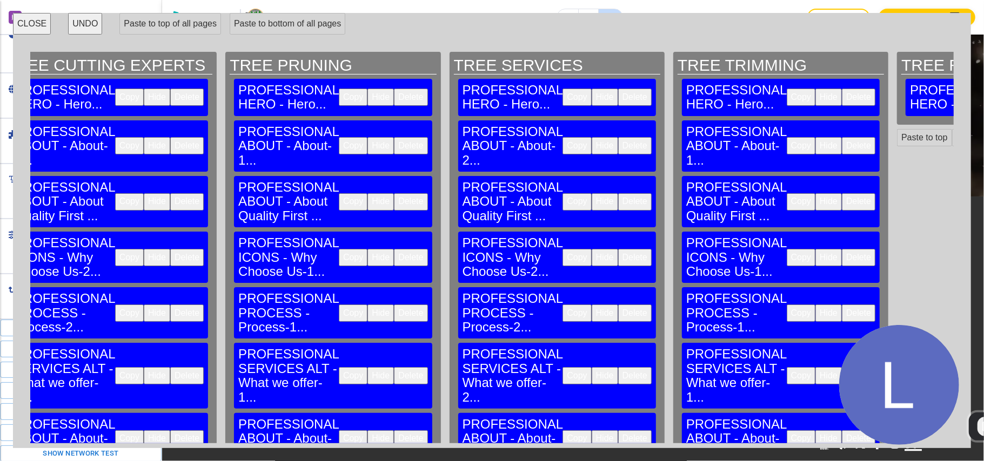
click at [786, 137] on button "Copy" at bounding box center [800, 145] width 29 height 17
click at [952, 129] on button "Paste to bottom" at bounding box center [986, 137] width 69 height 17
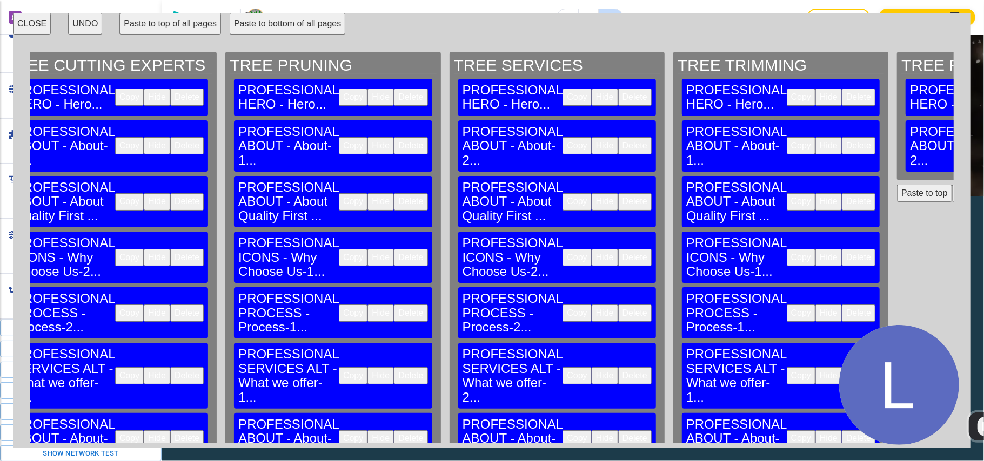
click at [786, 193] on button "Copy" at bounding box center [800, 201] width 29 height 17
click at [952, 185] on button "Paste to bottom" at bounding box center [986, 193] width 69 height 17
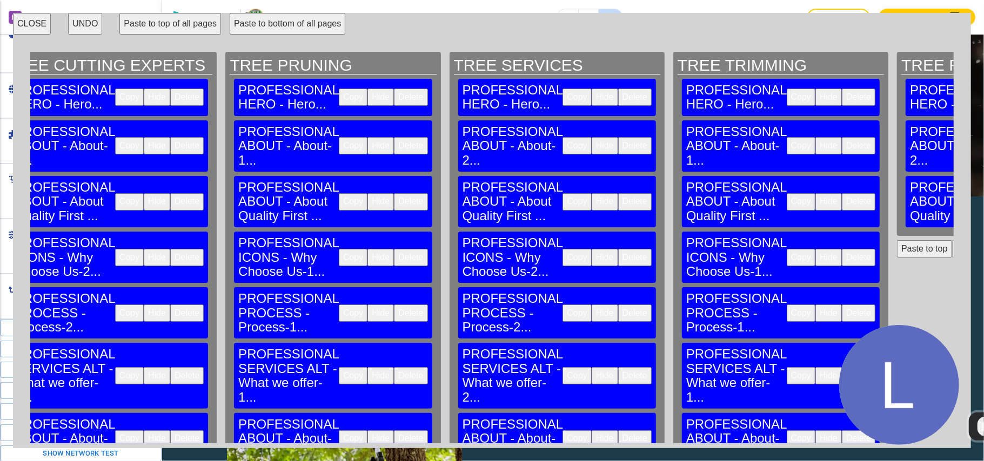
click at [786, 249] on button "Copy" at bounding box center [800, 257] width 29 height 17
click at [952, 240] on button "Paste to bottom" at bounding box center [986, 248] width 69 height 17
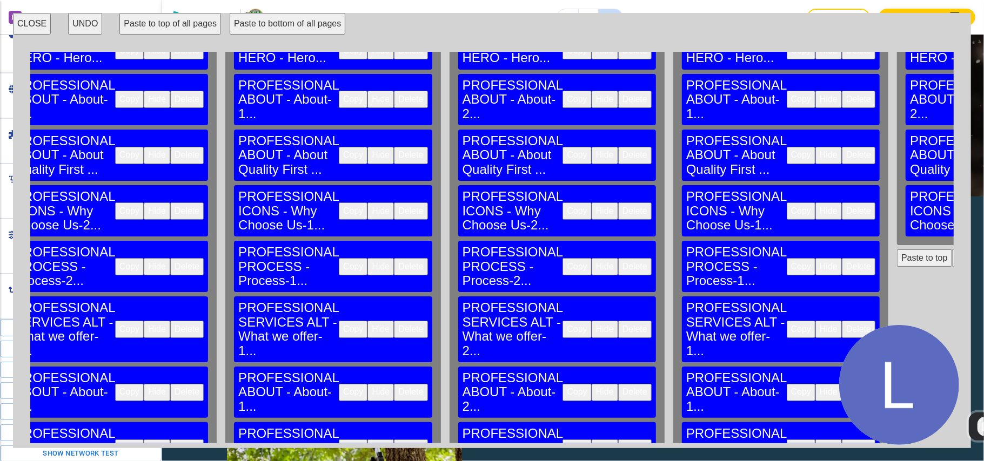
scroll to position [72, 2511]
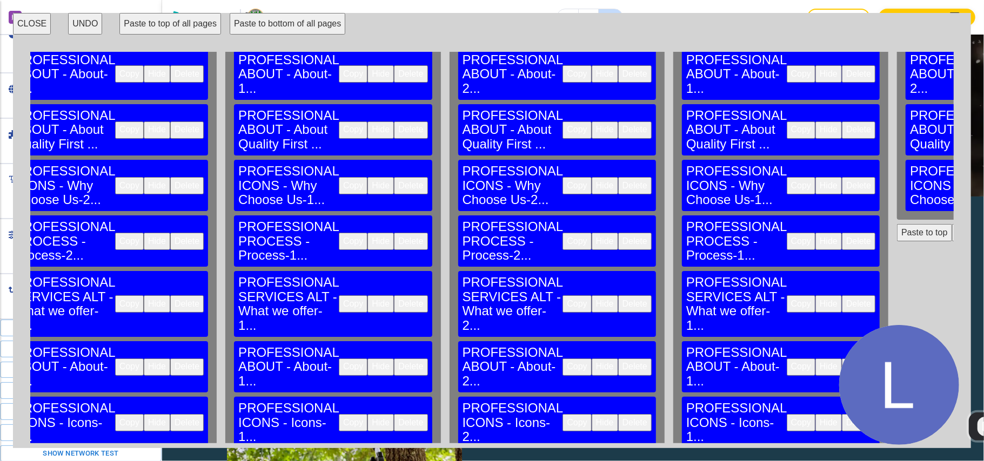
click at [786, 233] on button "Copy" at bounding box center [800, 241] width 29 height 17
click at [952, 224] on button "Paste to bottom" at bounding box center [986, 232] width 69 height 17
click at [786, 295] on button "Copy" at bounding box center [800, 303] width 29 height 17
click at [952, 280] on button "Paste to bottom" at bounding box center [986, 288] width 69 height 17
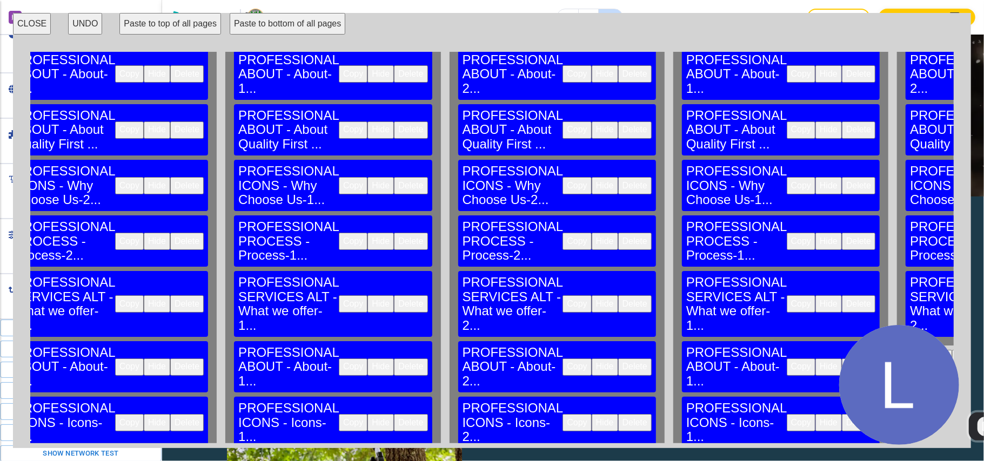
click at [786, 359] on button "Copy" at bounding box center [800, 367] width 29 height 17
click at [952, 350] on button "Paste to bottom" at bounding box center [986, 358] width 69 height 17
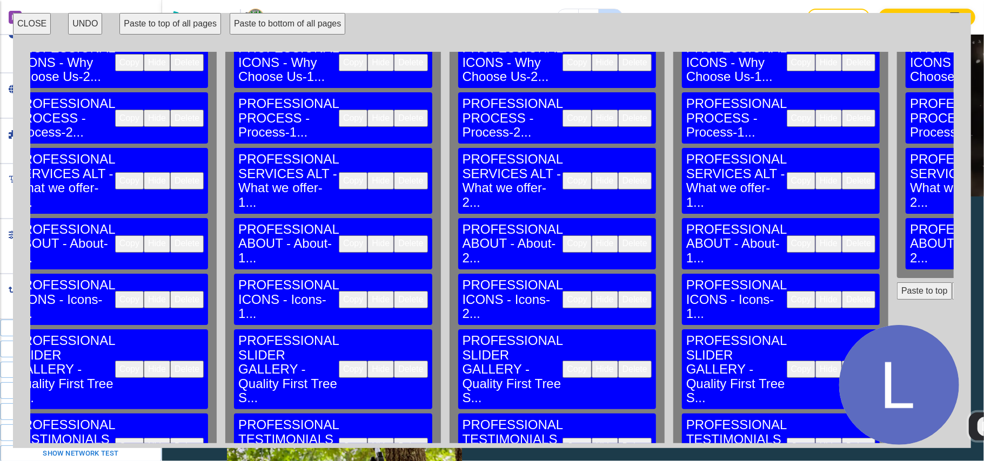
scroll to position [216, 2511]
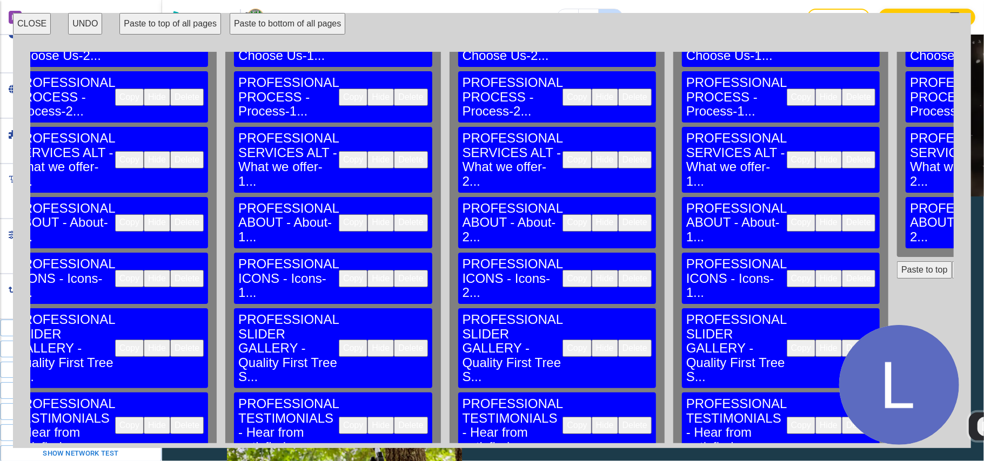
click at [786, 270] on button "Copy" at bounding box center [800, 278] width 29 height 17
click at [952, 261] on button "Paste to bottom" at bounding box center [986, 269] width 69 height 17
click at [786, 340] on button "Copy" at bounding box center [800, 348] width 29 height 17
click at [952, 317] on button "Paste to bottom" at bounding box center [986, 325] width 69 height 17
click at [786, 417] on button "Copy" at bounding box center [800, 425] width 29 height 17
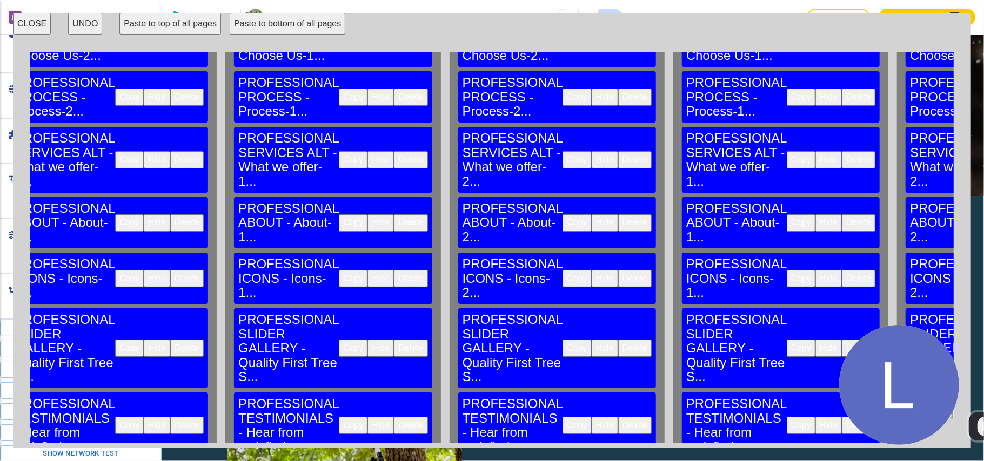
click at [952, 401] on button "Paste to bottom" at bounding box center [986, 409] width 69 height 17
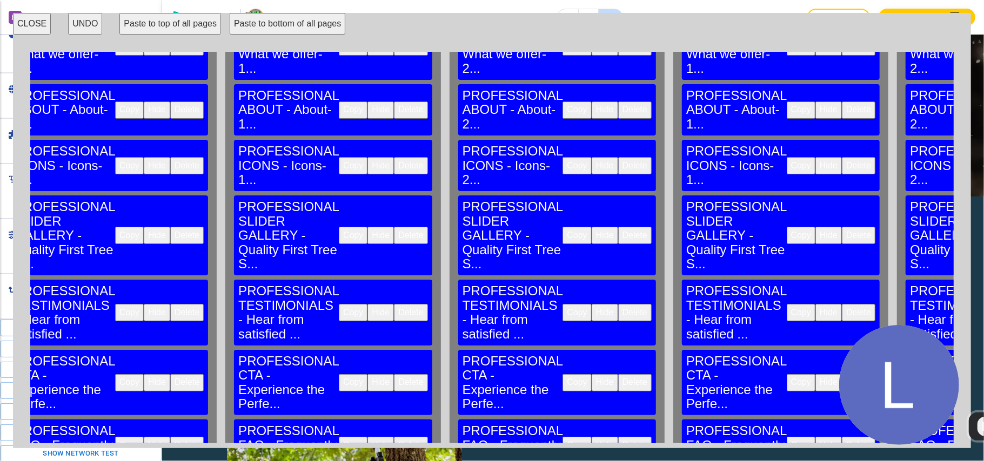
scroll to position [344, 2511]
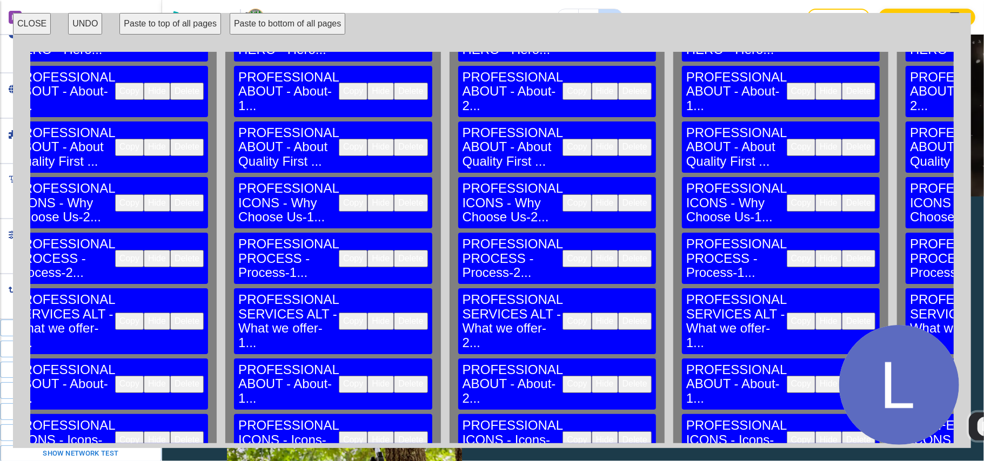
scroll to position [0, 2511]
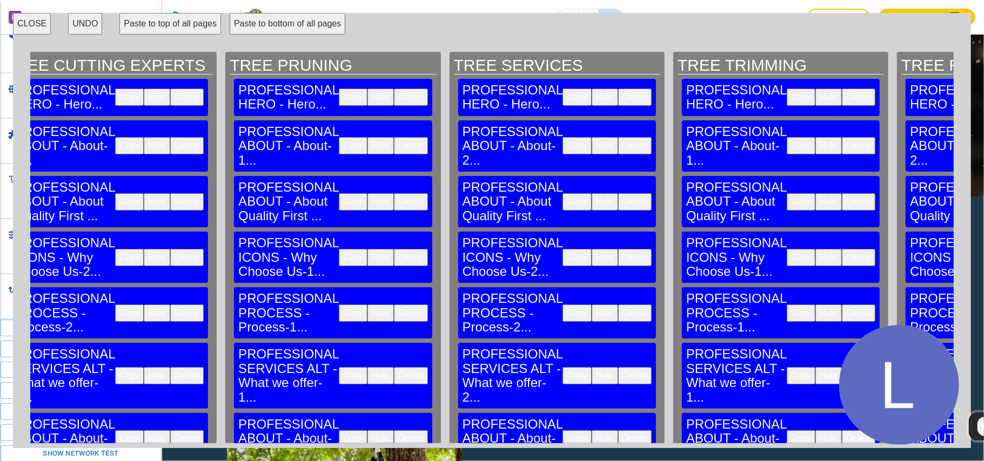
click at [30, 24] on button "CLOSE" at bounding box center [32, 24] width 38 height 22
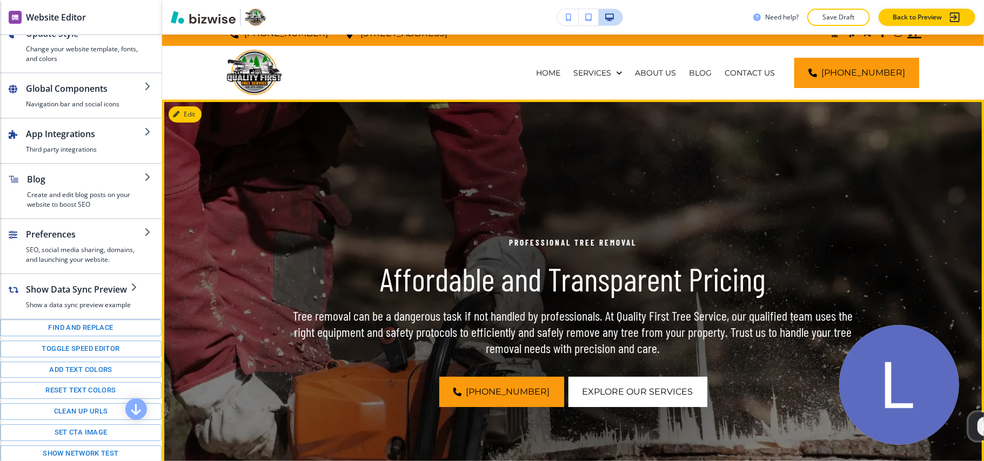
scroll to position [0, 0]
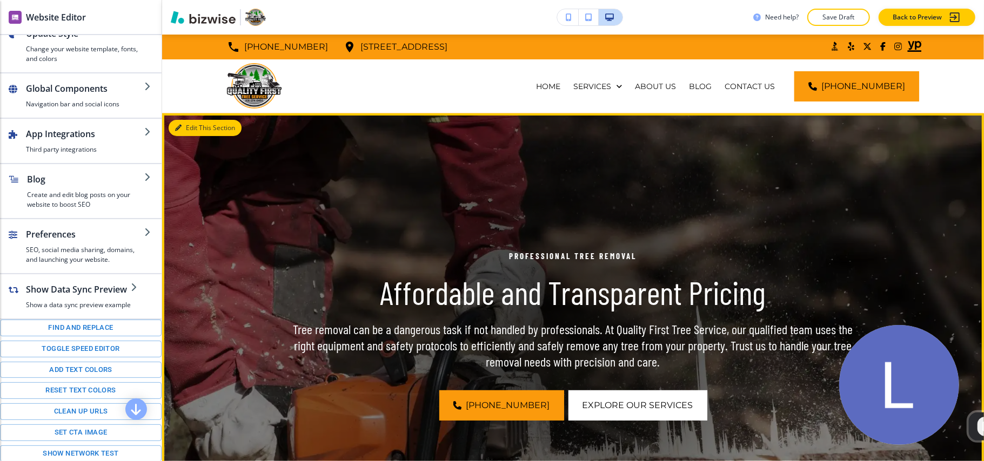
click at [197, 132] on button "Edit This Section" at bounding box center [205, 128] width 73 height 16
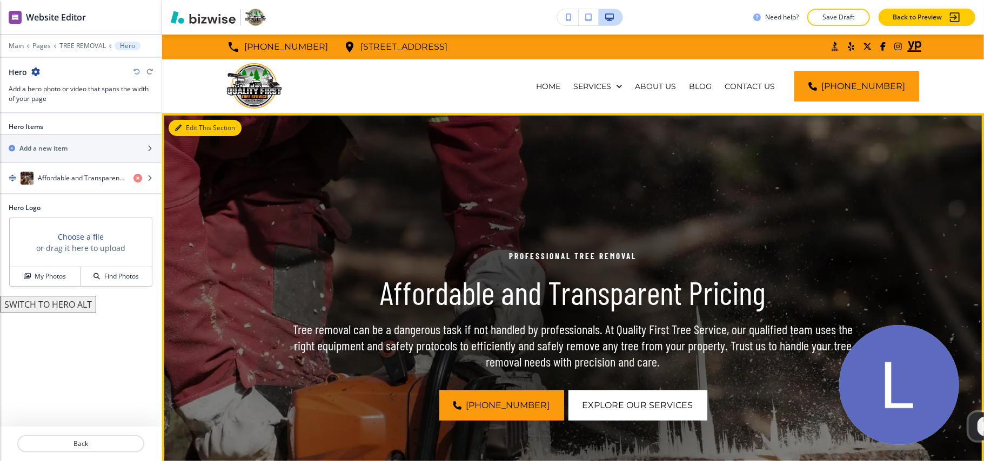
scroll to position [79, 0]
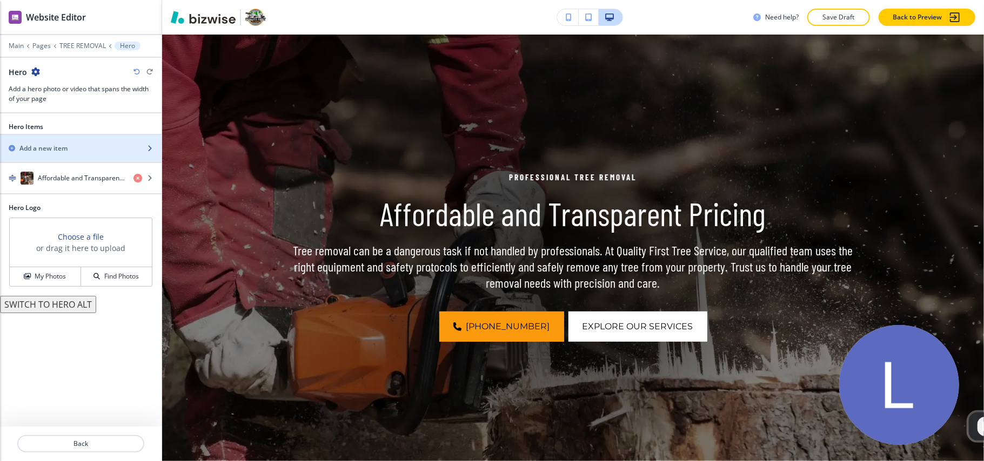
click at [76, 162] on div "button" at bounding box center [81, 157] width 162 height 9
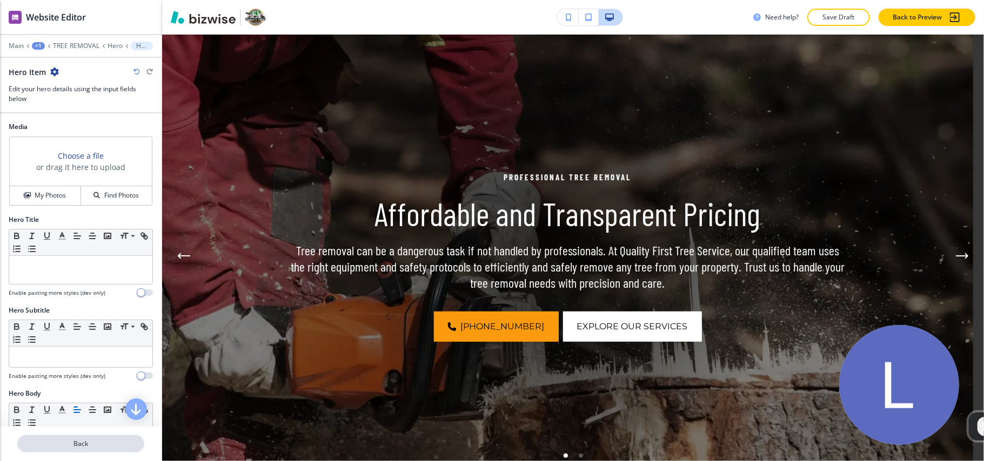
click at [88, 448] on p "Back" at bounding box center [80, 444] width 125 height 10
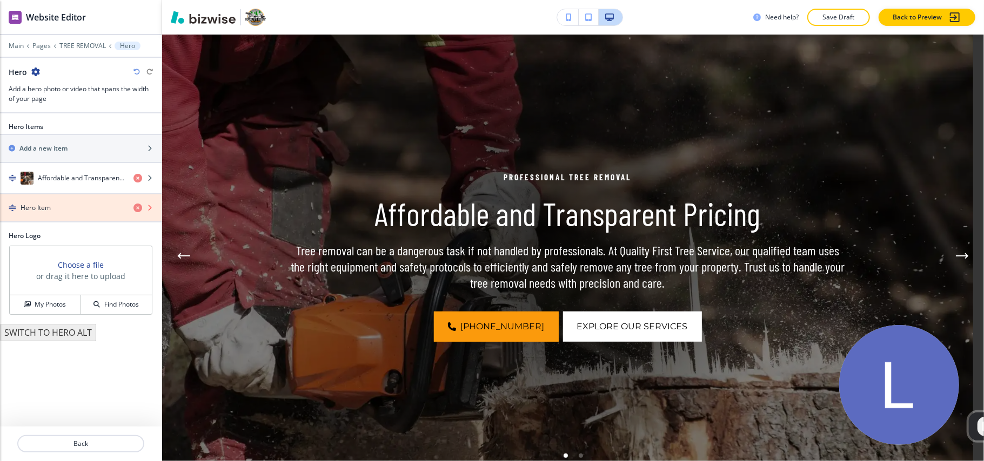
click at [137, 210] on icon "button" at bounding box center [137, 208] width 9 height 9
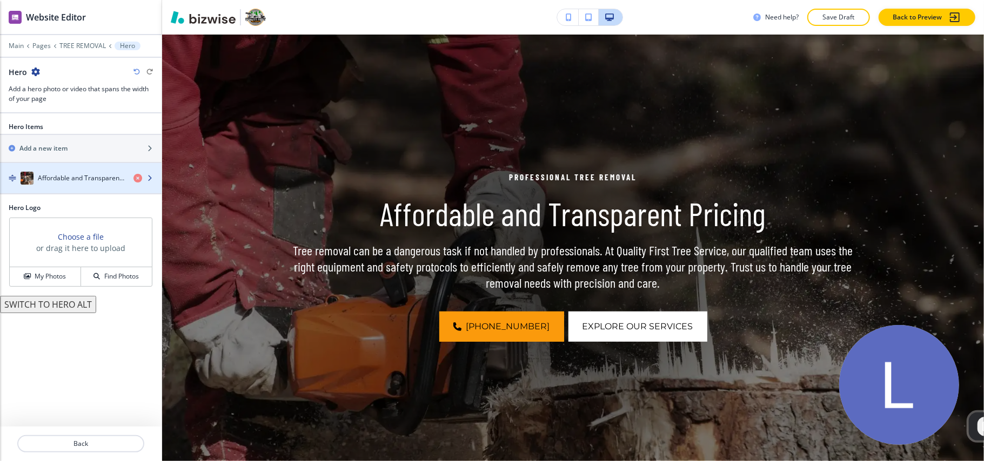
click at [64, 179] on h4 "Affordable and Transparent Pricing" at bounding box center [81, 178] width 87 height 10
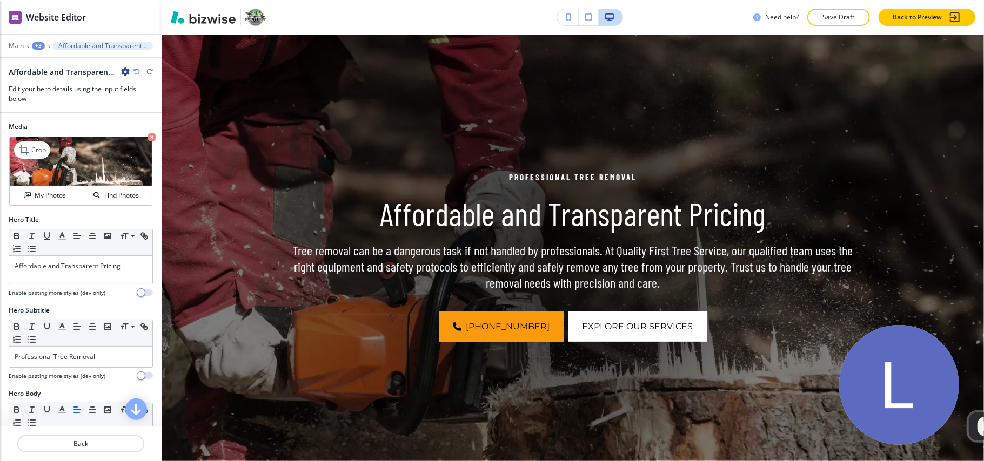
click at [147, 137] on icon "button" at bounding box center [151, 137] width 9 height 9
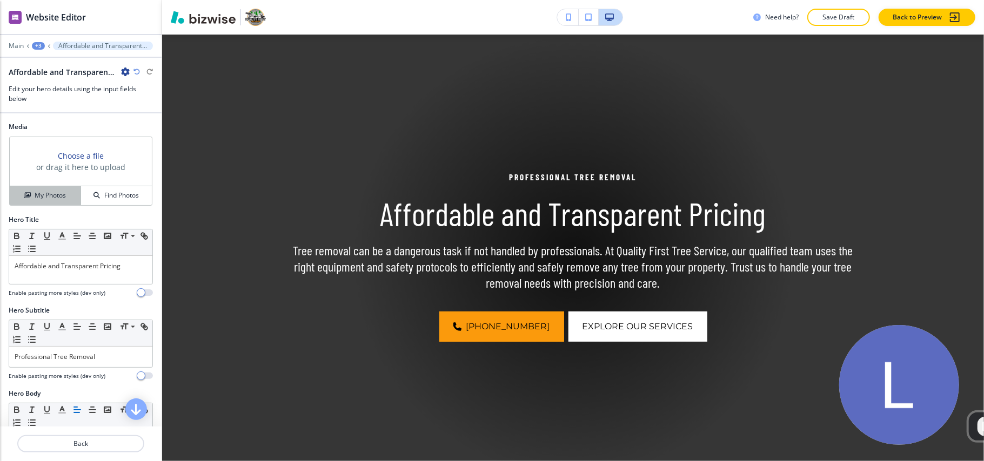
click at [45, 189] on button "My Photos" at bounding box center [45, 195] width 71 height 19
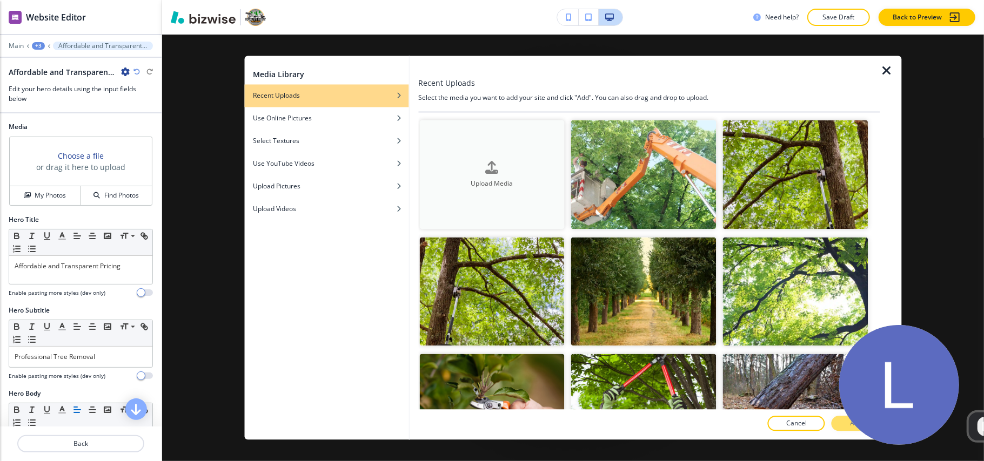
click at [475, 152] on button "Upload Media" at bounding box center [491, 174] width 145 height 109
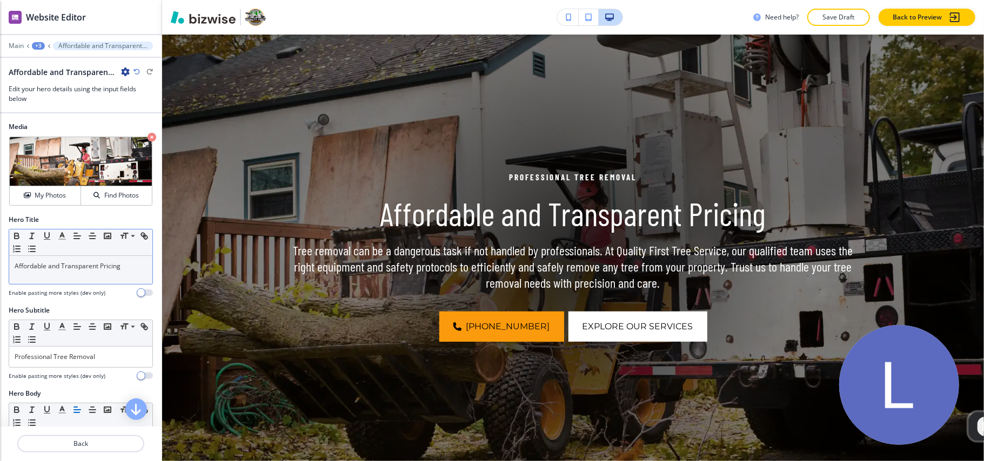
click at [80, 270] on p "Affordable and Transparent Pricing" at bounding box center [81, 266] width 132 height 10
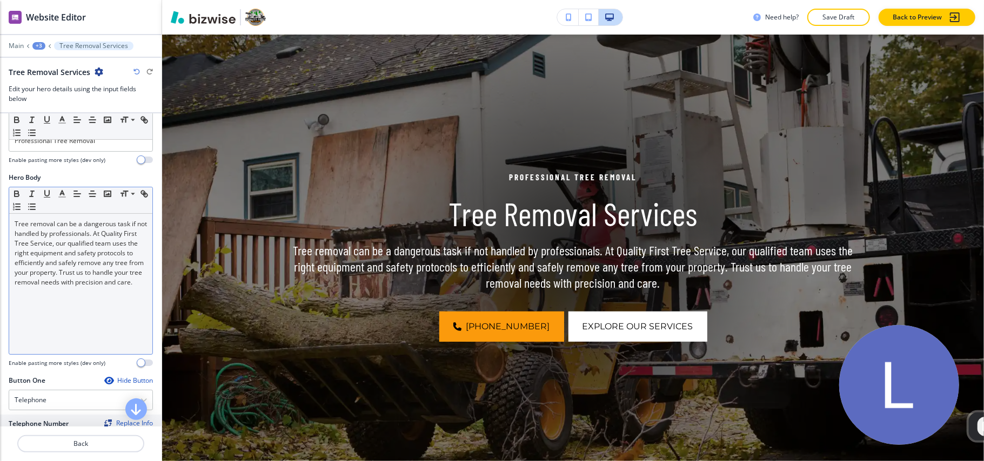
scroll to position [144, 0]
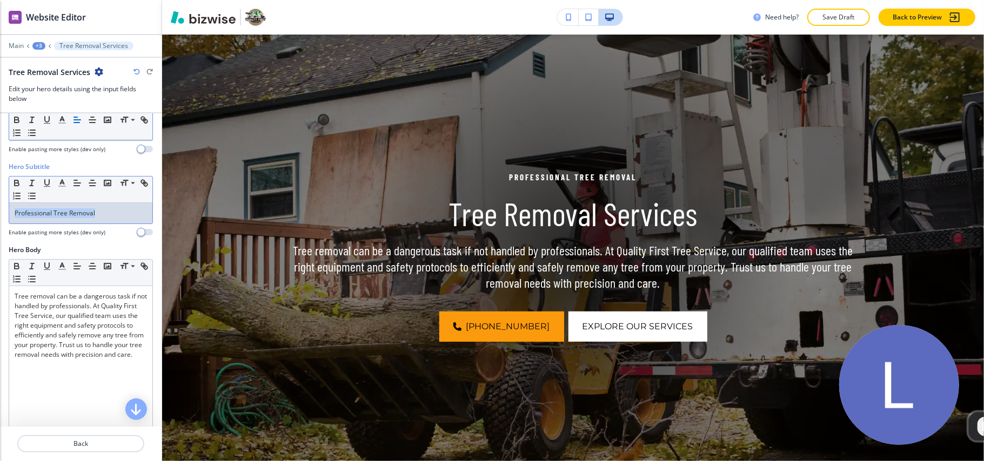
drag, startPoint x: 118, startPoint y: 220, endPoint x: 0, endPoint y: 218, distance: 117.8
click at [0, 218] on div "Hero Subtitle Small Normal Large Huge Professional Tree Removal Enable pasting …" at bounding box center [81, 203] width 162 height 83
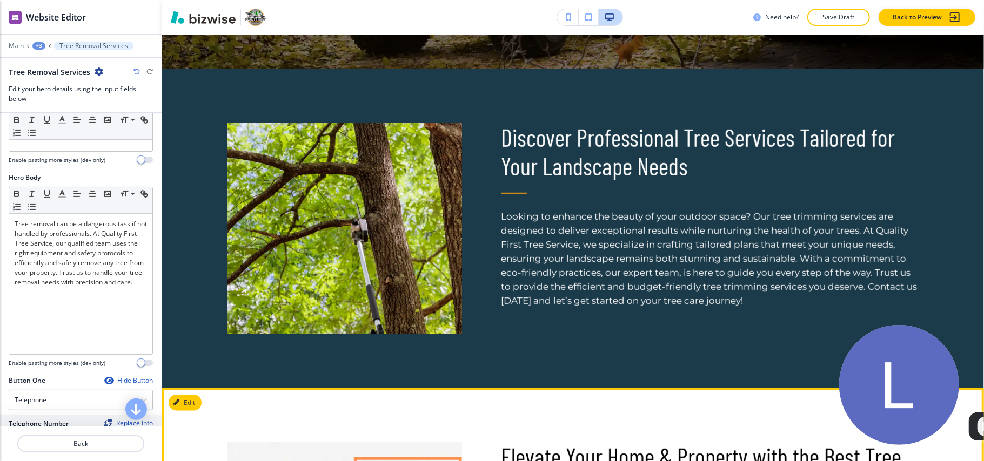
scroll to position [478, 0]
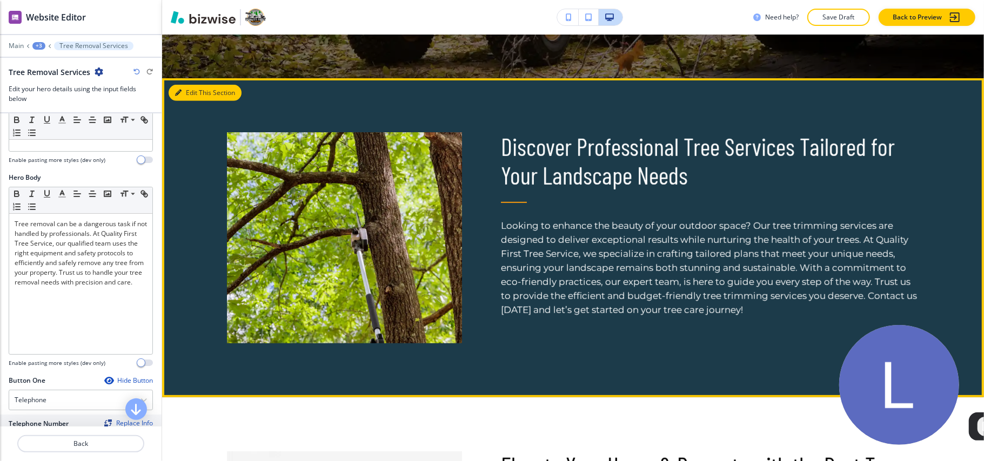
click at [188, 98] on button "Edit This Section" at bounding box center [205, 93] width 73 height 16
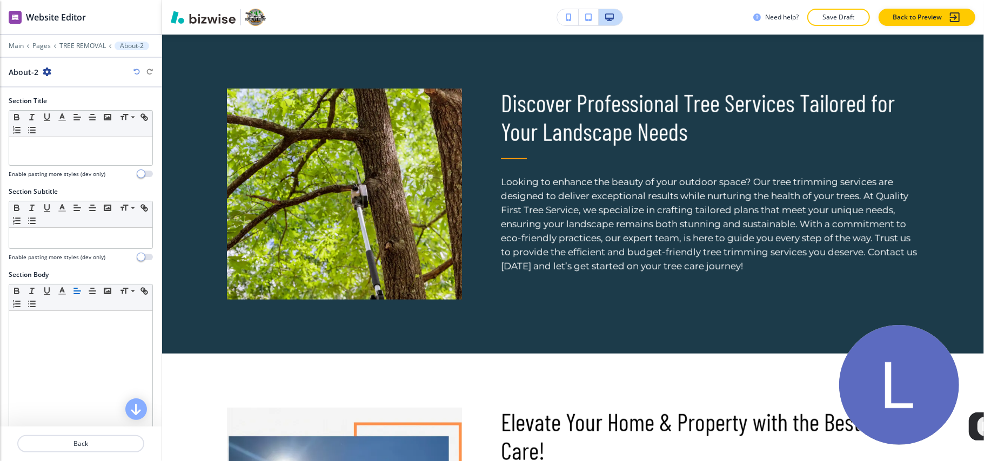
scroll to position [284, 0]
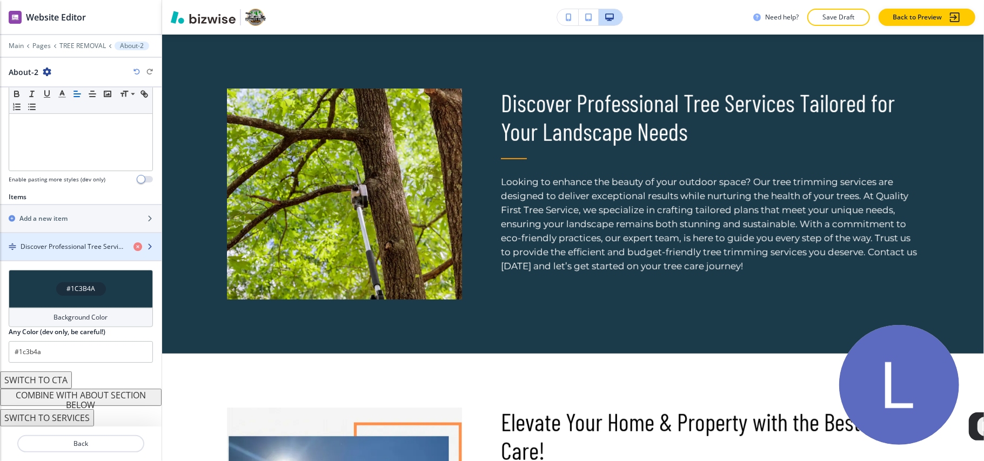
click at [48, 244] on h4 "Discover Professional Tree Services Tailored for Your Landscape Needs" at bounding box center [73, 247] width 104 height 10
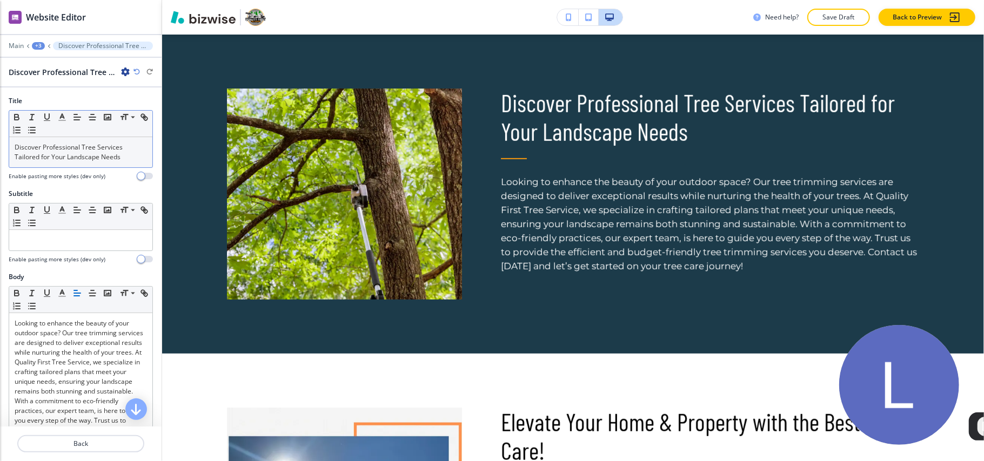
click at [61, 151] on p "Discover Professional Tree Services Tailored for Your Landscape Needs" at bounding box center [81, 152] width 132 height 19
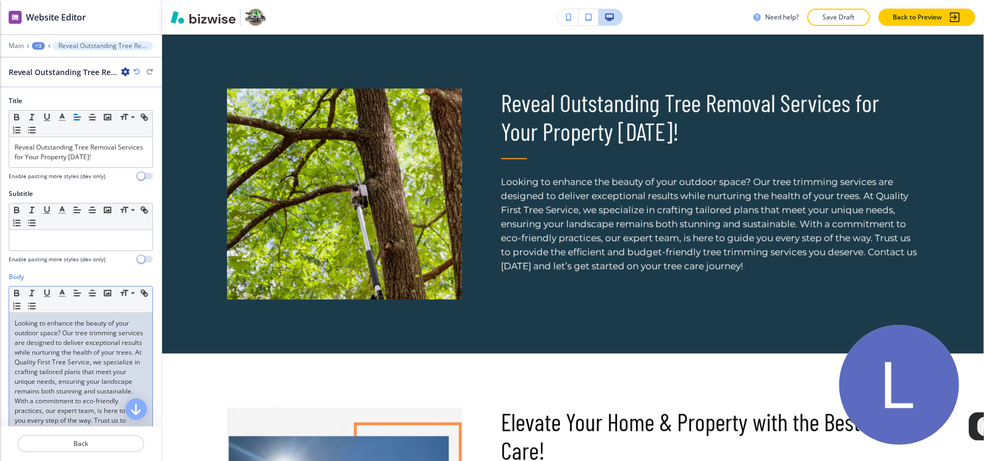
click at [23, 374] on p "Looking to enhance the beauty of your outdoor space? Our tree trimming services…" at bounding box center [81, 392] width 132 height 146
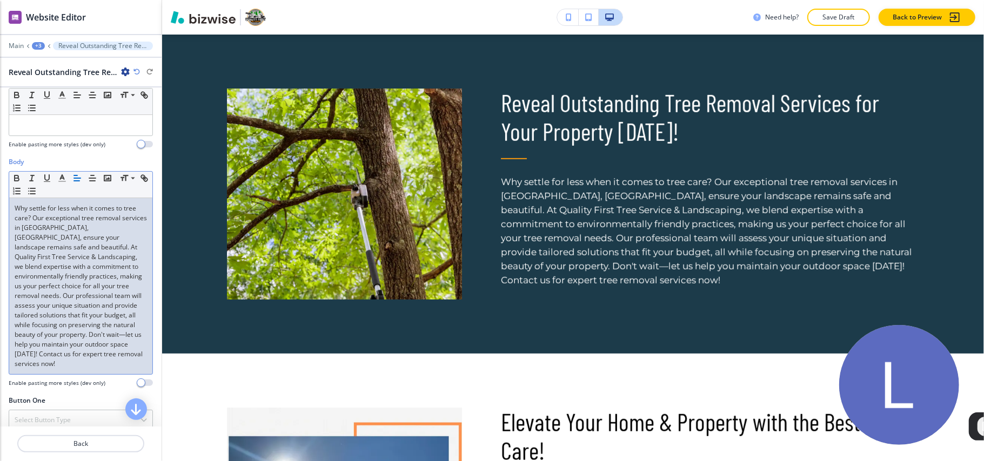
scroll to position [288, 0]
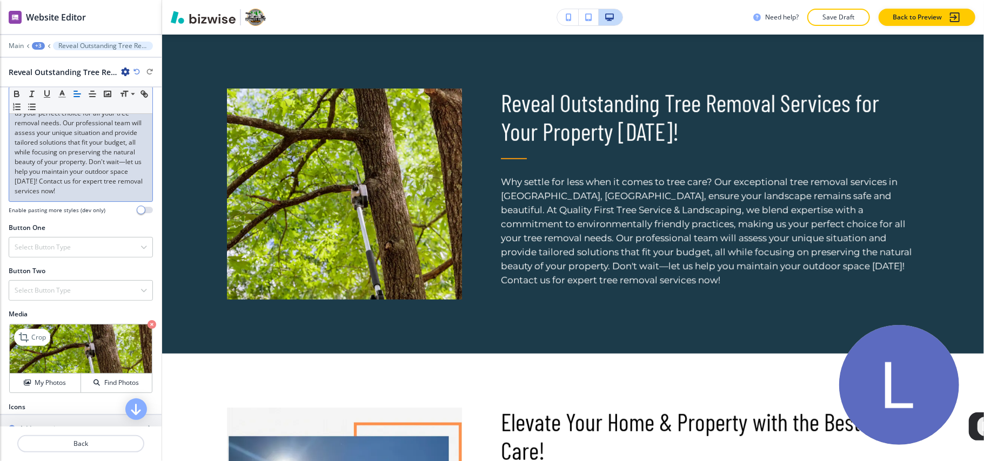
click at [147, 328] on icon "button" at bounding box center [151, 324] width 9 height 9
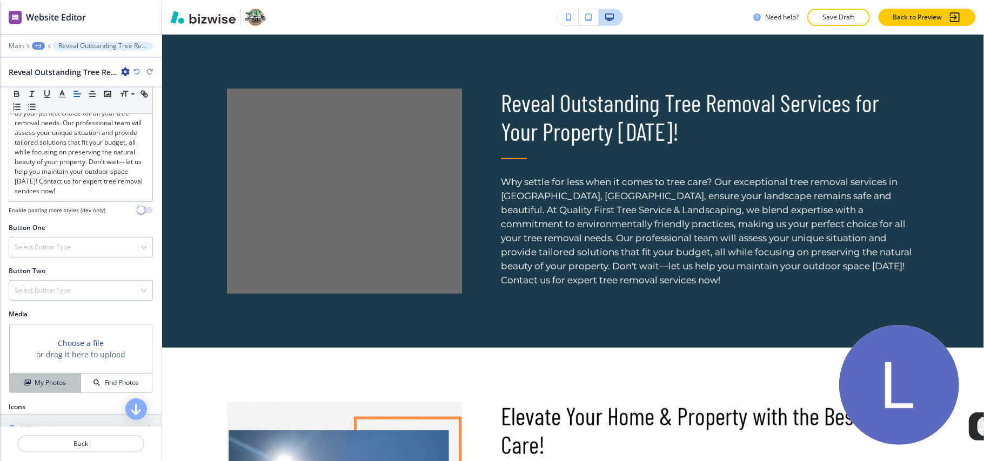
click at [48, 381] on h4 "My Photos" at bounding box center [50, 383] width 31 height 10
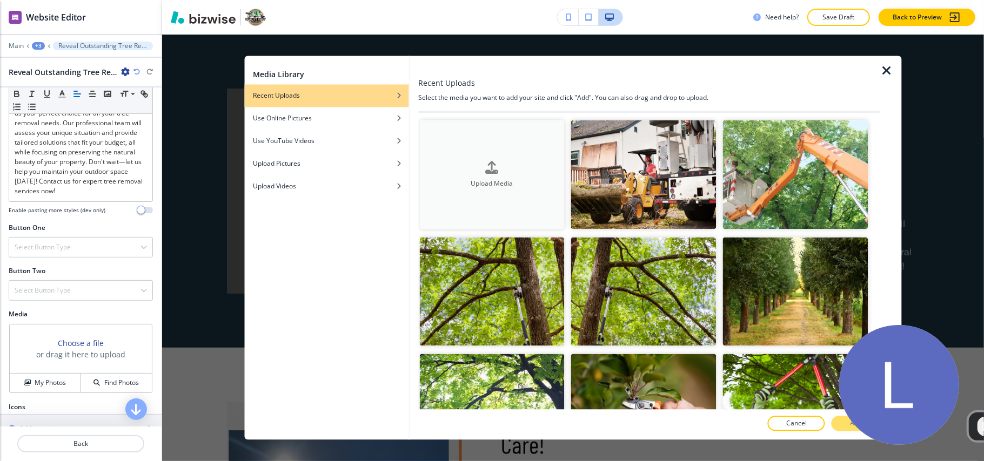
click at [491, 179] on h4 "Upload Media" at bounding box center [491, 184] width 145 height 10
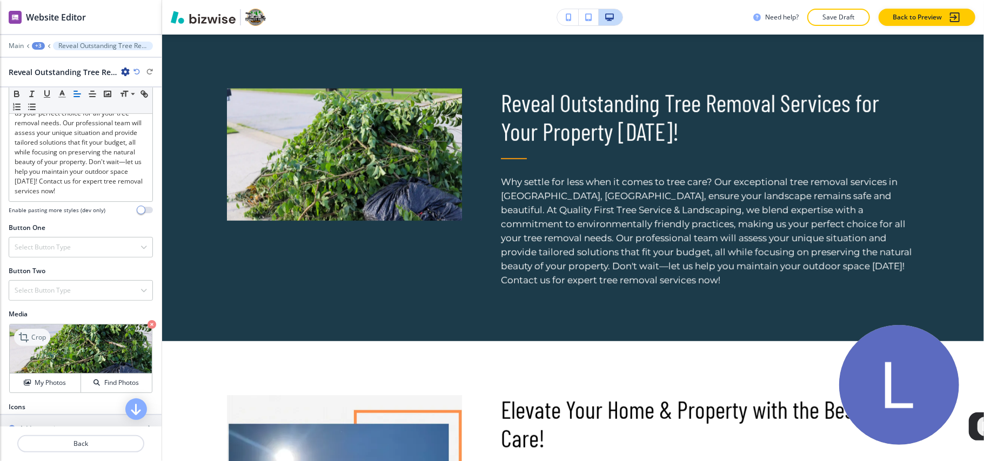
click at [35, 340] on p "Crop" at bounding box center [38, 338] width 15 height 10
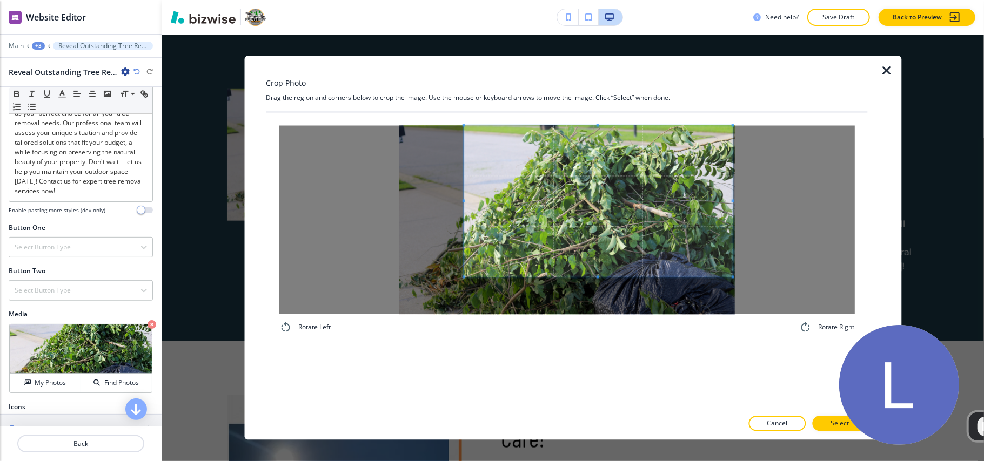
click at [601, 166] on span at bounding box center [597, 201] width 269 height 151
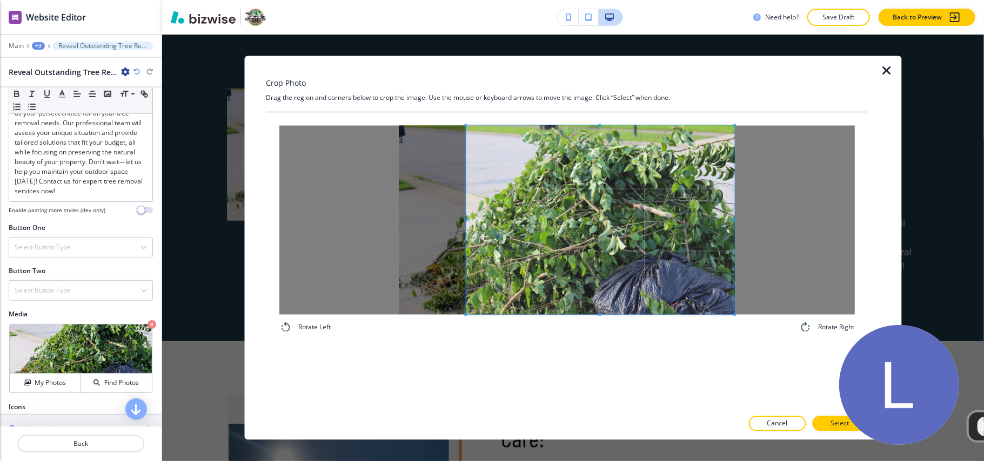
click at [588, 349] on div "Rotate Left Rotate Right" at bounding box center [566, 261] width 601 height 297
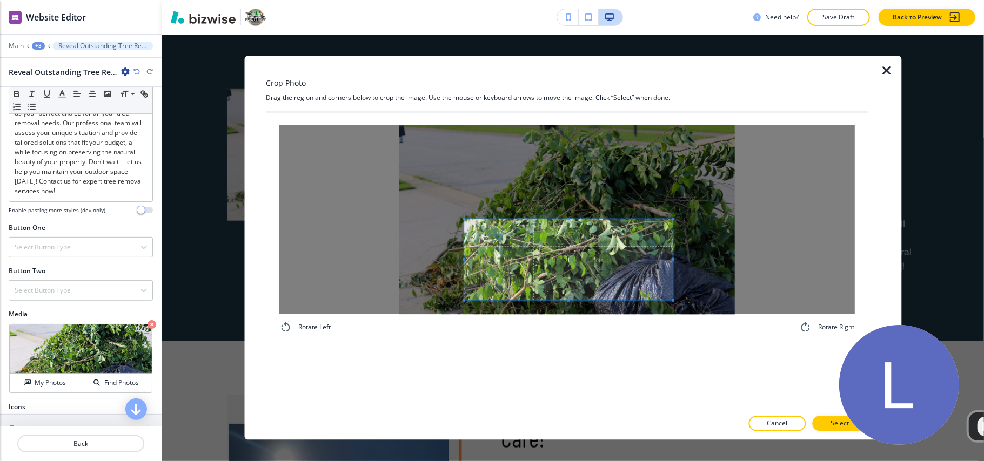
click at [673, 297] on div at bounding box center [566, 220] width 575 height 189
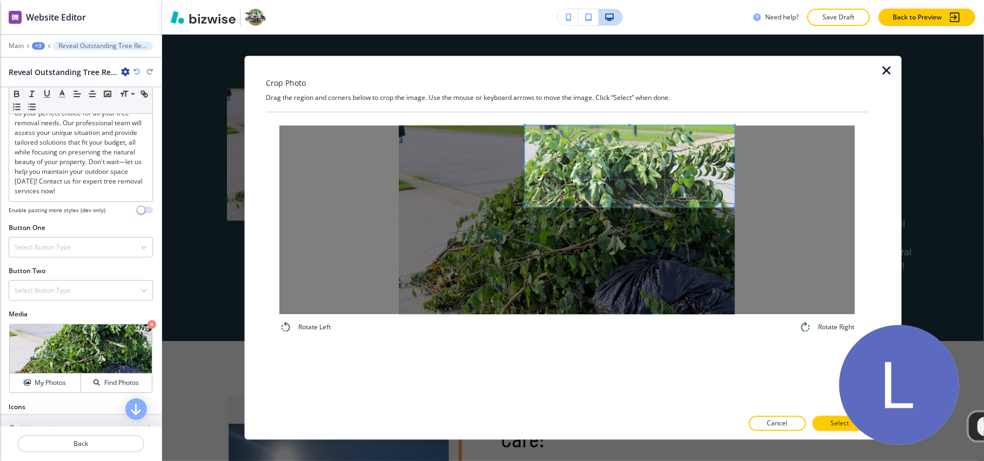
click at [686, 157] on span at bounding box center [629, 167] width 210 height 82
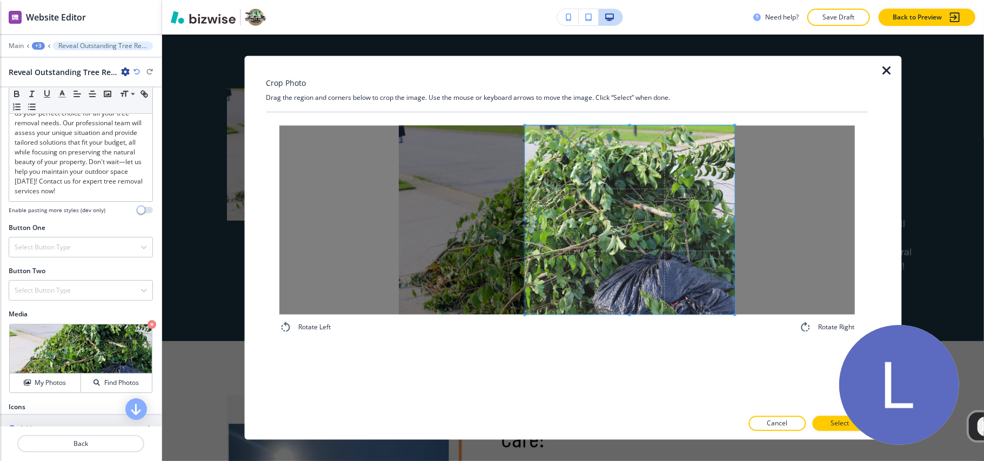
click at [629, 349] on div "Rotate Left Rotate Right" at bounding box center [566, 261] width 601 height 297
click at [837, 428] on p "Select" at bounding box center [839, 424] width 18 height 10
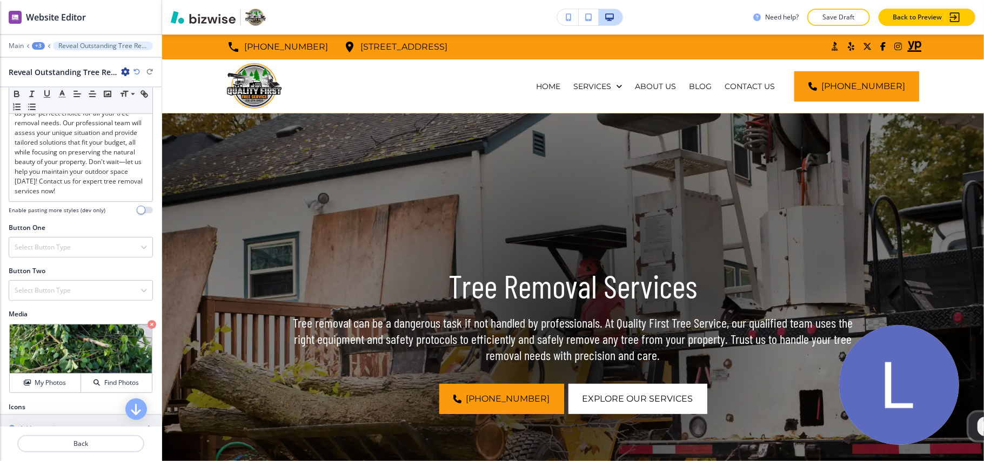
scroll to position [469, 0]
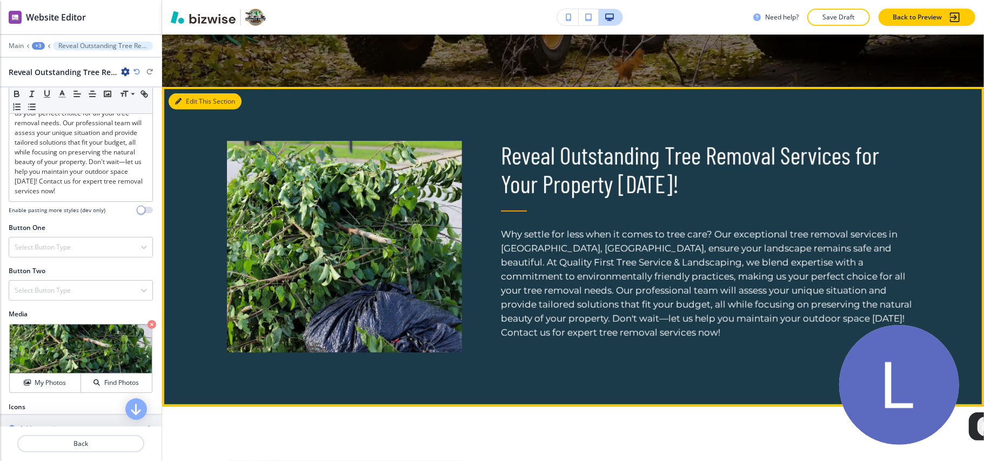
click at [188, 99] on button "Edit This Section" at bounding box center [205, 101] width 73 height 16
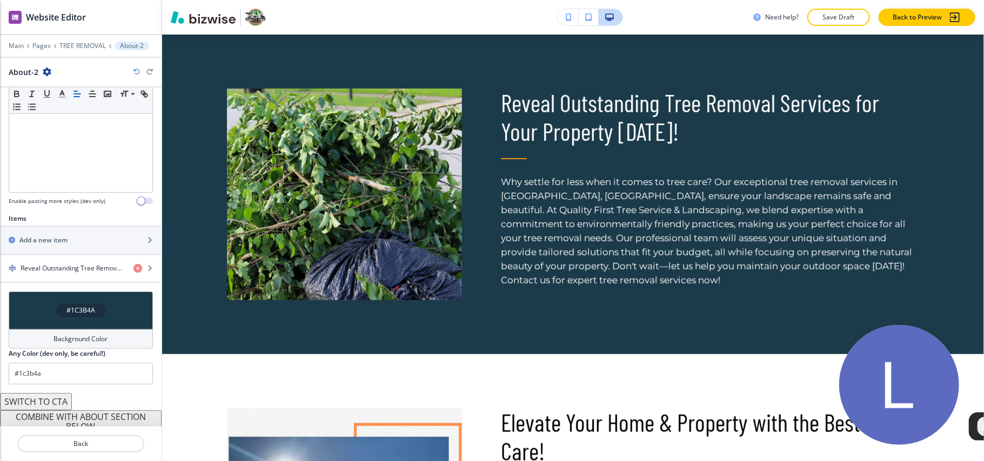
scroll to position [284, 0]
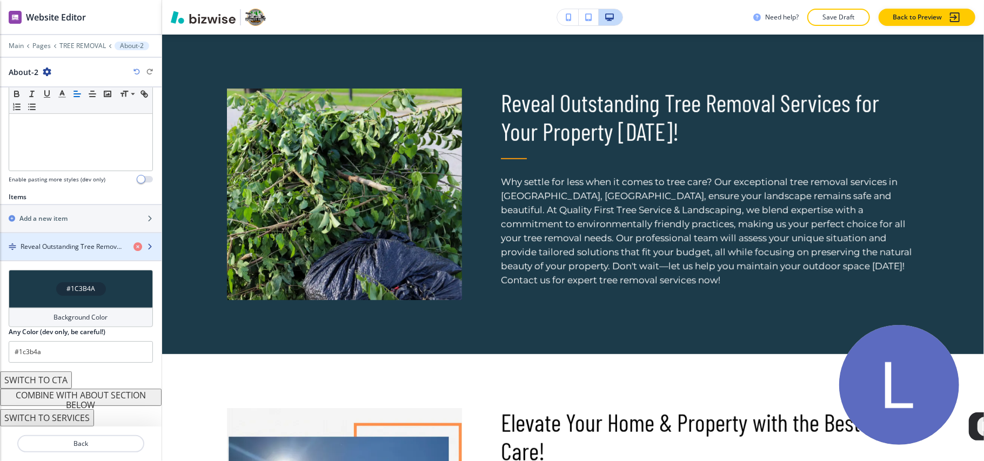
click at [61, 256] on div "button" at bounding box center [81, 256] width 162 height 9
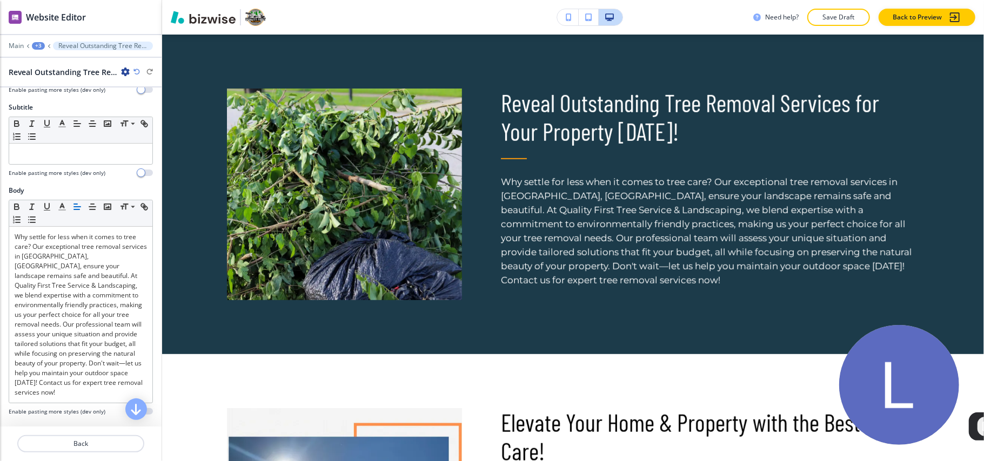
scroll to position [144, 0]
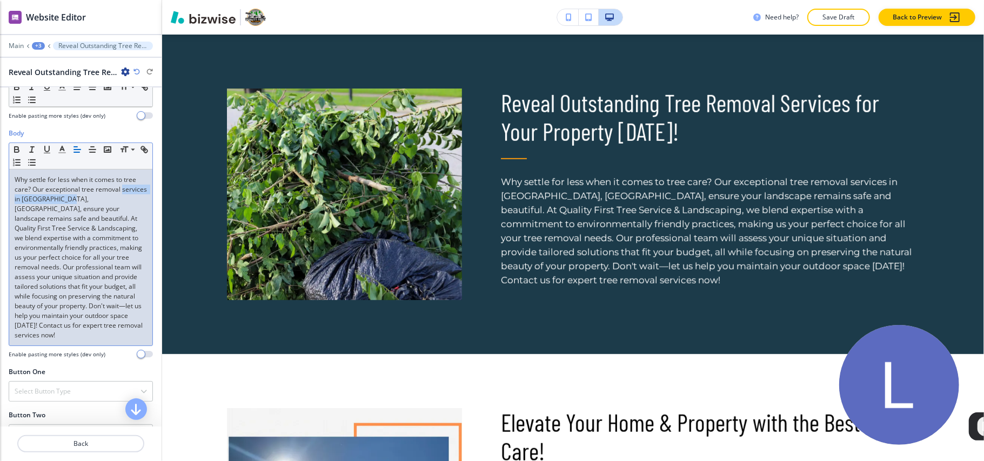
drag, startPoint x: 91, startPoint y: 201, endPoint x: 9, endPoint y: 201, distance: 82.1
click at [9, 201] on div "Why settle for less when it comes to tree care? Our exceptional tree removal se…" at bounding box center [80, 258] width 143 height 176
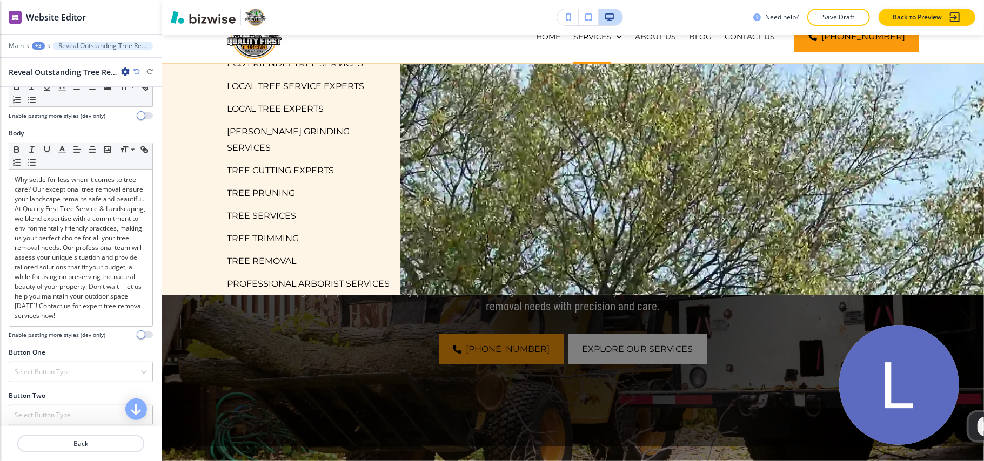
scroll to position [72, 0]
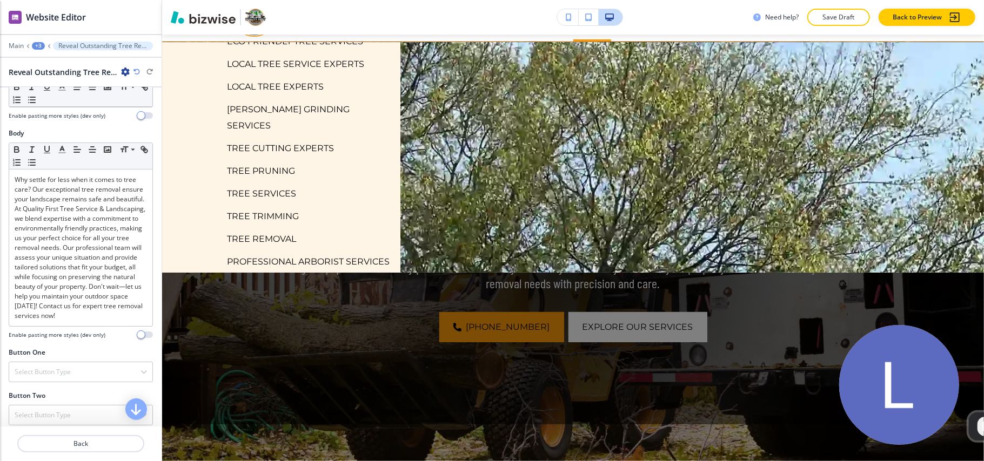
click at [299, 254] on p "PROFESSIONAL ARBORIST SERVICES" at bounding box center [308, 262] width 163 height 16
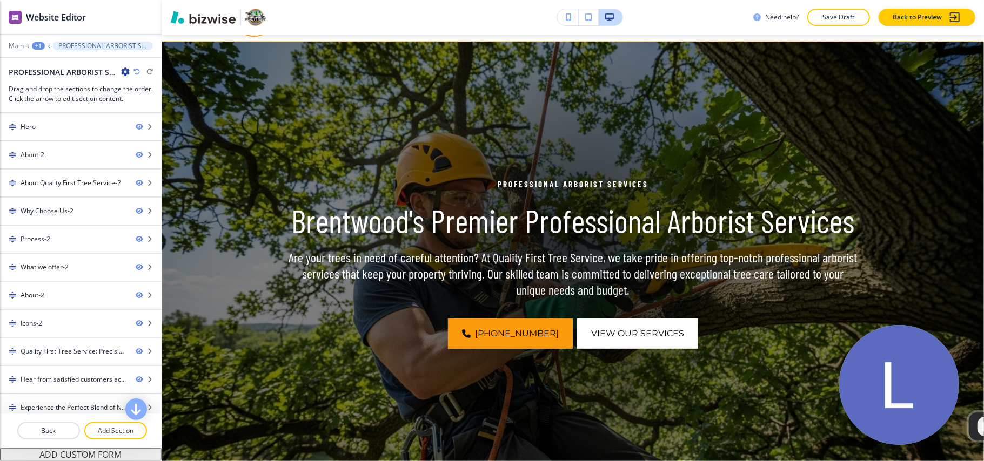
scroll to position [0, 0]
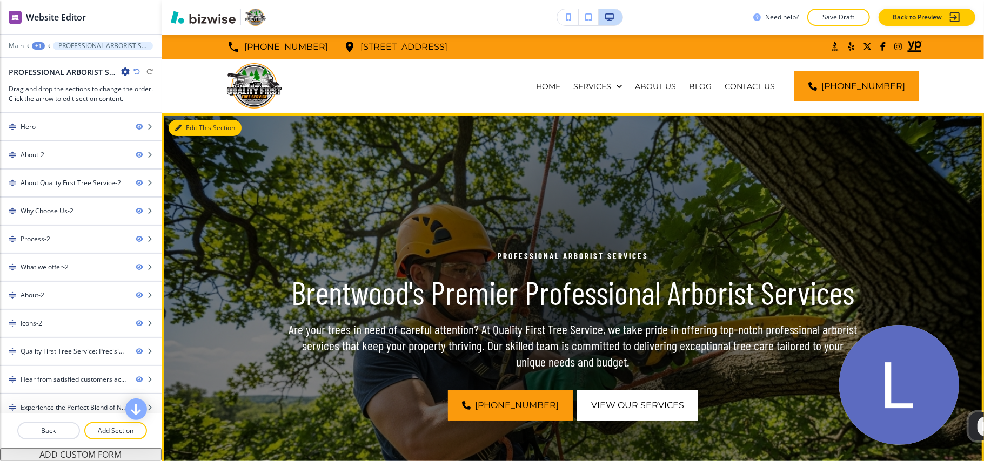
drag, startPoint x: 192, startPoint y: 129, endPoint x: 177, endPoint y: 130, distance: 15.2
click at [192, 129] on button "Edit This Section" at bounding box center [205, 128] width 73 height 16
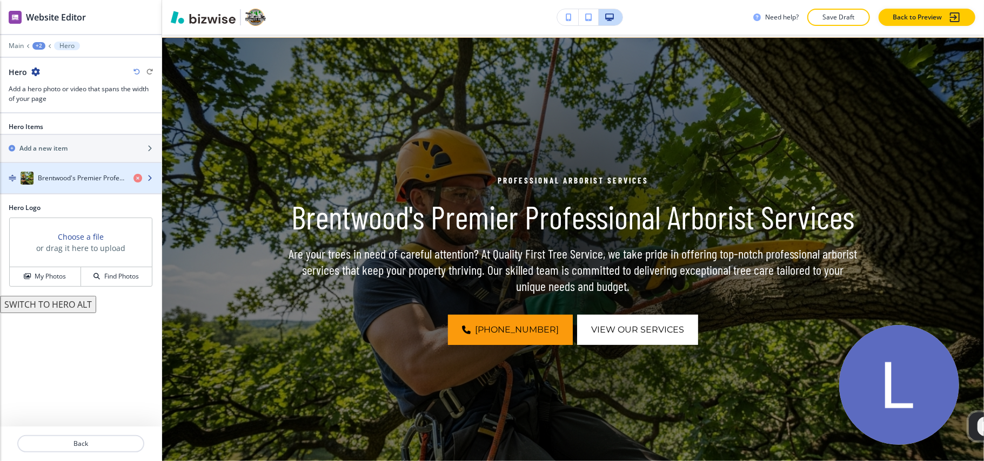
scroll to position [79, 0]
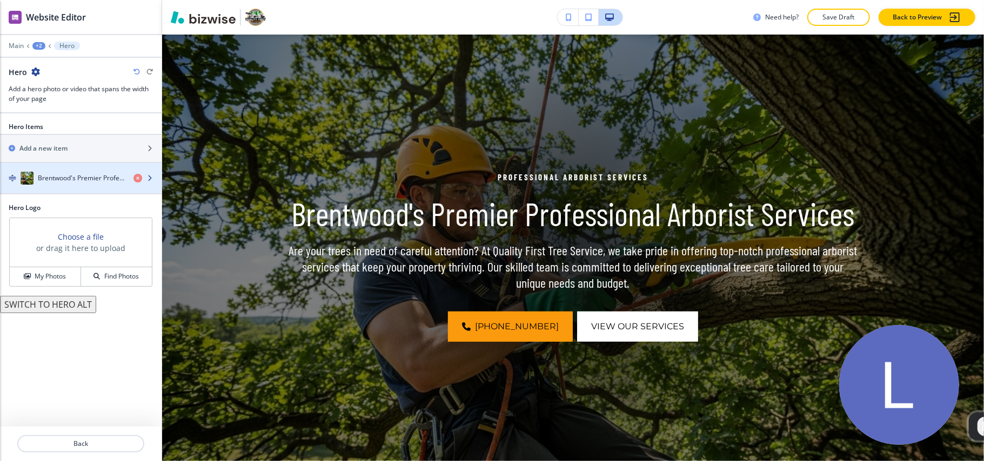
click at [56, 183] on h4 "Brentwood's Premier Professional Arborist Services" at bounding box center [81, 178] width 87 height 10
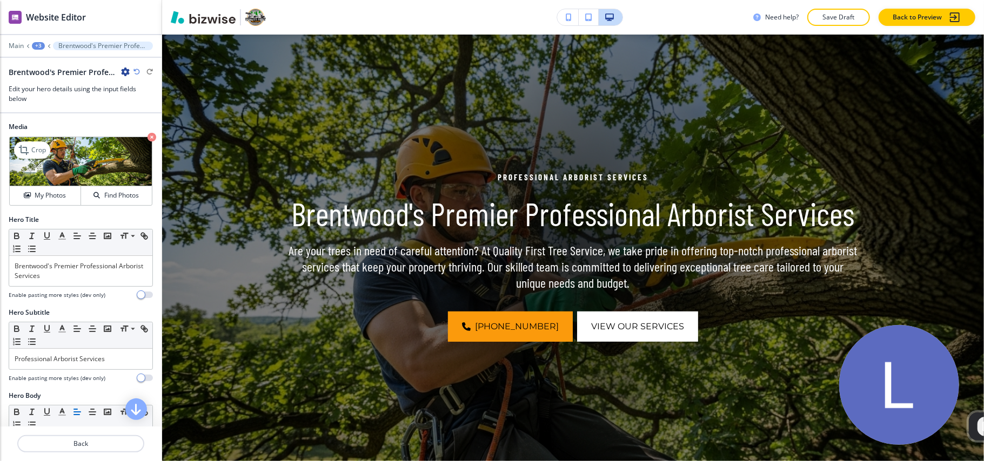
click at [147, 137] on icon "button" at bounding box center [151, 137] width 9 height 9
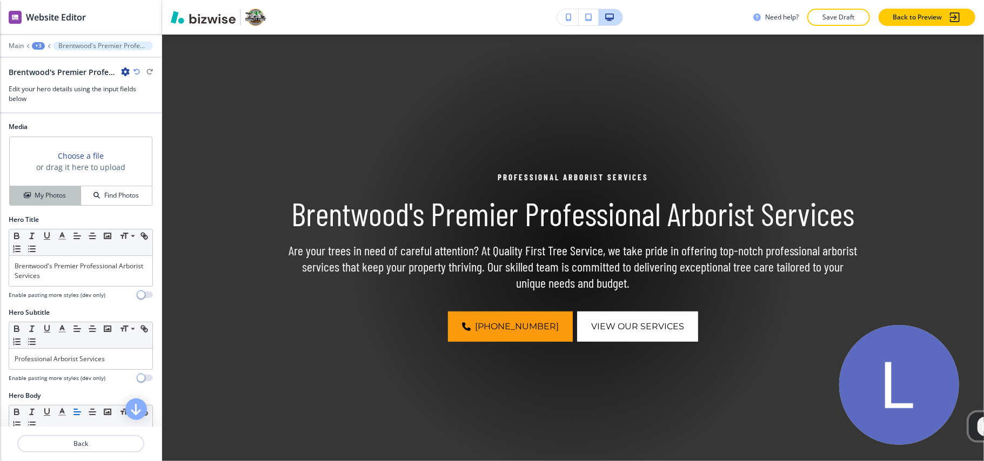
click at [56, 196] on h4 "My Photos" at bounding box center [50, 196] width 31 height 10
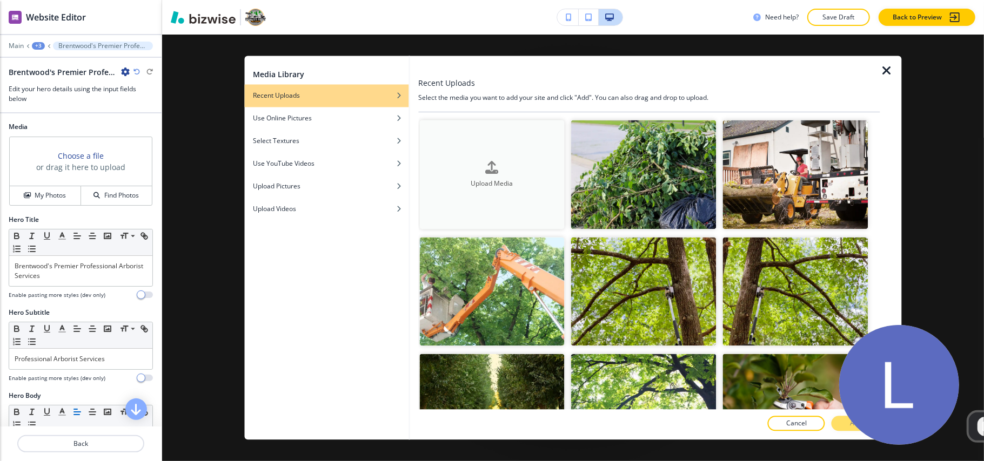
click at [480, 152] on button "Upload Media" at bounding box center [491, 174] width 145 height 109
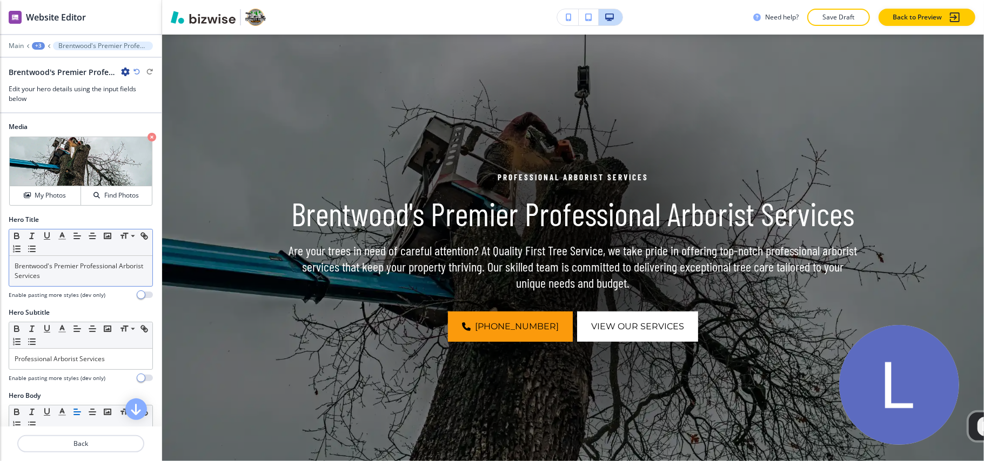
click at [58, 273] on p "Brentwood's Premier Professional Arborist Services" at bounding box center [81, 270] width 132 height 19
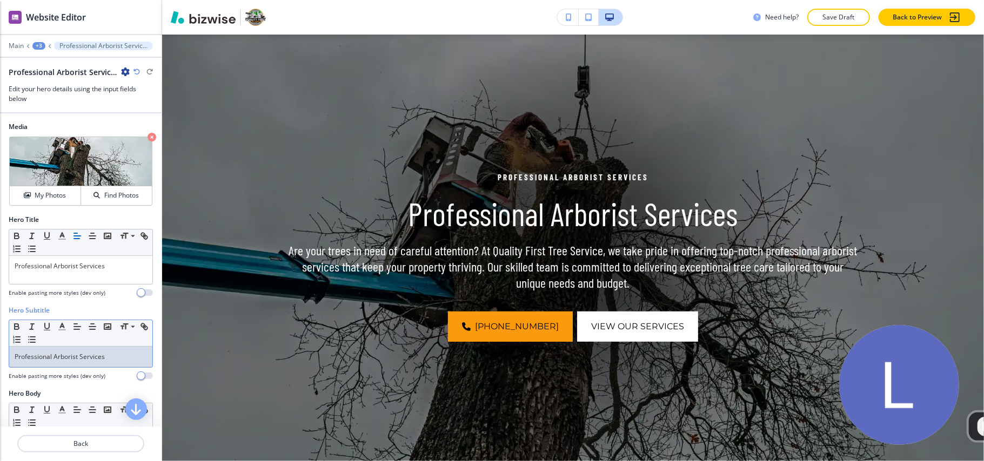
click at [49, 353] on div "Professional Arborist Services" at bounding box center [80, 357] width 143 height 21
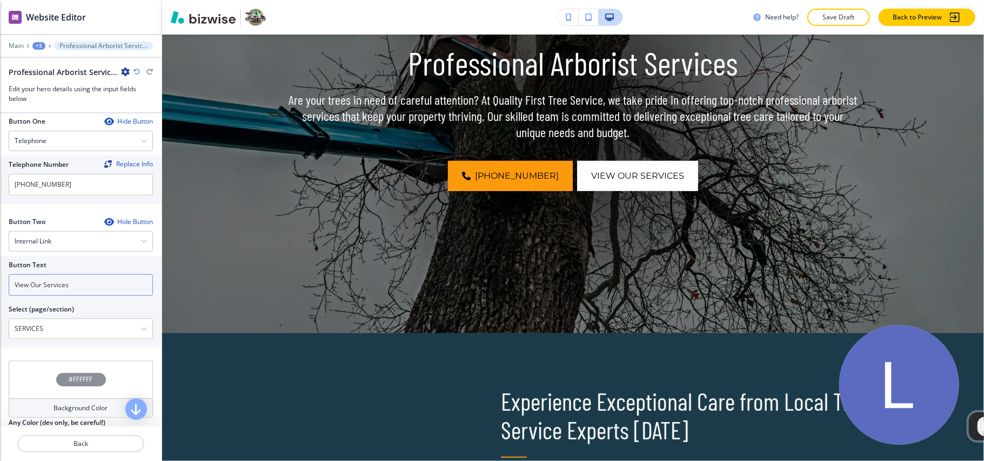
scroll to position [504, 0]
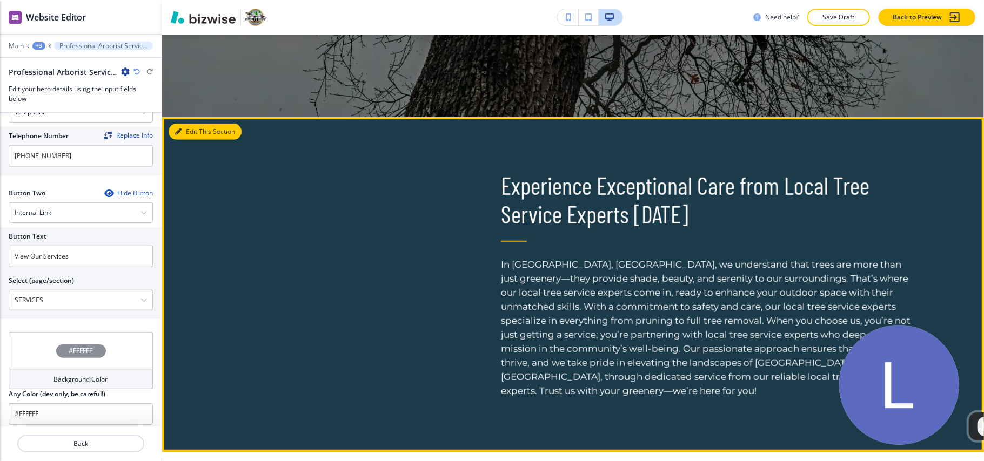
click at [186, 130] on button "Edit This Section" at bounding box center [205, 132] width 73 height 16
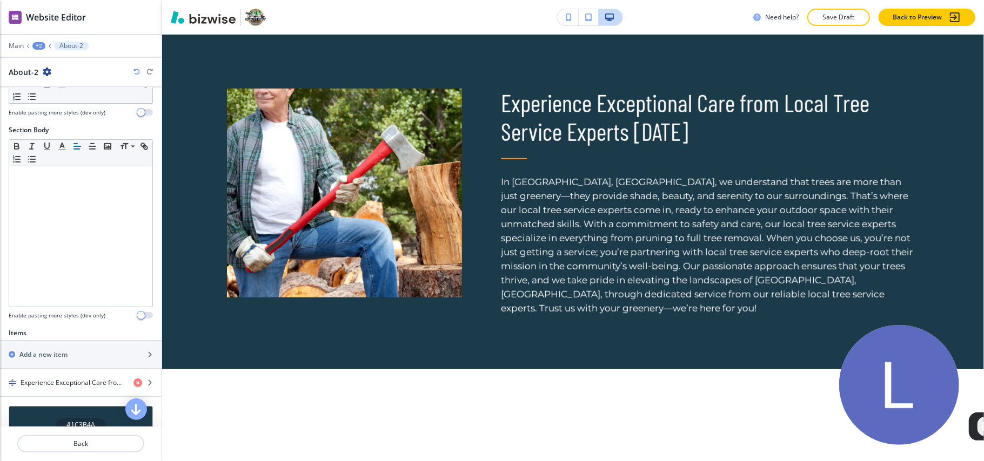
scroll to position [284, 0]
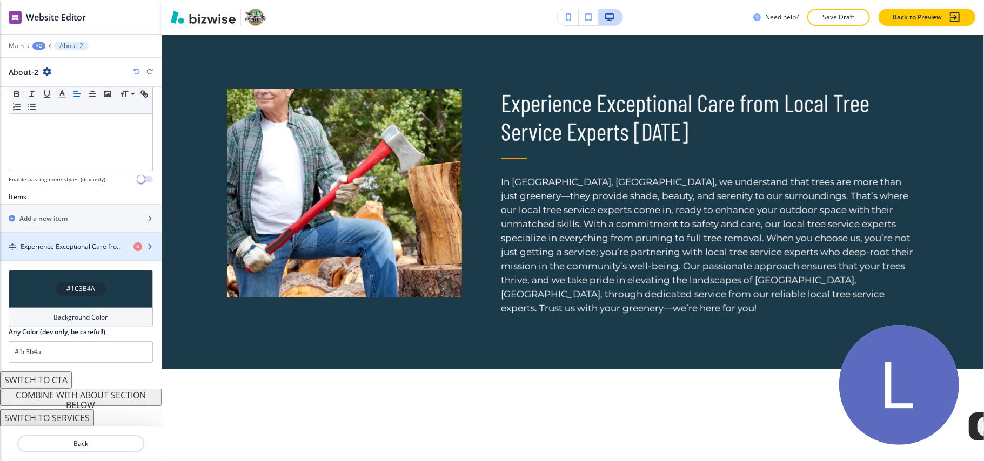
click at [68, 252] on div "button" at bounding box center [81, 256] width 162 height 9
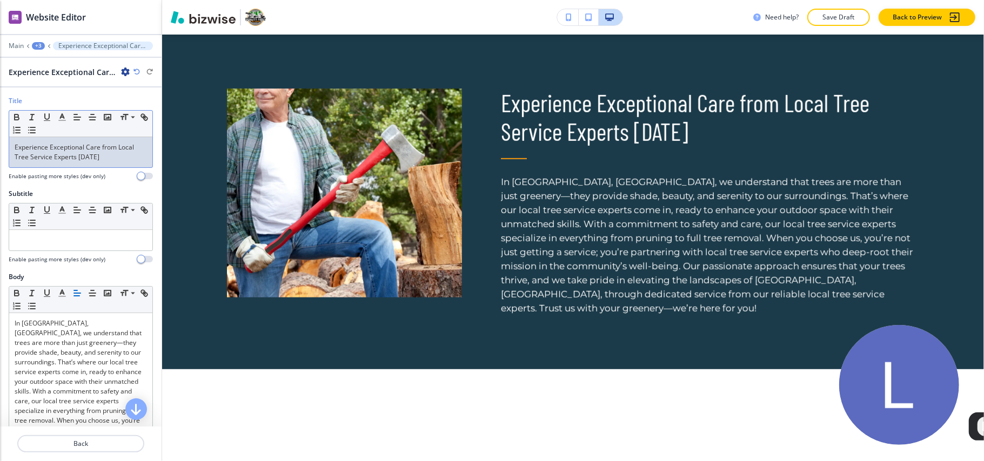
click at [68, 154] on p "Experience Exceptional Care from Local Tree Service Experts [DATE]" at bounding box center [81, 152] width 132 height 19
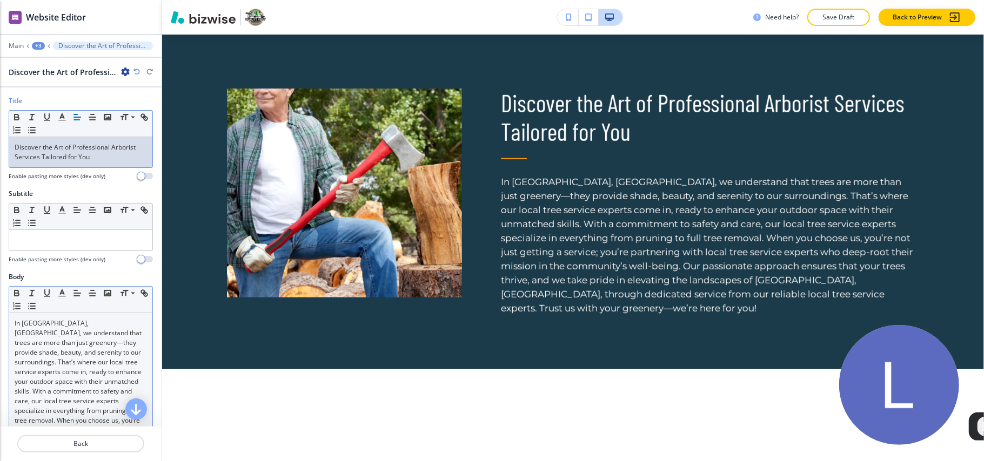
click at [64, 337] on p "In [GEOGRAPHIC_DATA], [GEOGRAPHIC_DATA], we understand that trees are more than…" at bounding box center [81, 426] width 132 height 214
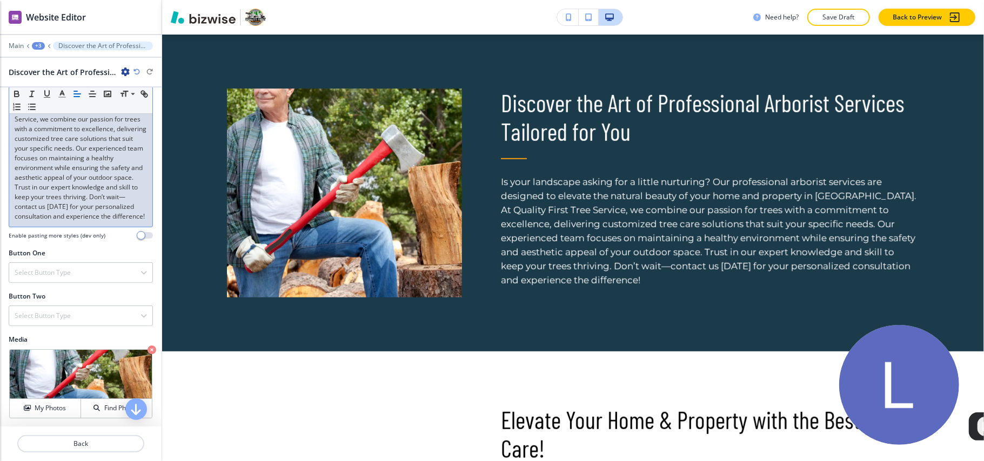
scroll to position [327, 0]
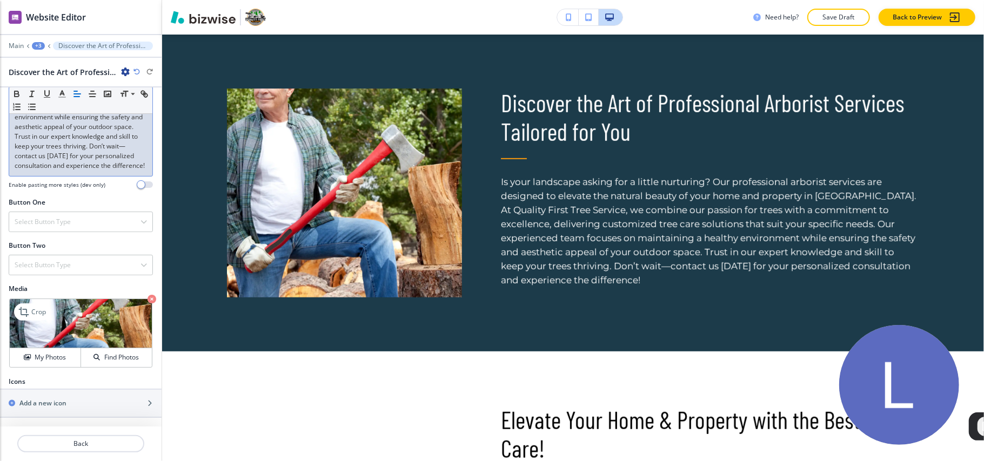
click at [147, 299] on icon "button" at bounding box center [151, 299] width 9 height 9
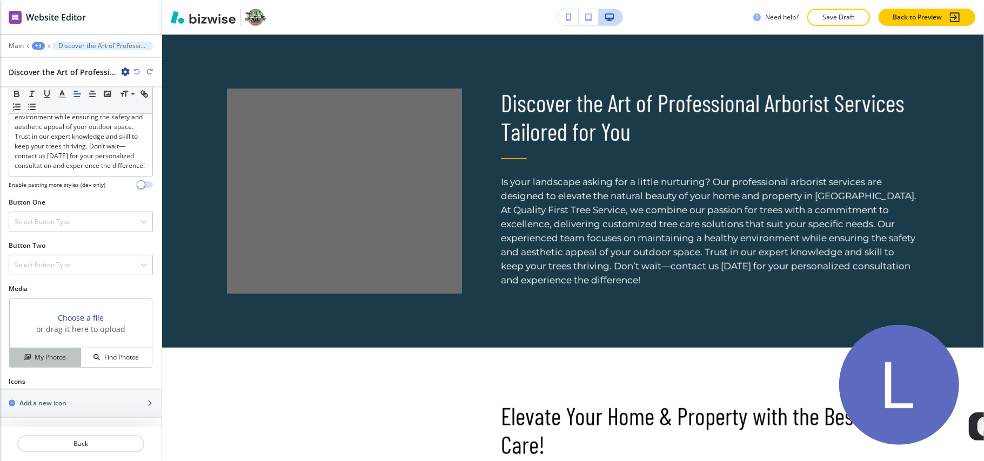
click at [51, 354] on h4 "My Photos" at bounding box center [50, 358] width 31 height 10
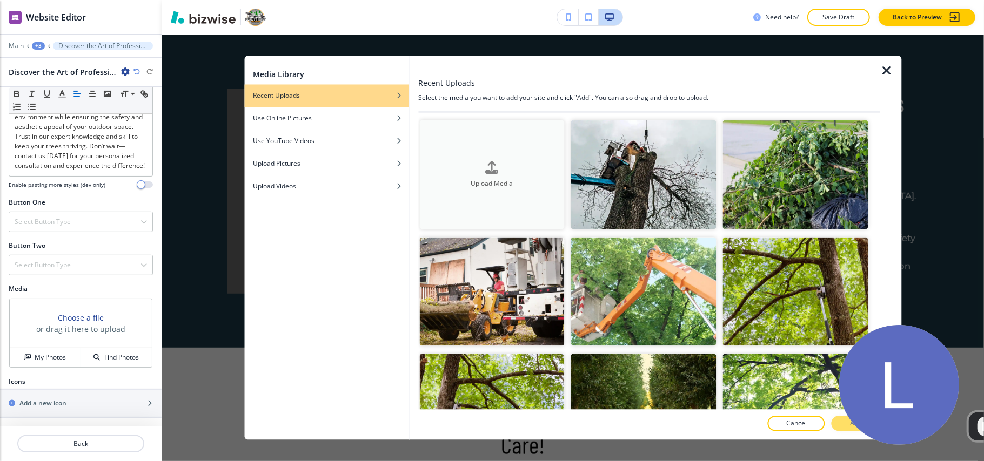
click at [474, 167] on div "Upload Media" at bounding box center [491, 175] width 145 height 28
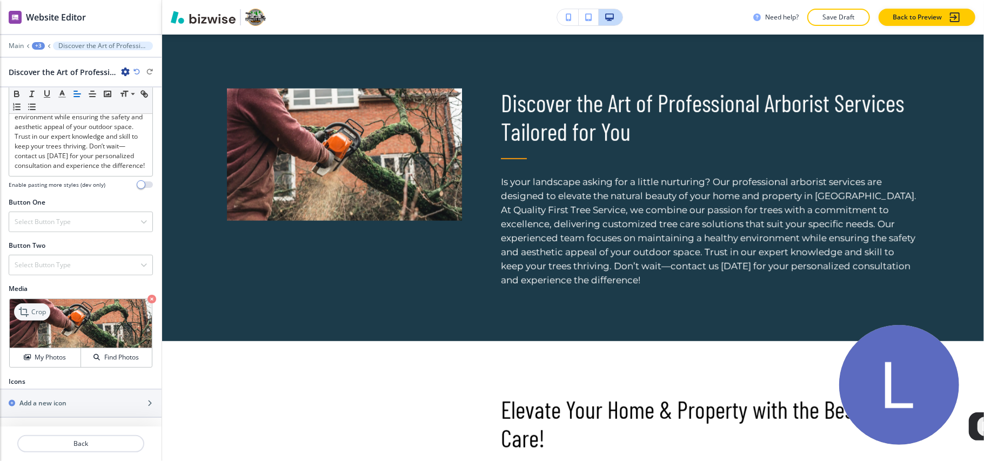
click at [38, 306] on div "Crop" at bounding box center [32, 312] width 36 height 17
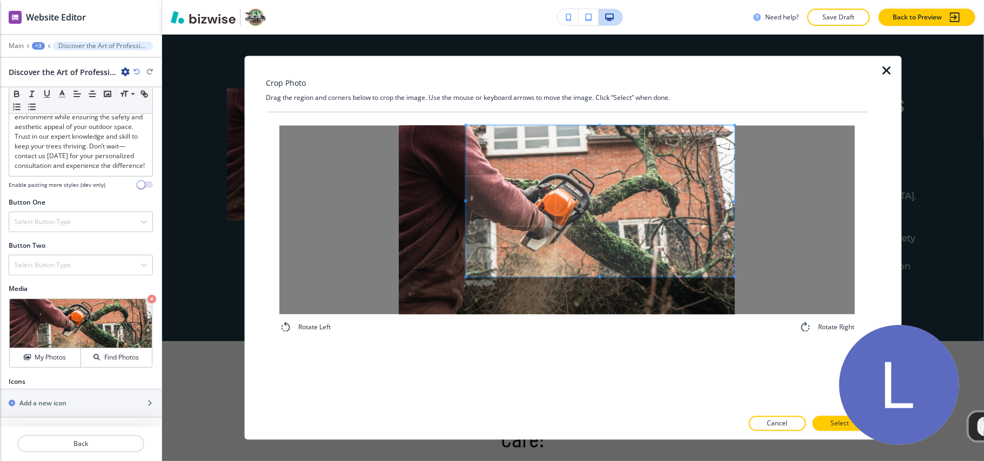
click at [619, 169] on span at bounding box center [600, 201] width 269 height 151
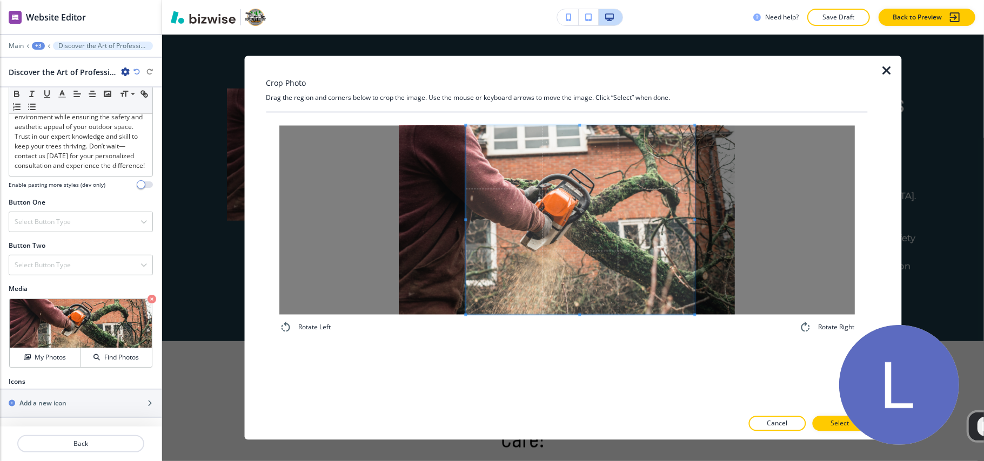
click at [691, 333] on div "Rotate Left Rotate Right" at bounding box center [566, 230] width 575 height 209
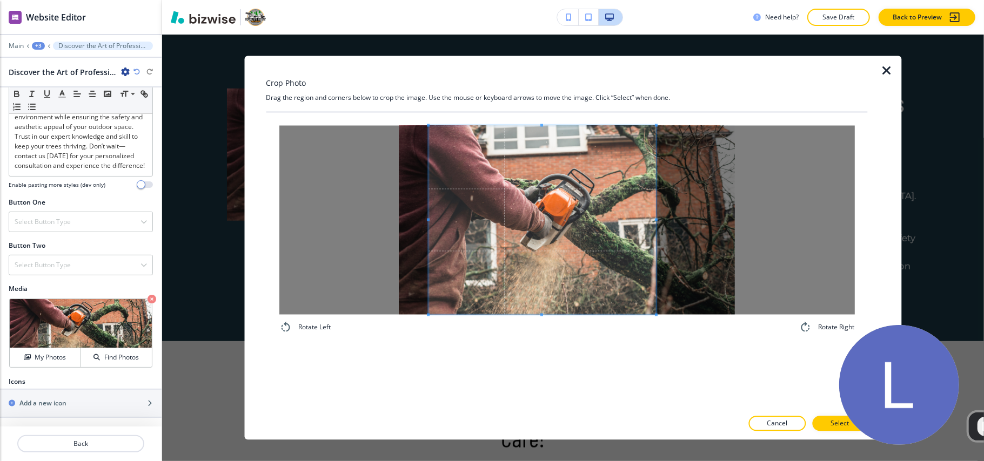
click at [610, 268] on span at bounding box center [542, 220] width 228 height 189
click at [822, 420] on button "Select" at bounding box center [839, 423] width 55 height 15
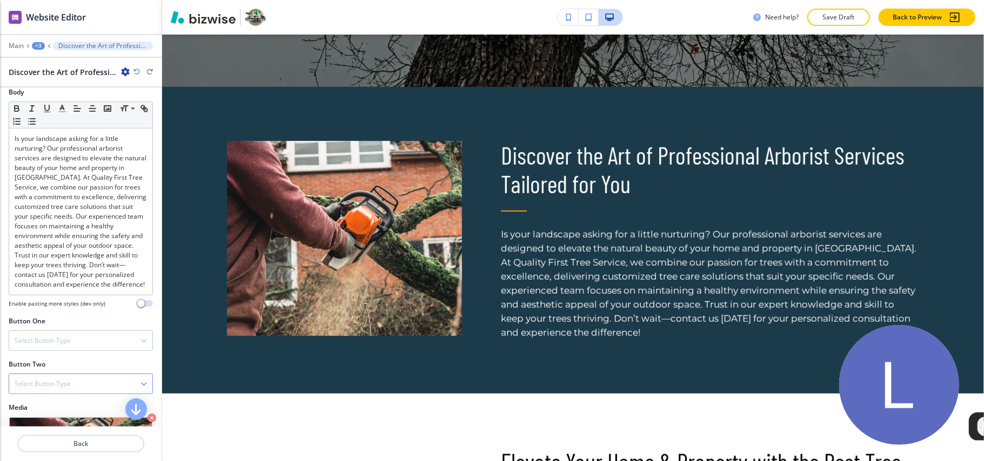
scroll to position [183, 0]
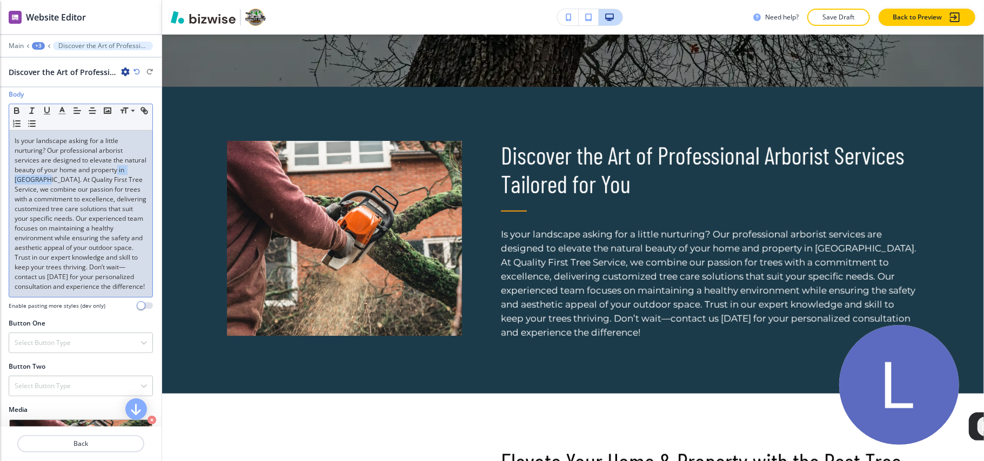
drag, startPoint x: 41, startPoint y: 184, endPoint x: 80, endPoint y: 184, distance: 39.4
click at [80, 184] on p "Is your landscape asking for a little nurturing? Our professional arborist serv…" at bounding box center [81, 214] width 132 height 156
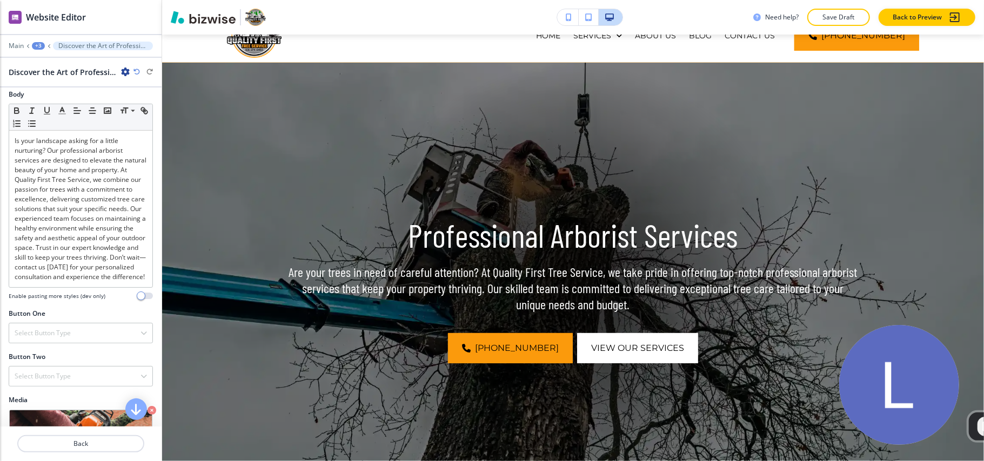
scroll to position [0, 0]
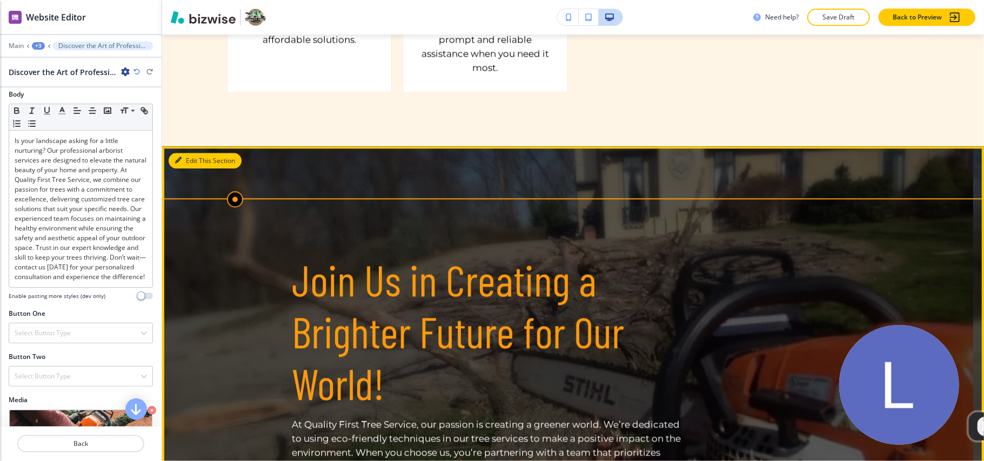
click at [190, 154] on button "Edit This Section" at bounding box center [205, 161] width 73 height 16
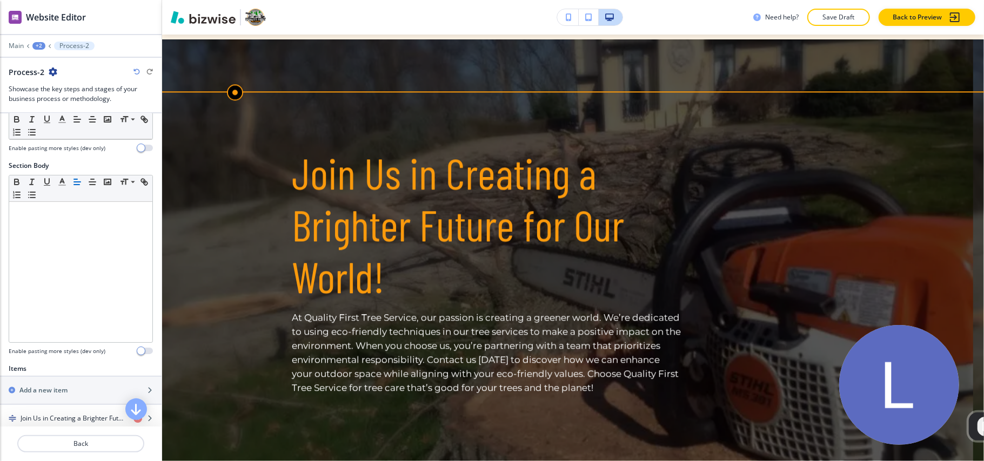
scroll to position [273, 0]
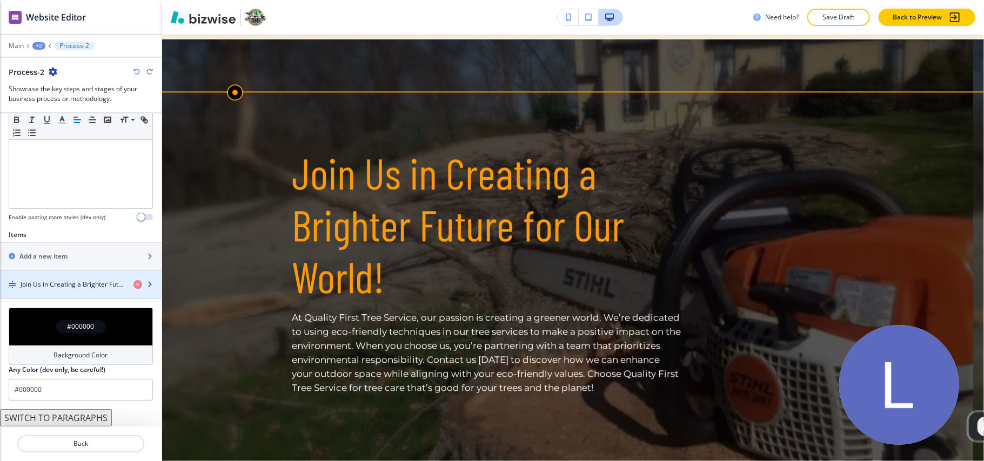
click at [46, 284] on h4 "Join Us in Creating a Brighter Future for Our World!" at bounding box center [73, 285] width 104 height 10
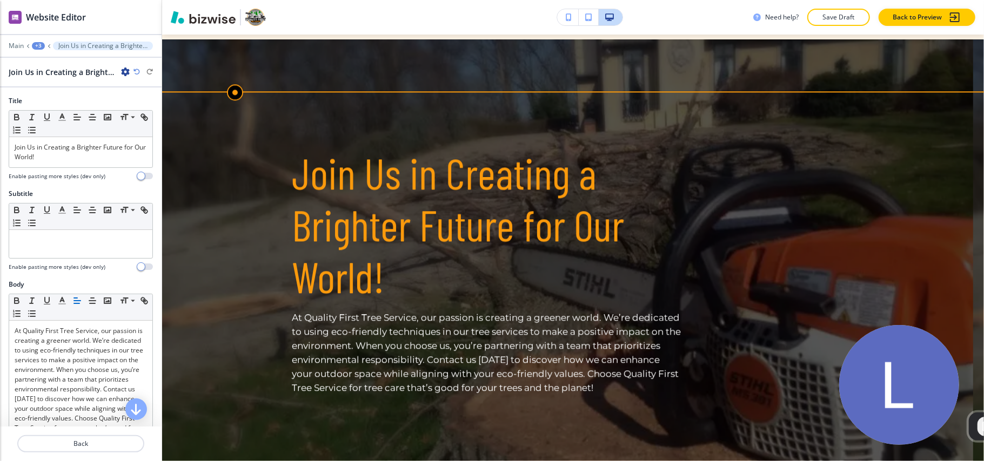
scroll to position [201, 0]
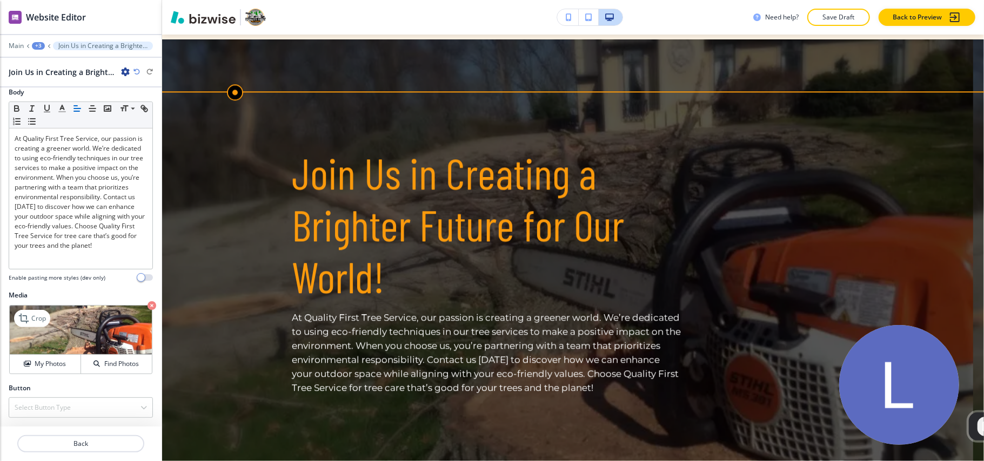
click at [147, 304] on icon "button" at bounding box center [151, 305] width 9 height 9
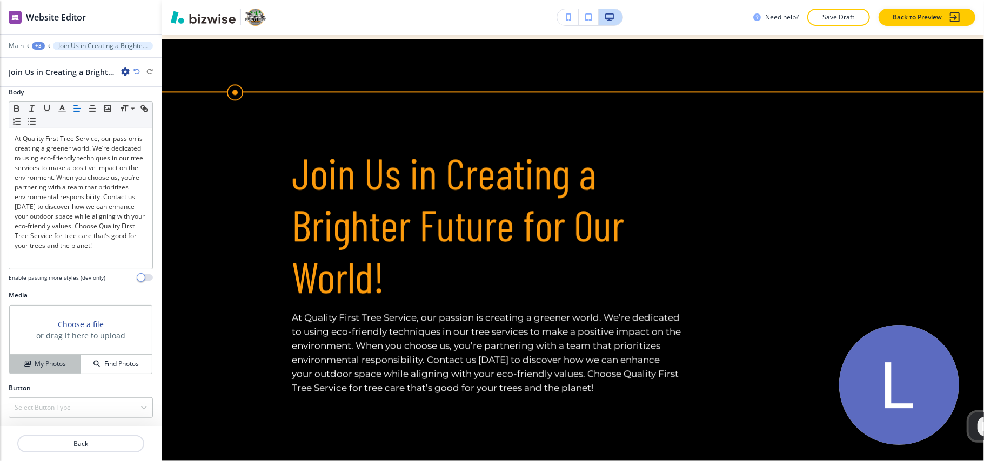
click at [35, 359] on h4 "My Photos" at bounding box center [50, 364] width 31 height 10
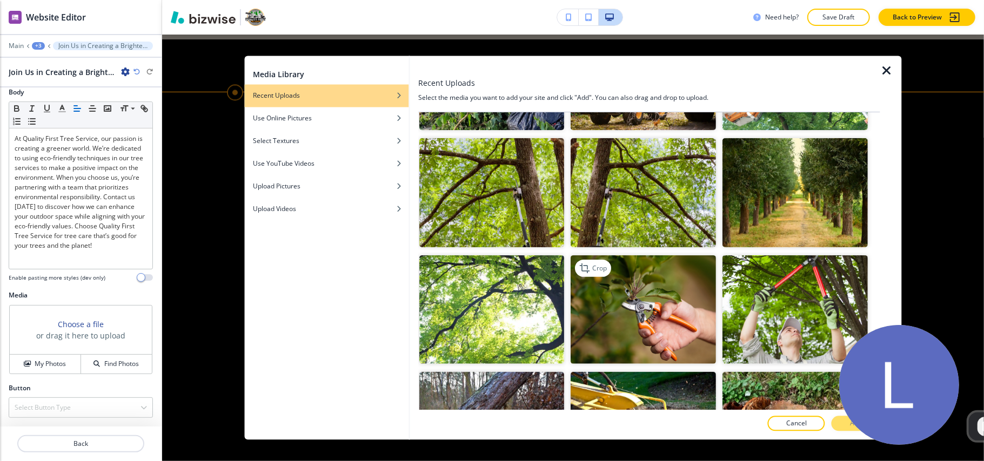
scroll to position [144, 0]
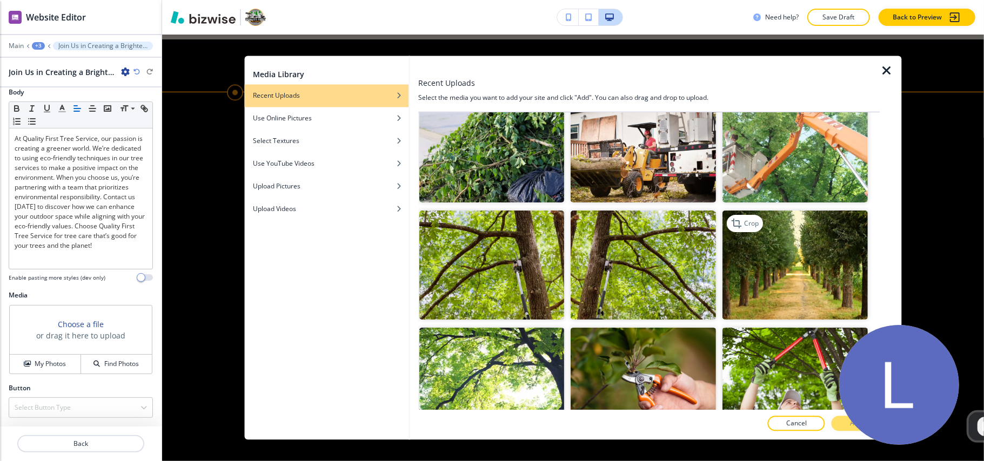
click at [818, 258] on img "button" at bounding box center [795, 265] width 145 height 109
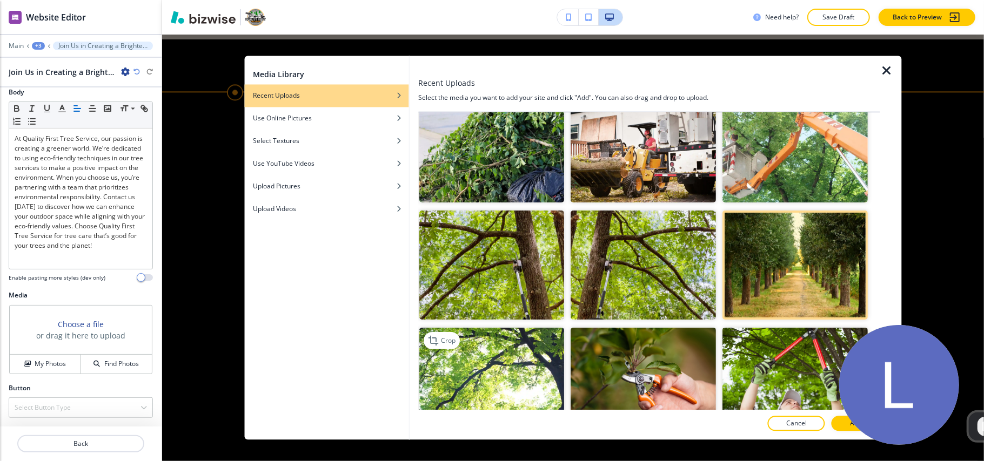
click at [483, 351] on img "button" at bounding box center [491, 381] width 145 height 109
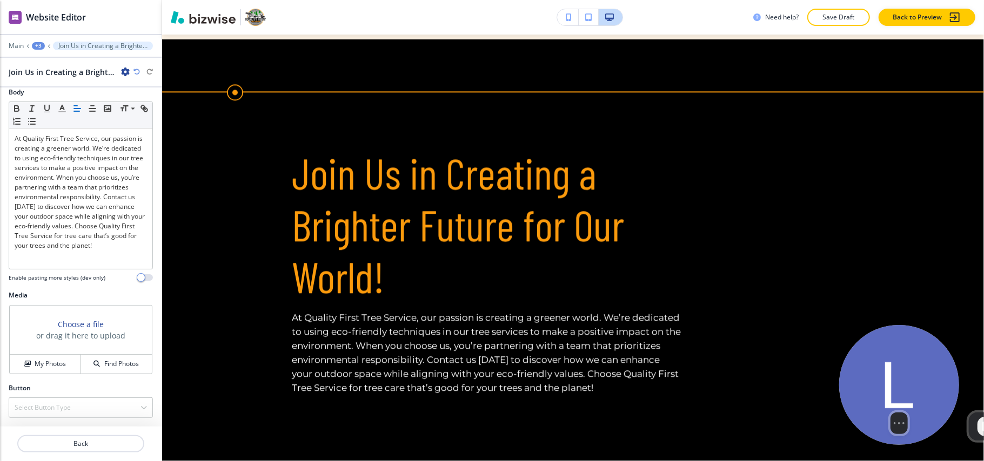
click at [839, 425] on div "Select video screen size" at bounding box center [899, 421] width 120 height 25
click at [49, 366] on h4 "My Photos" at bounding box center [50, 364] width 31 height 10
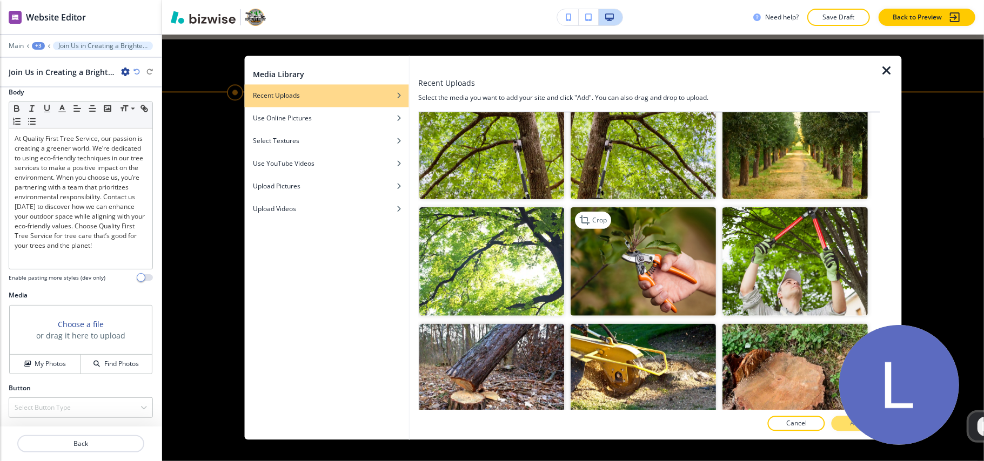
scroll to position [288, 0]
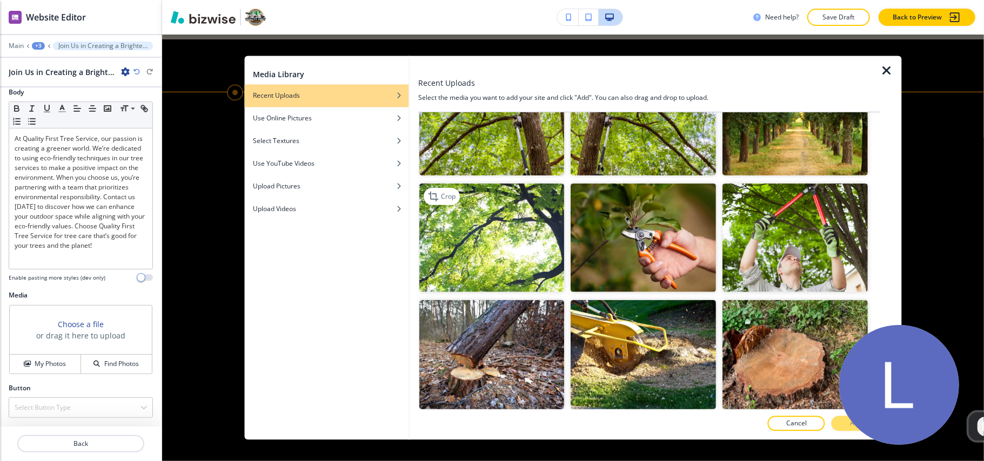
click at [501, 251] on img "button" at bounding box center [491, 237] width 145 height 109
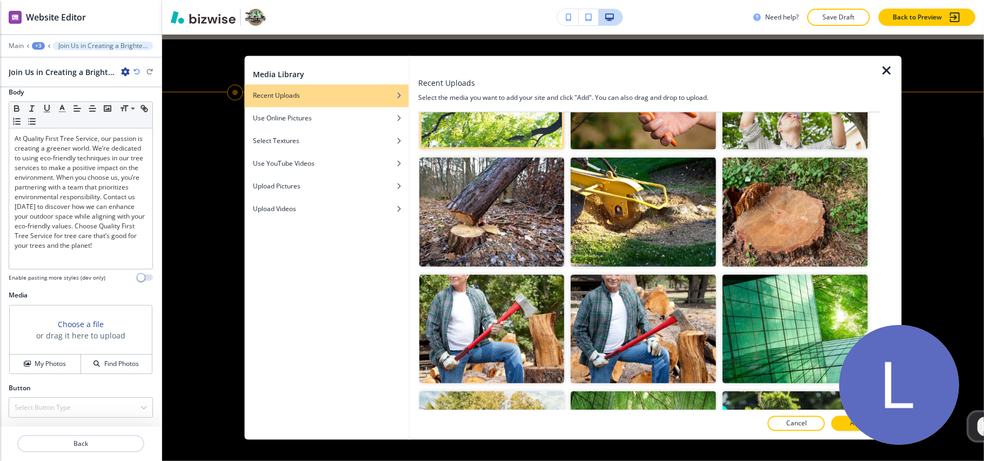
scroll to position [432, 0]
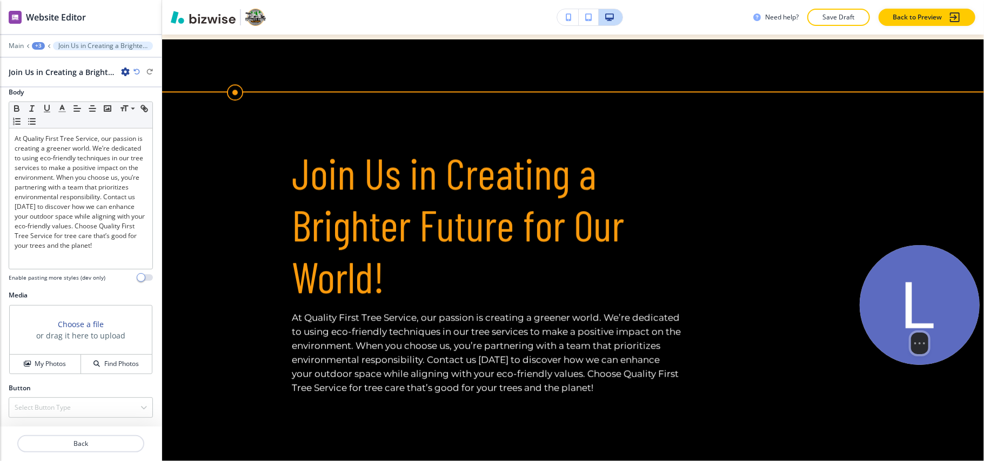
drag, startPoint x: 906, startPoint y: 339, endPoint x: 932, endPoint y: 258, distance: 85.4
click at [932, 258] on img at bounding box center [919, 305] width 120 height 120
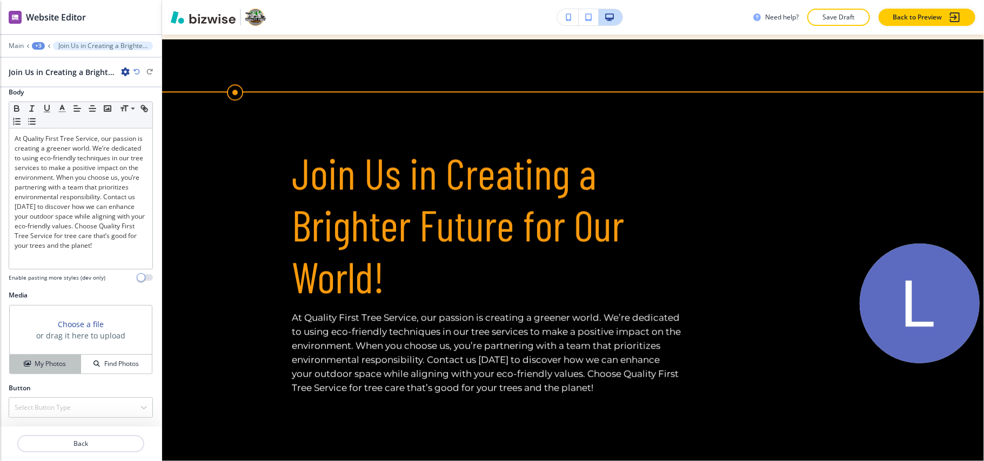
click at [44, 367] on h4 "My Photos" at bounding box center [50, 364] width 31 height 10
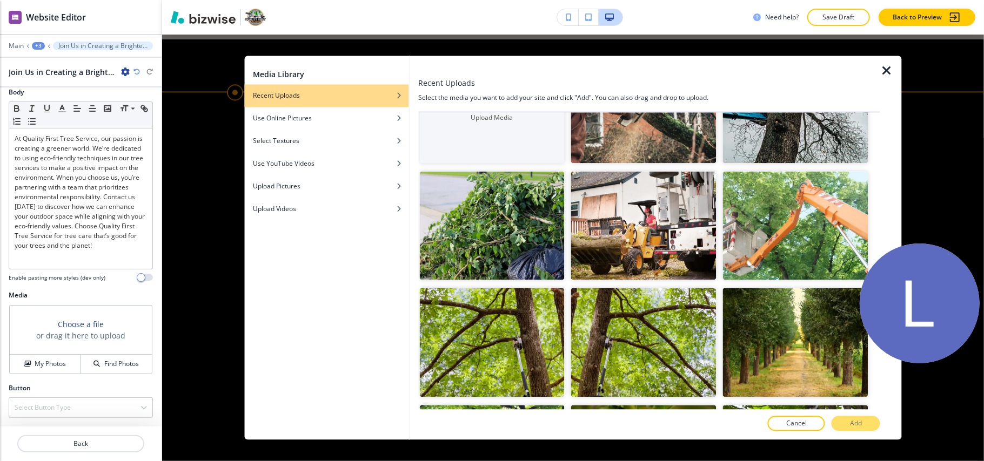
scroll to position [144, 0]
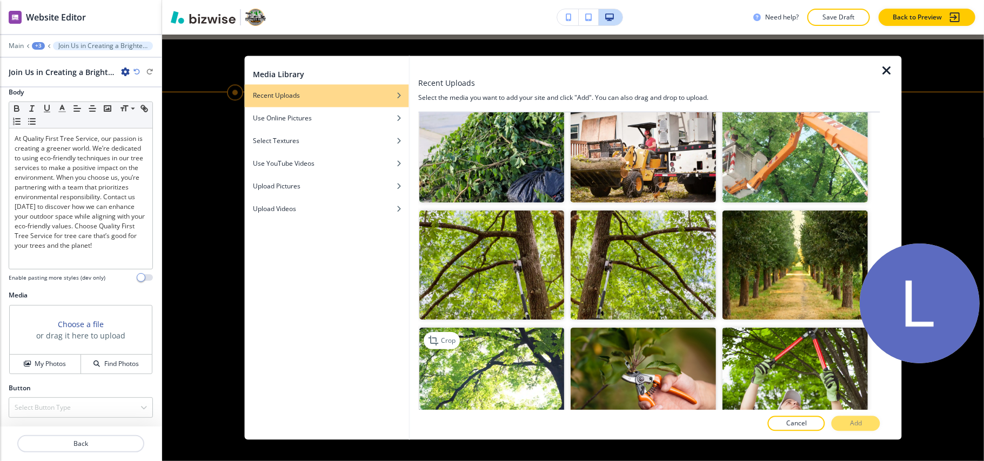
click at [512, 353] on img "button" at bounding box center [491, 381] width 145 height 109
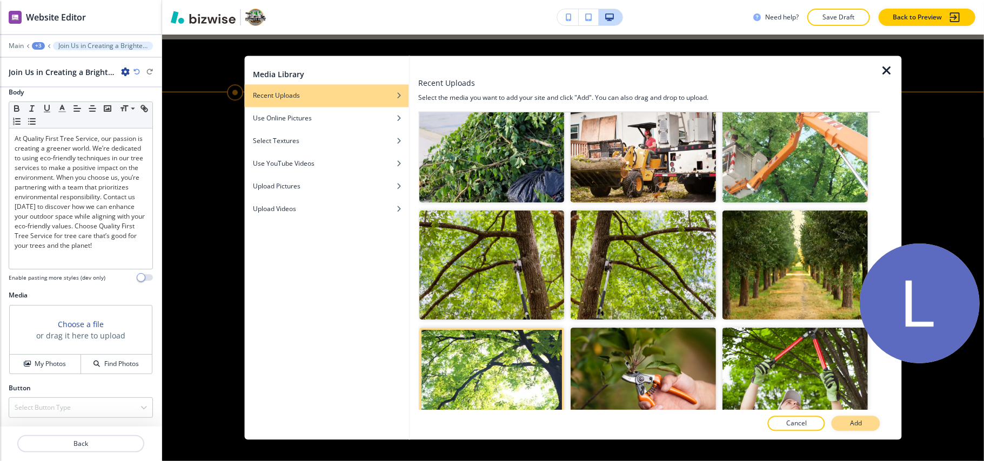
click at [850, 420] on p "Add" at bounding box center [856, 424] width 12 height 10
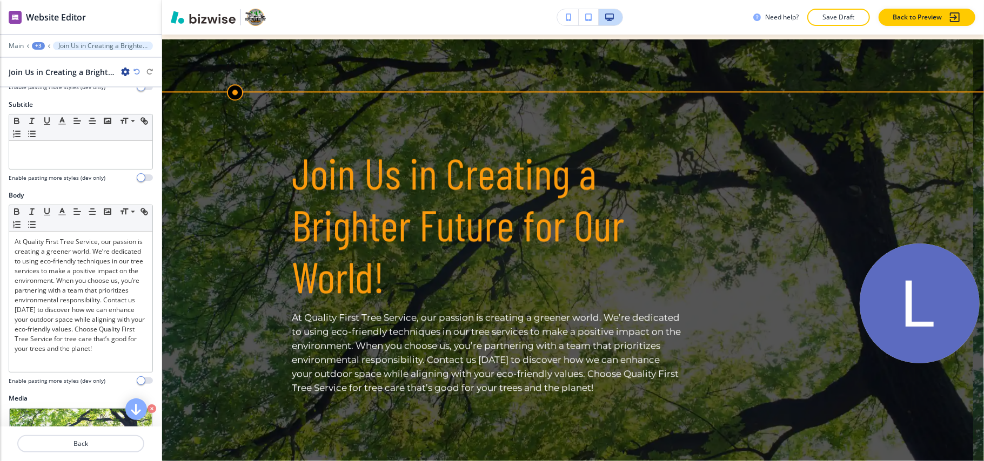
scroll to position [0, 0]
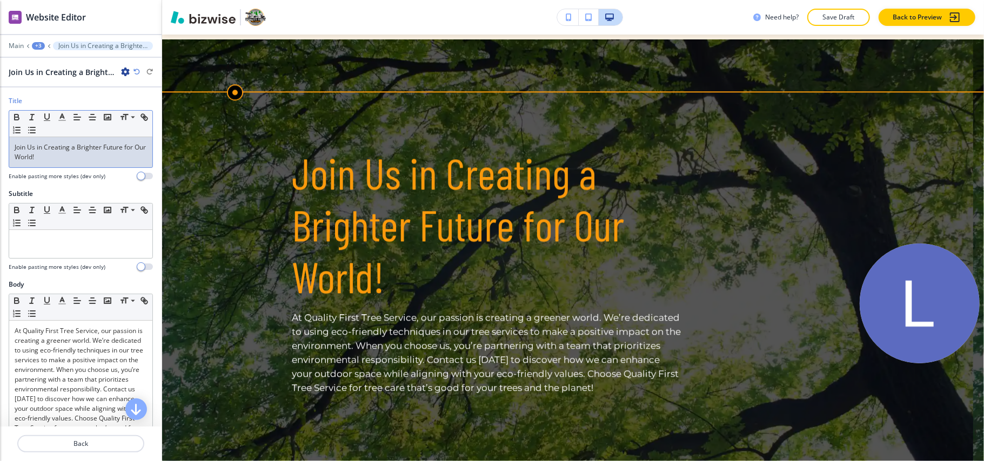
click at [36, 150] on p "Join Us in Creating a Brighter Future for Our World!" at bounding box center [81, 152] width 132 height 19
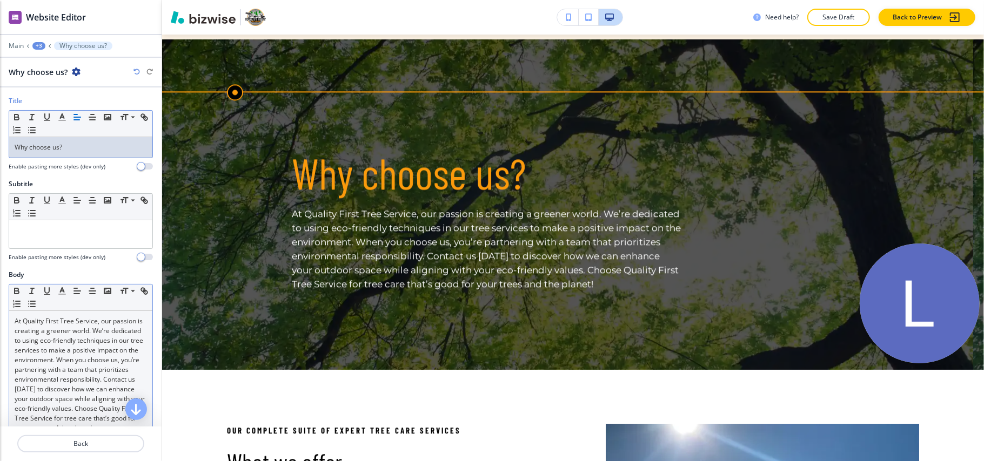
click at [67, 366] on p "At Quality First Tree Service, our passion is creating a greener world. We’re d…" at bounding box center [81, 375] width 132 height 117
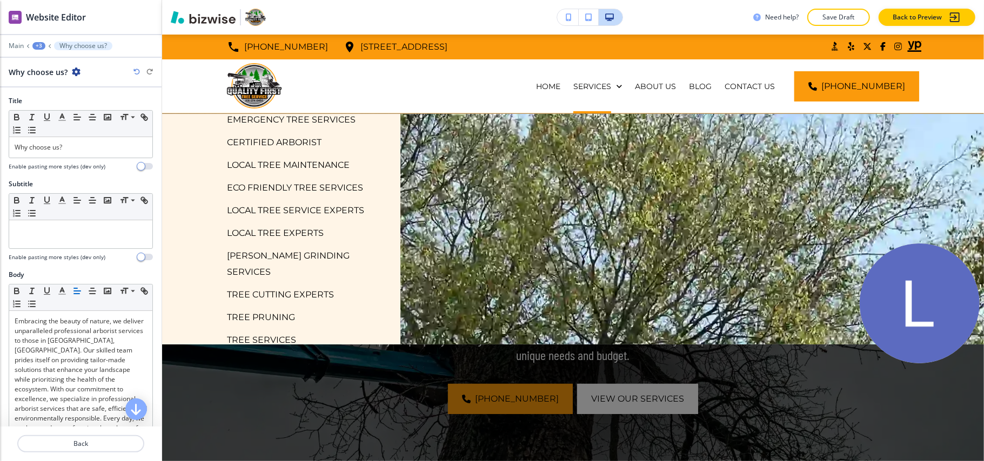
scroll to position [145, 0]
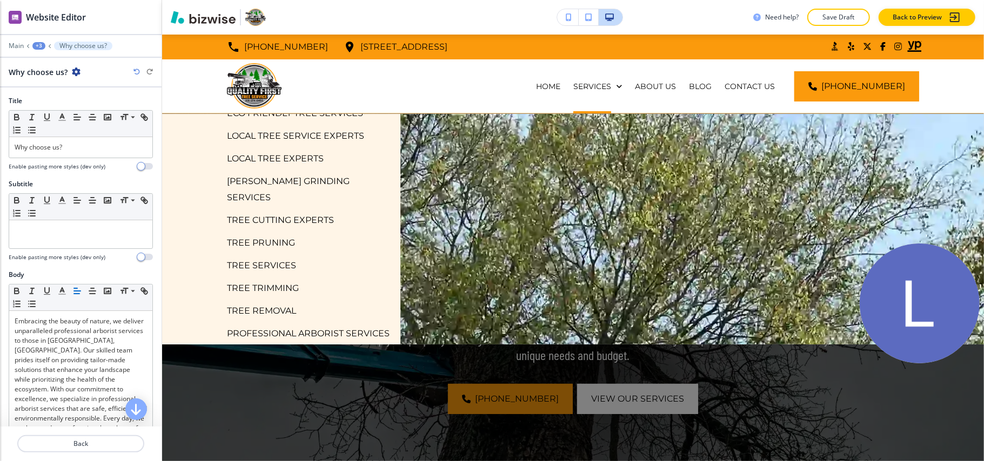
click at [266, 303] on p "TREE REMOVAL" at bounding box center [261, 311] width 69 height 16
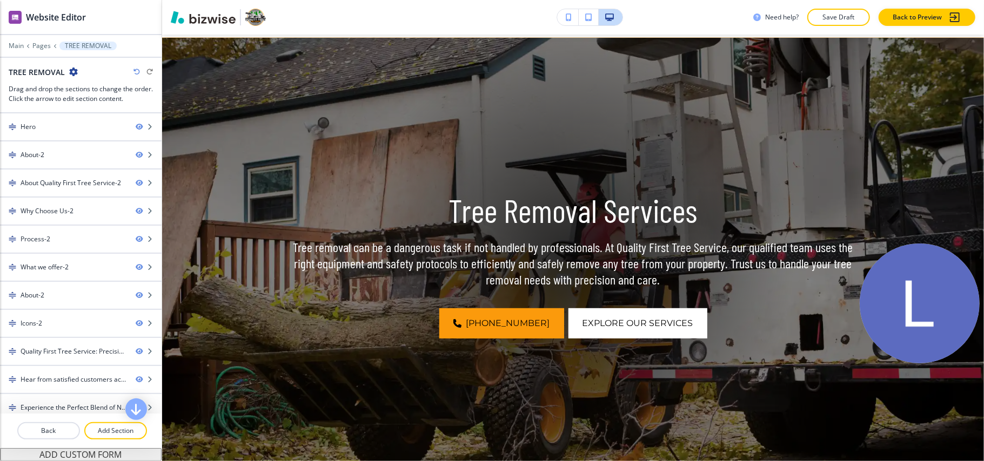
scroll to position [0, 0]
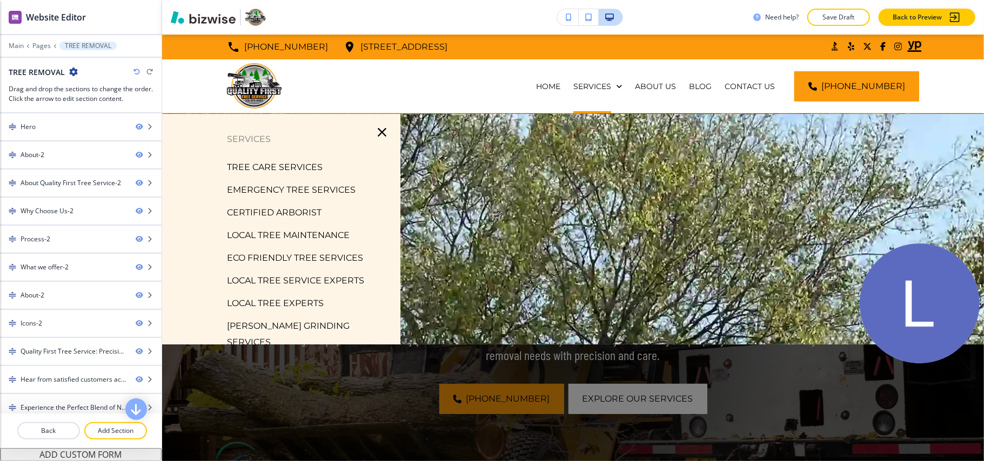
click at [264, 169] on p "TREE CARE SERVICES" at bounding box center [275, 167] width 96 height 16
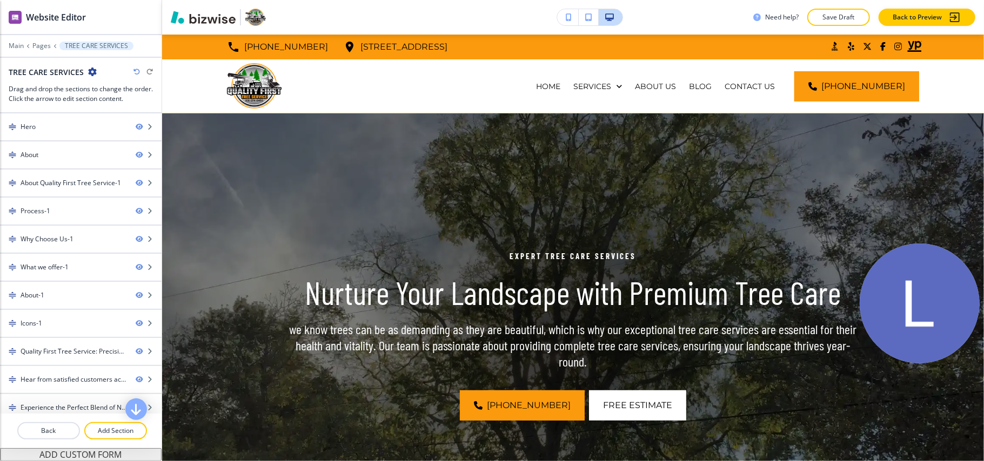
scroll to position [456, 0]
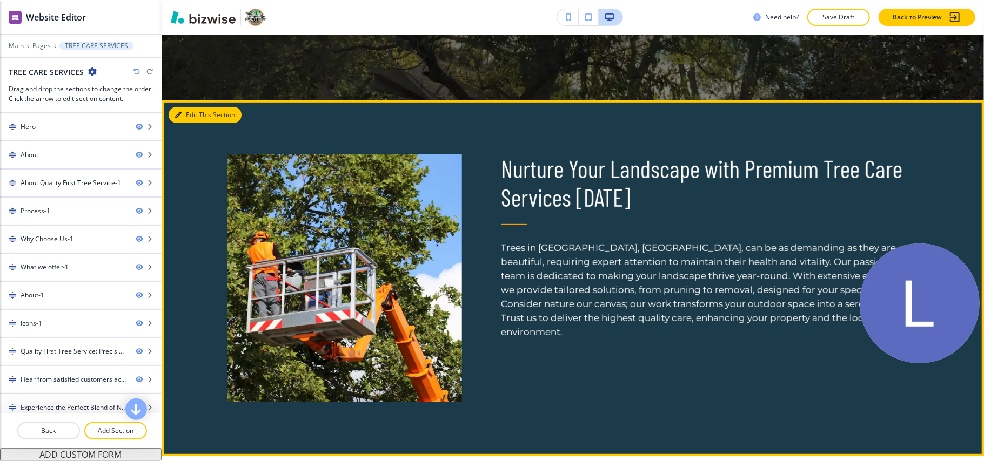
click at [181, 113] on button "Edit This Section" at bounding box center [205, 115] width 73 height 16
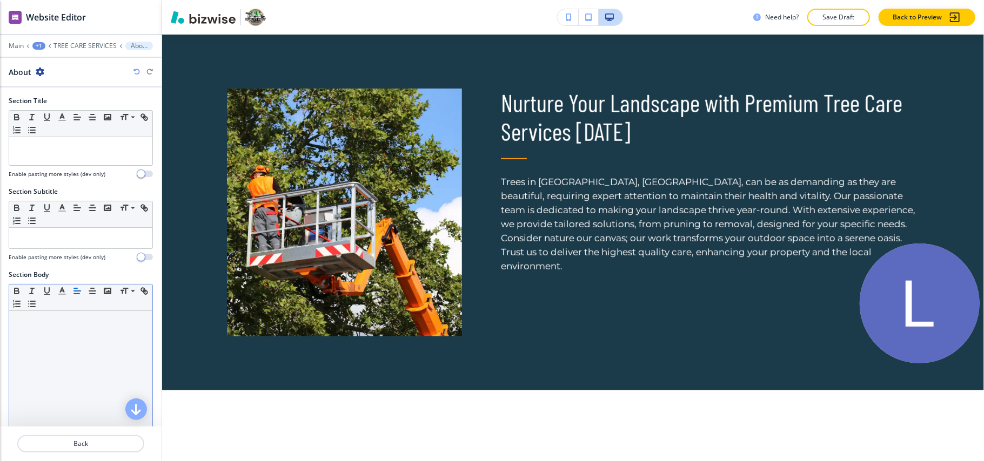
scroll to position [216, 0]
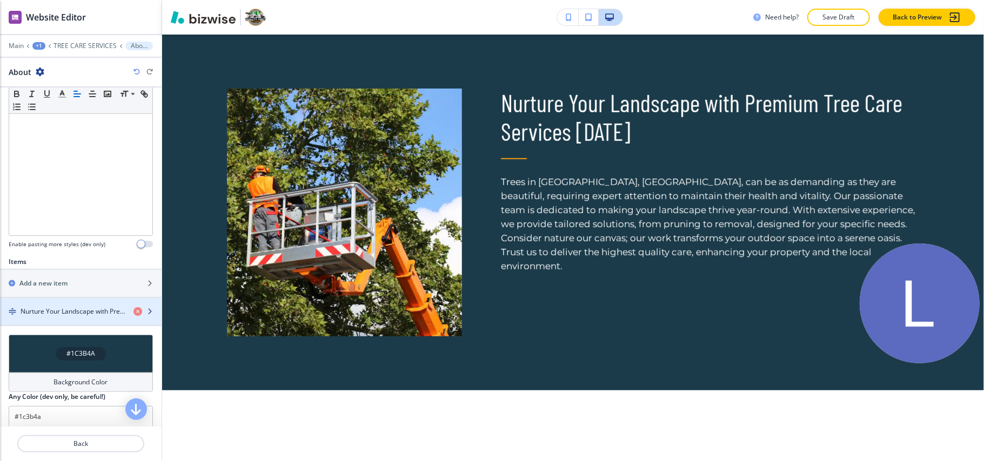
click at [50, 310] on h4 "Nurture Your Landscape with Premium Tree Care Services [DATE]" at bounding box center [73, 312] width 104 height 10
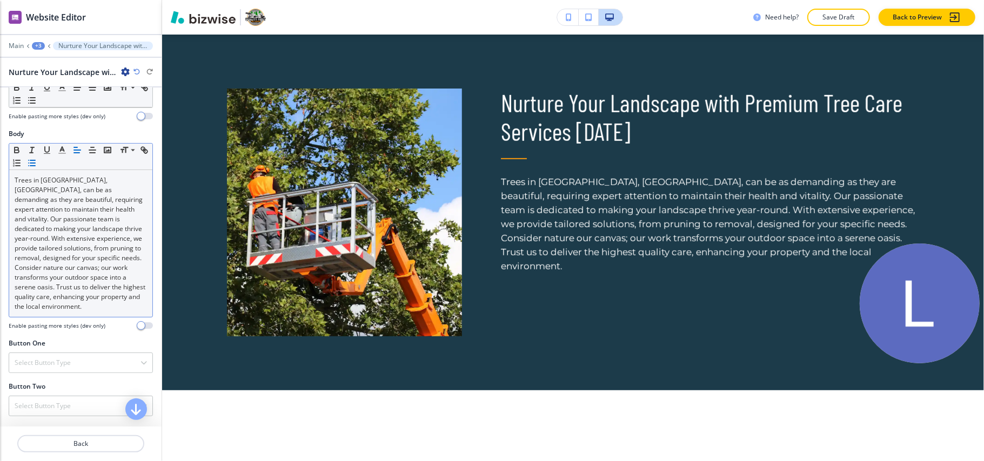
scroll to position [144, 0]
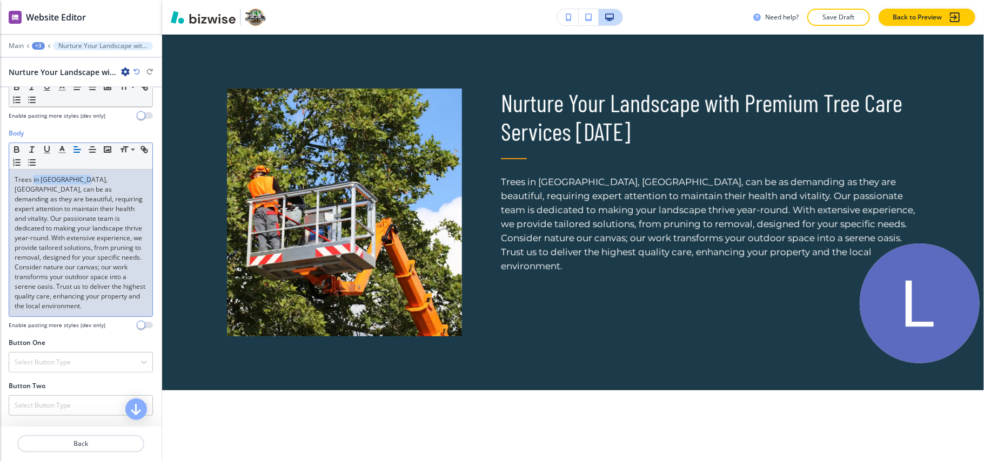
drag, startPoint x: 82, startPoint y: 180, endPoint x: 32, endPoint y: 184, distance: 49.8
click at [32, 184] on p "Trees in [GEOGRAPHIC_DATA], [GEOGRAPHIC_DATA], can be as demanding as they are …" at bounding box center [81, 243] width 132 height 136
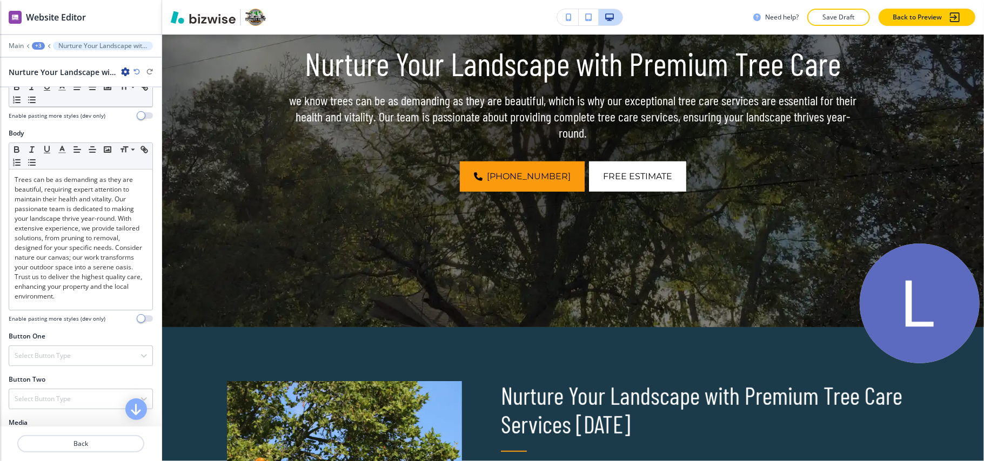
scroll to position [0, 0]
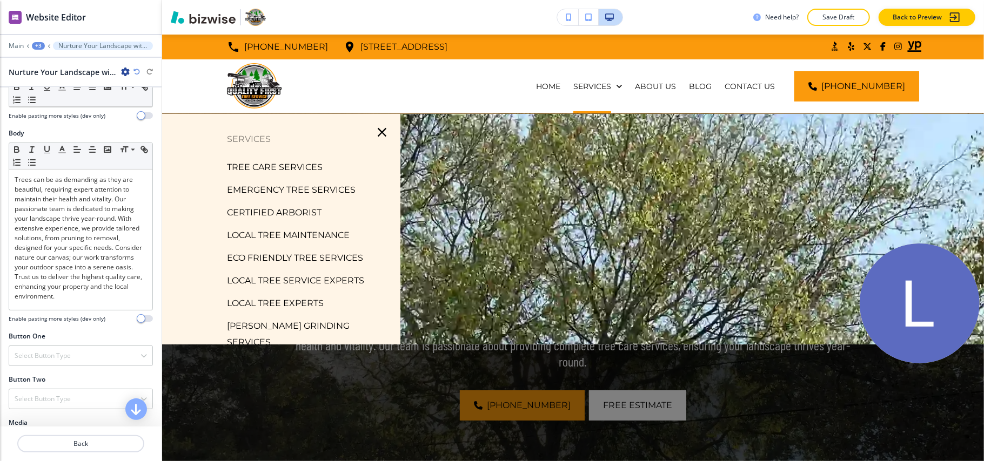
click at [290, 191] on p "EMERGENCY TREE SERVICES" at bounding box center [291, 190] width 129 height 16
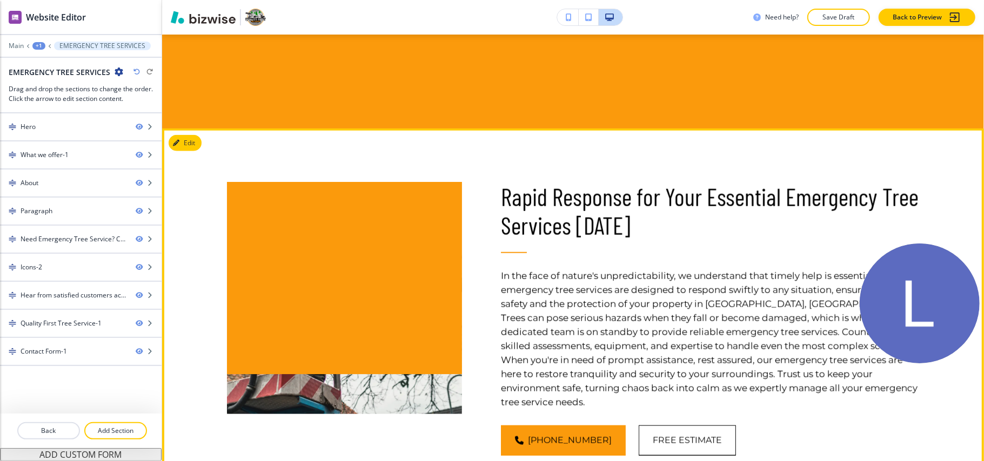
scroll to position [808, 0]
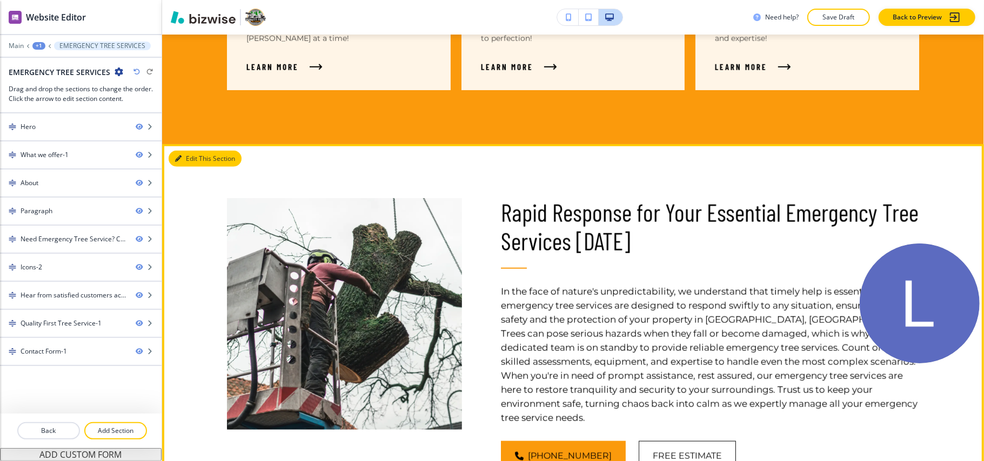
click at [186, 160] on button "Edit This Section" at bounding box center [205, 159] width 73 height 16
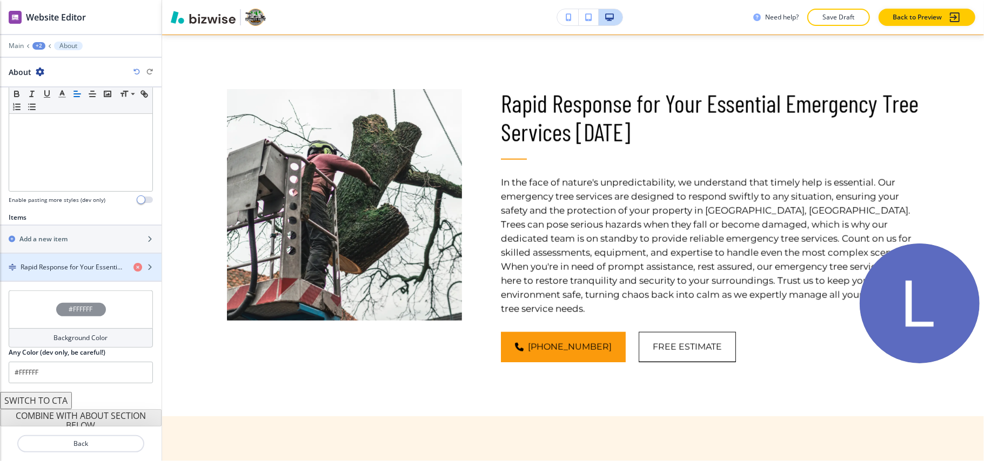
scroll to position [284, 0]
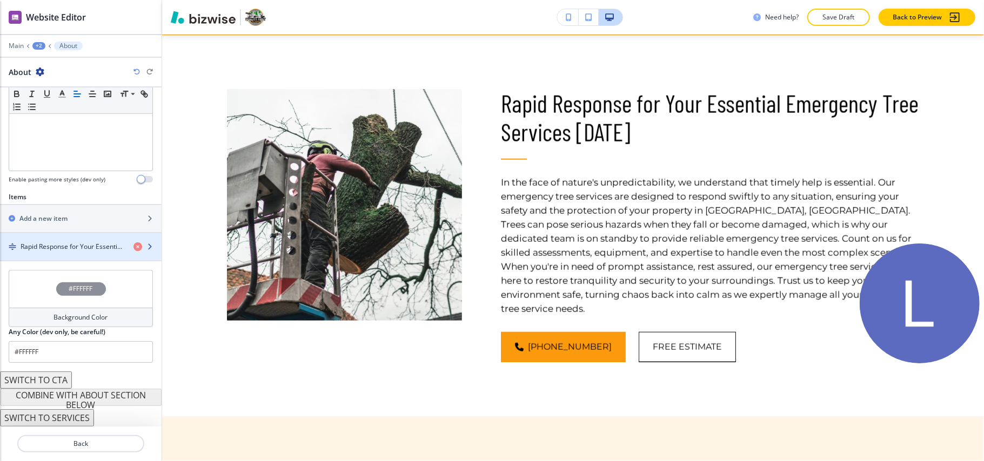
click at [80, 243] on h4 "Rapid Response for Your Essential Emergency Tree Services [DATE]" at bounding box center [73, 247] width 104 height 10
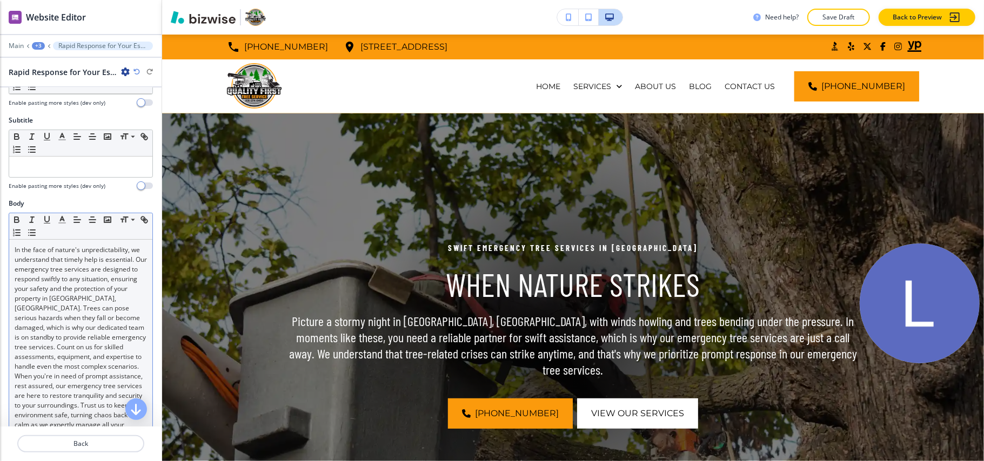
scroll to position [72, 0]
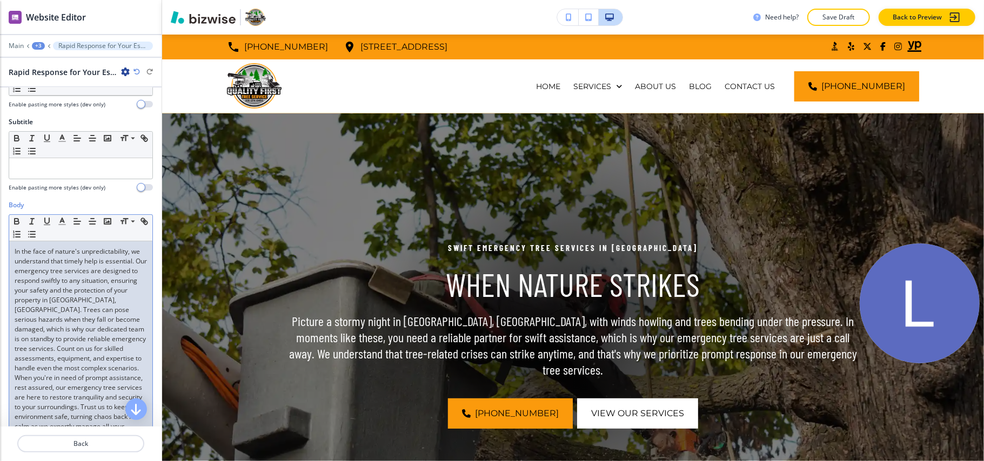
click at [60, 315] on p "In the face of nature's unpredictability, we understand that timely help is ess…" at bounding box center [81, 344] width 132 height 194
drag, startPoint x: 97, startPoint y: 302, endPoint x: 56, endPoint y: 312, distance: 42.2
click at [56, 312] on p "In the face of nature's unpredictability, we understand that timely help is ess…" at bounding box center [81, 344] width 132 height 194
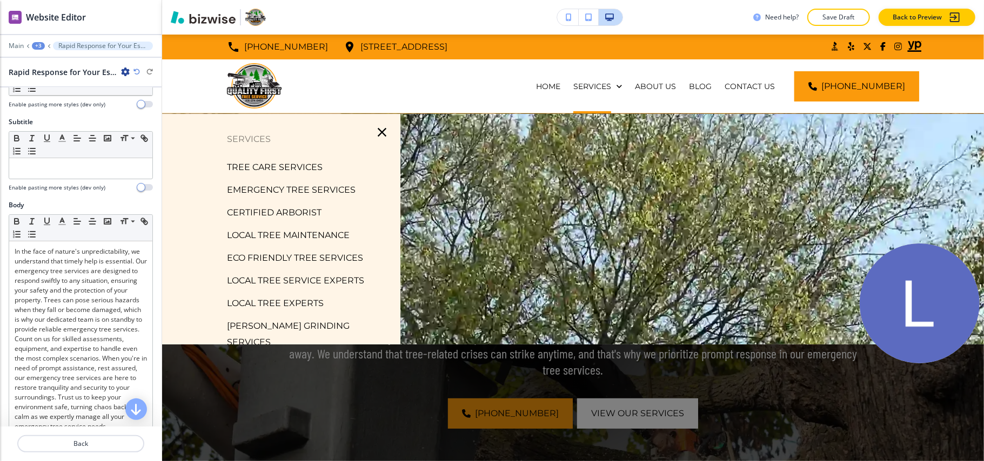
click at [288, 214] on p "CERTIFIED ARBORIST" at bounding box center [274, 213] width 95 height 16
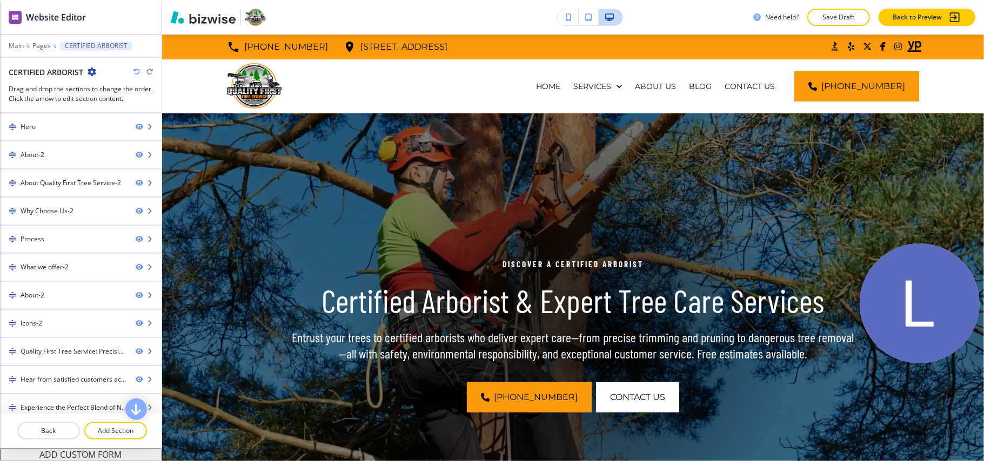
scroll to position [497, 0]
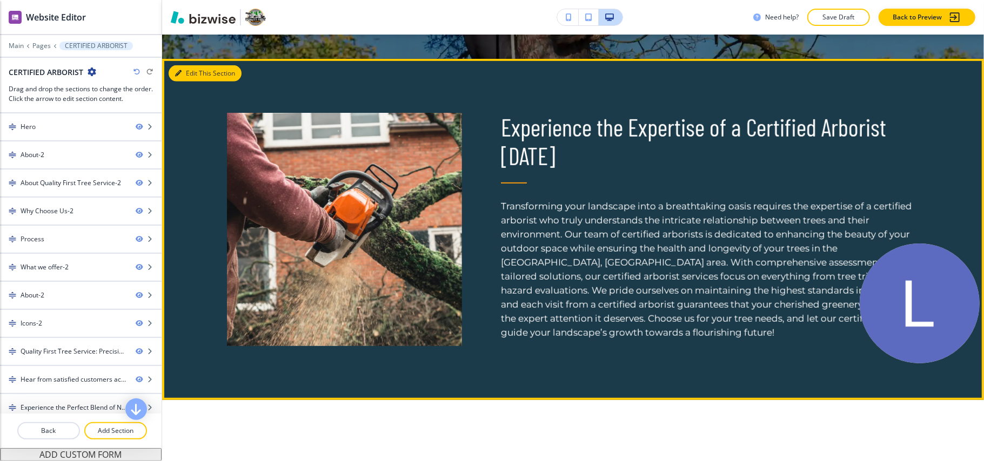
click at [197, 70] on button "Edit This Section" at bounding box center [205, 73] width 73 height 16
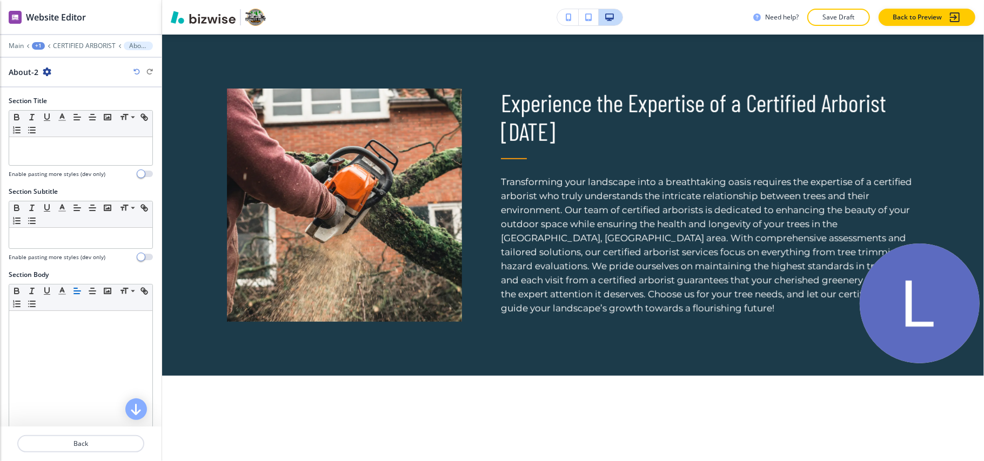
scroll to position [284, 0]
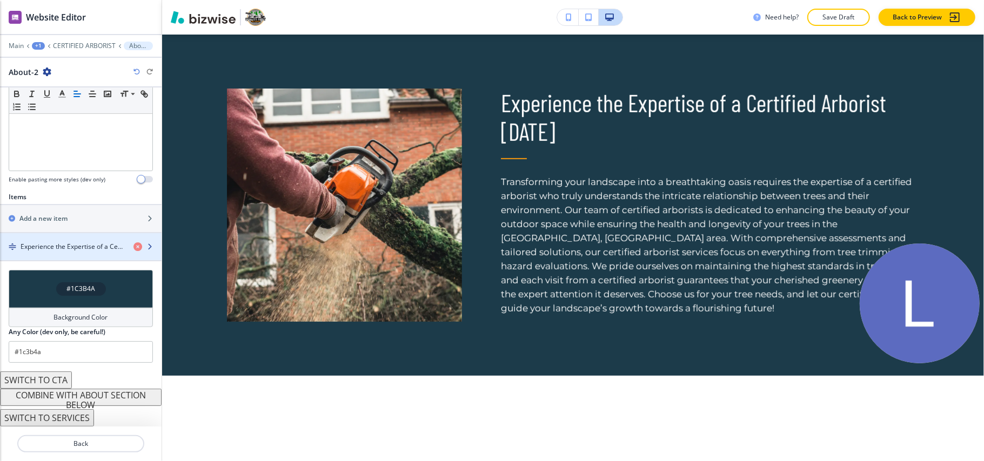
click at [76, 246] on h4 "Experience the Expertise of a Certified Arborist [DATE]" at bounding box center [73, 247] width 104 height 10
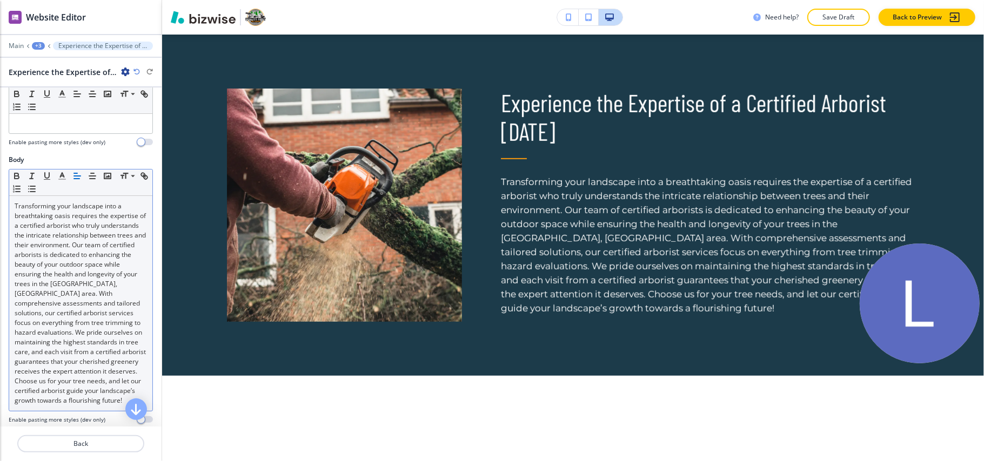
scroll to position [216, 0]
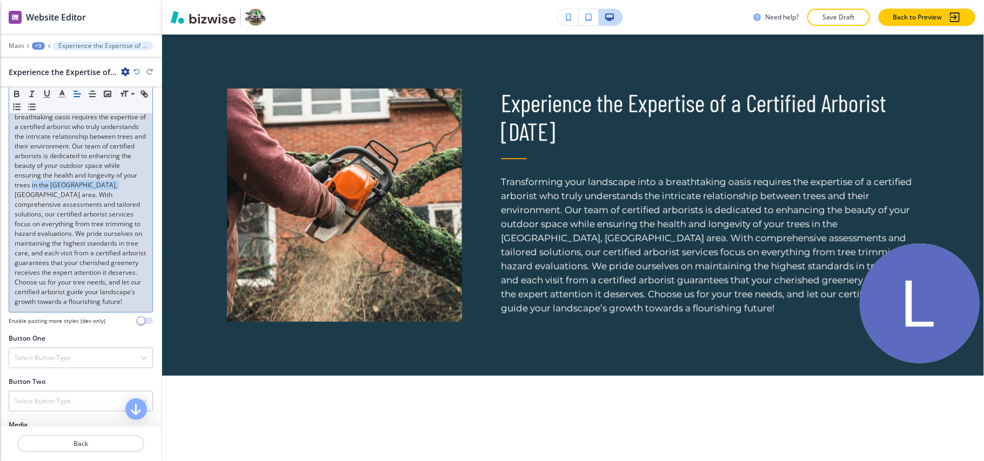
drag, startPoint x: 48, startPoint y: 196, endPoint x: 129, endPoint y: 195, distance: 81.0
click at [129, 195] on p "Transforming your landscape into a breathtaking oasis requires the expertise of…" at bounding box center [81, 205] width 132 height 204
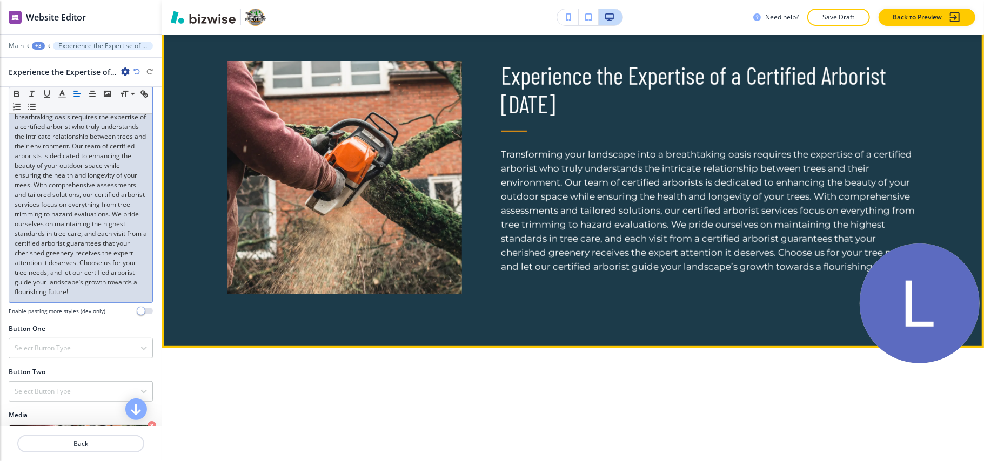
scroll to position [594, 0]
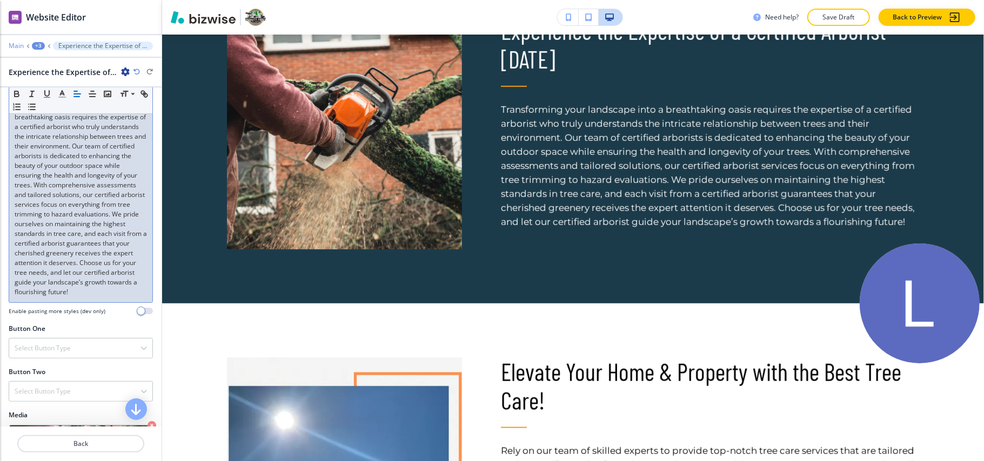
click at [16, 44] on p "Main" at bounding box center [16, 46] width 15 height 8
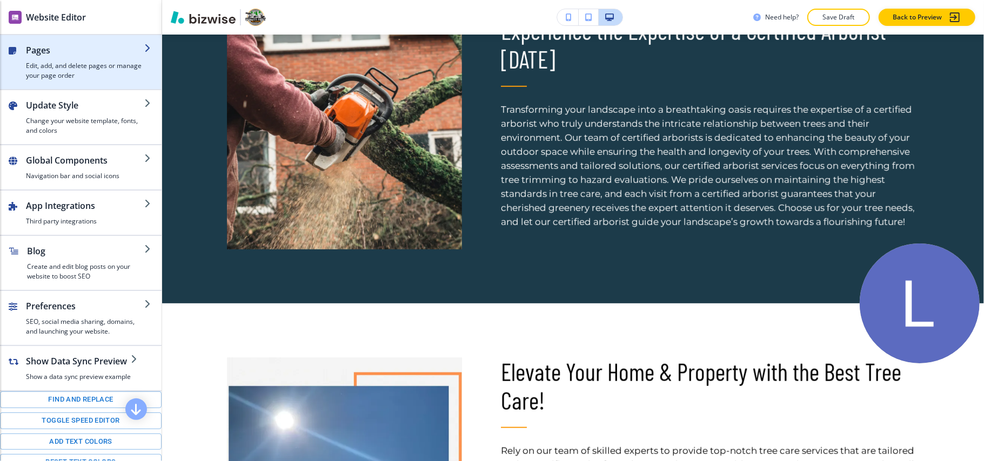
click at [60, 51] on h2 "Pages" at bounding box center [85, 50] width 118 height 13
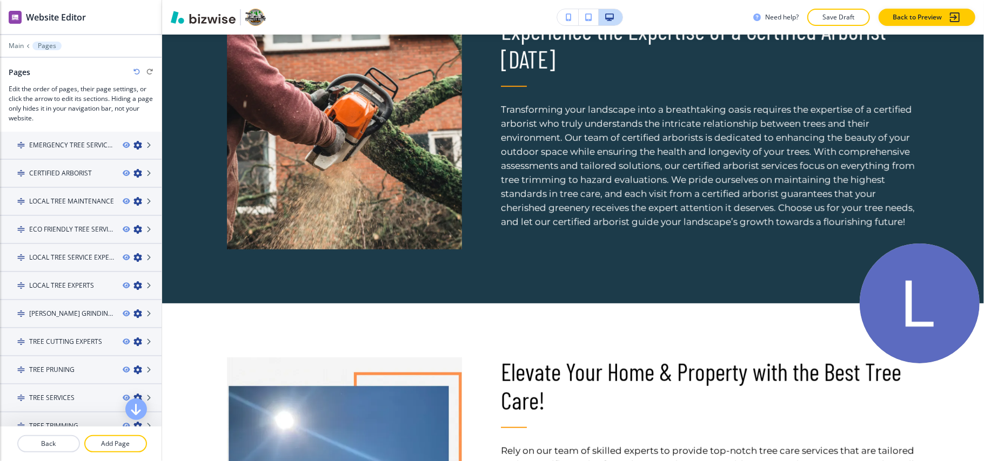
scroll to position [216, 0]
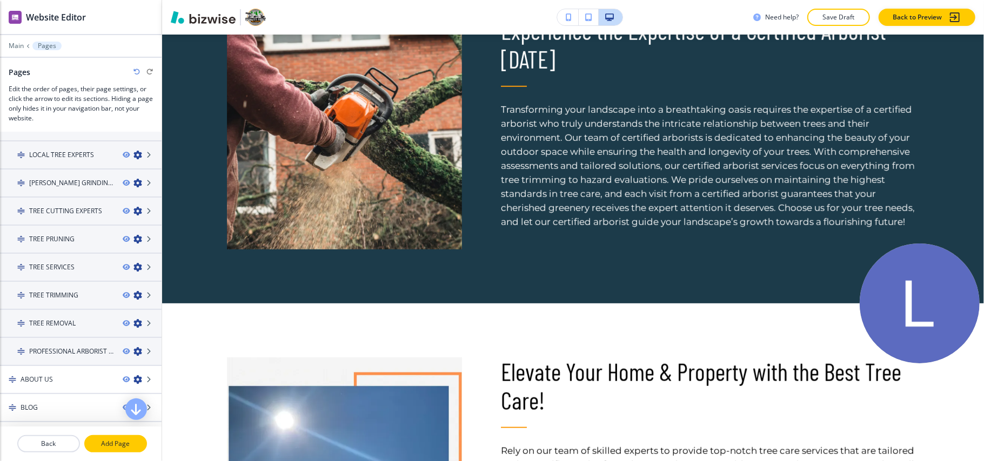
click at [117, 440] on p "Add Page" at bounding box center [115, 444] width 60 height 10
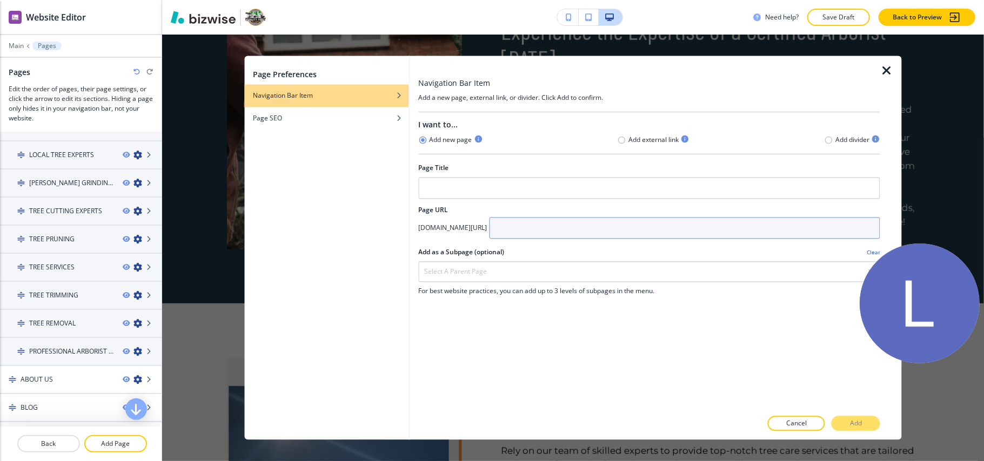
click at [599, 230] on input "text" at bounding box center [684, 229] width 391 height 22
paste input "local-tree-experts"
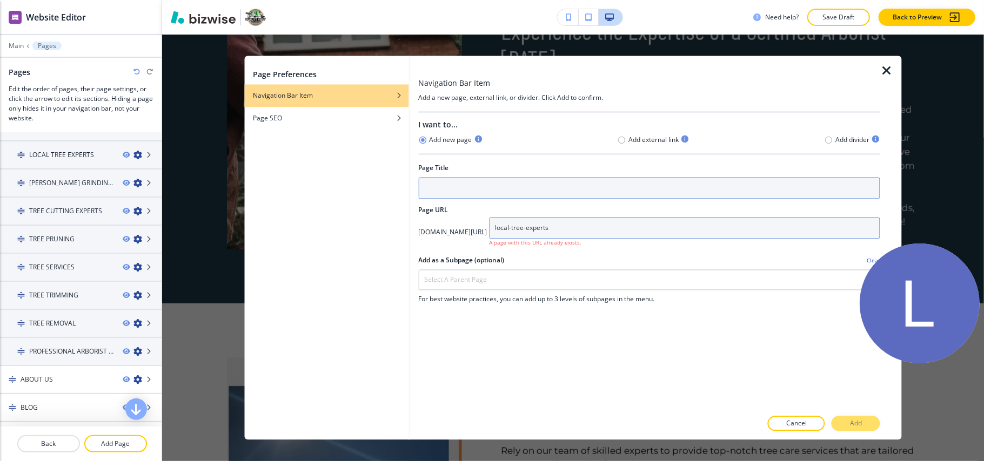
type input "local-tree-experts"
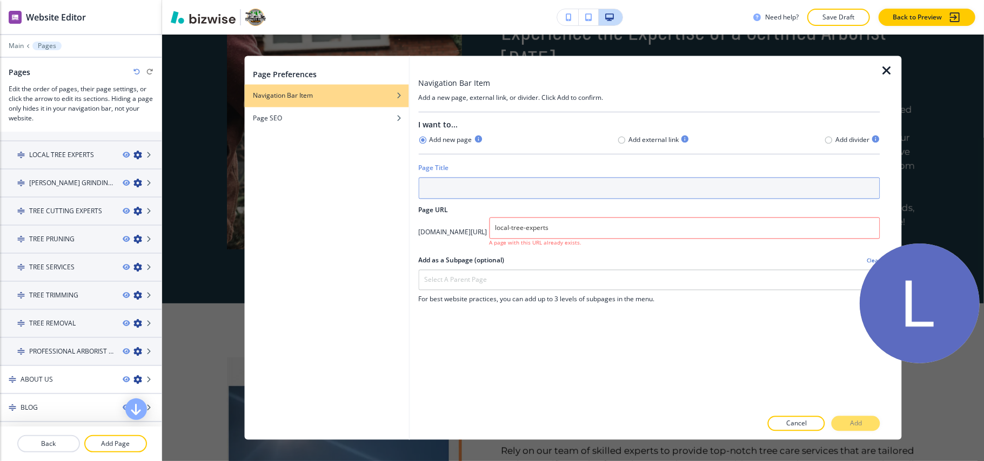
click at [512, 187] on input "text" at bounding box center [649, 189] width 462 height 22
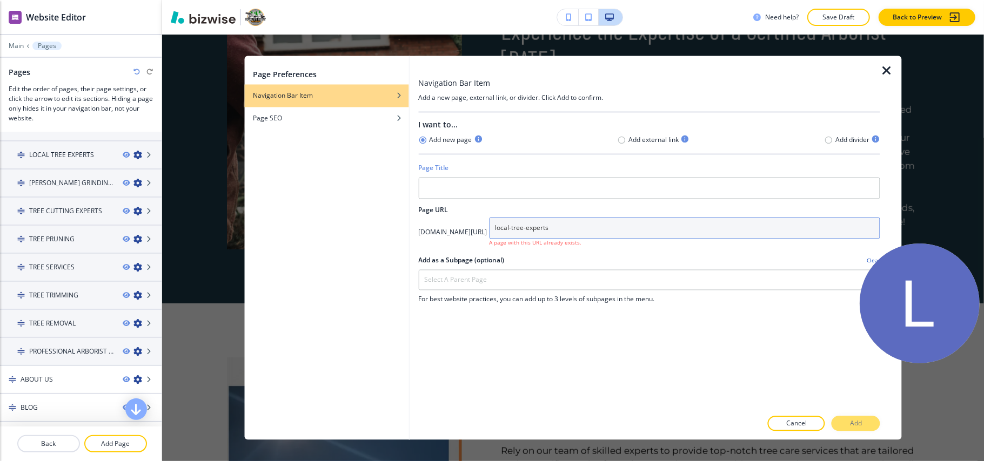
click at [647, 230] on input "local-tree-experts" at bounding box center [684, 229] width 391 height 22
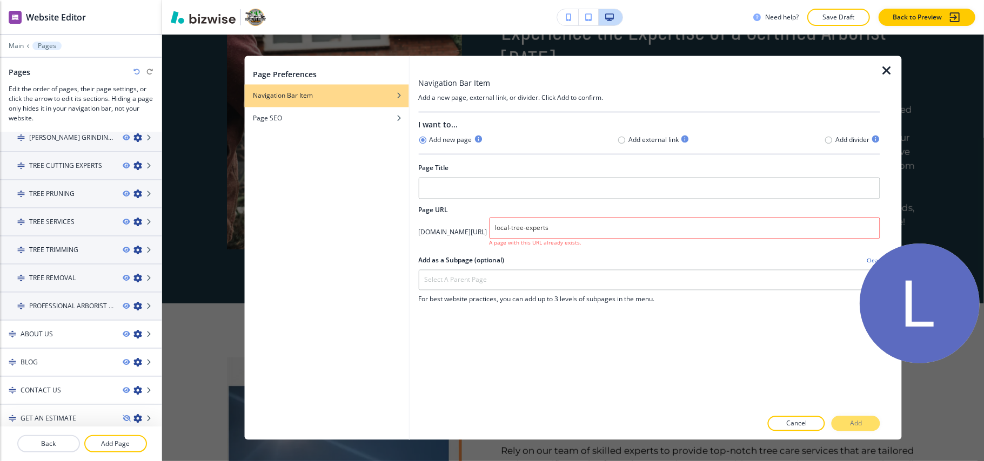
click at [891, 70] on icon "button" at bounding box center [886, 71] width 13 height 13
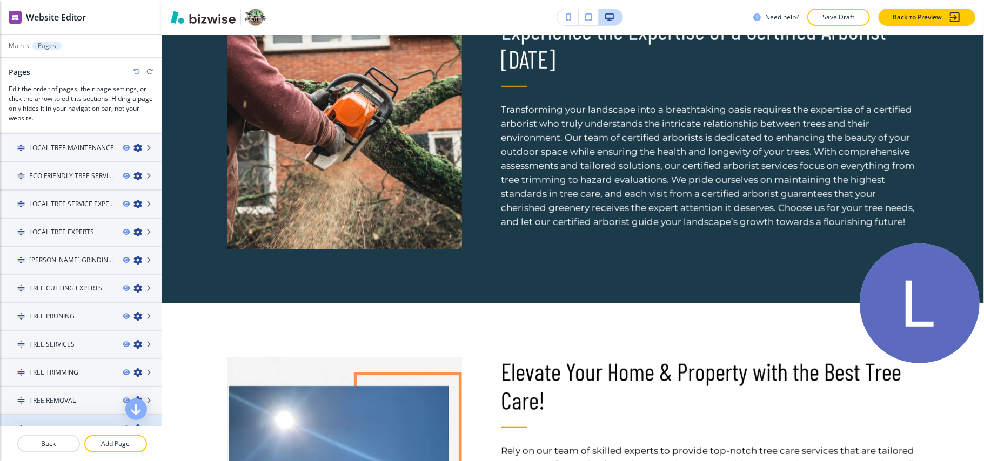
scroll to position [117, 0]
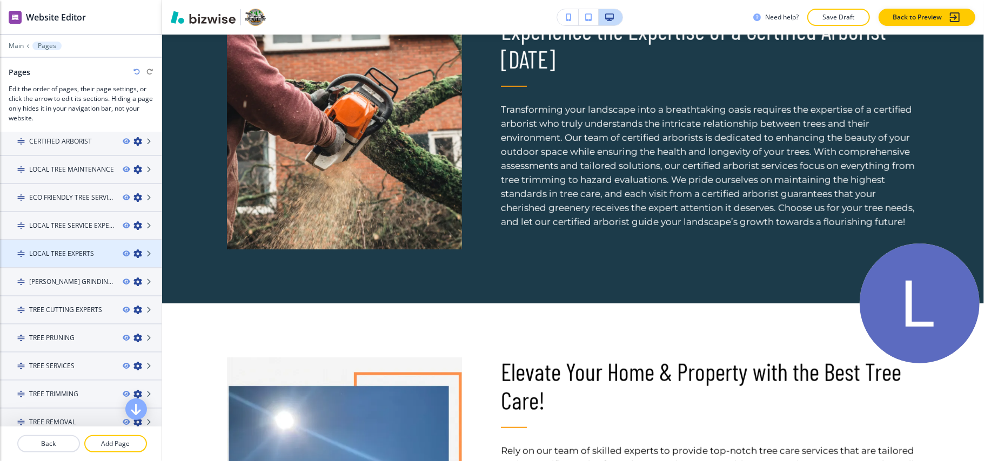
click at [39, 251] on h4 "LOCAL TREE EXPERTS" at bounding box center [61, 254] width 65 height 10
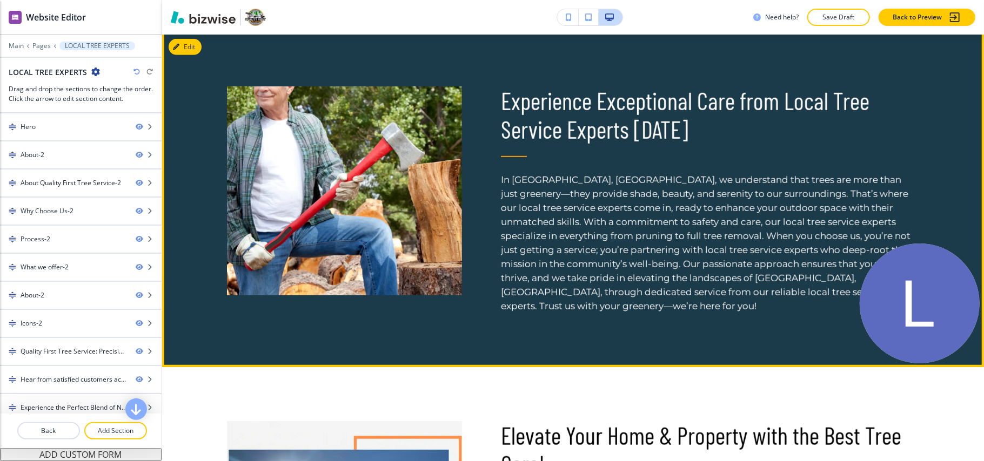
scroll to position [504, 0]
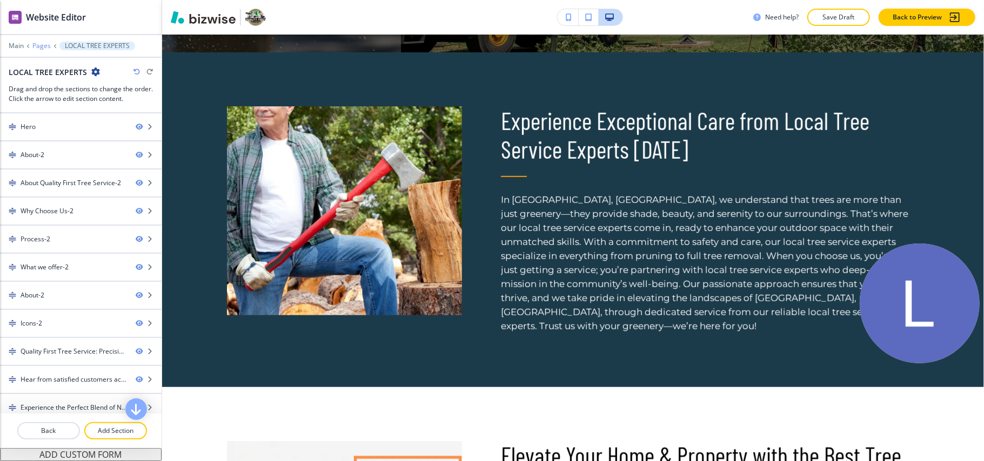
click at [40, 45] on p "Pages" at bounding box center [41, 46] width 18 height 8
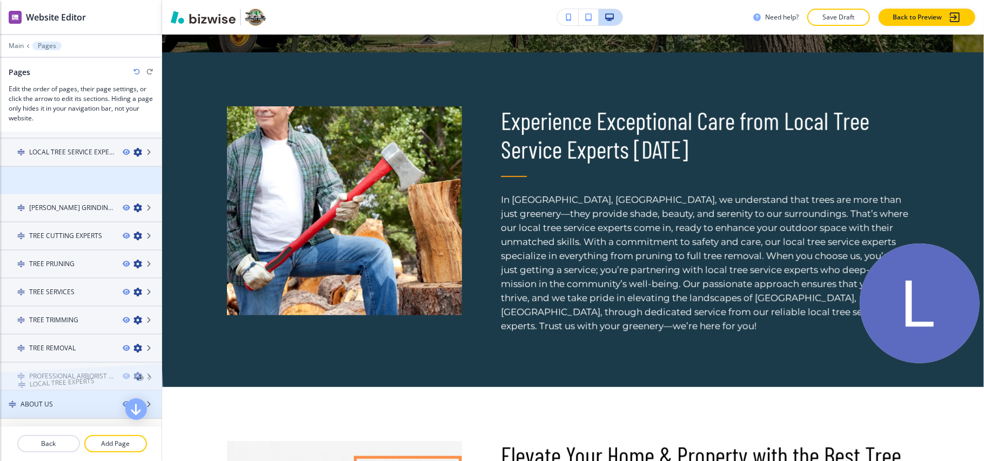
scroll to position [212, 0]
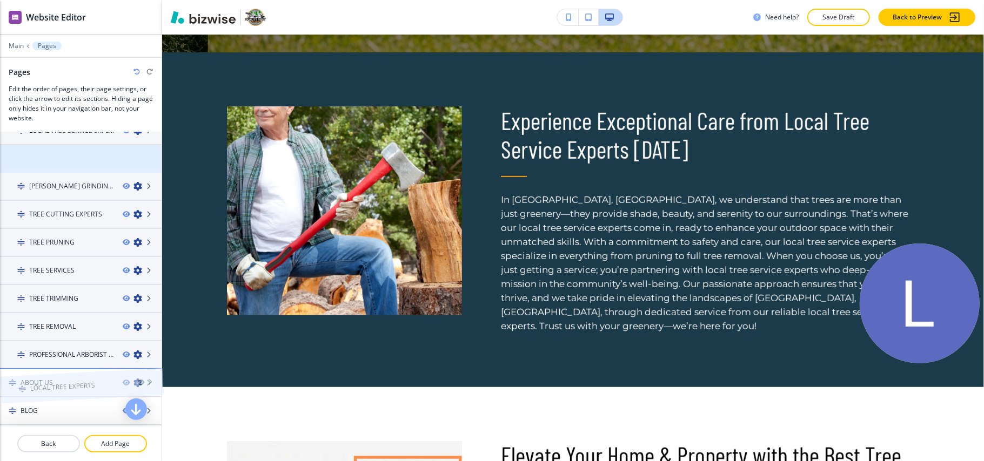
drag, startPoint x: 56, startPoint y: 292, endPoint x: 57, endPoint y: 360, distance: 67.5
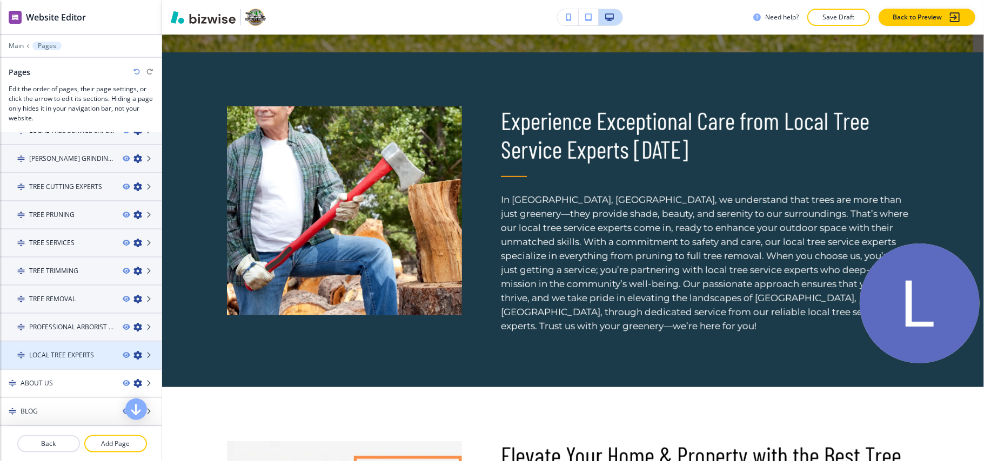
click at [63, 344] on div at bounding box center [81, 346] width 162 height 9
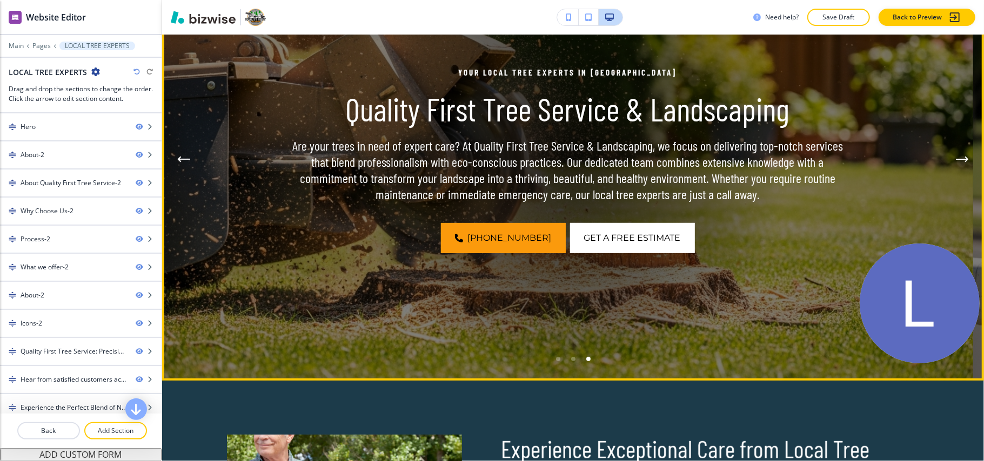
scroll to position [72, 0]
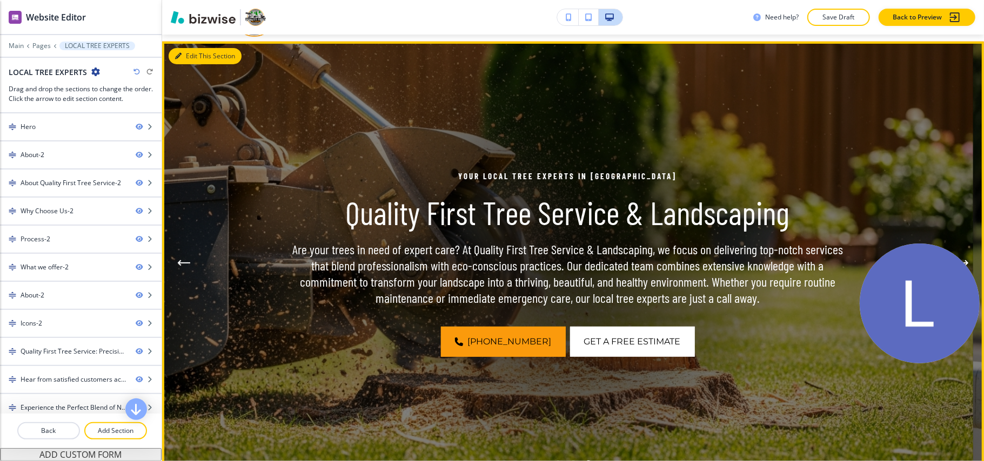
click at [186, 63] on button "Edit This Section" at bounding box center [205, 56] width 73 height 16
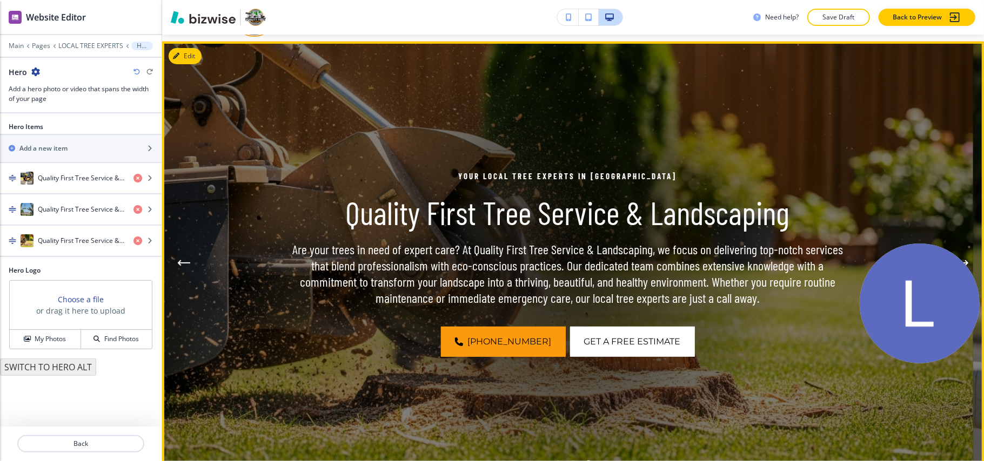
scroll to position [79, 0]
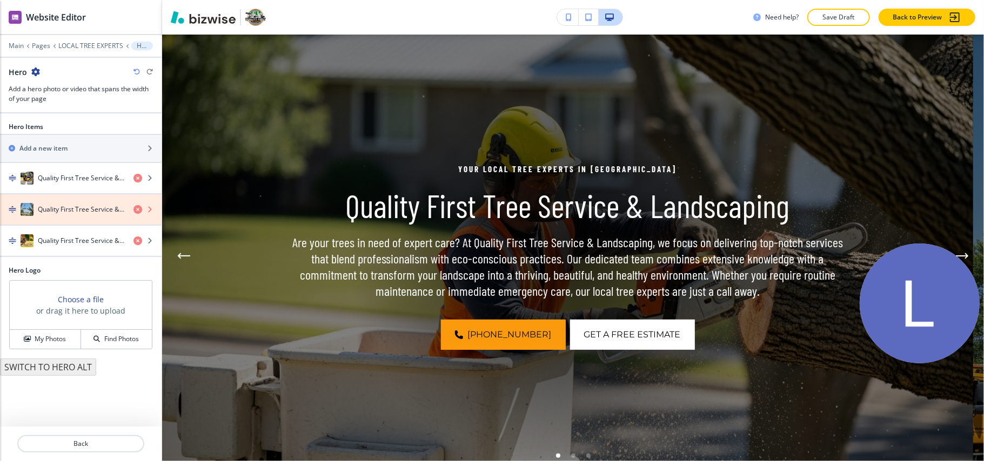
click at [135, 212] on icon "button" at bounding box center [137, 209] width 9 height 9
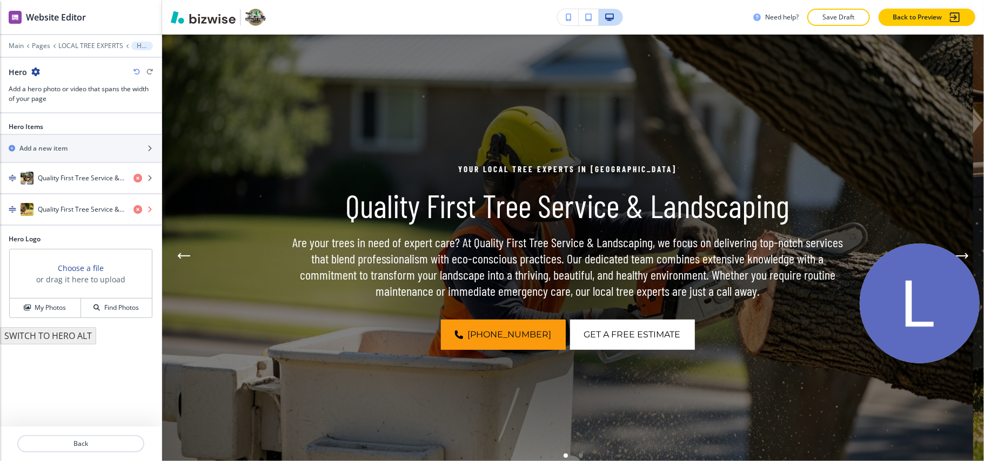
click at [137, 214] on icon "button" at bounding box center [137, 209] width 9 height 9
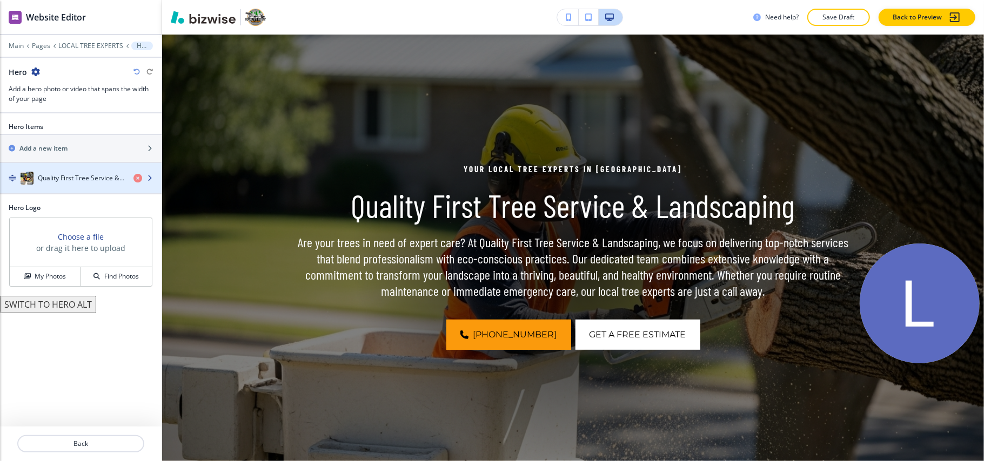
click at [78, 176] on h4 "Quality First Tree Service & Landscaping" at bounding box center [81, 178] width 87 height 10
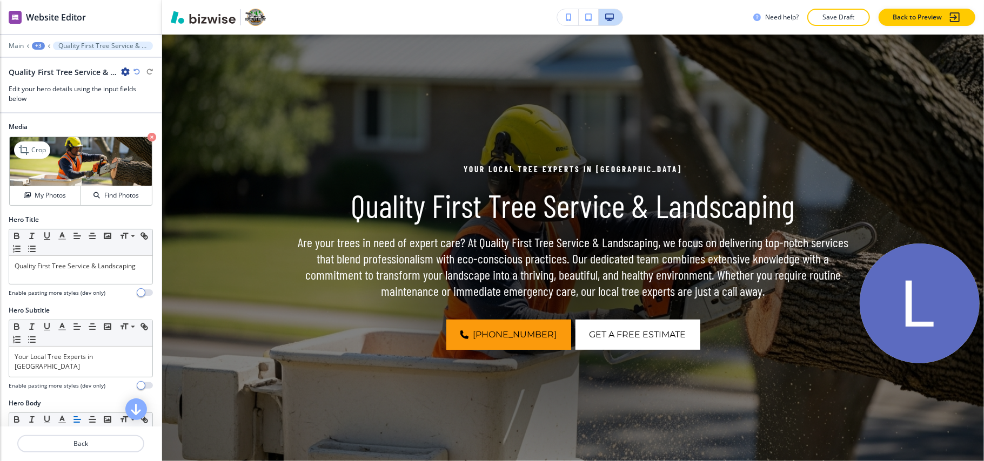
click at [147, 138] on icon "button" at bounding box center [151, 137] width 9 height 9
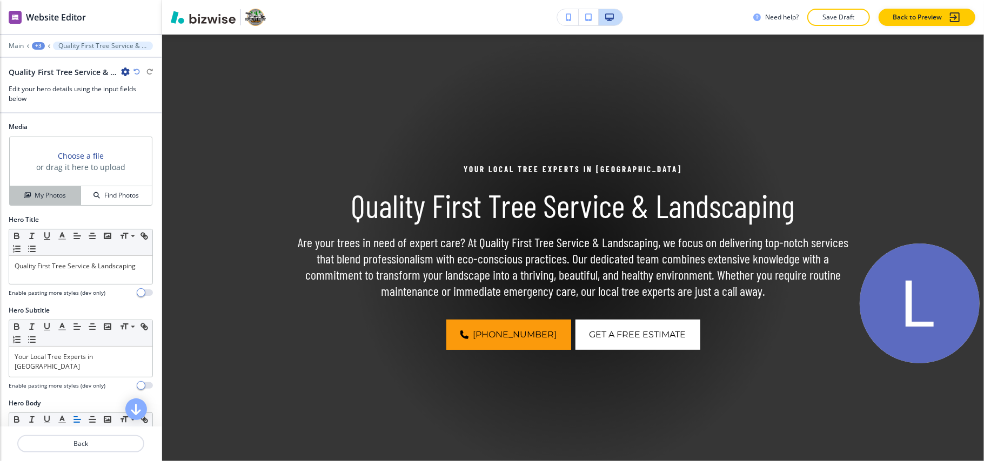
click at [54, 197] on h4 "My Photos" at bounding box center [50, 196] width 31 height 10
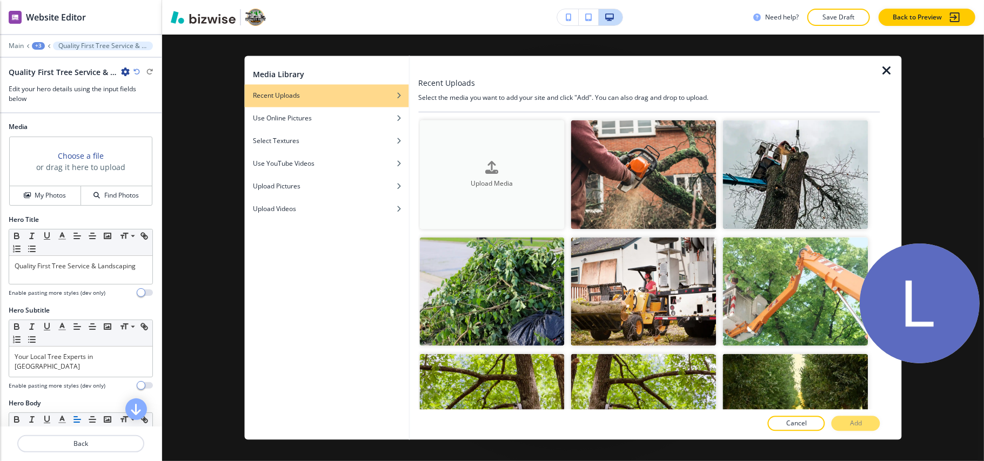
click at [490, 174] on div "button" at bounding box center [491, 176] width 145 height 4
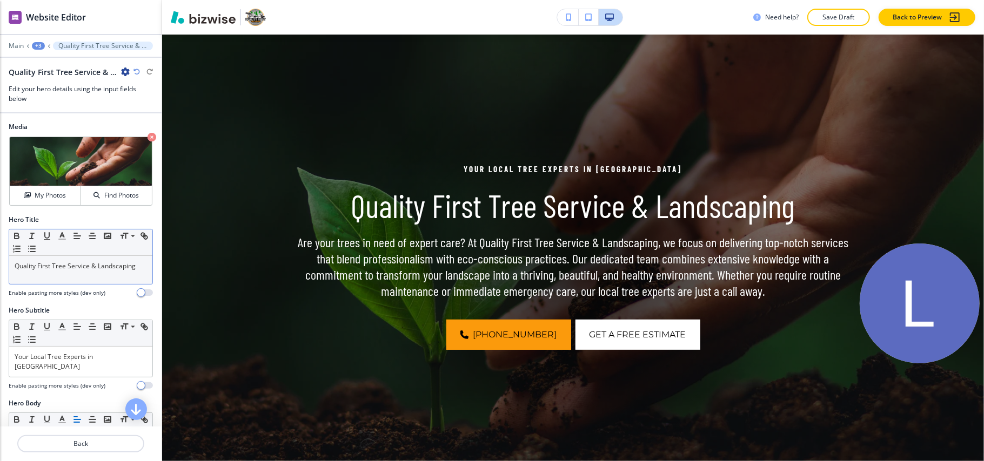
click at [76, 271] on p "Quality First Tree Service & Landscaping" at bounding box center [81, 266] width 132 height 10
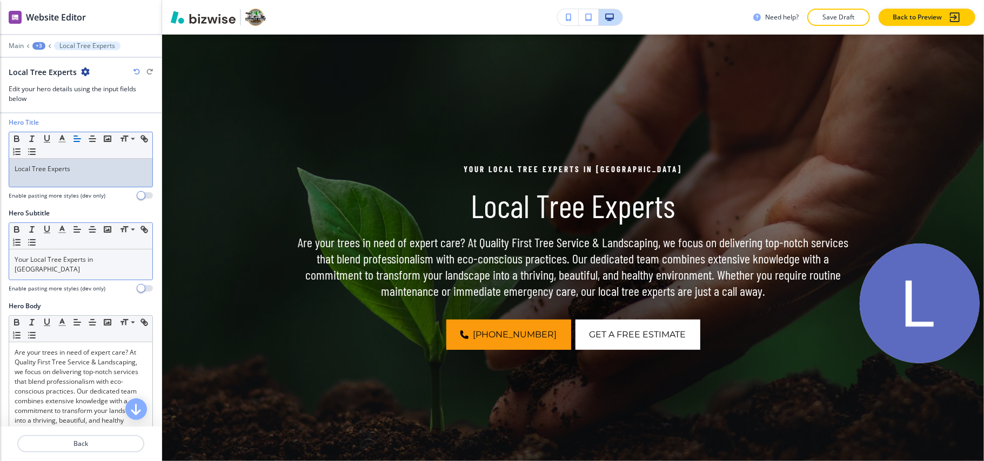
scroll to position [72, 0]
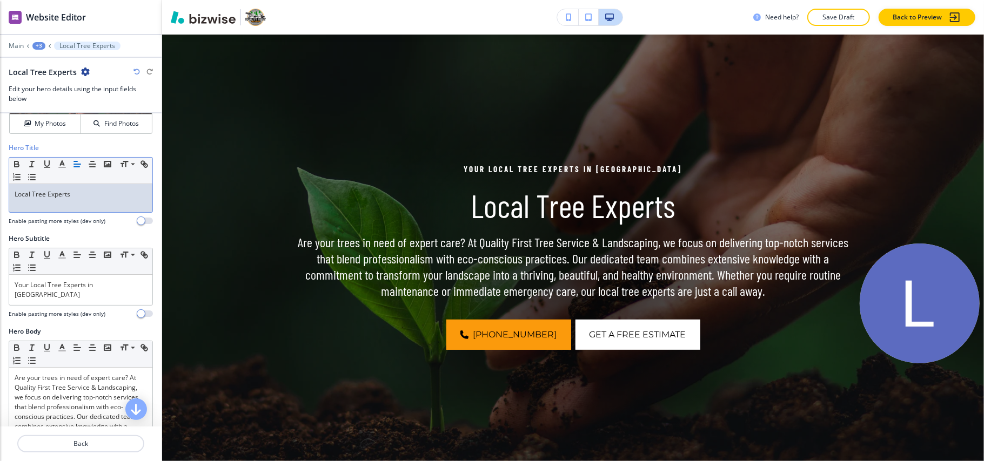
click at [83, 201] on div "Local Tree Experts" at bounding box center [80, 198] width 143 height 28
click at [93, 291] on p "Your Local Tree Experts in [GEOGRAPHIC_DATA]" at bounding box center [81, 289] width 132 height 19
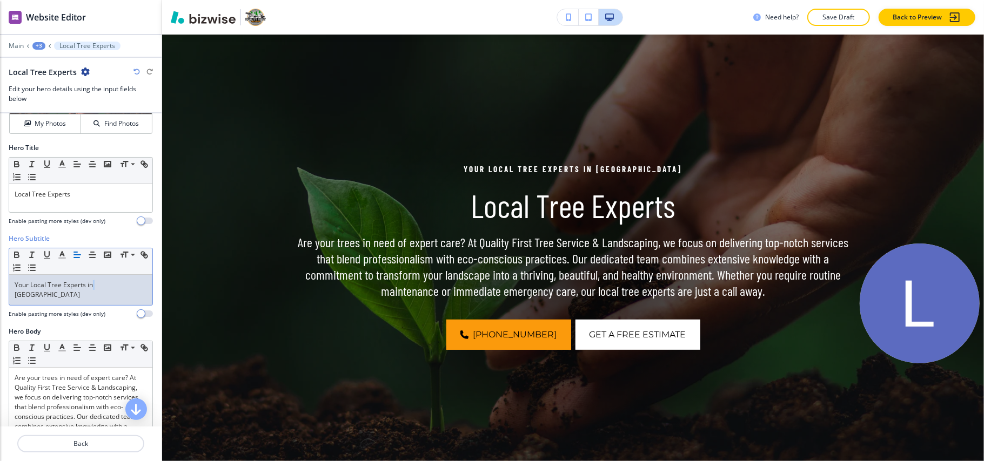
click at [93, 291] on p "Your Local Tree Experts in [GEOGRAPHIC_DATA]" at bounding box center [81, 289] width 132 height 19
click at [95, 291] on p "Your Local Tree Experts in [GEOGRAPHIC_DATA]" at bounding box center [81, 289] width 132 height 19
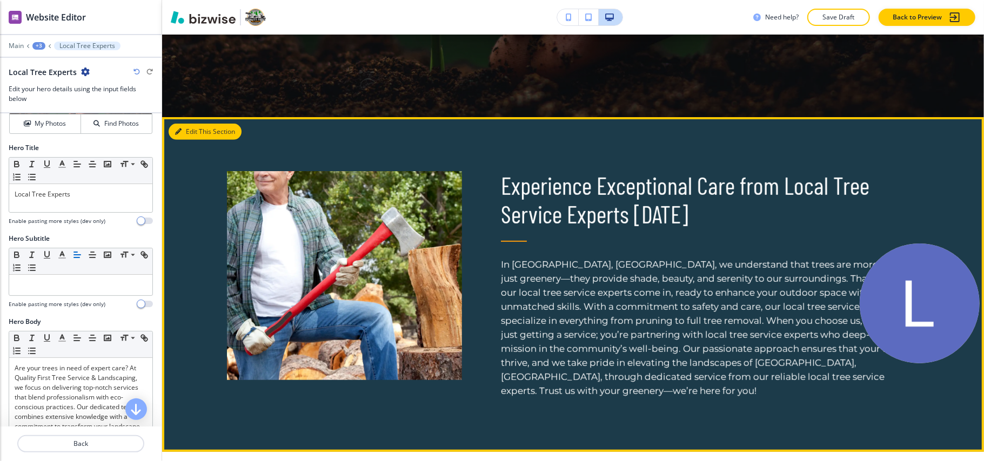
click at [188, 131] on button "Edit This Section" at bounding box center [205, 132] width 73 height 16
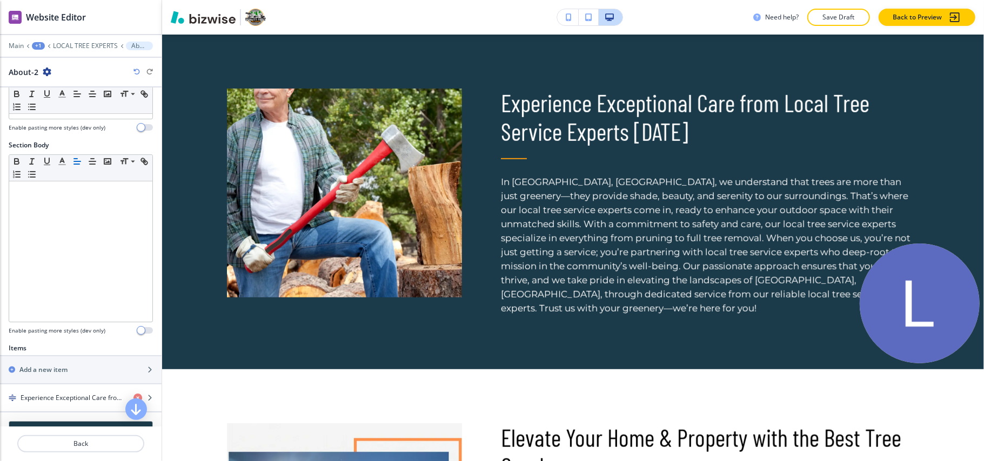
scroll to position [216, 0]
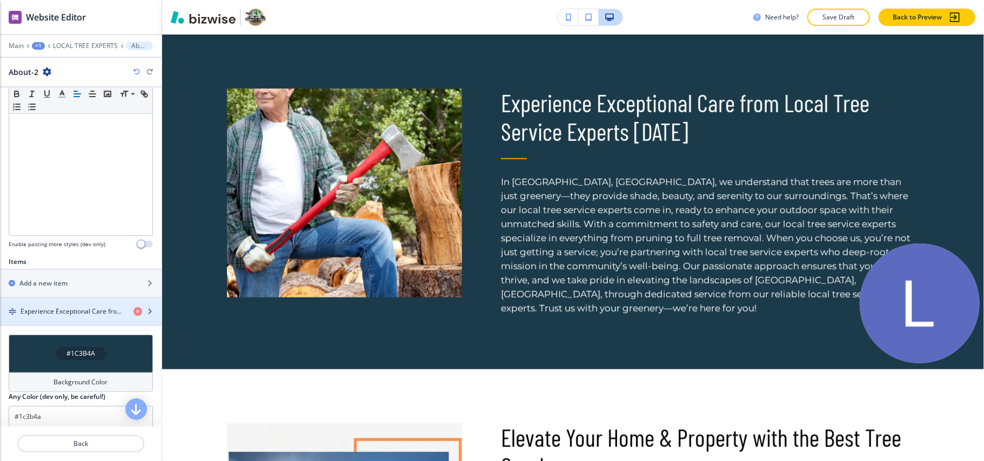
click at [51, 321] on div "button" at bounding box center [81, 321] width 162 height 9
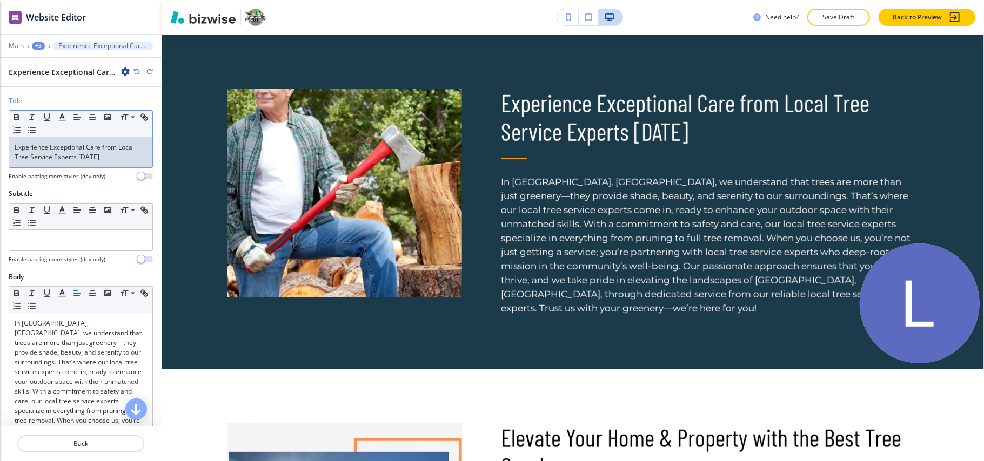
click at [78, 160] on p "Experience Exceptional Care from Local Tree Service Experts [DATE]" at bounding box center [81, 152] width 132 height 19
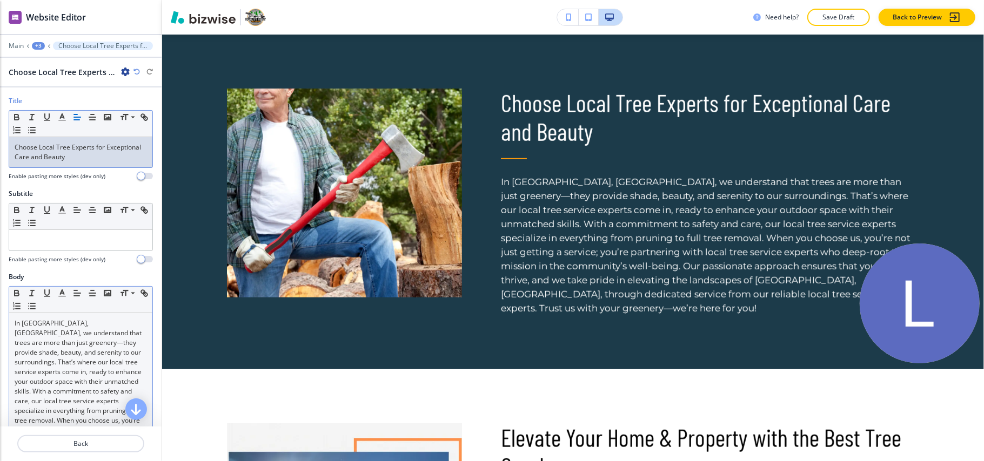
click at [69, 350] on p "In [GEOGRAPHIC_DATA], [GEOGRAPHIC_DATA], we understand that trees are more than…" at bounding box center [81, 426] width 132 height 214
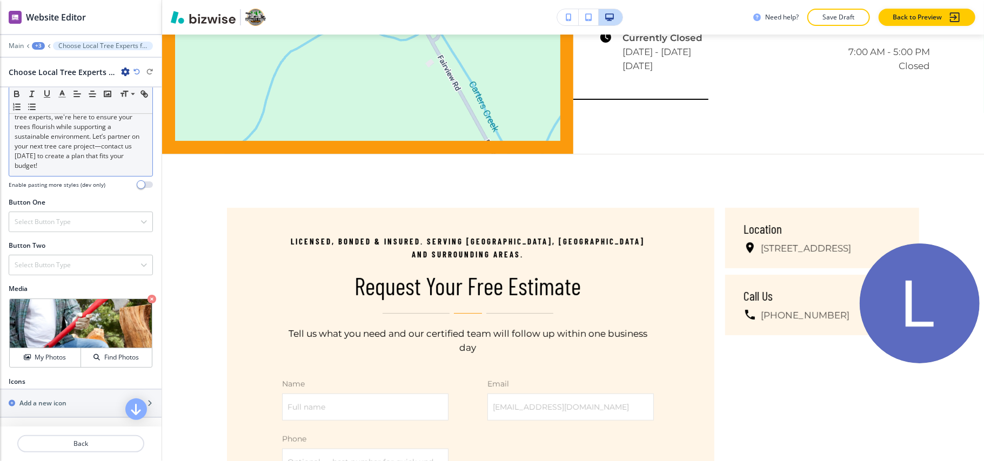
scroll to position [318, 0]
click at [147, 295] on icon "button" at bounding box center [151, 299] width 9 height 9
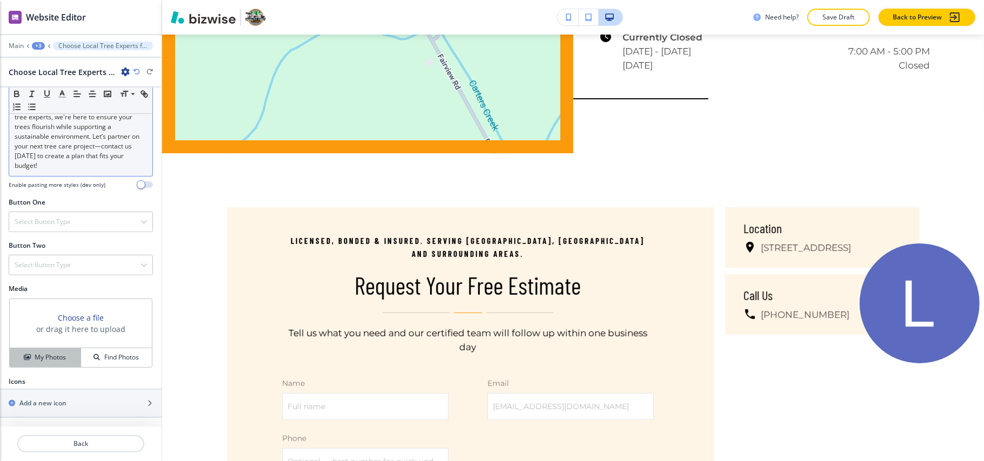
click at [52, 353] on h4 "My Photos" at bounding box center [50, 358] width 31 height 10
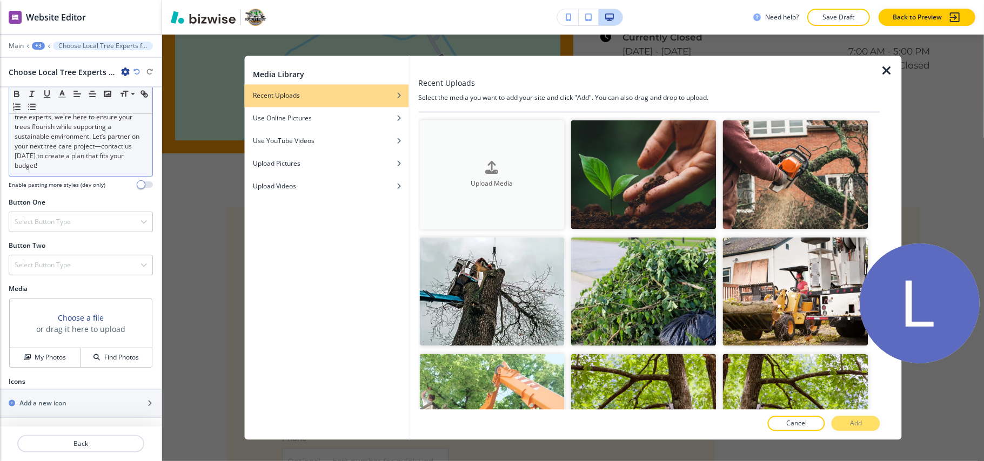
click at [542, 174] on div "button" at bounding box center [491, 176] width 145 height 4
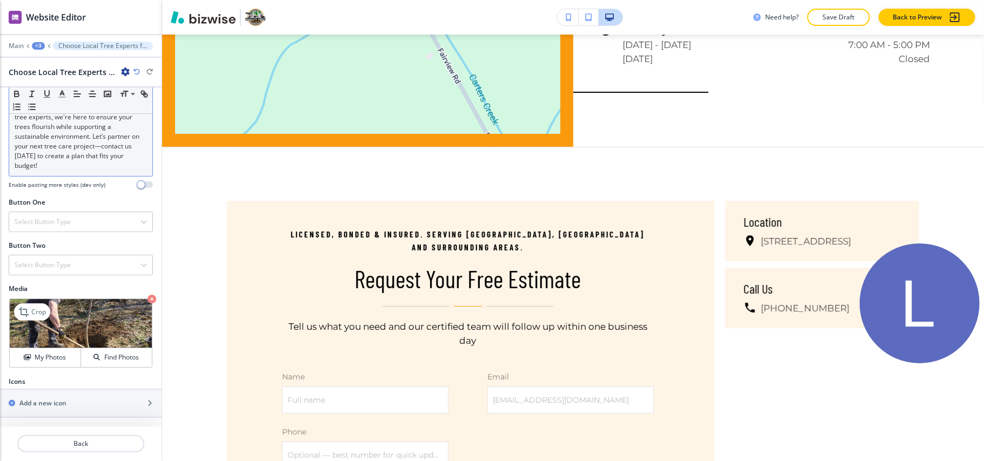
scroll to position [6066, 0]
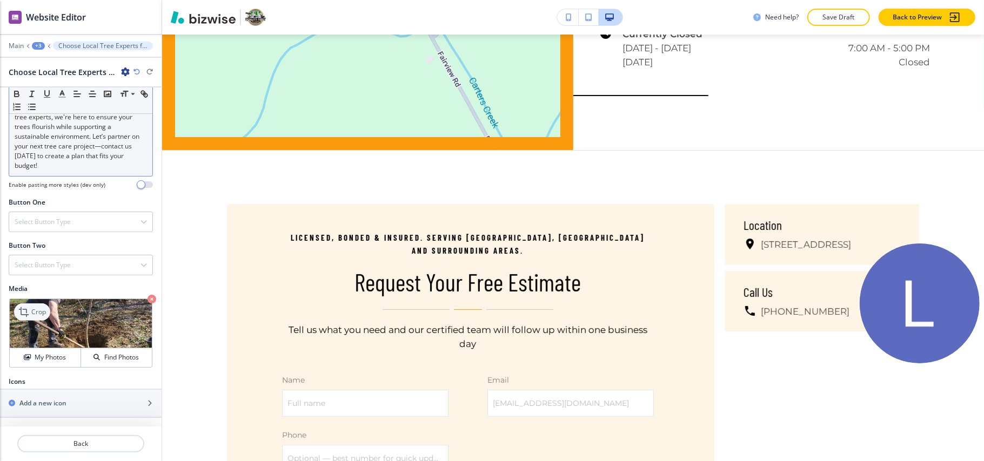
click at [40, 309] on p "Crop" at bounding box center [38, 312] width 15 height 10
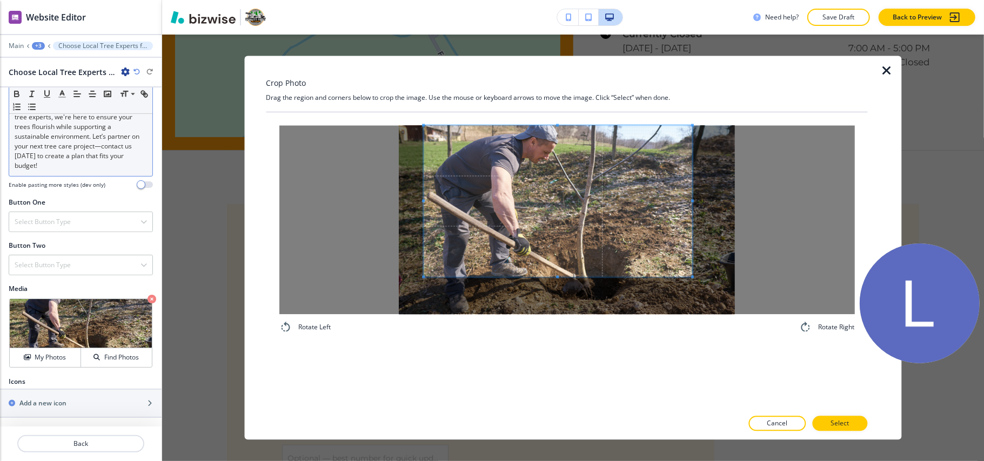
click at [542, 184] on span at bounding box center [557, 201] width 269 height 151
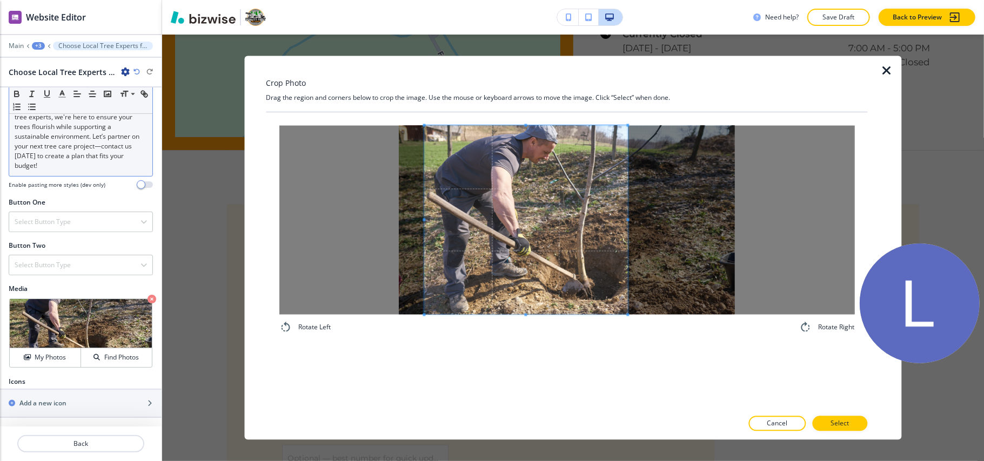
click at [629, 355] on div "Rotate Left Rotate Right" at bounding box center [566, 261] width 601 height 297
click at [830, 420] on button "Select" at bounding box center [839, 423] width 55 height 15
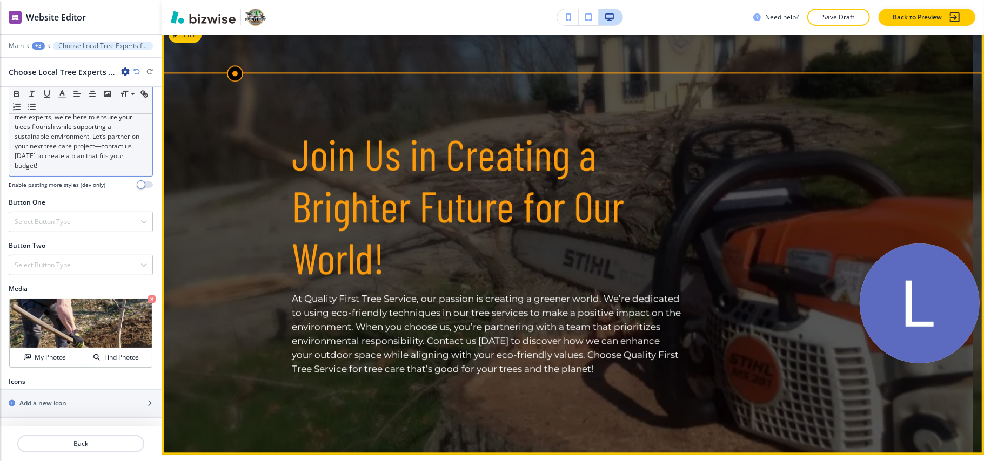
scroll to position [1868, 0]
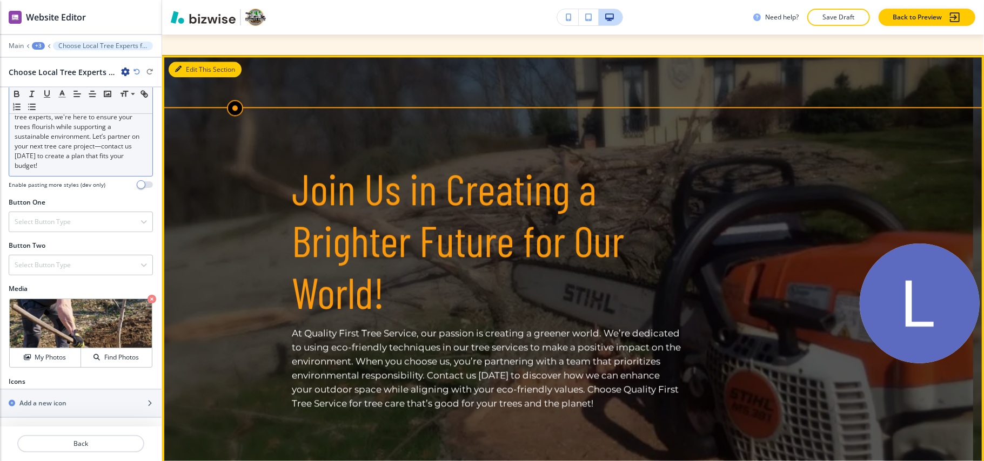
click at [187, 62] on button "Edit This Section" at bounding box center [205, 70] width 73 height 16
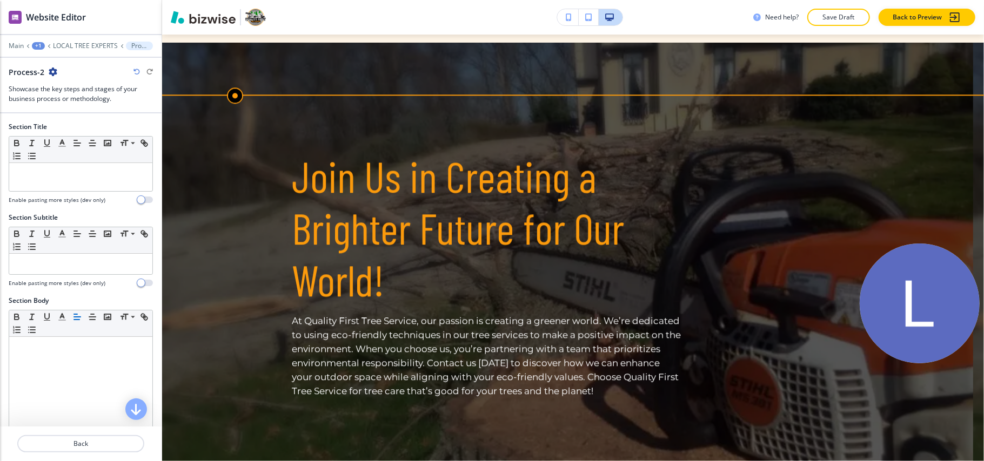
scroll to position [273, 0]
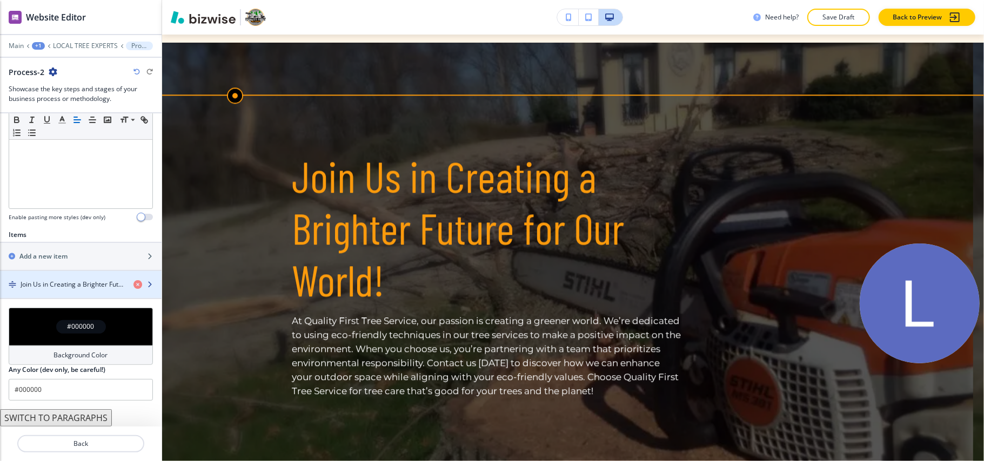
click at [50, 275] on div "button" at bounding box center [81, 275] width 162 height 9
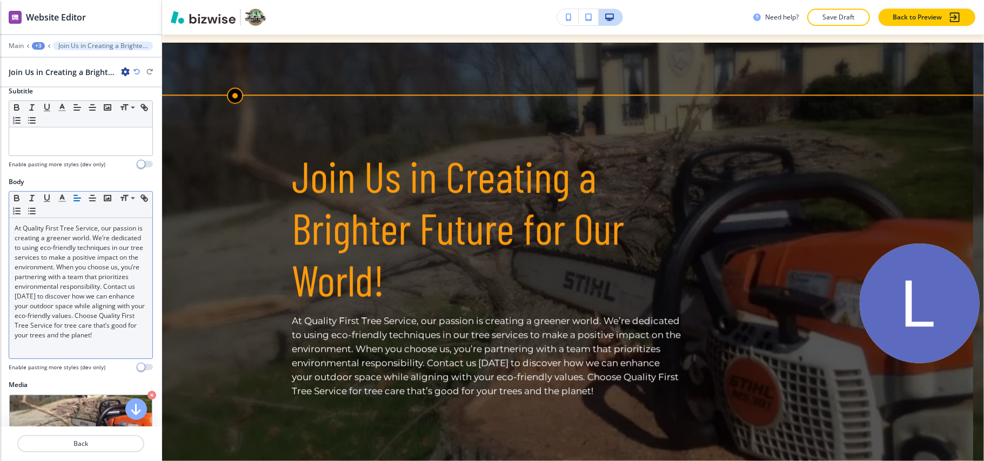
scroll to position [201, 0]
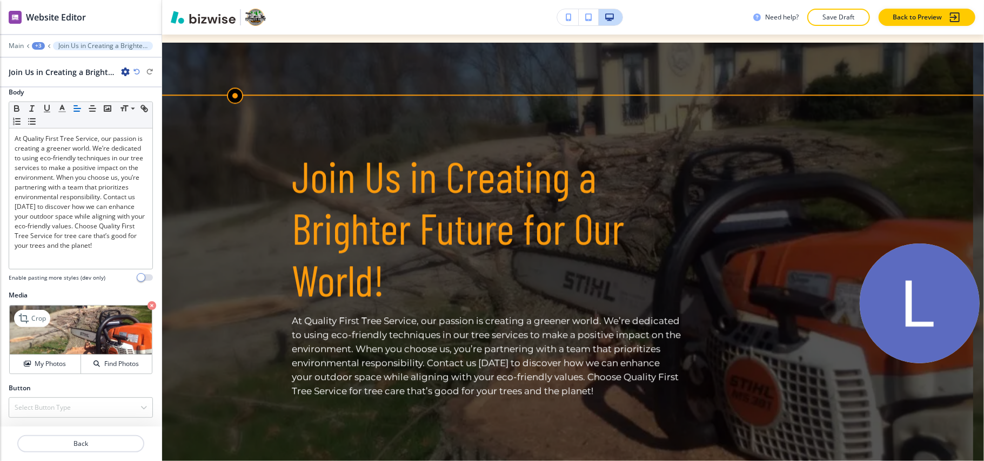
click at [135, 306] on img at bounding box center [81, 330] width 142 height 49
click at [147, 306] on icon "button" at bounding box center [151, 305] width 9 height 9
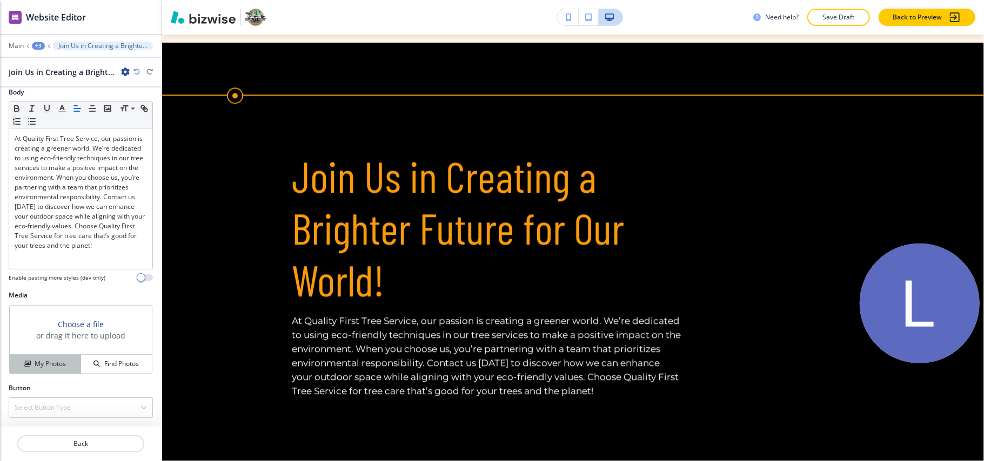
click at [39, 369] on button "My Photos" at bounding box center [45, 364] width 71 height 19
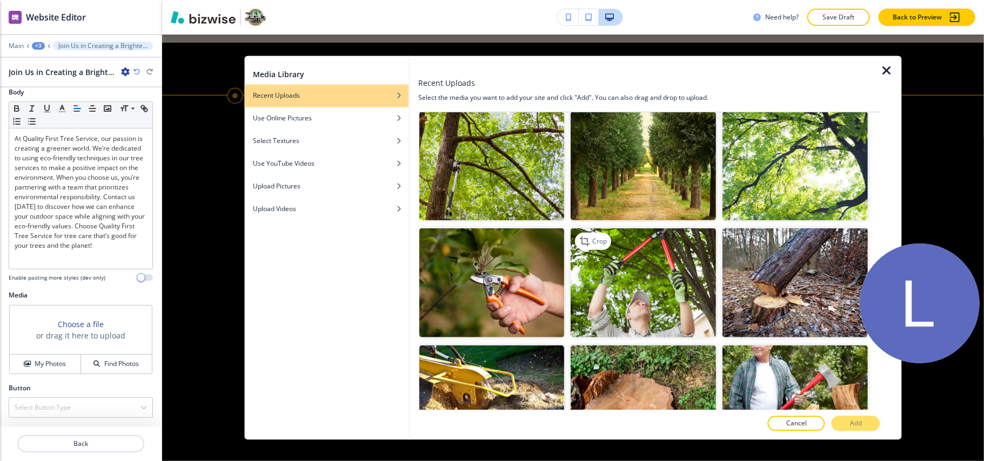
scroll to position [288, 0]
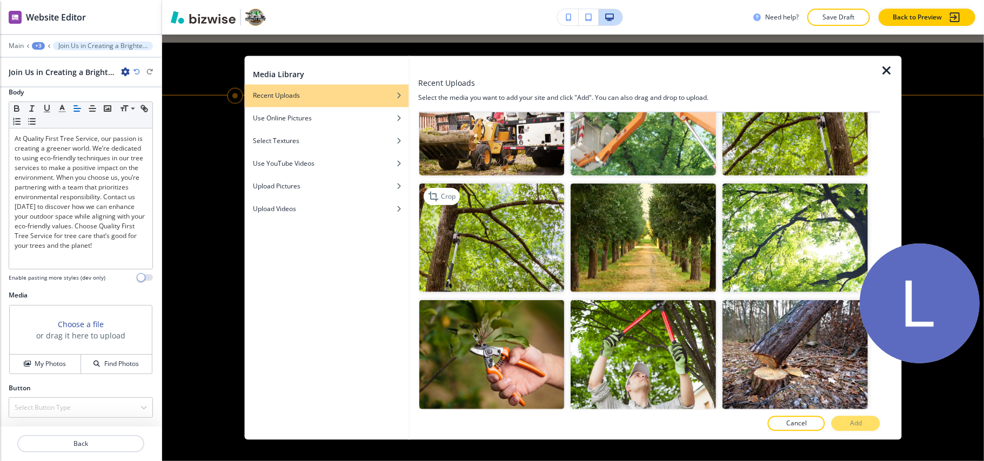
click at [527, 252] on img "button" at bounding box center [491, 237] width 145 height 109
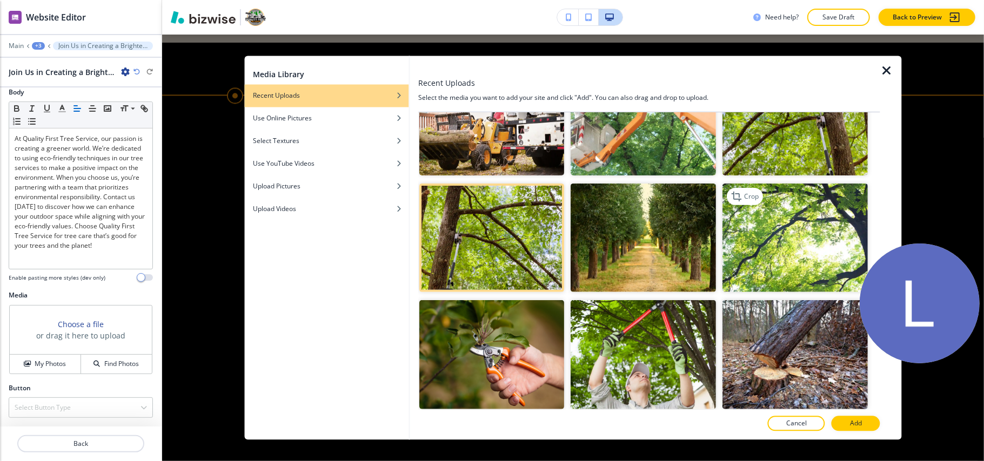
click at [766, 241] on img "button" at bounding box center [795, 237] width 145 height 109
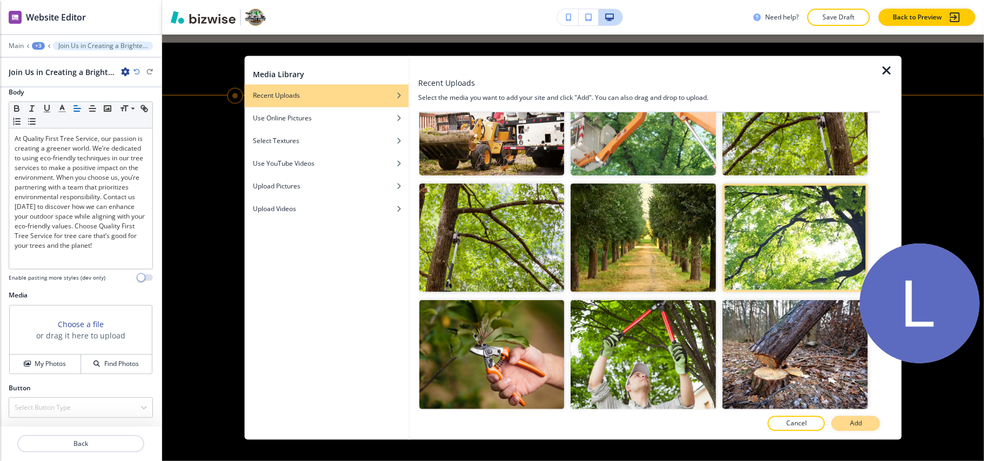
click at [865, 422] on button "Add" at bounding box center [855, 423] width 49 height 15
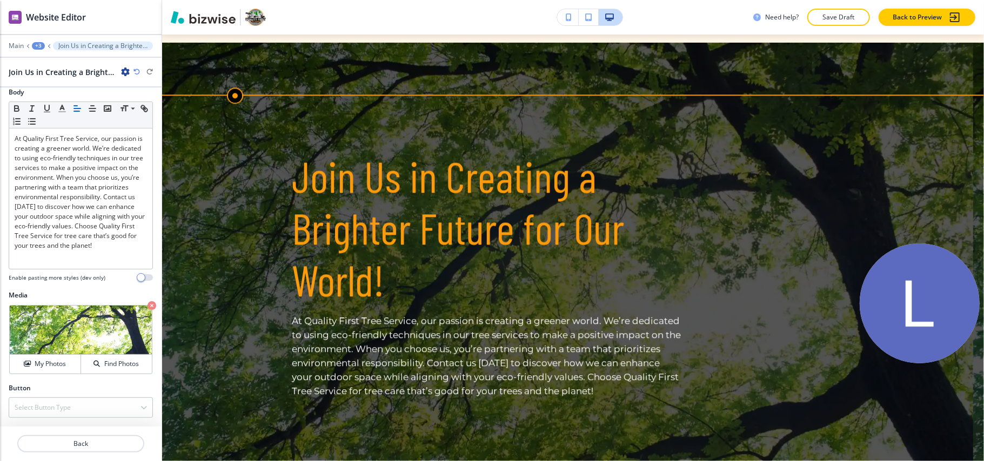
scroll to position [0, 0]
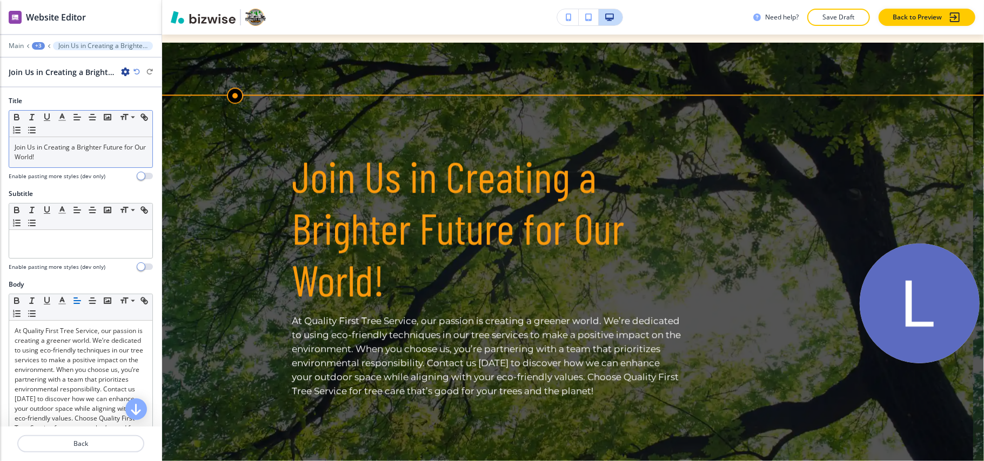
click at [44, 151] on p "Join Us in Creating a Brighter Future for Our World!" at bounding box center [81, 152] width 132 height 19
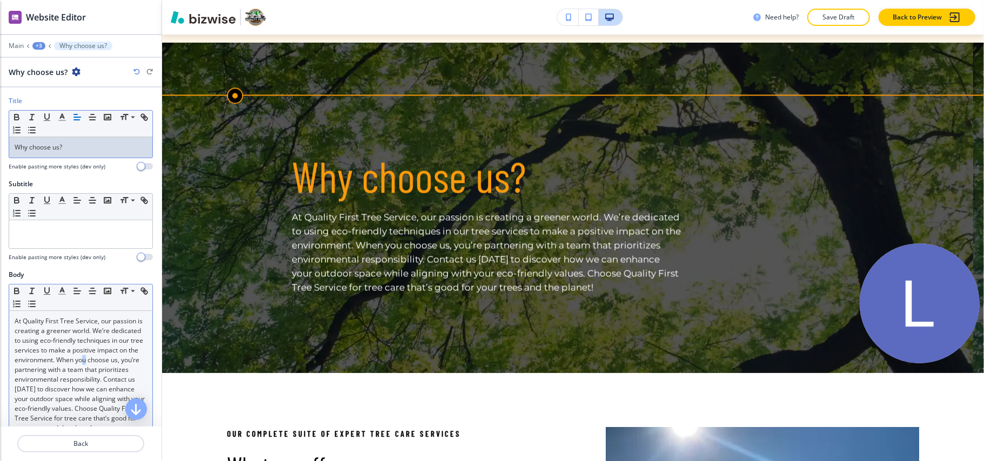
click at [43, 370] on p "At Quality First Tree Service, our passion is creating a greener world. We’re d…" at bounding box center [81, 375] width 132 height 117
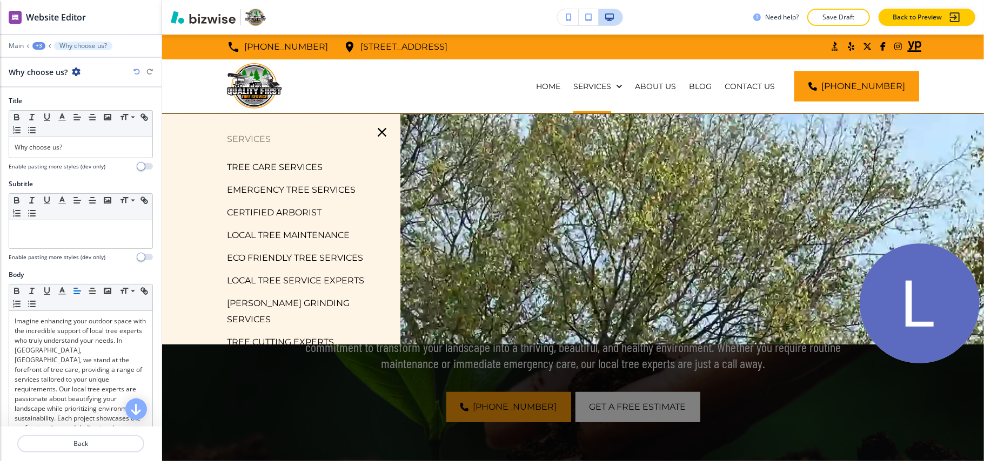
click at [272, 233] on p "LOCAL TREE MAINTENANCE" at bounding box center [288, 235] width 123 height 16
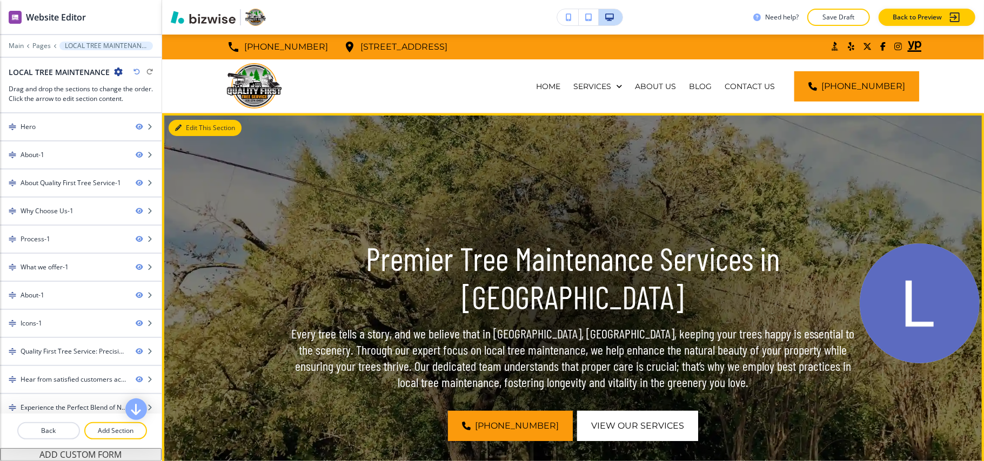
click at [176, 125] on icon "button" at bounding box center [178, 128] width 6 height 6
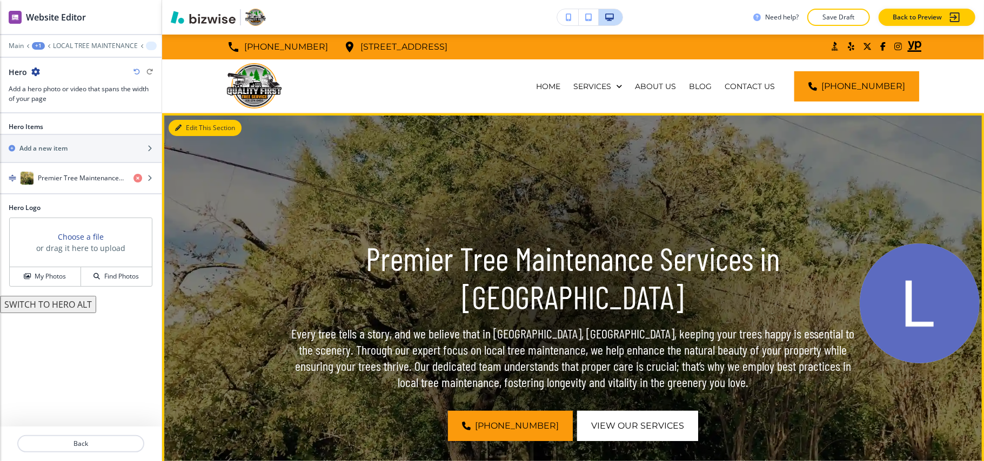
scroll to position [79, 0]
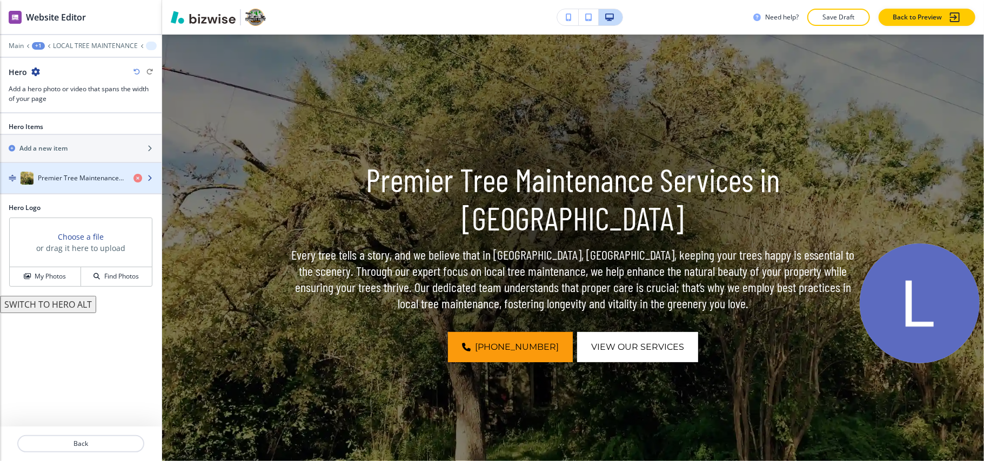
click at [54, 176] on h4 "Premier Tree Maintenance Services in [GEOGRAPHIC_DATA]" at bounding box center [81, 178] width 87 height 10
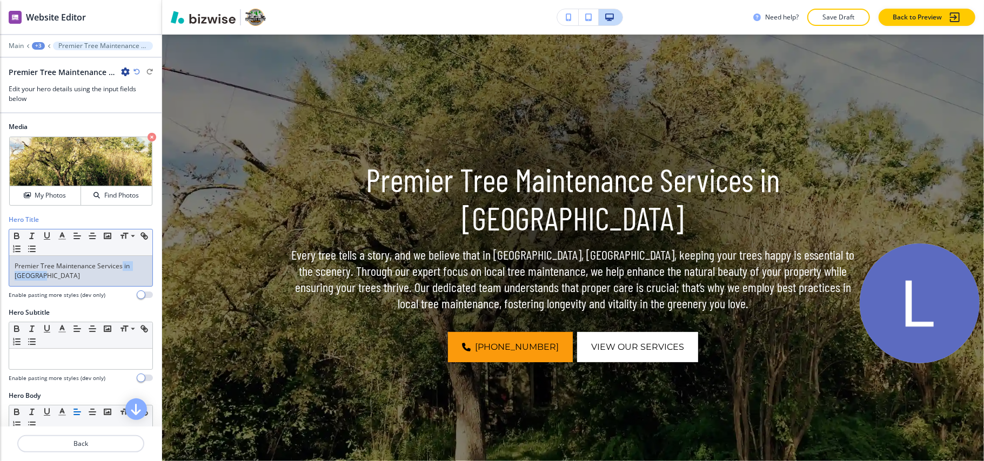
drag, startPoint x: 122, startPoint y: 268, endPoint x: 133, endPoint y: 278, distance: 14.9
click at [133, 278] on p "Premier Tree Maintenance Services in [GEOGRAPHIC_DATA]" at bounding box center [81, 270] width 132 height 19
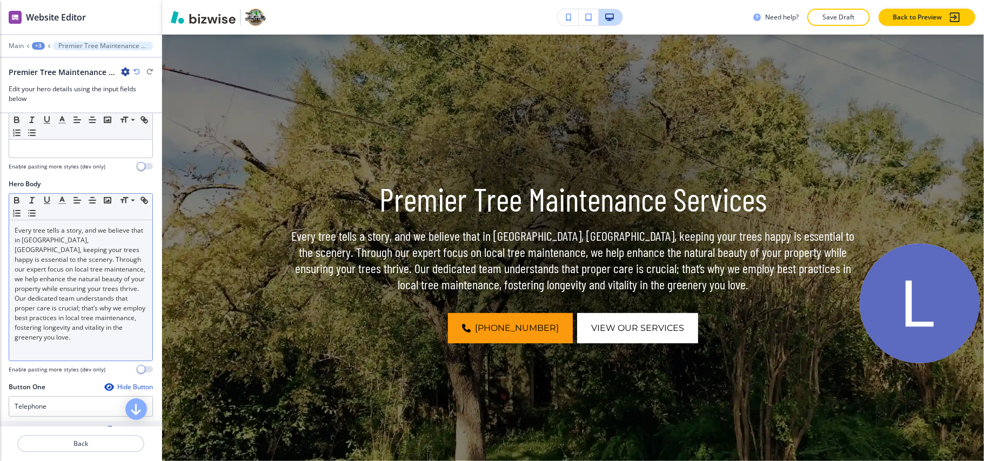
scroll to position [216, 0]
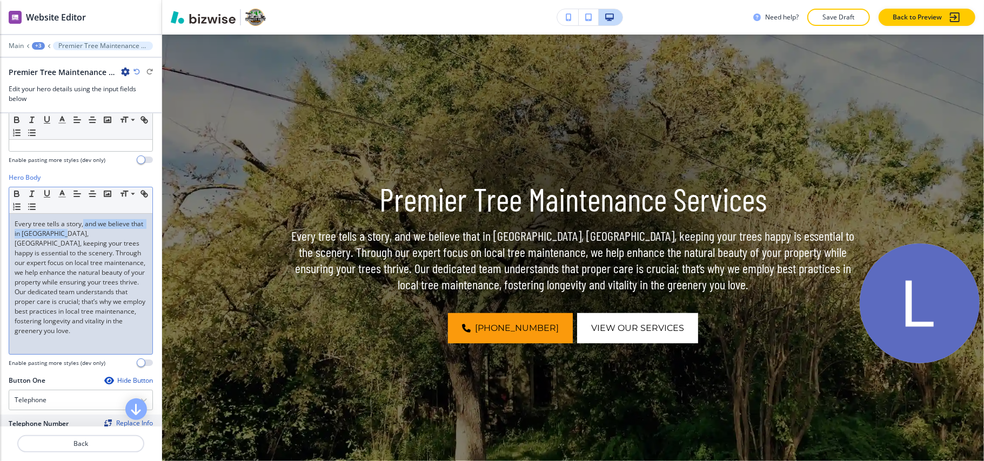
drag, startPoint x: 82, startPoint y: 225, endPoint x: 77, endPoint y: 240, distance: 16.1
click at [77, 240] on p "Every tree tells a story, and we believe that in [GEOGRAPHIC_DATA], [GEOGRAPHIC…" at bounding box center [81, 277] width 132 height 117
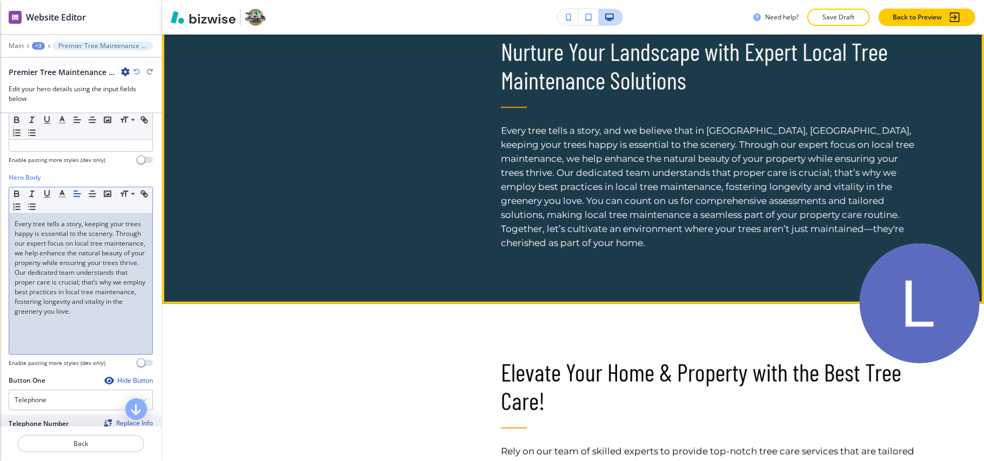
scroll to position [511, 0]
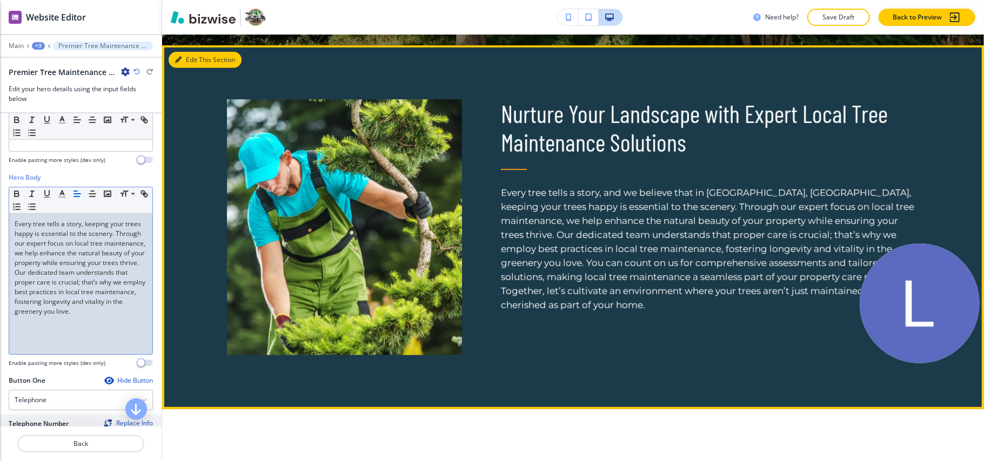
click at [197, 58] on button "Edit This Section" at bounding box center [205, 60] width 73 height 16
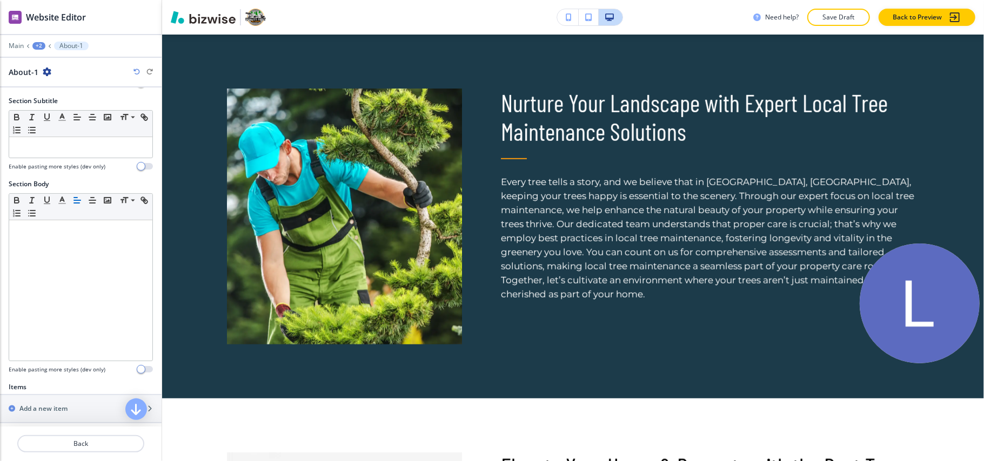
scroll to position [284, 0]
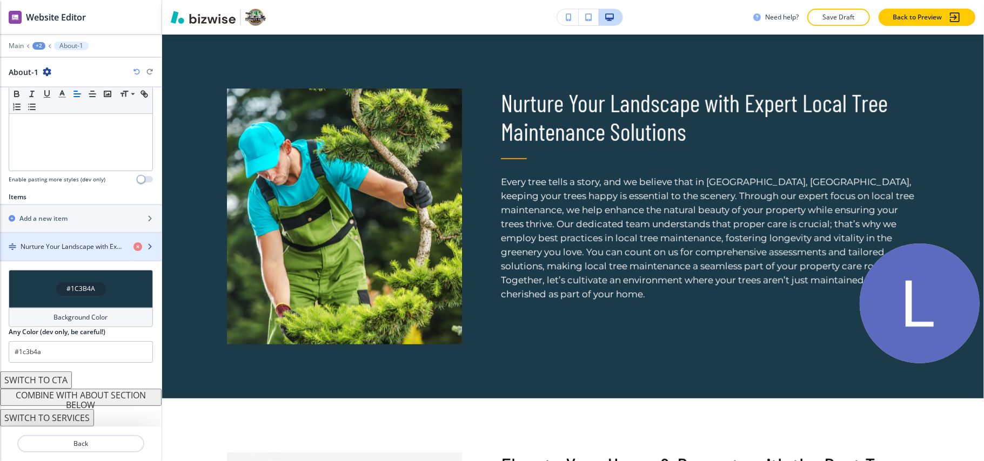
click at [58, 251] on h4 "Nurture Your Landscape with Expert Local Tree Maintenance Solutions" at bounding box center [73, 247] width 104 height 10
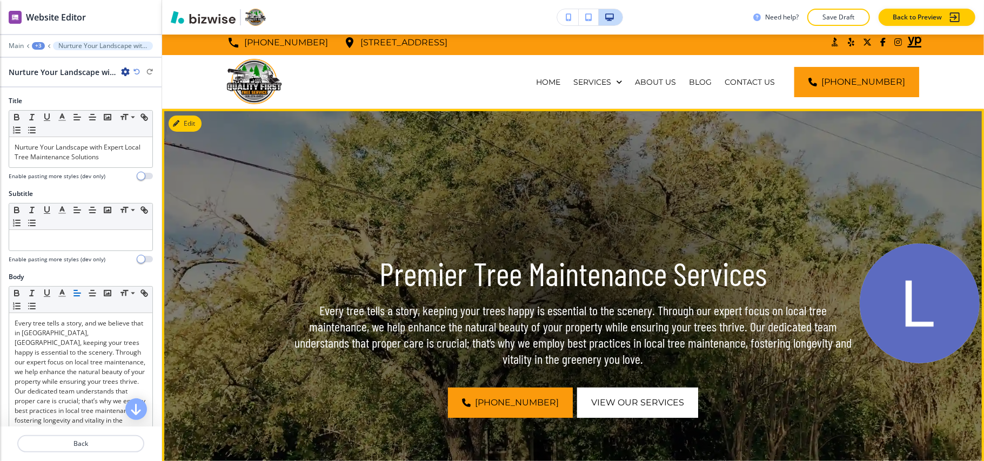
scroll to position [0, 0]
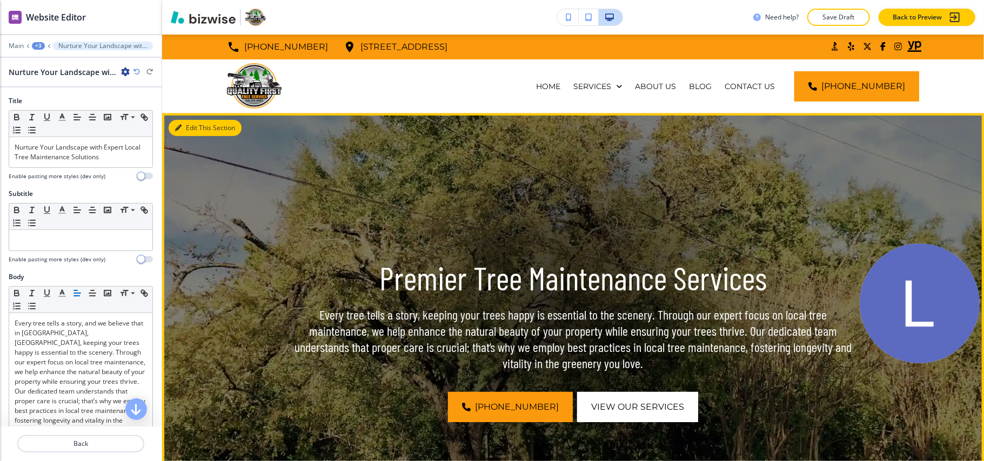
click at [188, 127] on button "Edit This Section" at bounding box center [205, 128] width 73 height 16
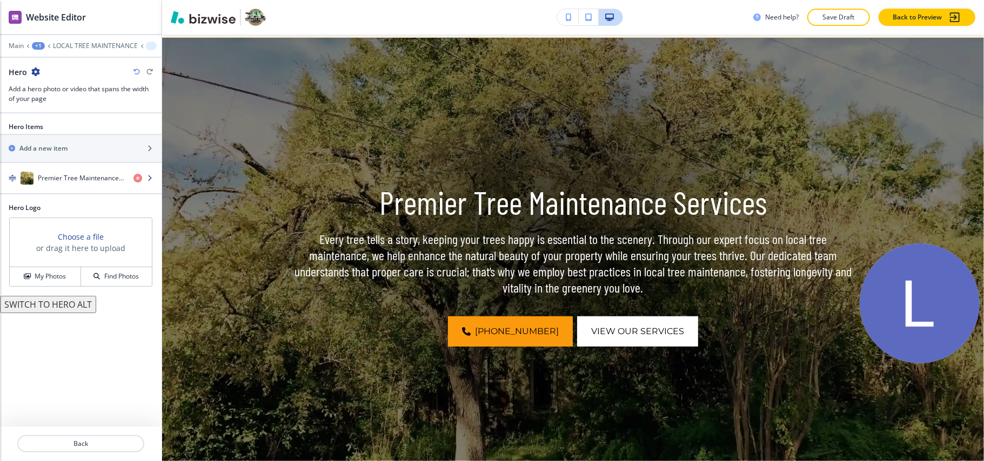
scroll to position [79, 0]
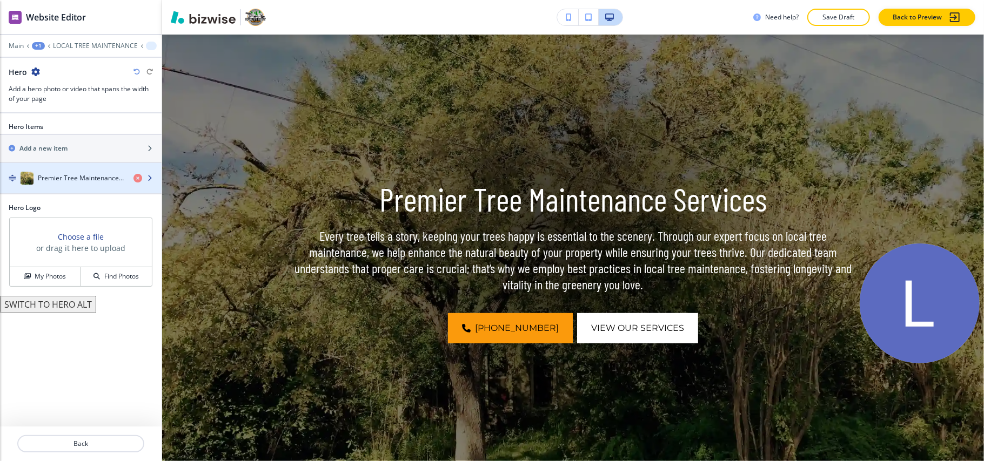
click at [74, 183] on h4 "Premier Tree Maintenance Services" at bounding box center [81, 178] width 87 height 10
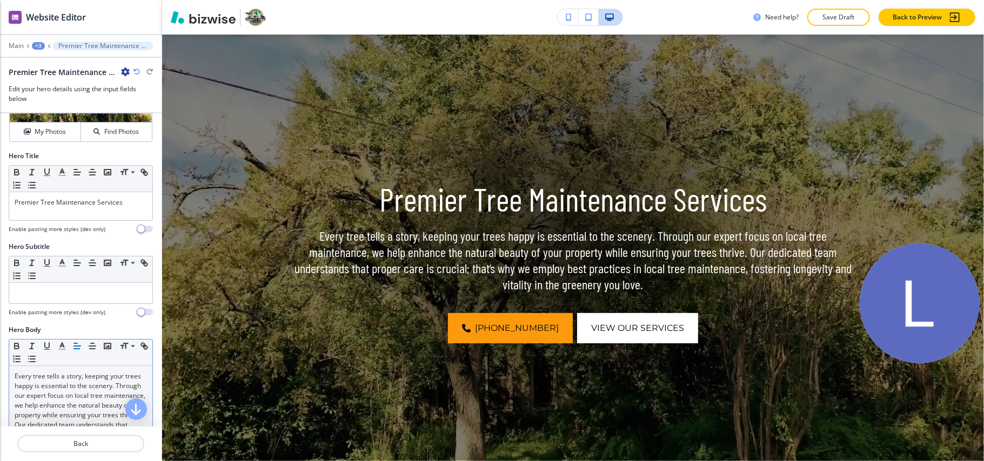
scroll to position [216, 0]
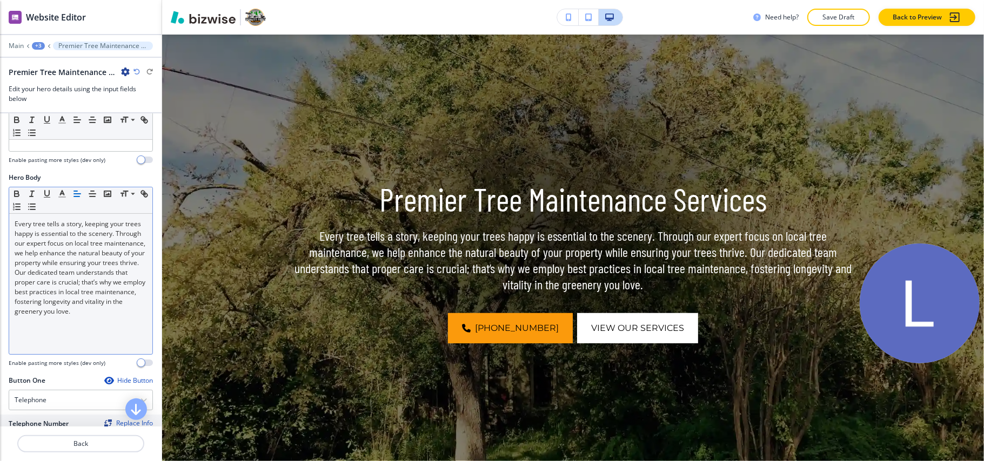
click at [63, 311] on p "Every tree tells a story, keeping your trees happy is essential to the scenery.…" at bounding box center [81, 267] width 132 height 97
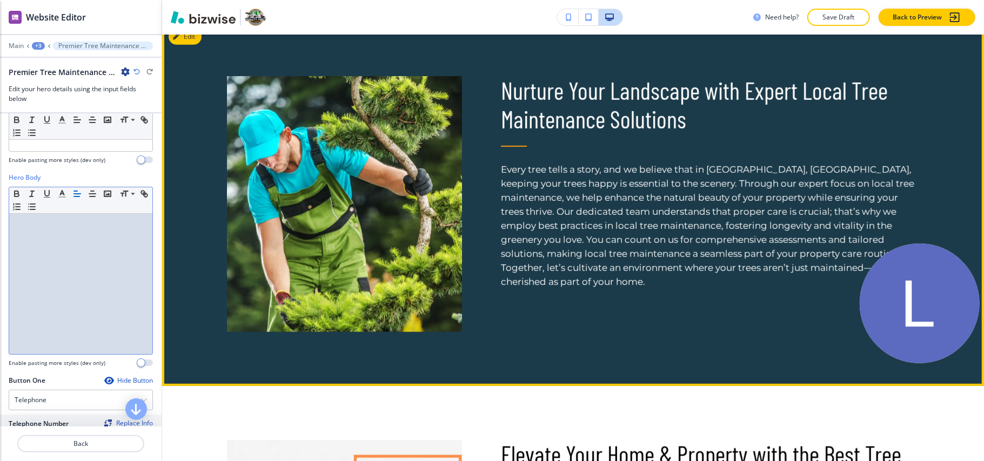
scroll to position [511, 0]
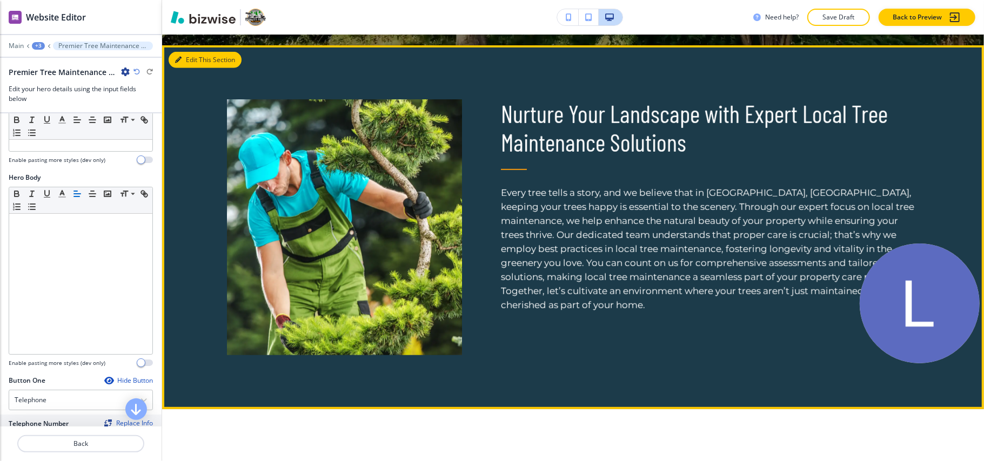
click at [199, 61] on button "Edit This Section" at bounding box center [205, 60] width 73 height 16
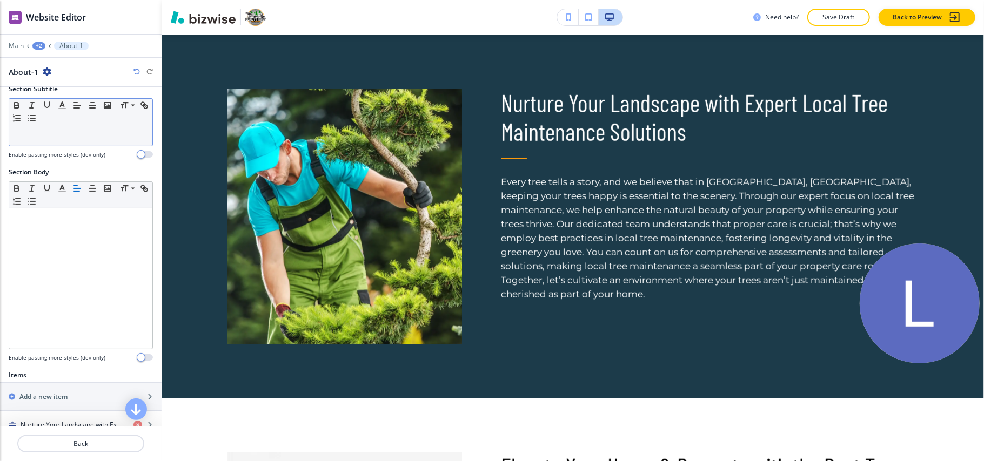
scroll to position [284, 0]
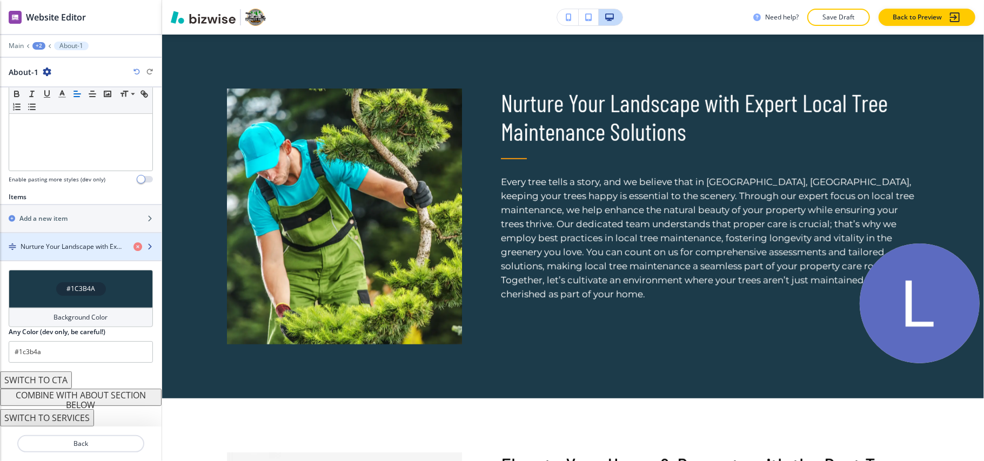
click at [63, 257] on div "button" at bounding box center [81, 256] width 162 height 9
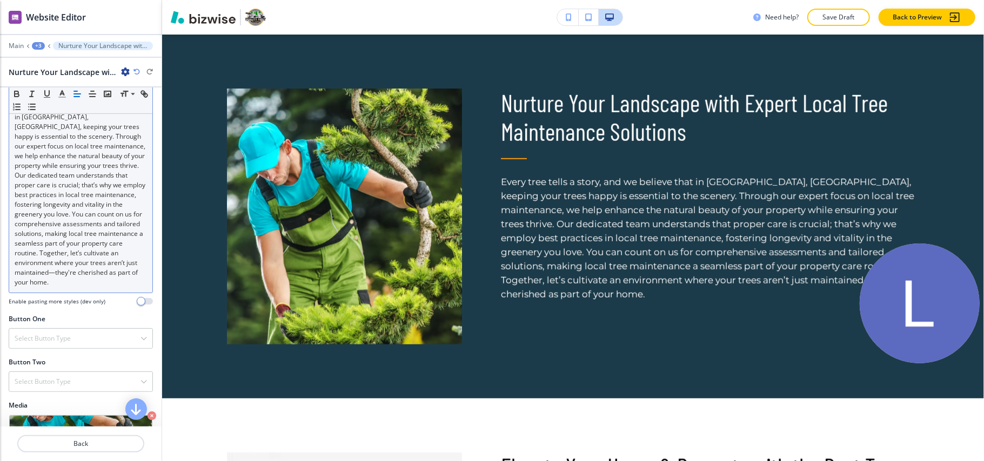
scroll to position [144, 0]
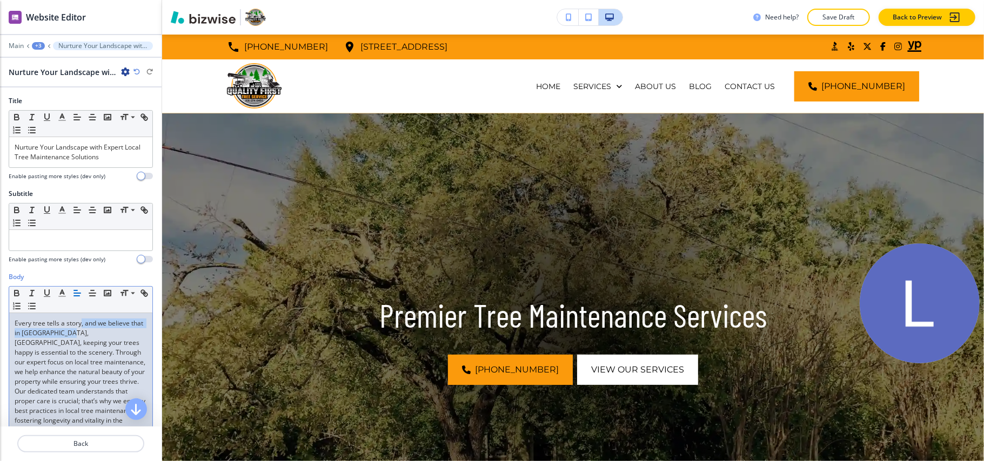
scroll to position [522, 0]
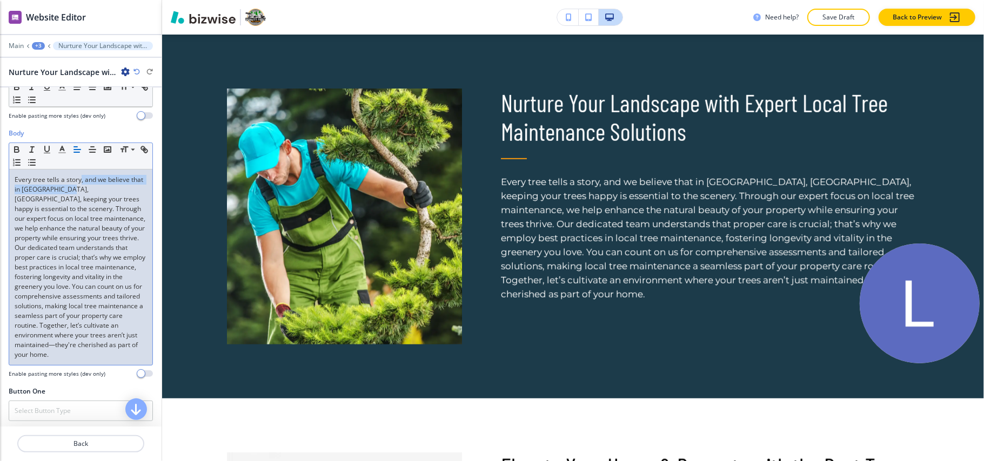
click at [79, 191] on p "Every tree tells a story, and we believe that in [GEOGRAPHIC_DATA], [GEOGRAPHIC…" at bounding box center [81, 267] width 132 height 185
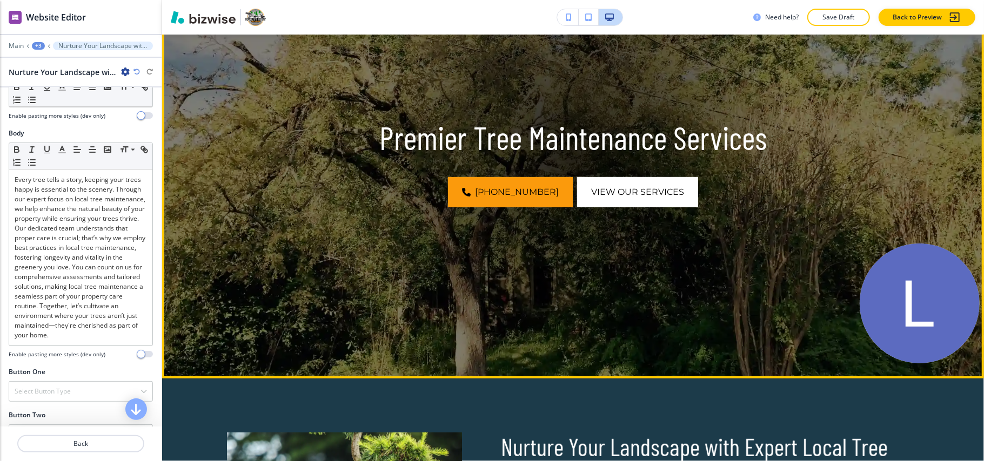
scroll to position [144, 0]
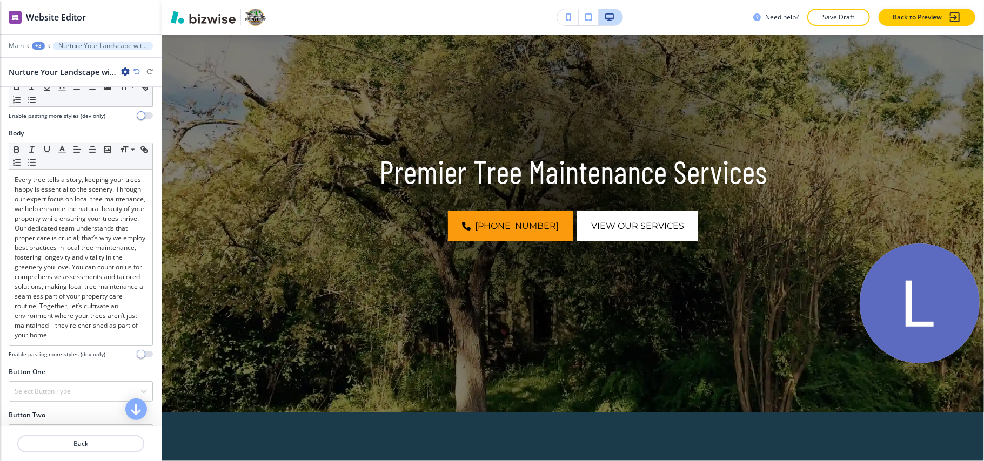
click at [33, 43] on div "+3" at bounding box center [38, 46] width 13 height 8
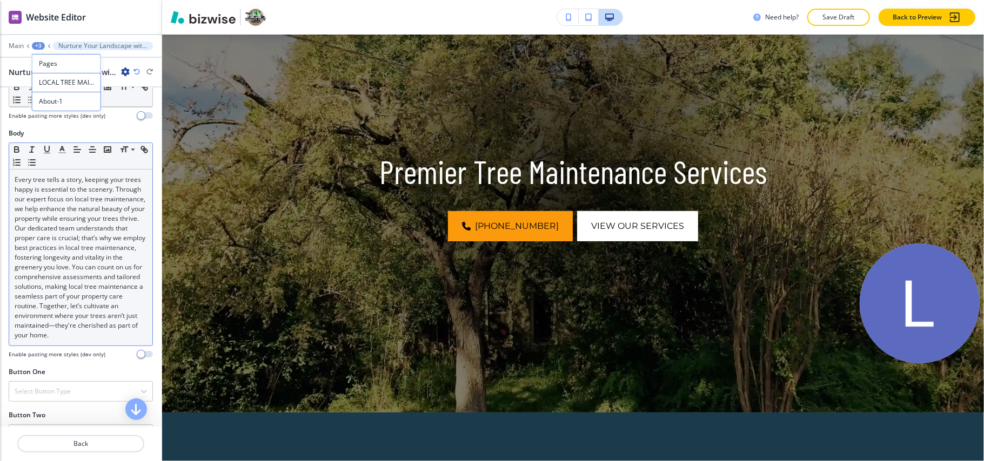
click at [68, 253] on p "Every tree tells a story, keeping your trees happy is essential to the scenery.…" at bounding box center [81, 257] width 132 height 165
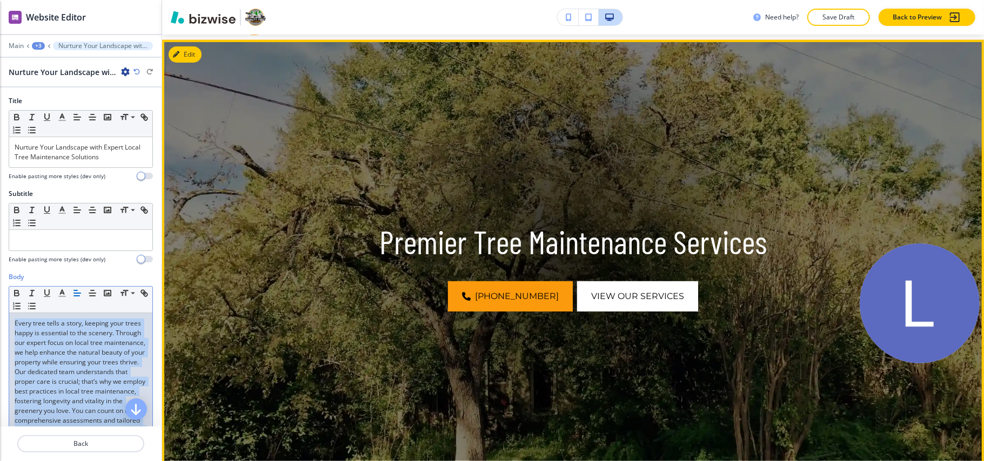
scroll to position [0, 0]
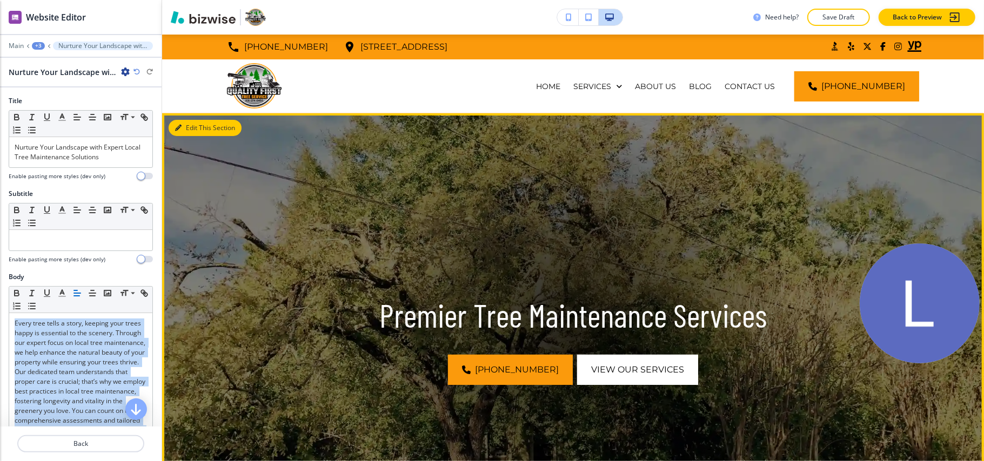
click at [179, 132] on button "Edit This Section" at bounding box center [205, 128] width 73 height 16
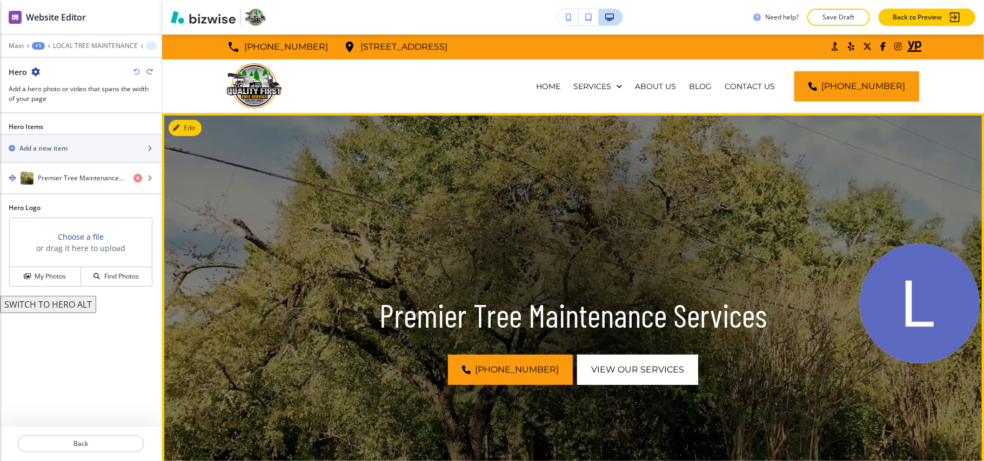
scroll to position [79, 0]
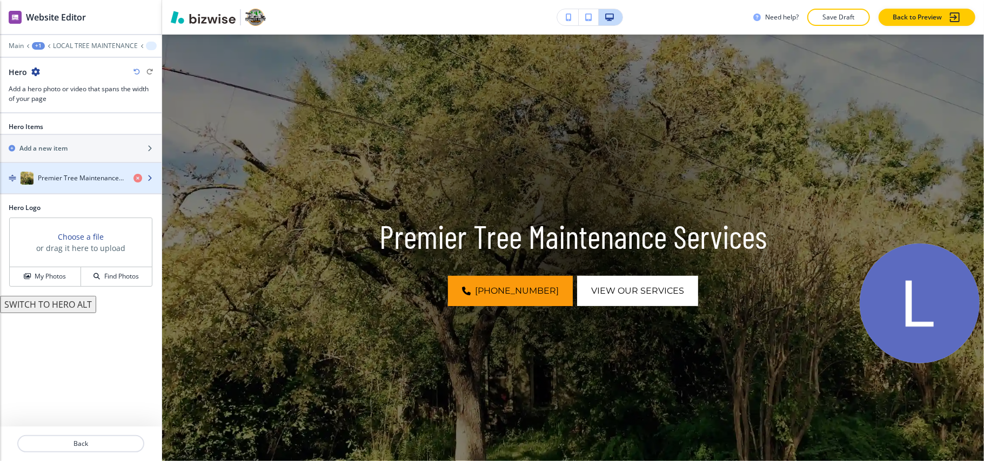
click at [70, 190] on div "button" at bounding box center [81, 189] width 162 height 9
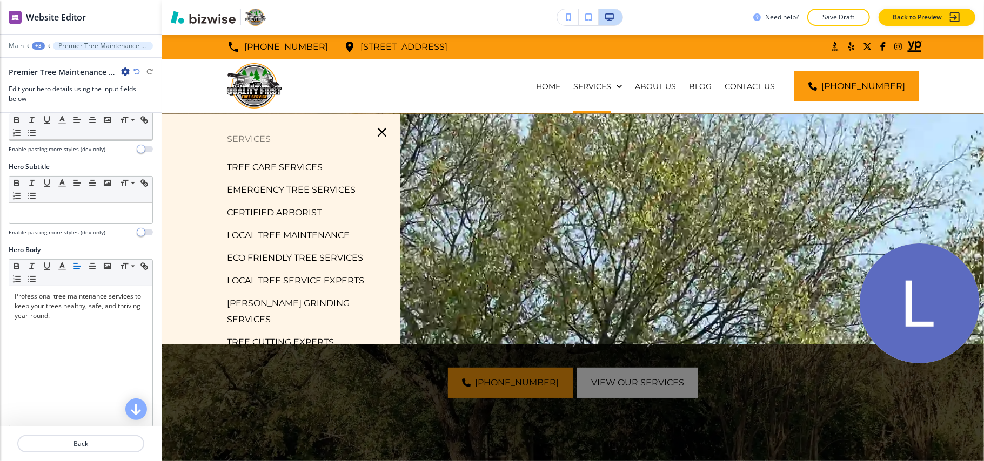
scroll to position [72, 0]
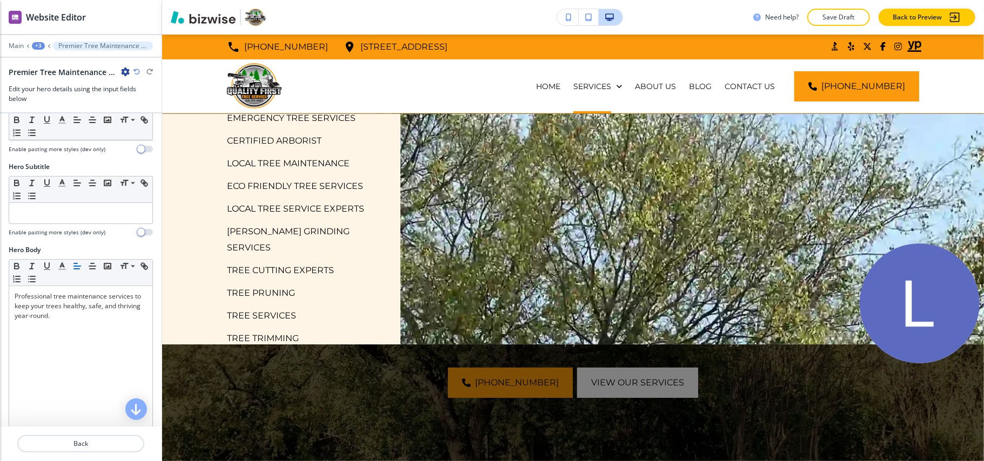
click at [277, 186] on p "ECO FRIENDLY TREE SERVICES" at bounding box center [295, 186] width 136 height 16
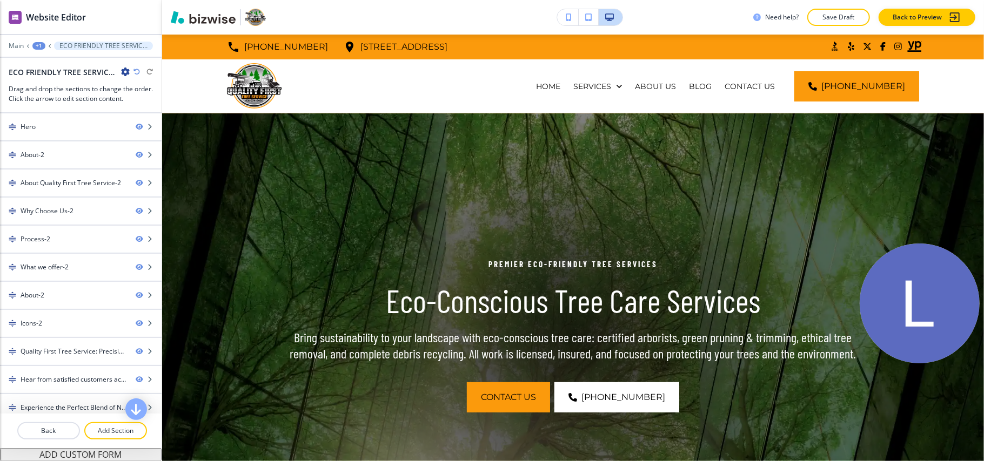
scroll to position [469, 0]
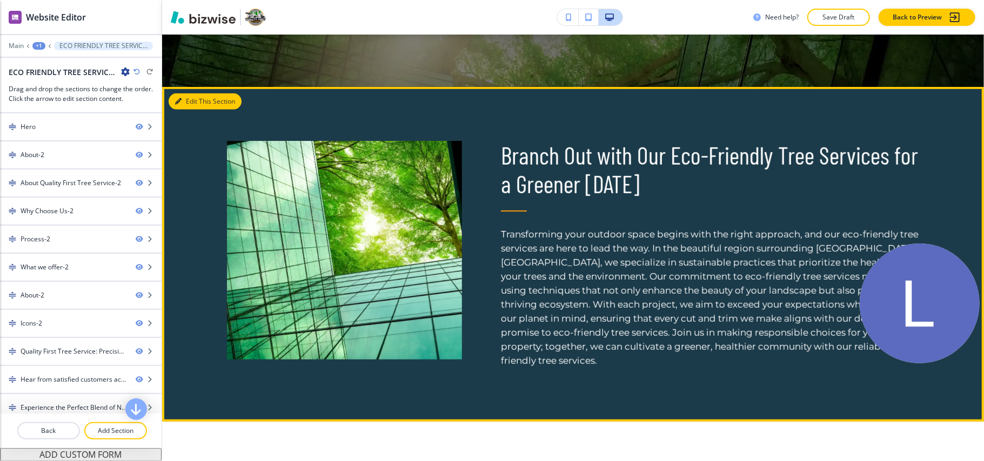
click at [184, 93] on button "Edit This Section" at bounding box center [205, 101] width 73 height 16
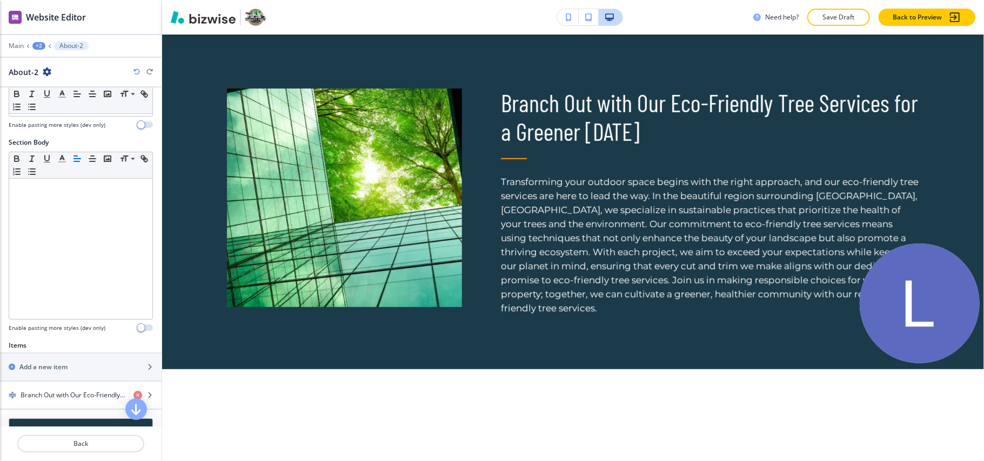
scroll to position [284, 0]
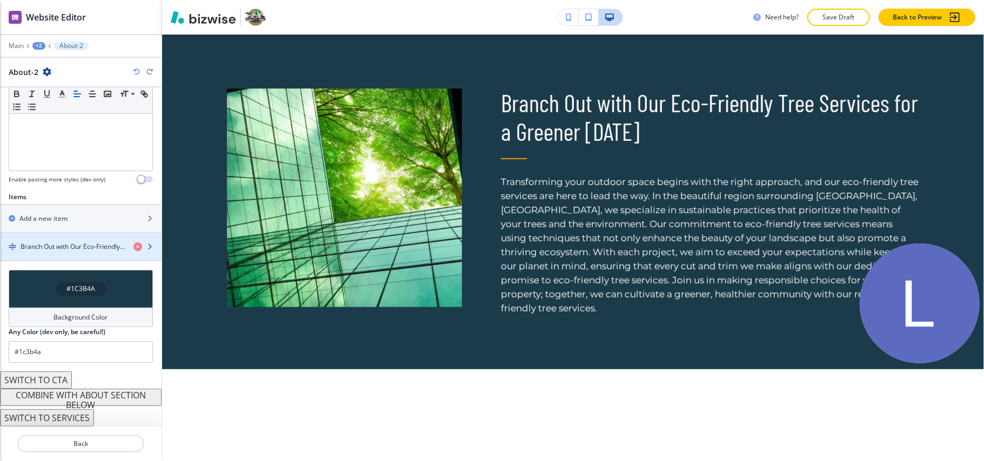
click at [75, 258] on div "button" at bounding box center [81, 256] width 162 height 9
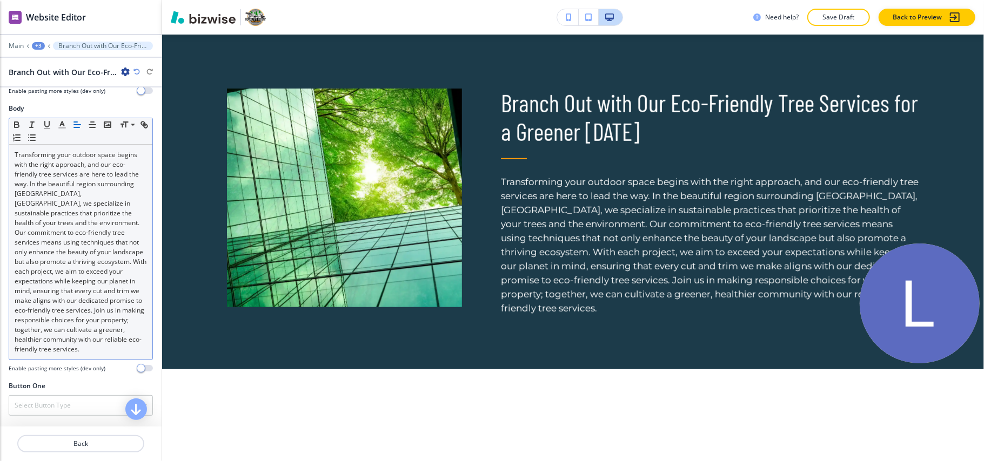
scroll to position [144, 0]
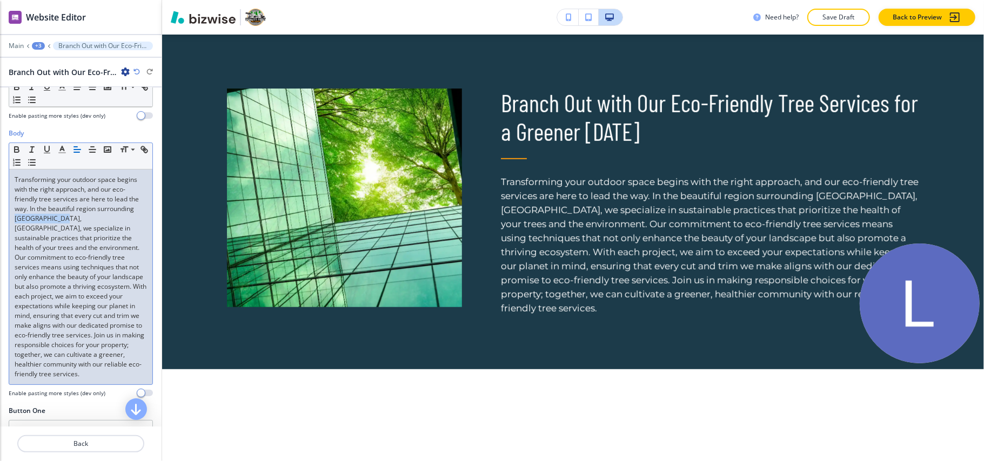
drag, startPoint x: 55, startPoint y: 221, endPoint x: 97, endPoint y: 221, distance: 42.7
click at [97, 221] on p "Transforming your outdoor space begins with the right approach, and our eco-fri…" at bounding box center [81, 277] width 132 height 204
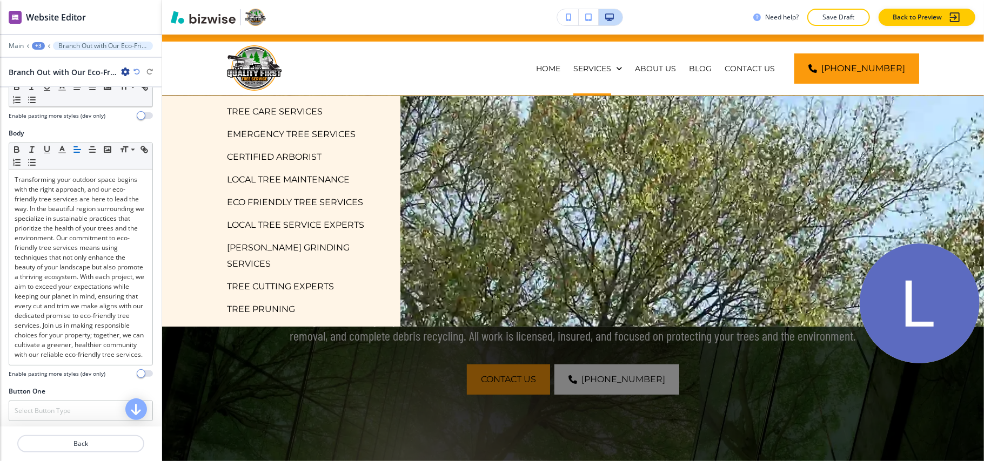
scroll to position [72, 0]
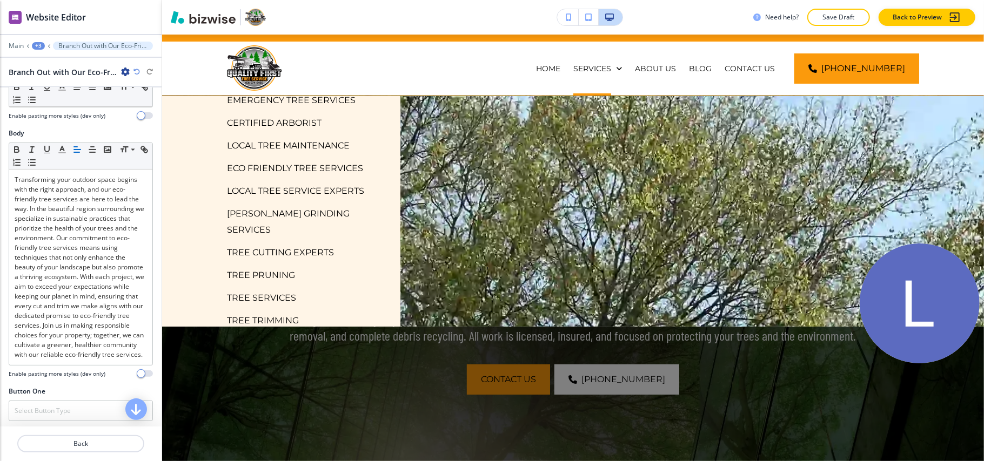
click at [33, 44] on div "+3" at bounding box center [38, 46] width 13 height 8
click at [288, 186] on p "LOCAL TREE SERVICE EXPERTS" at bounding box center [295, 191] width 137 height 16
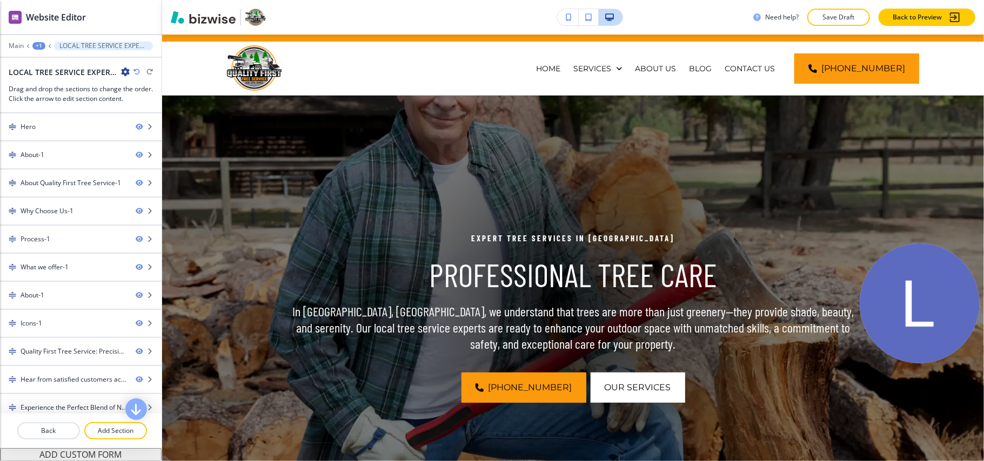
scroll to position [0, 0]
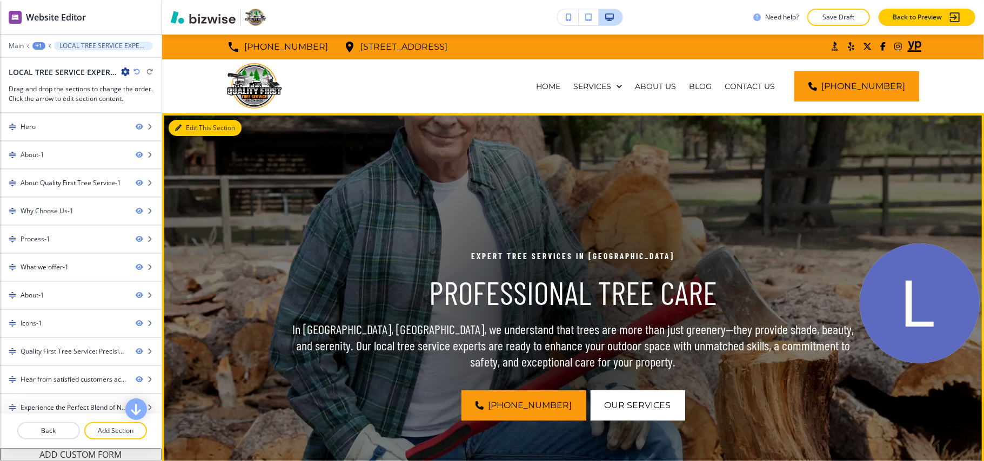
click at [186, 126] on button "Edit This Section" at bounding box center [205, 128] width 73 height 16
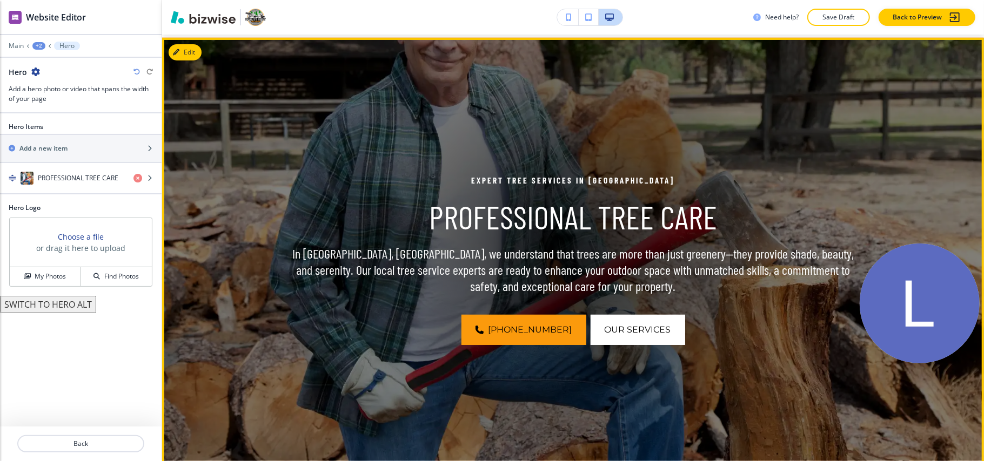
scroll to position [79, 0]
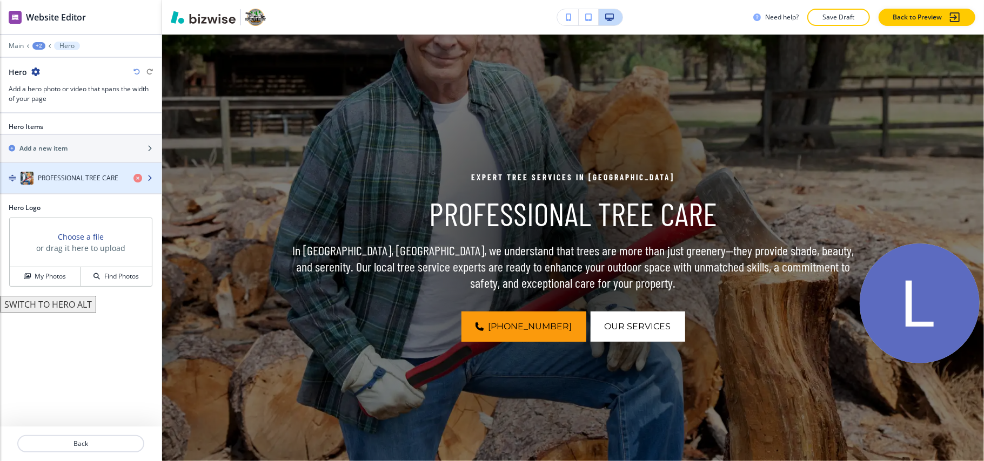
click at [65, 175] on h4 "PROFESSIONAL TREE CARE" at bounding box center [78, 178] width 80 height 10
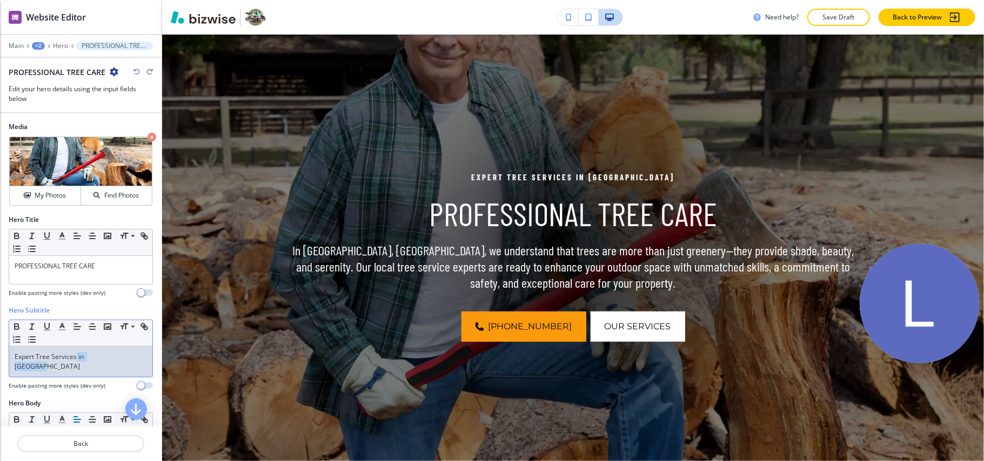
drag, startPoint x: 126, startPoint y: 359, endPoint x: 76, endPoint y: 361, distance: 50.8
click at [76, 361] on p "Expert Tree Services in Columbia" at bounding box center [81, 361] width 132 height 19
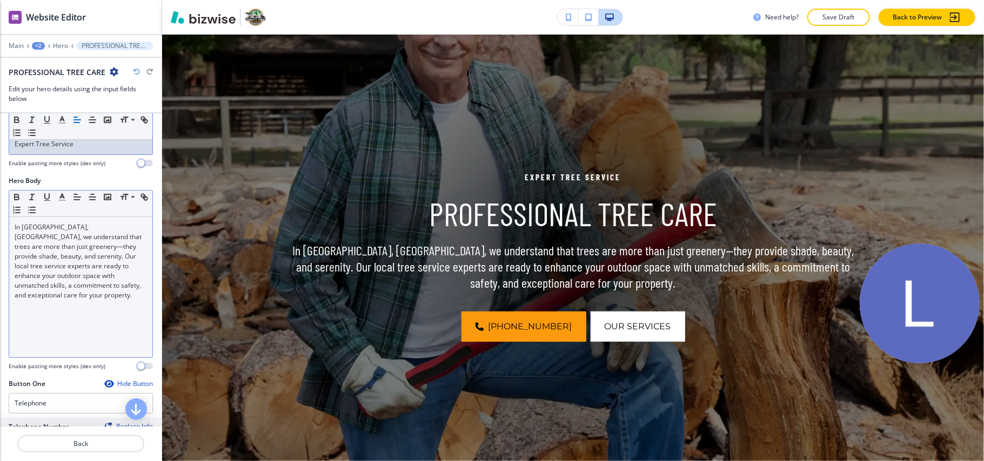
scroll to position [216, 0]
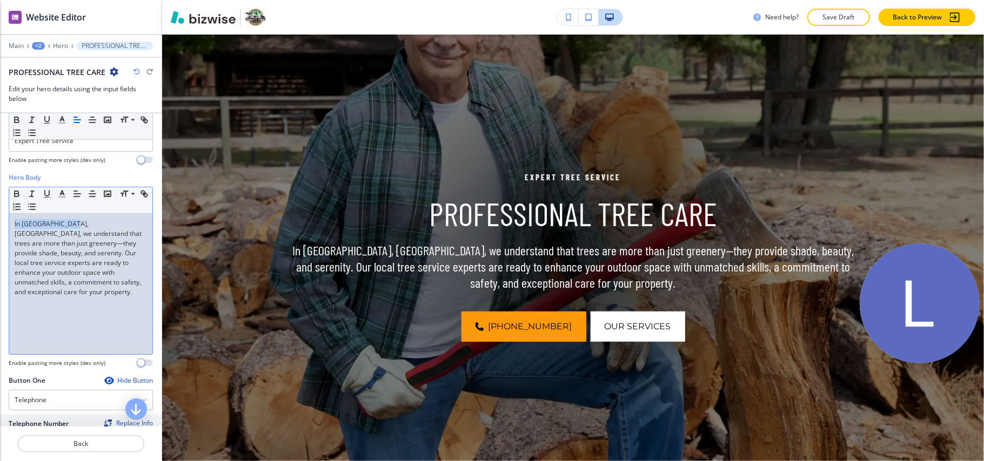
drag, startPoint x: 72, startPoint y: 227, endPoint x: 0, endPoint y: 219, distance: 72.2
click at [0, 219] on div "Hero Body Small Normal Large Huge In Columbia, TN, we understand that trees are…" at bounding box center [81, 274] width 162 height 203
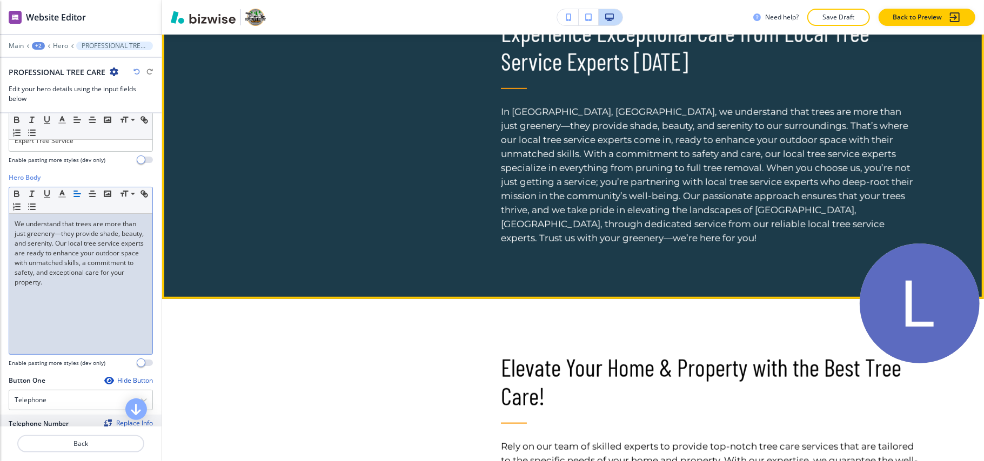
scroll to position [511, 0]
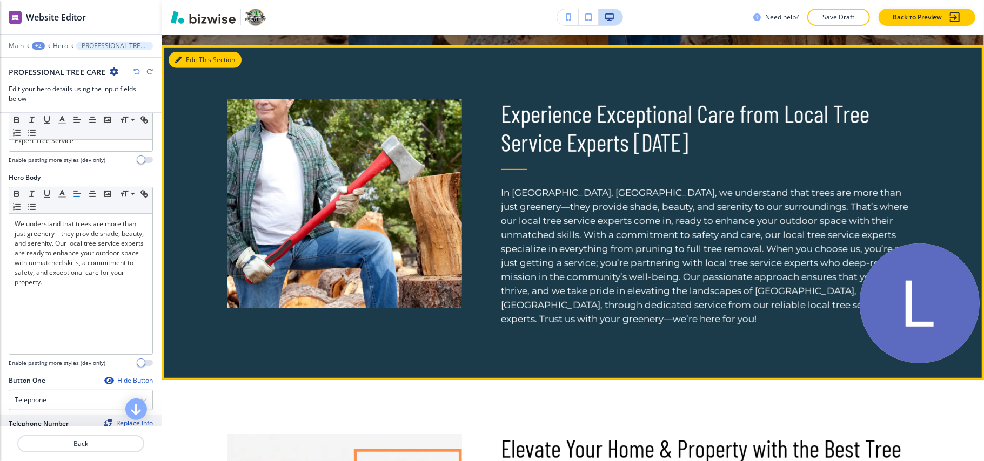
click at [188, 64] on button "Edit This Section" at bounding box center [205, 60] width 73 height 16
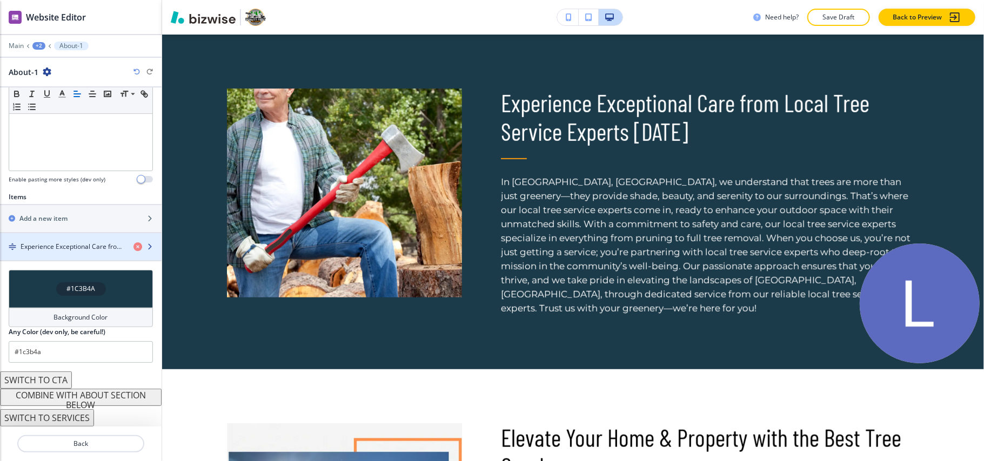
scroll to position [284, 0]
click at [55, 248] on h4 "Experience Exceptional Care from Local Tree Service Experts [DATE]" at bounding box center [73, 247] width 104 height 10
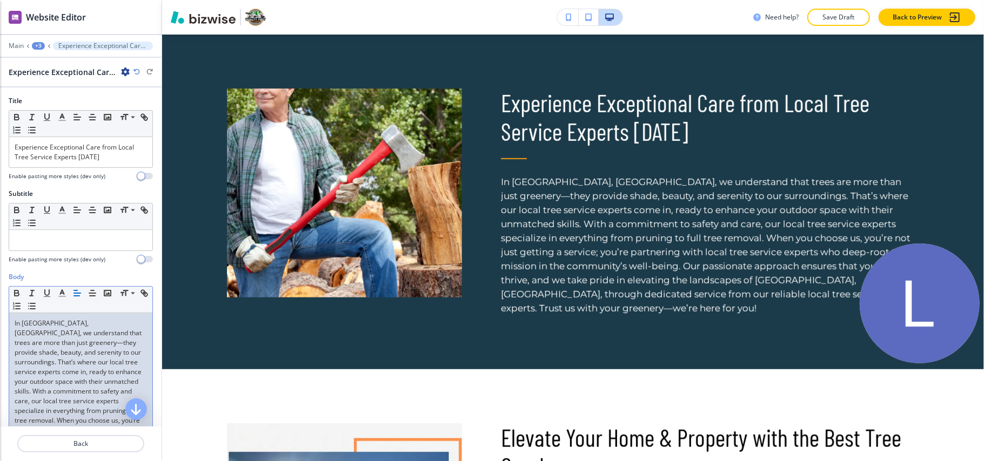
click at [70, 327] on p "In [GEOGRAPHIC_DATA], [GEOGRAPHIC_DATA], we understand that trees are more than…" at bounding box center [81, 426] width 132 height 214
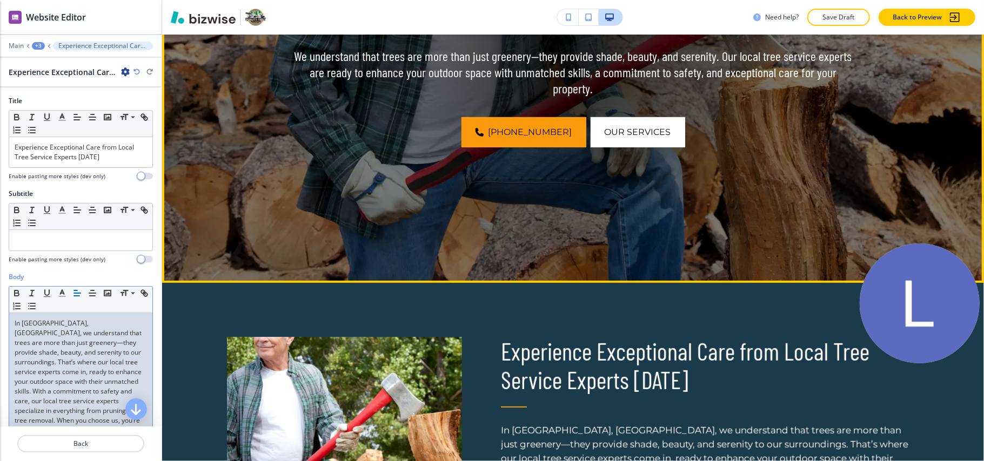
scroll to position [450, 0]
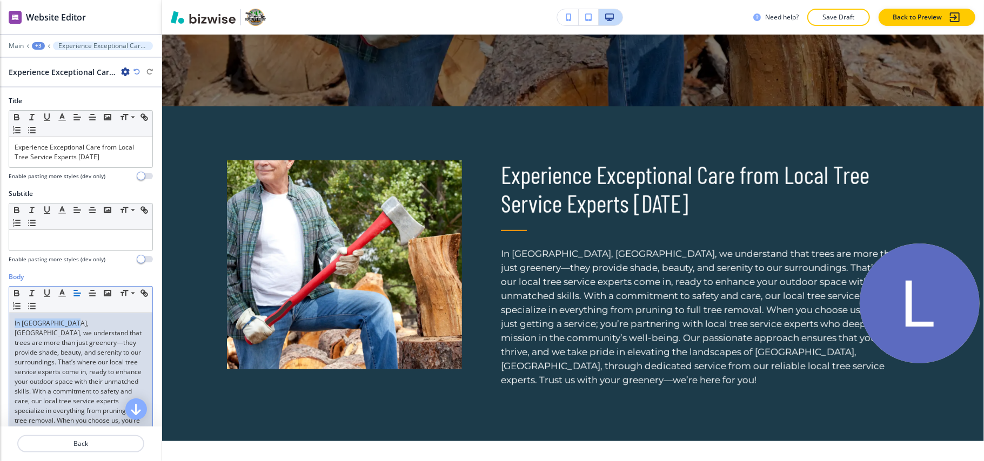
drag, startPoint x: 71, startPoint y: 324, endPoint x: 0, endPoint y: 322, distance: 71.3
click at [0, 322] on div "Body Small Normal Large Huge In Columbia, TN, we understand that trees are more…" at bounding box center [81, 415] width 162 height 287
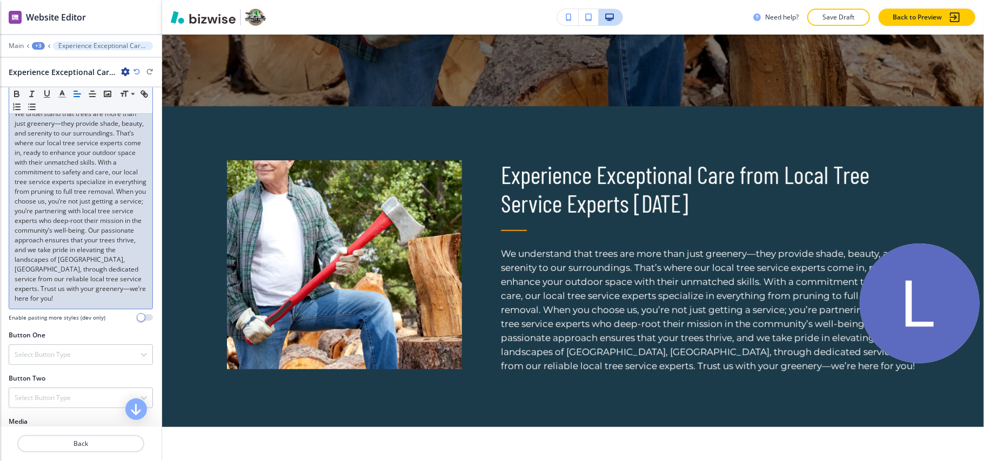
scroll to position [216, 0]
click at [102, 265] on p "We understand that trees are more than just greenery—they provide shade, beauty…" at bounding box center [81, 200] width 132 height 194
drag, startPoint x: 89, startPoint y: 266, endPoint x: 26, endPoint y: 277, distance: 63.1
click at [26, 277] on p "We understand that trees are more than just greenery—they provide shade, beauty…" at bounding box center [81, 200] width 132 height 194
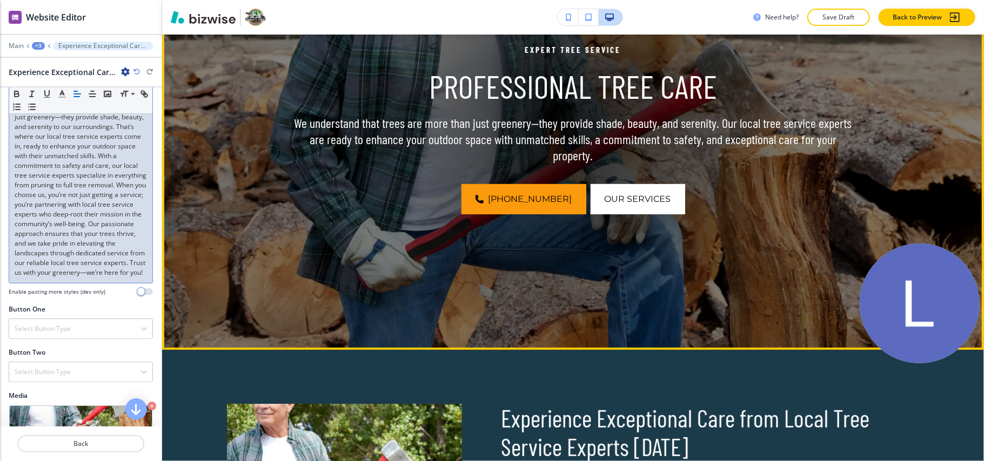
scroll to position [90, 0]
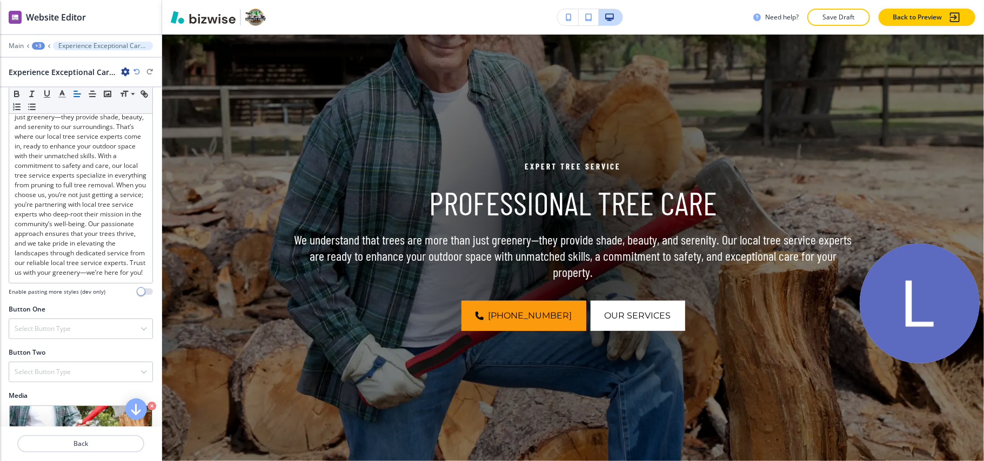
click at [40, 44] on div "+3" at bounding box center [38, 46] width 13 height 8
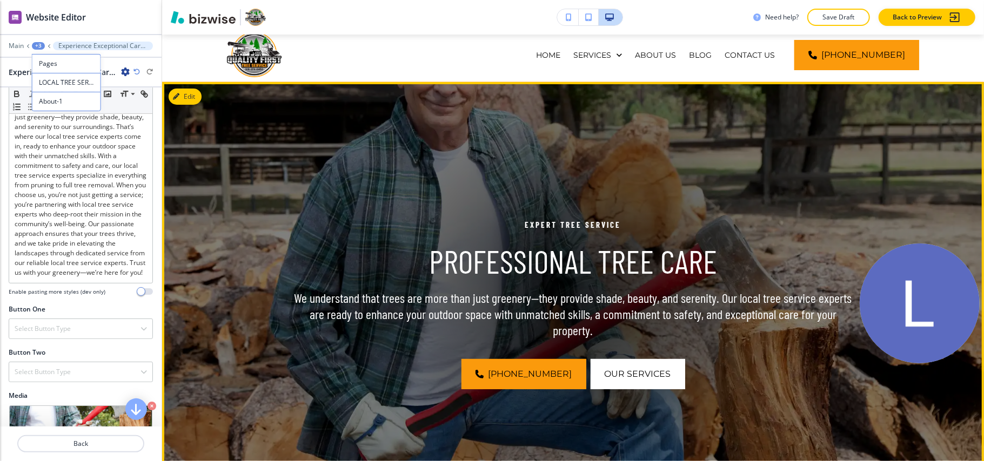
scroll to position [0, 0]
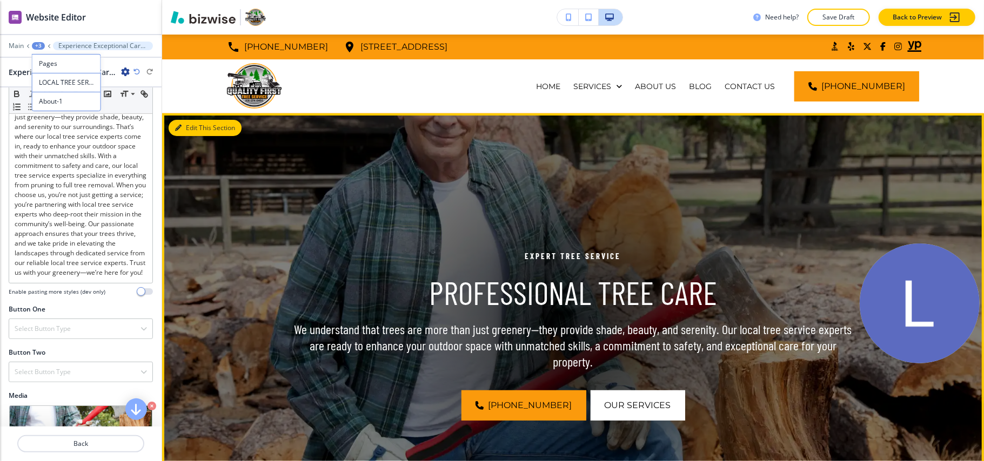
click at [199, 132] on button "Edit This Section" at bounding box center [205, 128] width 73 height 16
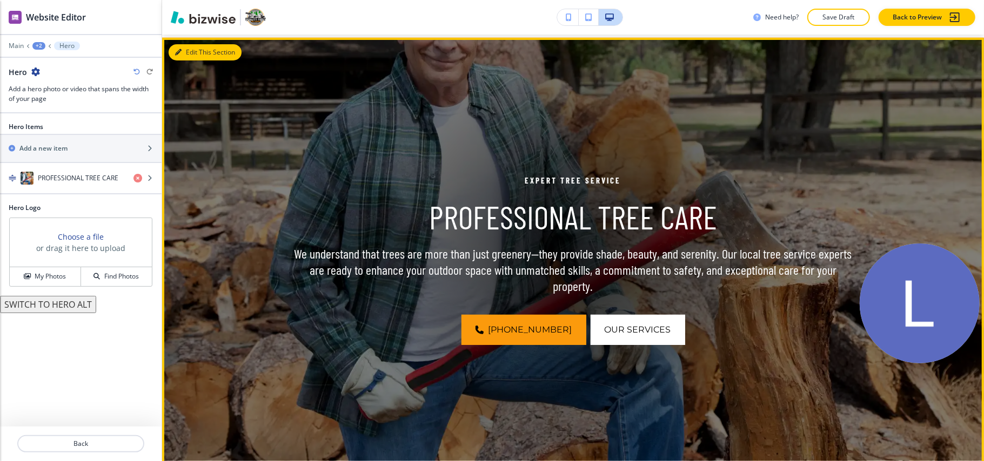
scroll to position [79, 0]
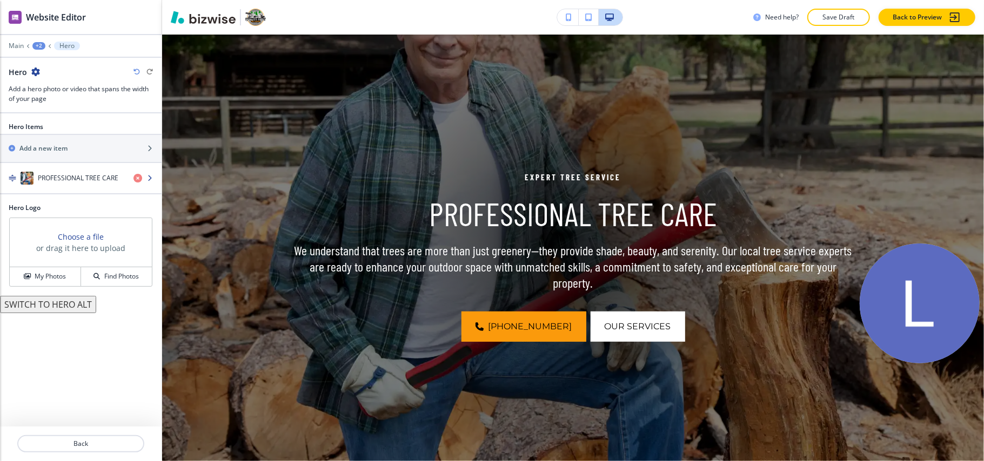
click at [63, 186] on div "button" at bounding box center [81, 189] width 162 height 9
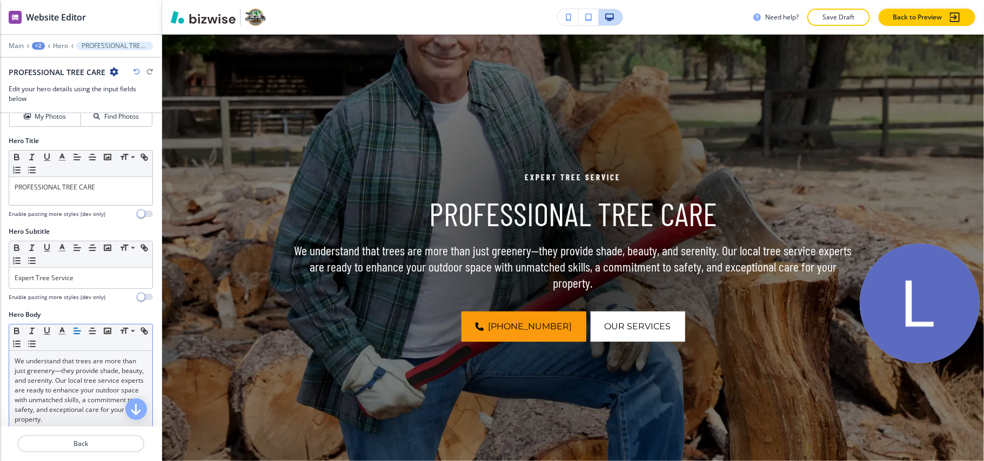
scroll to position [216, 0]
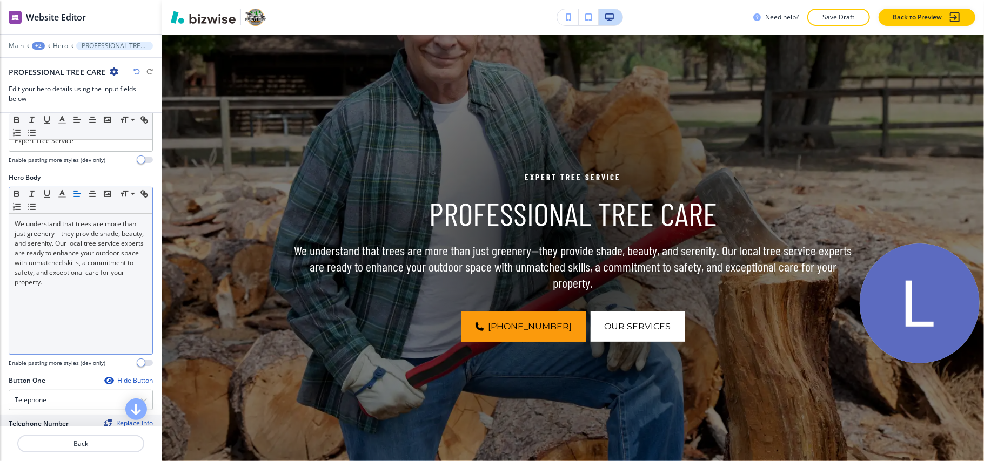
click at [56, 315] on div "We understand that trees are more than just greenery—they provide shade, beauty…" at bounding box center [80, 284] width 143 height 140
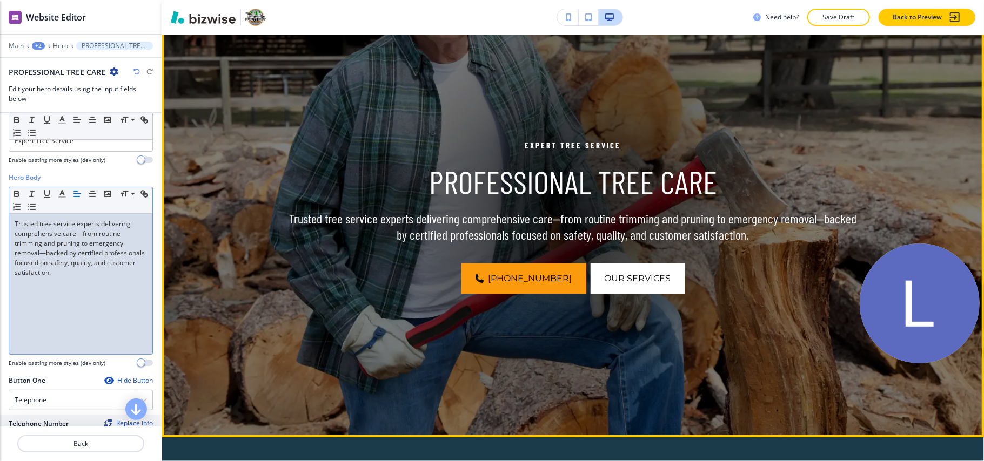
scroll to position [0, 0]
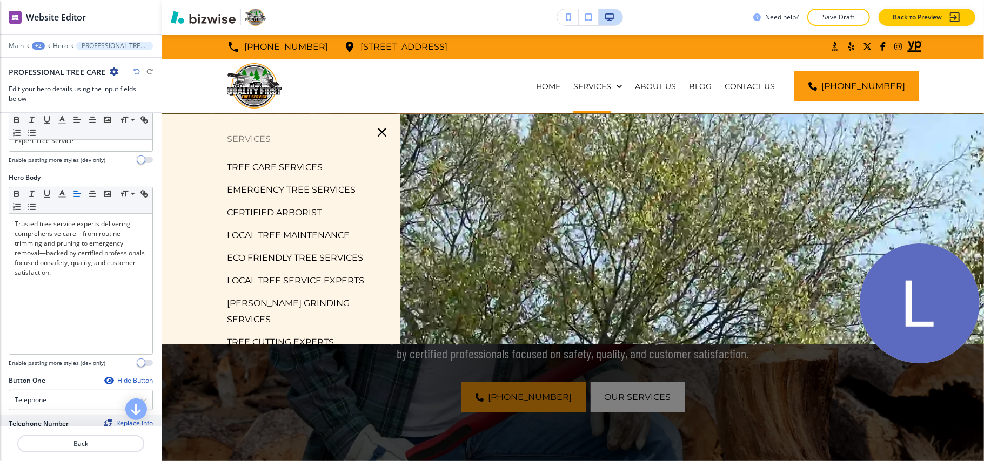
click at [298, 301] on p "[PERSON_NAME] GRINDING SERVICES" at bounding box center [309, 311] width 165 height 32
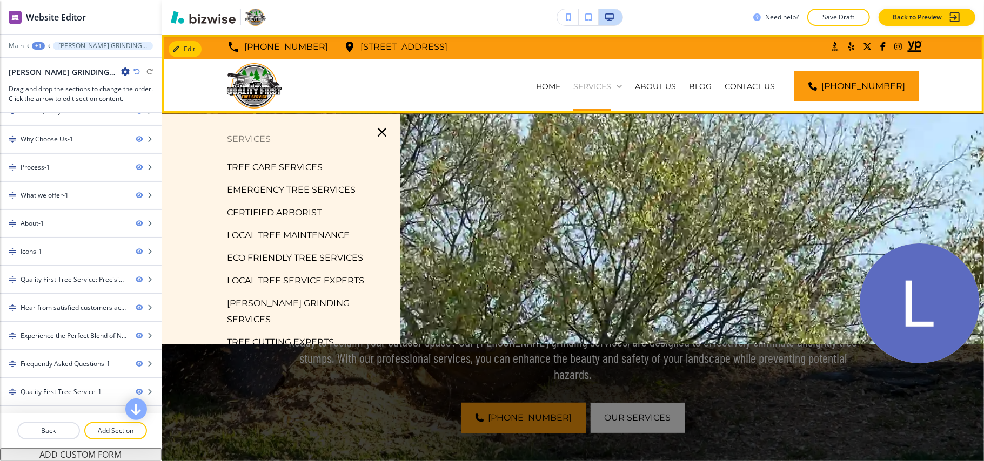
click at [599, 81] on p "SERVICES" at bounding box center [592, 86] width 38 height 11
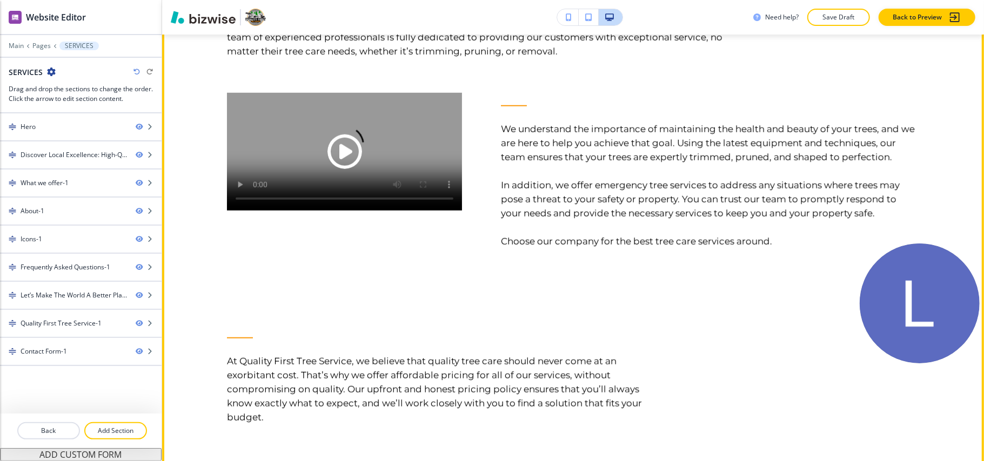
scroll to position [864, 0]
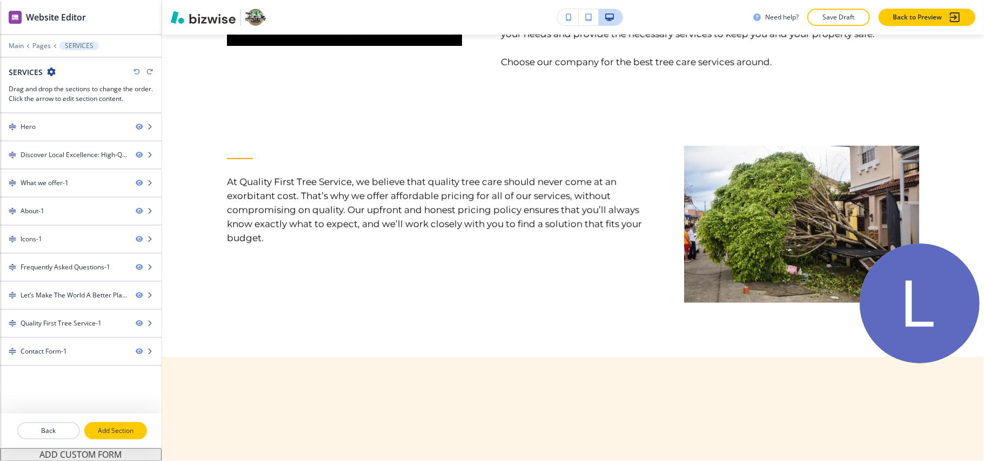
click at [115, 438] on button "Add Section" at bounding box center [115, 430] width 63 height 17
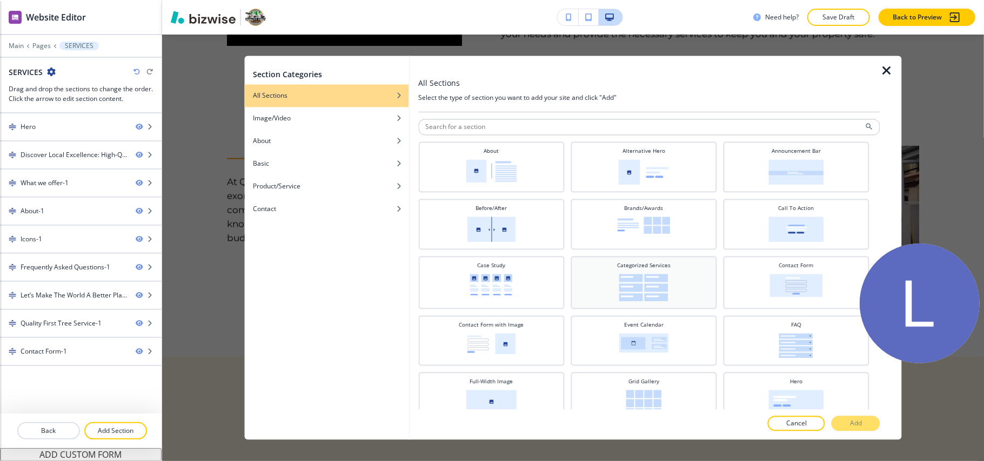
click at [644, 286] on img at bounding box center [643, 288] width 49 height 28
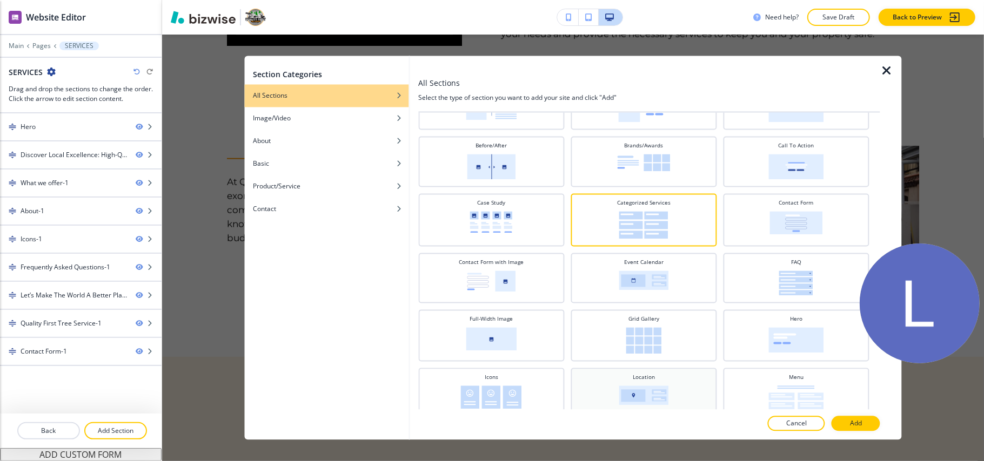
scroll to position [0, 0]
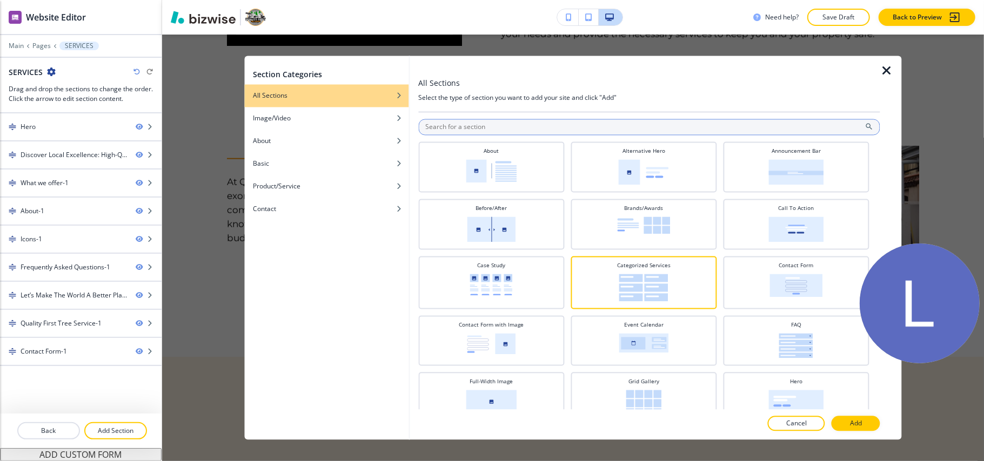
click at [539, 126] on input "text" at bounding box center [649, 127] width 462 height 16
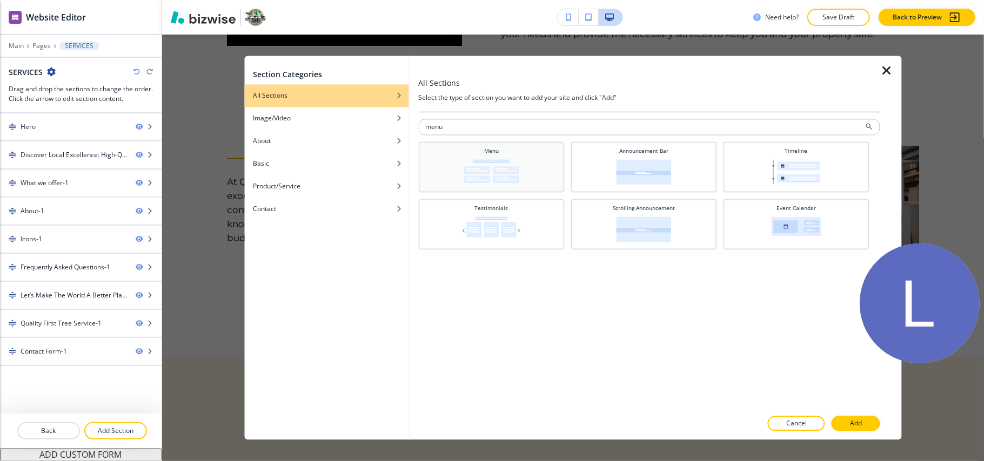
type input "menu"
click at [514, 169] on img at bounding box center [490, 172] width 55 height 24
click at [856, 418] on button "Add" at bounding box center [855, 423] width 49 height 15
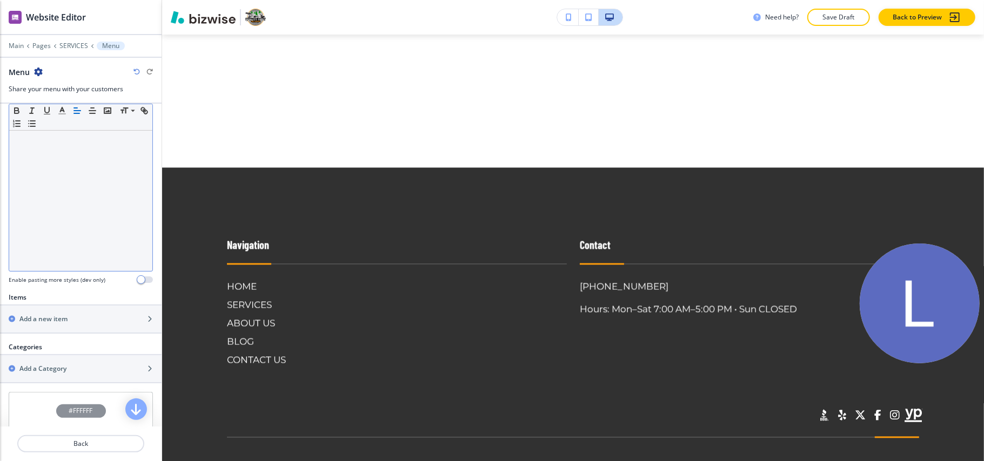
scroll to position [216, 0]
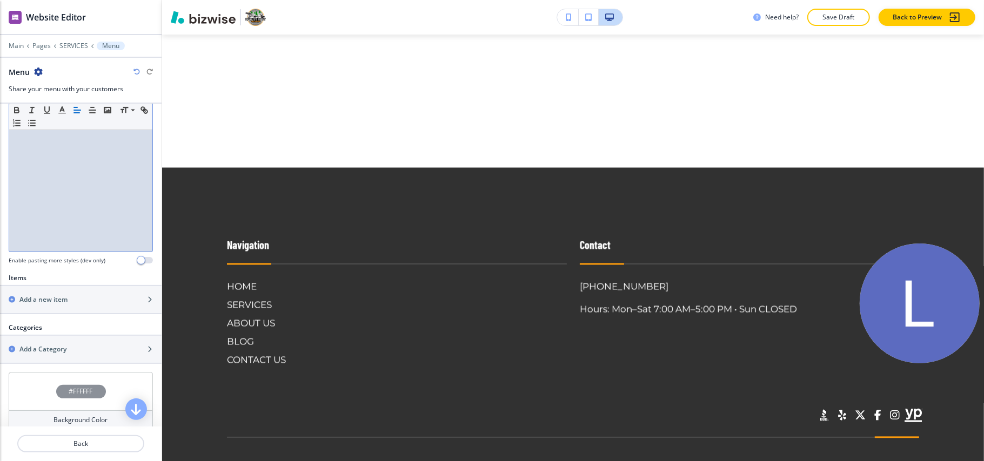
drag, startPoint x: 63, startPoint y: 187, endPoint x: 22, endPoint y: 172, distance: 44.3
click at [22, 172] on div at bounding box center [80, 181] width 143 height 140
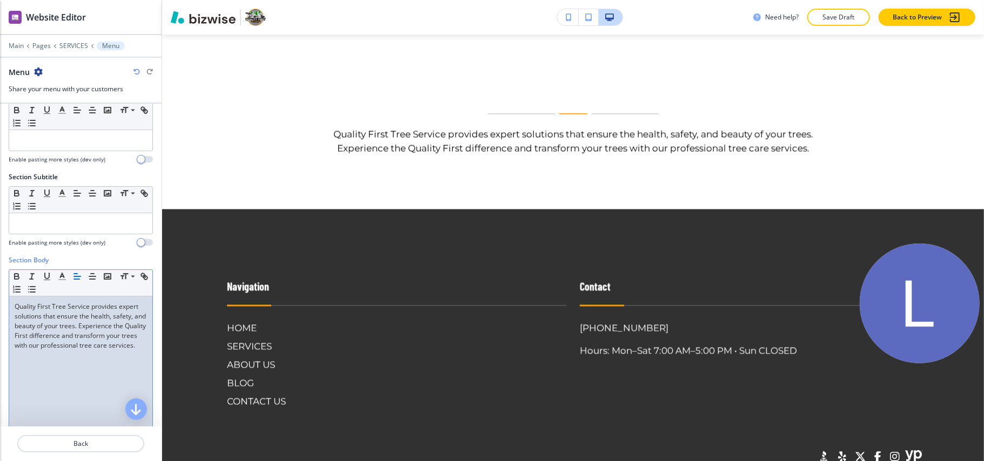
scroll to position [0, 0]
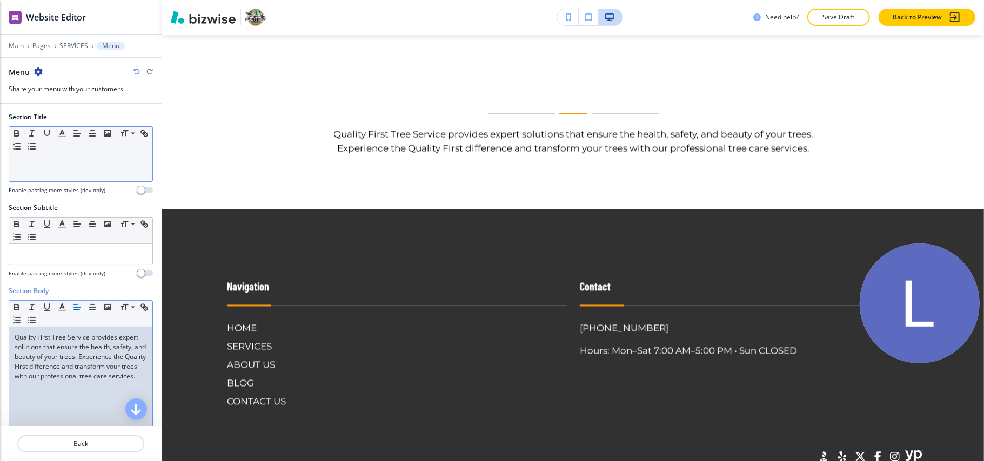
click at [48, 162] on p at bounding box center [81, 164] width 132 height 10
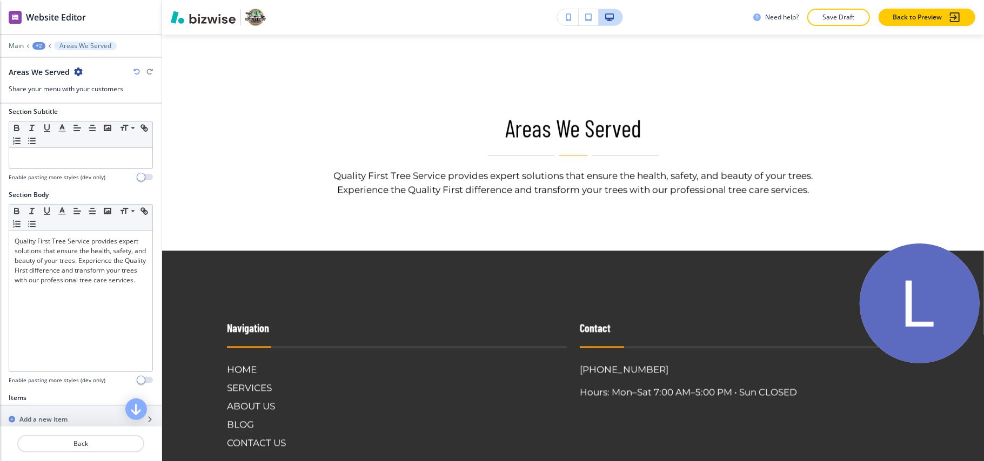
scroll to position [288, 0]
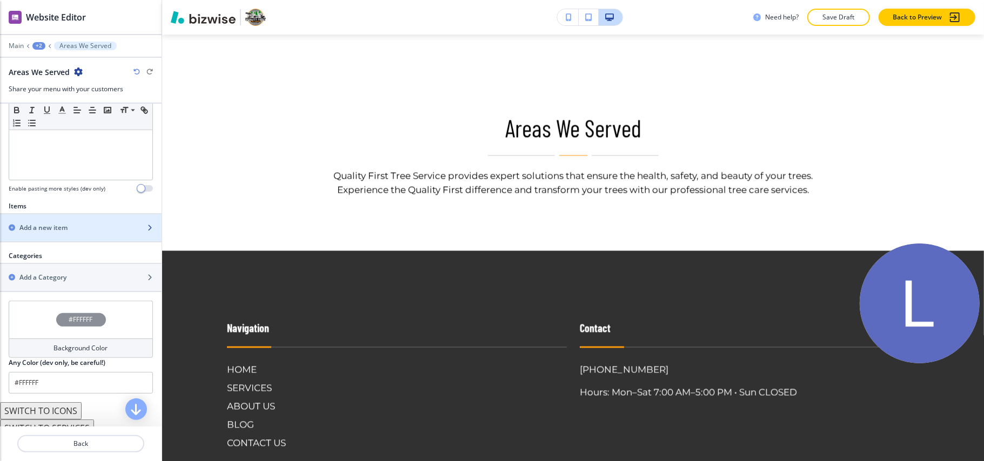
click at [58, 231] on h2 "Add a new item" at bounding box center [43, 228] width 48 height 10
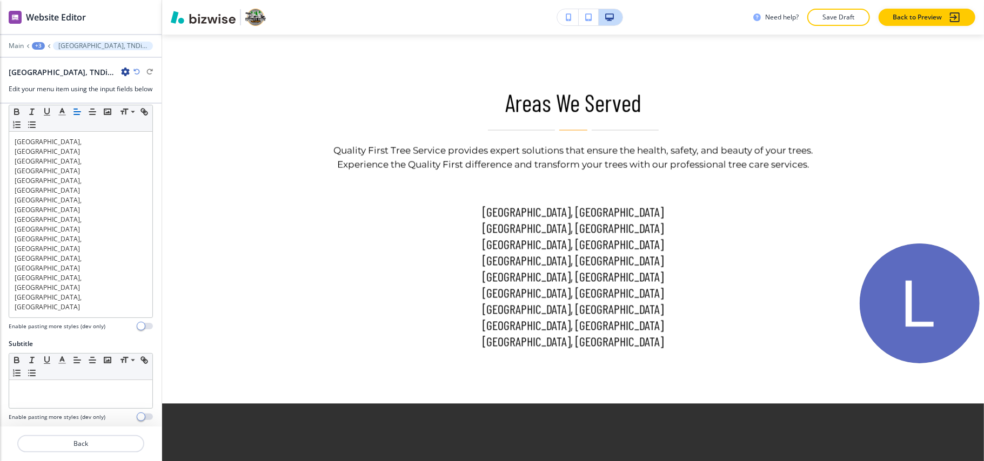
scroll to position [32, 0]
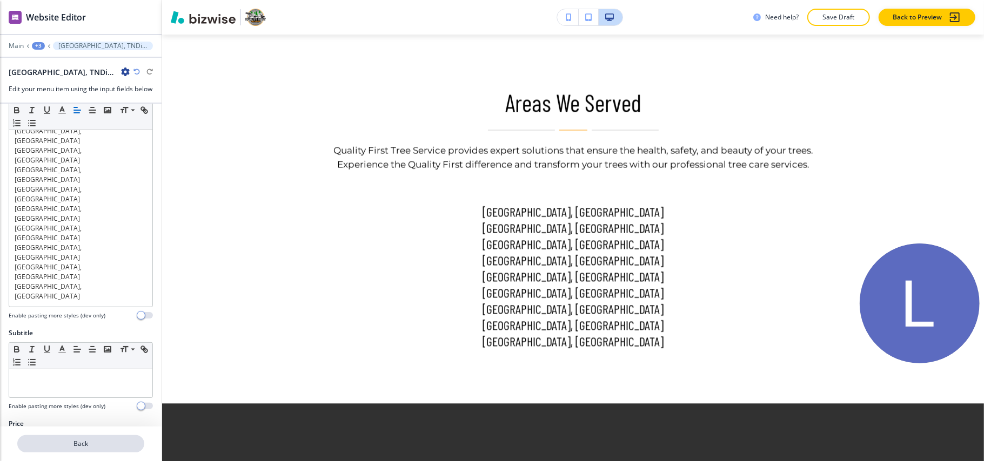
click at [96, 440] on p "Back" at bounding box center [80, 444] width 125 height 10
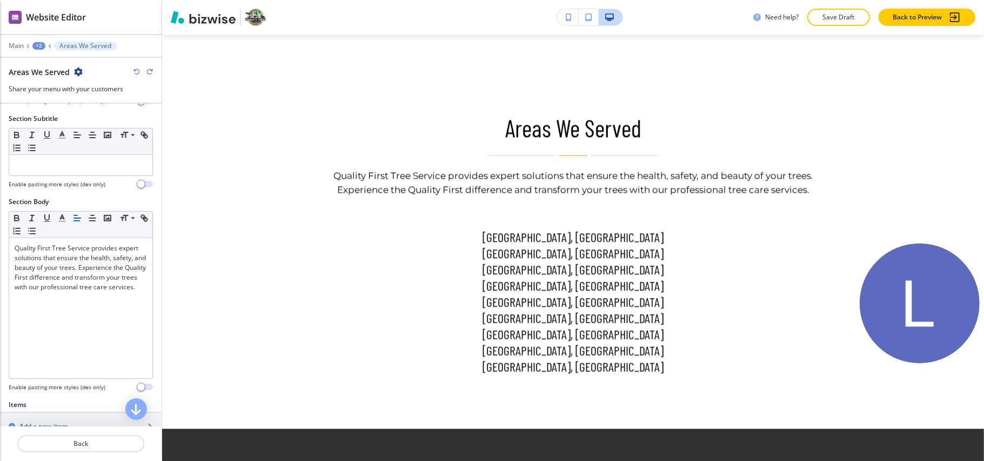
scroll to position [288, 0]
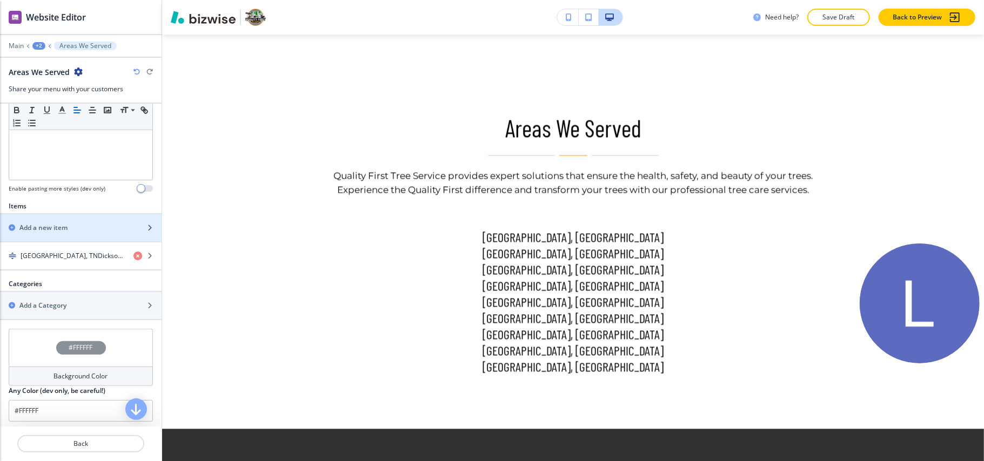
click at [44, 228] on h2 "Add a new item" at bounding box center [43, 228] width 48 height 10
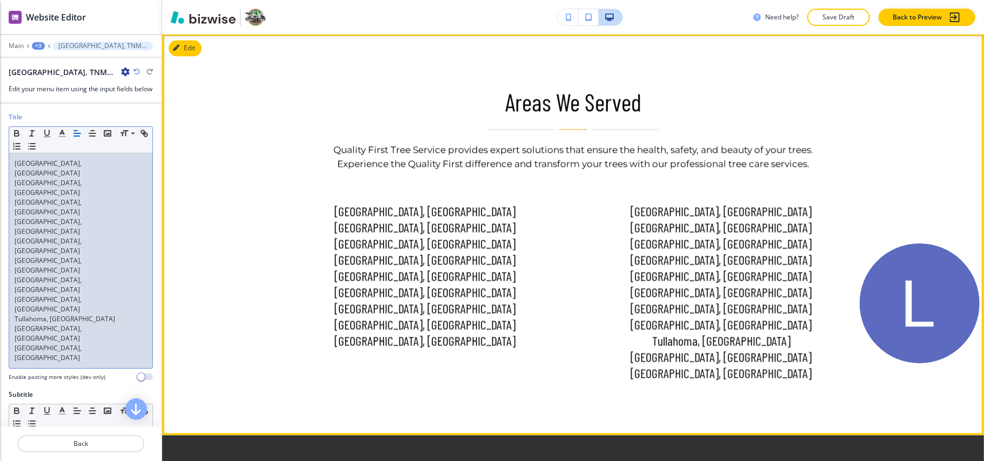
scroll to position [4455, 0]
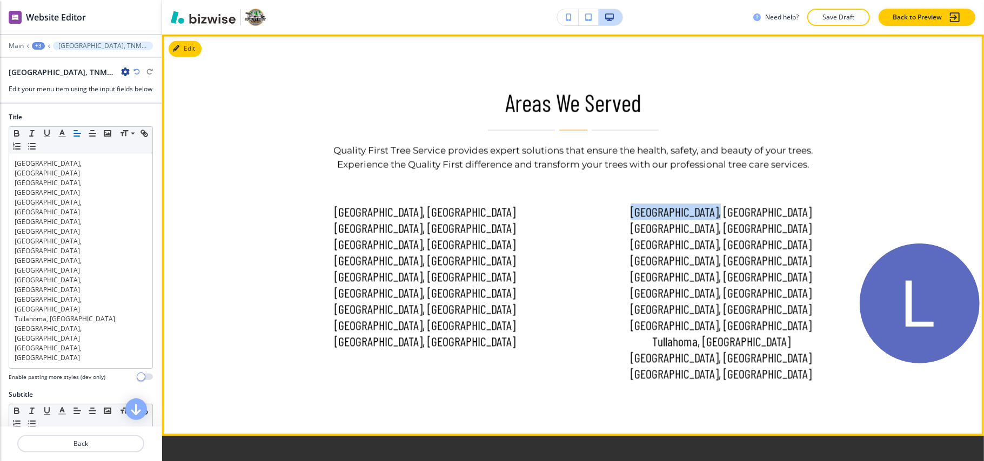
drag, startPoint x: 742, startPoint y: 185, endPoint x: 765, endPoint y: 186, distance: 22.7
click at [765, 204] on p "McNairy County, TN" at bounding box center [722, 212] width 232 height 16
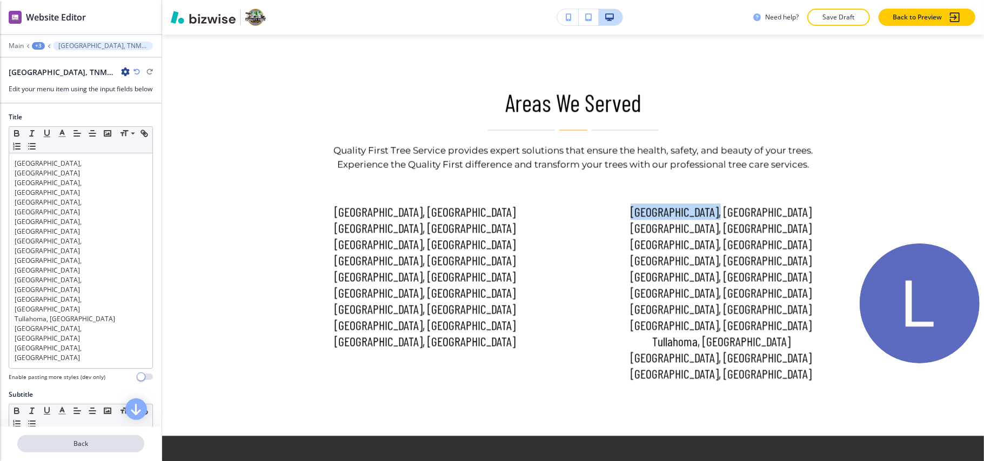
click at [84, 443] on p "Back" at bounding box center [80, 444] width 125 height 10
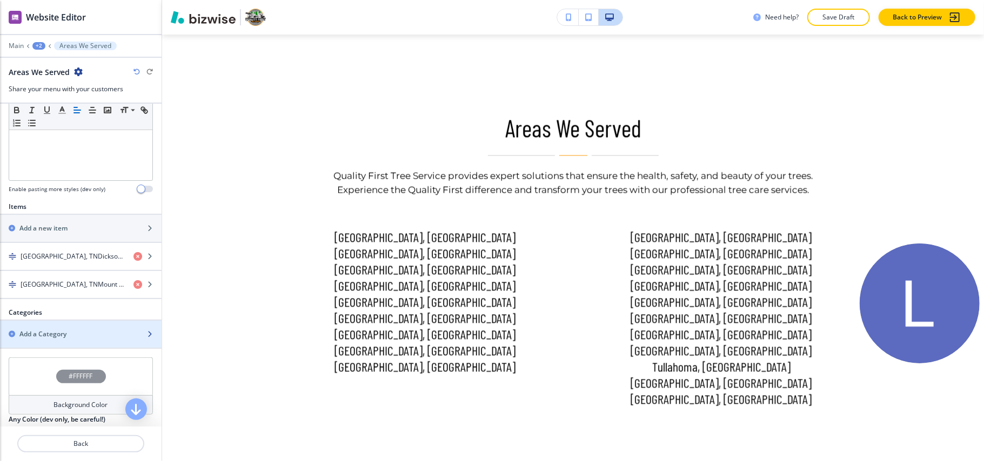
scroll to position [288, 0]
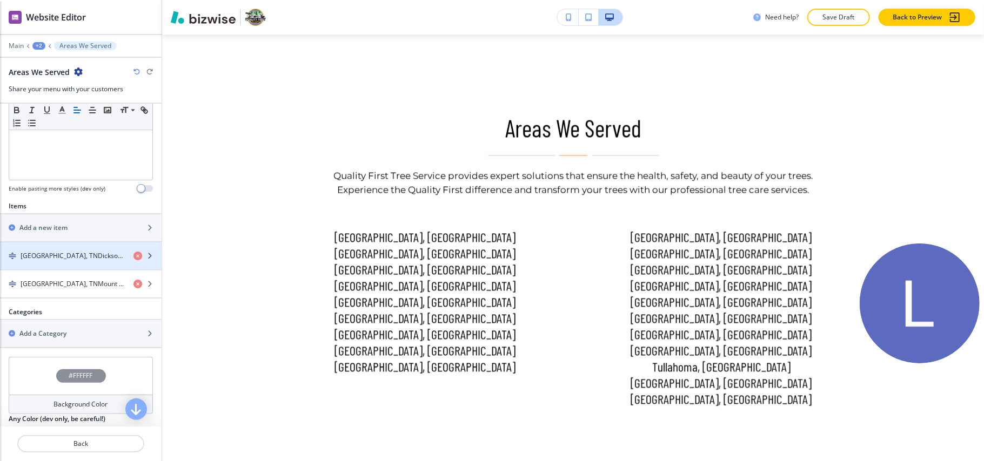
click at [70, 255] on h4 "Davidson County, TNDickson, TNGoodlettsville, TNHendersonville, TNLa Vergne, TN…" at bounding box center [73, 256] width 104 height 10
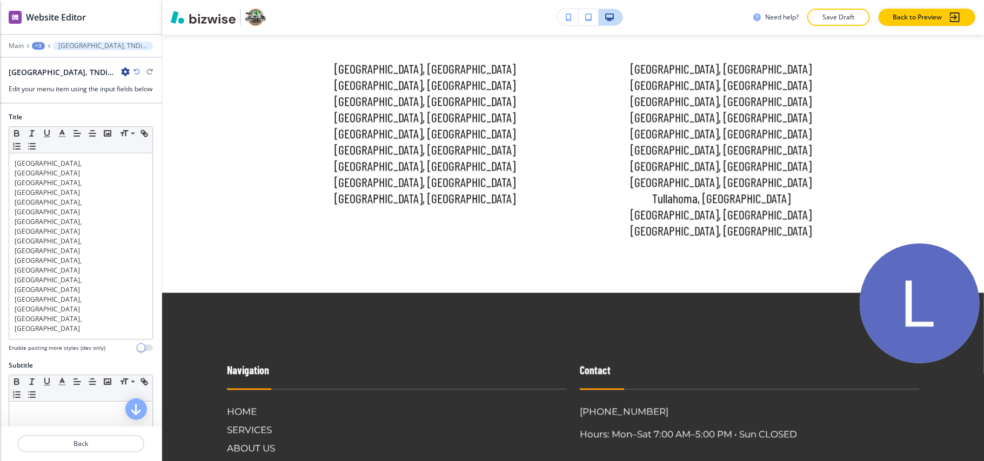
scroll to position [32, 0]
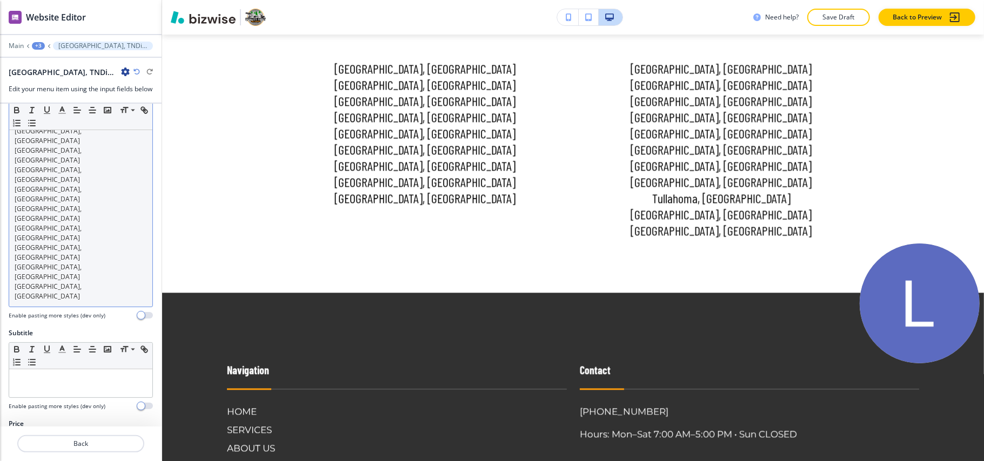
click at [72, 282] on p "Maury County, TN" at bounding box center [81, 291] width 132 height 19
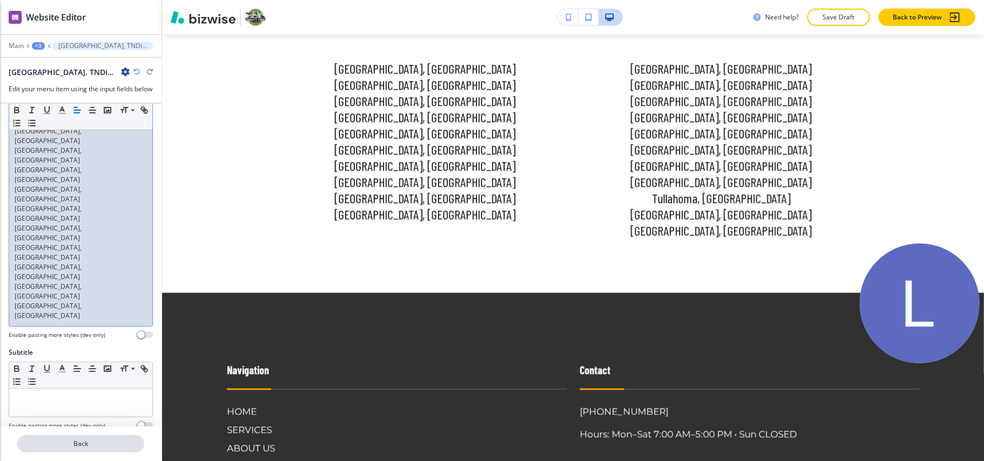
click at [83, 441] on p "Back" at bounding box center [80, 444] width 125 height 10
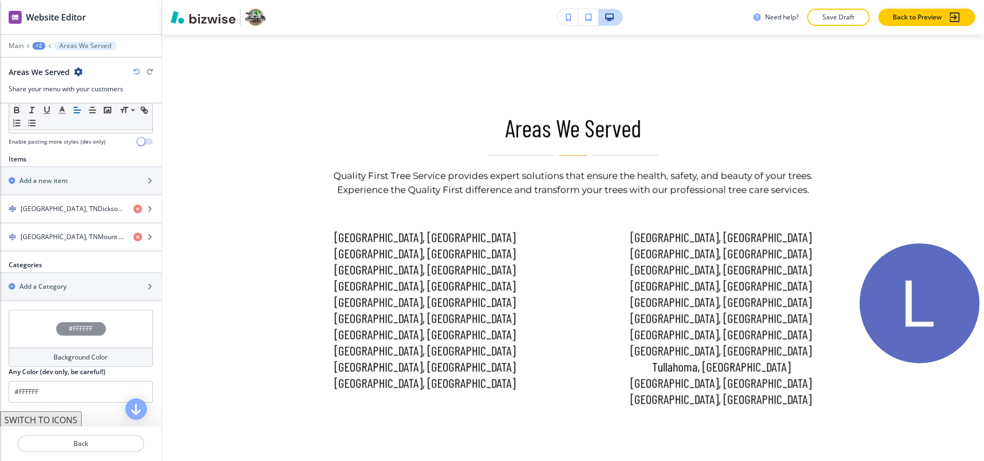
scroll to position [360, 0]
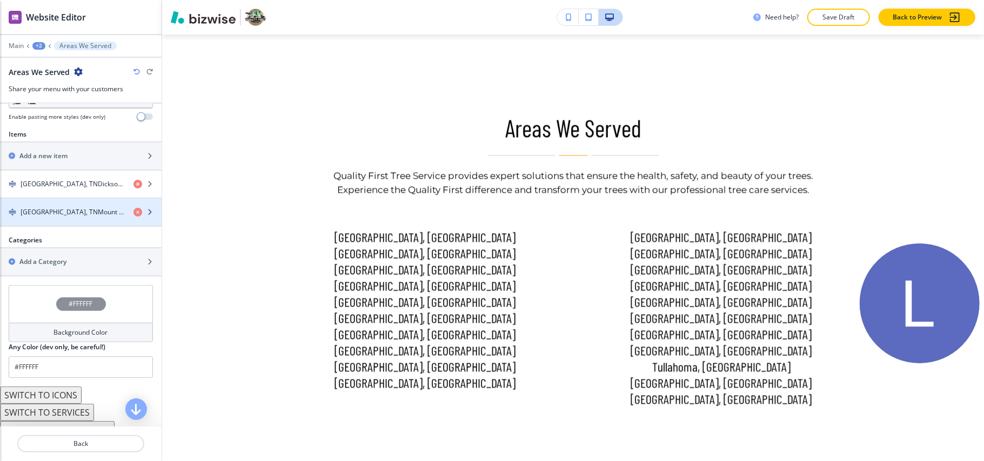
click at [59, 214] on h4 "McNairy County, TNMount Juliet, TNMurfreesboro, TNNashville, TNShelbyville, TNS…" at bounding box center [73, 212] width 104 height 10
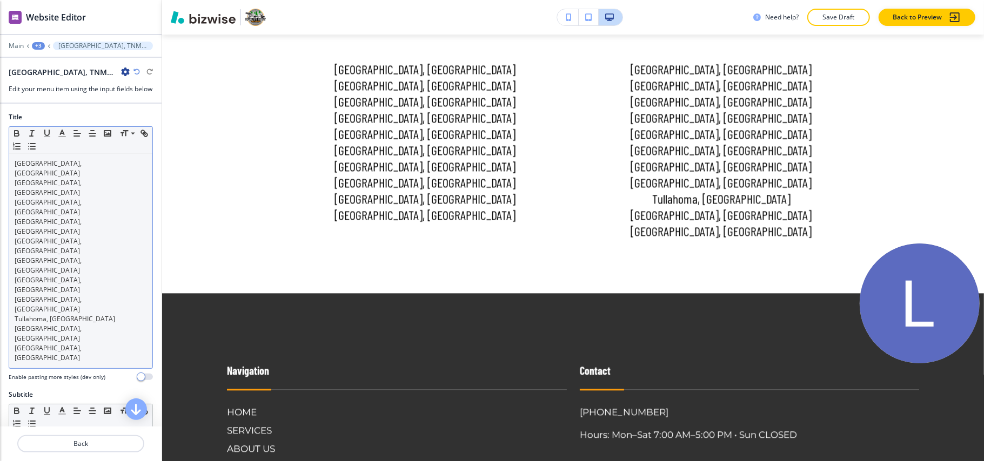
scroll to position [4599, 0]
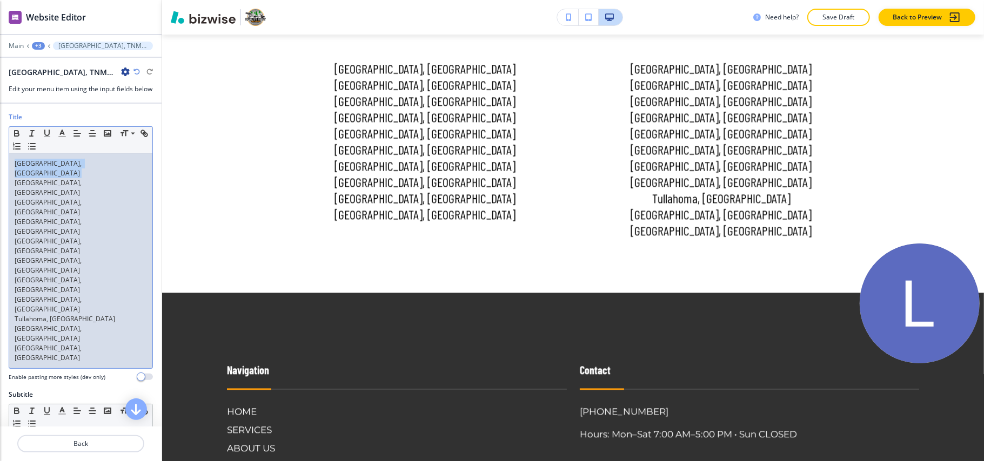
drag, startPoint x: 14, startPoint y: 184, endPoint x: 9, endPoint y: 175, distance: 10.4
click at [9, 175] on div "McNairy County, TN Mount Juliet, TN Murfreesboro, TN Nashville, TN Shelbyville,…" at bounding box center [80, 260] width 143 height 215
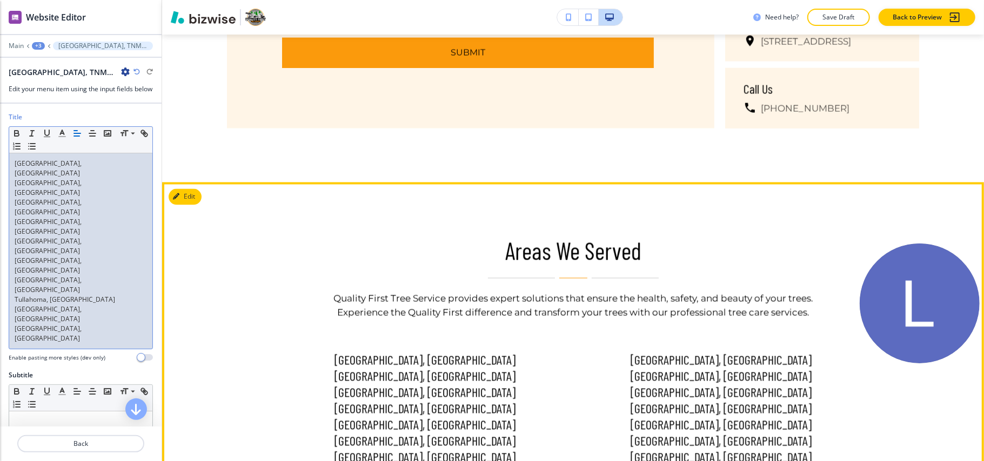
scroll to position [4239, 0]
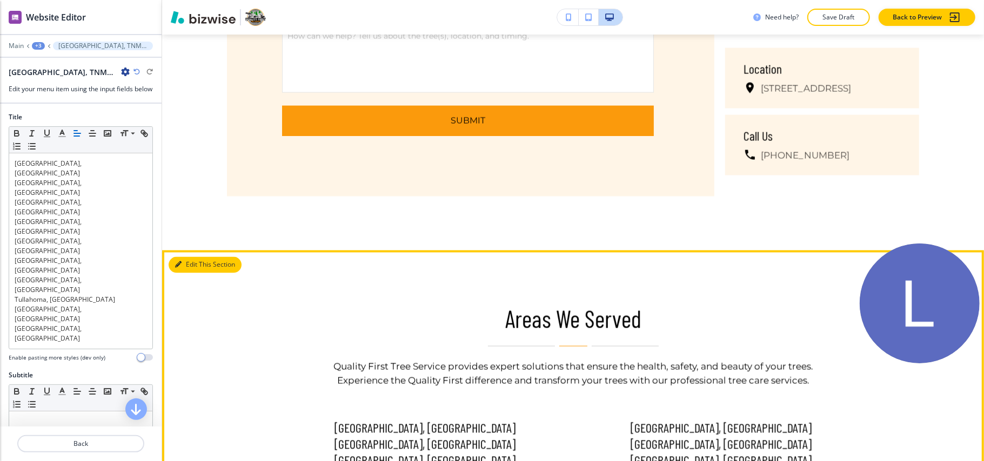
click at [178, 257] on button "Edit This Section" at bounding box center [205, 265] width 73 height 16
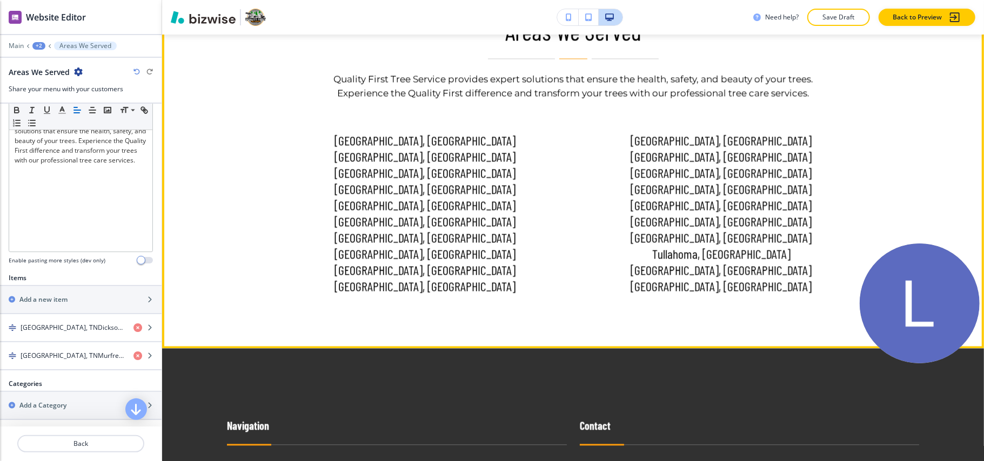
scroll to position [4718, 0]
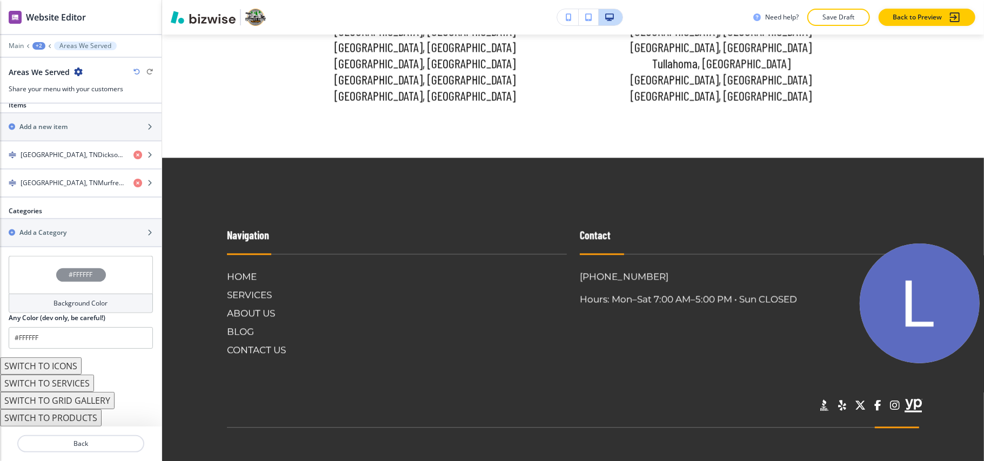
click at [33, 281] on div "#FFFFFF" at bounding box center [81, 275] width 144 height 38
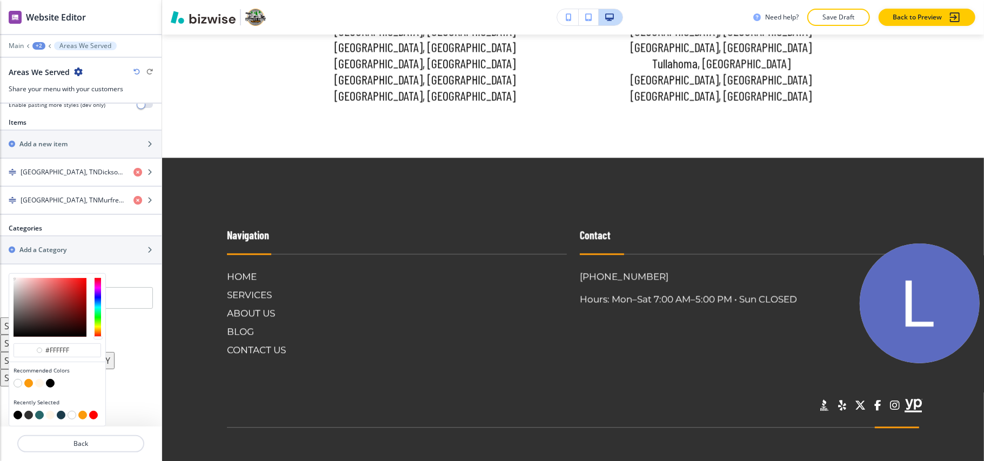
scroll to position [0, 0]
click at [59, 415] on button "button" at bounding box center [61, 415] width 9 height 9
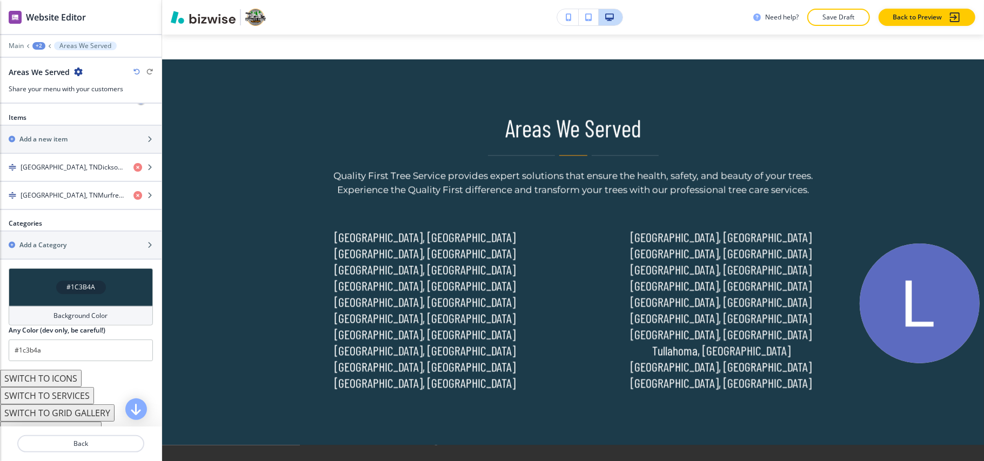
click at [50, 290] on div "#1C3B4A" at bounding box center [81, 287] width 144 height 38
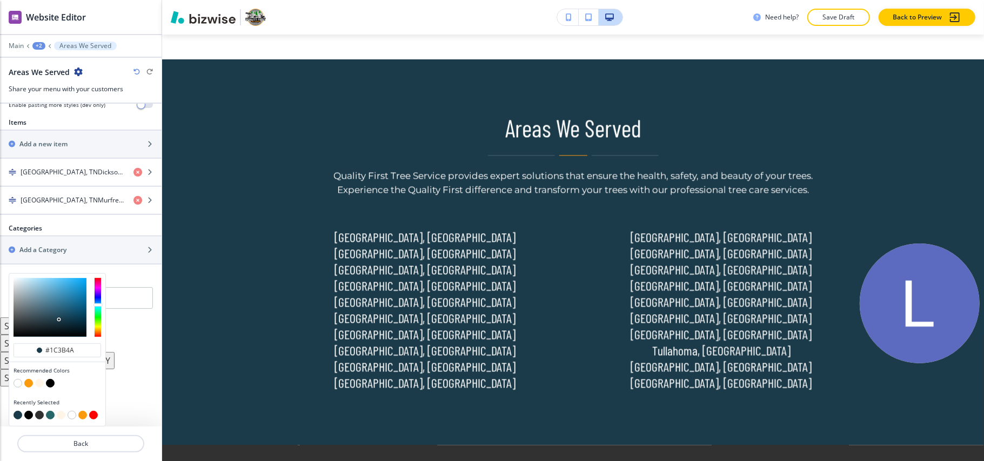
click at [42, 417] on button "button" at bounding box center [39, 415] width 9 height 9
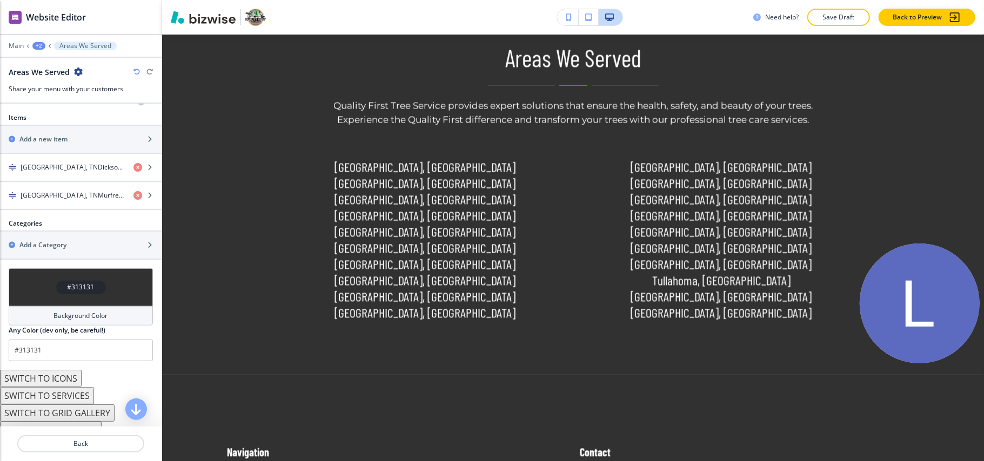
scroll to position [4502, 0]
click at [44, 278] on div "#313131" at bounding box center [81, 287] width 144 height 38
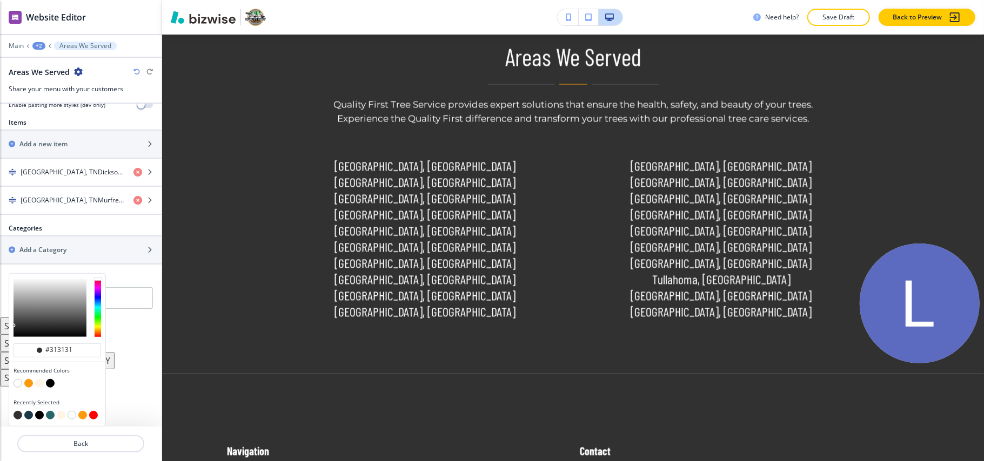
click at [24, 415] on div at bounding box center [58, 416] width 88 height 11
click at [29, 415] on button "button" at bounding box center [28, 415] width 9 height 9
type input "#1c3b4a"
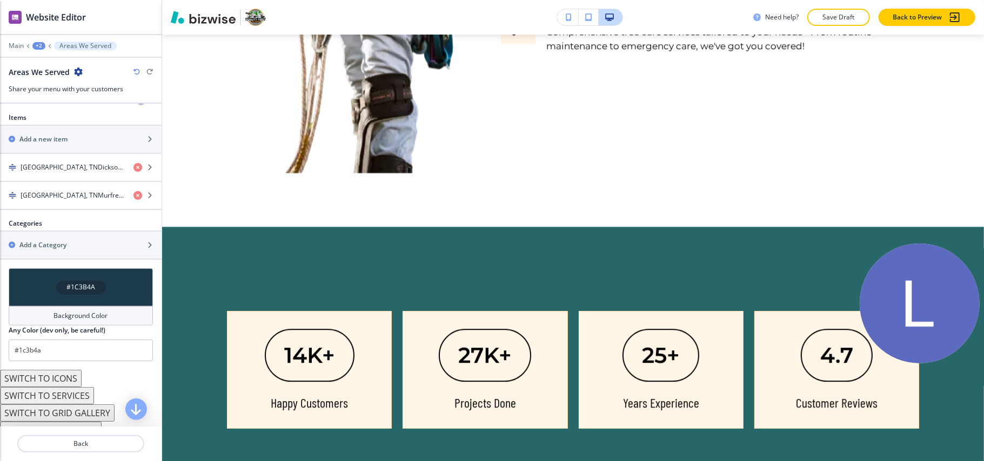
scroll to position [365, 0]
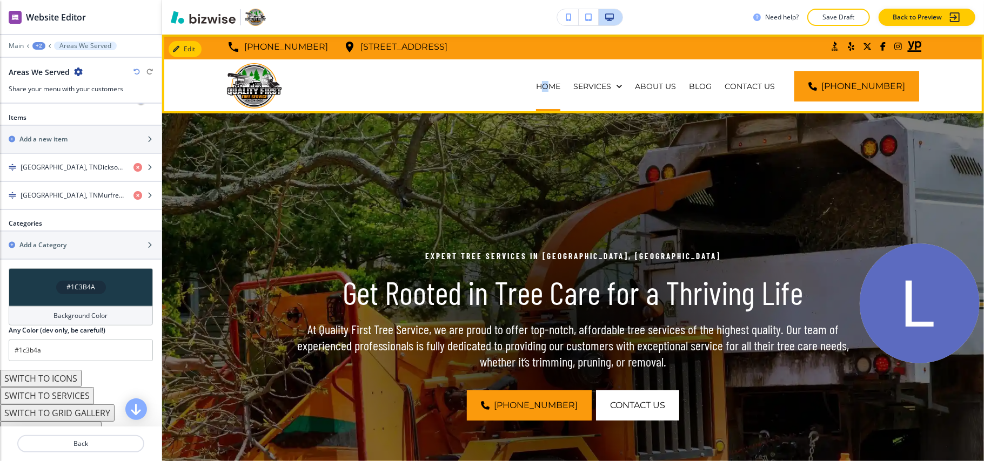
drag, startPoint x: 558, startPoint y: 84, endPoint x: 917, endPoint y: 59, distance: 360.1
click at [559, 83] on p "HOME" at bounding box center [548, 86] width 24 height 11
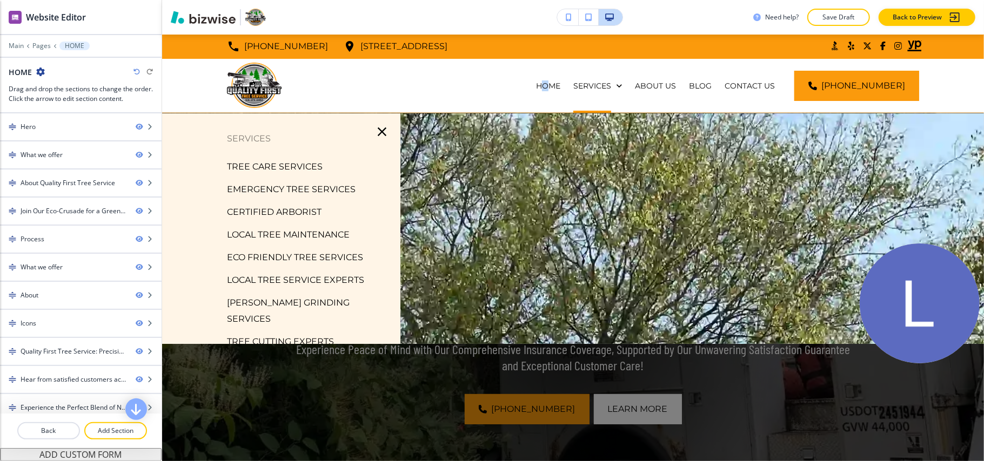
click at [374, 126] on icon "button" at bounding box center [381, 131] width 15 height 15
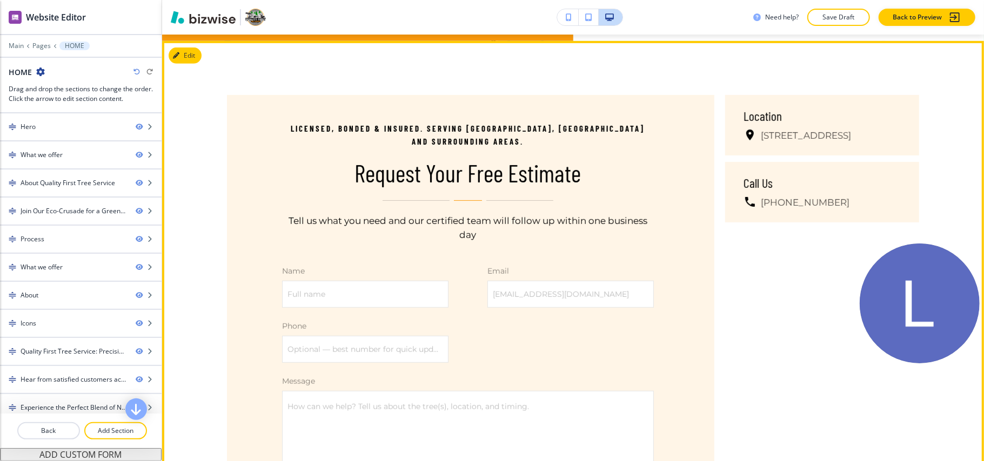
scroll to position [6138, 0]
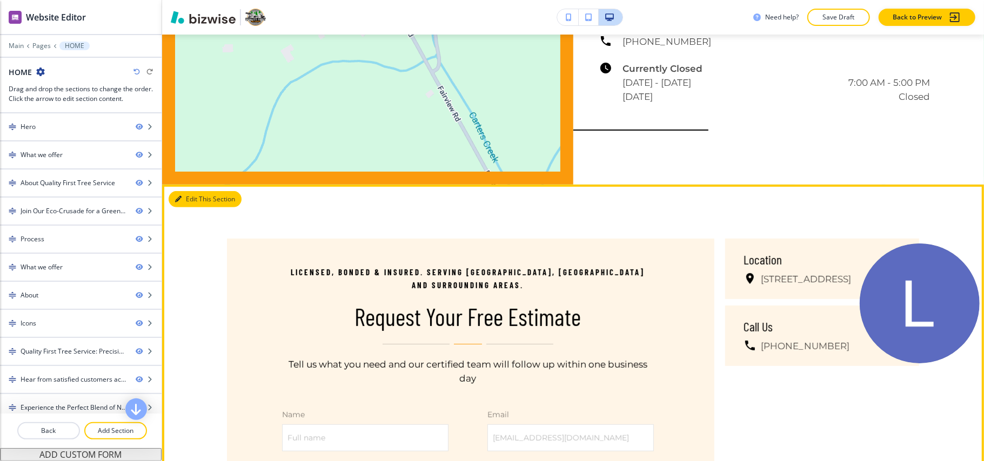
click at [192, 191] on button "Edit This Section" at bounding box center [205, 199] width 73 height 16
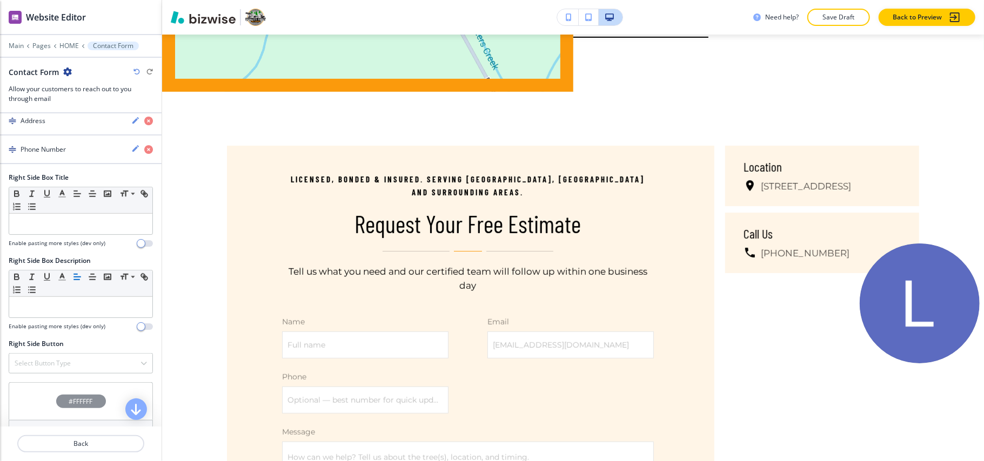
scroll to position [815, 0]
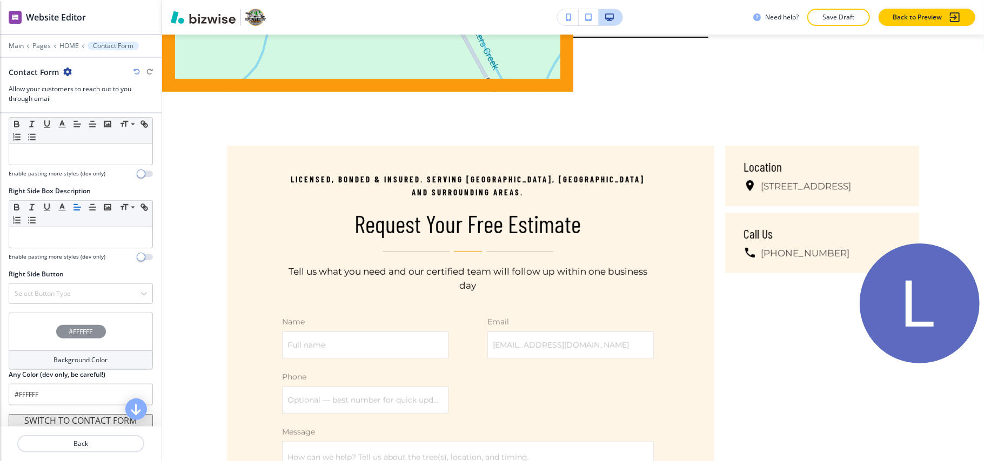
click at [12, 324] on div "#FFFFFF" at bounding box center [81, 332] width 144 height 38
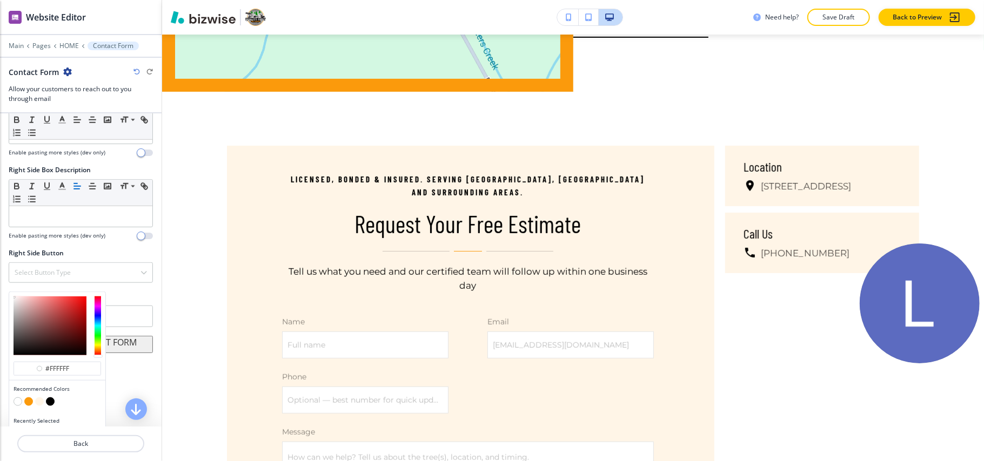
scroll to position [845, 0]
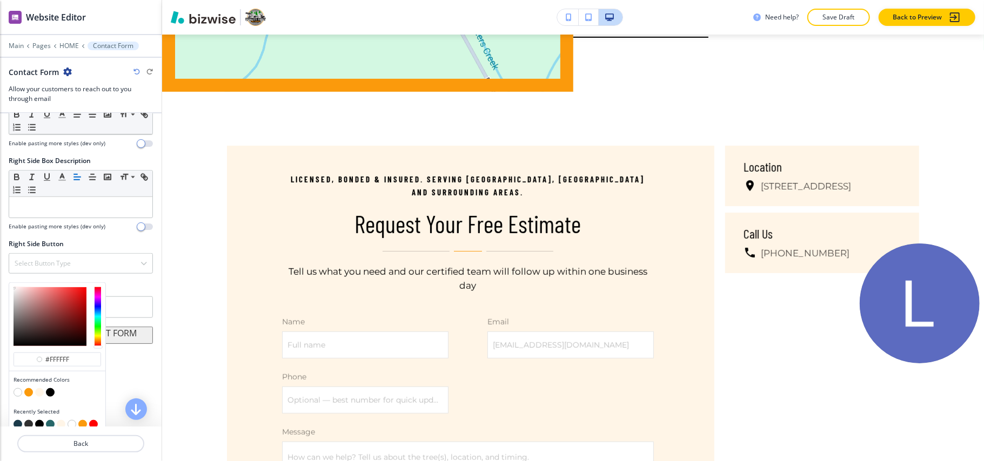
click at [40, 388] on button "button" at bounding box center [39, 392] width 9 height 9
type input "#fff5e7"
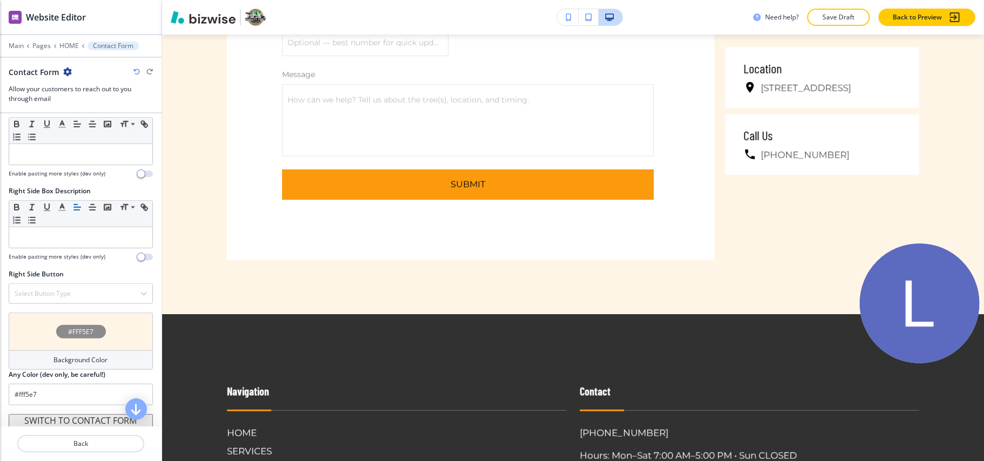
scroll to position [6591, 0]
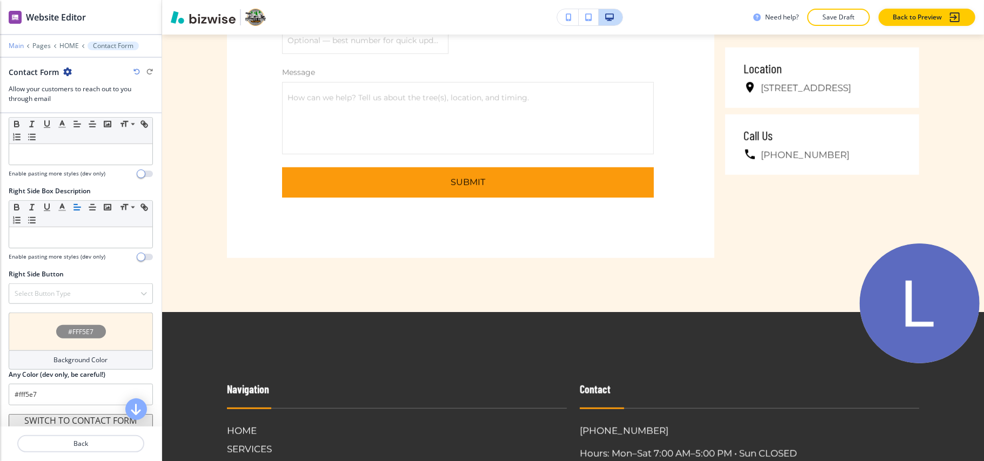
click at [16, 44] on p "Main" at bounding box center [16, 46] width 15 height 8
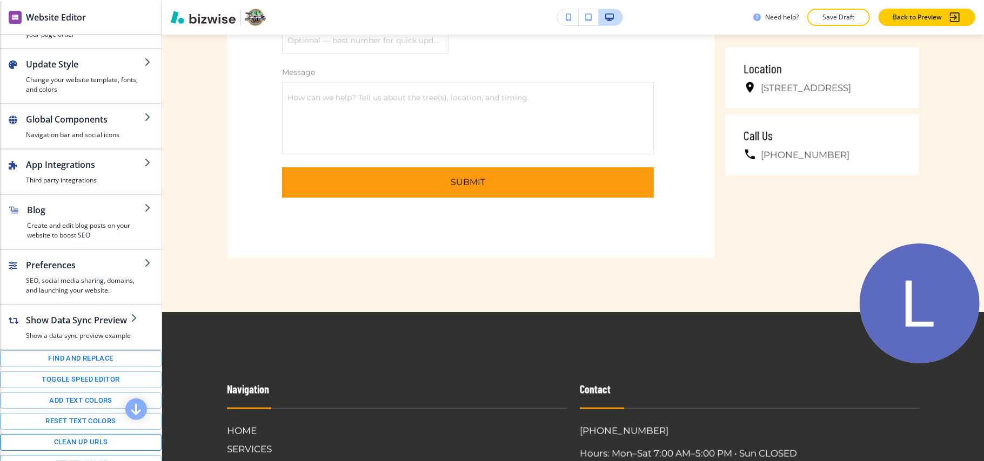
scroll to position [72, 0]
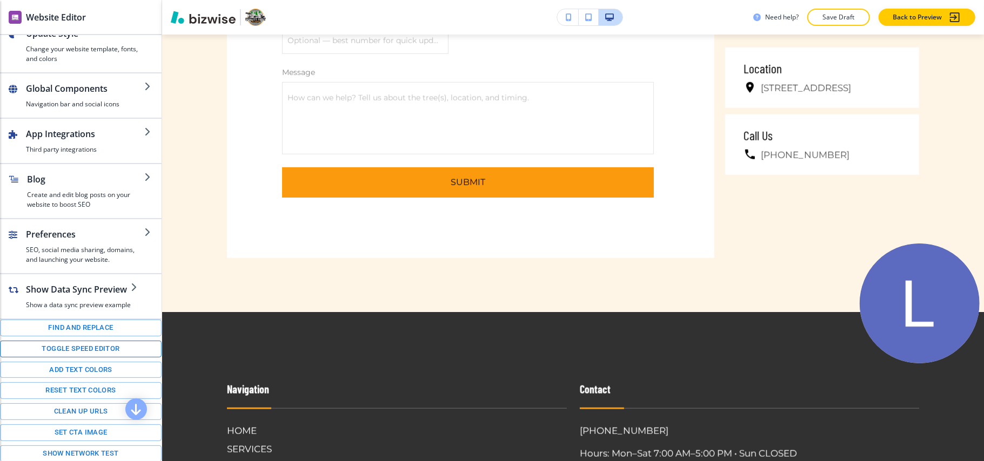
click at [60, 358] on button "Toggle speed editor" at bounding box center [81, 349] width 162 height 17
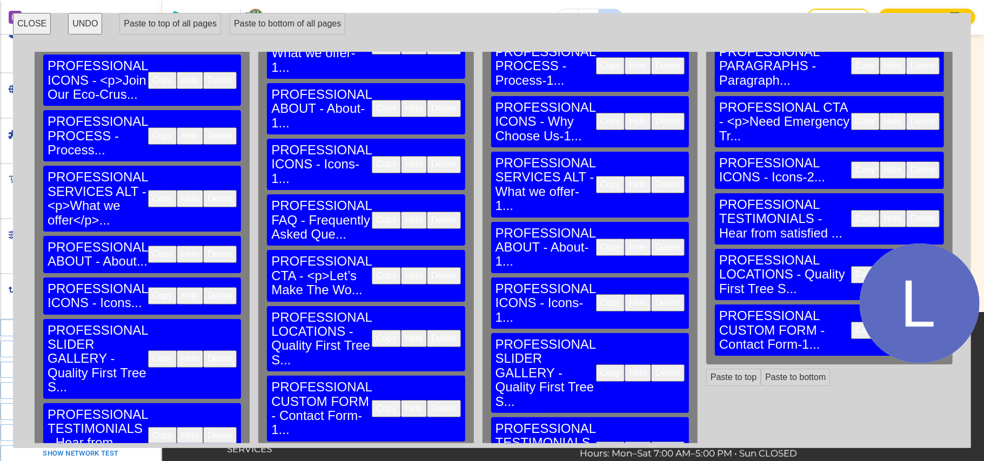
scroll to position [288, 0]
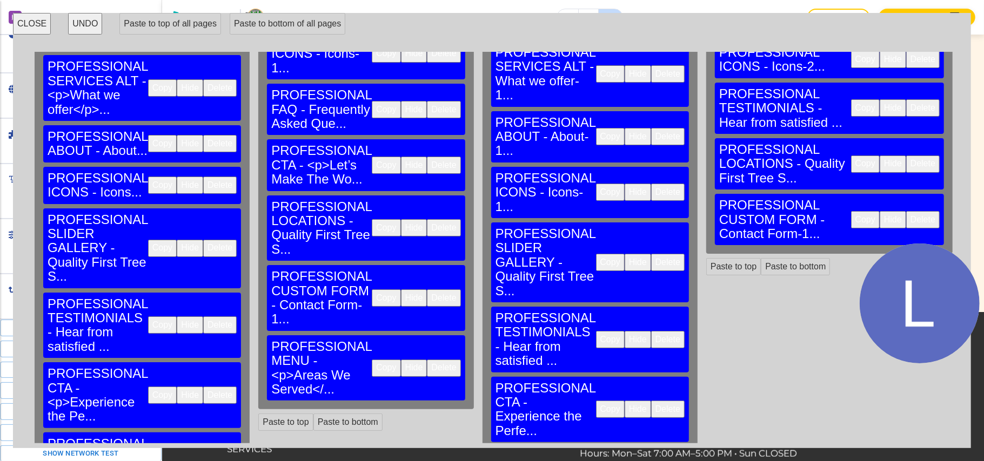
click at [372, 360] on button "Copy" at bounding box center [386, 368] width 29 height 17
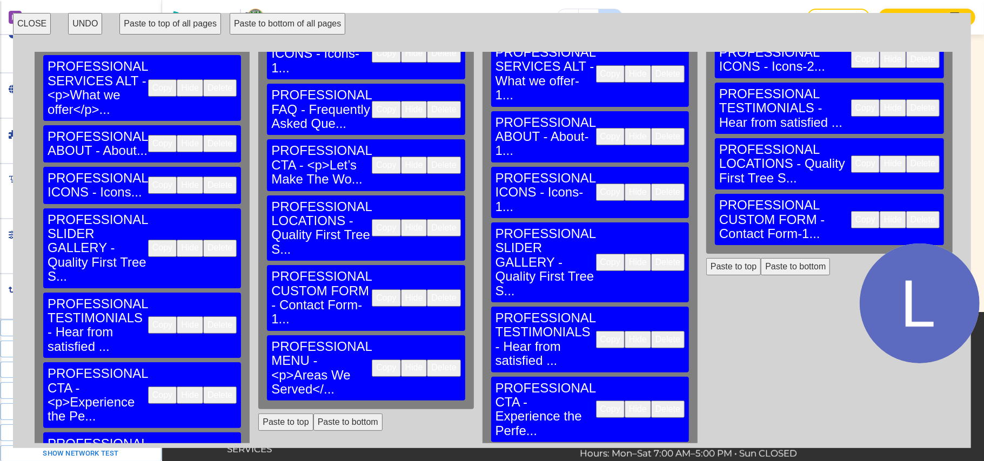
scroll to position [344, 0]
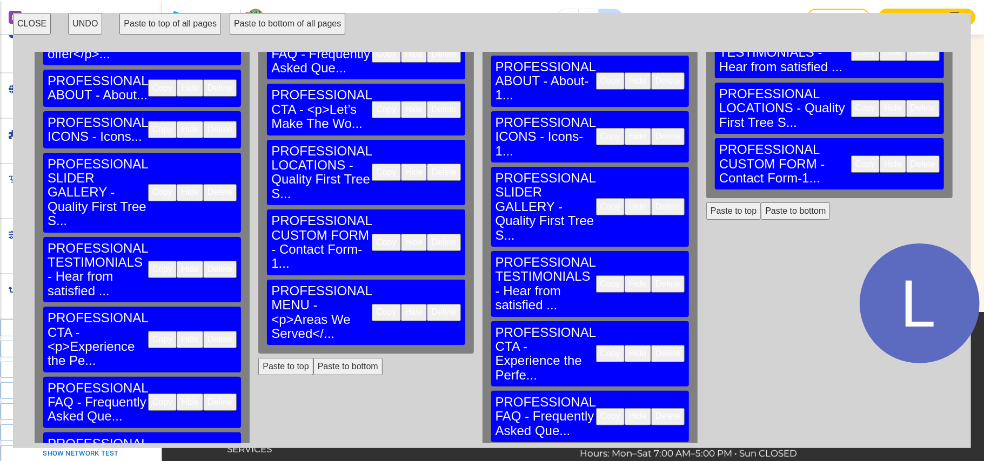
click at [269, 23] on button "Paste to bottom of all pages" at bounding box center [288, 24] width 116 height 22
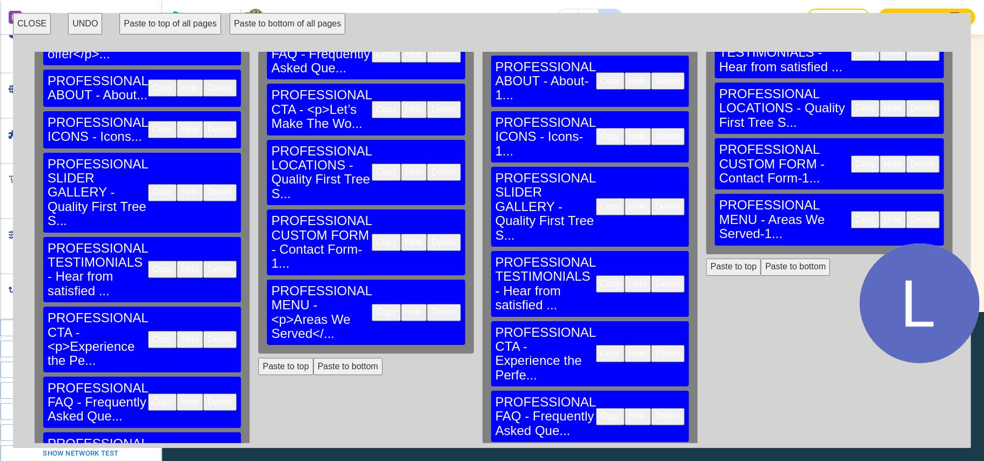
click at [22, 21] on button "CLOSE" at bounding box center [32, 24] width 38 height 22
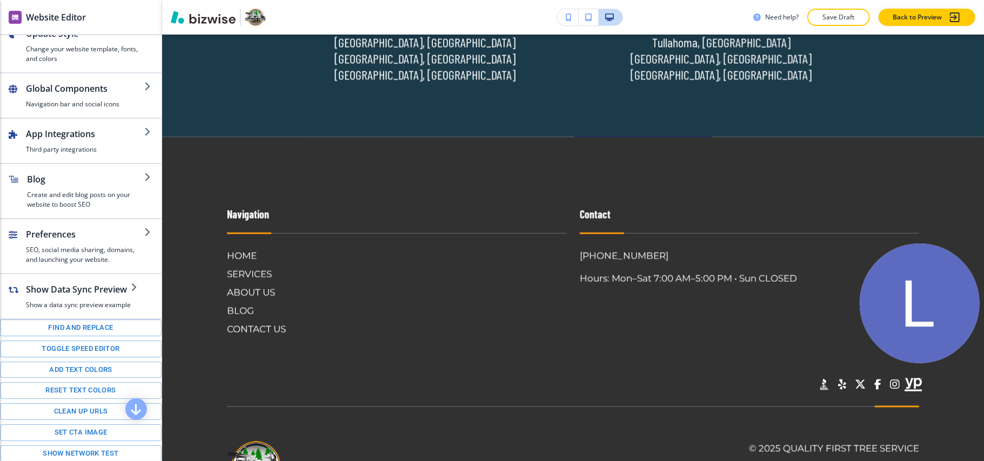
scroll to position [7124, 0]
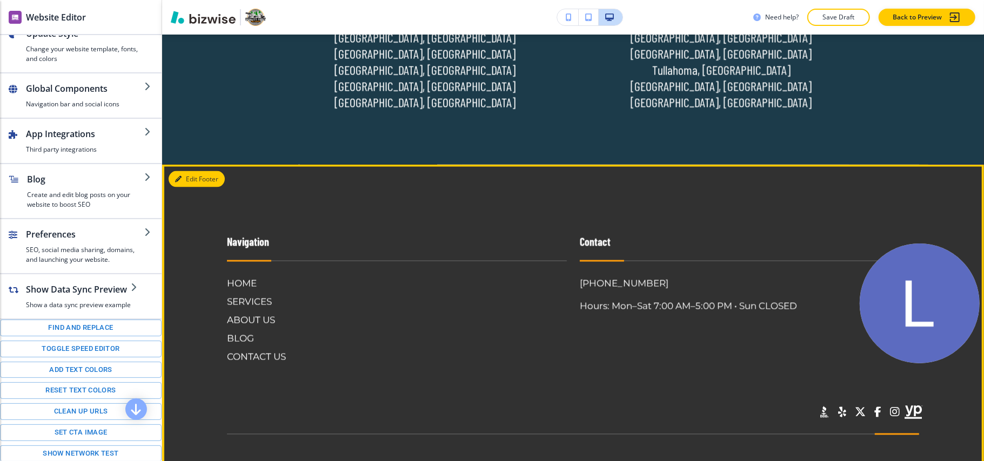
click at [175, 176] on icon "button" at bounding box center [178, 179] width 6 height 6
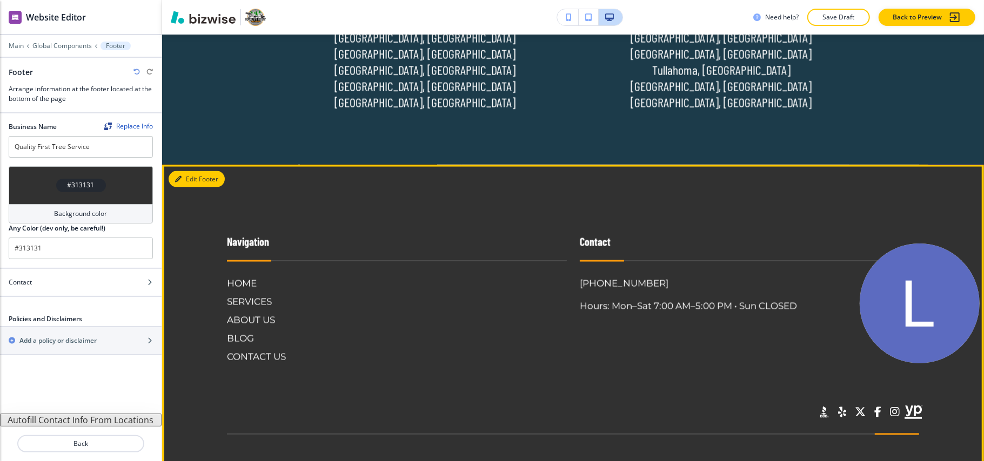
scroll to position [7152, 0]
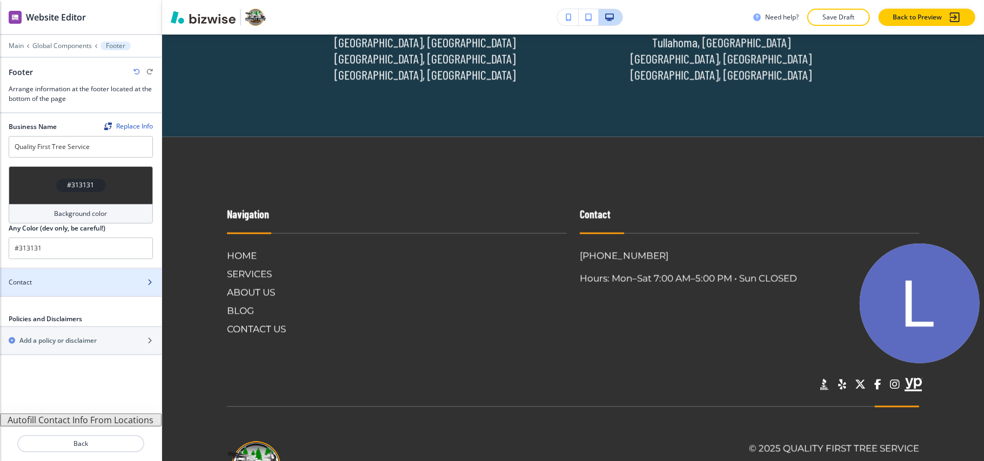
click at [53, 283] on div "Contact" at bounding box center [69, 283] width 138 height 10
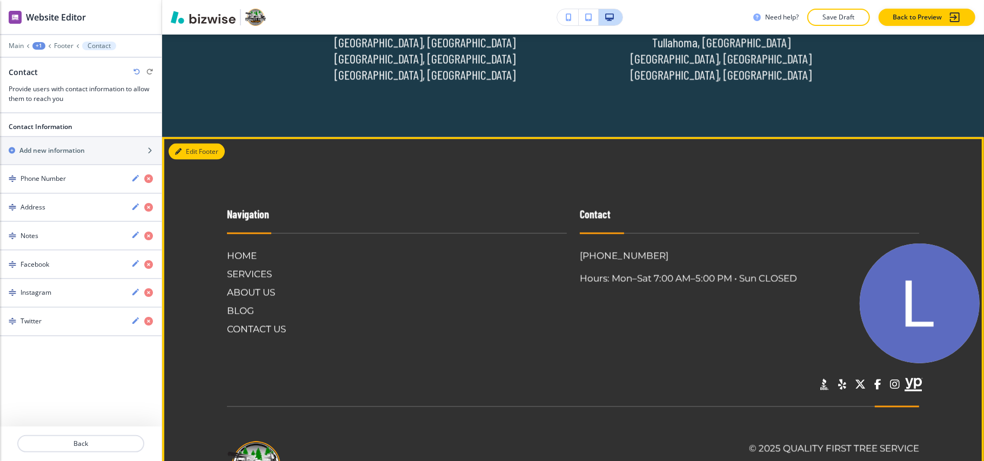
click at [189, 144] on button "Edit Footer" at bounding box center [197, 152] width 56 height 16
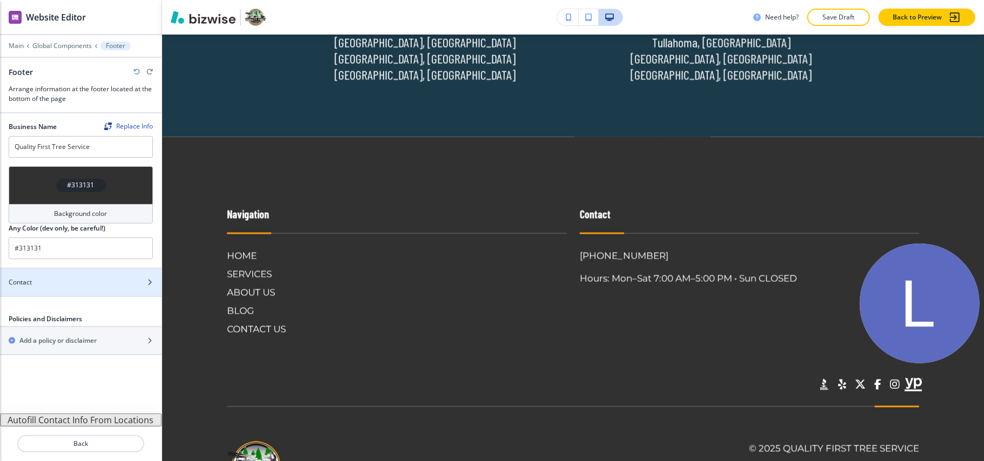
click at [59, 279] on div "Contact" at bounding box center [69, 283] width 138 height 10
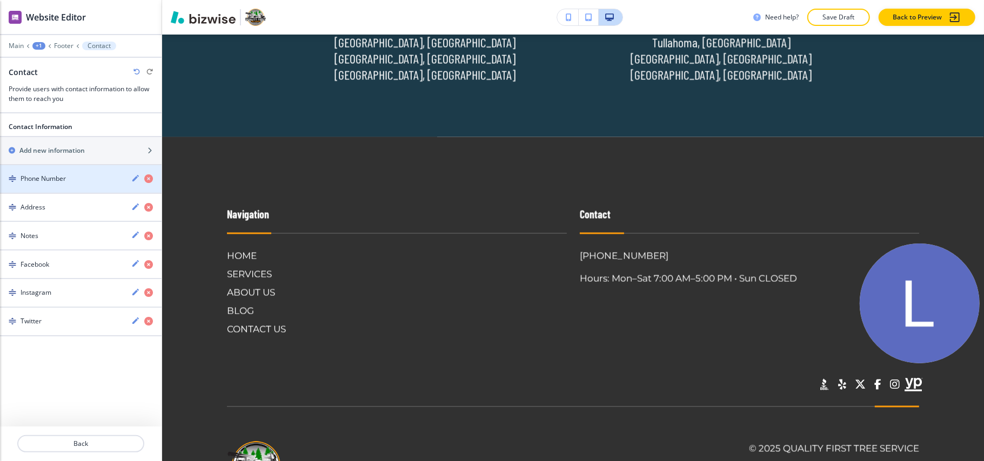
click at [142, 181] on div "button" at bounding box center [146, 179] width 30 height 10
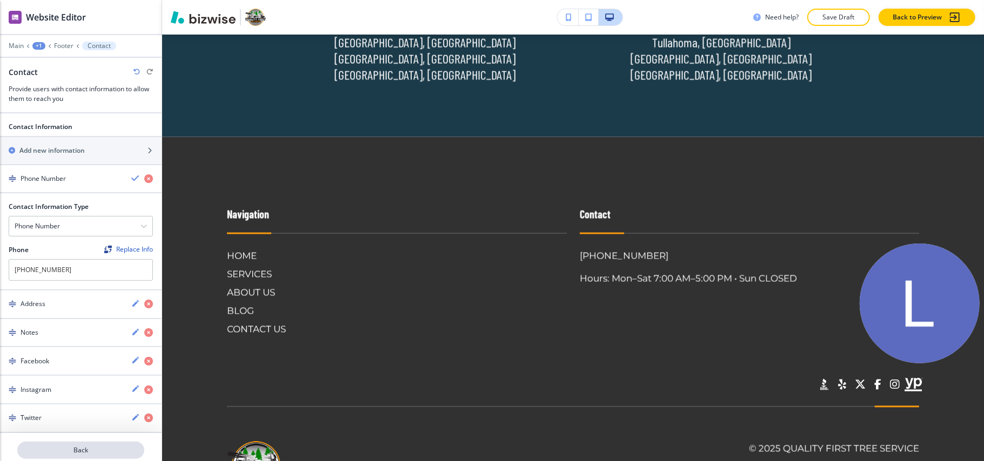
click at [83, 452] on p "Back" at bounding box center [80, 451] width 125 height 10
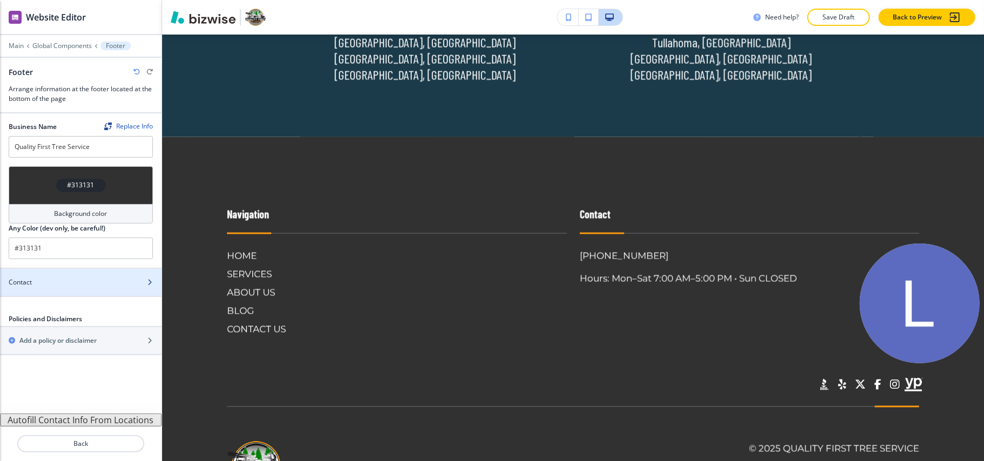
click at [44, 281] on div "Contact" at bounding box center [69, 283] width 138 height 10
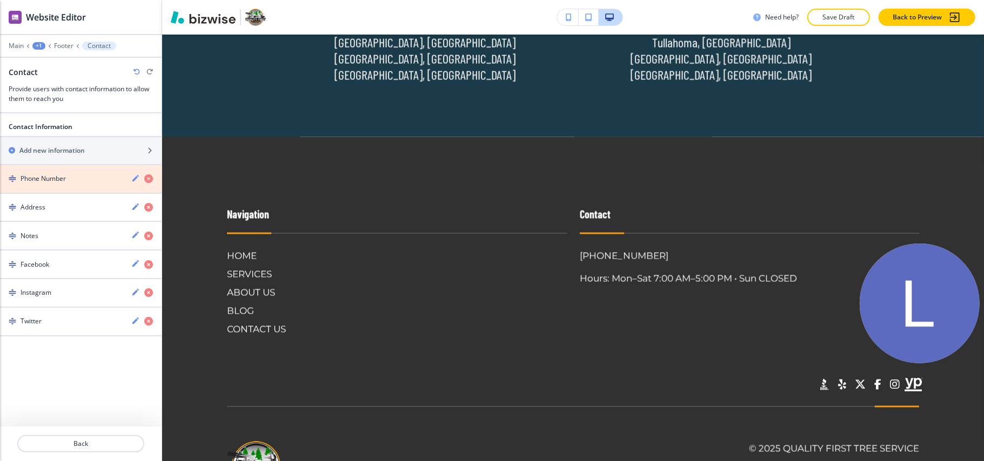
click at [146, 180] on icon "button" at bounding box center [148, 178] width 9 height 9
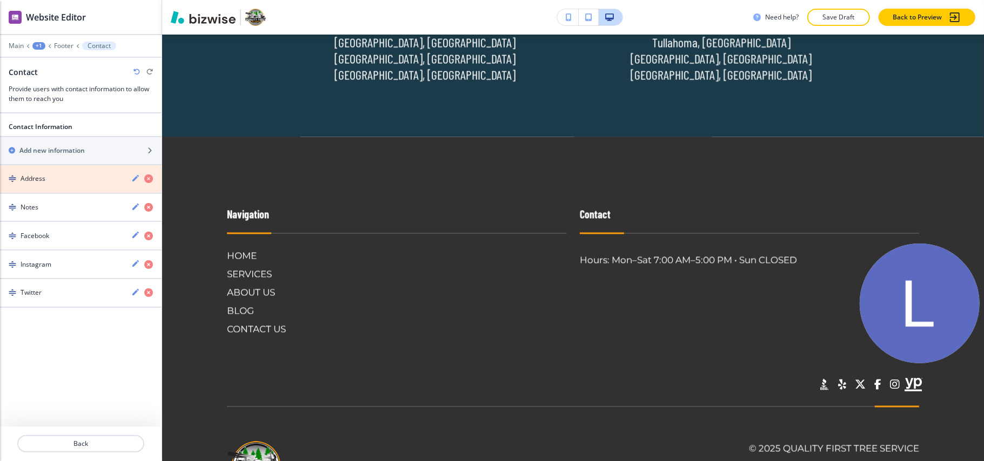
click at [146, 180] on icon "button" at bounding box center [148, 178] width 9 height 9
click at [146, 203] on icon "button" at bounding box center [148, 207] width 9 height 9
click at [146, 180] on icon "button" at bounding box center [148, 178] width 9 height 9
click at [147, 203] on icon "button" at bounding box center [148, 207] width 9 height 9
click at [147, 181] on icon "button" at bounding box center [148, 178] width 9 height 9
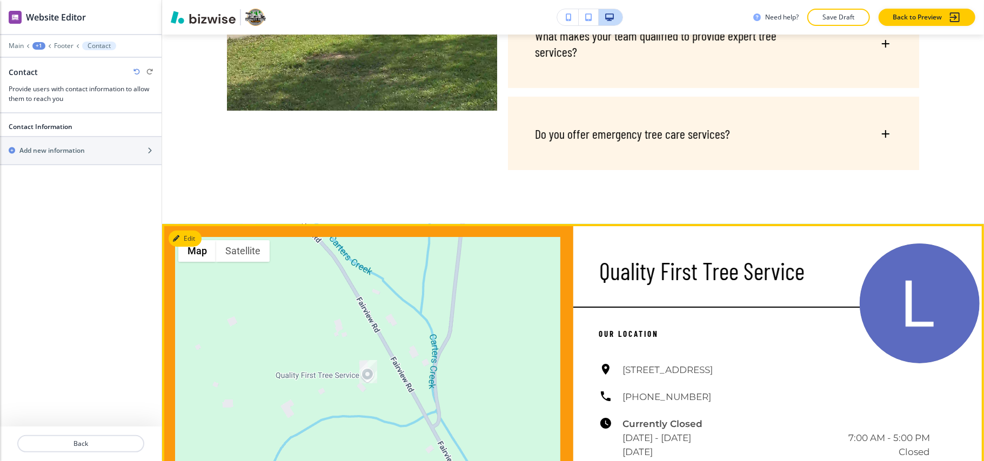
scroll to position [5855, 0]
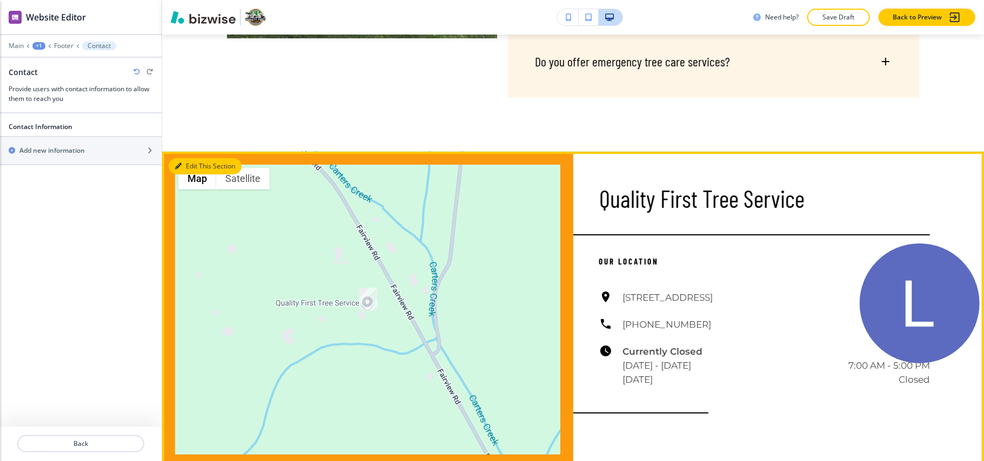
click at [188, 158] on button "Edit This Section" at bounding box center [205, 166] width 73 height 16
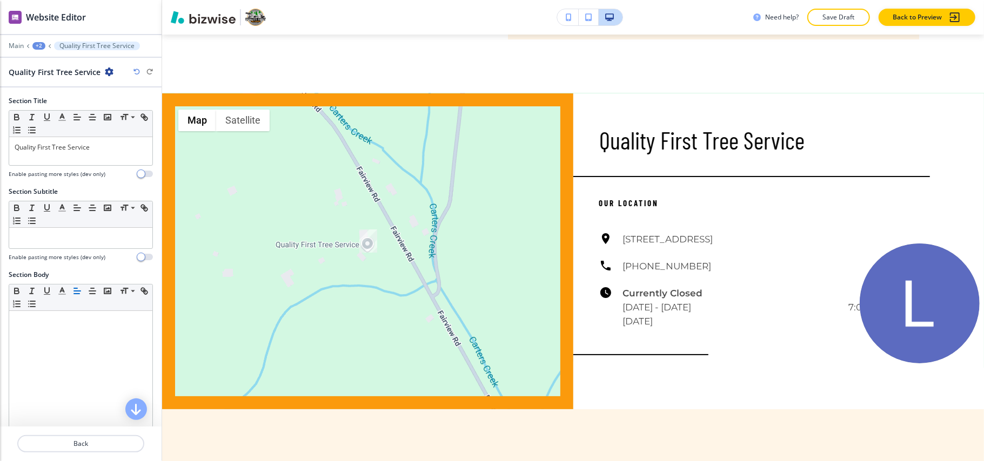
scroll to position [5915, 0]
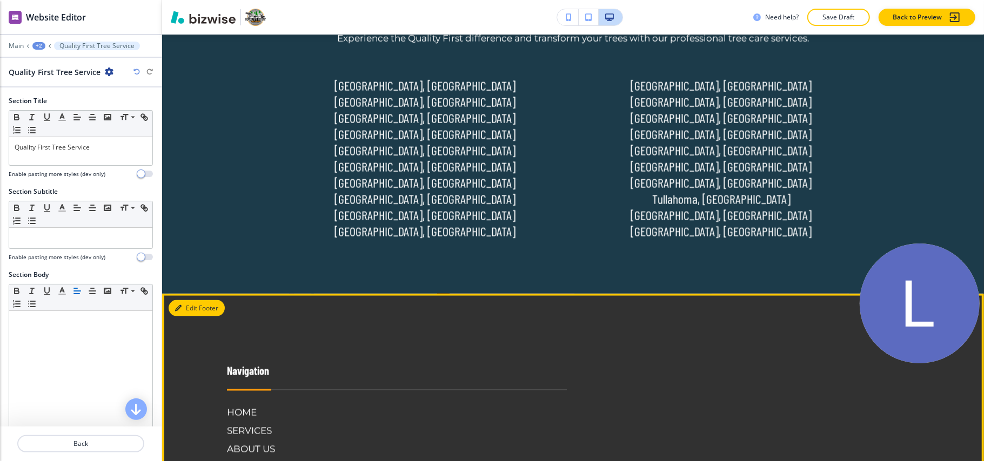
click at [186, 300] on button "Edit Footer" at bounding box center [197, 308] width 56 height 16
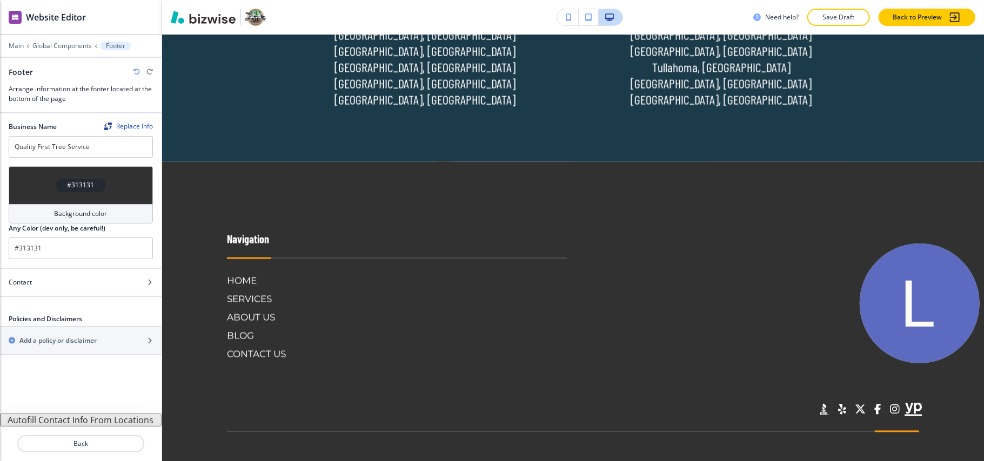
scroll to position [7152, 0]
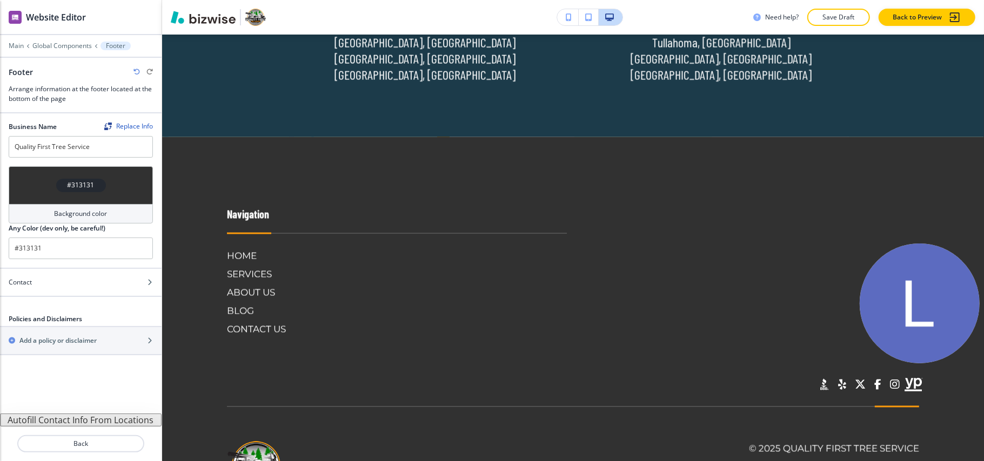
click at [91, 422] on button "Autofill Contact Info From Locations" at bounding box center [81, 420] width 162 height 13
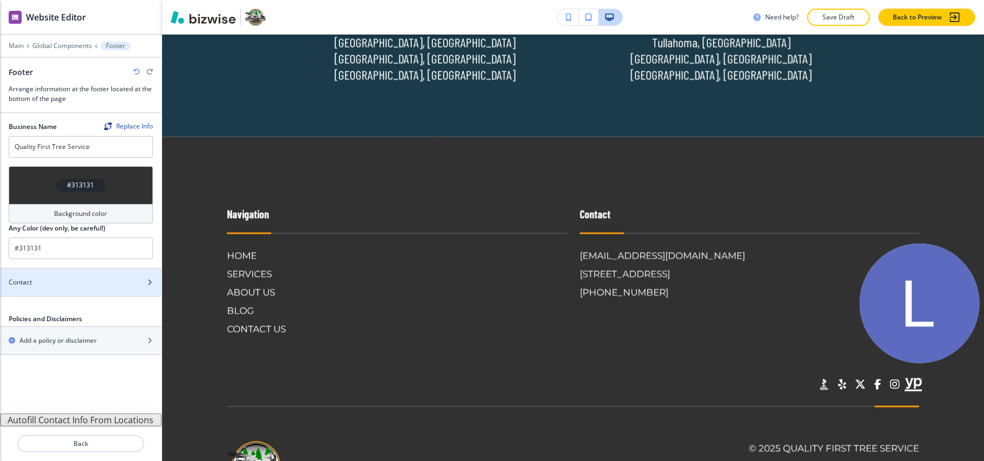
click at [55, 281] on div "Contact" at bounding box center [69, 283] width 138 height 10
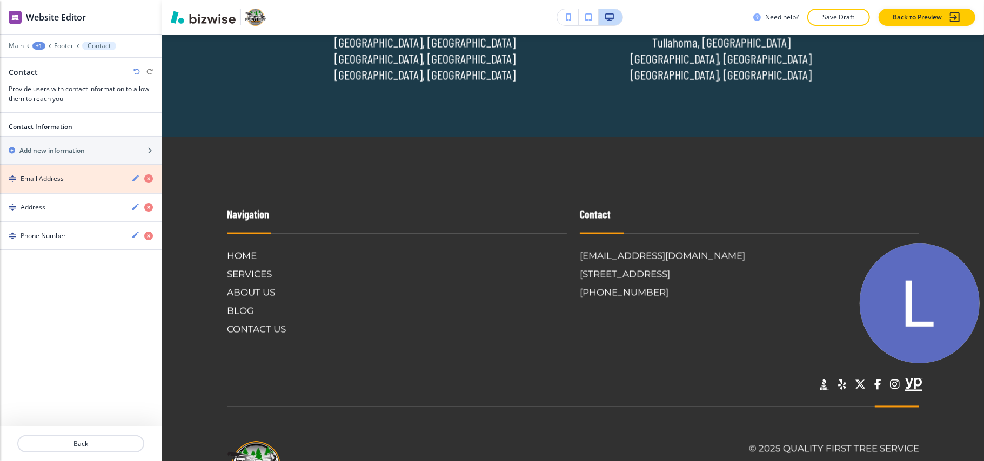
click at [145, 178] on icon "button" at bounding box center [148, 178] width 9 height 9
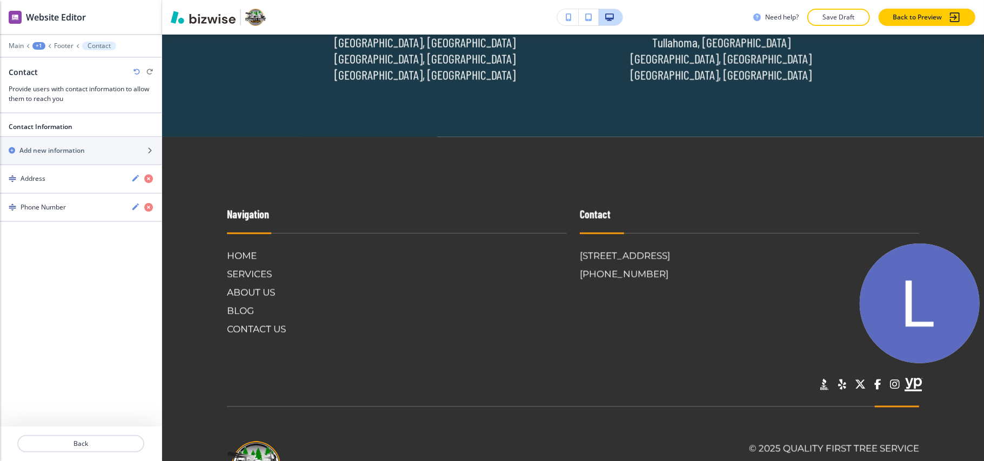
click at [20, 50] on div "Main +1 Footer Contact" at bounding box center [81, 46] width 144 height 9
click at [17, 46] on p "Main" at bounding box center [16, 46] width 15 height 8
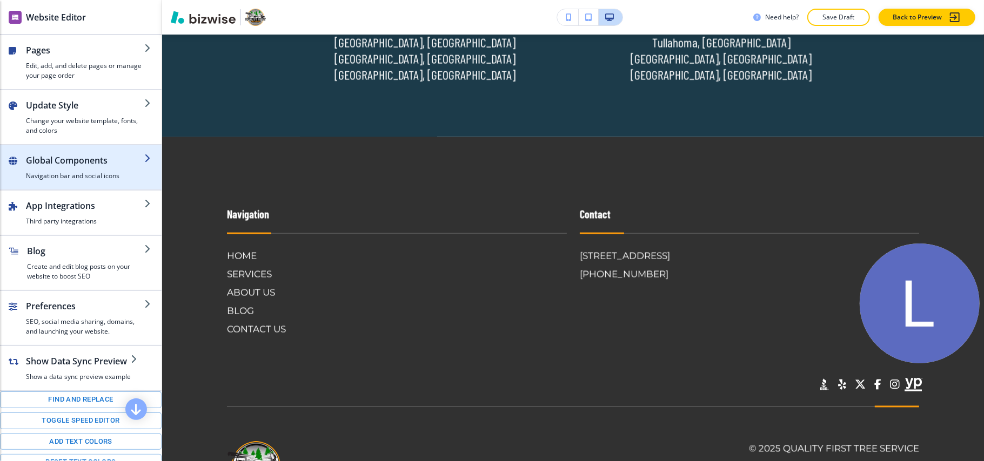
click at [49, 165] on h2 "Global Components" at bounding box center [85, 160] width 118 height 13
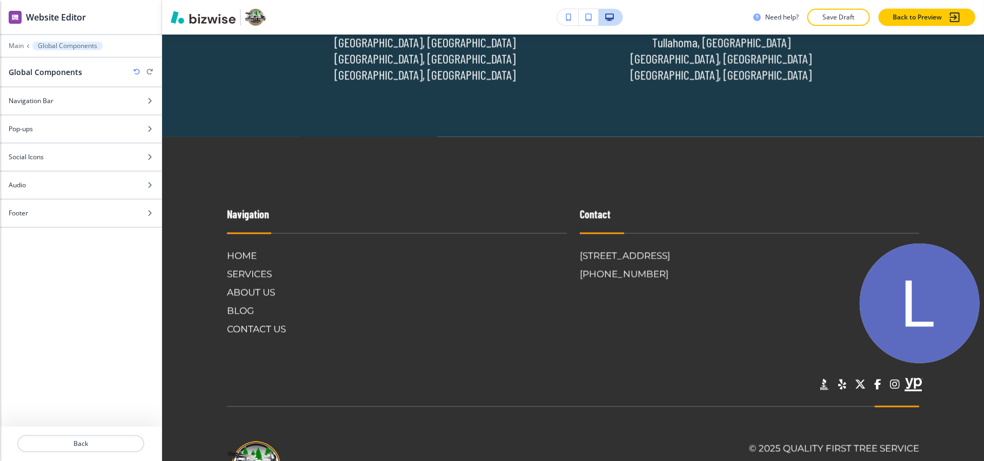
click at [44, 160] on div "Social Icons" at bounding box center [69, 157] width 138 height 10
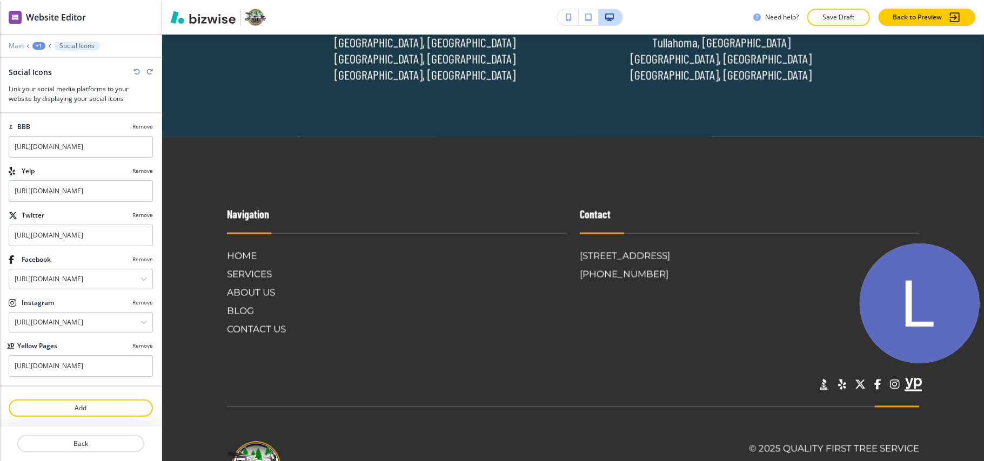
click at [9, 46] on p "Main" at bounding box center [16, 46] width 15 height 8
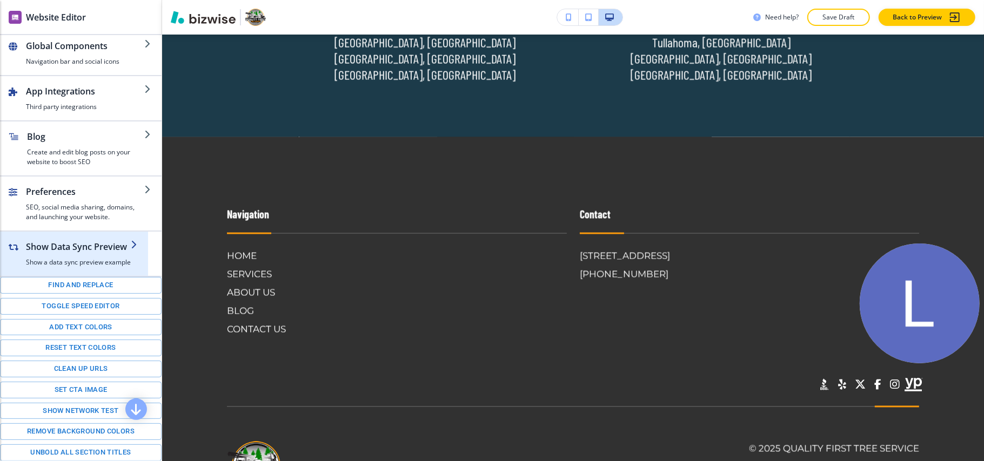
scroll to position [0, 0]
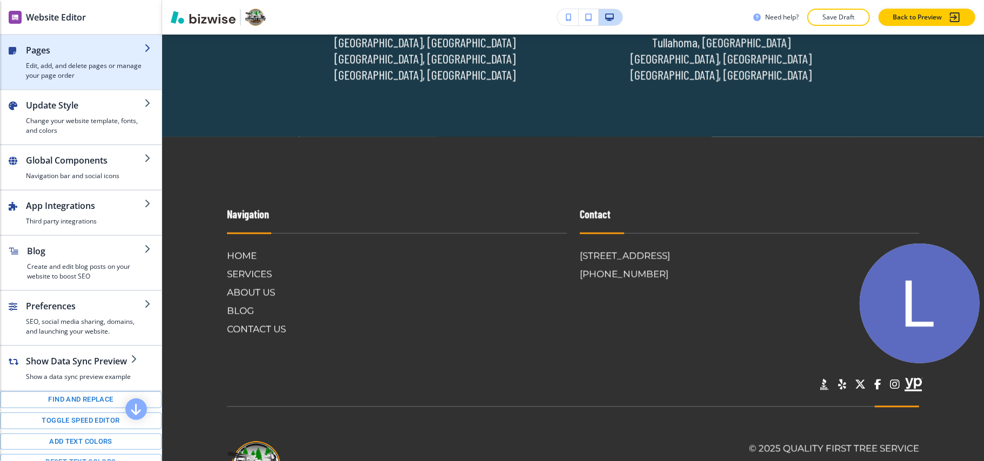
click at [68, 70] on h4 "Edit, add, and delete pages or manage your page order" at bounding box center [85, 70] width 118 height 19
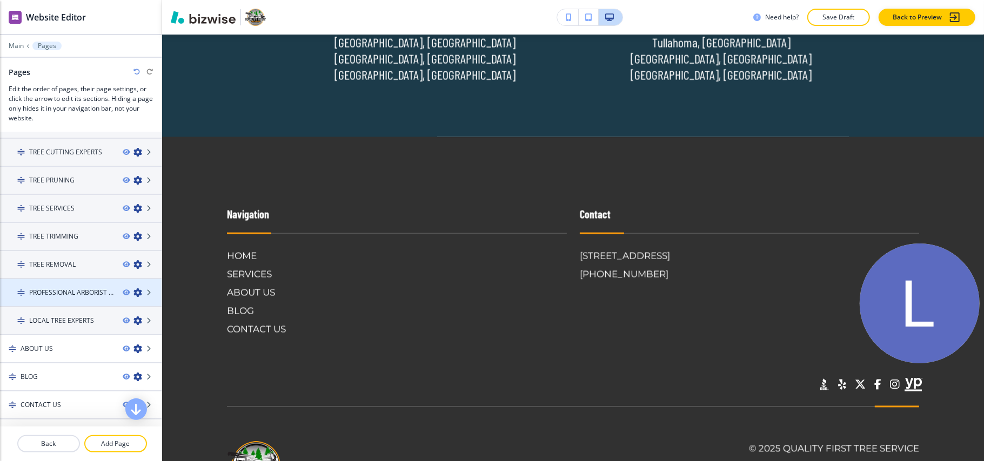
scroll to position [261, 0]
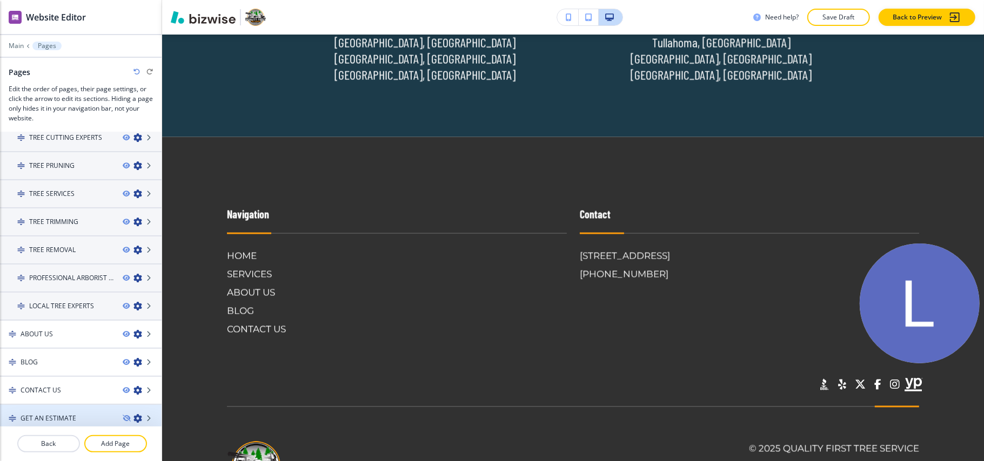
click at [55, 414] on h4 "GET AN ESTIMATE" at bounding box center [49, 419] width 56 height 10
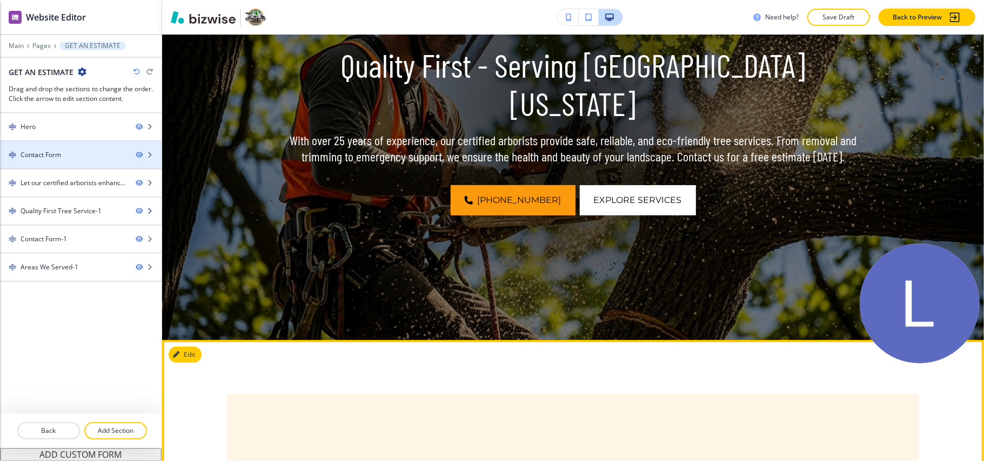
scroll to position [0, 0]
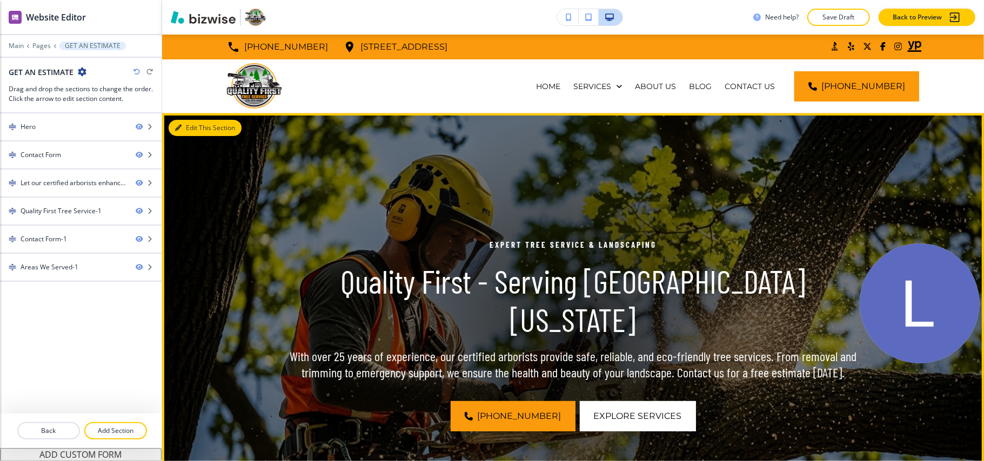
click at [193, 124] on button "Edit This Section" at bounding box center [205, 128] width 73 height 16
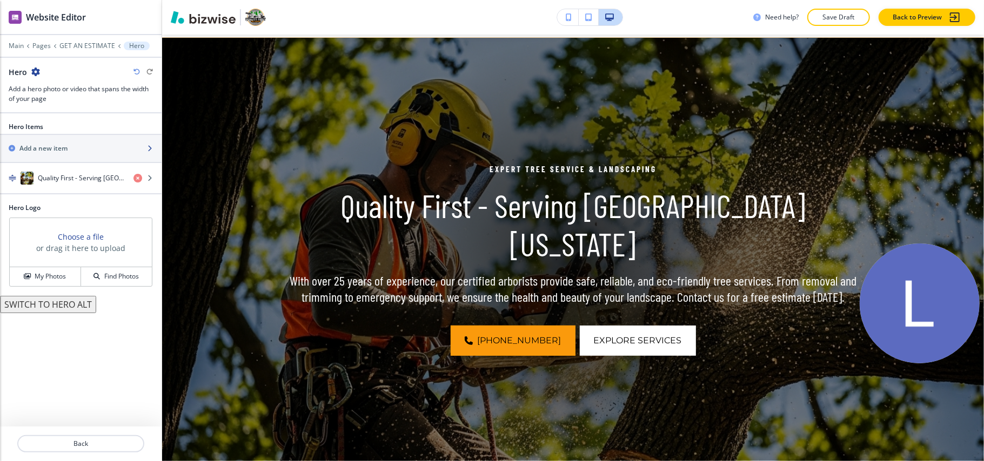
scroll to position [79, 0]
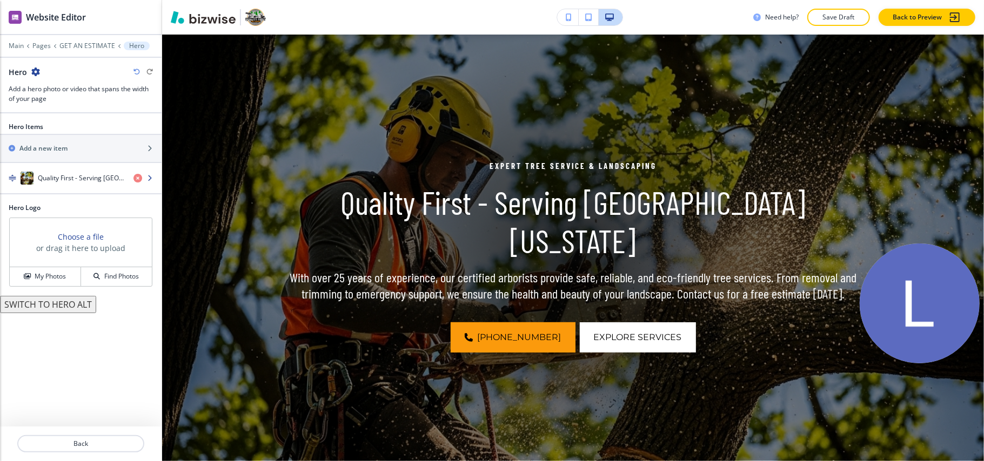
click at [65, 183] on h4 "Quality First - Serving Middle Tennessee" at bounding box center [81, 178] width 87 height 10
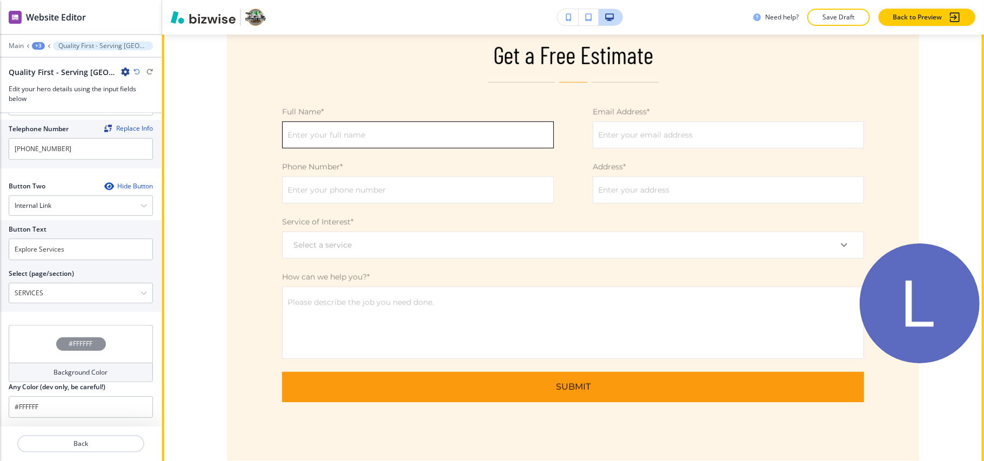
scroll to position [655, 0]
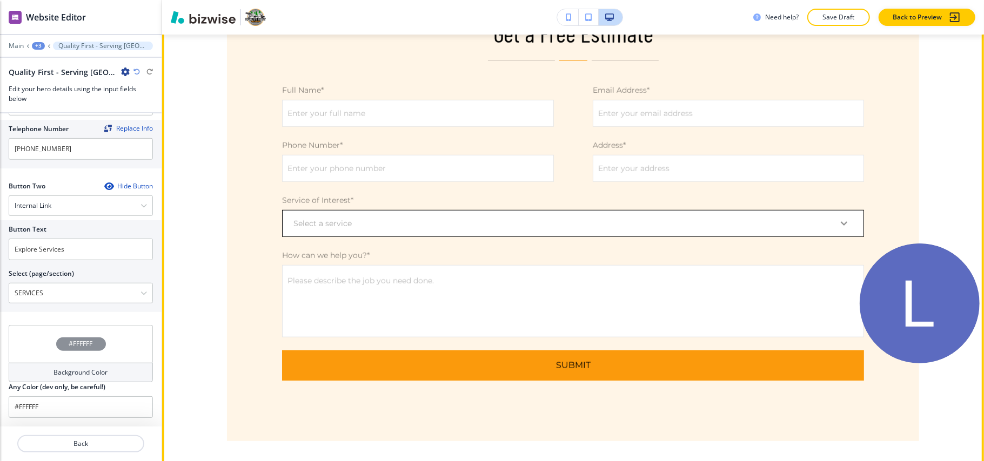
click at [353, 0] on body "WELCOME TO YOUR WEBSITE PREVIEW Want to try out the Website Editor? Edit this s…" at bounding box center [492, 0] width 984 height 0
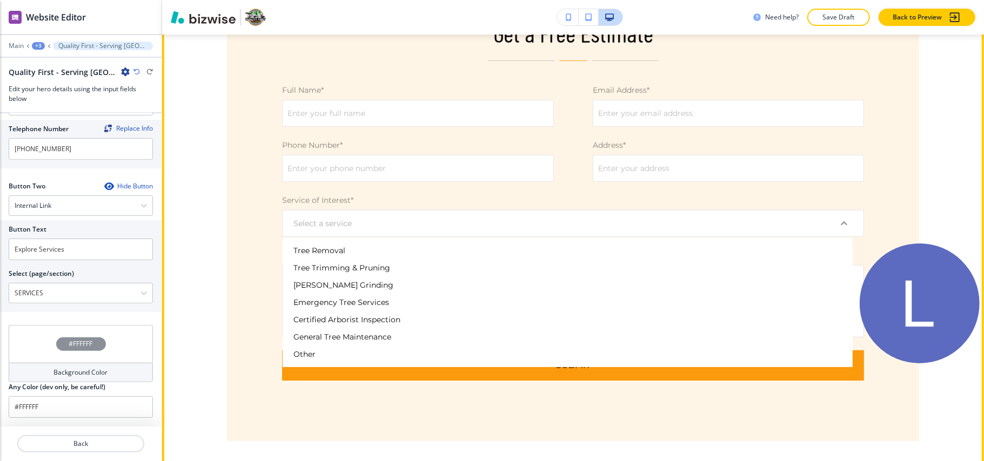
click at [260, 221] on div at bounding box center [492, 230] width 984 height 461
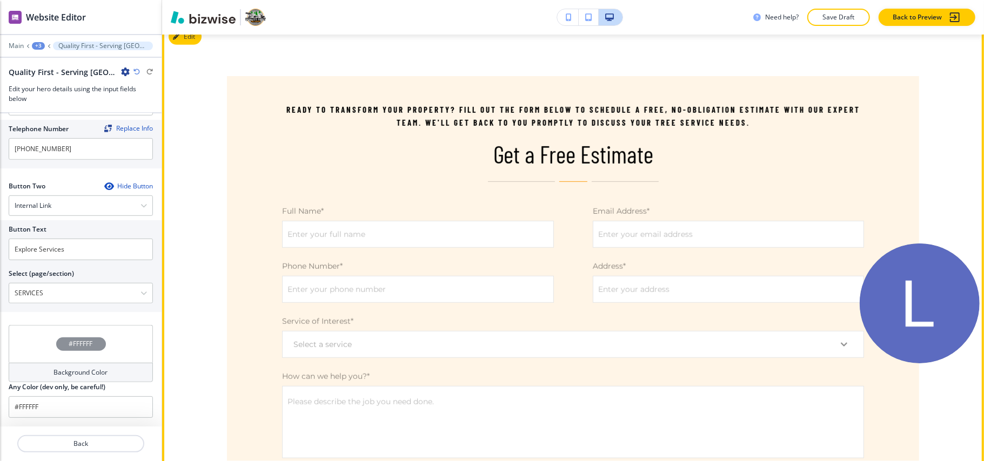
scroll to position [511, 0]
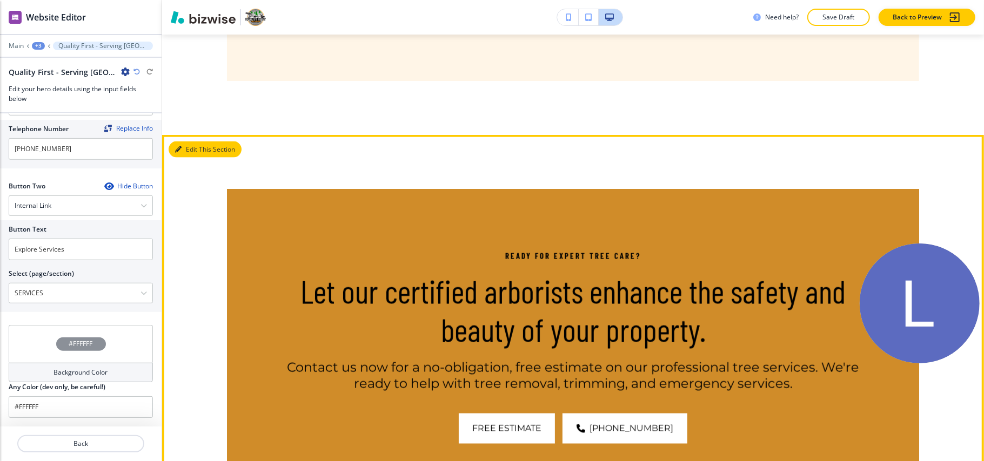
click at [219, 151] on button "Edit This Section" at bounding box center [205, 150] width 73 height 16
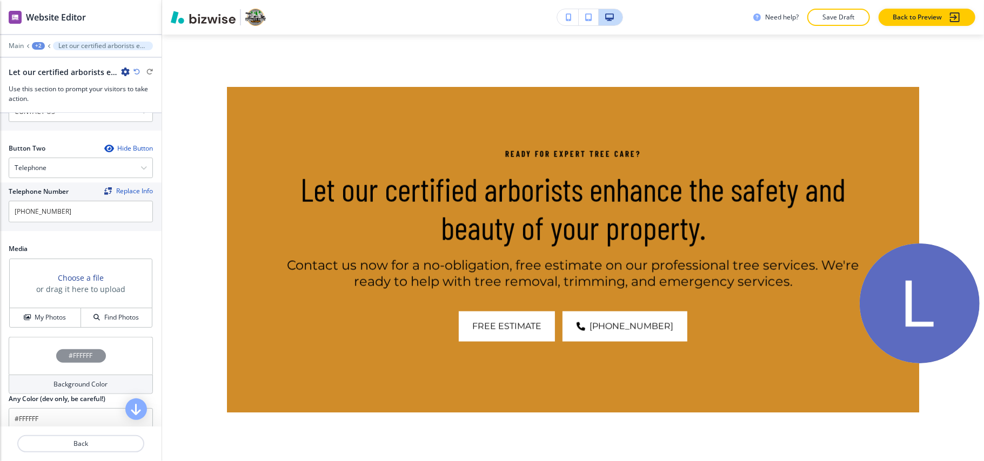
scroll to position [504, 0]
click at [42, 325] on button "My Photos" at bounding box center [45, 315] width 71 height 19
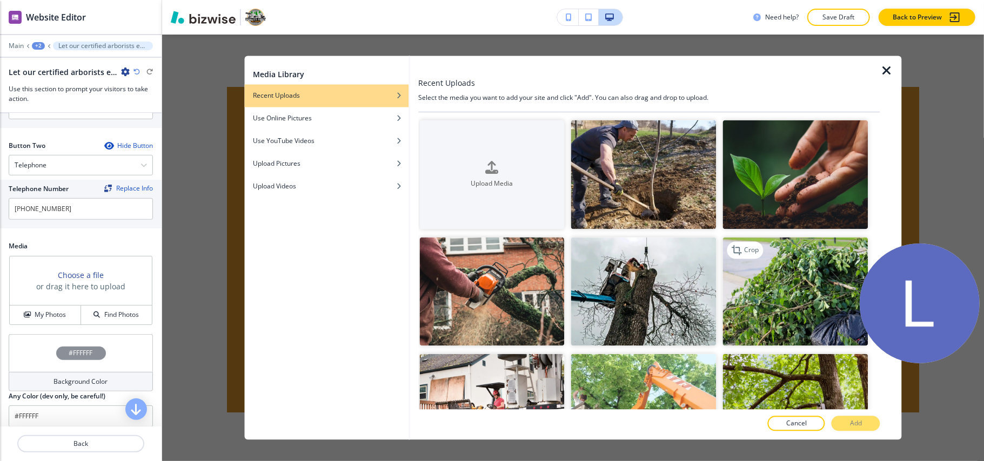
click at [764, 274] on img "button" at bounding box center [795, 291] width 145 height 109
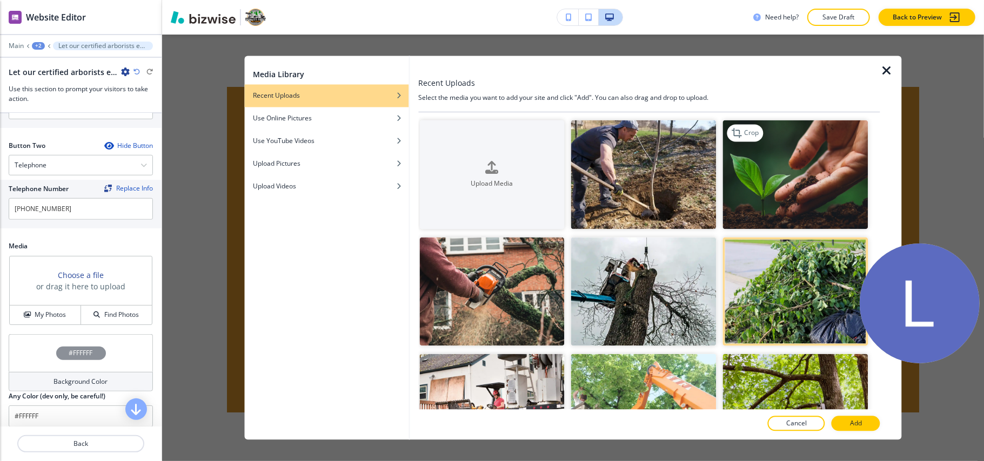
click at [770, 162] on img "button" at bounding box center [795, 174] width 145 height 109
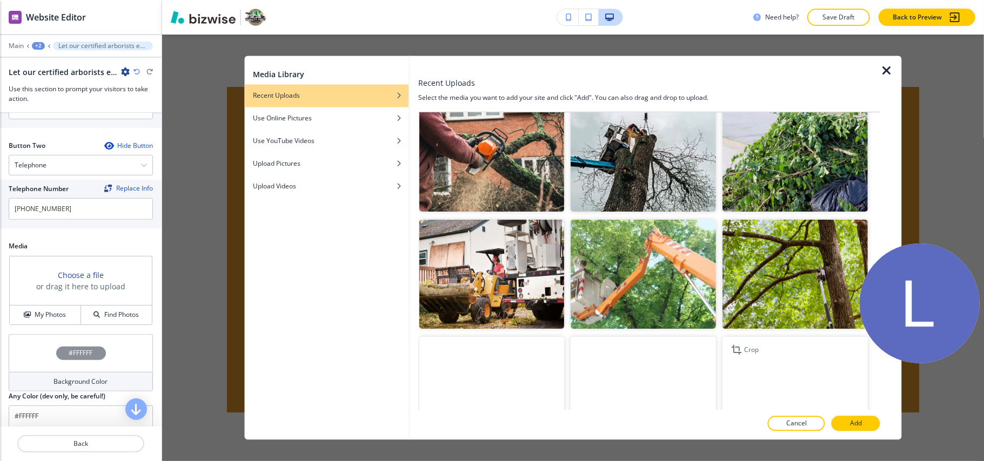
scroll to position [288, 0]
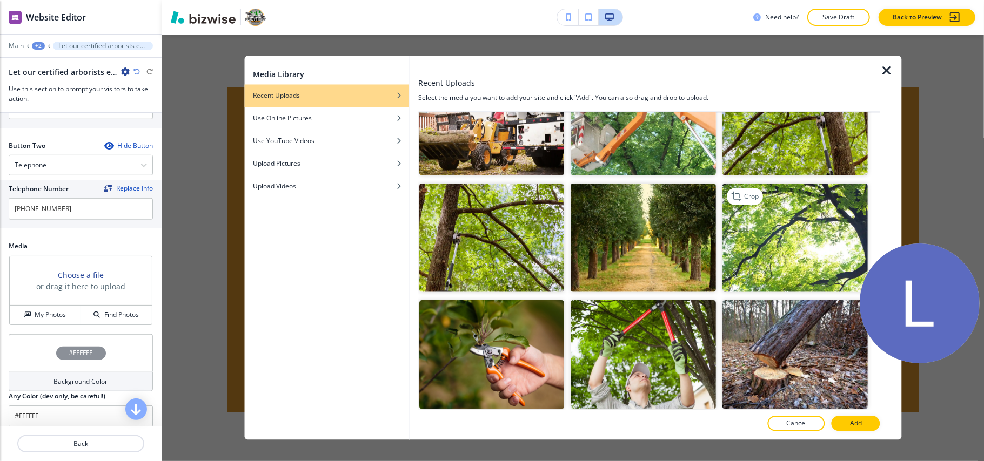
click at [748, 239] on img "button" at bounding box center [795, 237] width 145 height 109
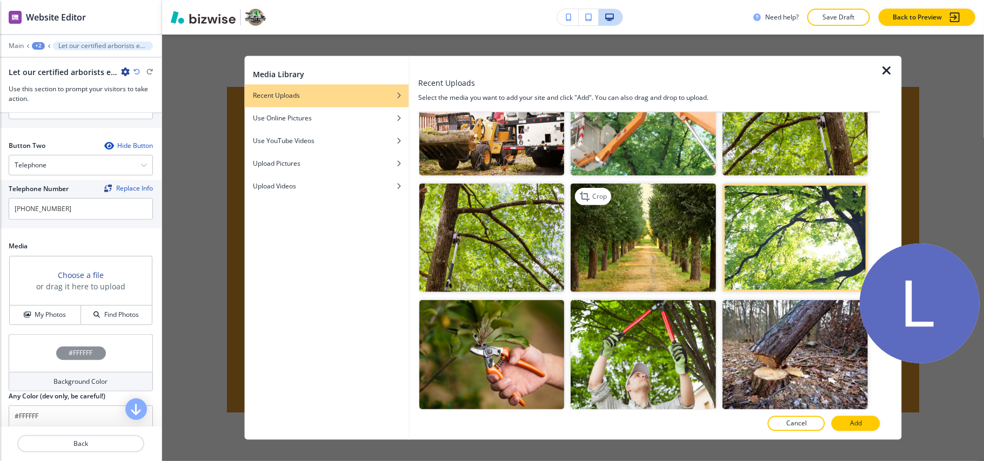
click at [627, 275] on img "button" at bounding box center [643, 237] width 145 height 109
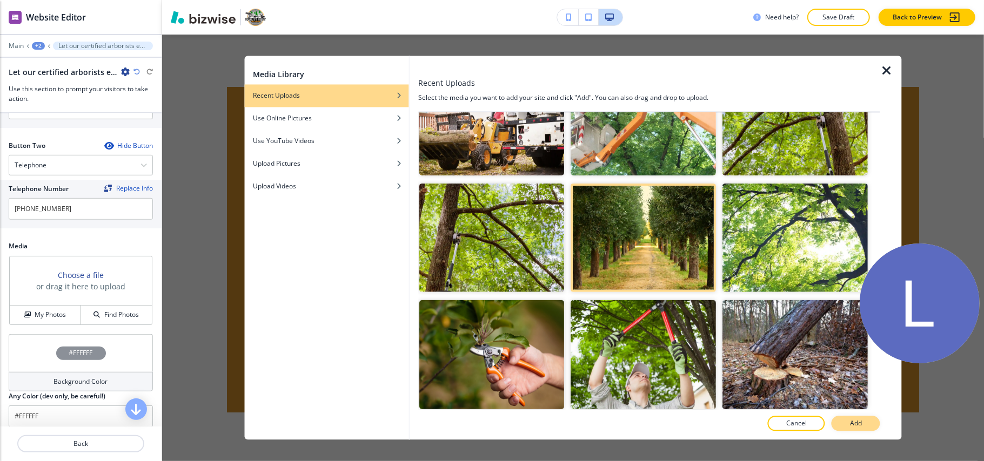
click at [848, 422] on button "Add" at bounding box center [855, 423] width 49 height 15
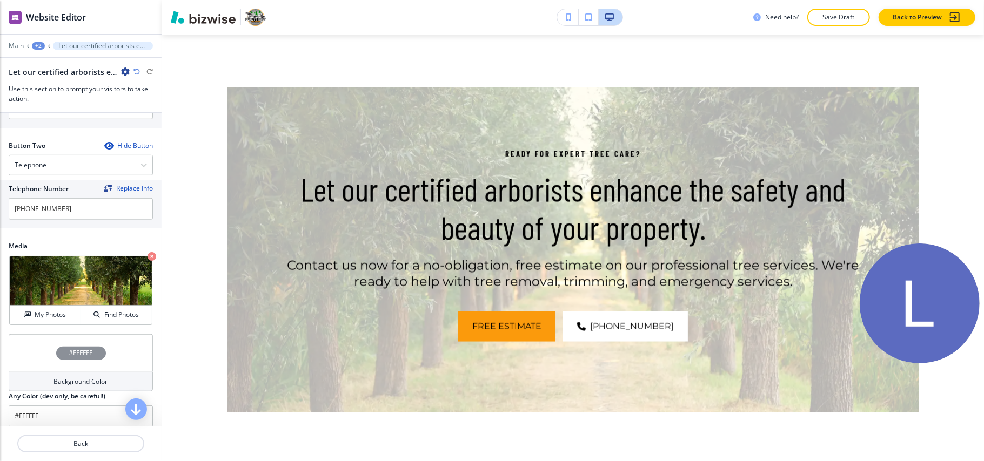
click at [15, 346] on div "#FFFFFF" at bounding box center [81, 353] width 144 height 38
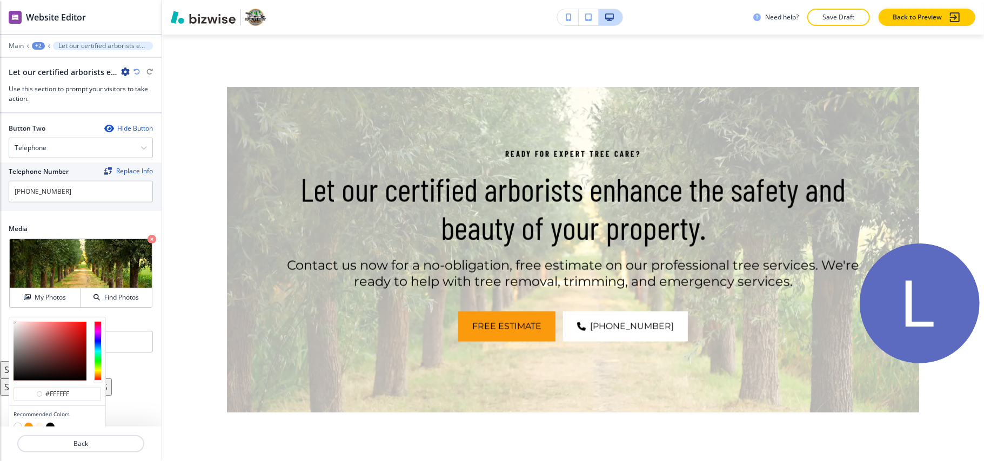
scroll to position [570, 0]
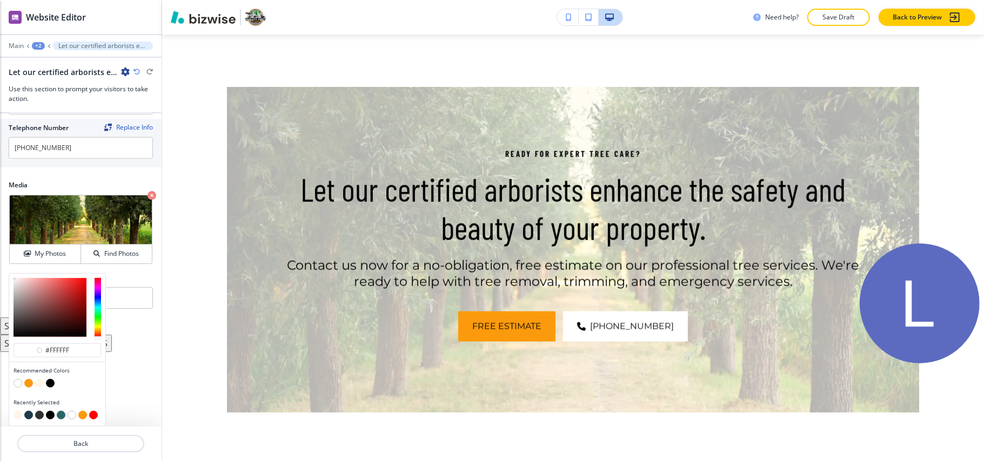
click at [39, 415] on button "button" at bounding box center [39, 415] width 9 height 9
type input "#313131"
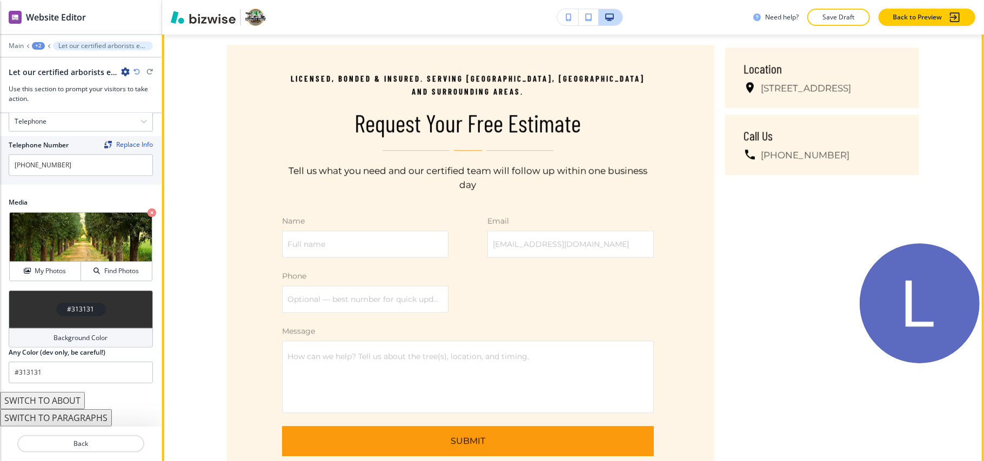
scroll to position [1838, 0]
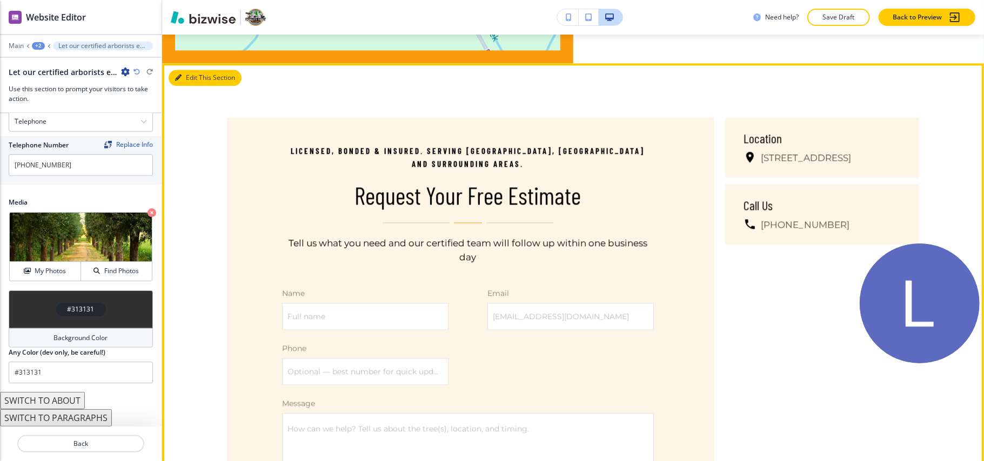
click at [197, 80] on button "Edit This Section" at bounding box center [205, 78] width 73 height 16
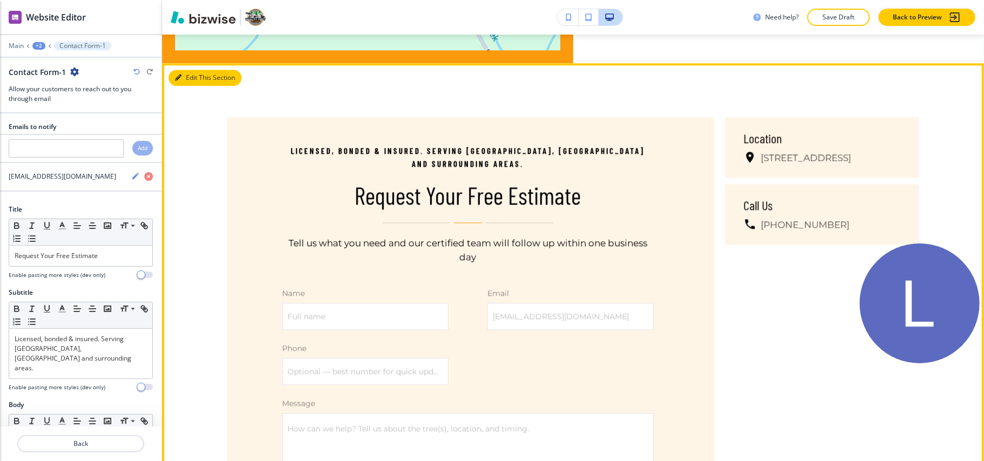
scroll to position [1868, 0]
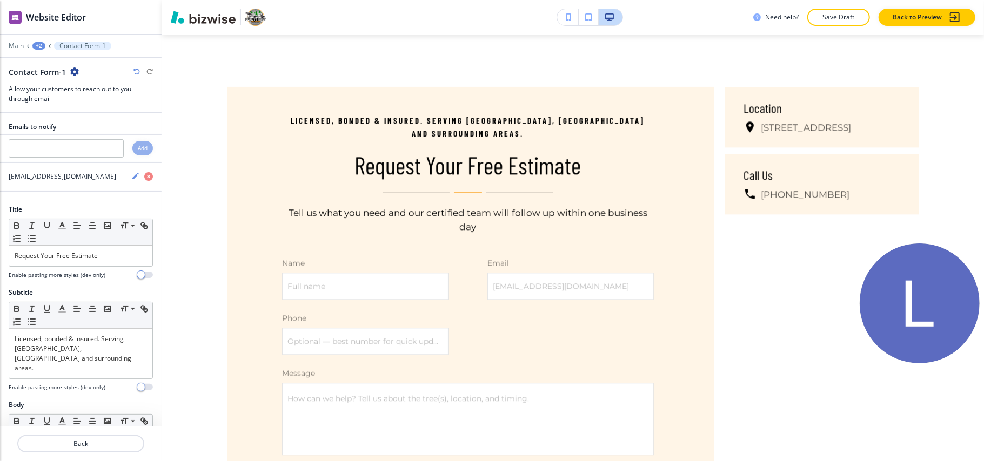
click at [76, 69] on icon "button" at bounding box center [74, 72] width 9 height 9
click at [95, 126] on p "Delete Section" at bounding box center [103, 129] width 55 height 10
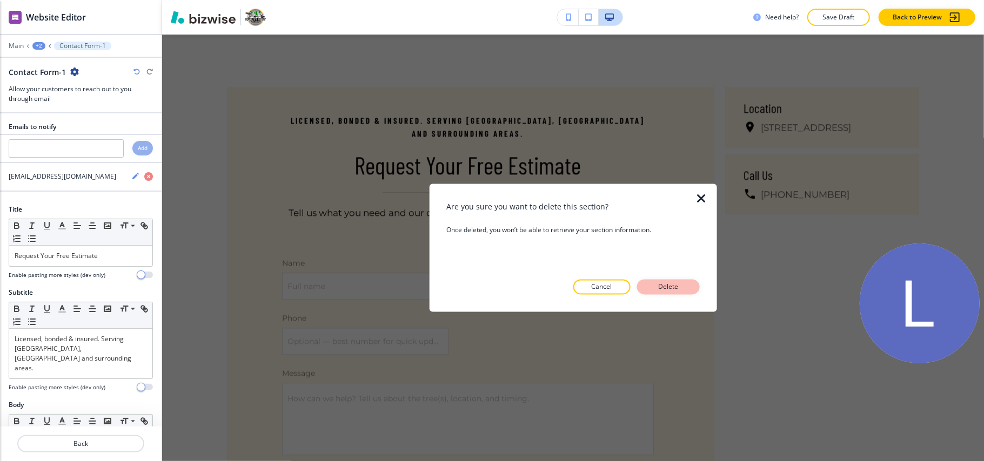
click at [663, 287] on p "Delete" at bounding box center [668, 288] width 26 height 10
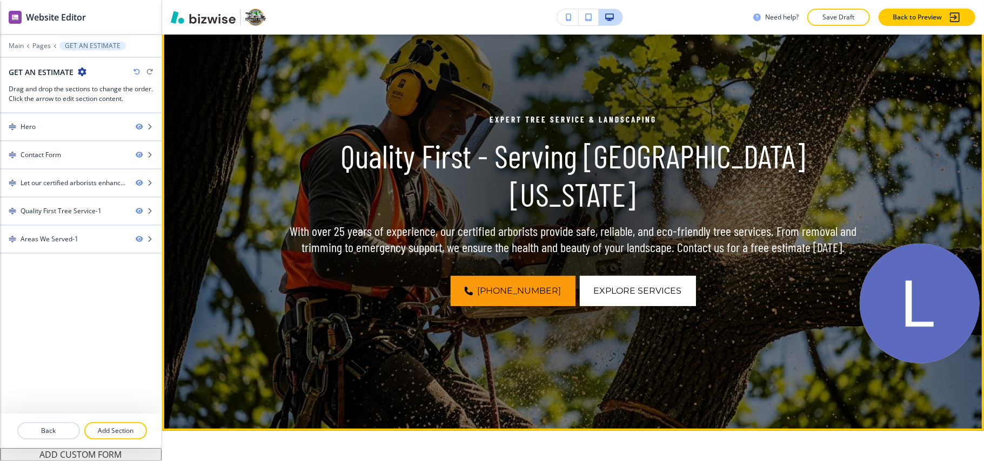
scroll to position [0, 0]
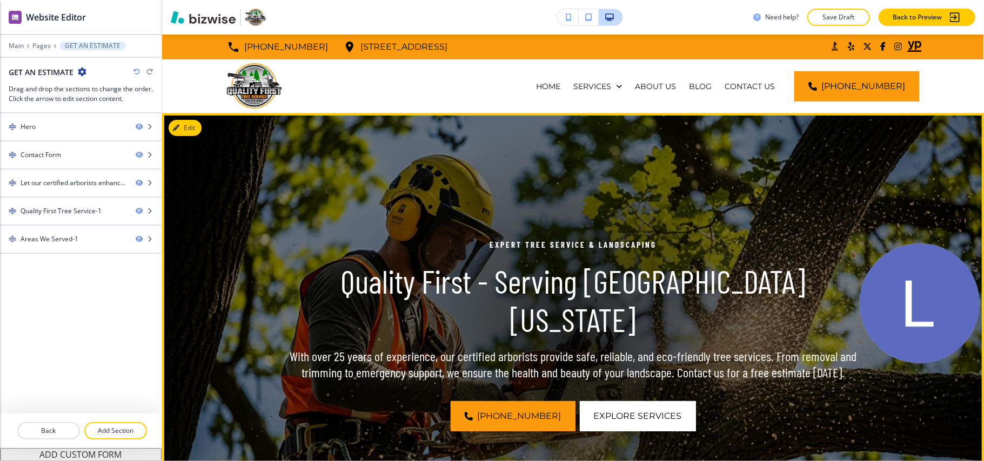
click at [201, 127] on img at bounding box center [573, 334] width 822 height 443
click at [189, 129] on button "Edit This Section" at bounding box center [205, 128] width 73 height 16
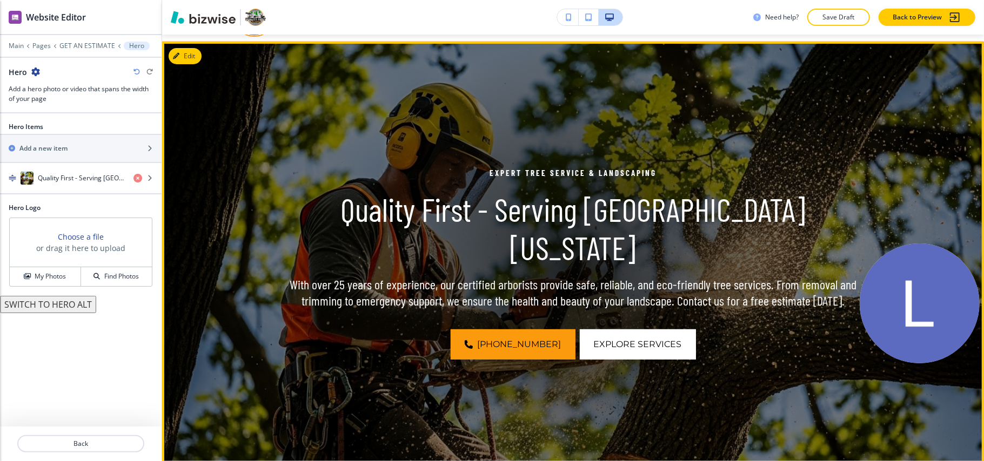
scroll to position [79, 0]
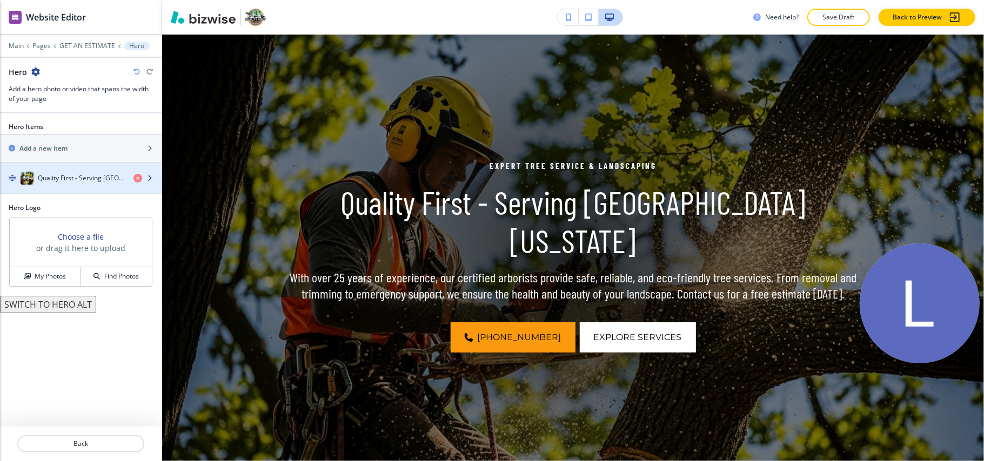
click at [65, 174] on div "Quality First - Serving Middle Tennessee" at bounding box center [62, 178] width 125 height 13
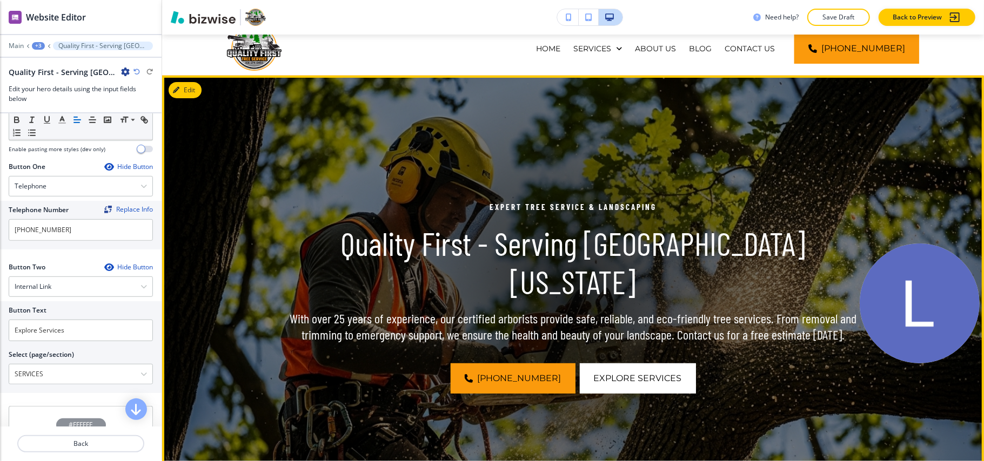
scroll to position [0, 0]
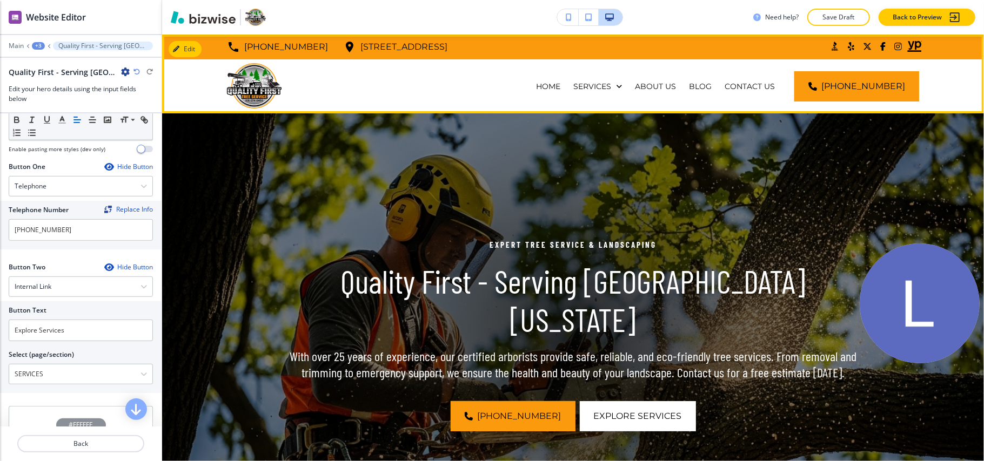
click at [603, 80] on div "SERVICES" at bounding box center [598, 86] width 62 height 54
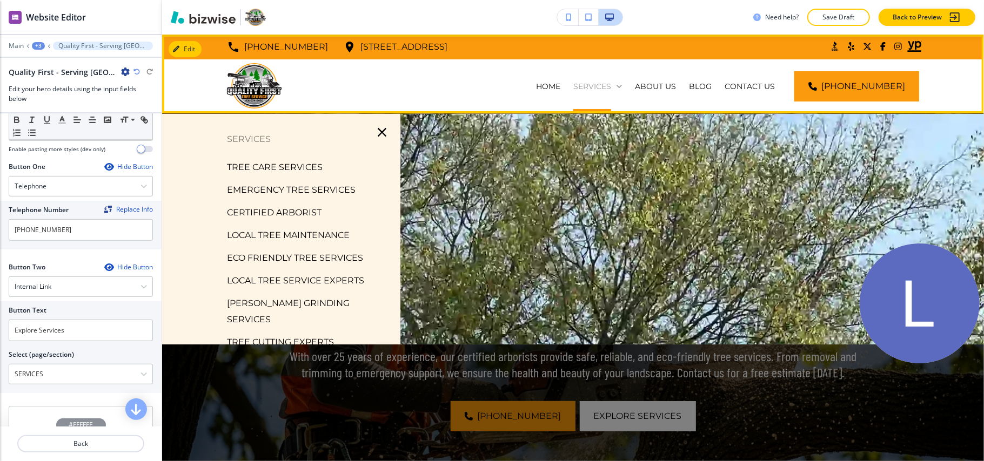
click at [605, 83] on p "SERVICES" at bounding box center [592, 86] width 38 height 11
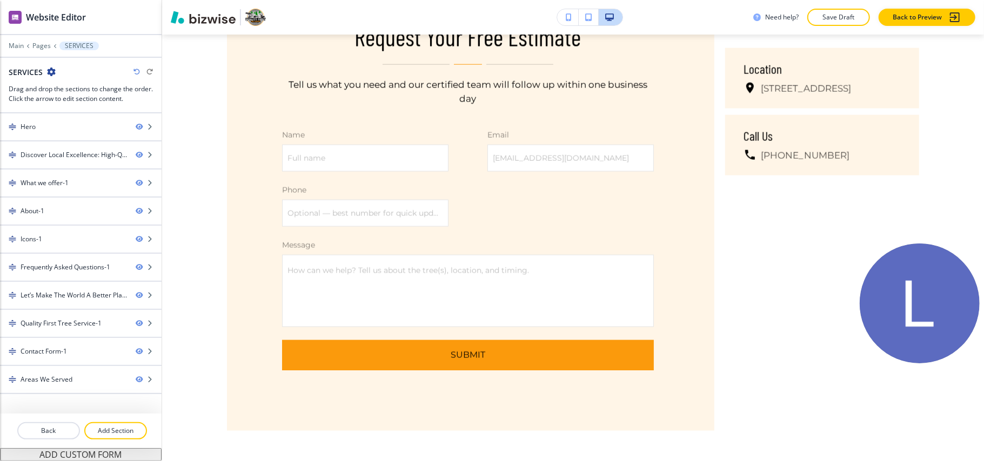
scroll to position [3818, 0]
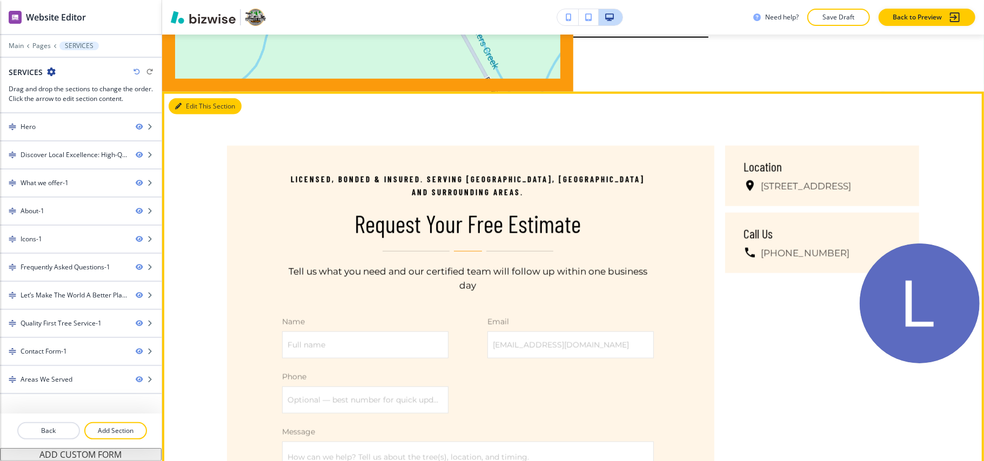
click at [180, 103] on icon "button" at bounding box center [178, 106] width 6 height 6
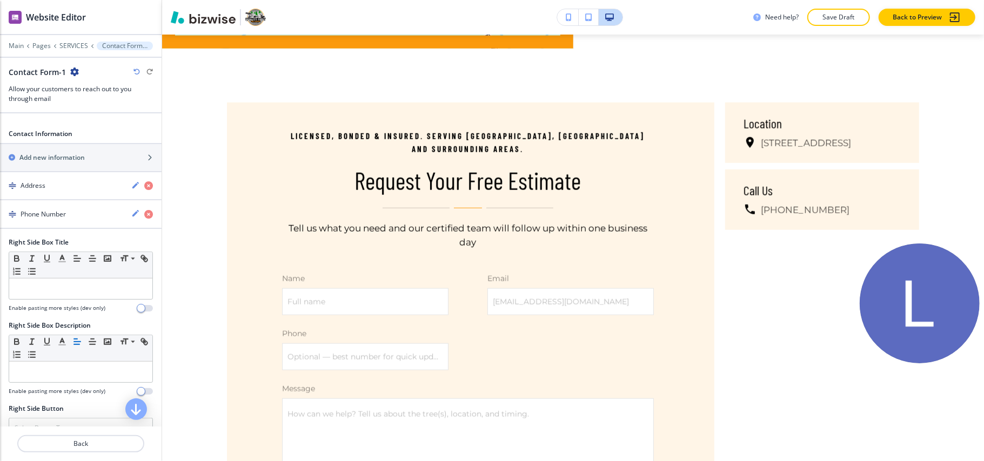
scroll to position [815, 0]
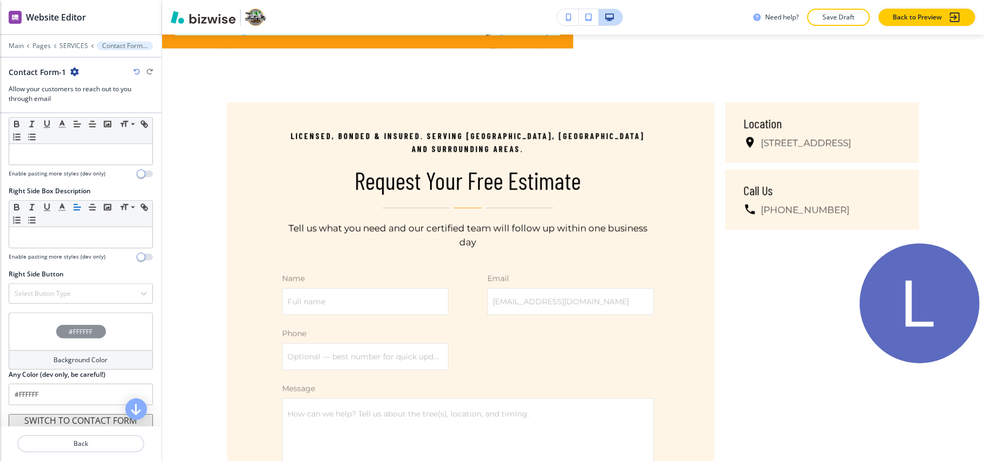
click at [33, 327] on div "#FFFFFF" at bounding box center [81, 332] width 144 height 38
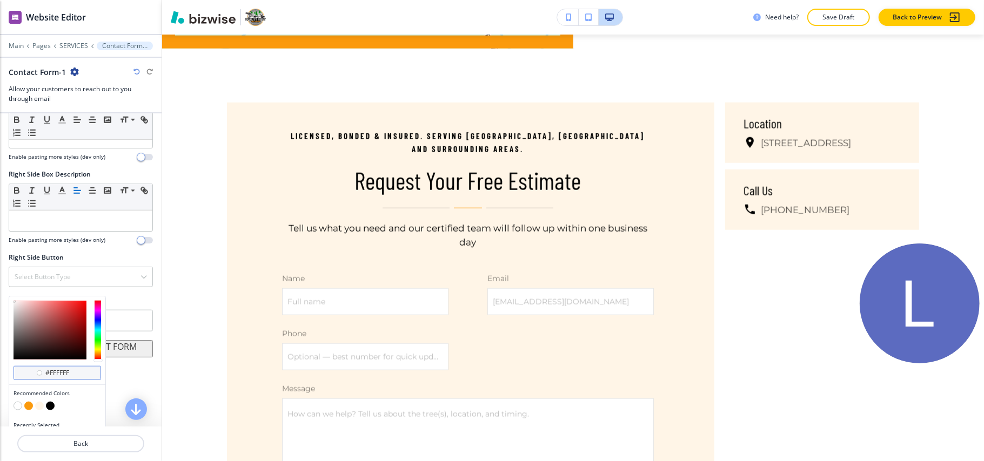
scroll to position [845, 0]
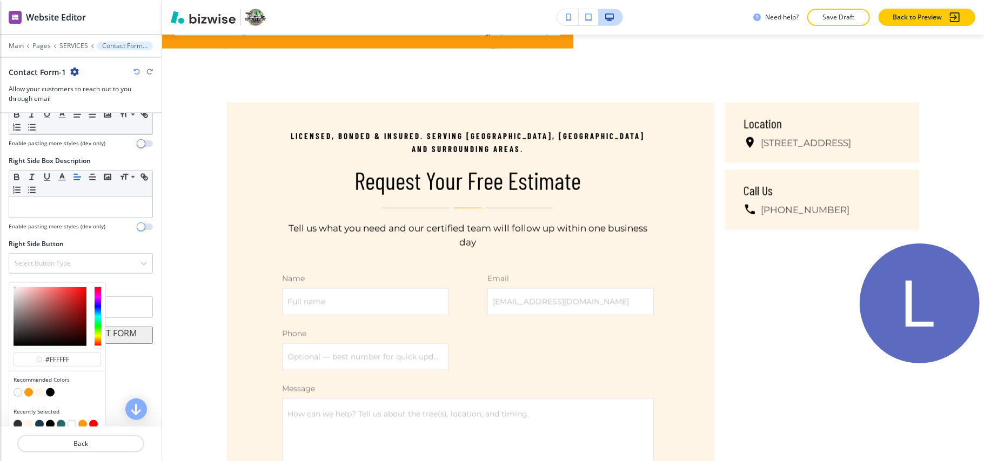
click at [39, 388] on button "button" at bounding box center [39, 392] width 9 height 9
type input "#fff5e7"
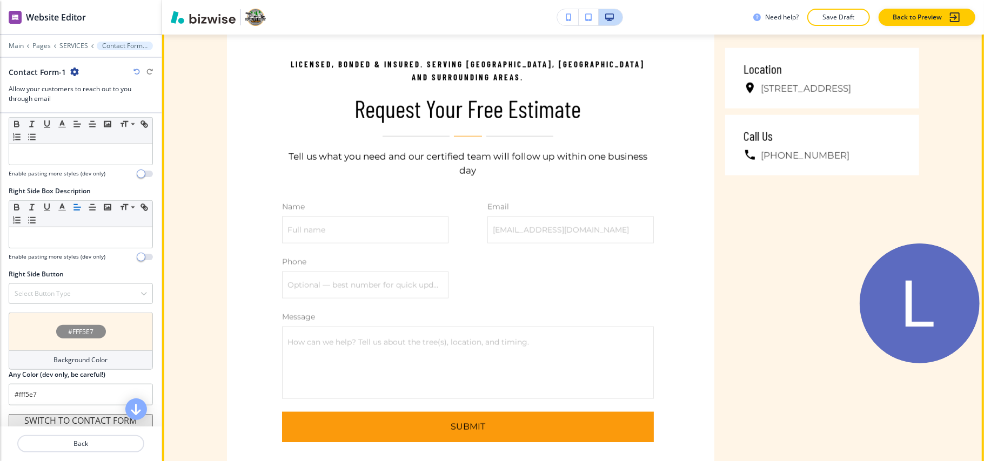
scroll to position [3717, 0]
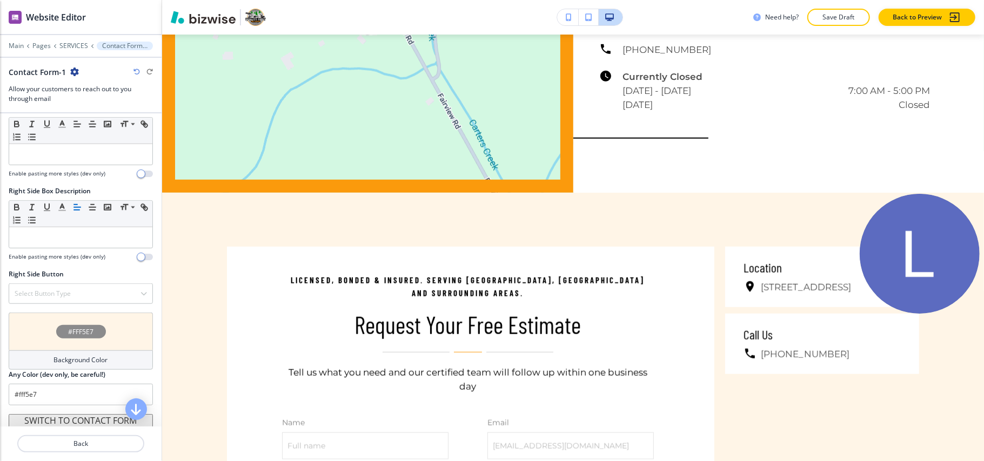
drag, startPoint x: 979, startPoint y: 350, endPoint x: 983, endPoint y: 279, distance: 71.4
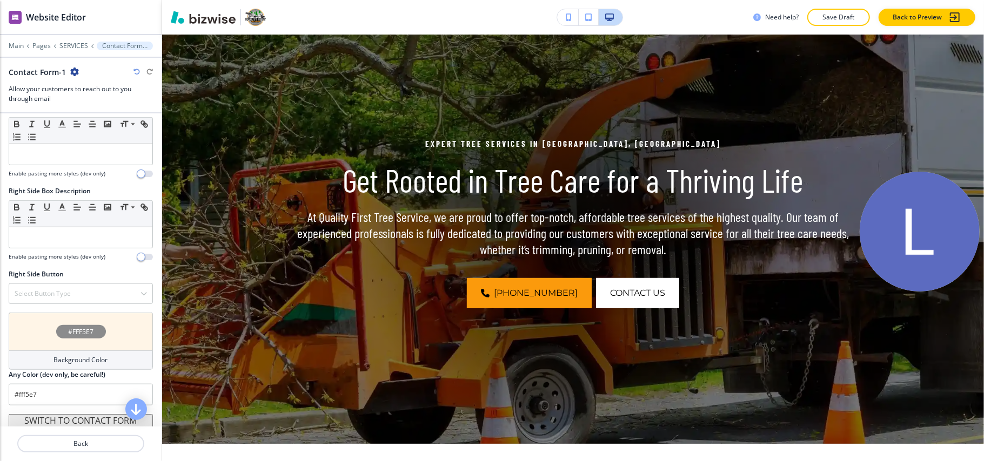
scroll to position [0, 0]
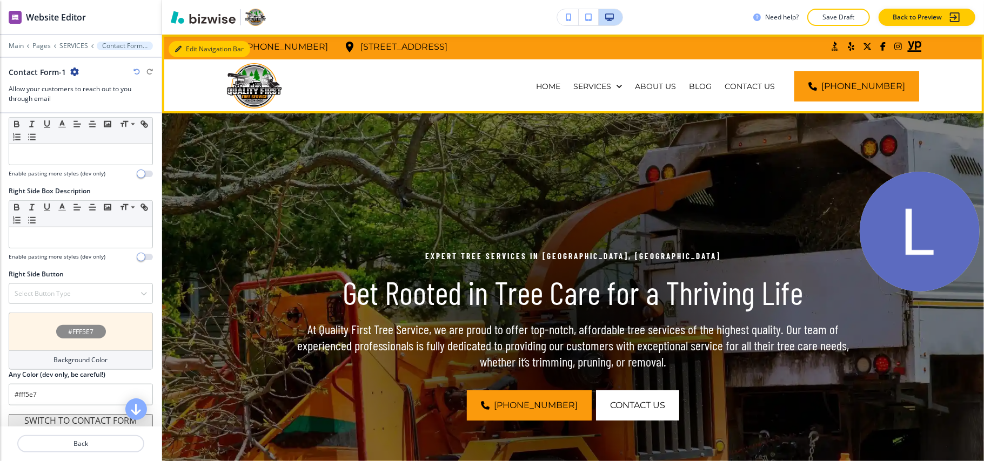
click at [196, 53] on button "Edit Navigation Bar" at bounding box center [210, 49] width 82 height 16
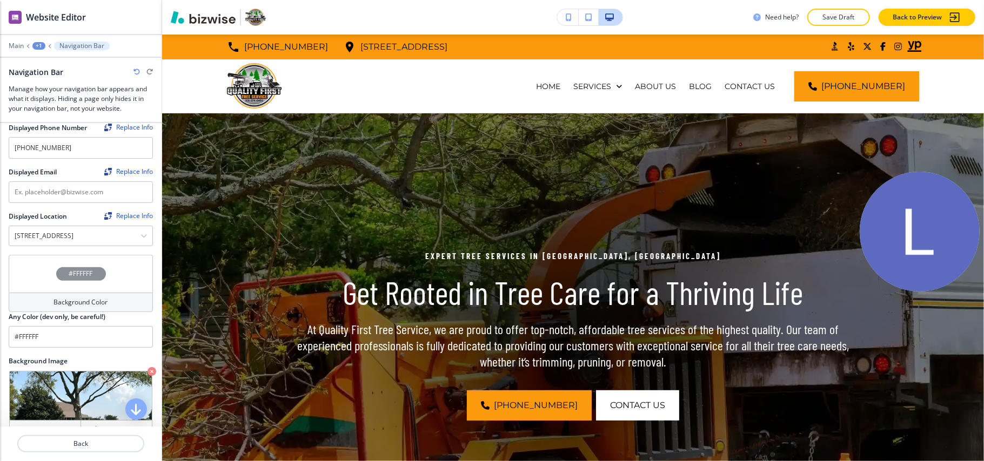
scroll to position [216, 0]
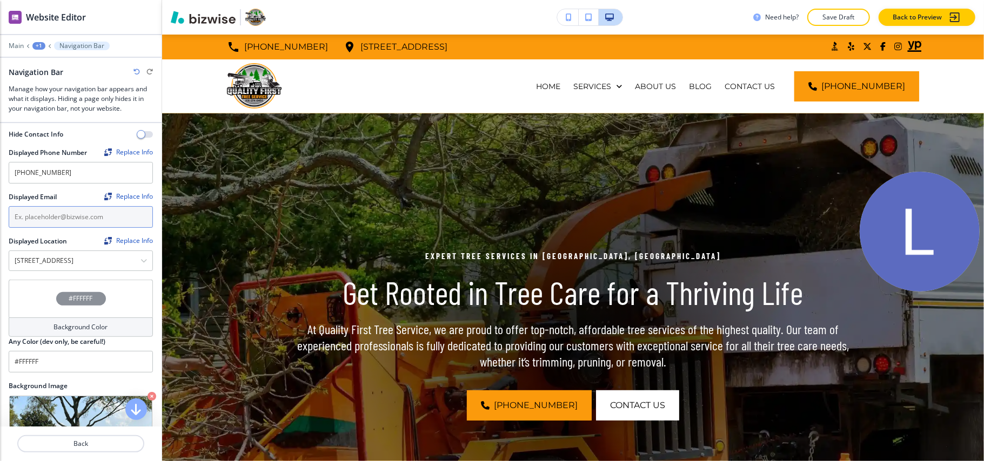
click at [44, 219] on input "text" at bounding box center [81, 217] width 144 height 22
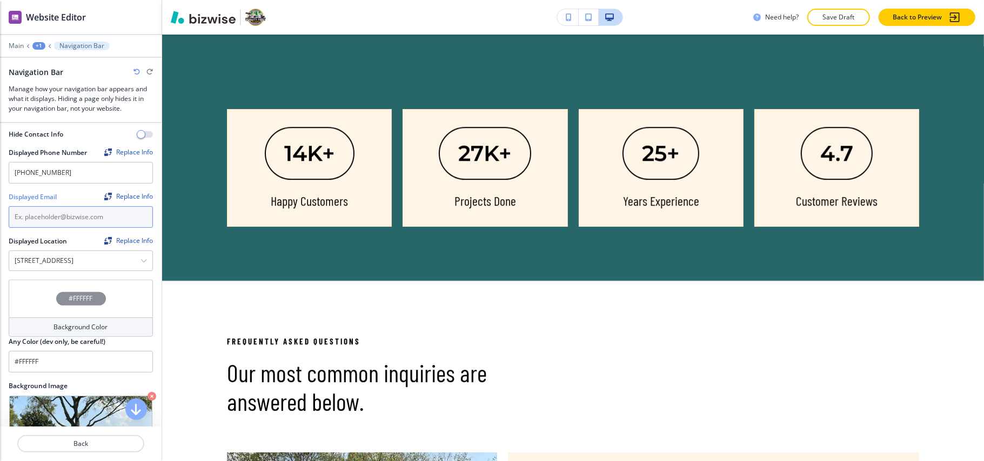
scroll to position [2449, 0]
